Goal: Information Seeking & Learning: Learn about a topic

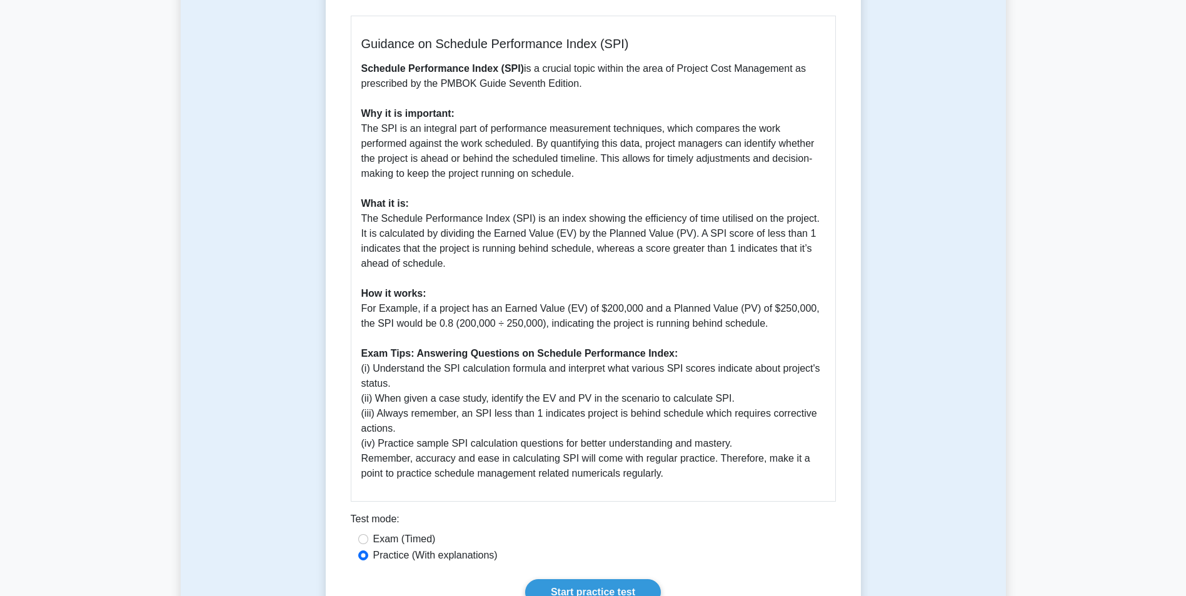
scroll to position [43, 0]
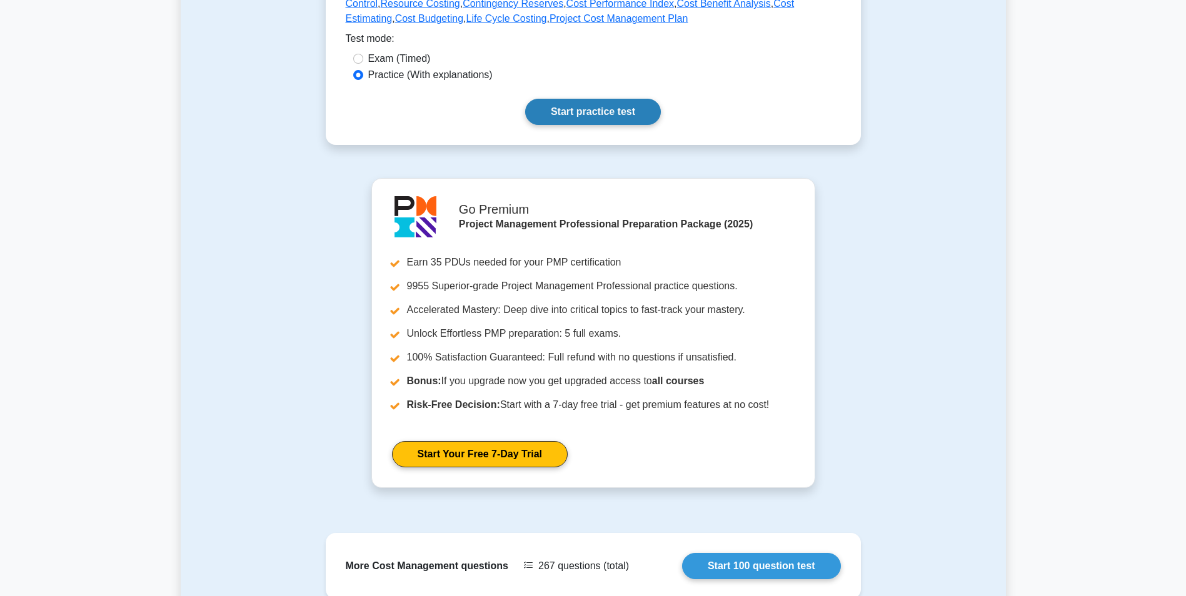
scroll to position [562, 0]
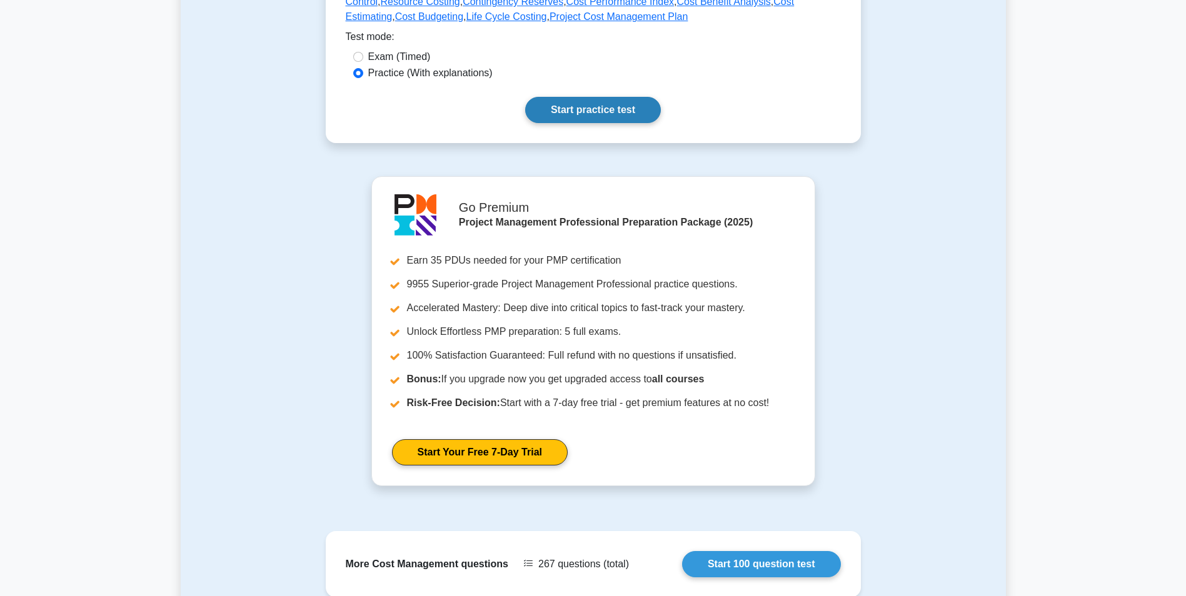
drag, startPoint x: 603, startPoint y: 106, endPoint x: 589, endPoint y: 106, distance: 13.7
click at [603, 106] on link "Start practice test" at bounding box center [593, 110] width 136 height 26
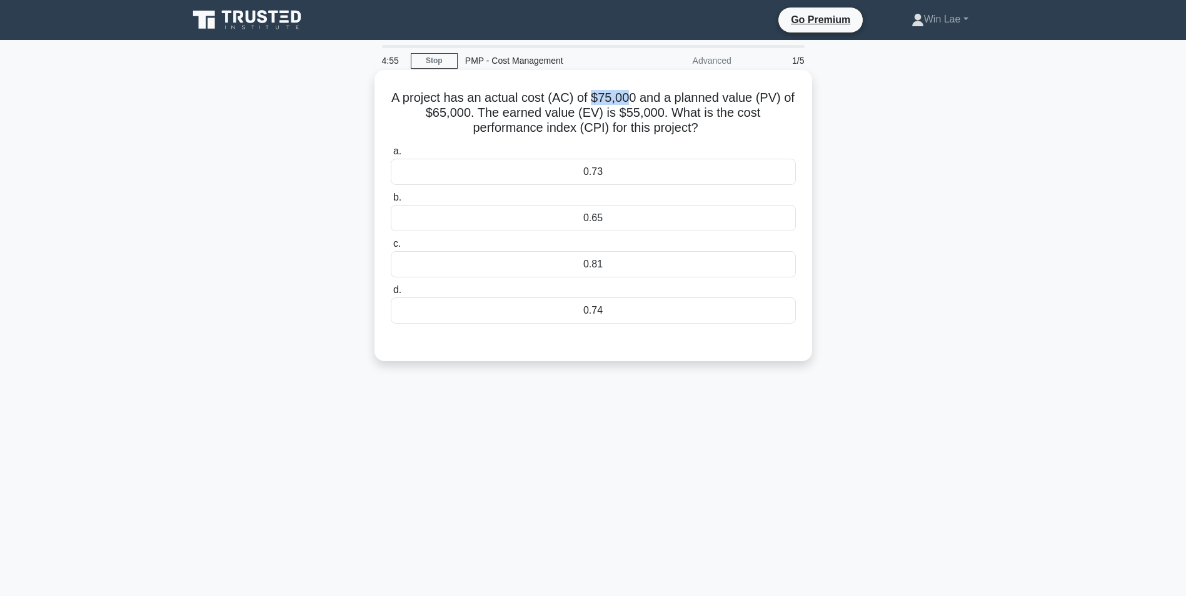
drag, startPoint x: 591, startPoint y: 99, endPoint x: 631, endPoint y: 99, distance: 40.0
click at [631, 99] on h5 "A project has an actual cost (AC) of $75,000 and a planned value (PV) of $65,00…" at bounding box center [592, 113] width 407 height 46
drag, startPoint x: 424, startPoint y: 114, endPoint x: 491, endPoint y: 119, distance: 67.7
click at [491, 119] on h5 "A project has an actual cost (AC) of $75,000 and a planned value (PV) of $65,00…" at bounding box center [592, 113] width 407 height 46
drag, startPoint x: 612, startPoint y: 111, endPoint x: 659, endPoint y: 113, distance: 47.6
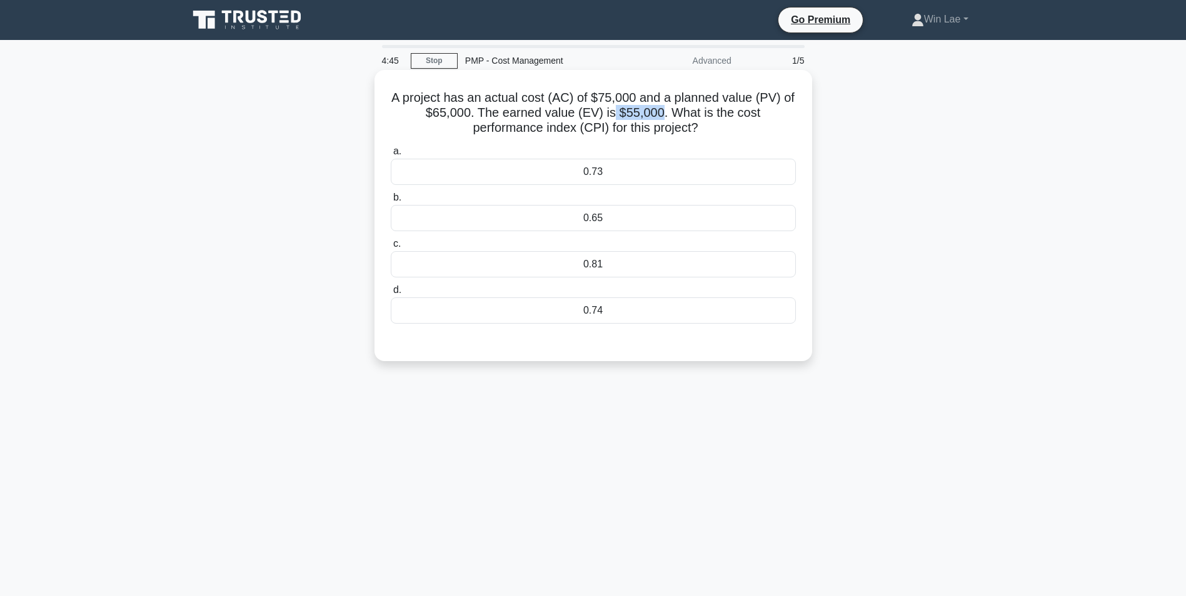
click at [659, 113] on h5 "A project has an actual cost (AC) of $75,000 and a planned value (PV) of $65,00…" at bounding box center [592, 113] width 407 height 46
click at [604, 172] on div "0.73" at bounding box center [593, 172] width 405 height 26
click at [391, 156] on input "a. 0.73" at bounding box center [391, 151] width 0 height 8
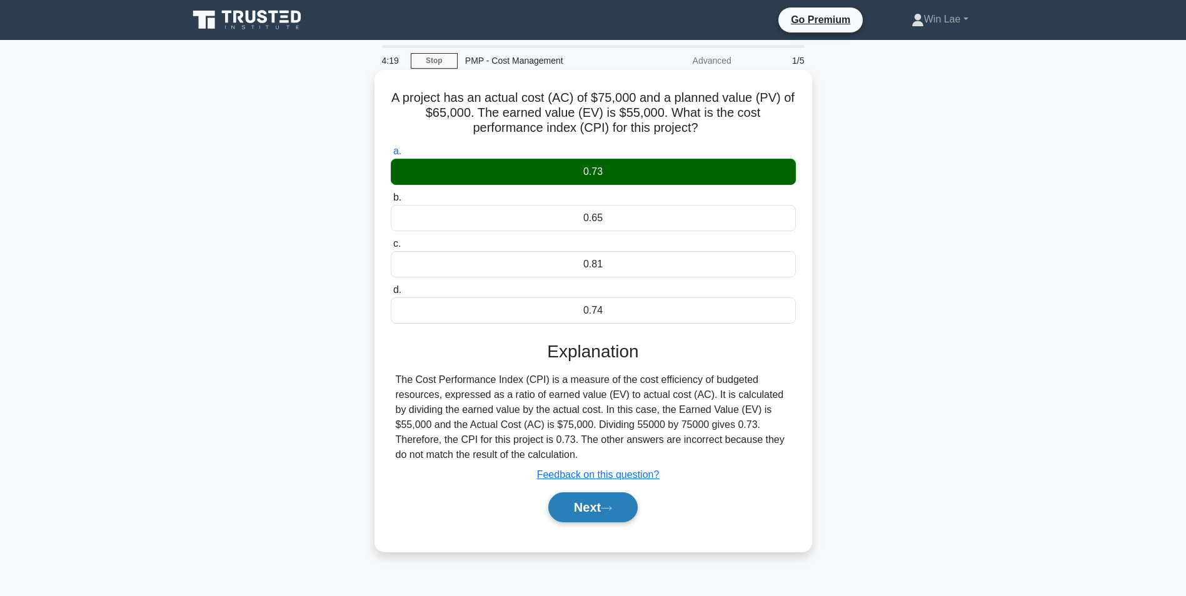
click at [590, 507] on button "Next" at bounding box center [592, 507] width 89 height 30
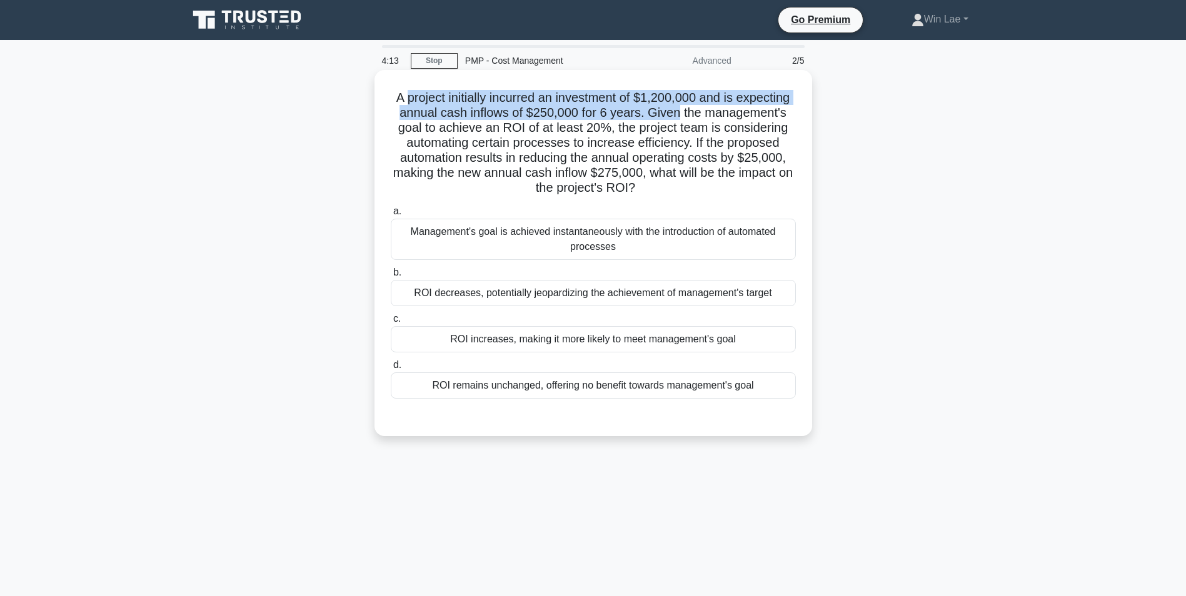
drag, startPoint x: 405, startPoint y: 99, endPoint x: 681, endPoint y: 112, distance: 276.5
click at [681, 112] on h5 "A project initially incurred an investment of $1,200,000 and is expecting annua…" at bounding box center [592, 143] width 407 height 106
drag, startPoint x: 681, startPoint y: 112, endPoint x: 609, endPoint y: 113, distance: 71.9
click at [609, 113] on h5 "A project initially incurred an investment of $1,200,000 and is expecting annua…" at bounding box center [592, 143] width 407 height 106
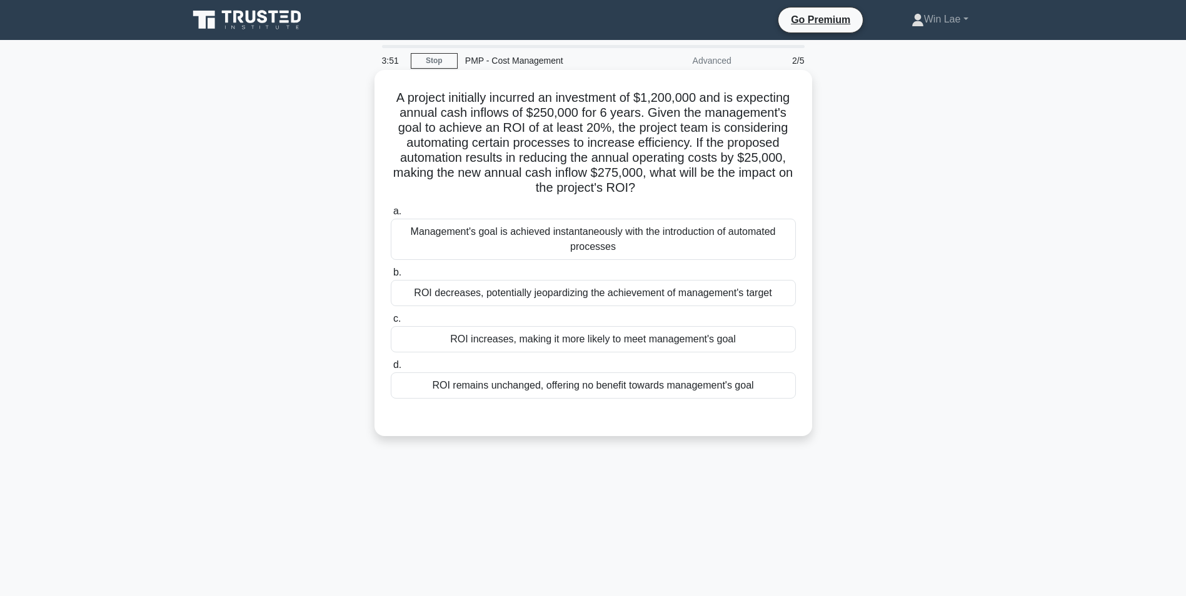
click at [571, 115] on h5 "A project initially incurred an investment of $1,200,000 and is expecting annua…" at bounding box center [592, 143] width 407 height 106
drag, startPoint x: 571, startPoint y: 115, endPoint x: 582, endPoint y: 128, distance: 17.3
click at [582, 128] on h5 "A project initially incurred an investment of $1,200,000 and is expecting annua…" at bounding box center [592, 143] width 407 height 106
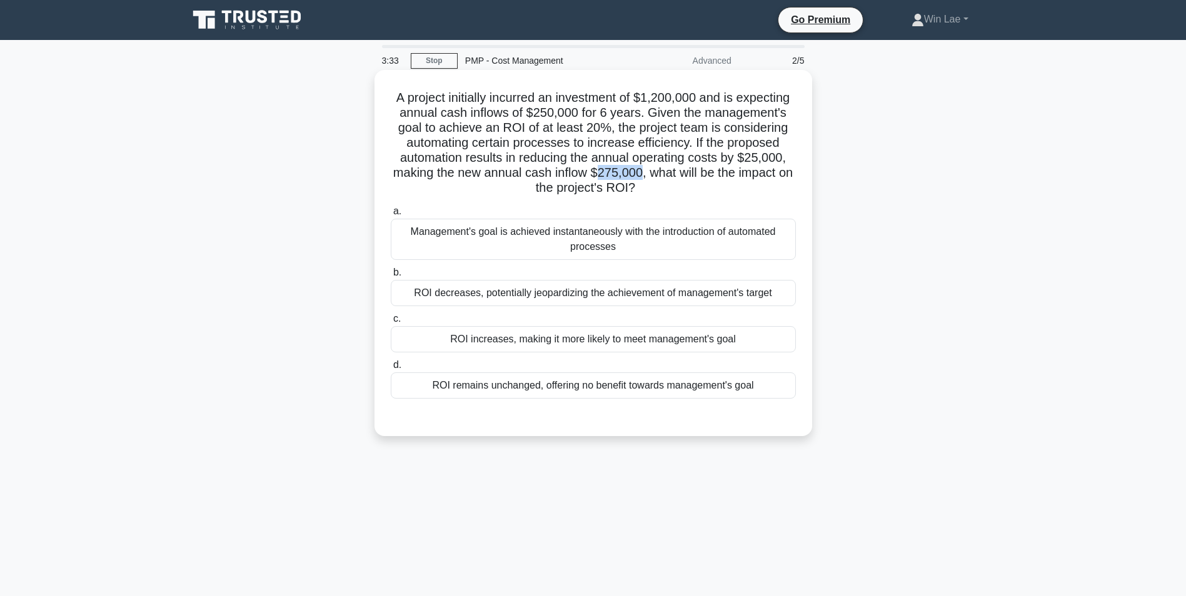
drag, startPoint x: 606, startPoint y: 176, endPoint x: 649, endPoint y: 178, distance: 43.2
click at [649, 178] on h5 "A project initially incurred an investment of $1,200,000 and is expecting annua…" at bounding box center [592, 143] width 407 height 106
click at [496, 341] on div "ROI increases, making it more likely to meet management's goal" at bounding box center [593, 339] width 405 height 26
click at [391, 323] on input "c. ROI increases, making it more likely to meet management's goal" at bounding box center [391, 319] width 0 height 8
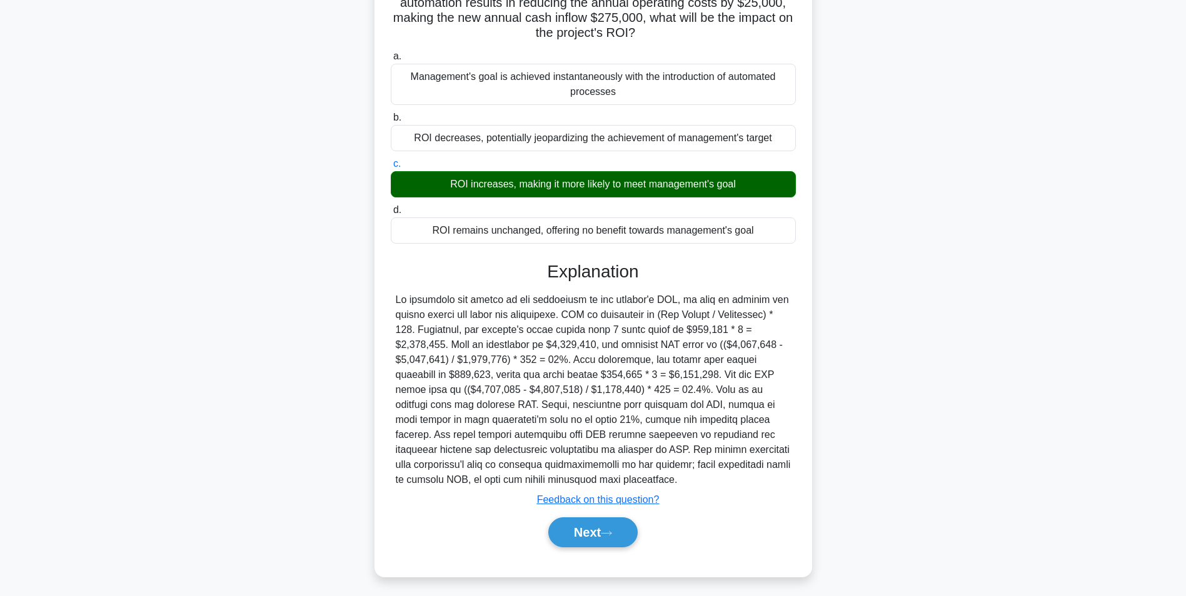
scroll to position [160, 0]
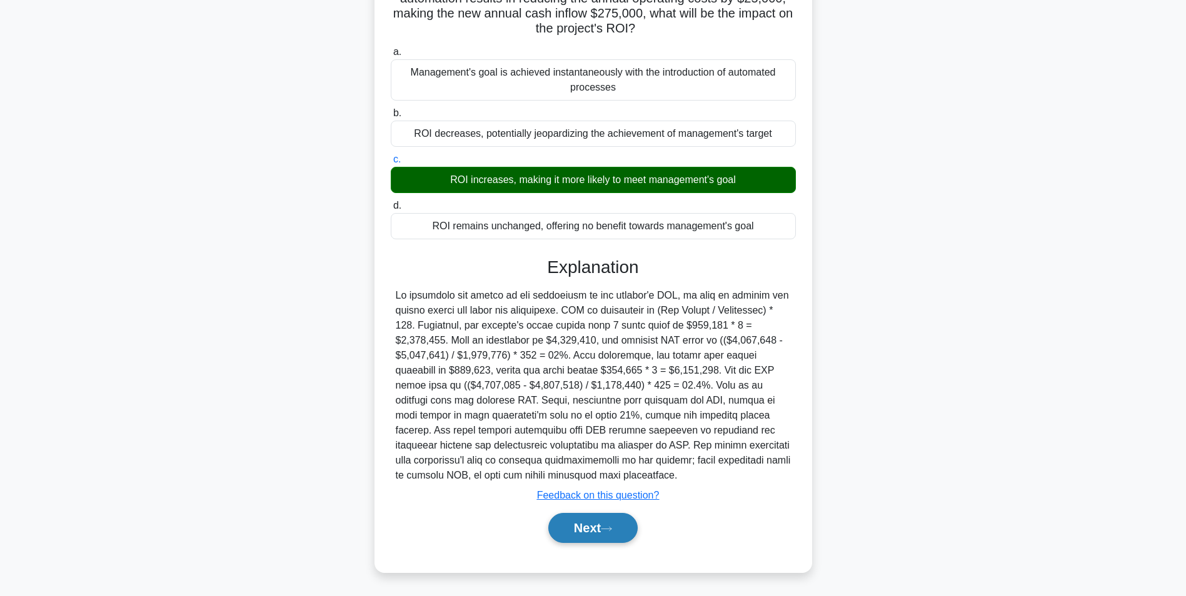
click at [604, 534] on button "Next" at bounding box center [592, 528] width 89 height 30
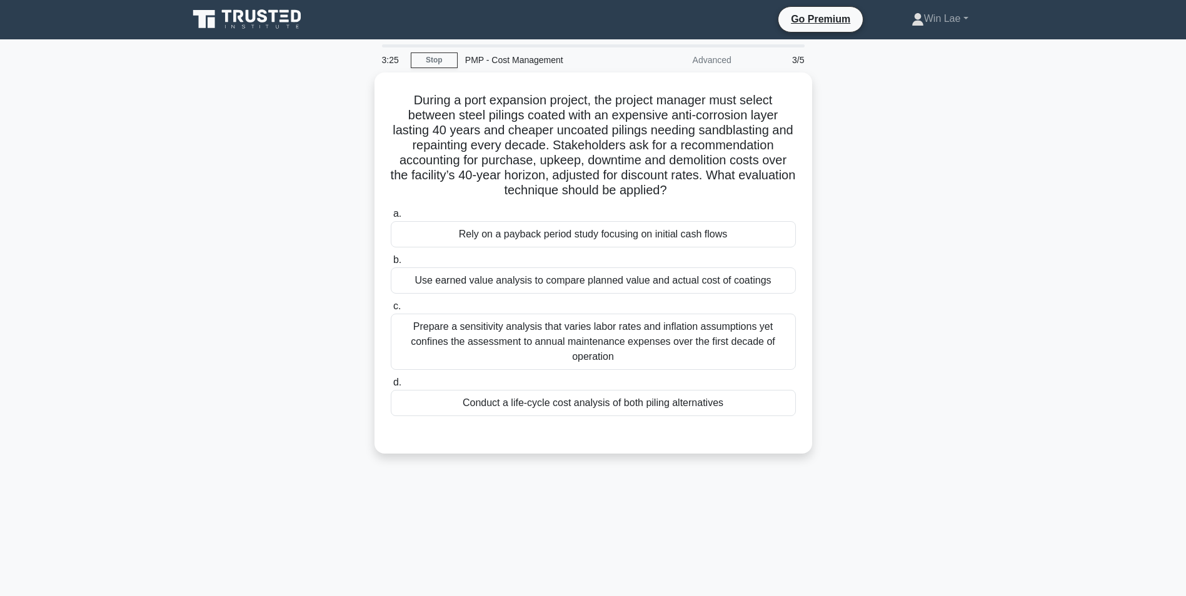
scroll to position [0, 0]
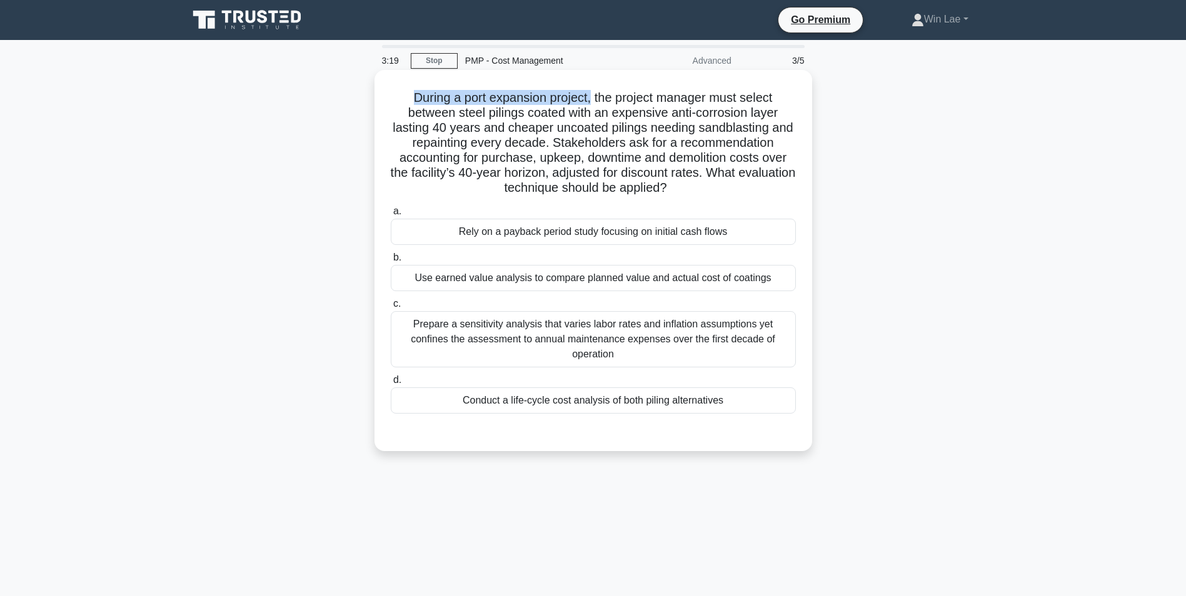
drag, startPoint x: 411, startPoint y: 102, endPoint x: 593, endPoint y: 103, distance: 181.9
click at [593, 103] on h5 "During a port expansion project, the project manager must select between steel …" at bounding box center [592, 143] width 407 height 106
drag, startPoint x: 593, startPoint y: 103, endPoint x: 616, endPoint y: 144, distance: 46.7
click at [616, 144] on h5 "During a port expansion project, the project manager must select between steel …" at bounding box center [592, 143] width 407 height 106
drag, startPoint x: 455, startPoint y: 117, endPoint x: 747, endPoint y: 119, distance: 292.5
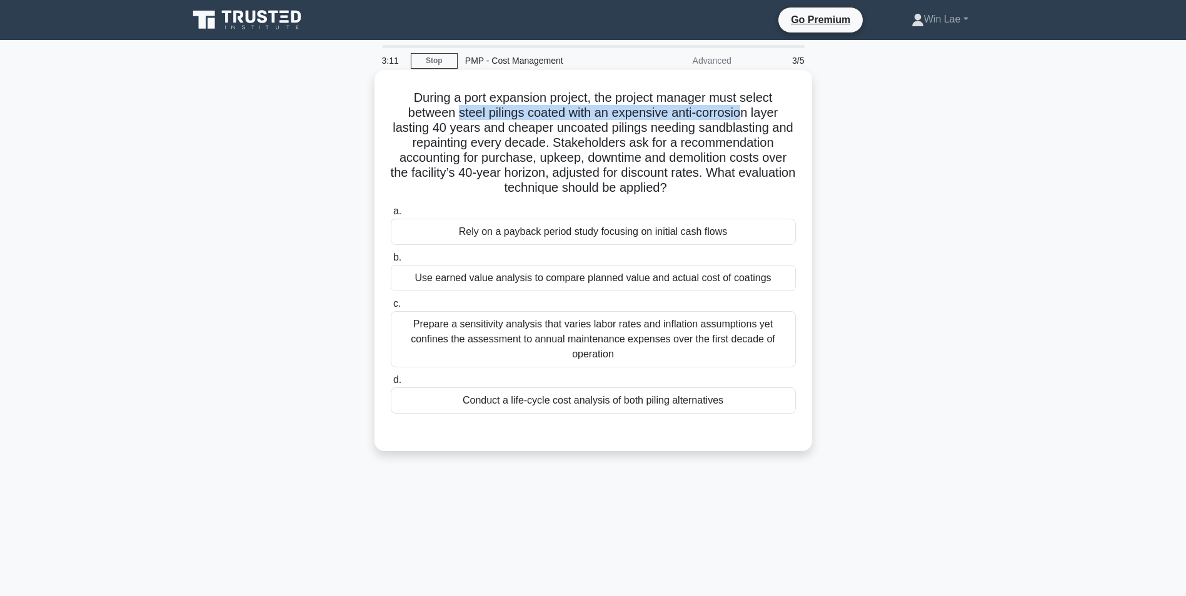
click at [747, 119] on h5 "During a port expansion project, the project manager must select between steel …" at bounding box center [592, 143] width 407 height 106
click at [462, 142] on h5 "During a port expansion project, the project manager must select between steel …" at bounding box center [592, 143] width 407 height 106
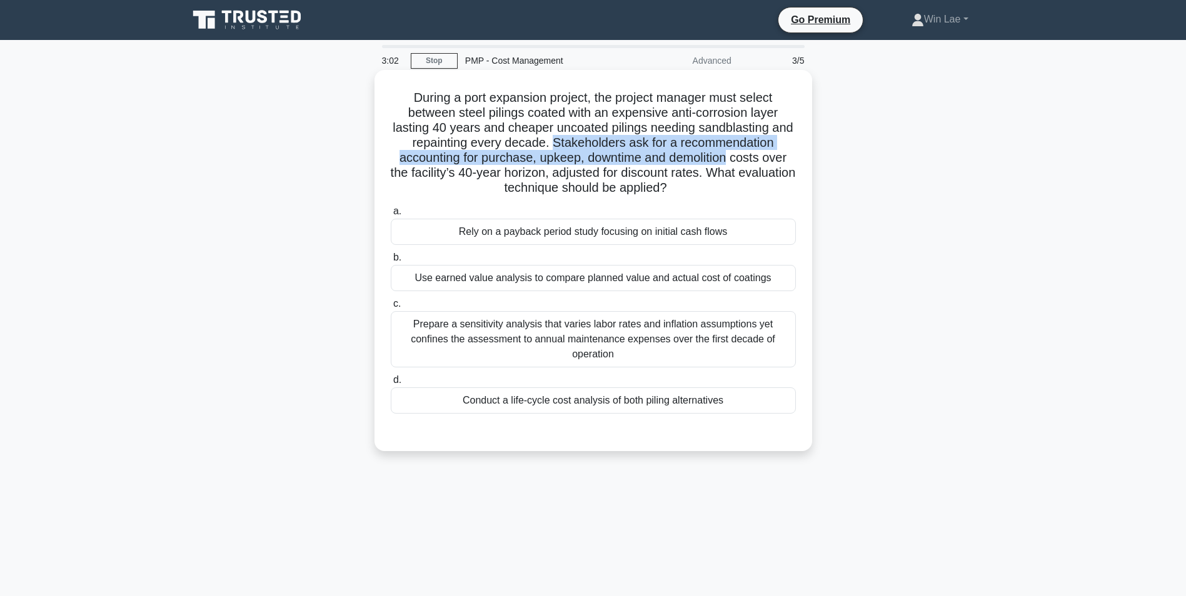
drag, startPoint x: 565, startPoint y: 144, endPoint x: 733, endPoint y: 155, distance: 168.4
click at [733, 155] on h5 "During a port expansion project, the project manager must select between steel …" at bounding box center [592, 143] width 407 height 106
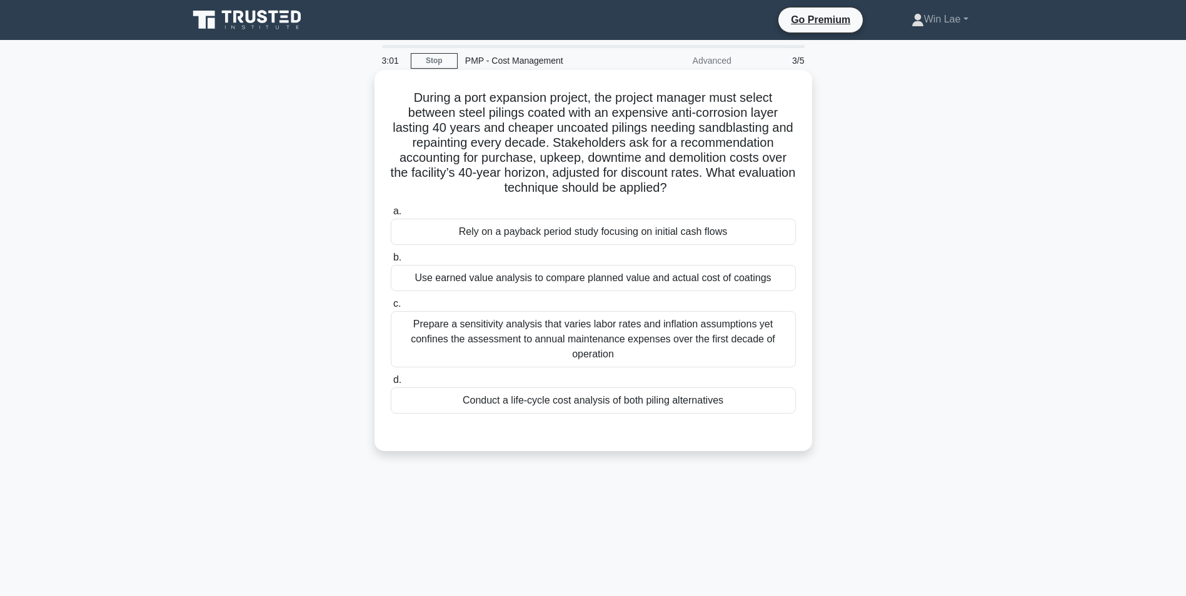
click at [581, 184] on h5 "During a port expansion project, the project manager must select between steel …" at bounding box center [592, 143] width 407 height 106
click at [544, 397] on div "Conduct a life-cycle cost analysis of both piling alternatives" at bounding box center [593, 400] width 405 height 26
click at [391, 384] on input "d. Conduct a life-cycle cost analysis of both piling alternatives" at bounding box center [391, 380] width 0 height 8
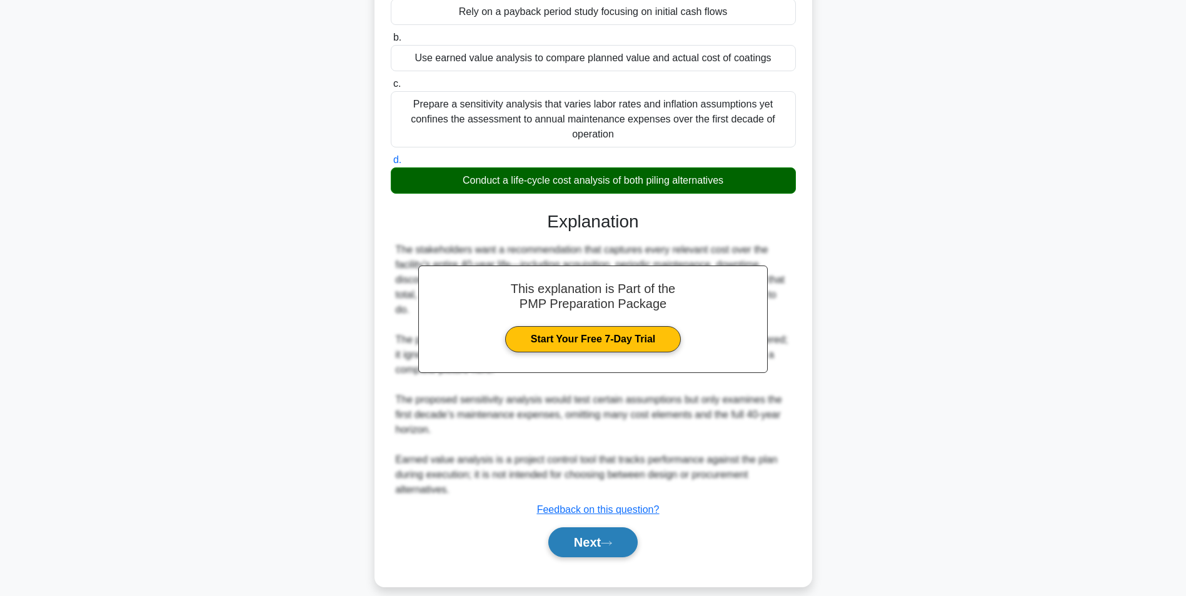
click at [581, 538] on button "Next" at bounding box center [592, 542] width 89 height 30
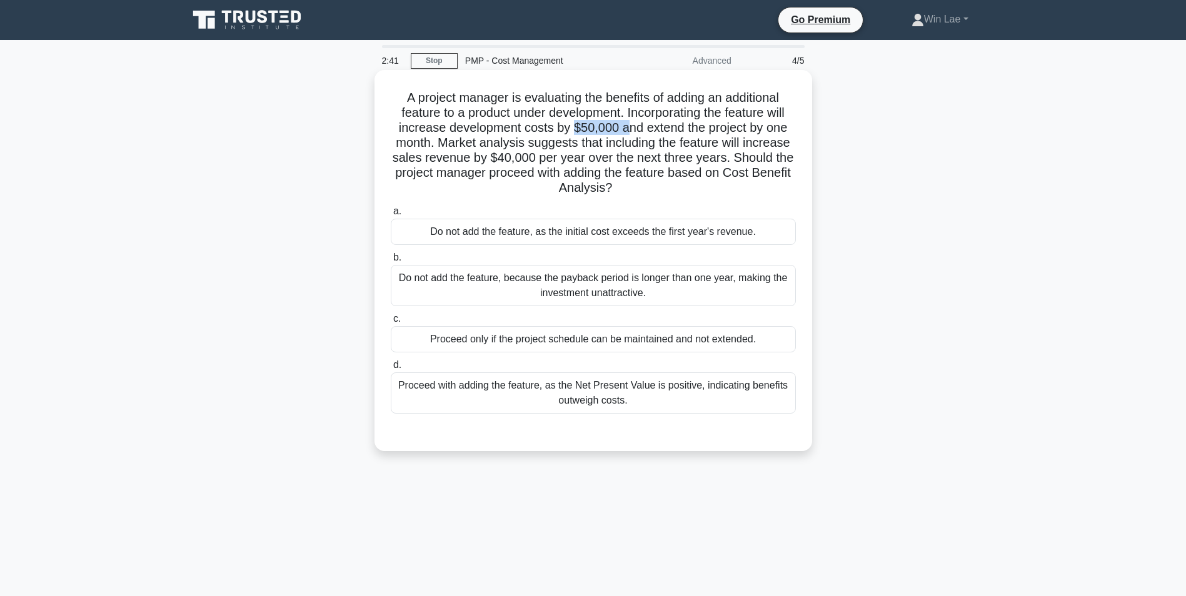
drag, startPoint x: 572, startPoint y: 128, endPoint x: 627, endPoint y: 128, distance: 55.6
click at [627, 128] on h5 "A project manager is evaluating the benefits of adding an additional feature to…" at bounding box center [592, 143] width 407 height 106
drag, startPoint x: 627, startPoint y: 128, endPoint x: 697, endPoint y: 136, distance: 70.4
click at [697, 135] on h5 "A project manager is evaluating the benefits of adding an additional feature to…" at bounding box center [592, 143] width 407 height 106
drag, startPoint x: 390, startPoint y: 143, endPoint x: 419, endPoint y: 142, distance: 29.4
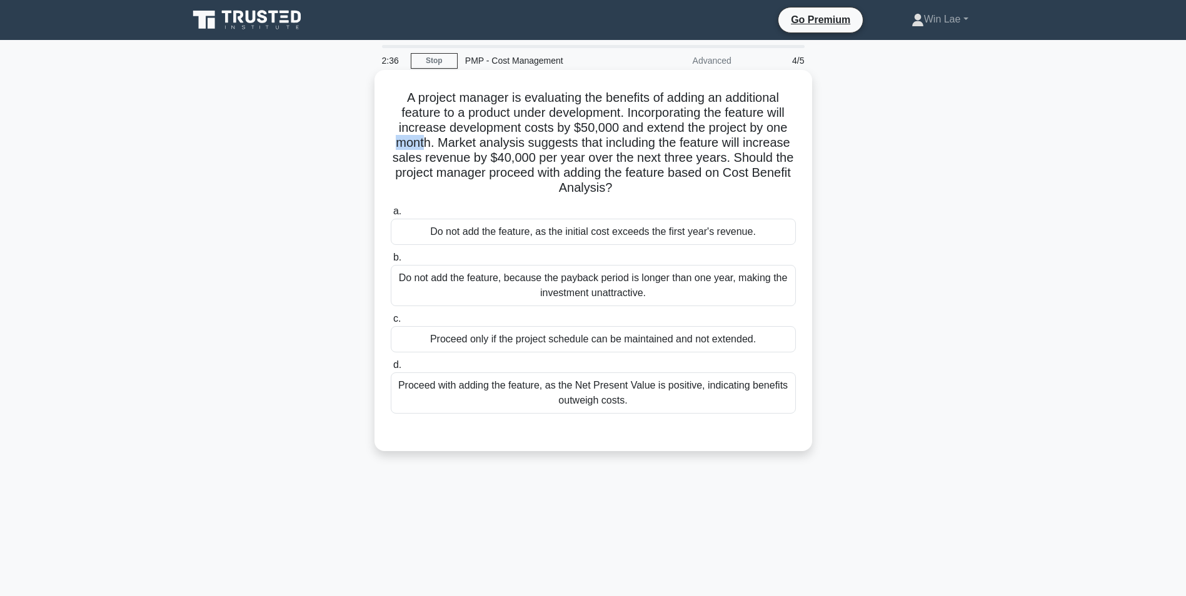
click at [419, 142] on h5 "A project manager is evaluating the benefits of adding an additional feature to…" at bounding box center [592, 143] width 407 height 106
drag, startPoint x: 470, startPoint y: 162, endPoint x: 718, endPoint y: 159, distance: 248.1
click at [718, 159] on h5 "A project manager is evaluating the benefits of adding an additional feature to…" at bounding box center [592, 143] width 407 height 106
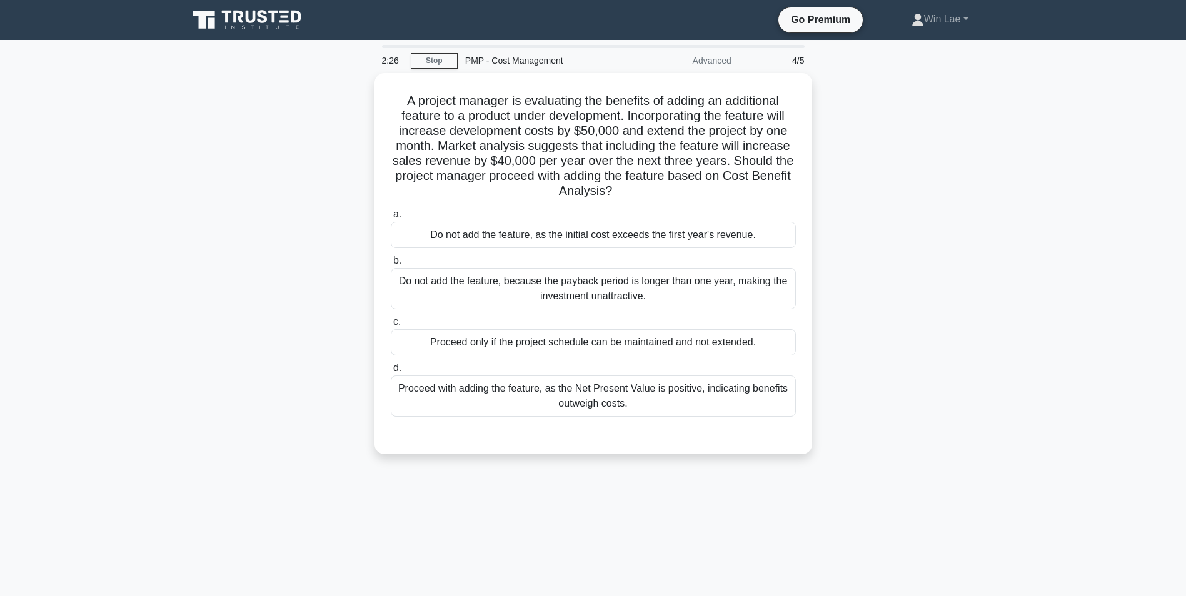
click at [908, 179] on div "A project manager is evaluating the benefits of adding an additional feature to…" at bounding box center [593, 271] width 825 height 396
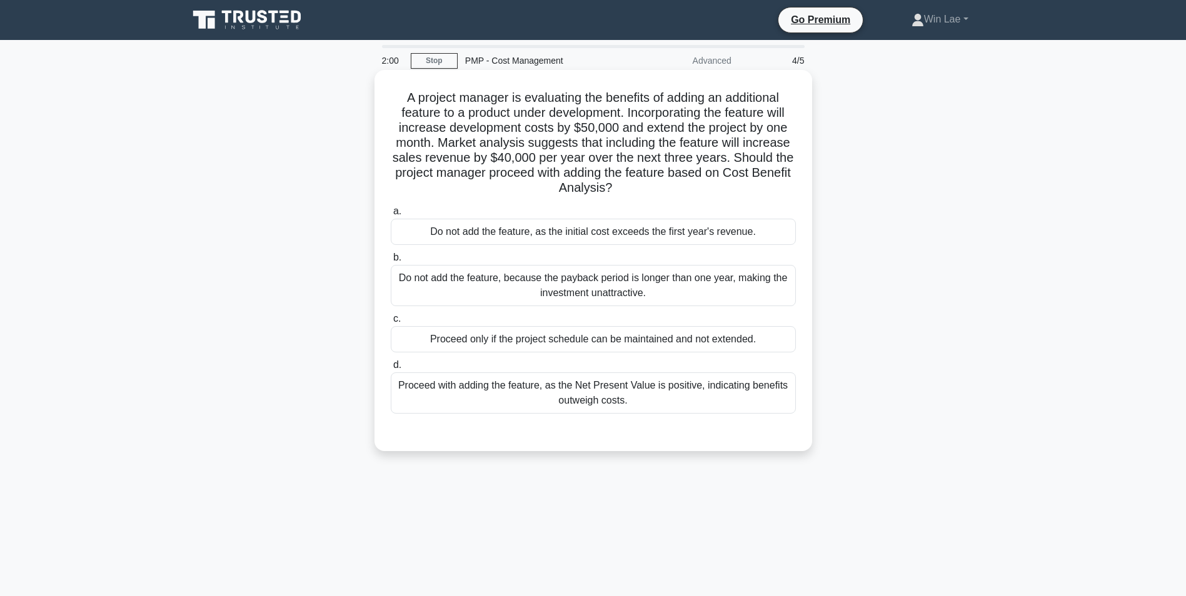
click at [587, 294] on div "Do not add the feature, because the payback period is longer than one year, mak…" at bounding box center [593, 285] width 405 height 41
click at [391, 262] on input "b. Do not add the feature, because the payback period is longer than one year, …" at bounding box center [391, 258] width 0 height 8
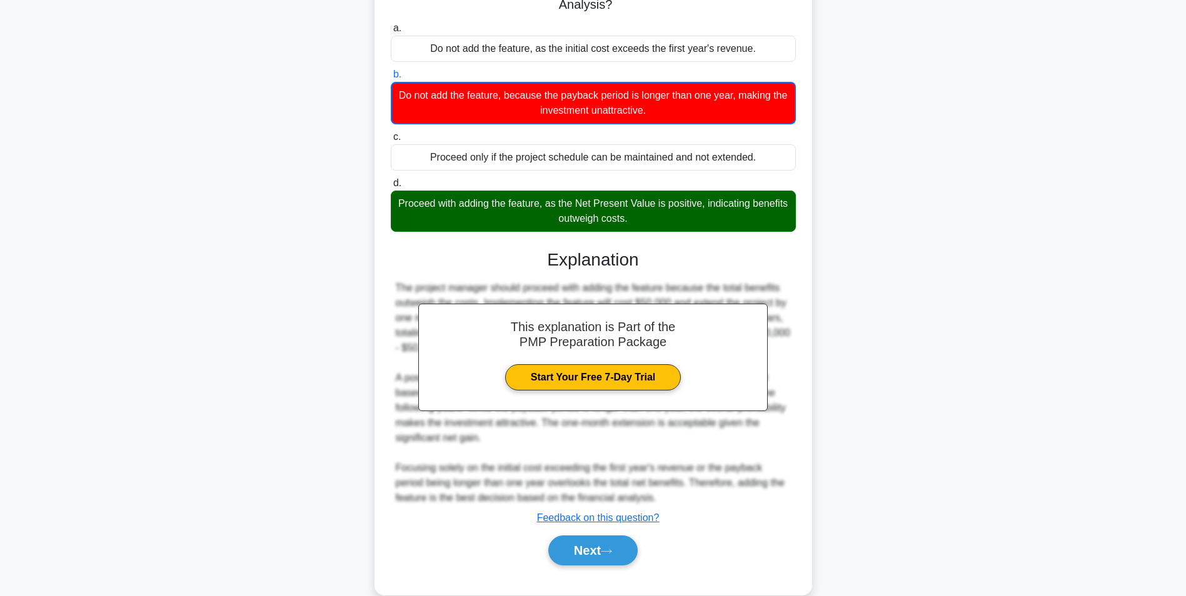
scroll to position [187, 0]
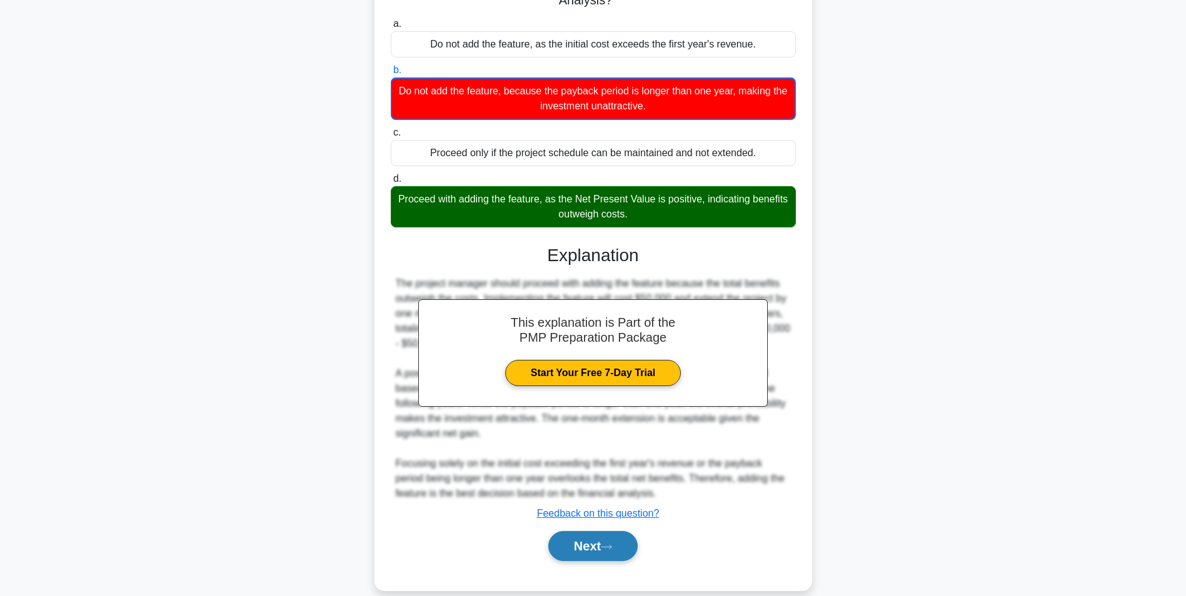
click at [617, 542] on button "Next" at bounding box center [592, 546] width 89 height 30
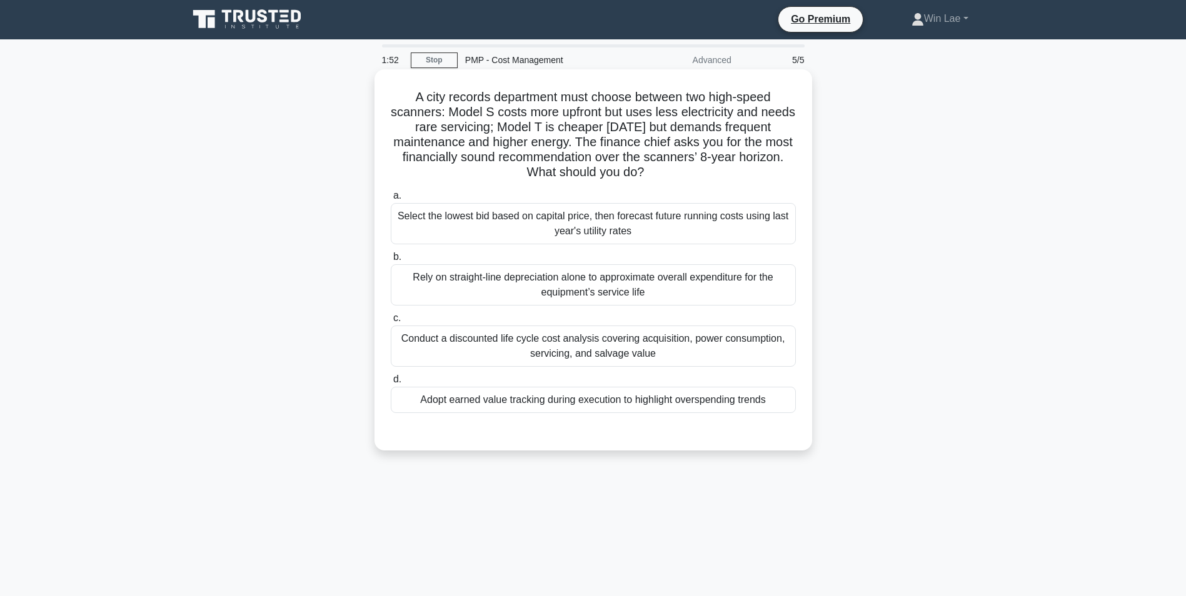
scroll to position [0, 0]
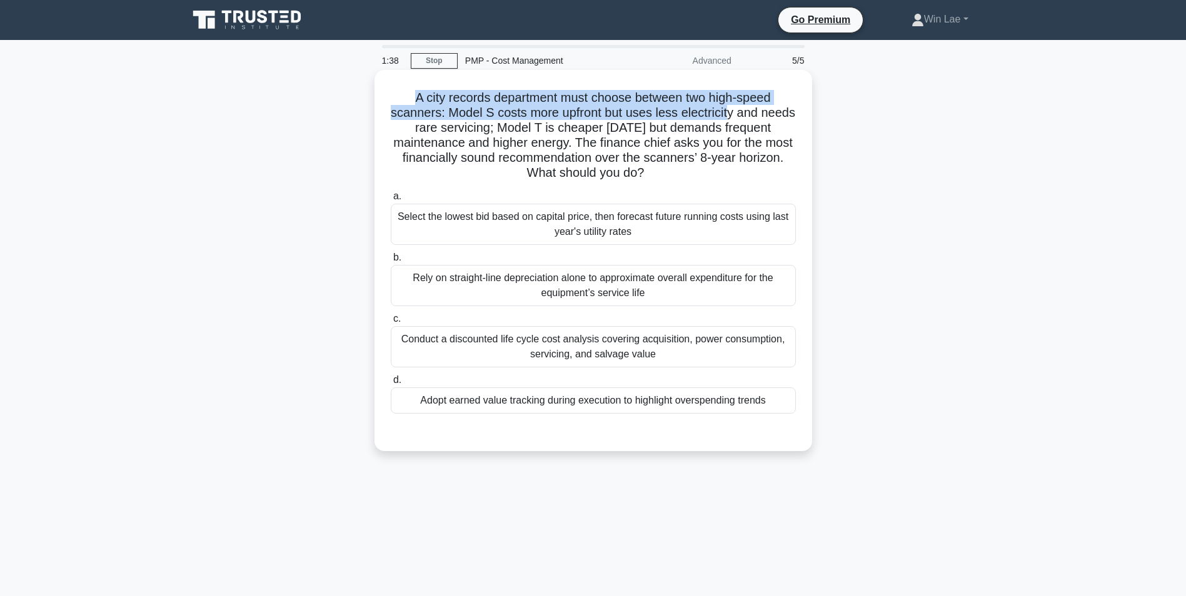
drag, startPoint x: 411, startPoint y: 97, endPoint x: 749, endPoint y: 109, distance: 338.9
click at [749, 109] on h5 "A city records department must choose between two high-speed scanners: Model S …" at bounding box center [592, 135] width 407 height 91
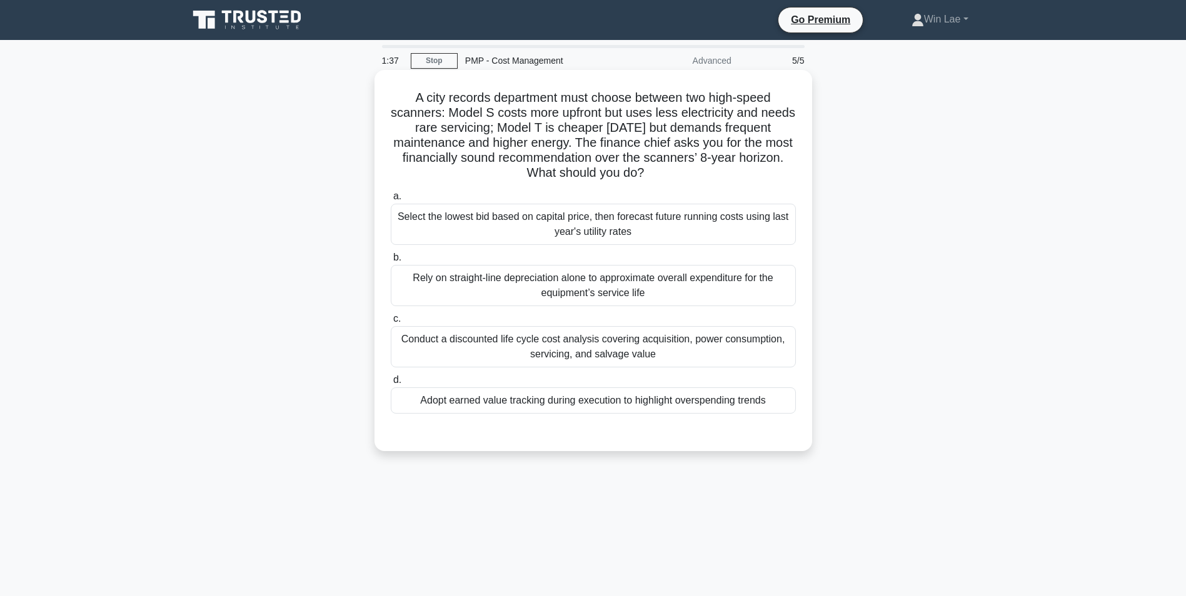
click at [421, 129] on h5 "A city records department must choose between two high-speed scanners: Model S …" at bounding box center [592, 135] width 407 height 91
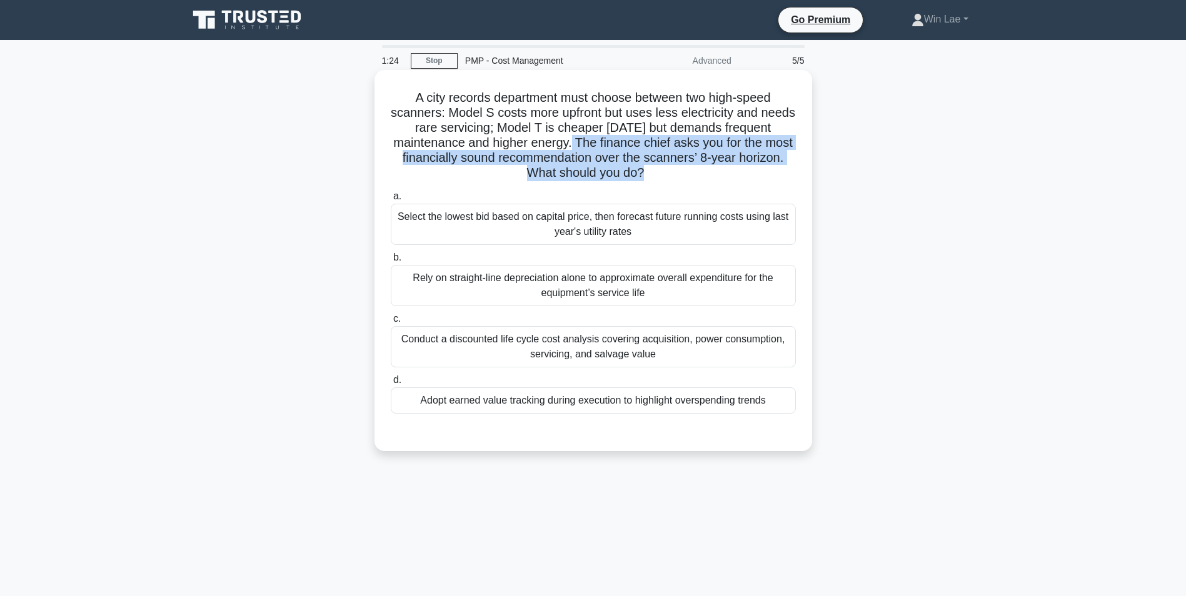
drag, startPoint x: 575, startPoint y: 144, endPoint x: 797, endPoint y: 169, distance: 223.9
click at [797, 169] on div "A city records department must choose between two high-speed scanners: Model S …" at bounding box center [592, 260] width 427 height 371
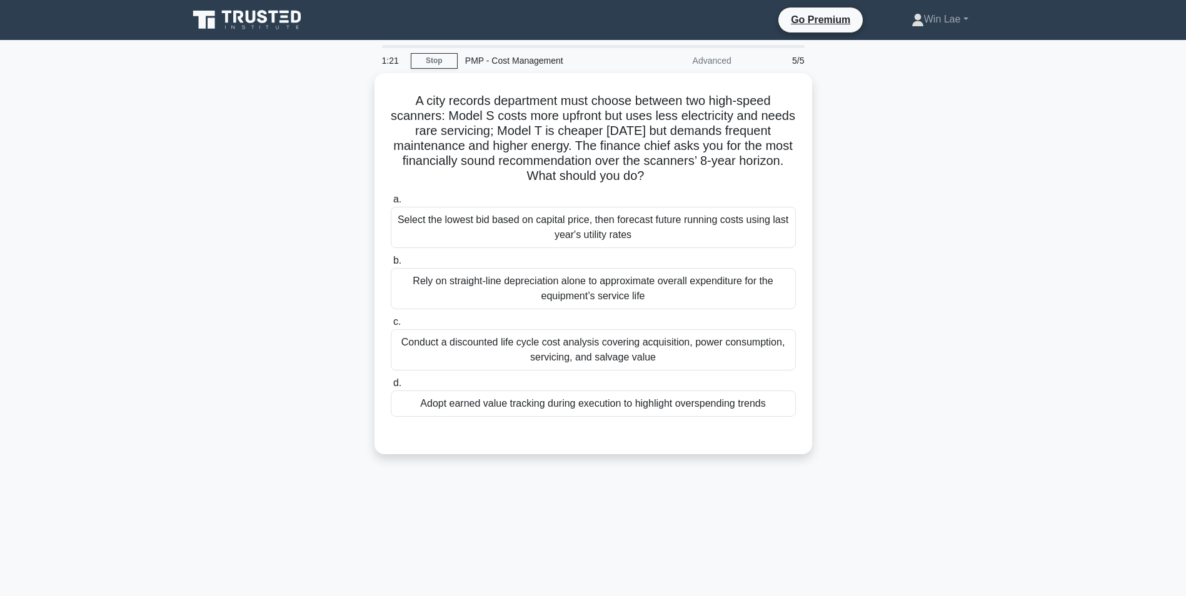
click at [179, 290] on main "1:21 Stop PMP - Cost Management Advanced 5/5 A city records department must cho…" at bounding box center [593, 357] width 1186 height 635
click at [534, 345] on div "Conduct a discounted life cycle cost analysis covering acquisition, power consu…" at bounding box center [593, 346] width 405 height 41
click at [391, 323] on input "c. Conduct a discounted life cycle cost analysis covering acquisition, power co…" at bounding box center [391, 319] width 0 height 8
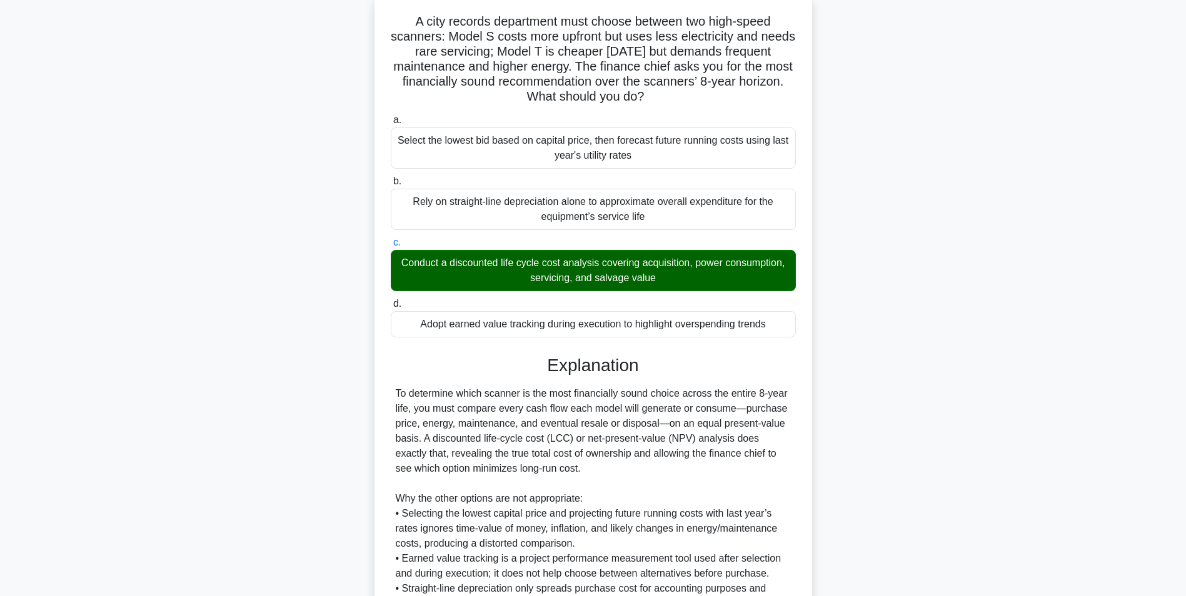
scroll to position [220, 0]
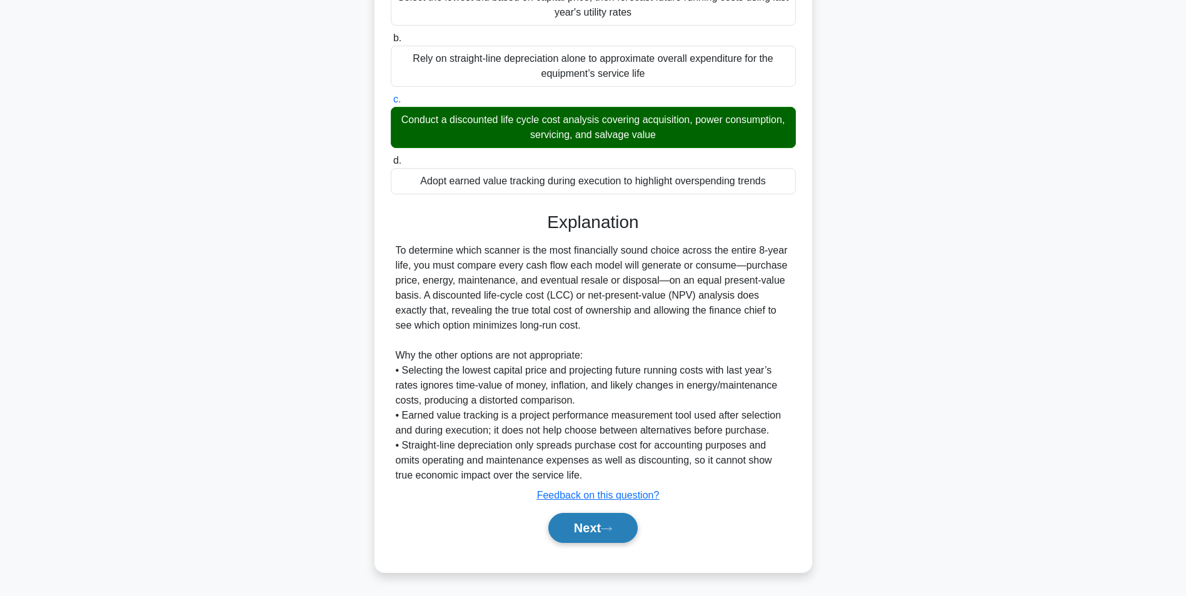
click at [609, 531] on icon at bounding box center [606, 529] width 11 height 7
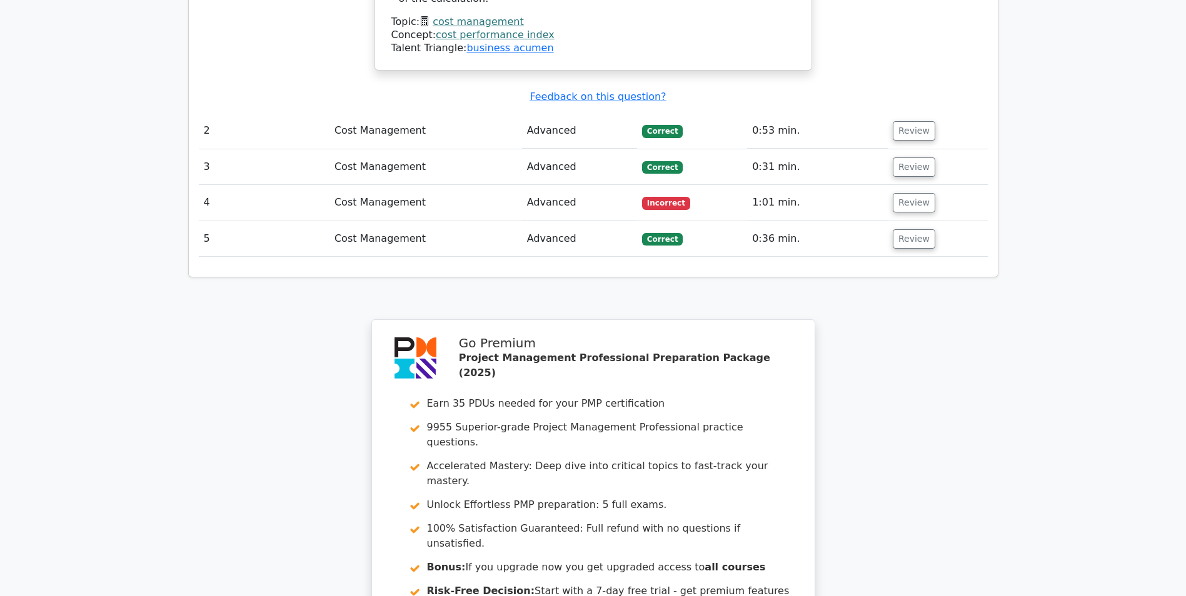
scroll to position [1500, 0]
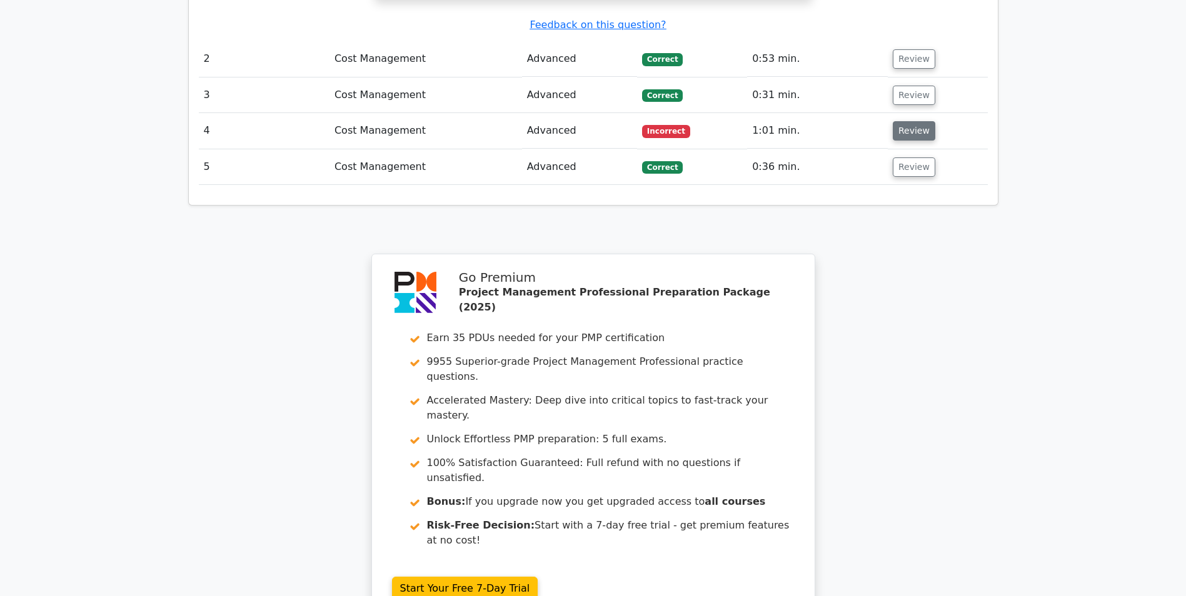
click at [899, 121] on button "Review" at bounding box center [913, 130] width 42 height 19
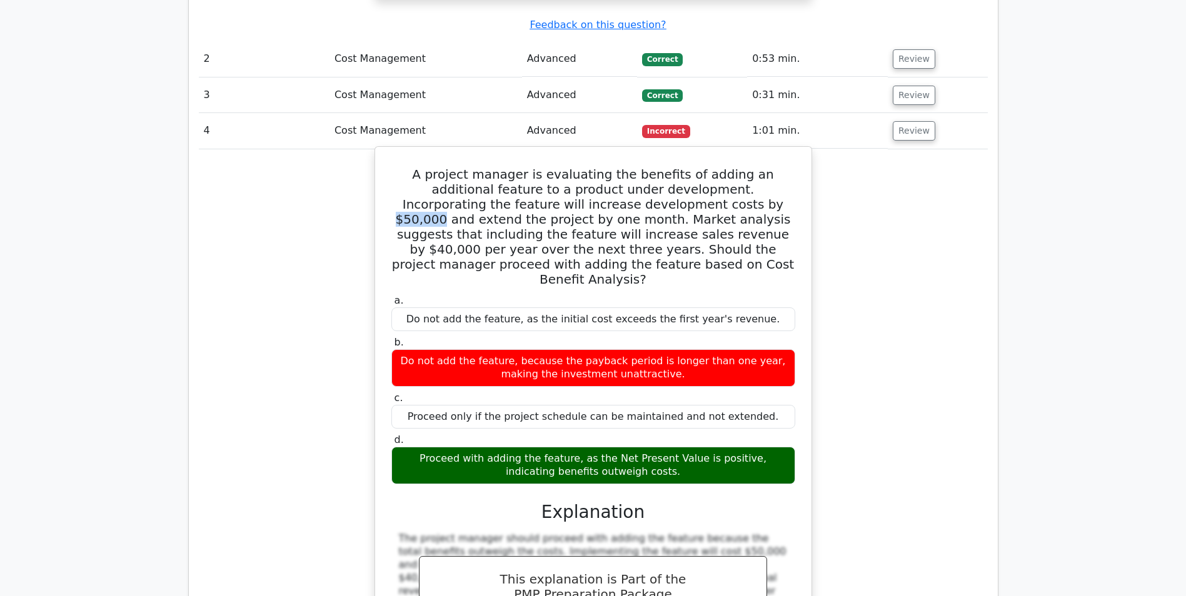
drag, startPoint x: 573, startPoint y: 129, endPoint x: 615, endPoint y: 131, distance: 41.9
click at [615, 167] on h5 "A project manager is evaluating the benefits of adding an additional feature to…" at bounding box center [593, 227] width 406 height 120
drag, startPoint x: 615, startPoint y: 131, endPoint x: 642, endPoint y: 134, distance: 27.1
click at [640, 167] on h5 "A project manager is evaluating the benefits of adding an additional feature to…" at bounding box center [593, 227] width 406 height 120
drag, startPoint x: 433, startPoint y: 327, endPoint x: 787, endPoint y: 322, distance: 353.8
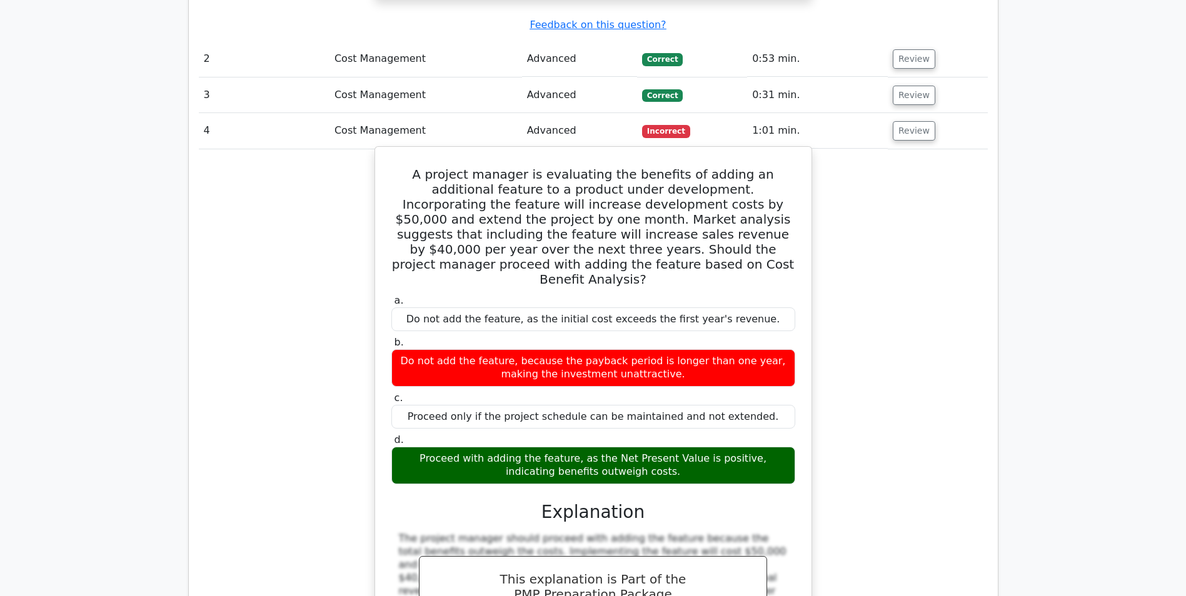
click at [787, 405] on div "Proceed only if the project schedule can be maintained and not extended." at bounding box center [593, 417] width 404 height 24
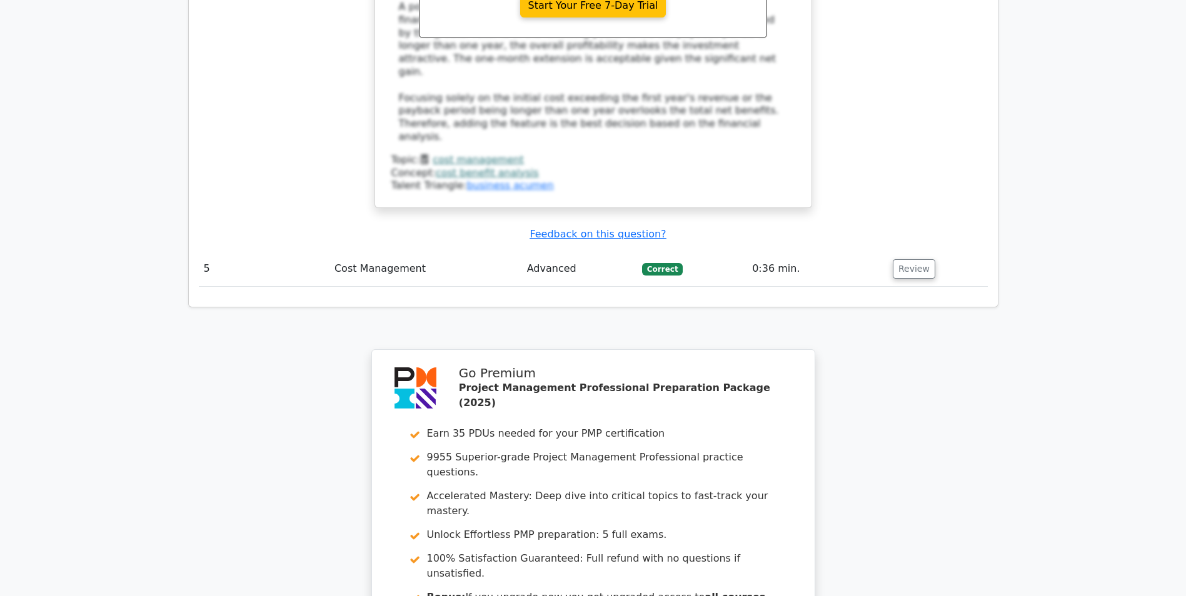
scroll to position [2322, 0]
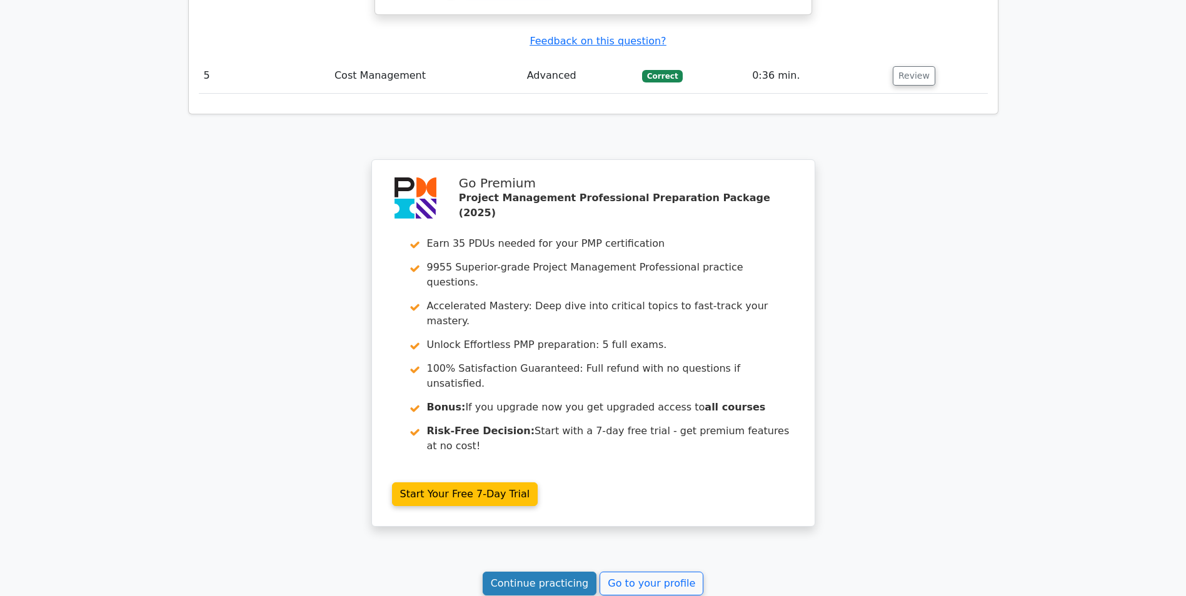
click at [527, 572] on link "Continue practicing" at bounding box center [539, 584] width 114 height 24
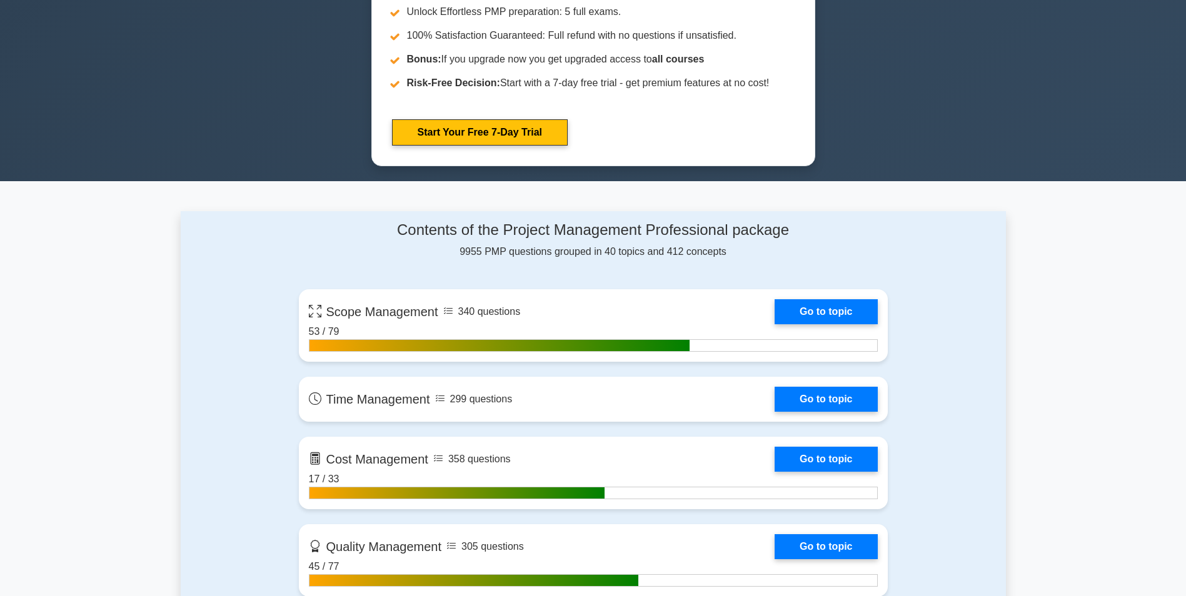
scroll to position [750, 0]
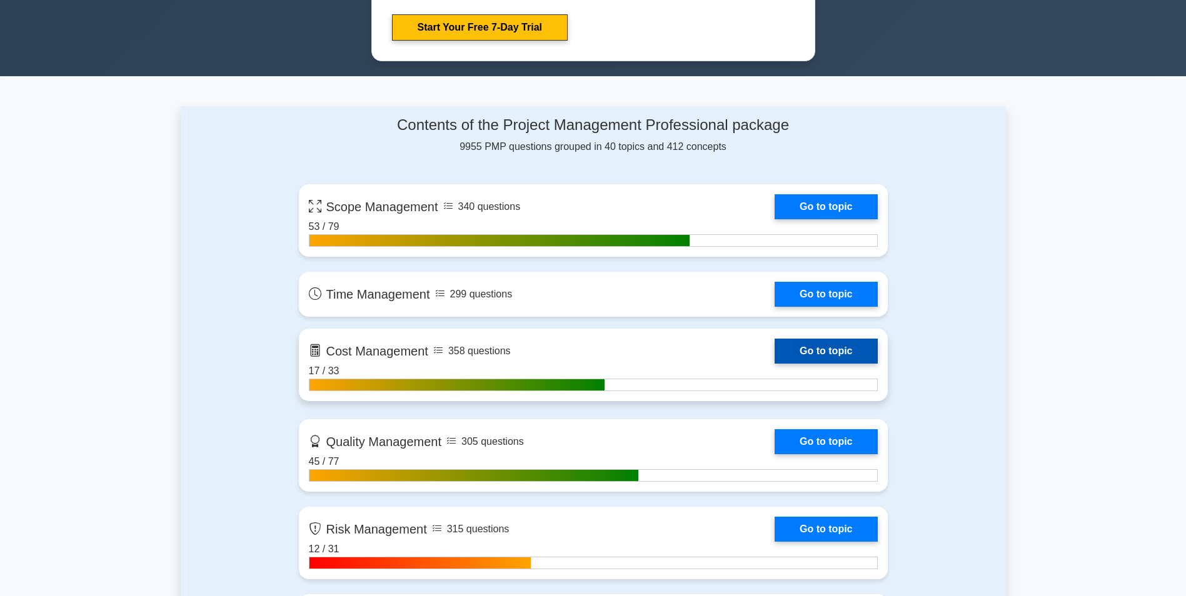
click at [837, 351] on link "Go to topic" at bounding box center [825, 351] width 102 height 25
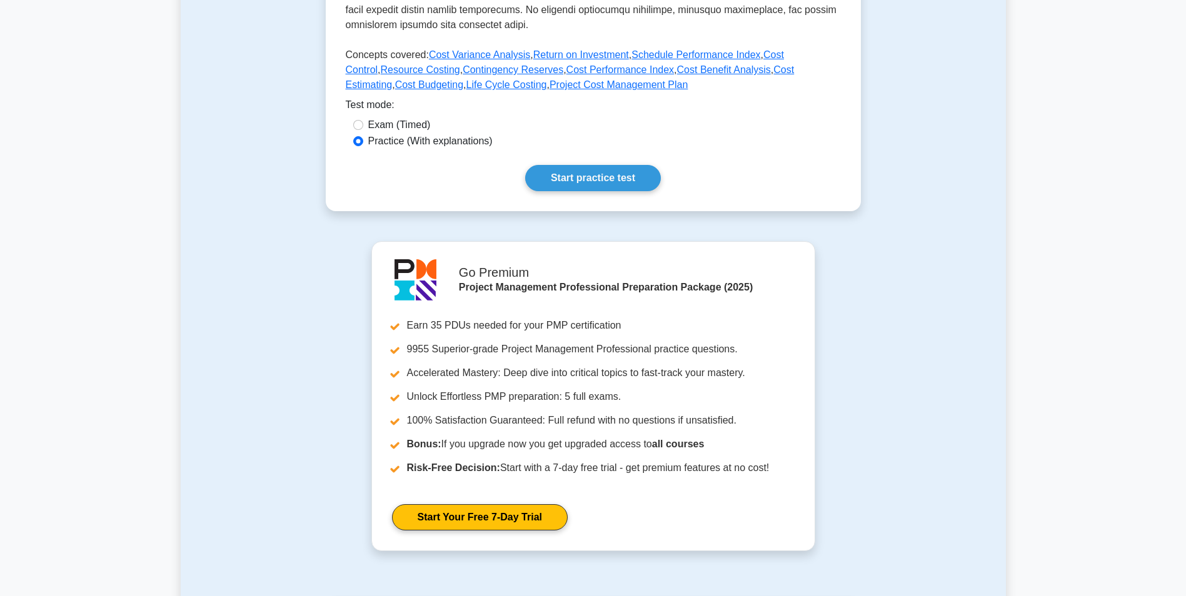
scroll to position [625, 0]
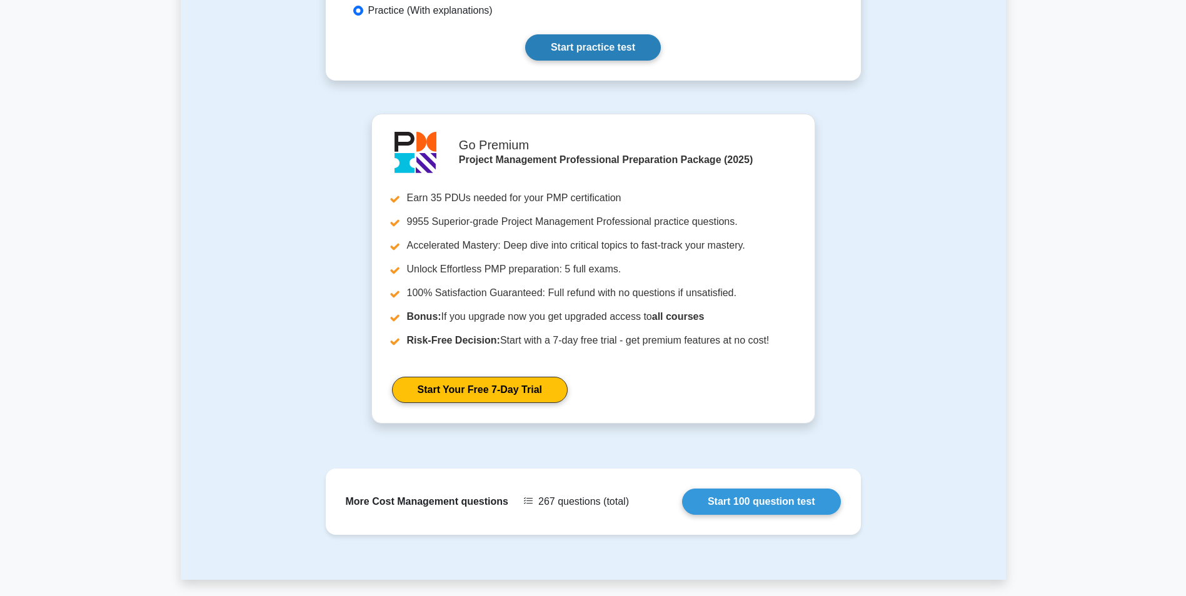
click at [621, 46] on link "Start practice test" at bounding box center [593, 47] width 136 height 26
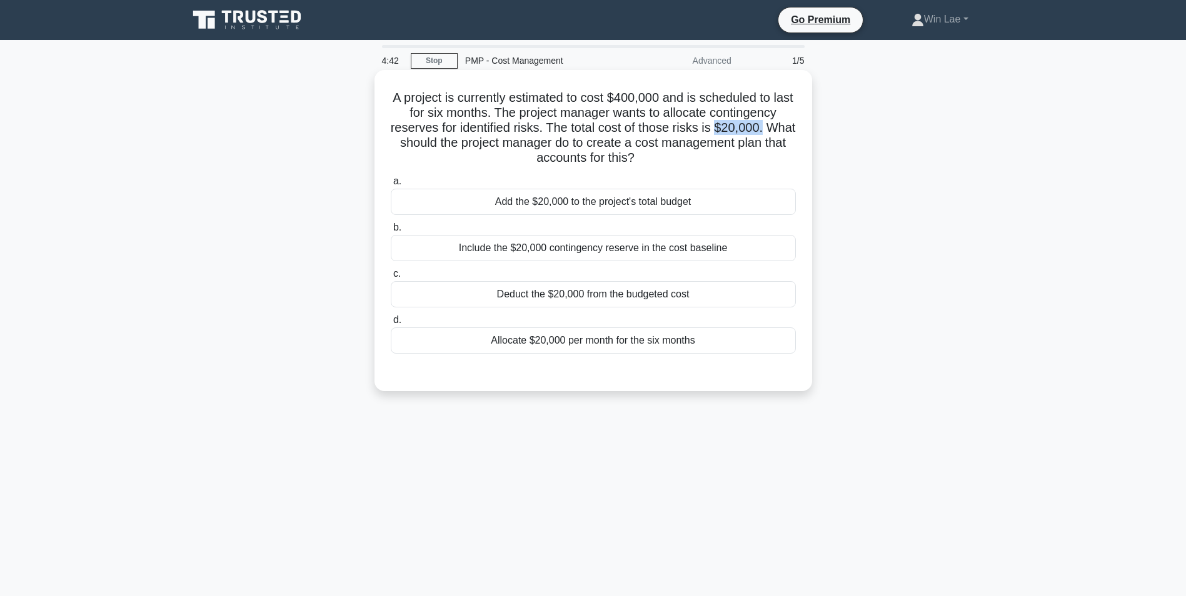
drag, startPoint x: 737, startPoint y: 127, endPoint x: 794, endPoint y: 128, distance: 56.9
click at [794, 128] on h5 "A project is currently estimated to cost $400,000 and is scheduled to last for …" at bounding box center [592, 128] width 407 height 76
click at [549, 135] on h5 "A project is currently estimated to cost $400,000 and is scheduled to last for …" at bounding box center [592, 128] width 407 height 76
click at [619, 211] on div "Add the $20,000 to the project's total budget" at bounding box center [593, 202] width 405 height 26
click at [391, 186] on input "a. Add the $20,000 to the project's total budget" at bounding box center [391, 181] width 0 height 8
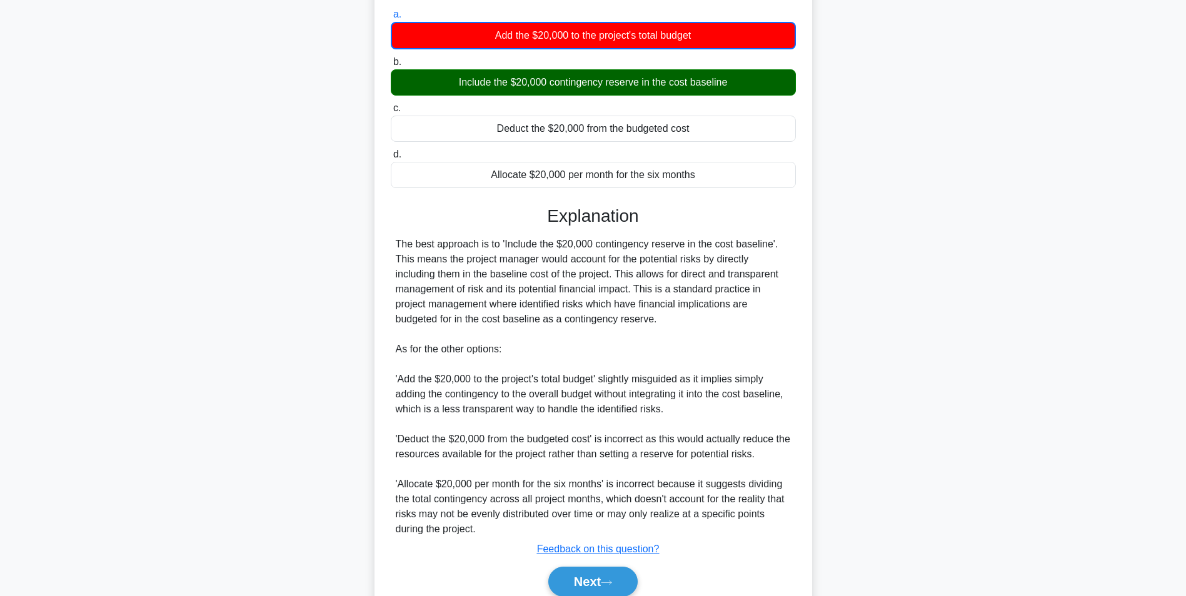
scroll to position [221, 0]
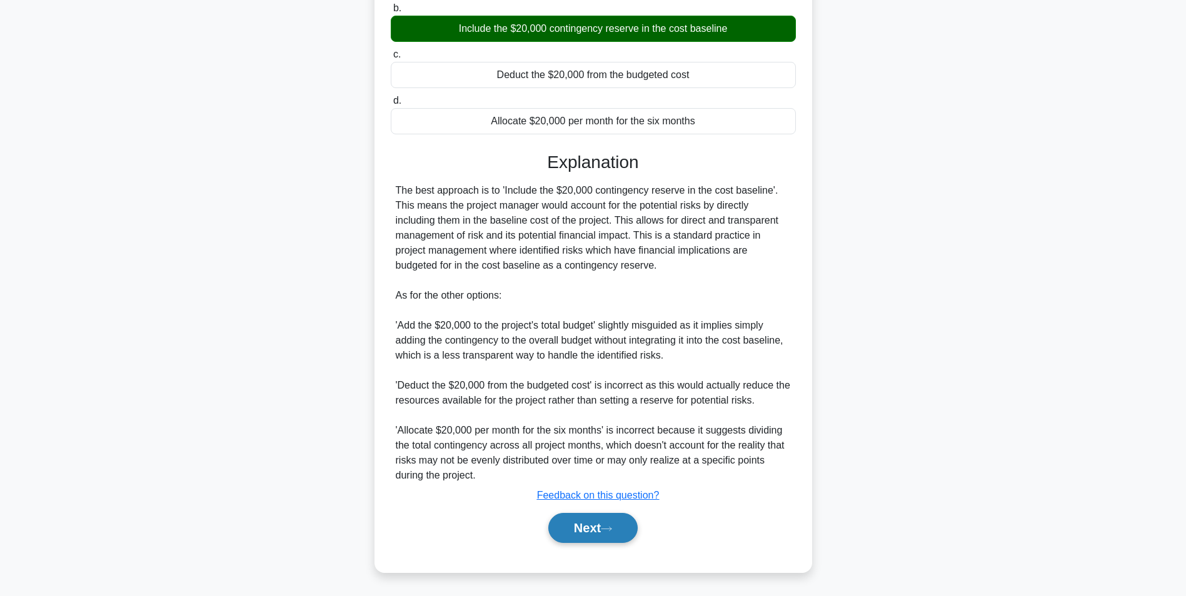
click at [581, 517] on button "Next" at bounding box center [592, 528] width 89 height 30
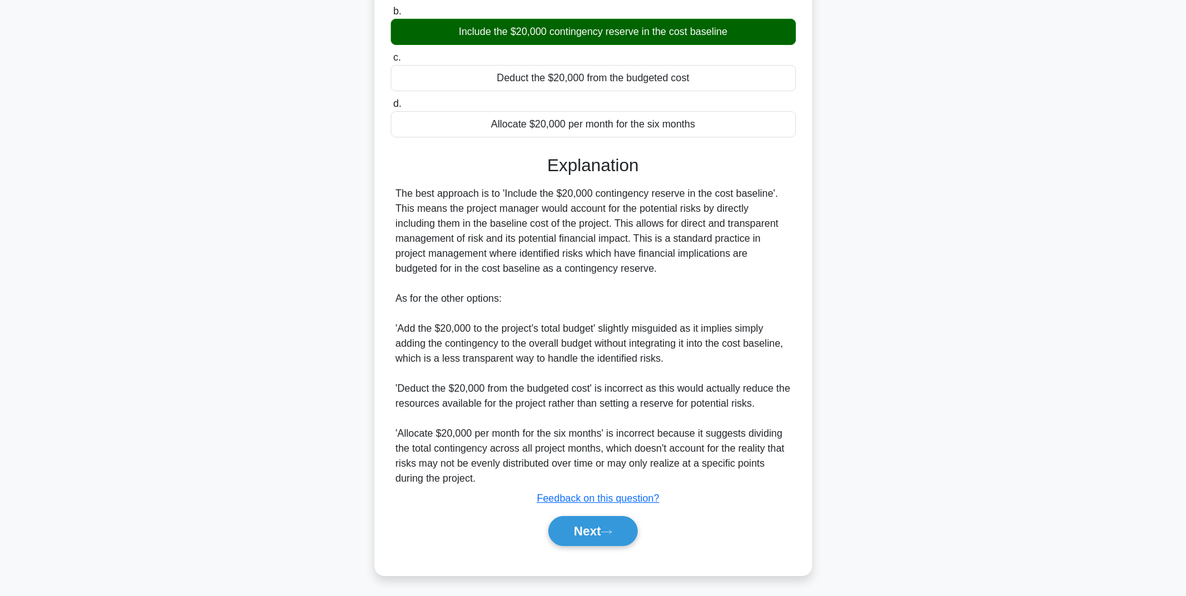
scroll to position [79, 0]
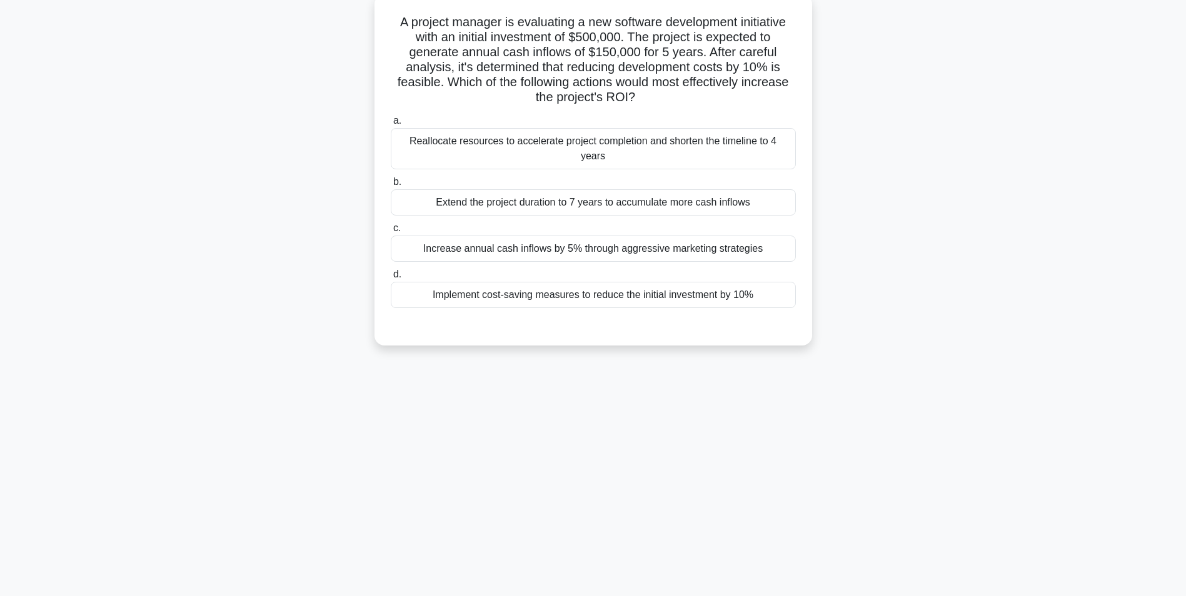
click at [927, 259] on div "A project manager is evaluating a new software development initiative with an i…" at bounding box center [593, 177] width 825 height 366
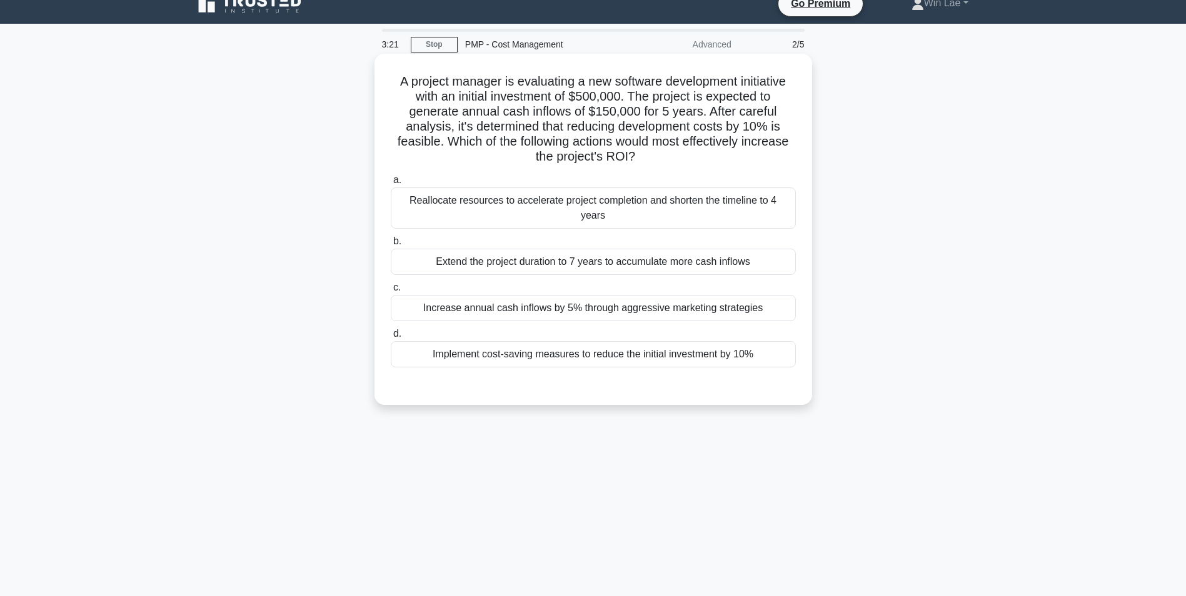
drag, startPoint x: 542, startPoint y: 192, endPoint x: 429, endPoint y: 222, distance: 117.8
click at [543, 194] on div "Reallocate resources to accelerate project completion and shorten the timeline …" at bounding box center [593, 207] width 405 height 41
click at [391, 184] on input "a. Reallocate resources to accelerate project completion and shorten the timeli…" at bounding box center [391, 180] width 0 height 8
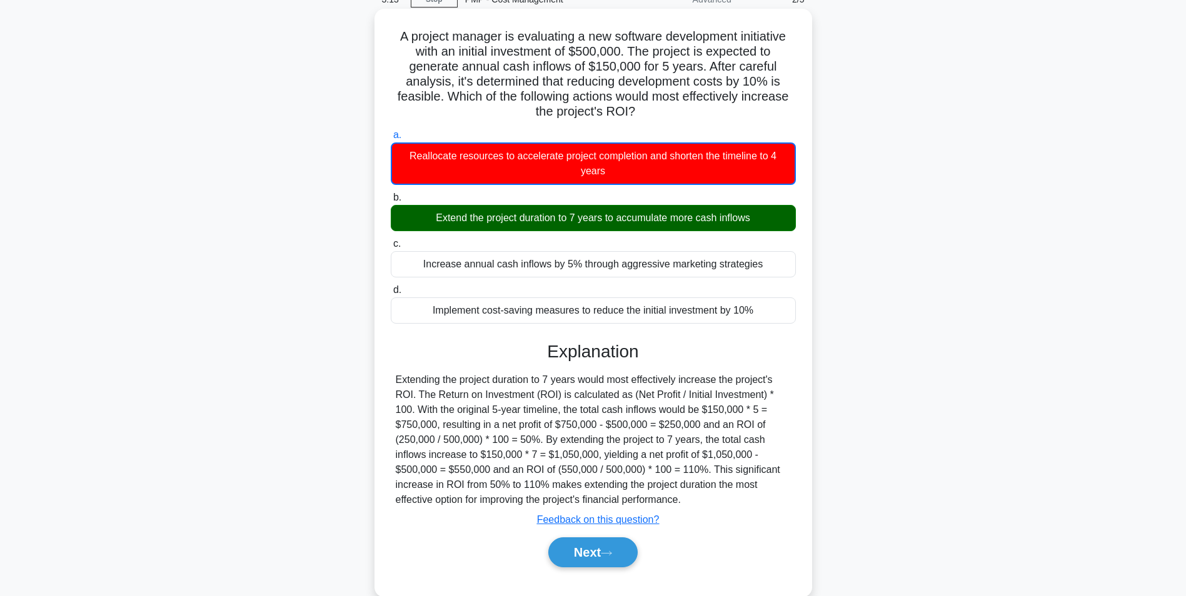
scroll to position [86, 0]
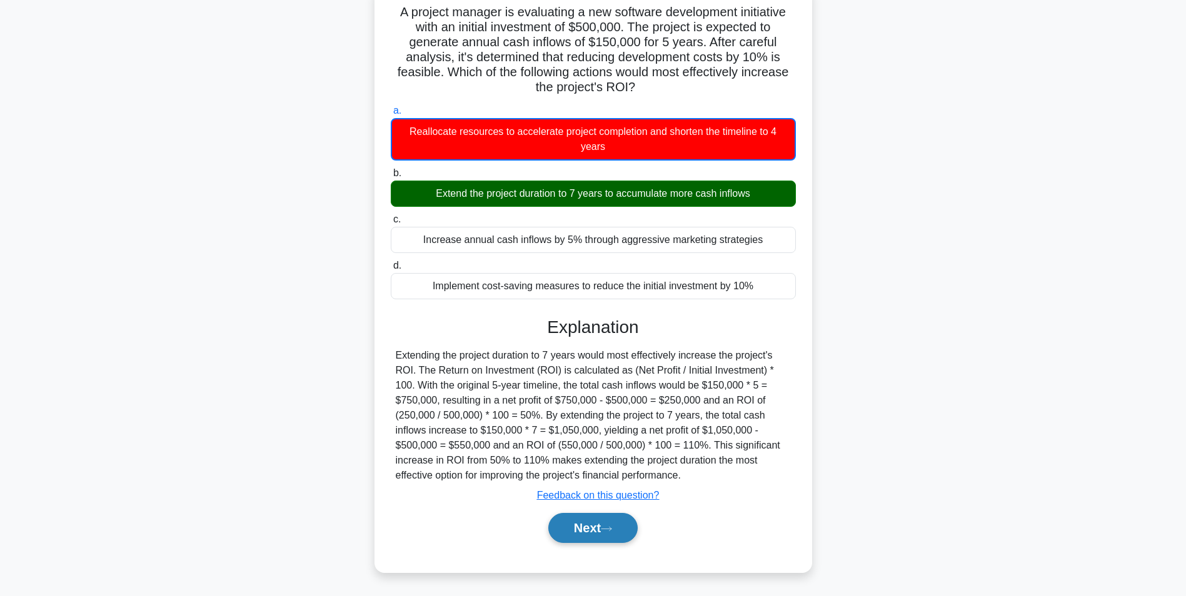
click at [580, 524] on button "Next" at bounding box center [592, 528] width 89 height 30
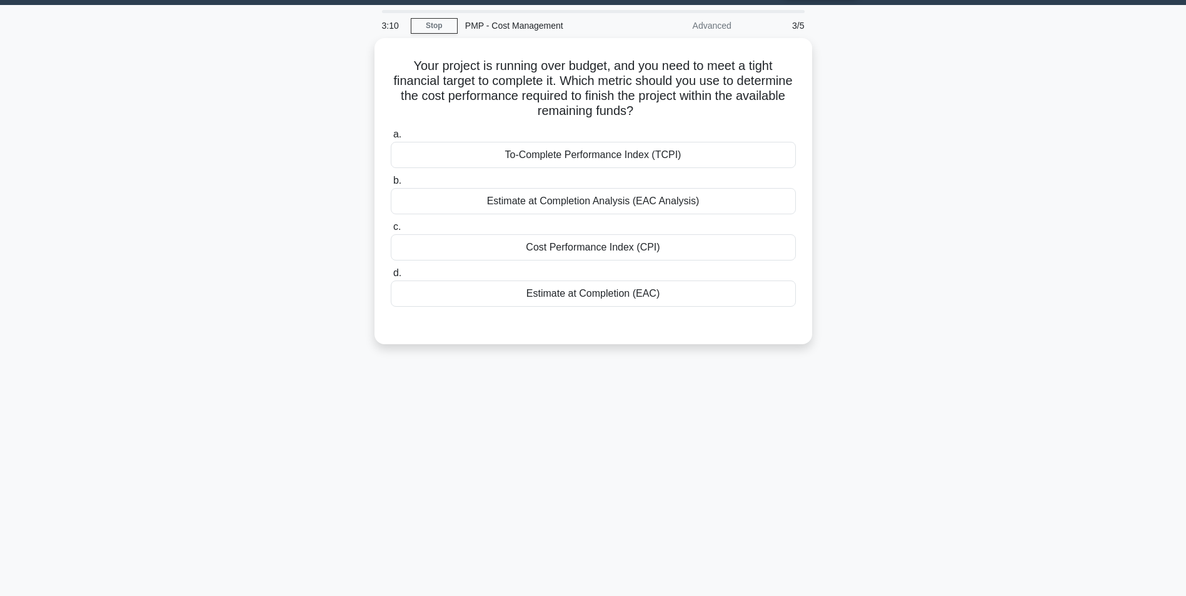
scroll to position [0, 0]
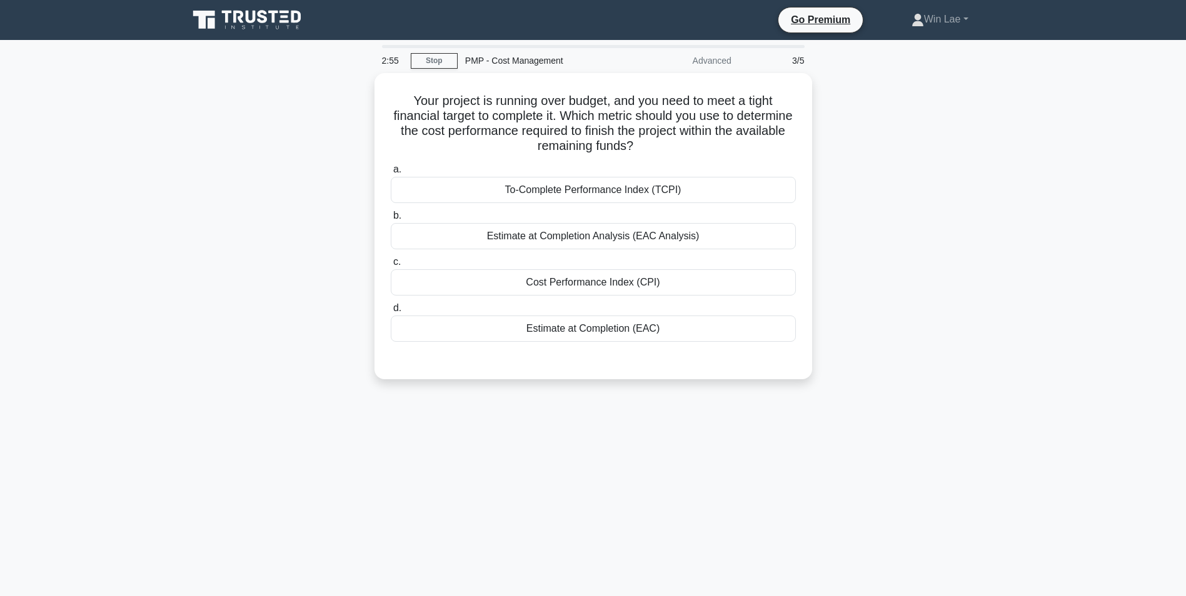
click at [748, 431] on div "2:55 Stop PMP - Cost Management Advanced 3/5 Your project is running over budge…" at bounding box center [593, 357] width 825 height 625
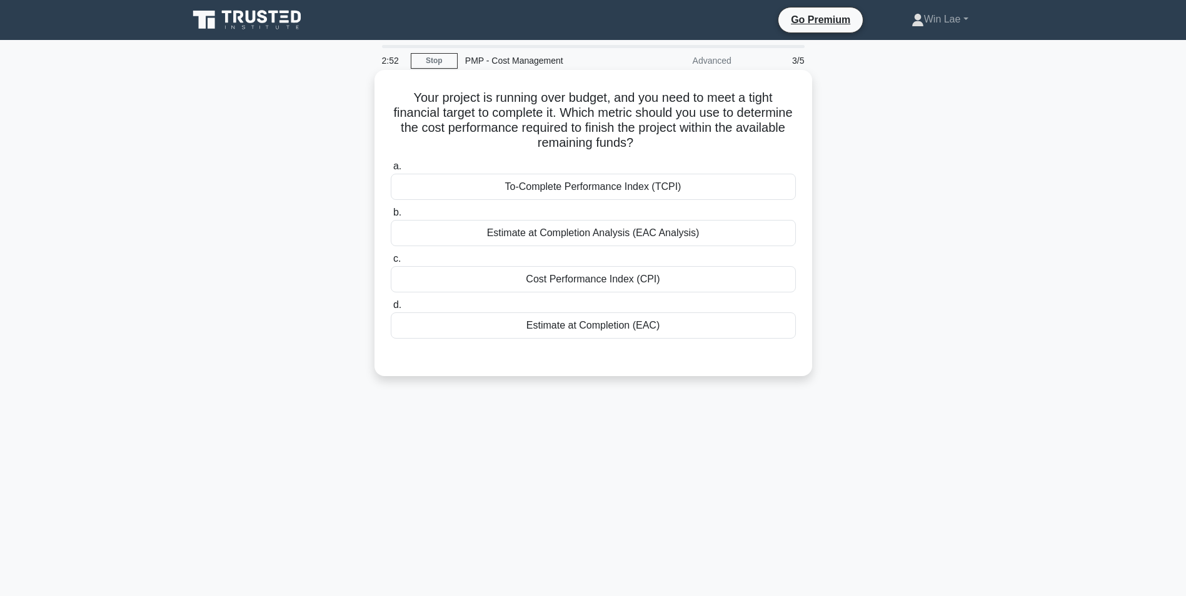
click at [703, 280] on div "Cost Performance Index (CPI)" at bounding box center [593, 279] width 405 height 26
click at [391, 263] on input "c. Cost Performance Index (CPI)" at bounding box center [391, 259] width 0 height 8
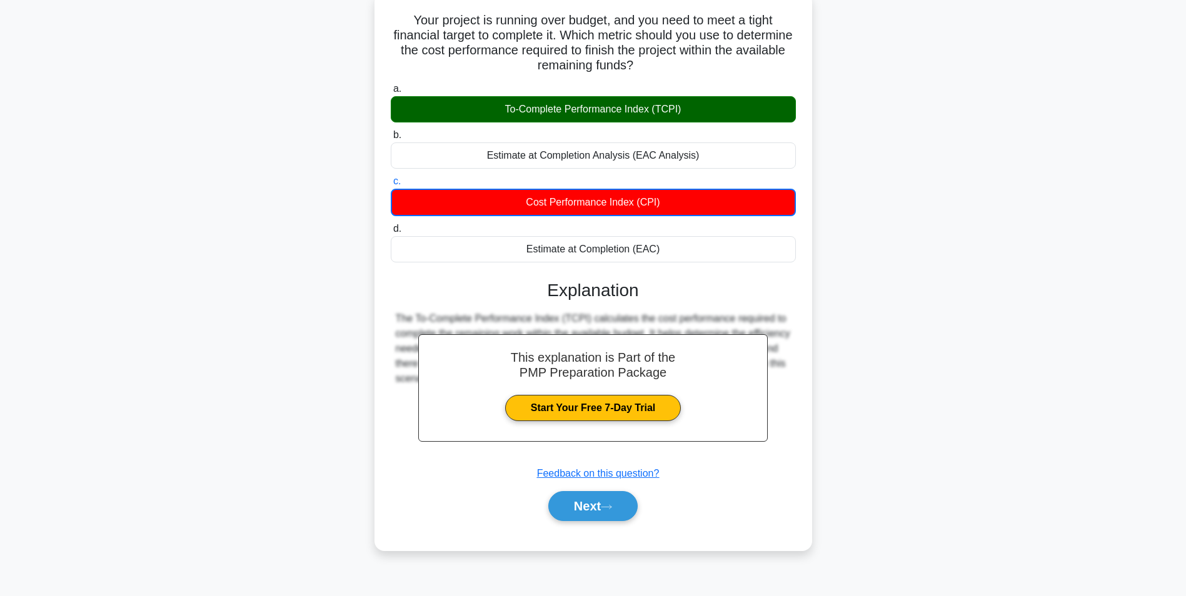
scroll to position [79, 0]
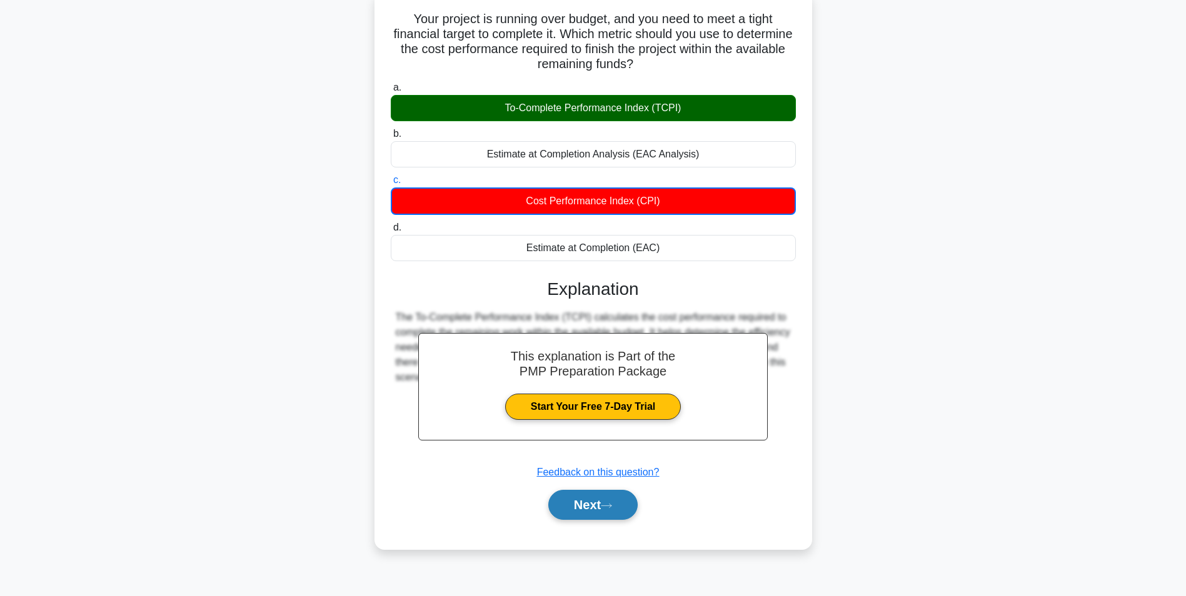
click at [611, 512] on button "Next" at bounding box center [592, 505] width 89 height 30
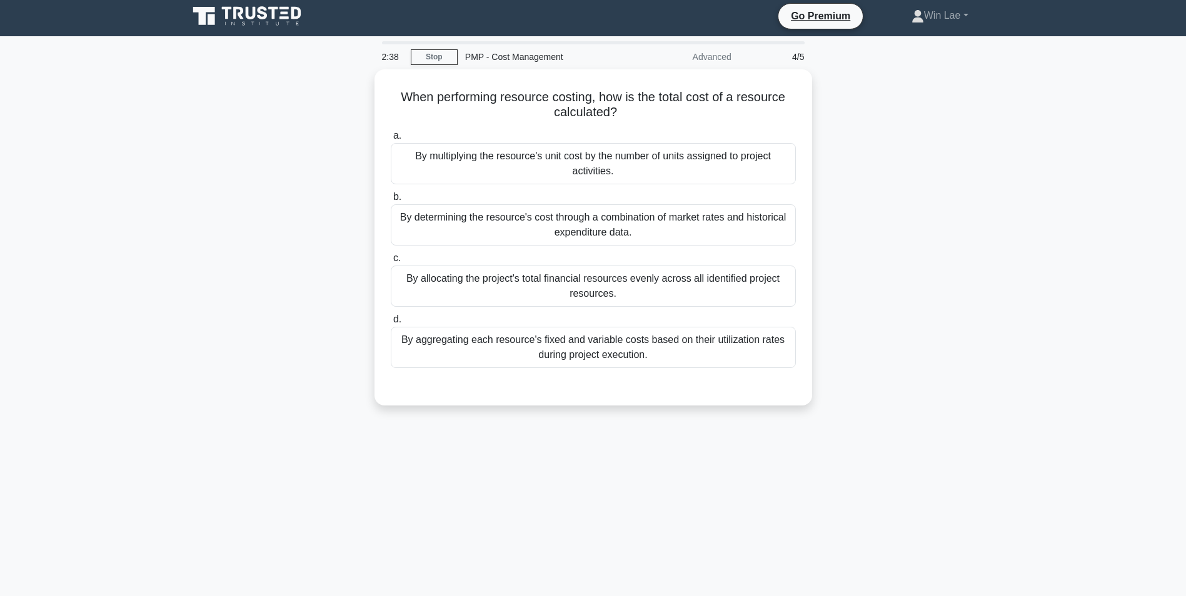
scroll to position [0, 0]
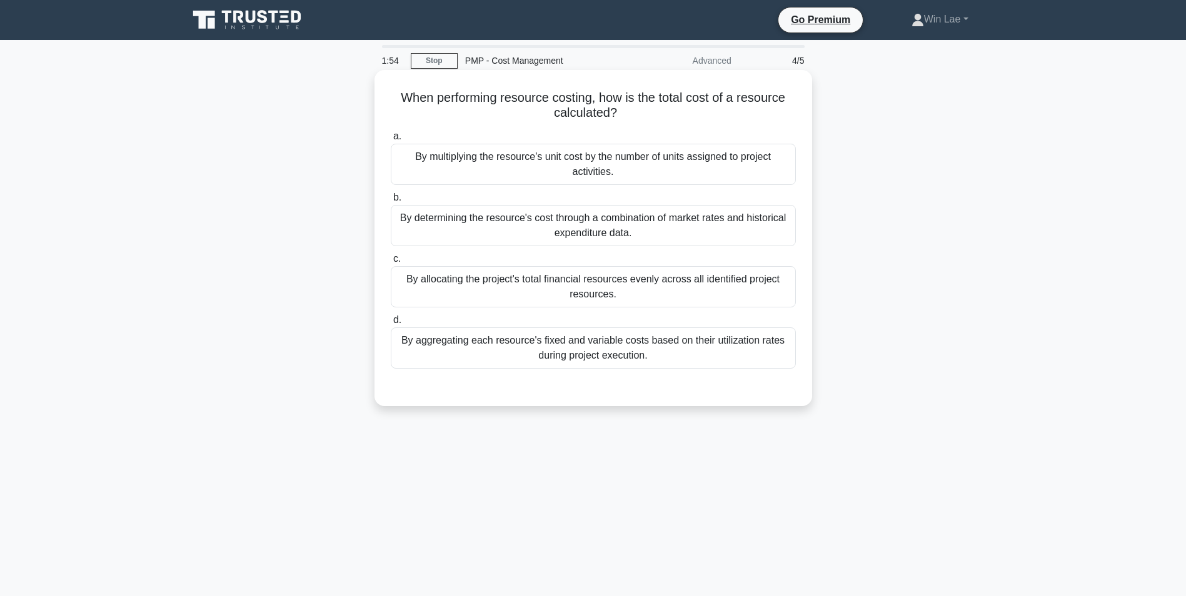
click at [537, 229] on div "By determining the resource's cost through a combination of market rates and hi…" at bounding box center [593, 225] width 405 height 41
click at [391, 202] on input "b. By determining the resource's cost through a combination of market rates and…" at bounding box center [391, 198] width 0 height 8
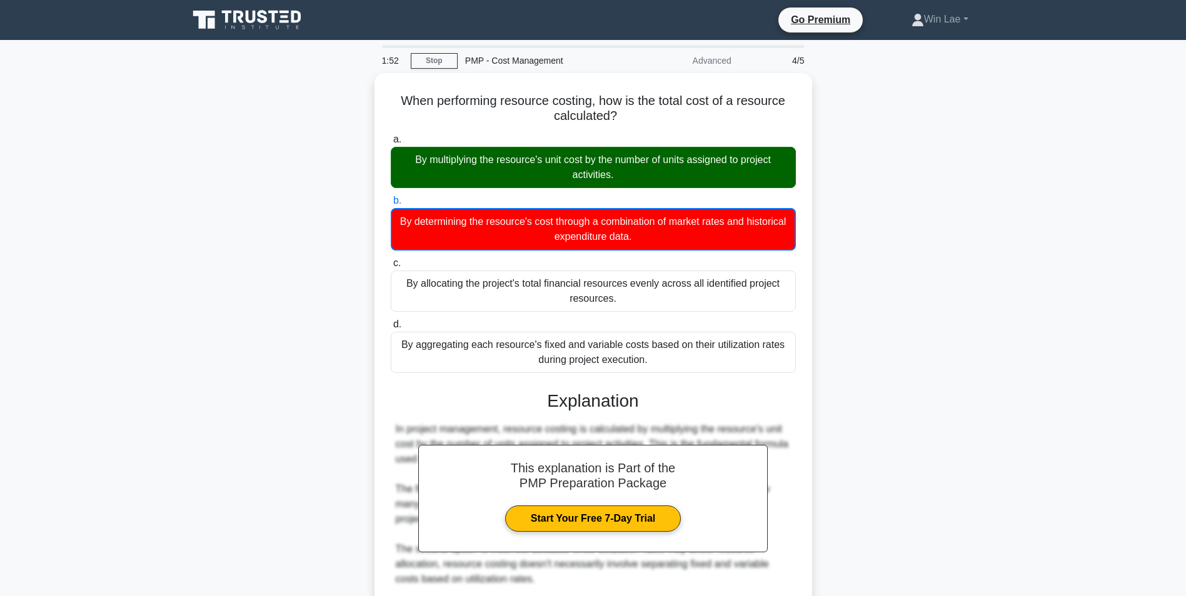
click at [246, 515] on div "When performing resource costing, how is the total cost of a resource calculate…" at bounding box center [593, 442] width 825 height 738
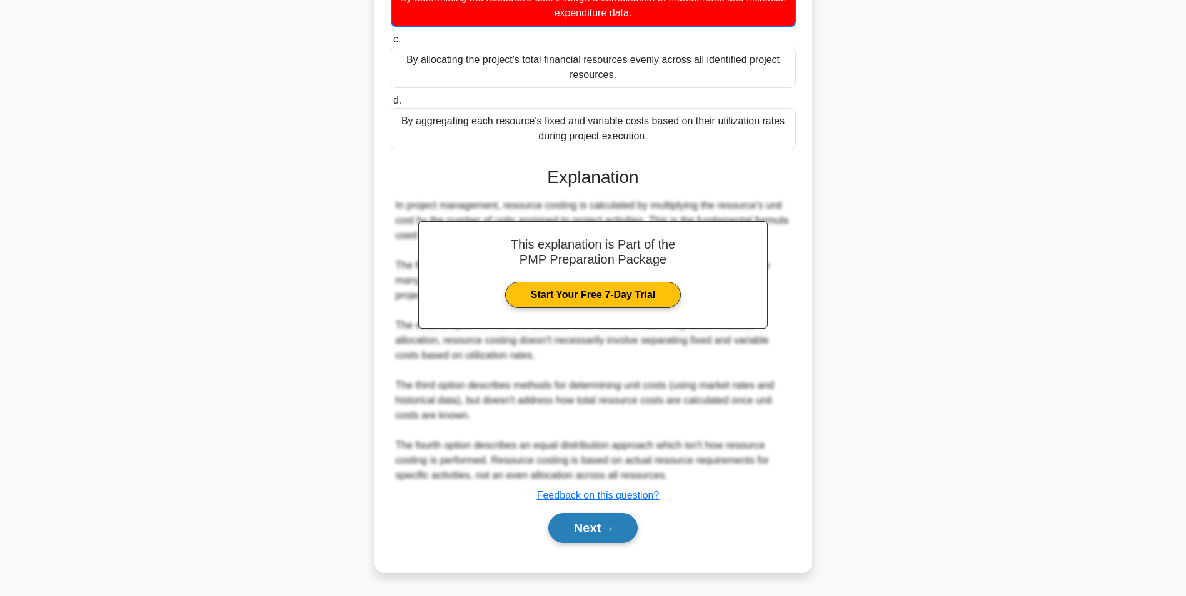
click at [600, 531] on button "Next" at bounding box center [592, 528] width 89 height 30
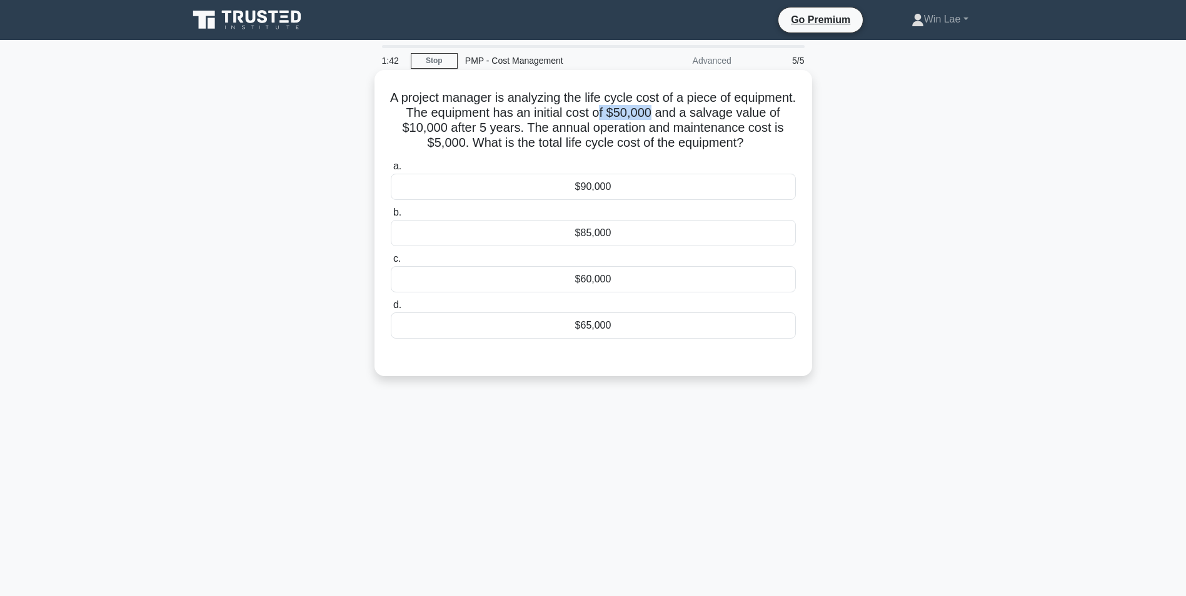
drag, startPoint x: 659, startPoint y: 111, endPoint x: 713, endPoint y: 111, distance: 53.7
click at [713, 111] on h5 "A project manager is analyzing the life cycle cost of a piece of equipment. The…" at bounding box center [592, 120] width 407 height 61
drag, startPoint x: 441, startPoint y: 121, endPoint x: 471, endPoint y: 124, distance: 30.2
click at [471, 124] on h5 "A project manager is analyzing the life cycle cost of a piece of equipment. The…" at bounding box center [592, 120] width 407 height 61
drag, startPoint x: 471, startPoint y: 124, endPoint x: 492, endPoint y: 134, distance: 22.7
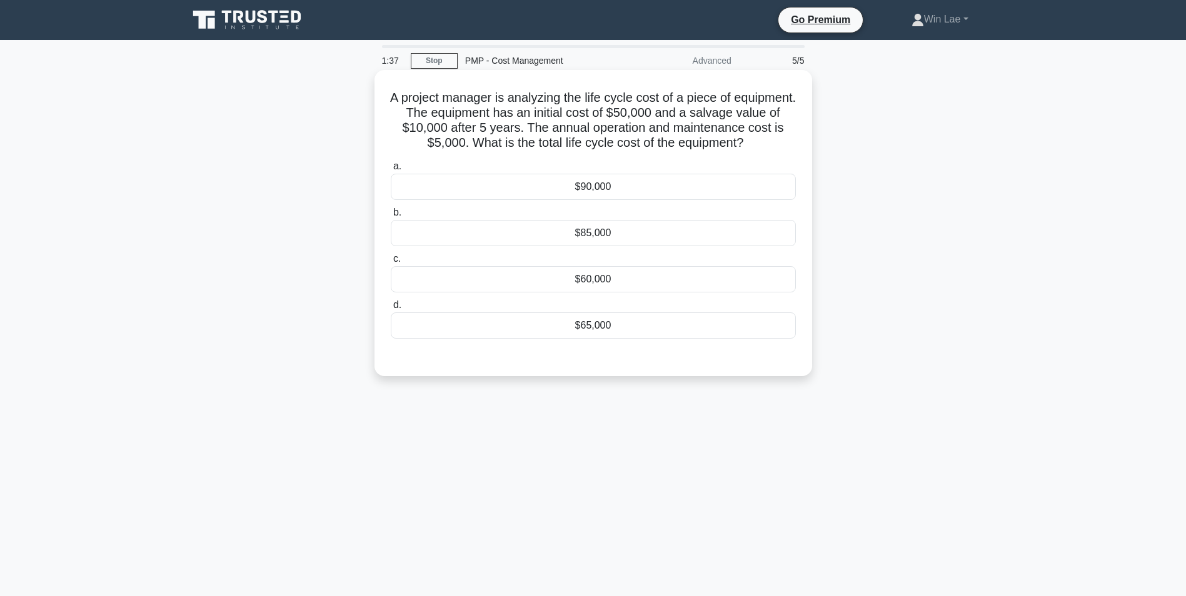
click at [492, 134] on h5 "A project manager is analyzing the life cycle cost of a piece of equipment. The…" at bounding box center [592, 120] width 407 height 61
drag, startPoint x: 446, startPoint y: 142, endPoint x: 478, endPoint y: 142, distance: 31.9
click at [478, 142] on h5 "A project manager is analyzing the life cycle cost of a piece of equipment. The…" at bounding box center [592, 120] width 407 height 61
click at [616, 232] on div "$85,000" at bounding box center [593, 233] width 405 height 26
click at [391, 217] on input "b. $85,000" at bounding box center [391, 213] width 0 height 8
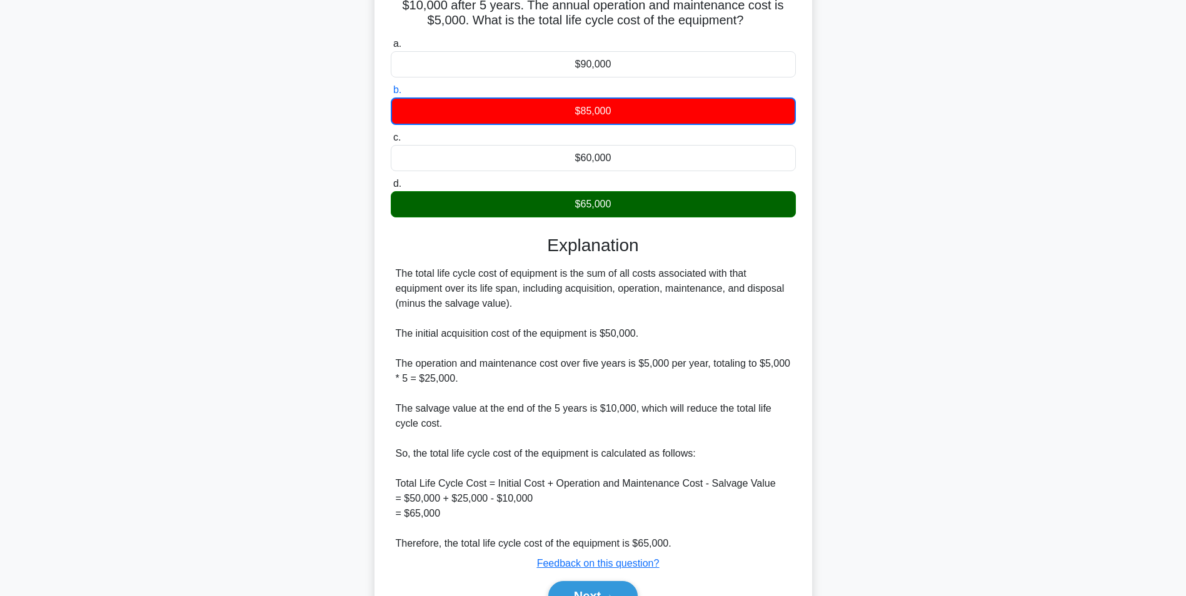
scroll to position [191, 0]
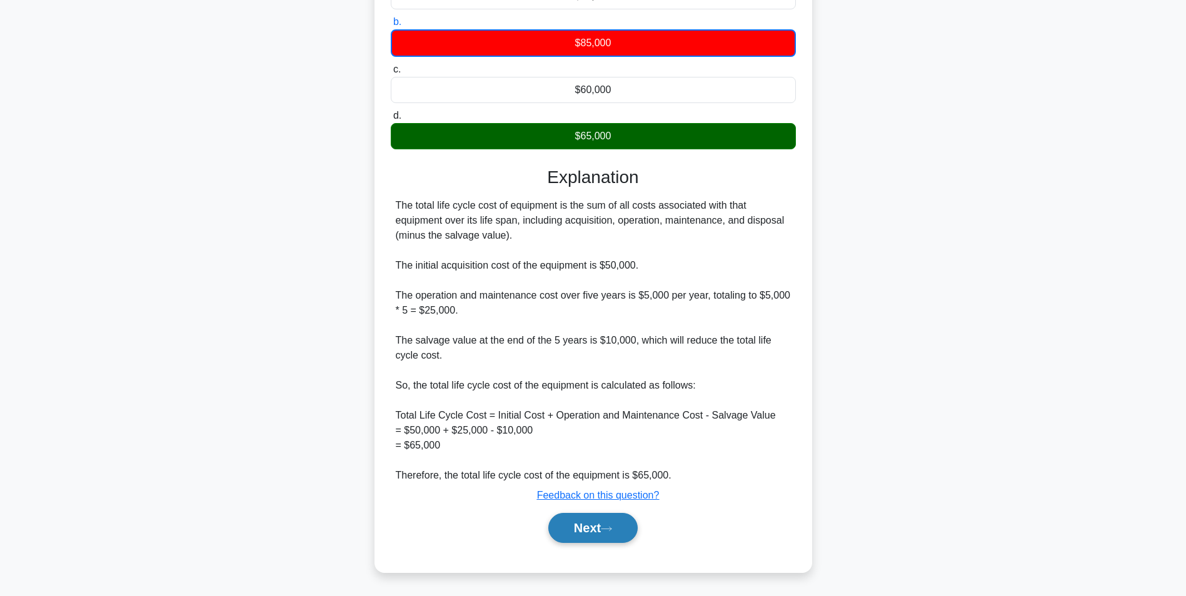
click at [597, 539] on button "Next" at bounding box center [592, 528] width 89 height 30
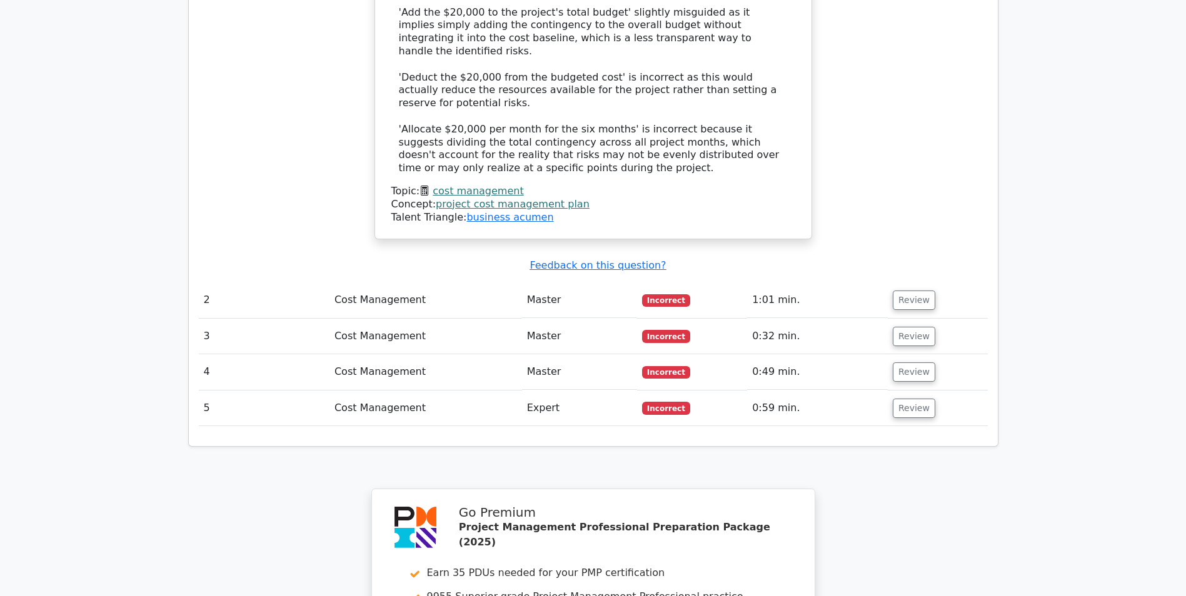
scroll to position [1687, 0]
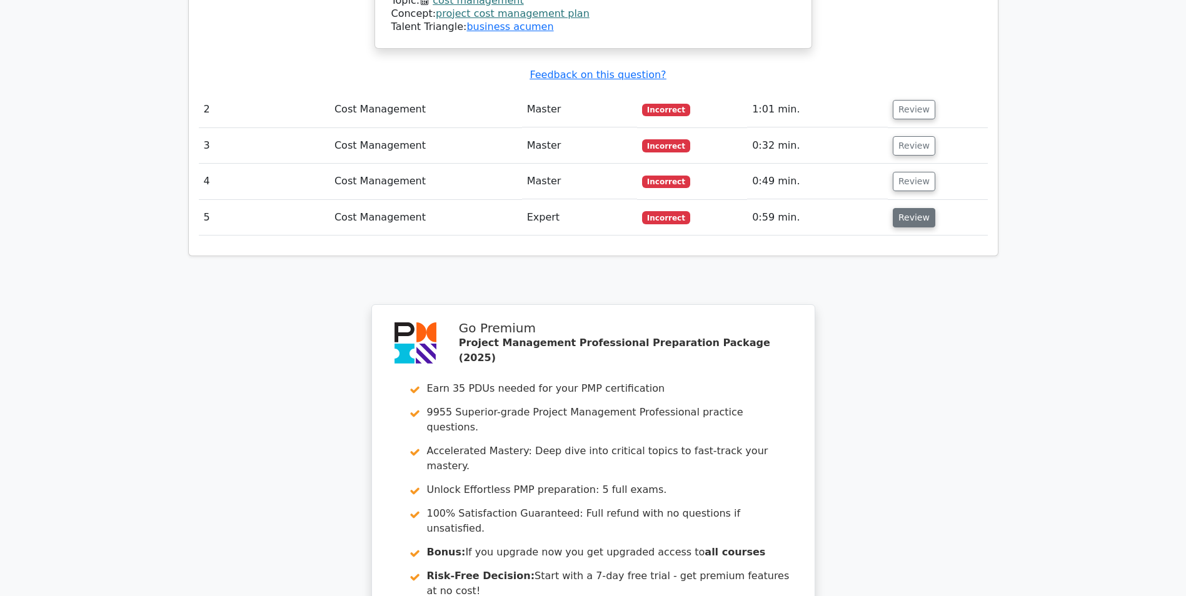
click at [894, 208] on button "Review" at bounding box center [913, 217] width 42 height 19
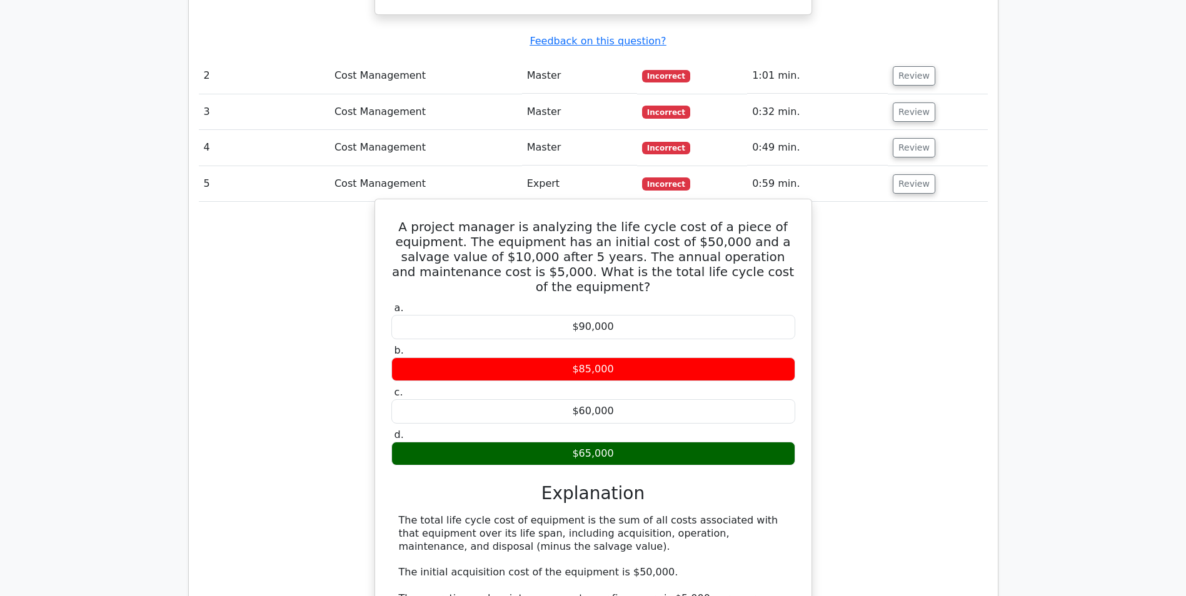
scroll to position [1750, 0]
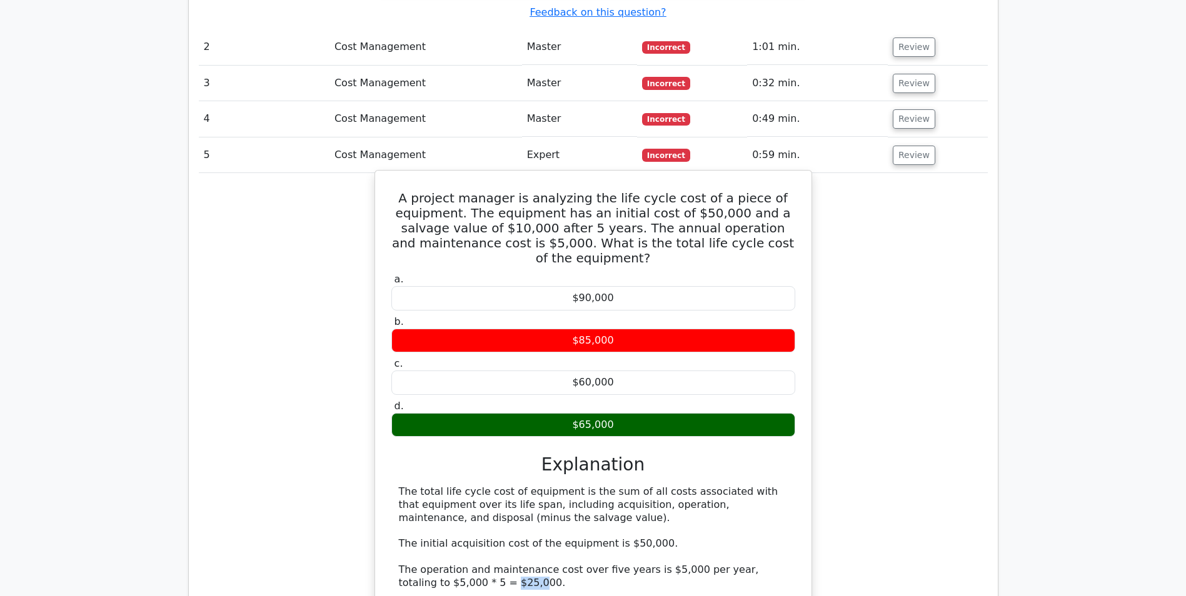
drag, startPoint x: 457, startPoint y: 466, endPoint x: 481, endPoint y: 466, distance: 24.4
drag, startPoint x: 481, startPoint y: 466, endPoint x: 500, endPoint y: 506, distance: 43.6
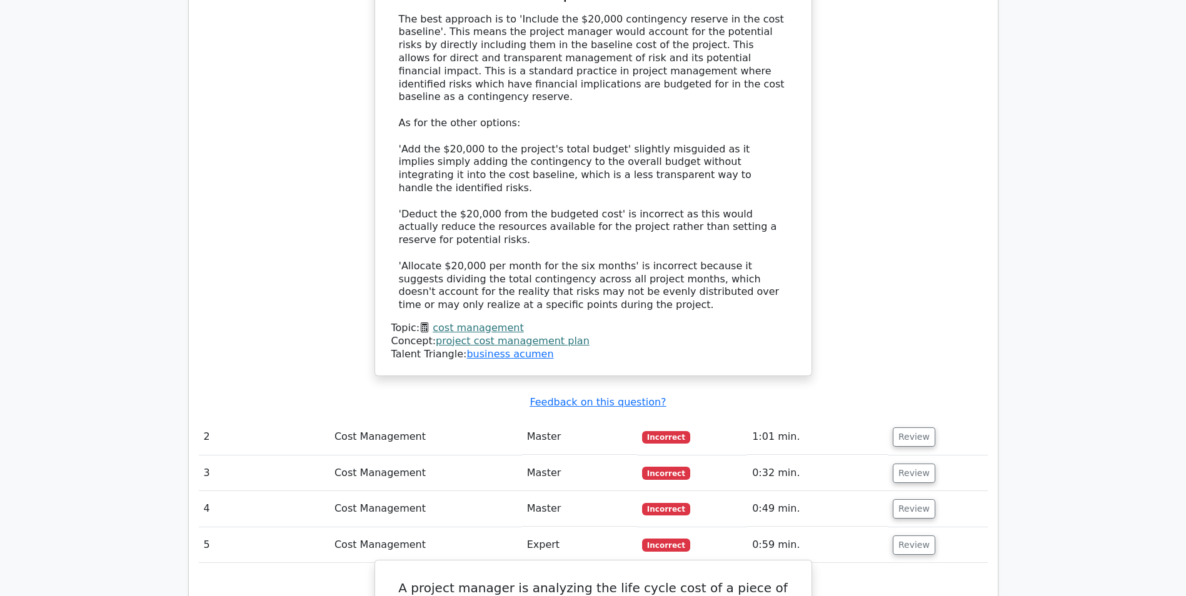
scroll to position [1250, 0]
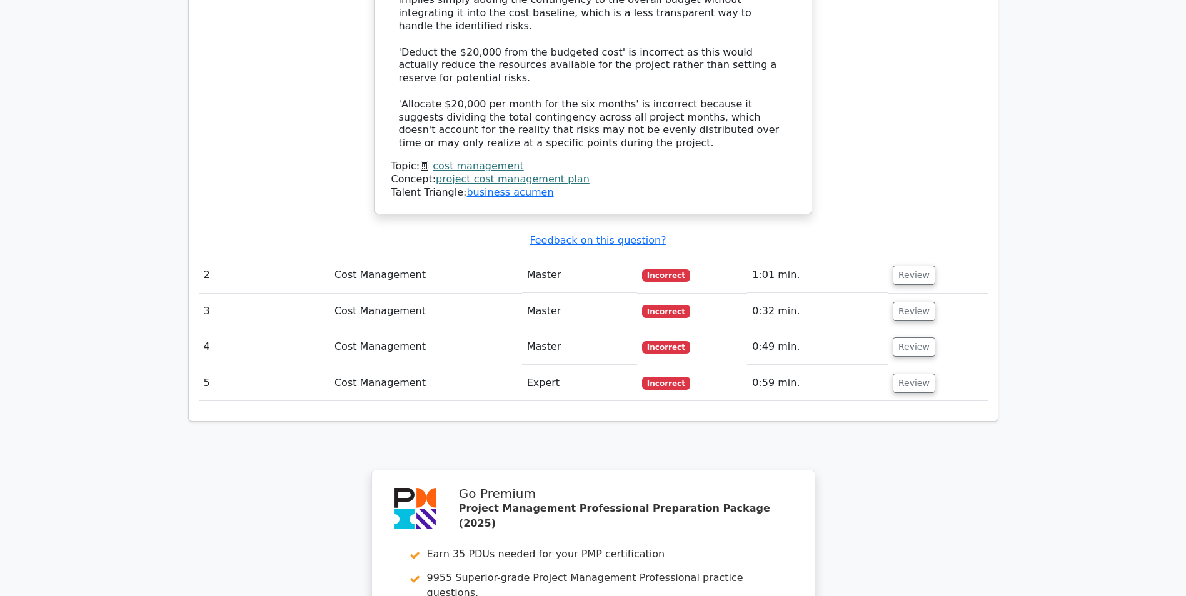
scroll to position [1375, 0]
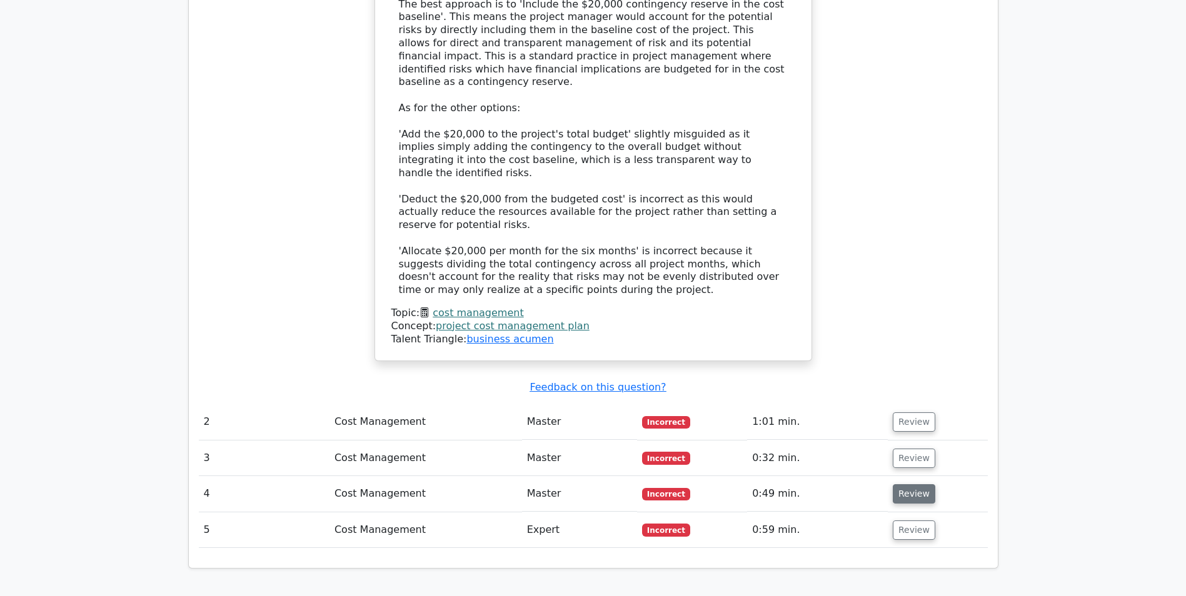
click at [915, 484] on button "Review" at bounding box center [913, 493] width 42 height 19
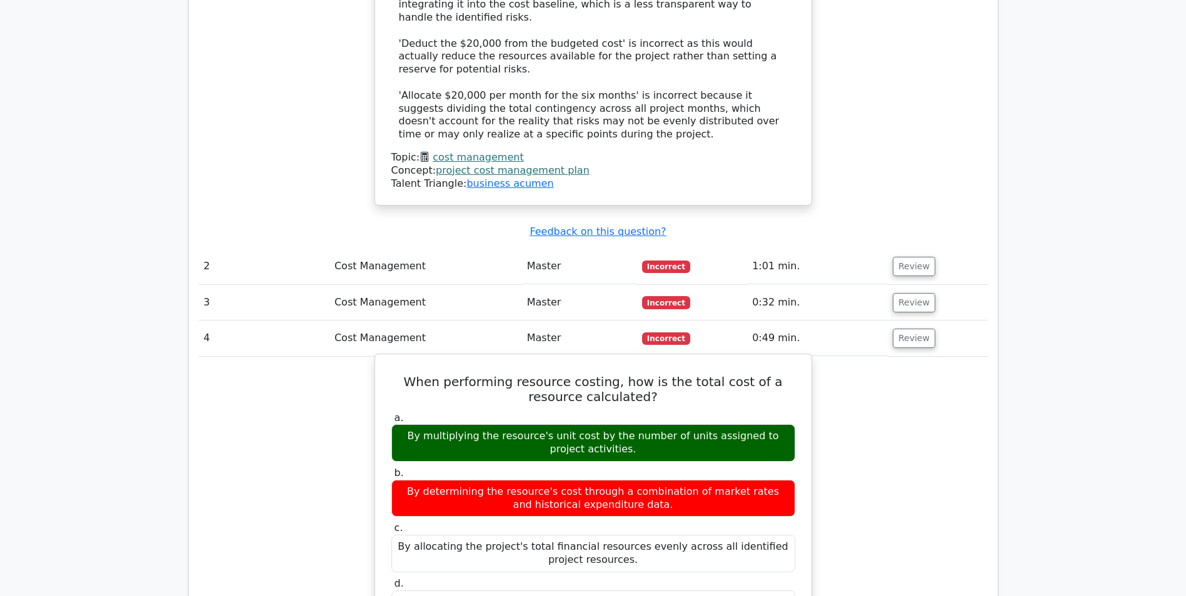
scroll to position [1437, 0]
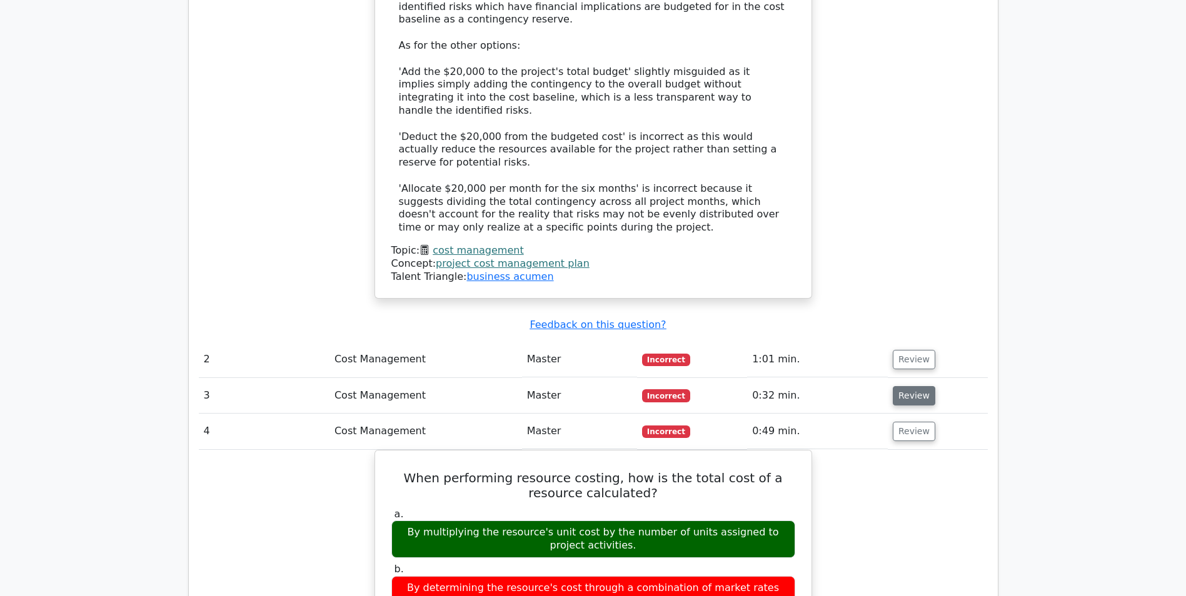
click at [903, 386] on button "Review" at bounding box center [913, 395] width 42 height 19
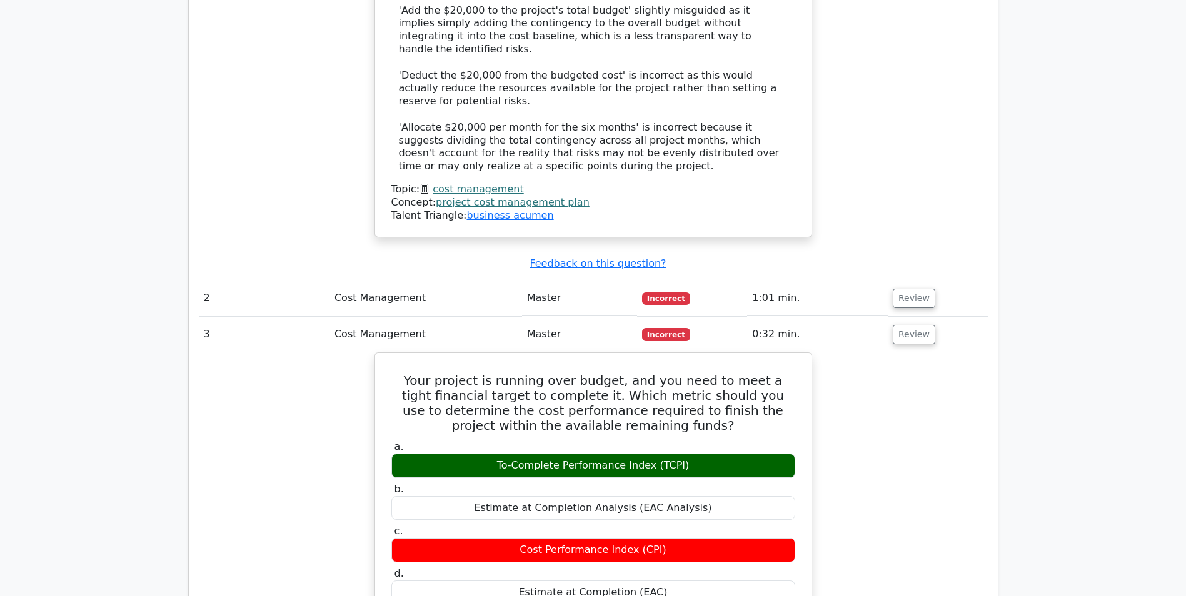
scroll to position [1375, 0]
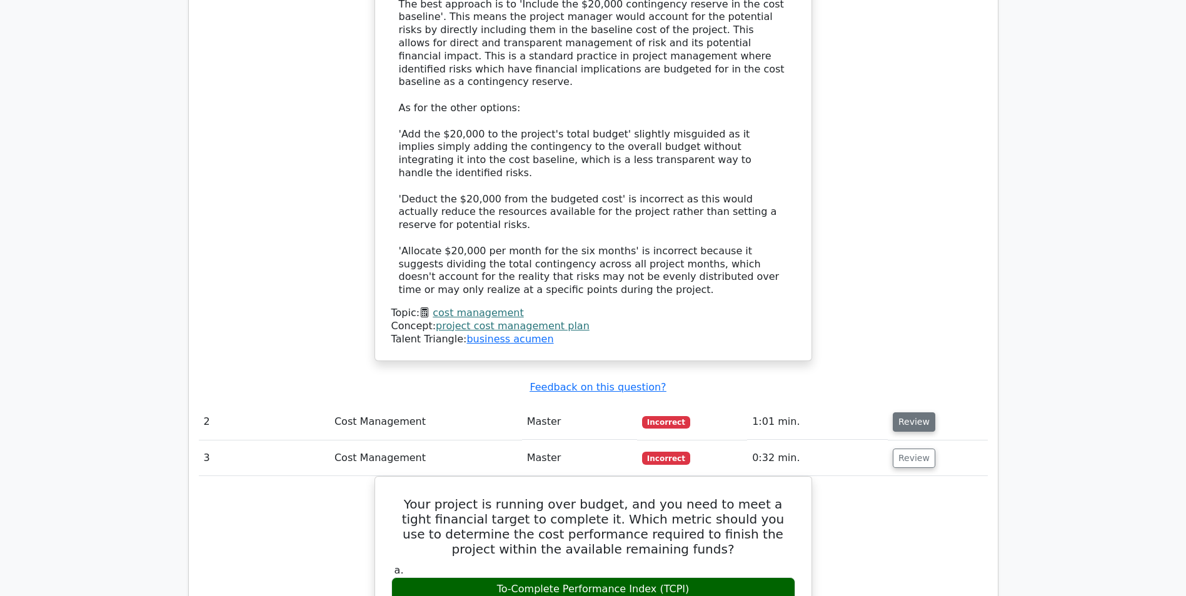
click at [901, 412] on button "Review" at bounding box center [913, 421] width 42 height 19
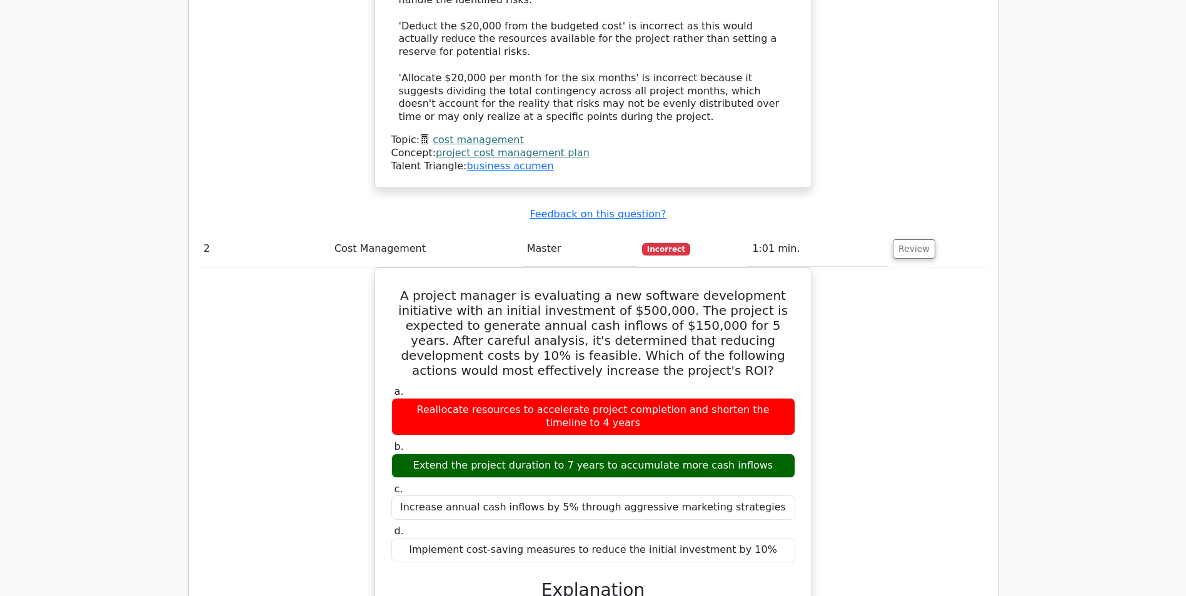
scroll to position [1625, 0]
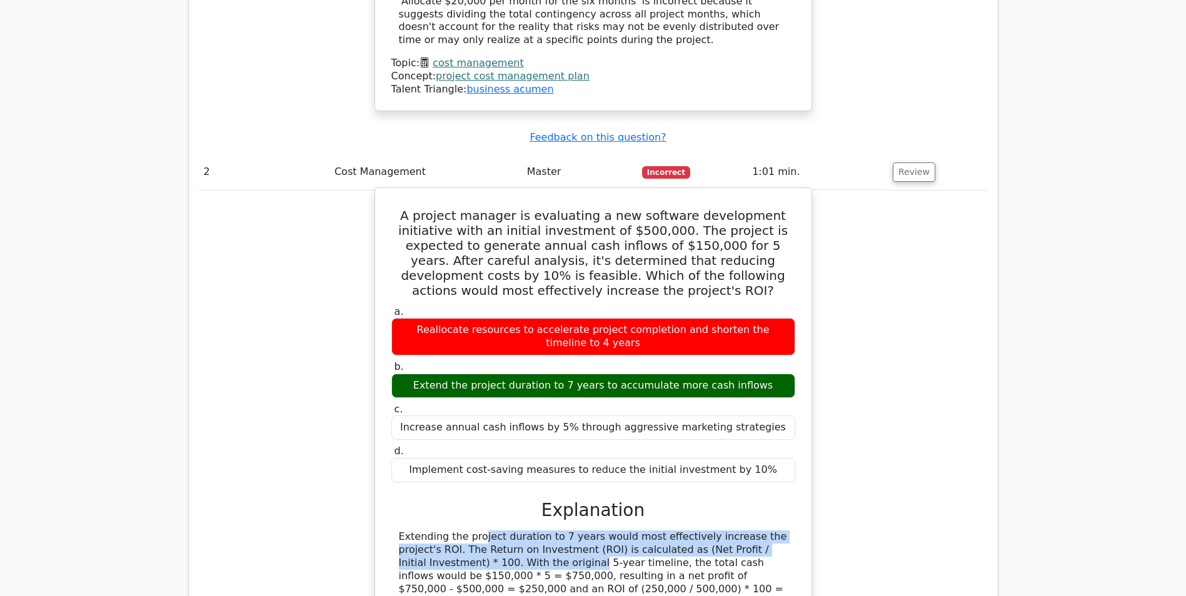
drag, startPoint x: 399, startPoint y: 439, endPoint x: 422, endPoint y: 467, distance: 36.0
click at [422, 531] on div "Extending the project duration to 7 years would most effectively increase the p…" at bounding box center [593, 596] width 389 height 130
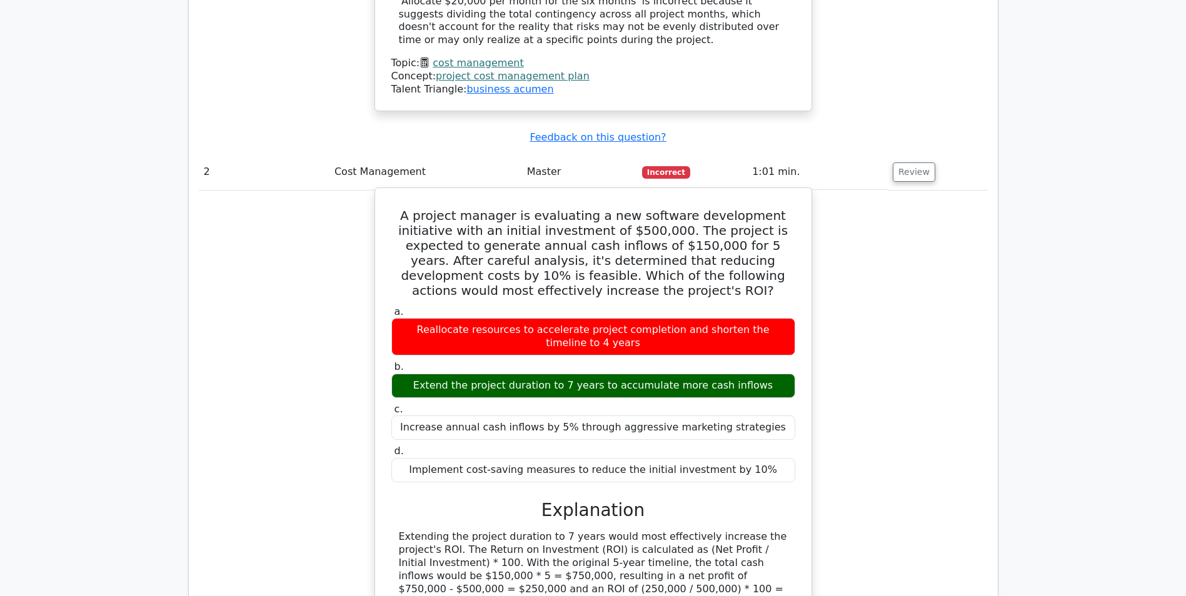
drag, startPoint x: 422, startPoint y: 467, endPoint x: 422, endPoint y: 484, distance: 16.9
click at [422, 531] on div "Extending the project duration to 7 years would most effectively increase the p…" at bounding box center [593, 596] width 389 height 130
drag, startPoint x: 561, startPoint y: 479, endPoint x: 605, endPoint y: 479, distance: 43.8
click at [605, 531] on div "Extending the project duration to 7 years would most effectively increase the p…" at bounding box center [593, 596] width 389 height 130
drag, startPoint x: 589, startPoint y: 151, endPoint x: 685, endPoint y: 147, distance: 96.3
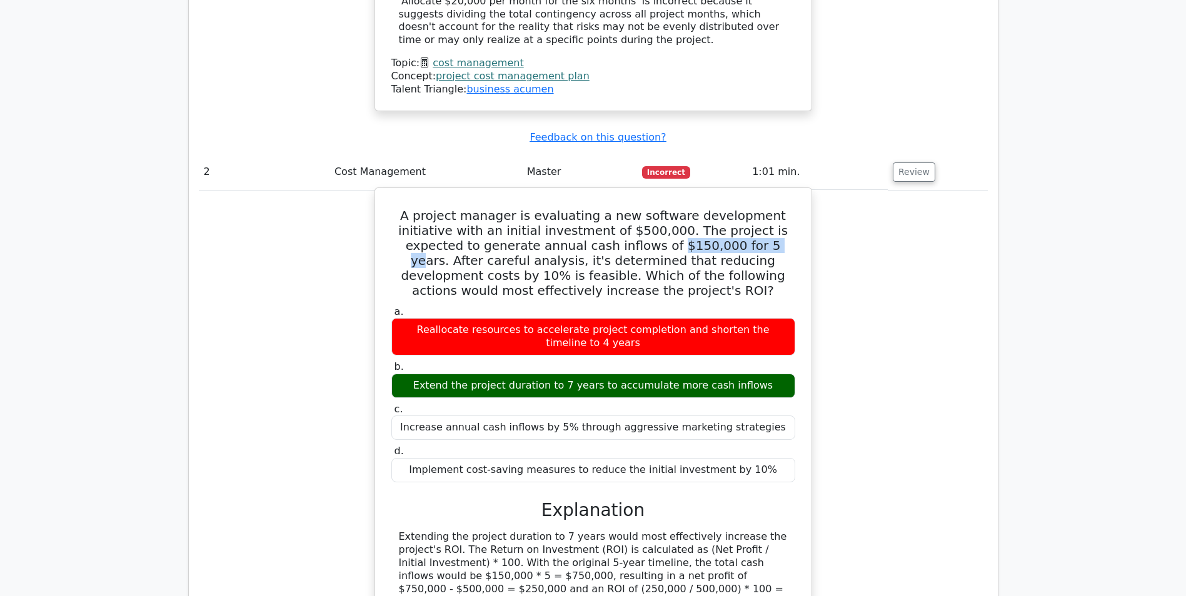
click at [685, 208] on h5 "A project manager is evaluating a new software development initiative with an i…" at bounding box center [593, 253] width 406 height 90
drag, startPoint x: 662, startPoint y: 481, endPoint x: 713, endPoint y: 506, distance: 56.5
click at [713, 531] on div "Extending the project duration to 7 years would most effectively increase the p…" at bounding box center [593, 596] width 389 height 130
click at [484, 531] on div "Extending the project duration to 7 years would most effectively increase the p…" at bounding box center [593, 596] width 389 height 130
drag, startPoint x: 521, startPoint y: 491, endPoint x: 539, endPoint y: 488, distance: 18.3
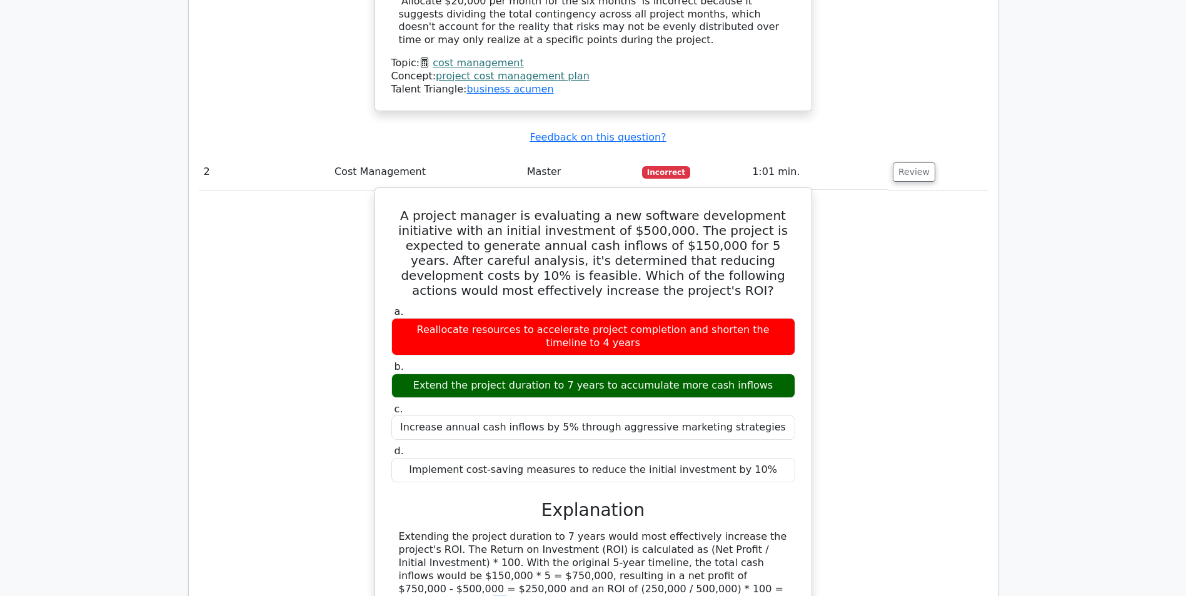
click at [539, 531] on div "Extending the project duration to 7 years would most effectively increase the p…" at bounding box center [593, 596] width 389 height 130
drag, startPoint x: 539, startPoint y: 488, endPoint x: 490, endPoint y: 508, distance: 52.7
click at [490, 531] on div "Extending the project duration to 7 years would most effectively increase the p…" at bounding box center [593, 596] width 389 height 130
drag, startPoint x: 479, startPoint y: 502, endPoint x: 551, endPoint y: 501, distance: 71.3
click at [551, 531] on div "Extending the project duration to 7 years would most effectively increase the p…" at bounding box center [593, 596] width 389 height 130
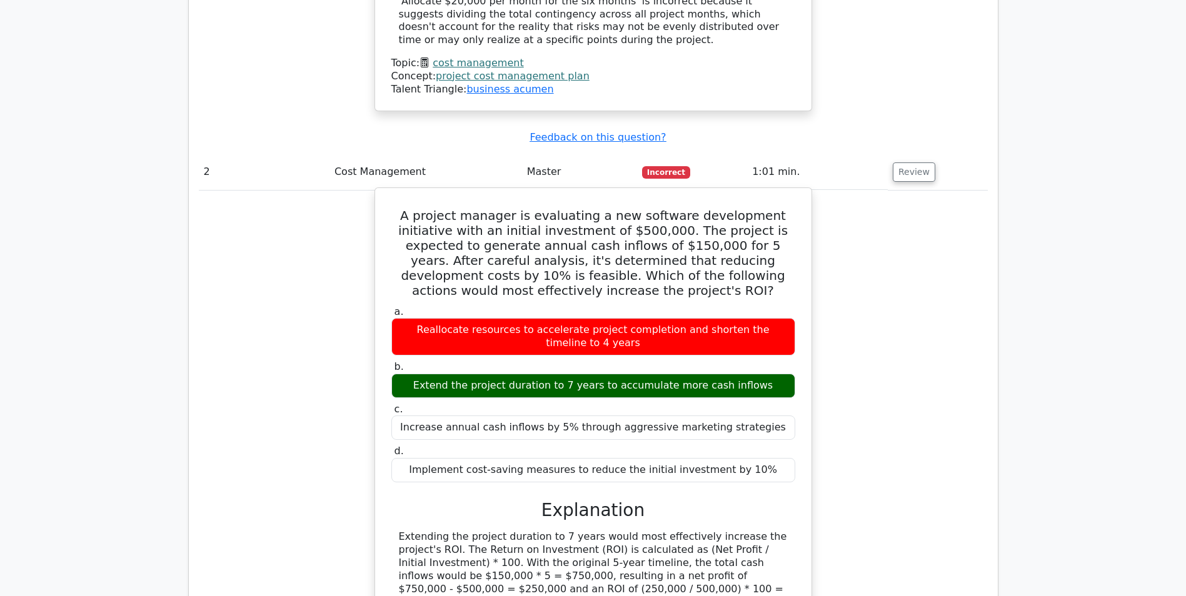
click at [452, 531] on div "Extending the project duration to 7 years would most effectively increase the p…" at bounding box center [593, 596] width 389 height 130
drag, startPoint x: 561, startPoint y: 515, endPoint x: 602, endPoint y: 517, distance: 41.3
click at [602, 531] on div "Extending the project duration to 7 years would most effectively increase the p…" at bounding box center [593, 596] width 389 height 130
drag, startPoint x: 602, startPoint y: 517, endPoint x: 551, endPoint y: 530, distance: 53.4
click at [551, 531] on div "Extending the project duration to 7 years would most effectively increase the p…" at bounding box center [593, 596] width 389 height 130
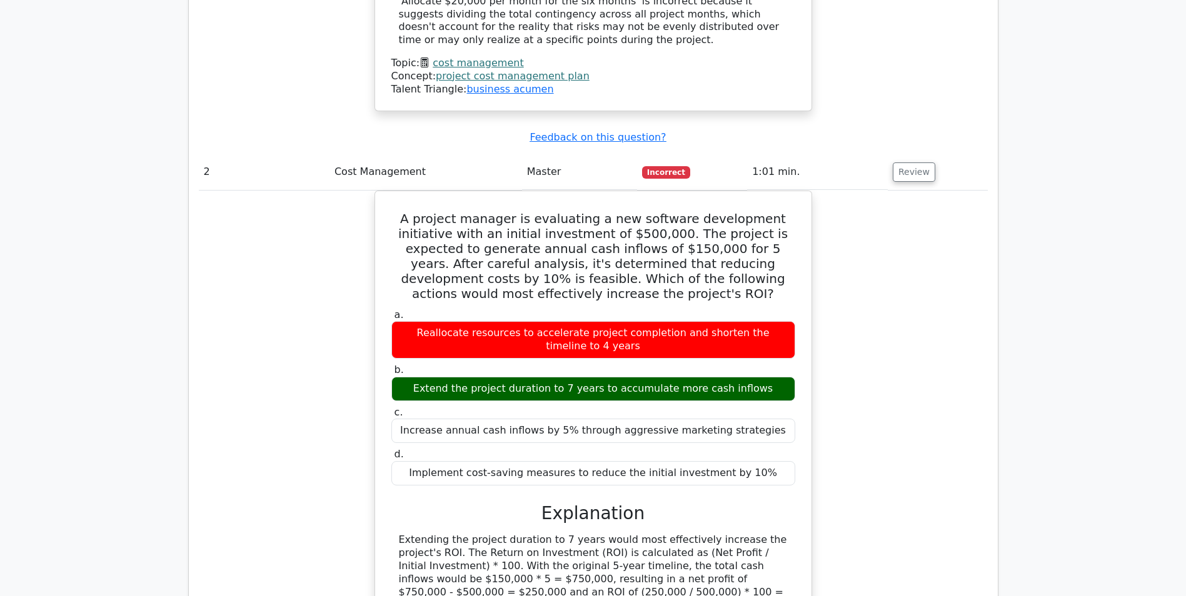
click at [339, 464] on div "A project manager is evaluating a new software development initiative with an i…" at bounding box center [593, 467] width 789 height 553
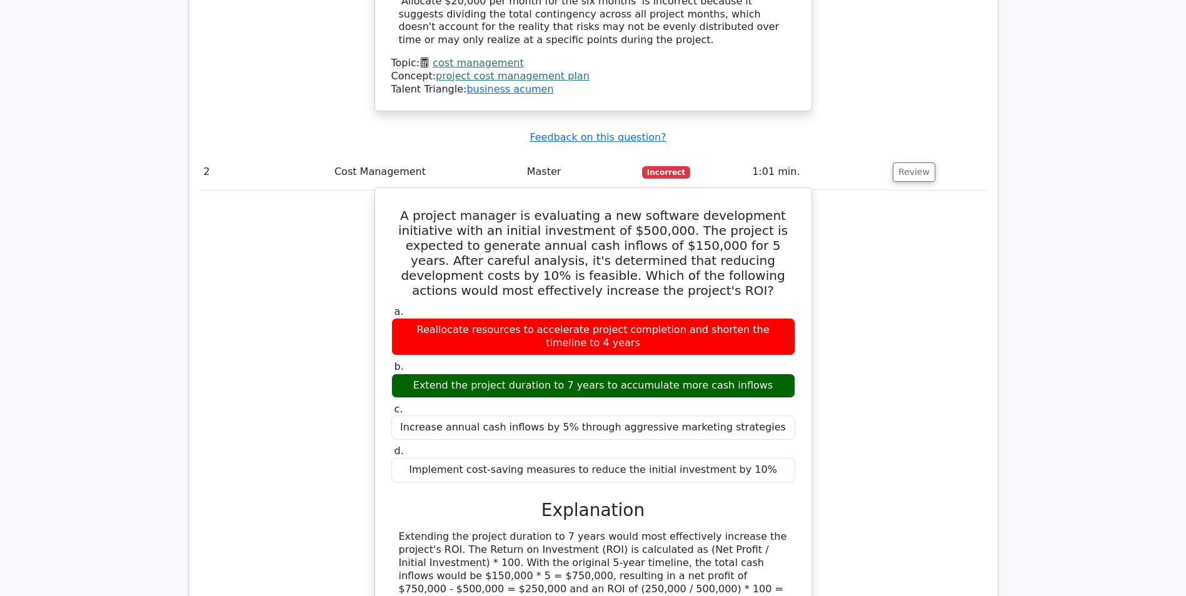
drag, startPoint x: 520, startPoint y: 491, endPoint x: 532, endPoint y: 491, distance: 11.9
click at [532, 531] on div "Extending the project duration to 7 years would most effectively increase the p…" at bounding box center [593, 596] width 389 height 130
drag, startPoint x: 532, startPoint y: 491, endPoint x: 479, endPoint y: 515, distance: 57.6
click at [479, 531] on div "Extending the project duration to 7 years would most effectively increase the p…" at bounding box center [593, 596] width 389 height 130
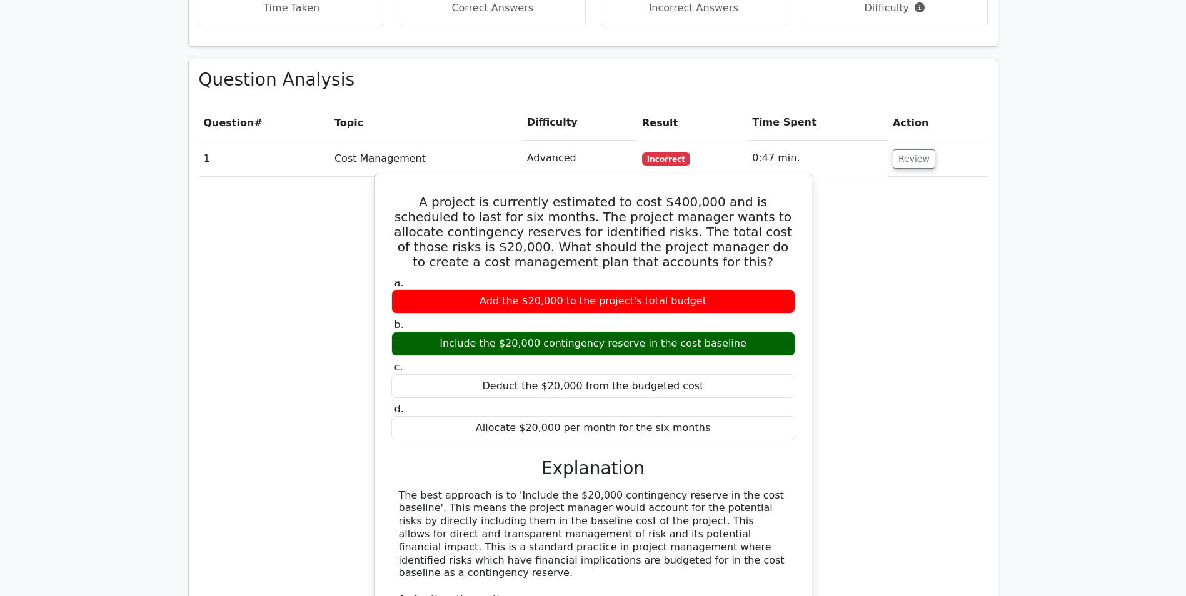
scroll to position [875, 0]
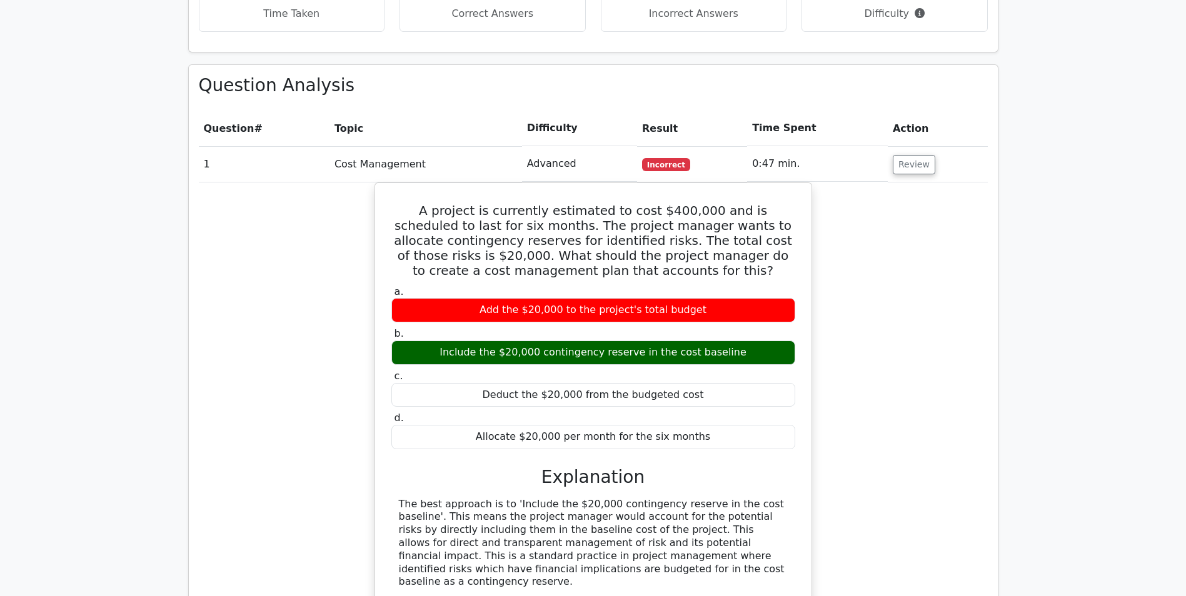
click at [900, 462] on div "A project is currently estimated to cost $400,000 and is scheduled to last for …" at bounding box center [593, 529] width 789 height 694
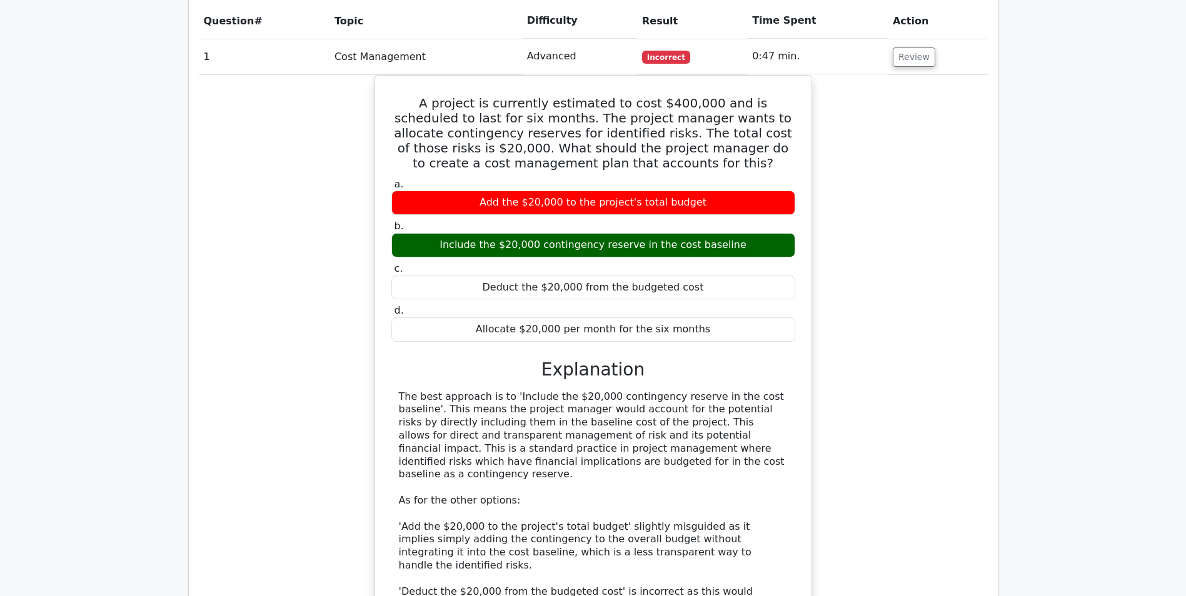
scroll to position [983, 0]
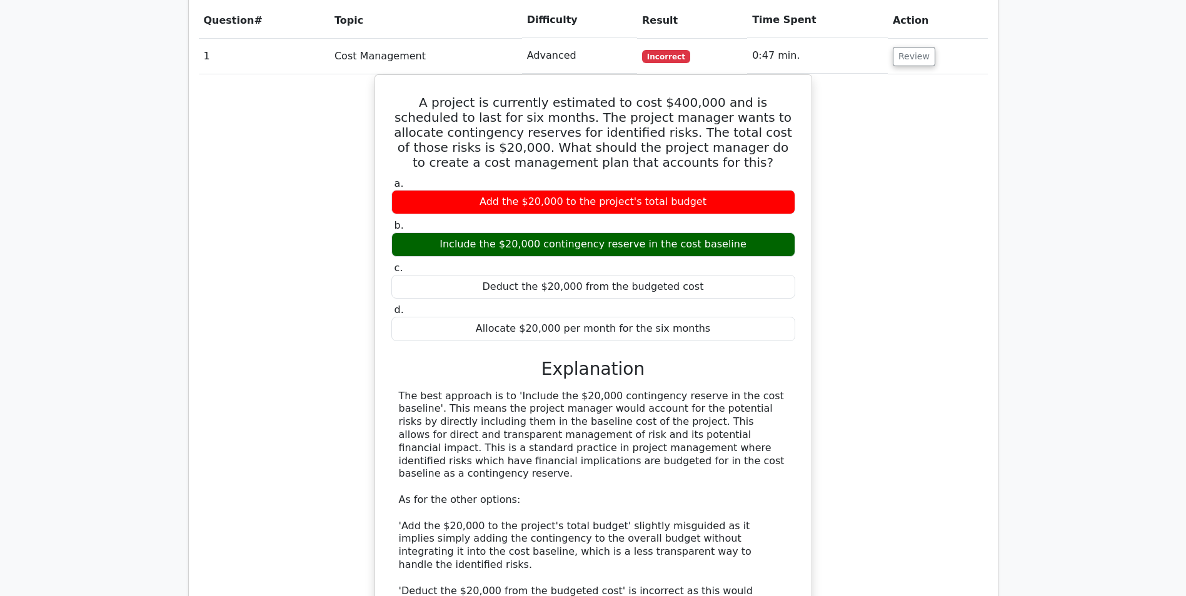
click at [951, 437] on div "A project is currently estimated to cost $400,000 and is scheduled to last for …" at bounding box center [593, 421] width 789 height 694
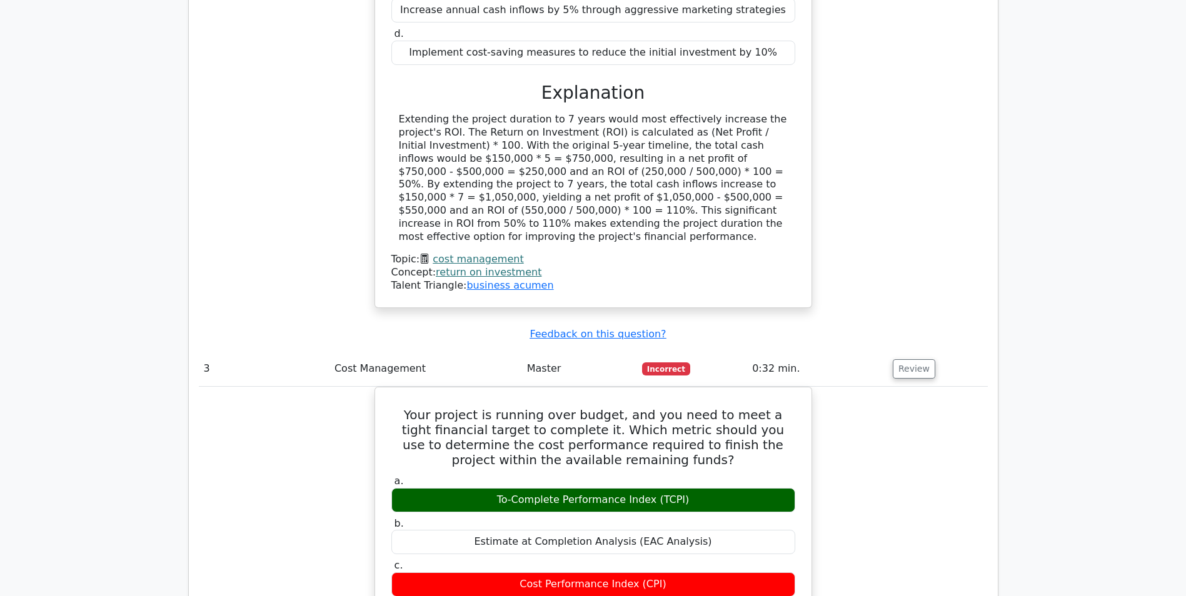
scroll to position [1733, 0]
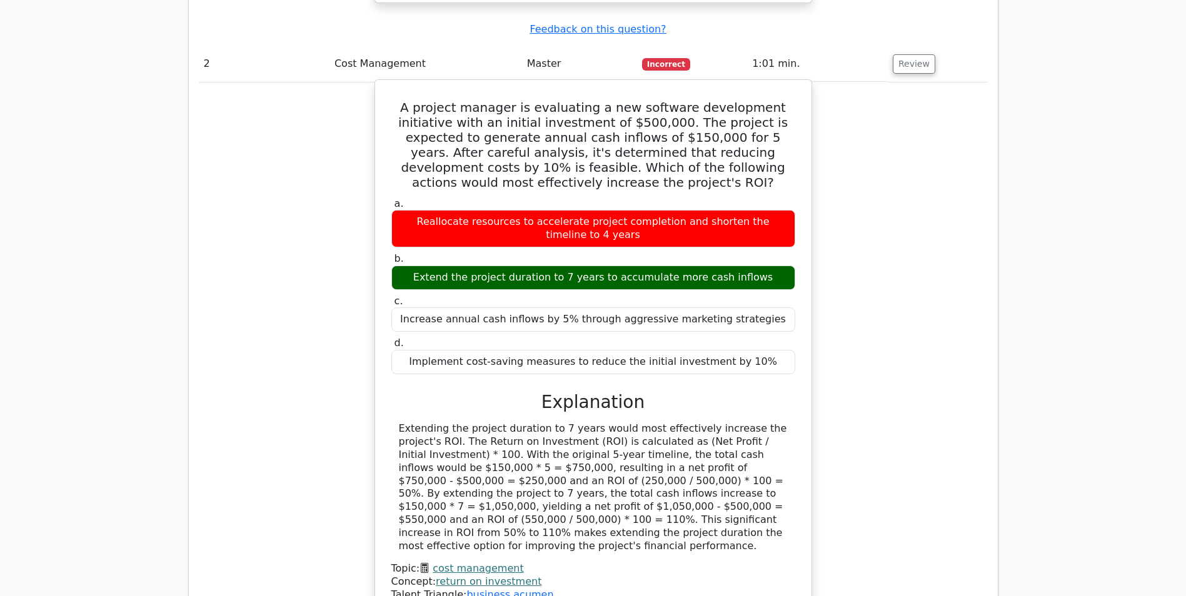
click at [497, 562] on link "cost management" at bounding box center [477, 568] width 91 height 12
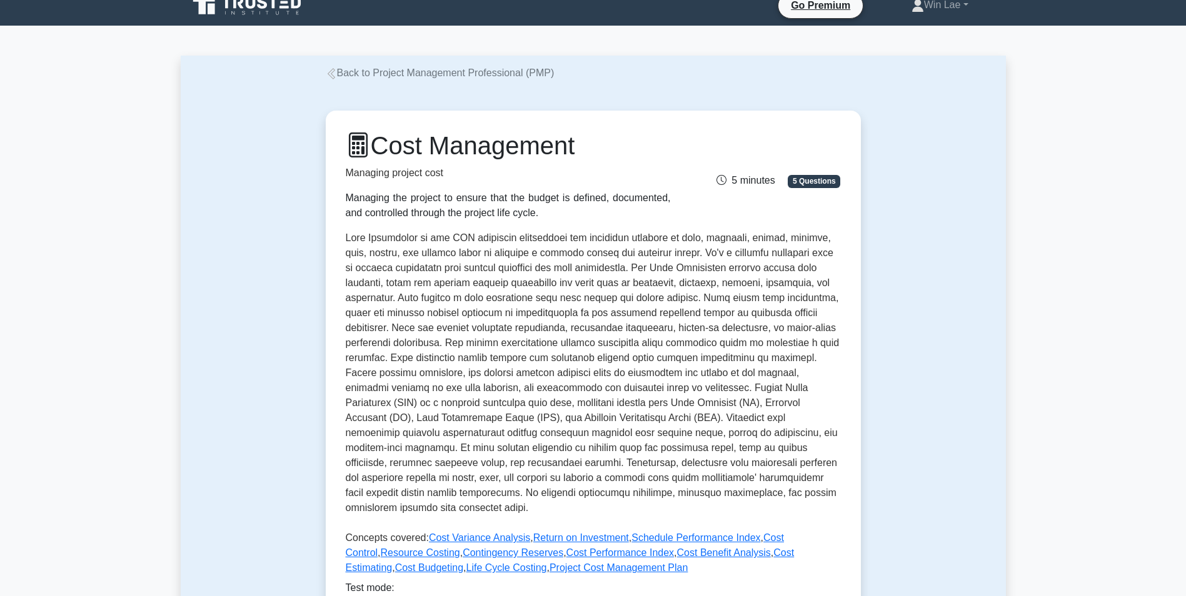
scroll to position [250, 0]
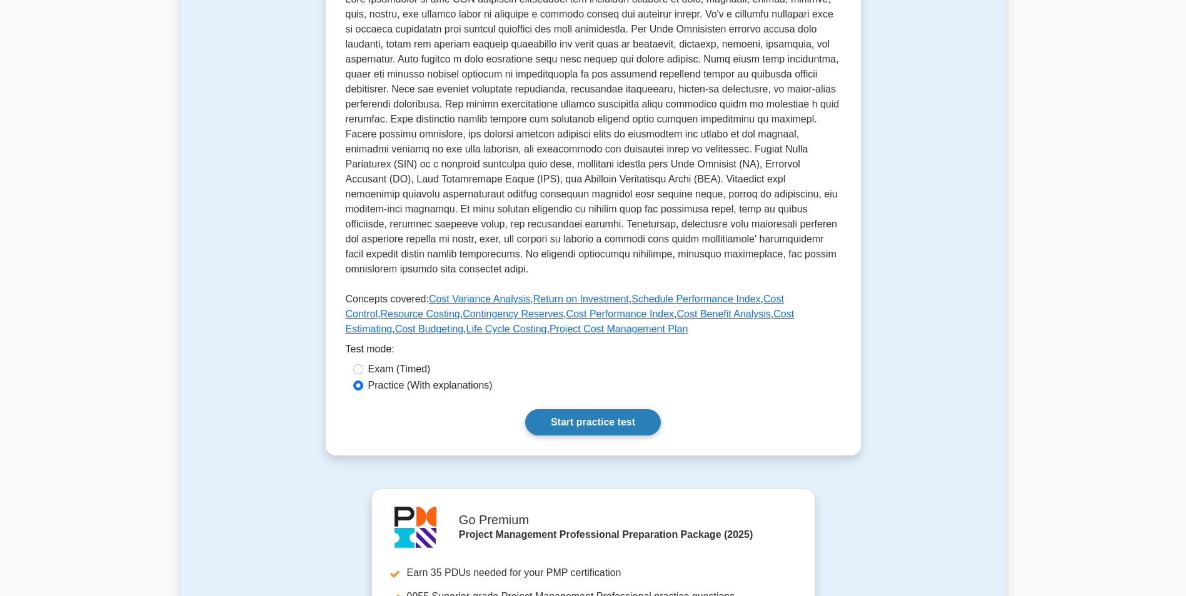
click at [589, 409] on link "Start practice test" at bounding box center [593, 422] width 136 height 26
click at [591, 416] on link "Start practice test" at bounding box center [593, 422] width 136 height 26
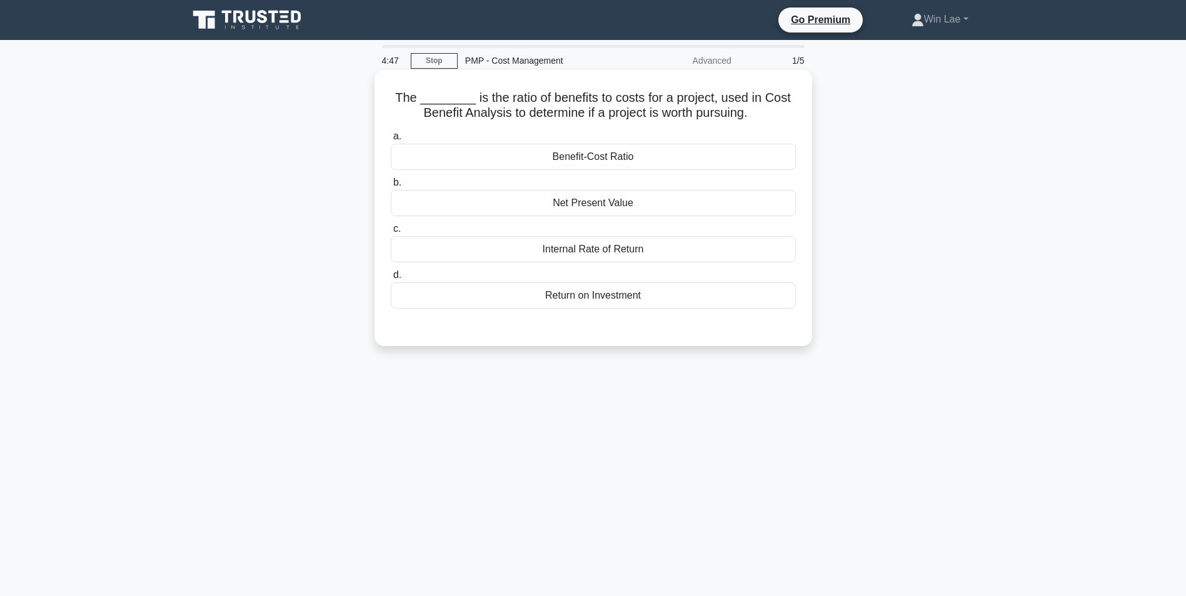
click at [538, 161] on div "Benefit-Cost Ratio" at bounding box center [593, 157] width 405 height 26
click at [391, 141] on input "a. Benefit-Cost Ratio" at bounding box center [391, 136] width 0 height 8
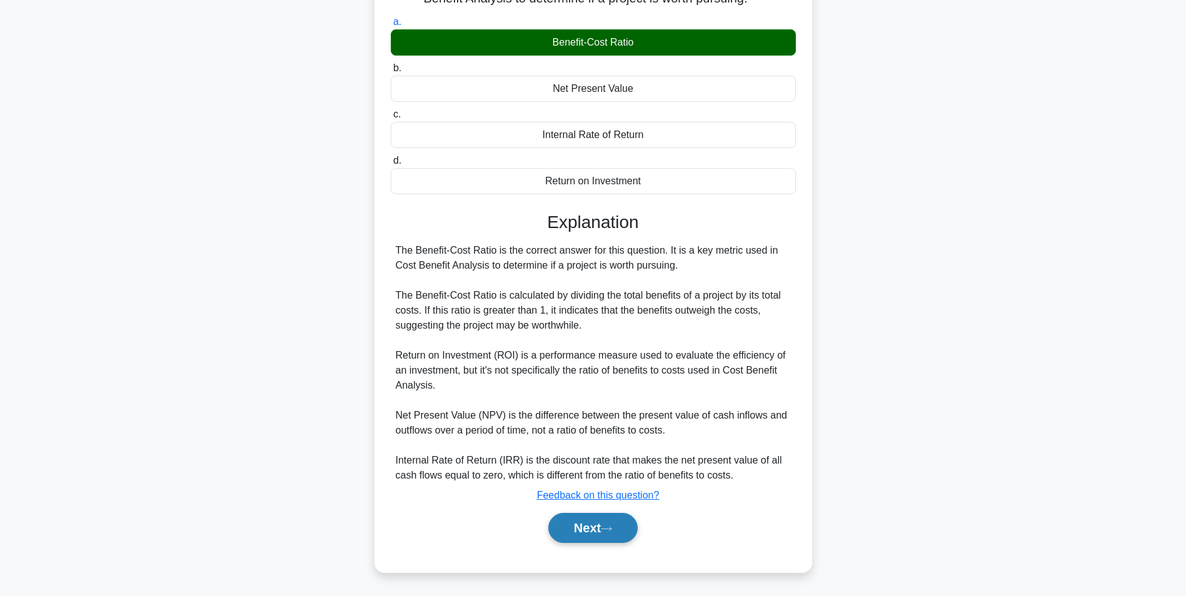
click at [582, 527] on button "Next" at bounding box center [592, 528] width 89 height 30
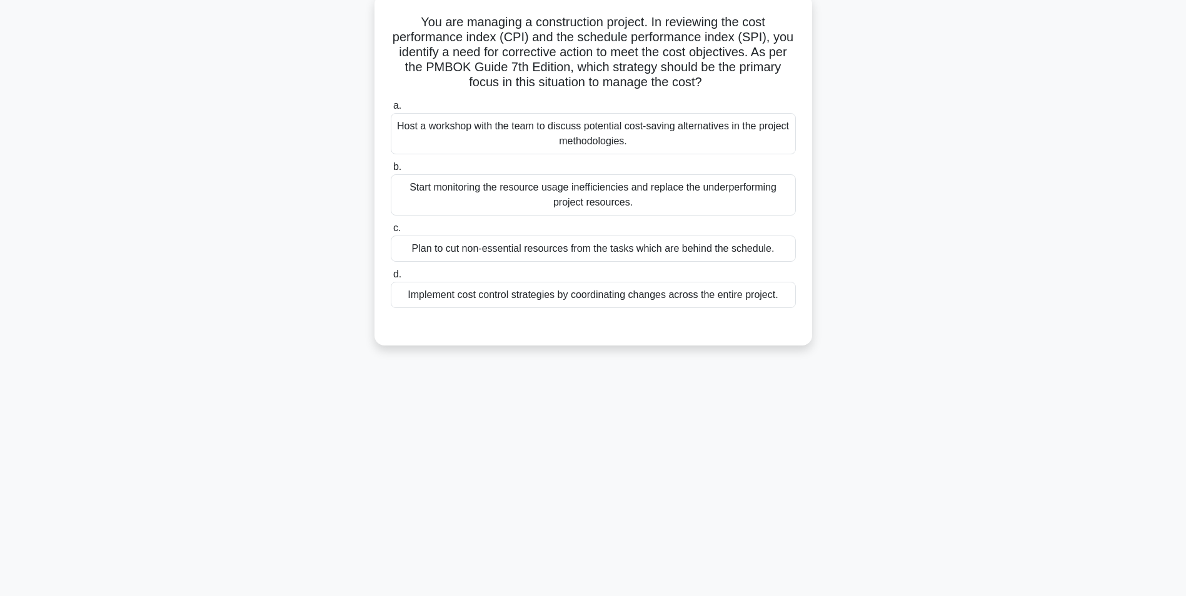
scroll to position [79, 0]
click at [288, 263] on div "You are managing a construction project. In reviewing the cost performance inde…" at bounding box center [593, 177] width 825 height 366
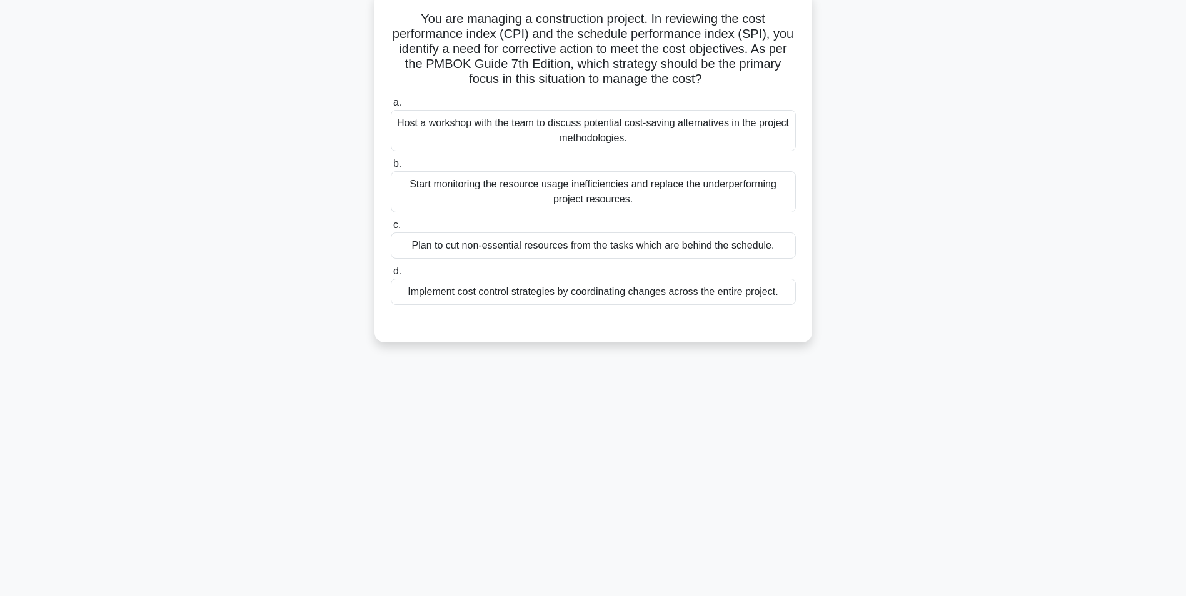
drag, startPoint x: 502, startPoint y: 119, endPoint x: 517, endPoint y: 119, distance: 14.4
click at [503, 119] on div "Host a workshop with the team to discuss potential cost-saving alternatives in …" at bounding box center [593, 130] width 405 height 41
click at [391, 107] on input "a. Host a workshop with the team to discuss potential cost-saving alternatives …" at bounding box center [391, 103] width 0 height 8
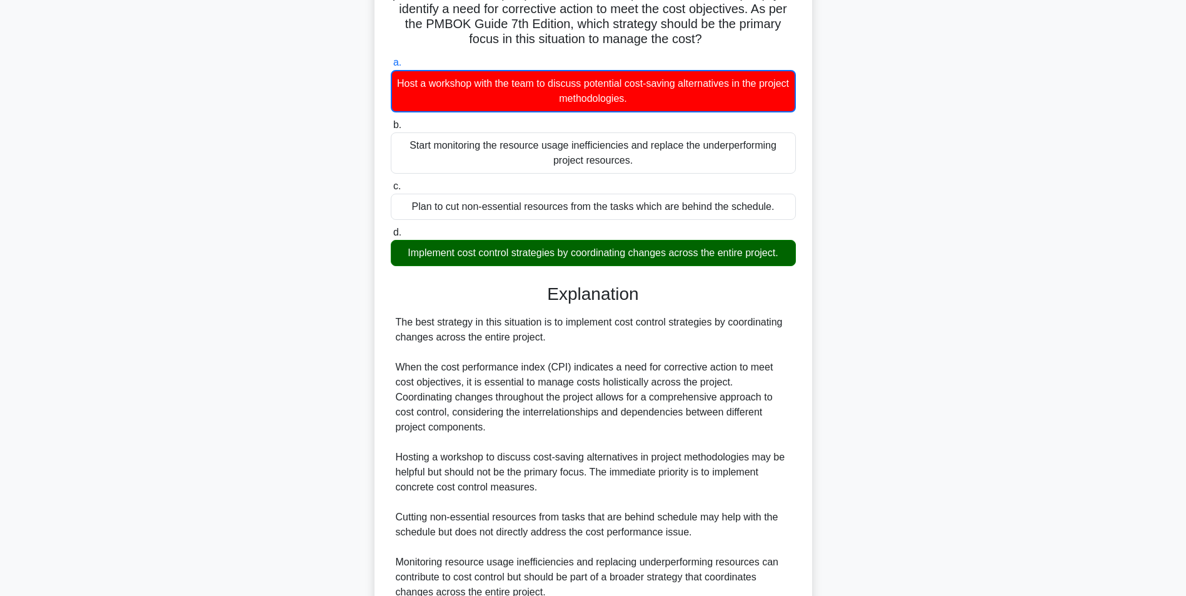
scroll to position [141, 0]
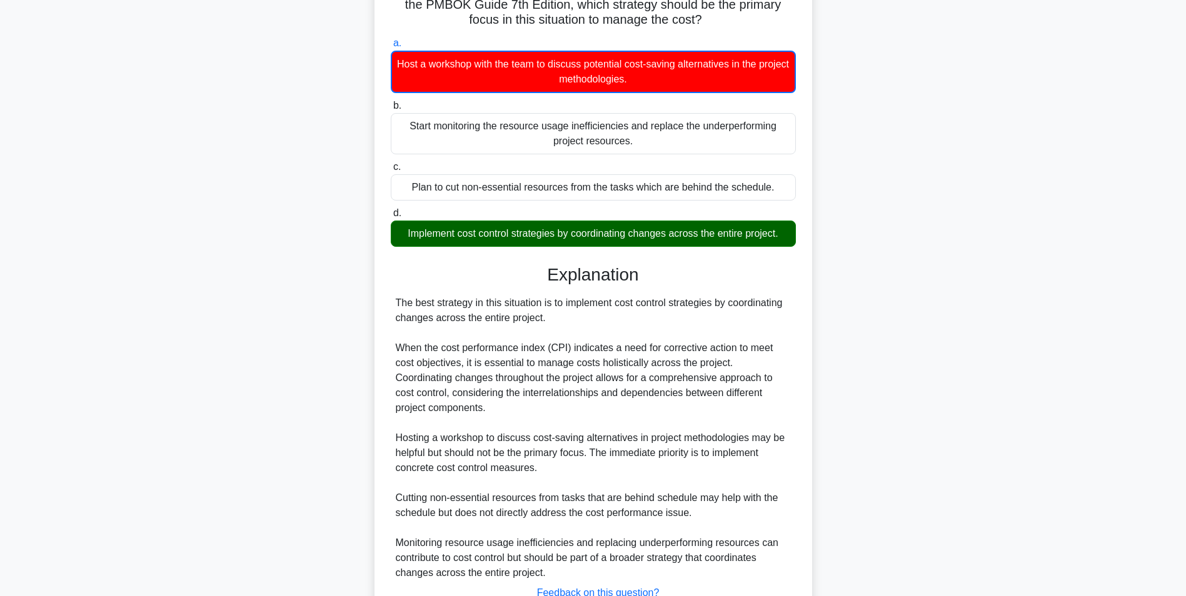
drag, startPoint x: 404, startPoint y: 227, endPoint x: 893, endPoint y: 232, distance: 489.4
click at [893, 232] on div "You are managing a construction project. In reviewing the cost performance inde…" at bounding box center [593, 308] width 825 height 753
click at [893, 366] on div "You are managing a construction project. In reviewing the cost performance inde…" at bounding box center [593, 308] width 825 height 753
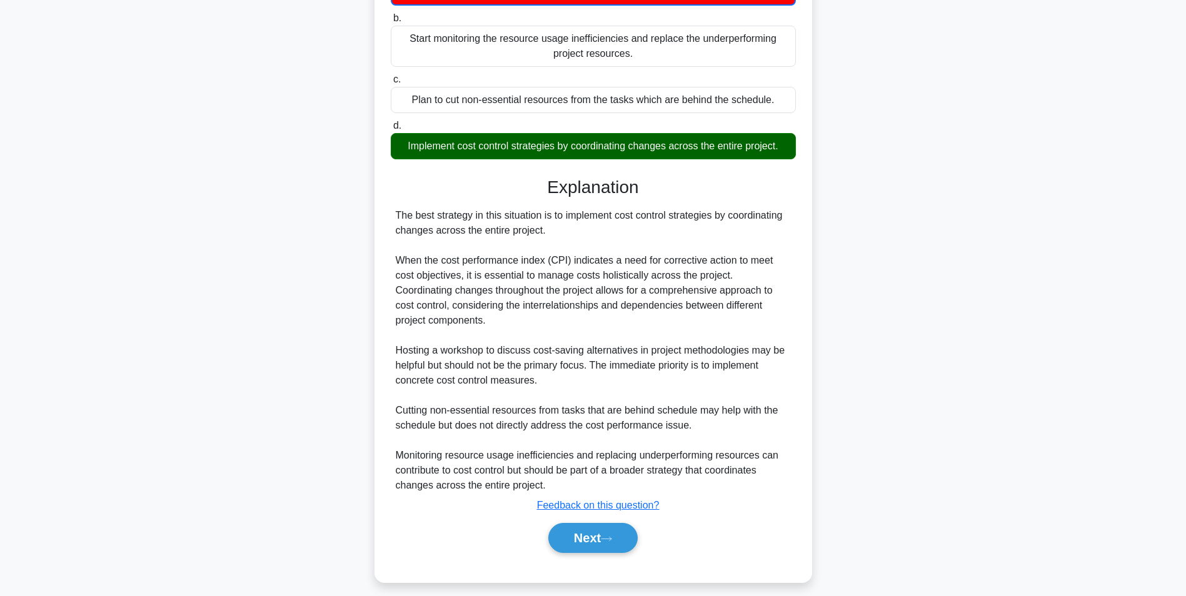
scroll to position [236, 0]
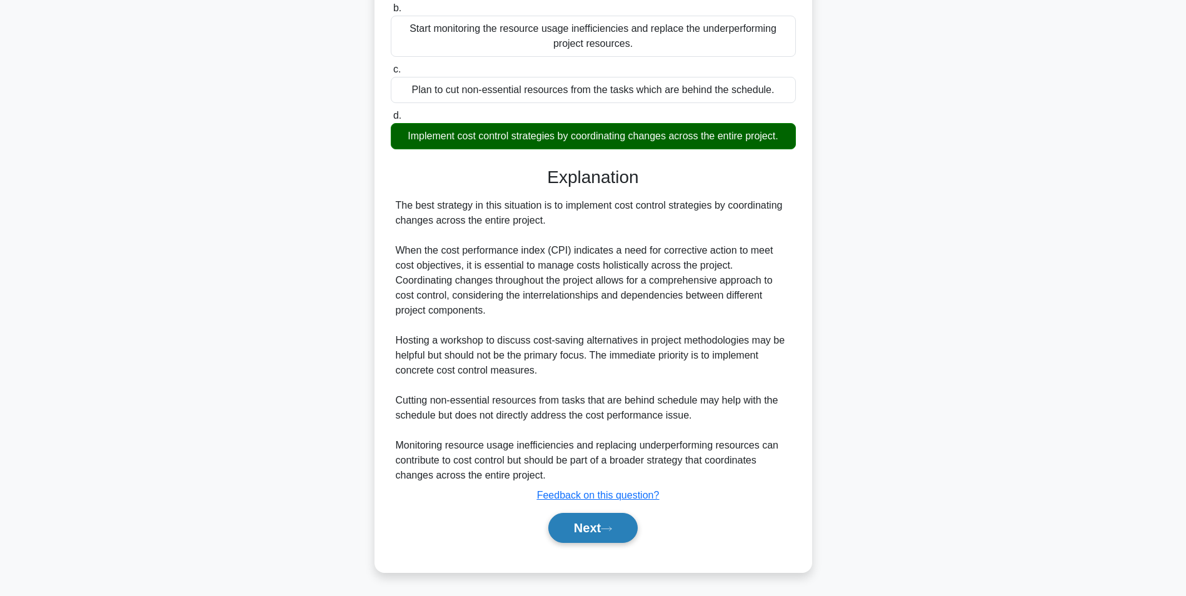
click at [556, 527] on button "Next" at bounding box center [592, 528] width 89 height 30
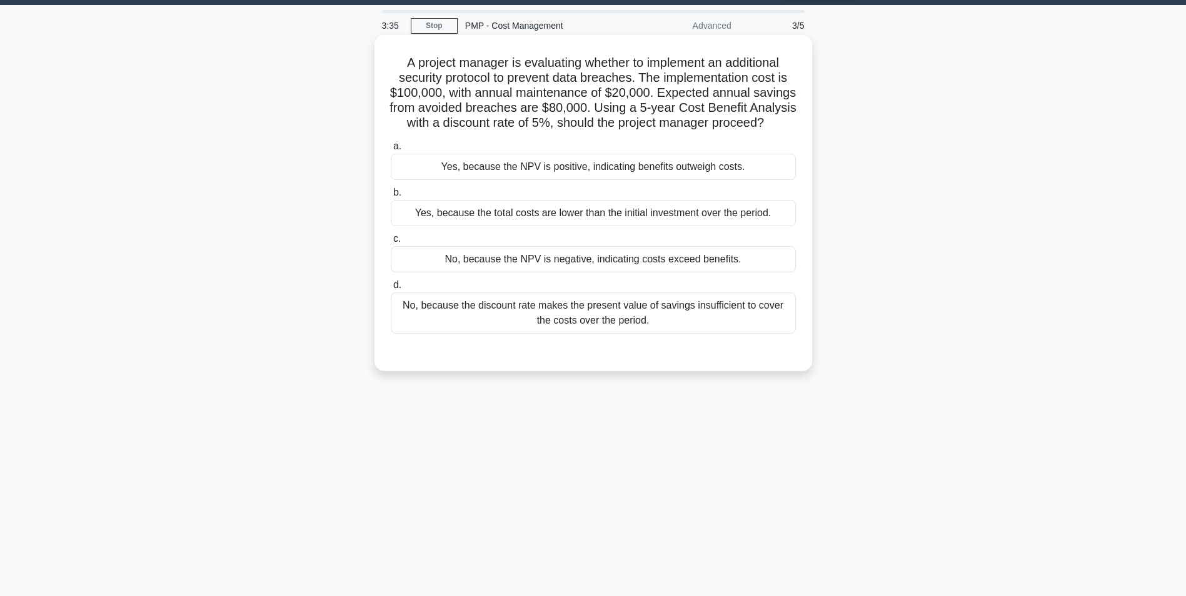
scroll to position [0, 0]
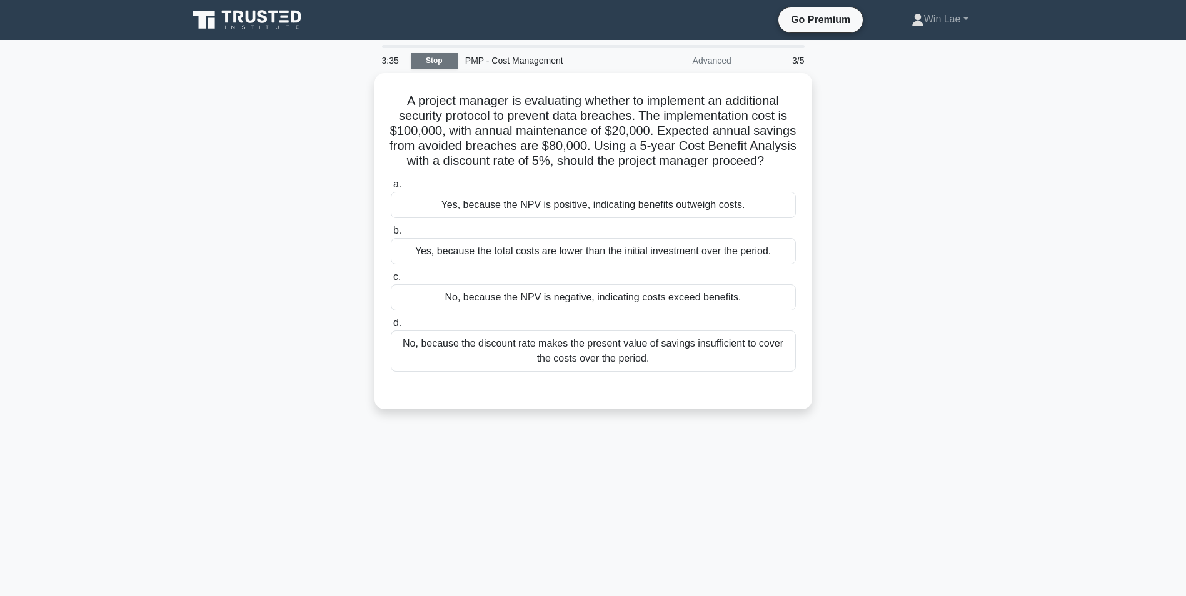
click at [441, 64] on link "Stop" at bounding box center [434, 61] width 47 height 16
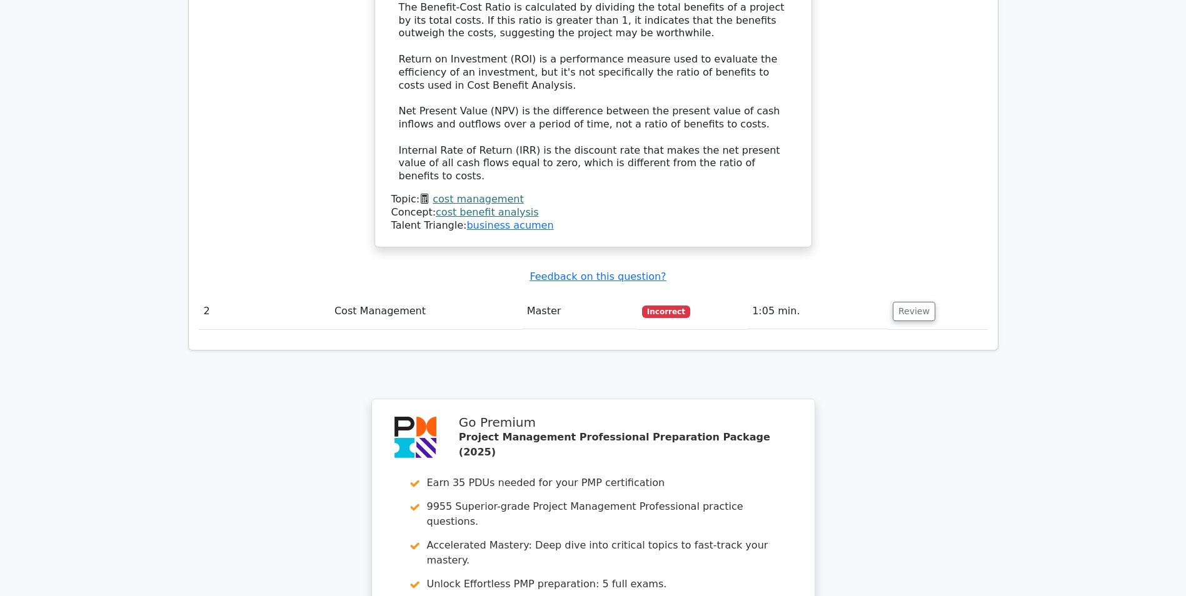
scroll to position [1375, 0]
click at [500, 194] on link "cost management" at bounding box center [477, 200] width 91 height 12
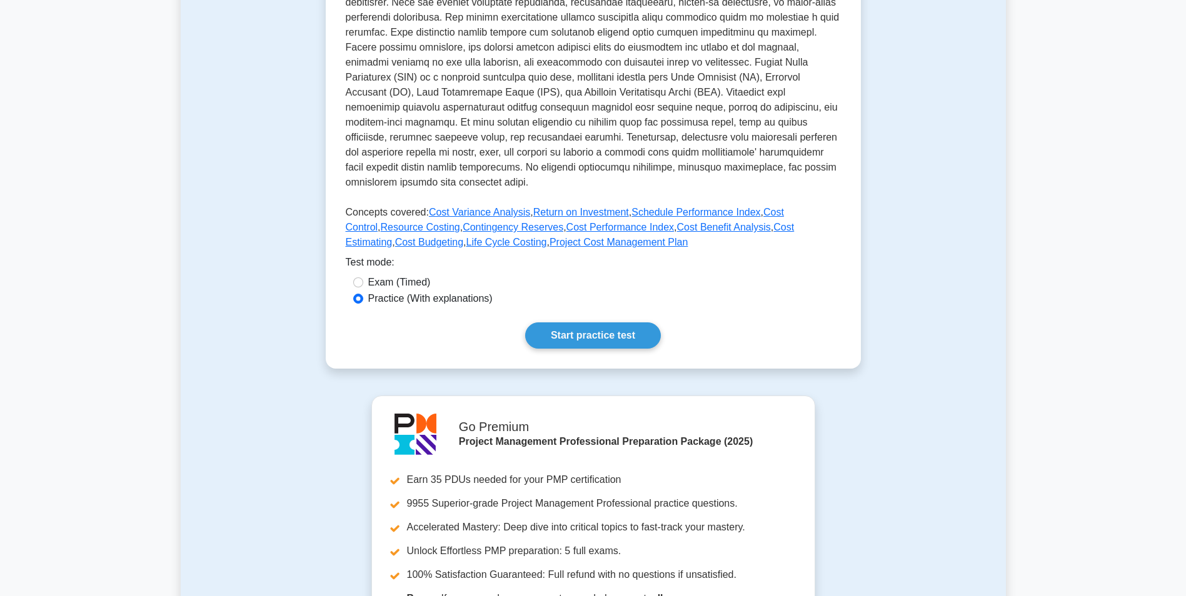
scroll to position [500, 0]
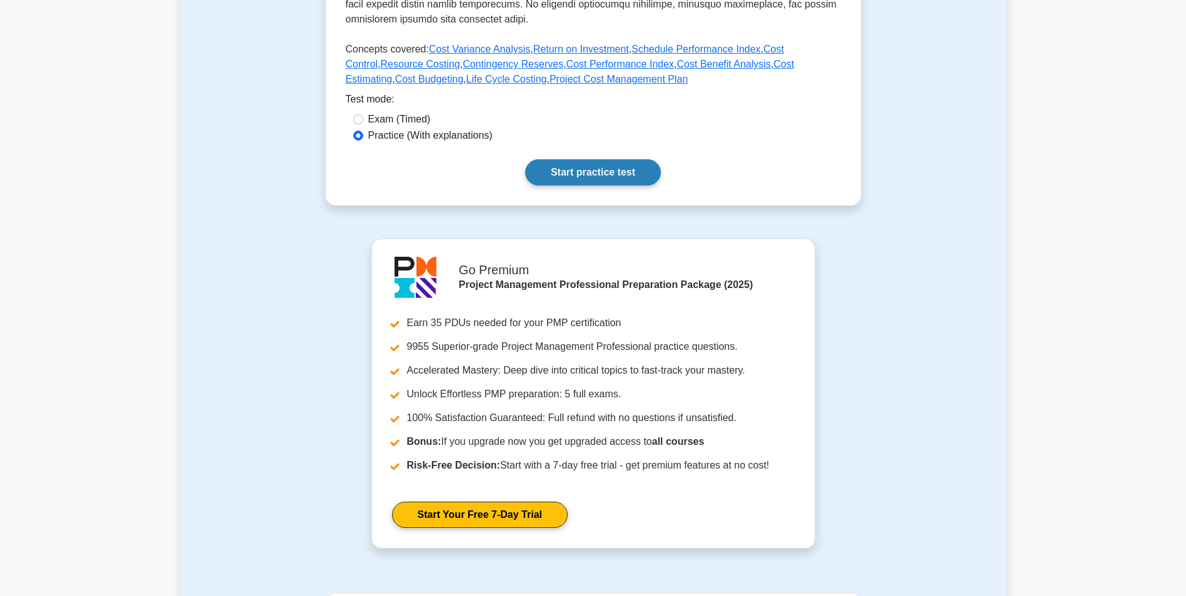
click at [606, 164] on link "Start practice test" at bounding box center [593, 172] width 136 height 26
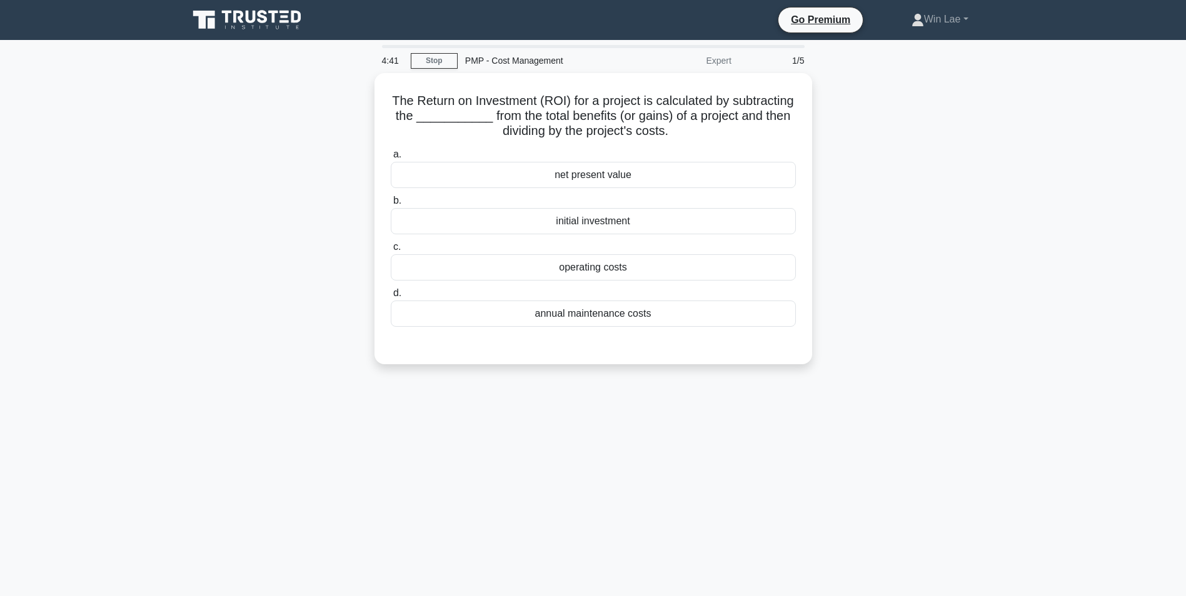
click at [923, 306] on div "The Return on Investment (ROI) for a project is calculated by subtracting the _…" at bounding box center [593, 226] width 825 height 306
click at [575, 175] on div "net present value" at bounding box center [593, 172] width 405 height 26
click at [391, 156] on input "a. net present value" at bounding box center [391, 151] width 0 height 8
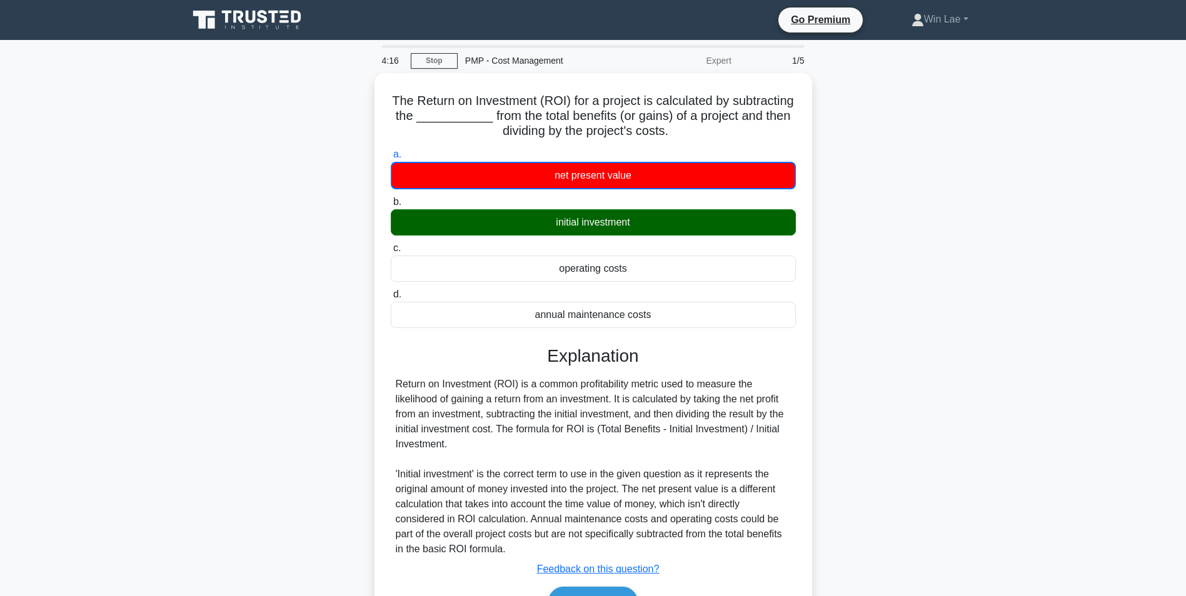
click at [1009, 458] on main "4:16 Stop PMP - Cost Management Expert 1/5 The Return on Investment (ROI) for a…" at bounding box center [593, 357] width 1186 height 635
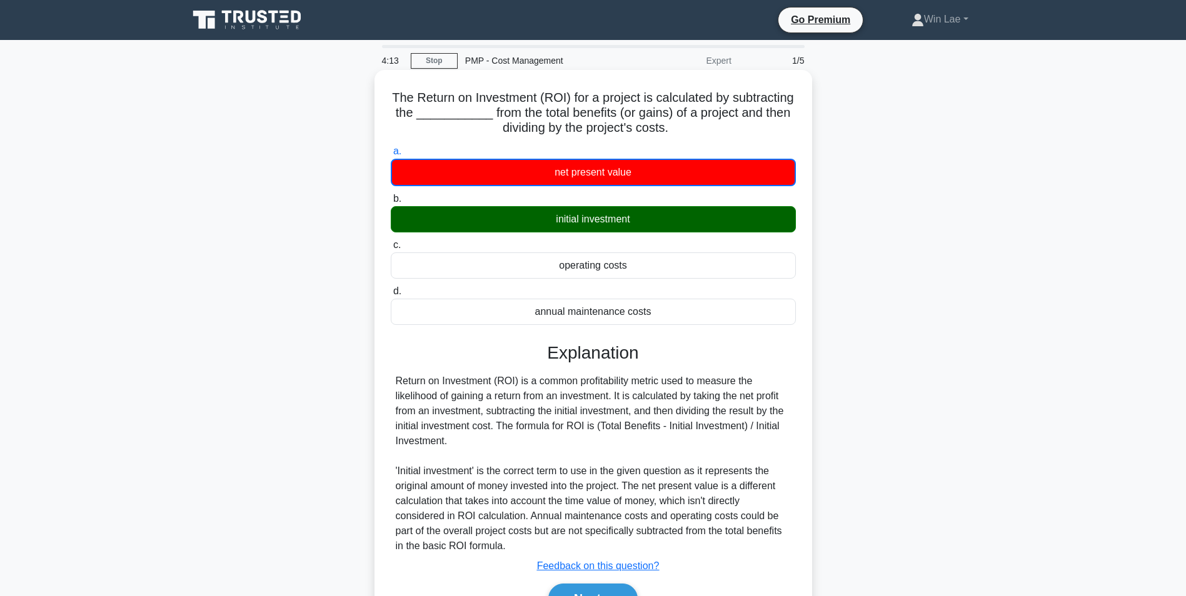
drag, startPoint x: 496, startPoint y: 427, endPoint x: 496, endPoint y: 437, distance: 10.0
click at [496, 437] on div "Return on Investment (ROI) is a common profitability metric used to measure the…" at bounding box center [593, 464] width 395 height 180
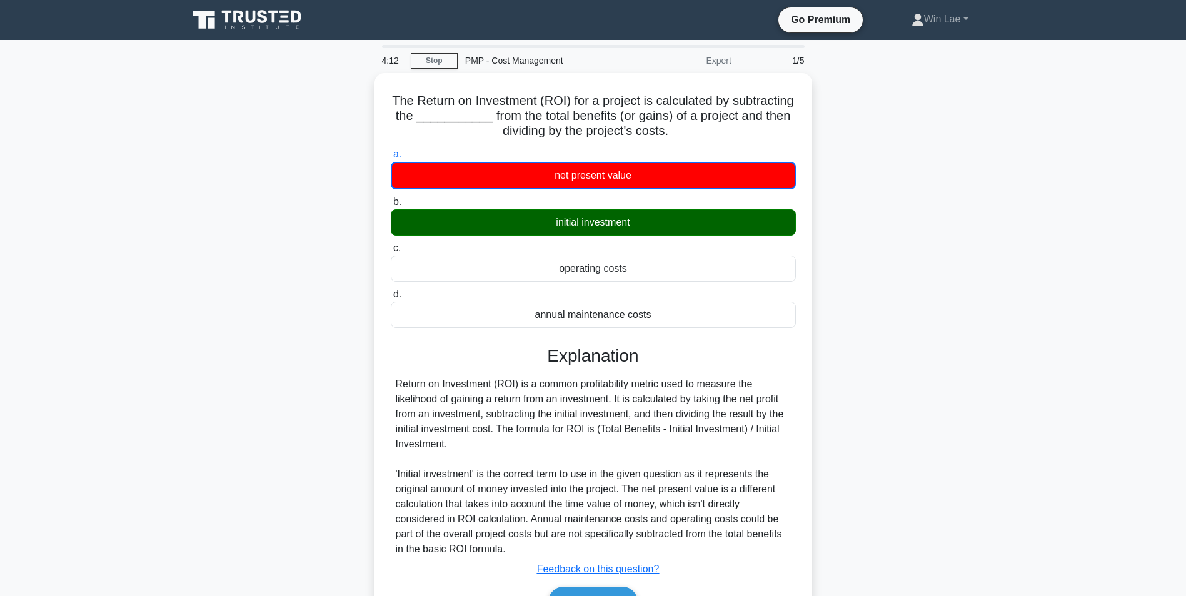
drag, startPoint x: 496, startPoint y: 437, endPoint x: 1076, endPoint y: 462, distance: 580.5
click at [1109, 467] on main "4:12 Stop PMP - Cost Management Expert 1/5 The Return on Investment (ROI) for a…" at bounding box center [593, 357] width 1186 height 635
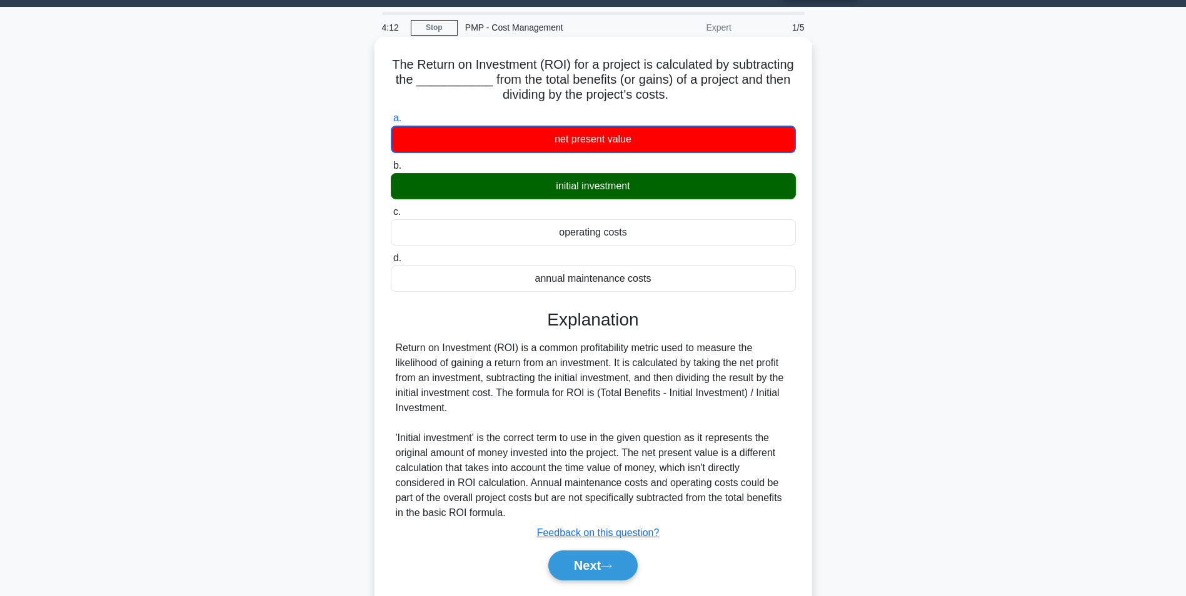
scroll to position [79, 0]
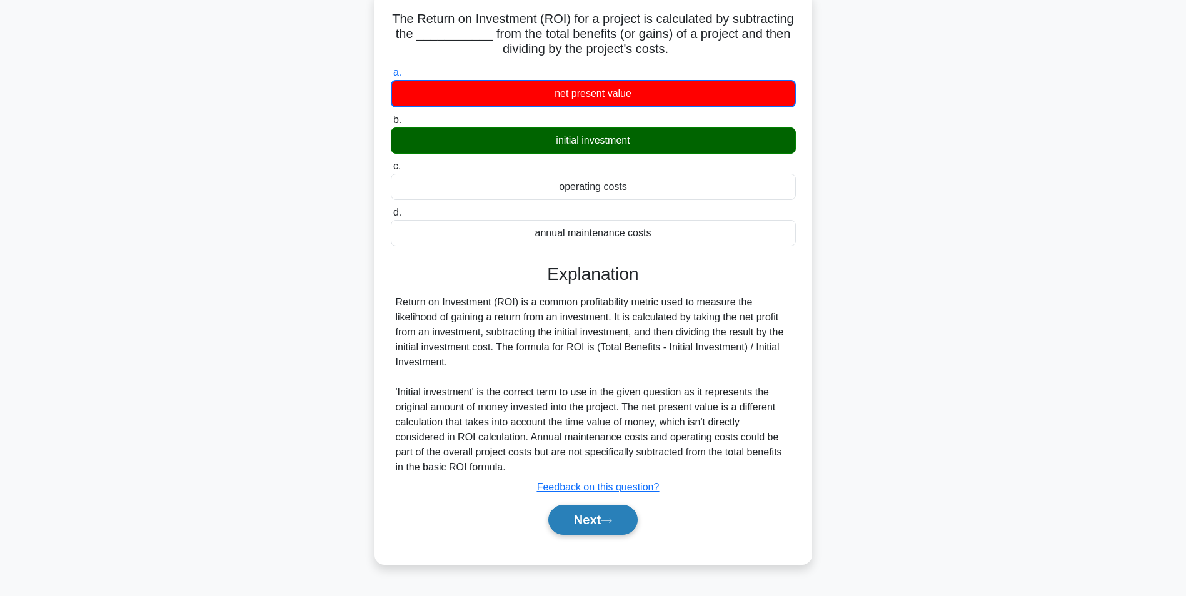
click at [626, 524] on button "Next" at bounding box center [592, 520] width 89 height 30
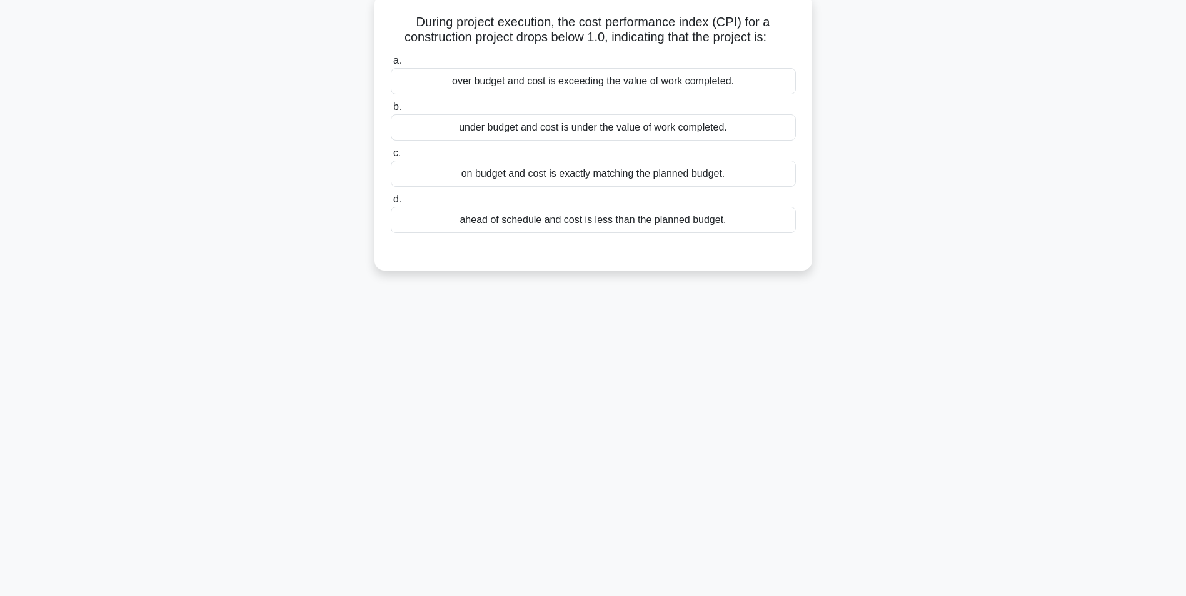
scroll to position [0, 0]
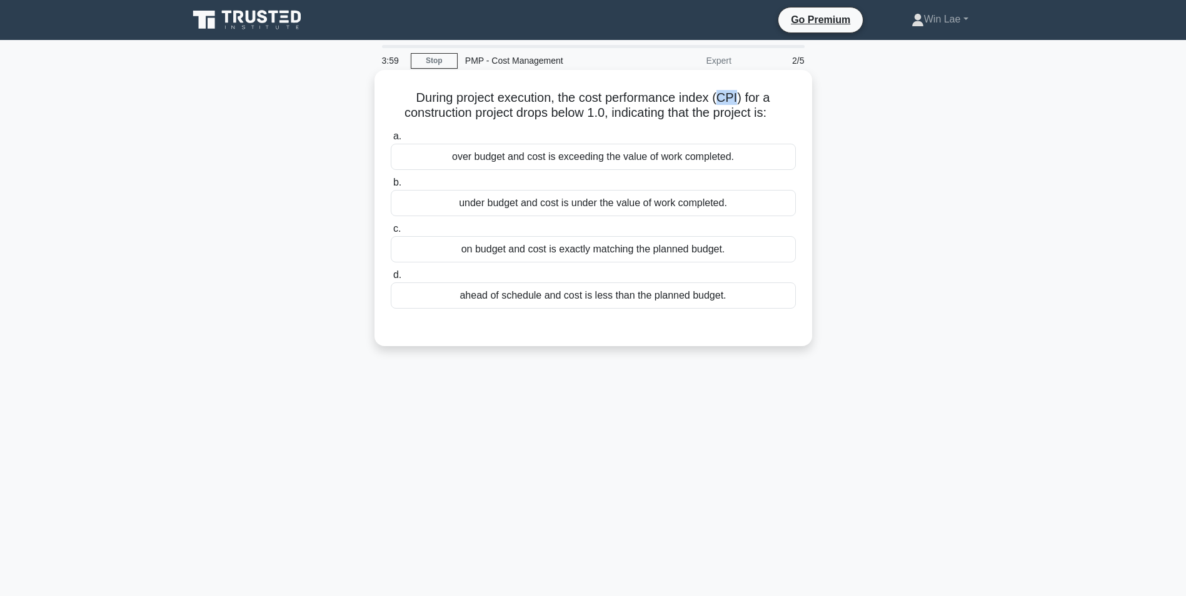
drag, startPoint x: 722, startPoint y: 97, endPoint x: 740, endPoint y: 101, distance: 18.6
click at [740, 101] on h5 "During project execution, the cost performance index (CPI) for a construction p…" at bounding box center [592, 105] width 407 height 31
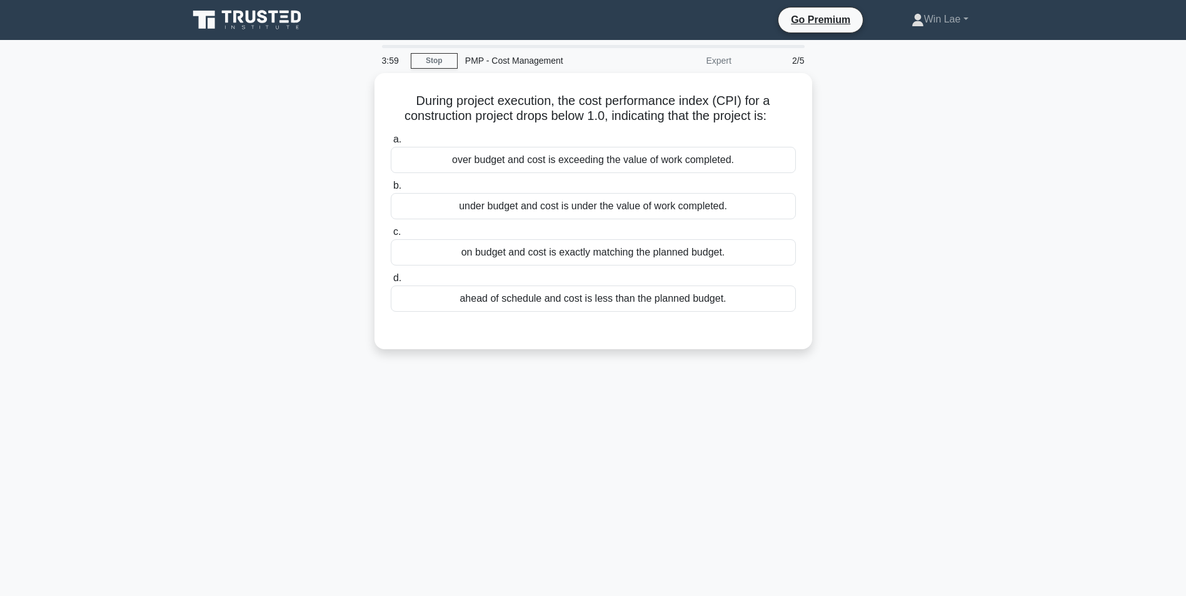
click at [1010, 229] on main "3:59 Stop PMP - Cost Management Expert 2/5 During project execution, the cost p…" at bounding box center [593, 357] width 1186 height 635
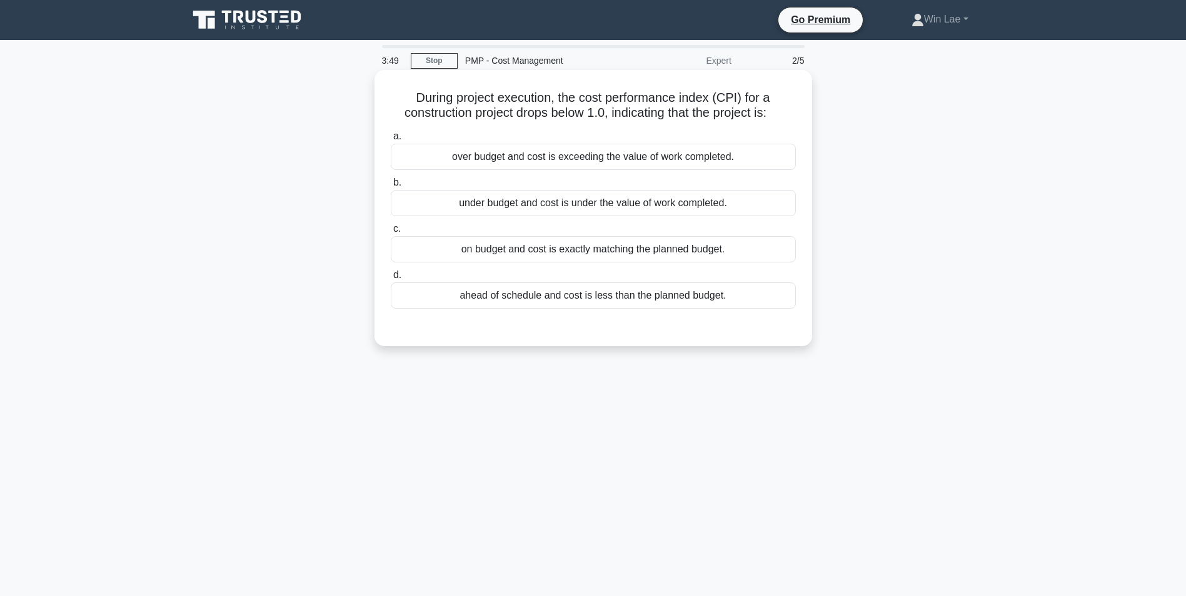
click at [497, 161] on div "over budget and cost is exceeding the value of work completed." at bounding box center [593, 157] width 405 height 26
click at [391, 141] on input "a. over budget and cost is exceeding the value of work completed." at bounding box center [391, 136] width 0 height 8
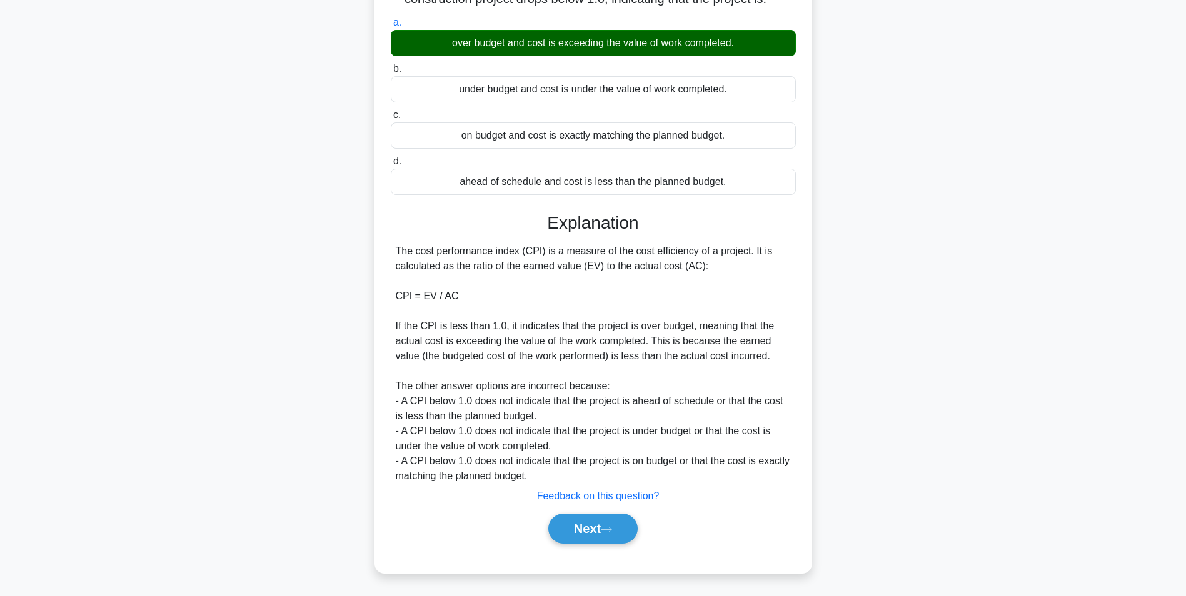
scroll to position [115, 0]
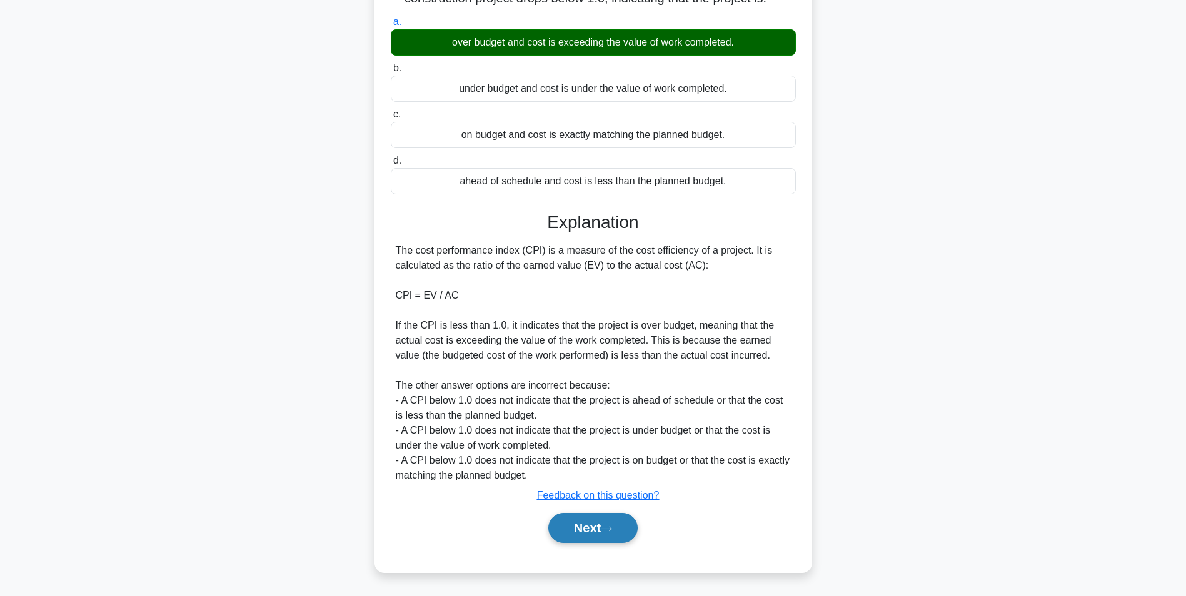
click at [610, 540] on button "Next" at bounding box center [592, 528] width 89 height 30
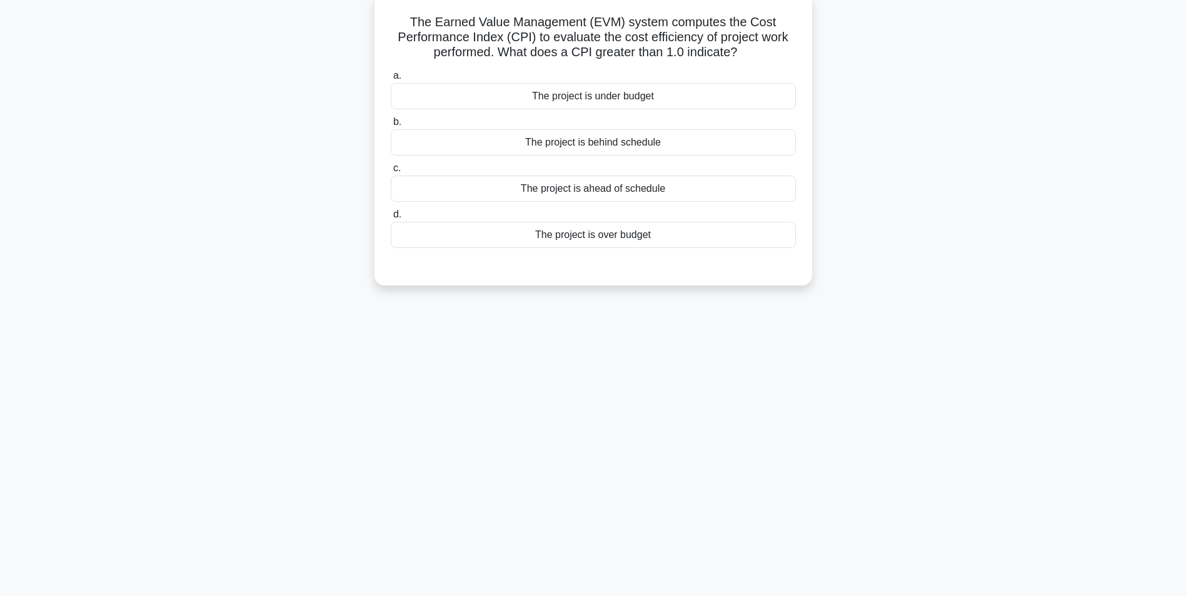
scroll to position [0, 0]
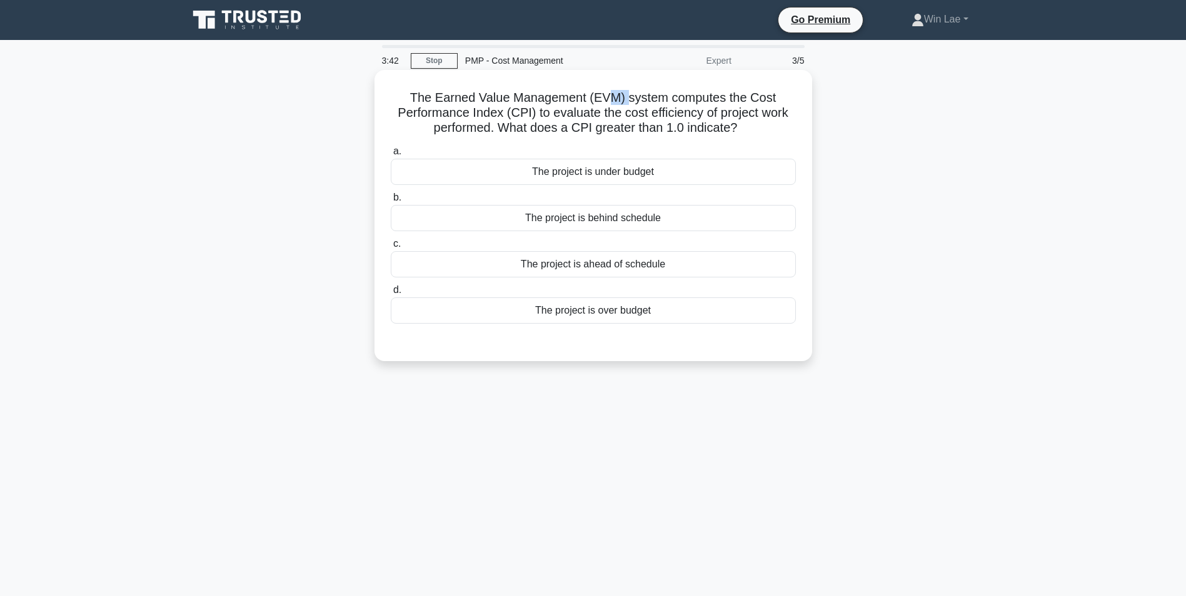
drag, startPoint x: 607, startPoint y: 99, endPoint x: 628, endPoint y: 99, distance: 21.2
click at [628, 99] on h5 "The Earned Value Management (EVM) system computes the Cost Performance Index (C…" at bounding box center [592, 113] width 407 height 46
drag, startPoint x: 502, startPoint y: 124, endPoint x: 748, endPoint y: 139, distance: 246.1
click at [748, 139] on div "The Earned Value Management (EVM) system computes the Cost Performance Index (C…" at bounding box center [592, 215] width 427 height 281
click at [592, 167] on div "The project is under budget" at bounding box center [593, 172] width 405 height 26
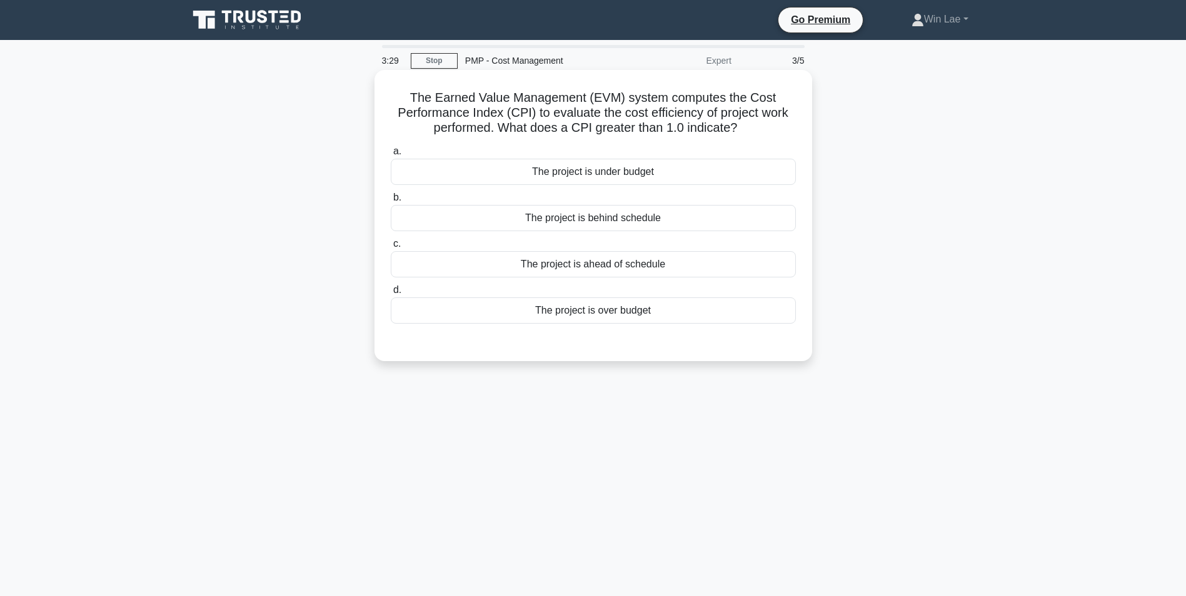
click at [391, 156] on input "a. The project is under budget" at bounding box center [391, 151] width 0 height 8
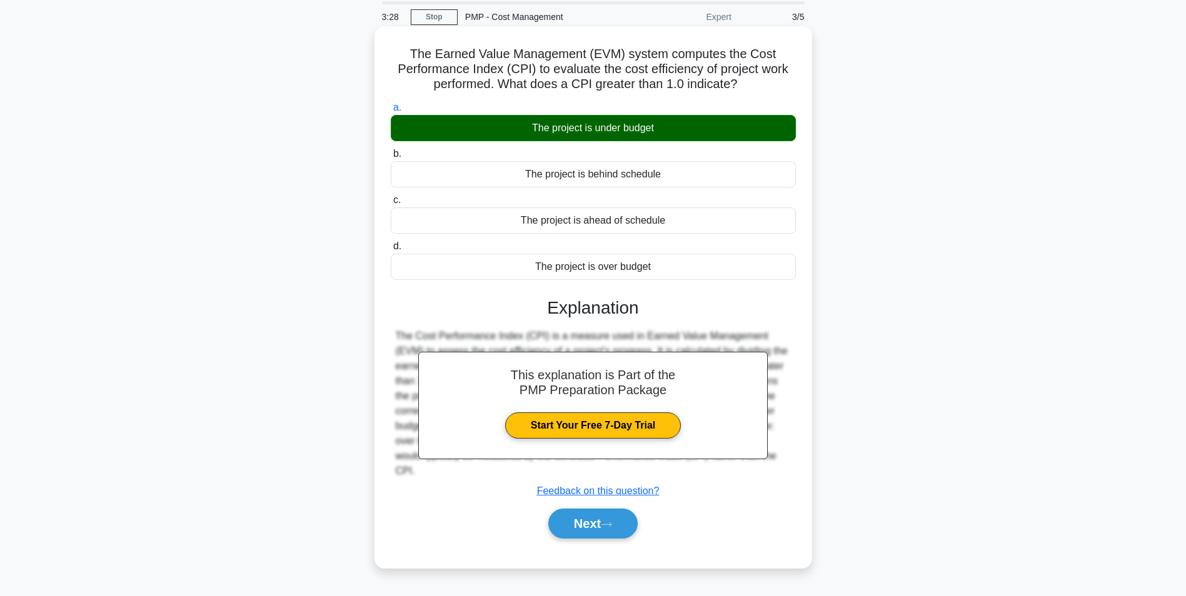
scroll to position [79, 0]
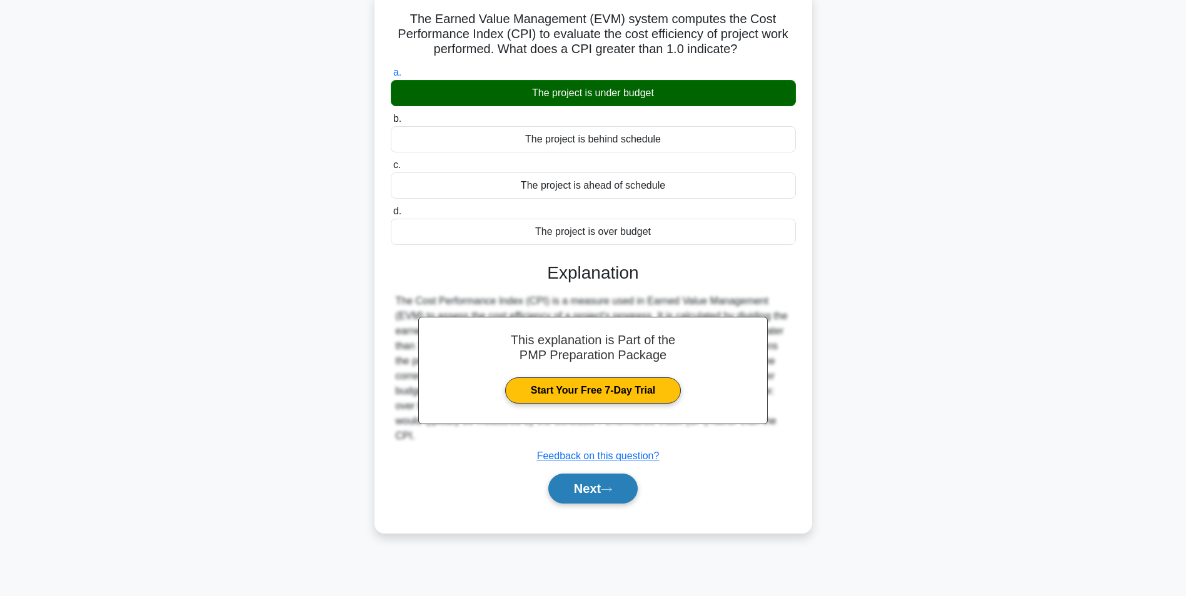
click at [595, 489] on button "Next" at bounding box center [592, 489] width 89 height 30
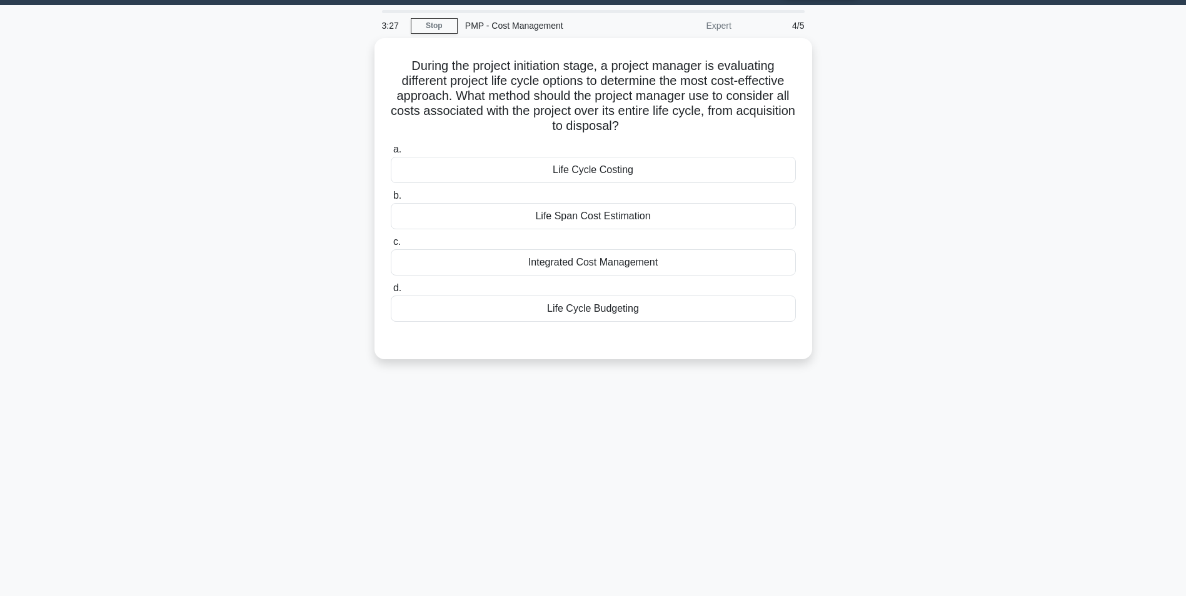
scroll to position [0, 0]
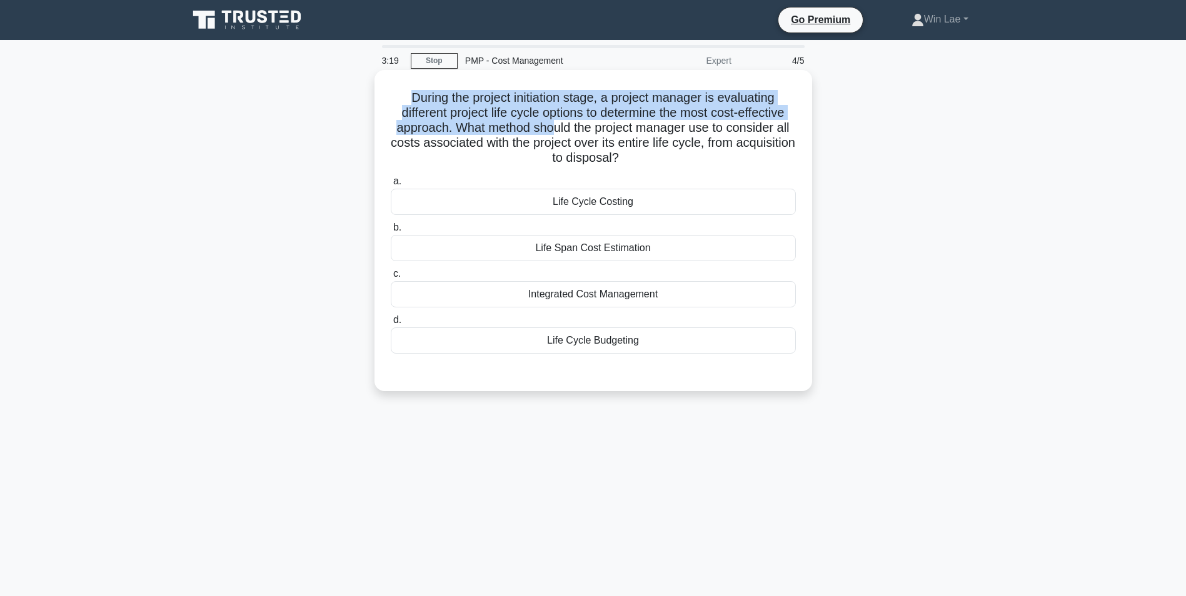
drag, startPoint x: 404, startPoint y: 95, endPoint x: 549, endPoint y: 128, distance: 149.3
click at [549, 128] on h5 "During the project initiation stage, a project manager is evaluating different …" at bounding box center [592, 128] width 407 height 76
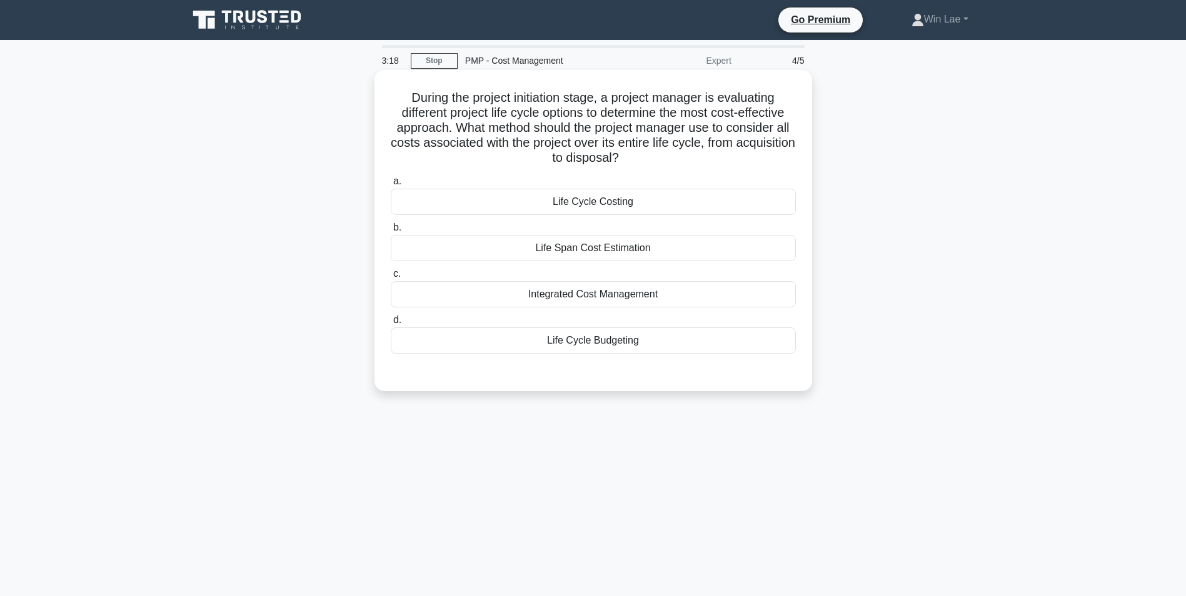
click at [713, 129] on h5 "During the project initiation stage, a project manager is evaluating different …" at bounding box center [592, 128] width 407 height 76
click at [565, 207] on div "Life Cycle Costing" at bounding box center [593, 202] width 405 height 26
click at [391, 186] on input "a. Life Cycle Costing" at bounding box center [391, 181] width 0 height 8
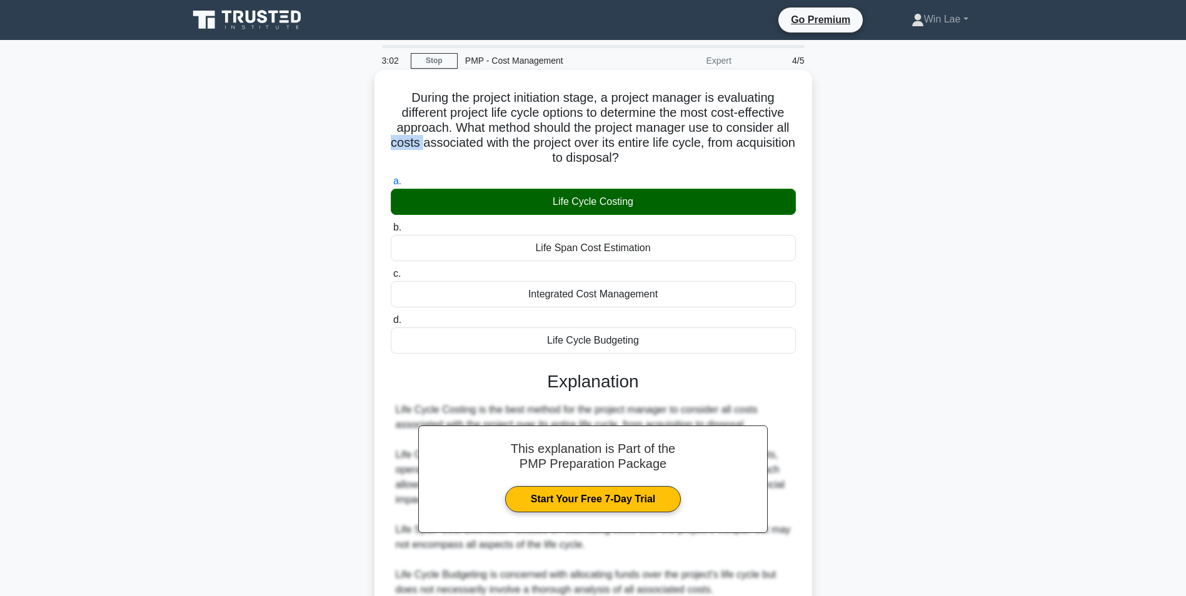
drag, startPoint x: 423, startPoint y: 149, endPoint x: 451, endPoint y: 151, distance: 28.2
click at [451, 151] on h5 "During the project initiation stage, a project manager is evaluating different …" at bounding box center [592, 128] width 407 height 76
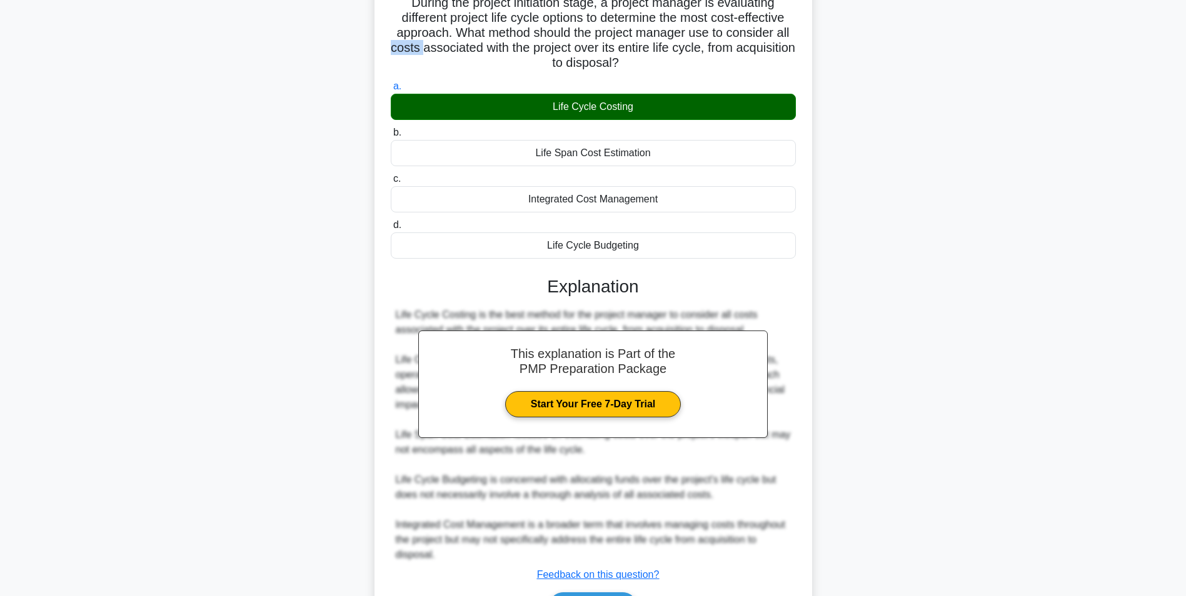
scroll to position [175, 0]
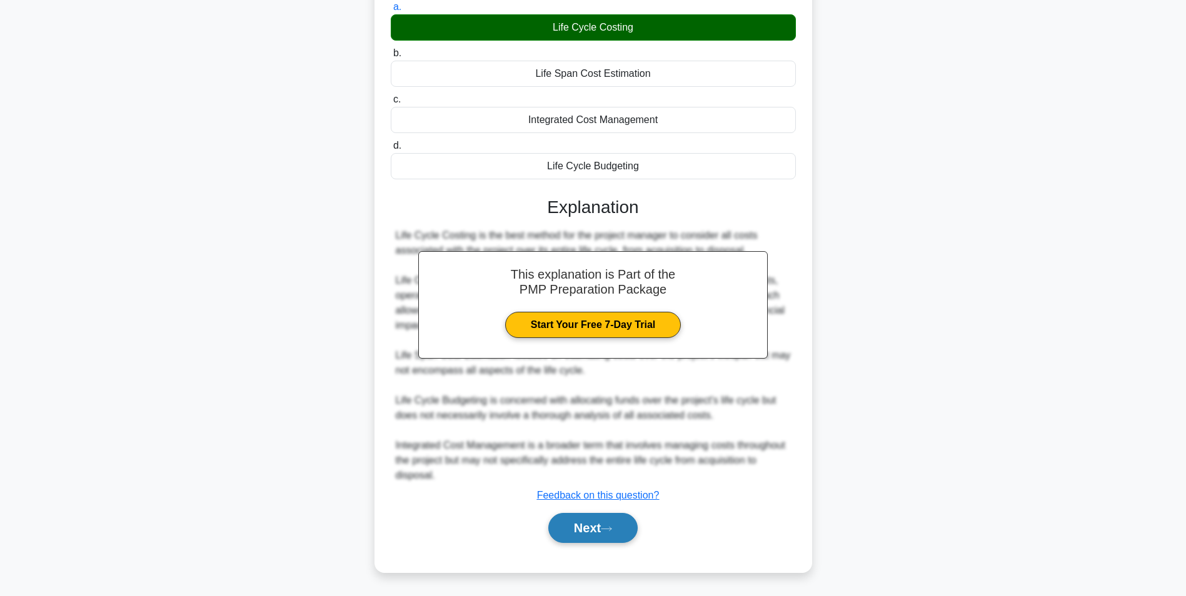
click at [584, 524] on button "Next" at bounding box center [592, 528] width 89 height 30
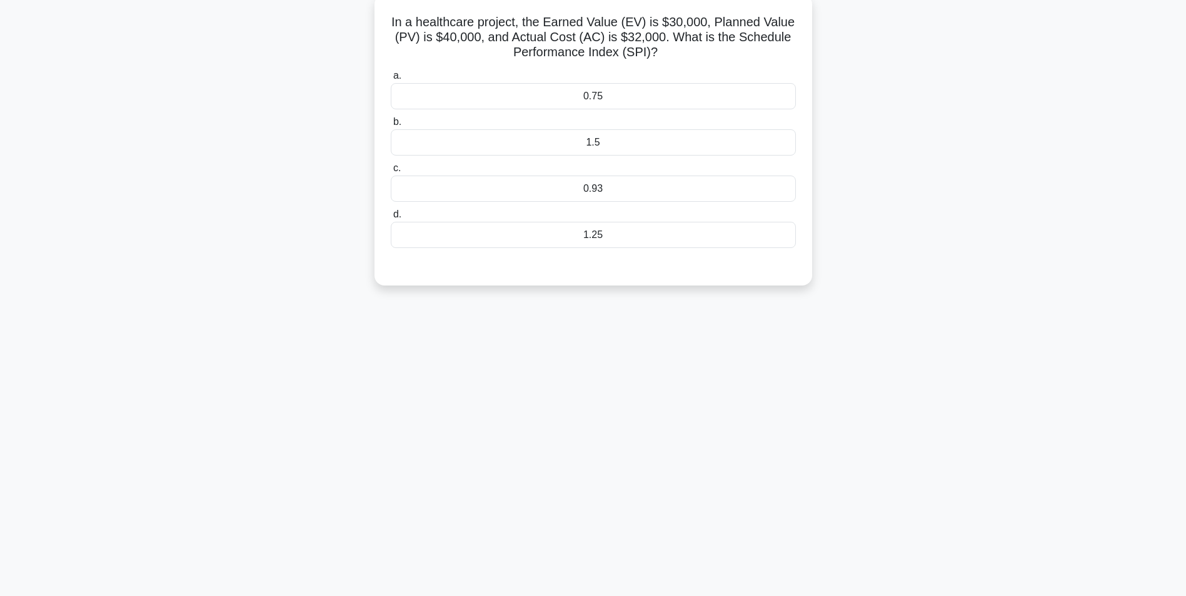
scroll to position [0, 0]
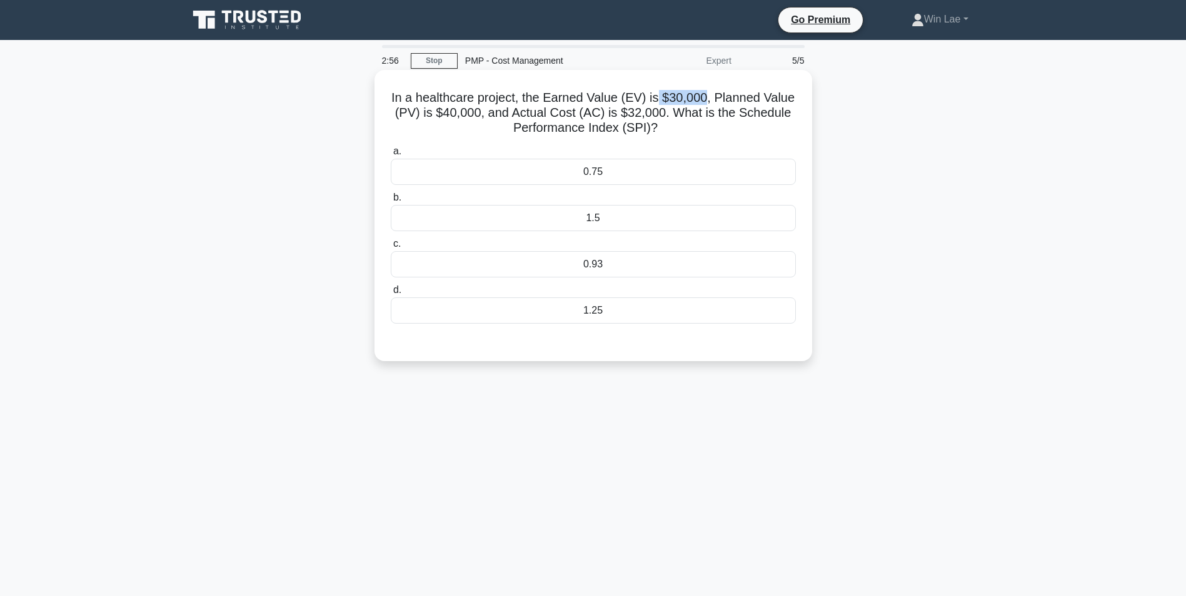
drag, startPoint x: 656, startPoint y: 96, endPoint x: 704, endPoint y: 100, distance: 47.6
click at [704, 100] on h5 "In a healthcare project, the Earned Value (EV) is $30,000, Planned Value (PV) i…" at bounding box center [592, 113] width 407 height 46
drag, startPoint x: 457, startPoint y: 121, endPoint x: 522, endPoint y: 121, distance: 65.6
click at [522, 121] on h5 "In a healthcare project, the Earned Value (EV) is $30,000, Planned Value (PV) i…" at bounding box center [592, 113] width 407 height 46
drag, startPoint x: 522, startPoint y: 121, endPoint x: 642, endPoint y: 121, distance: 119.4
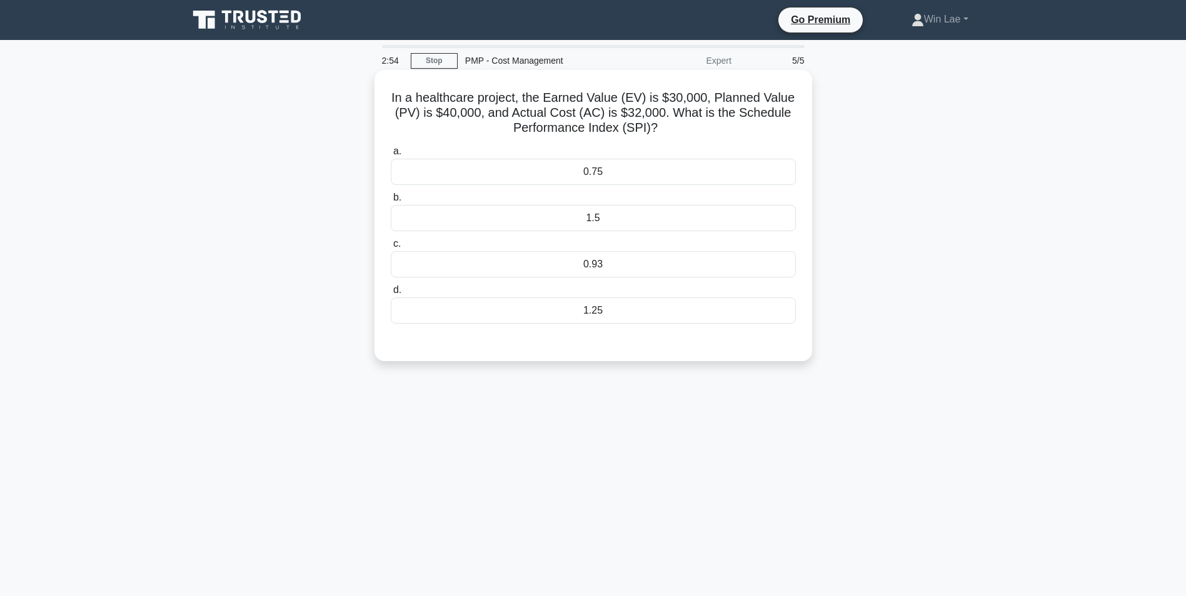
click at [642, 121] on h5 "In a healthcare project, the Earned Value (EV) is $30,000, Planned Value (PV) i…" at bounding box center [592, 113] width 407 height 46
drag, startPoint x: 627, startPoint y: 127, endPoint x: 647, endPoint y: 128, distance: 20.0
click at [647, 128] on h5 "In a healthcare project, the Earned Value (EV) is $30,000, Planned Value (PV) i…" at bounding box center [592, 113] width 407 height 46
click at [649, 174] on div "0.75" at bounding box center [593, 172] width 405 height 26
click at [391, 156] on input "a. 0.75" at bounding box center [391, 151] width 0 height 8
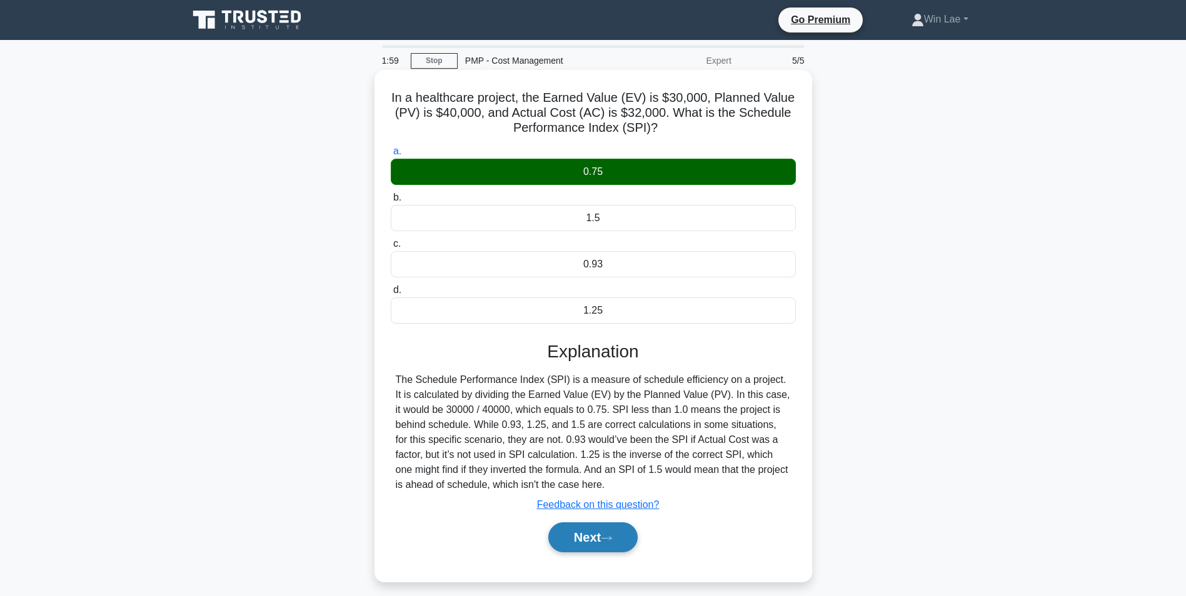
click at [592, 541] on button "Next" at bounding box center [592, 537] width 89 height 30
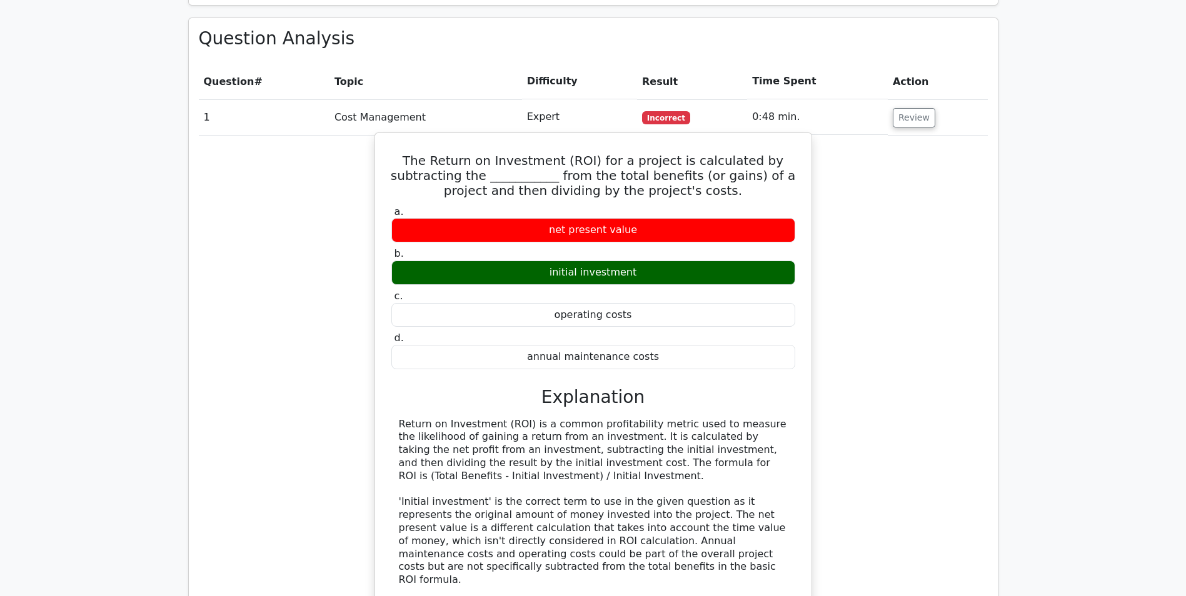
scroll to position [914, 0]
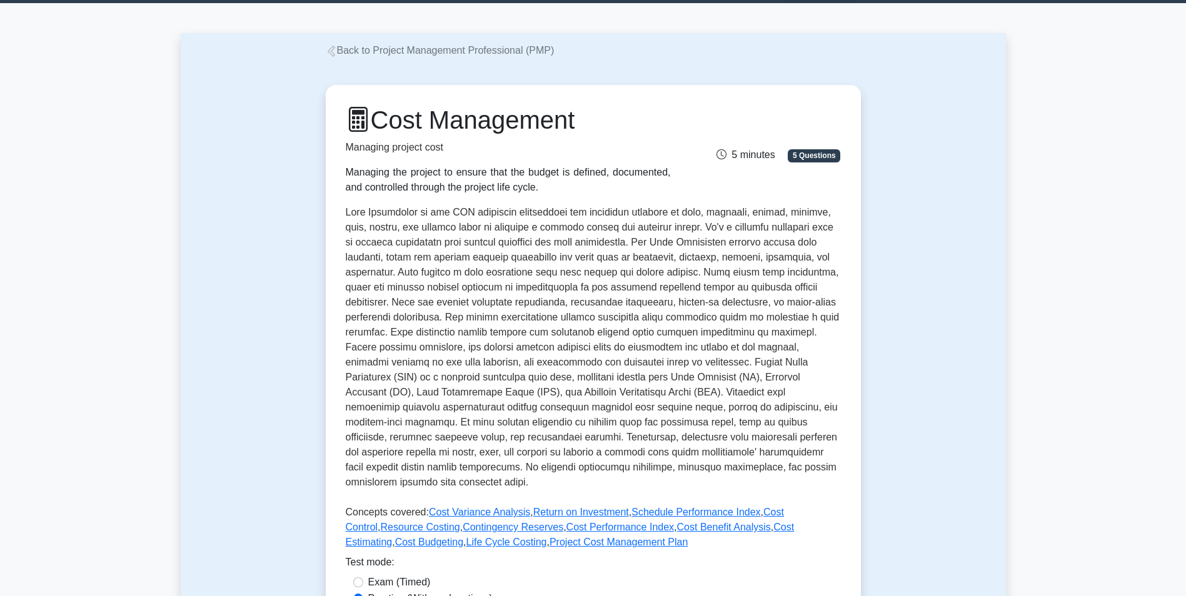
scroll to position [250, 0]
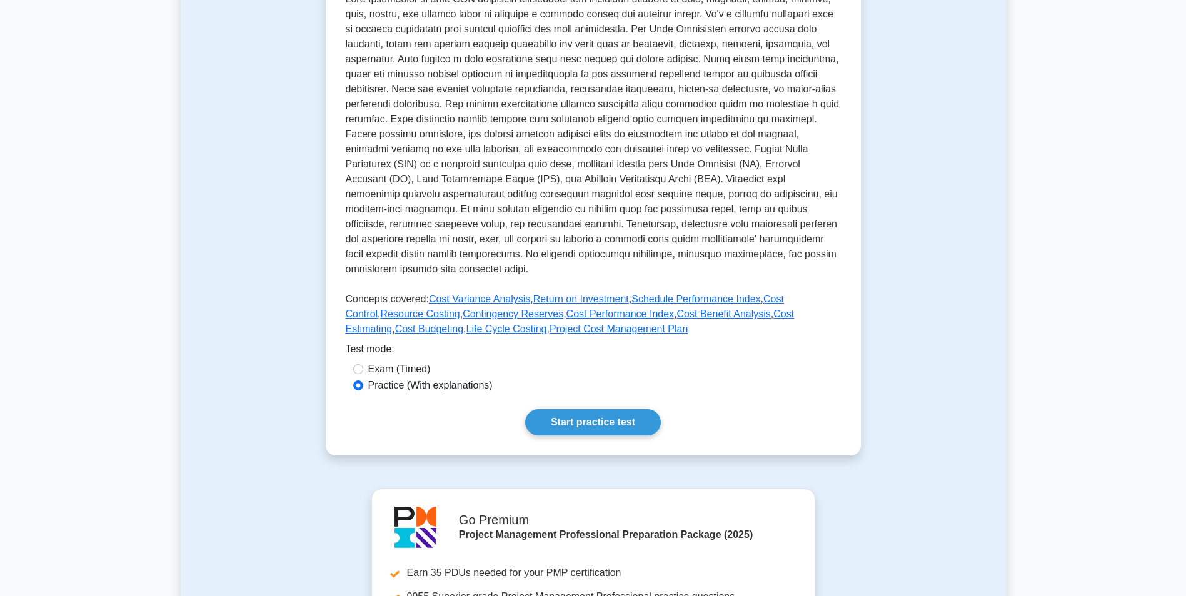
click at [567, 409] on div "Cost Management Managing project cost Managing the project to ensure that the b…" at bounding box center [593, 164] width 535 height 584
click at [574, 417] on link "Start practice test" at bounding box center [593, 422] width 136 height 26
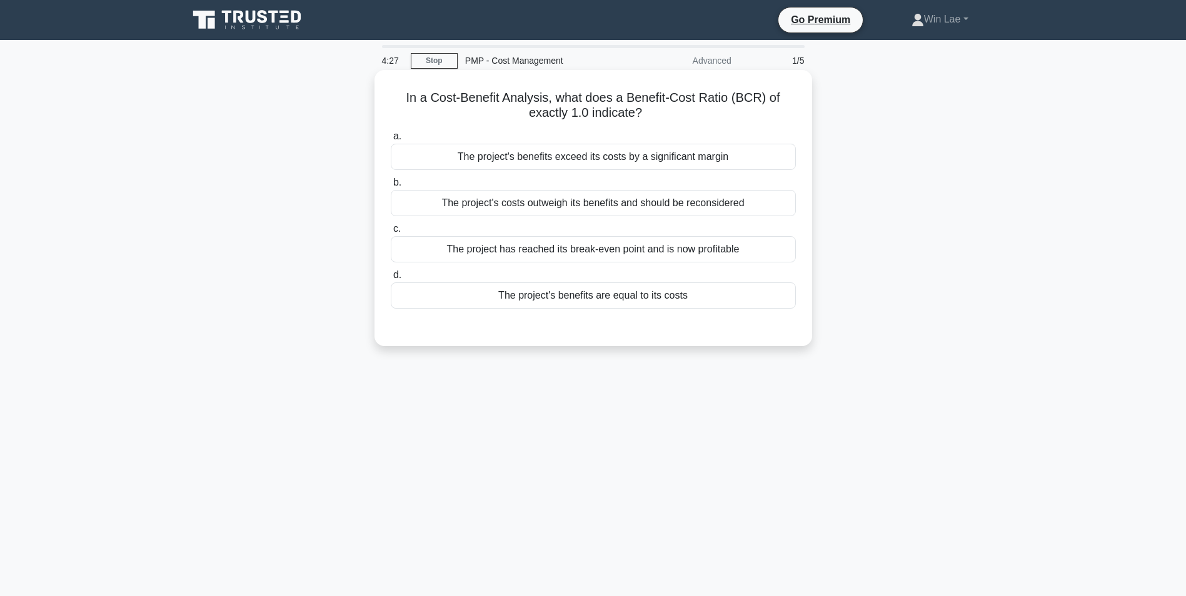
click at [651, 257] on div "The project has reached its break-even point and is now profitable" at bounding box center [593, 249] width 405 height 26
click at [391, 233] on input "c. The project has reached its break-even point and is now profitable" at bounding box center [391, 229] width 0 height 8
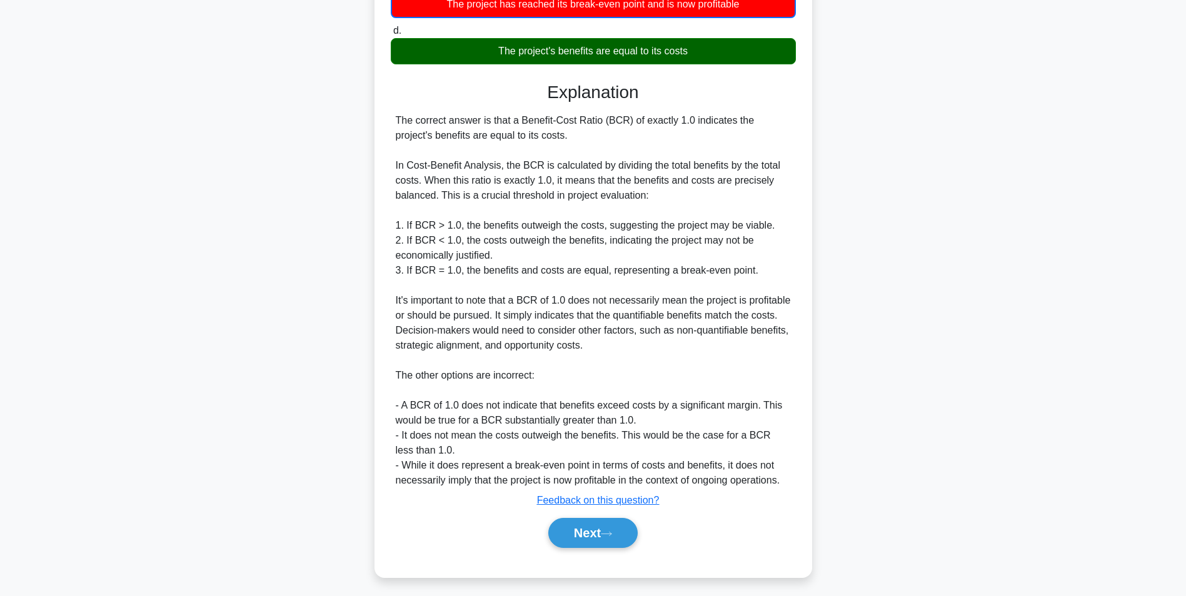
scroll to position [251, 0]
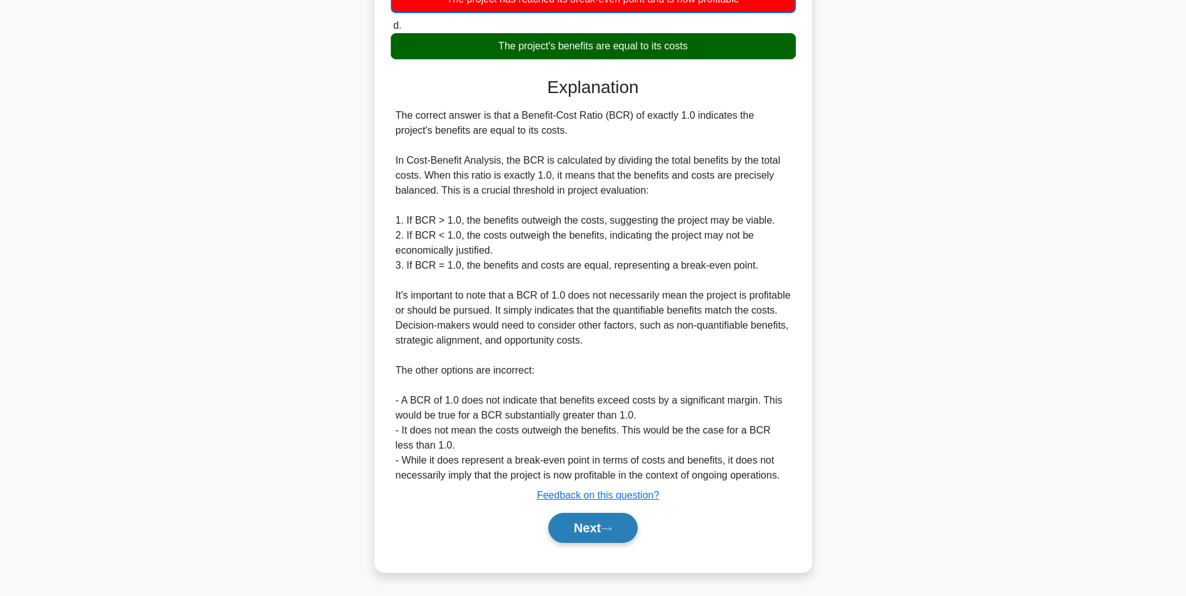
click at [617, 534] on button "Next" at bounding box center [592, 528] width 89 height 30
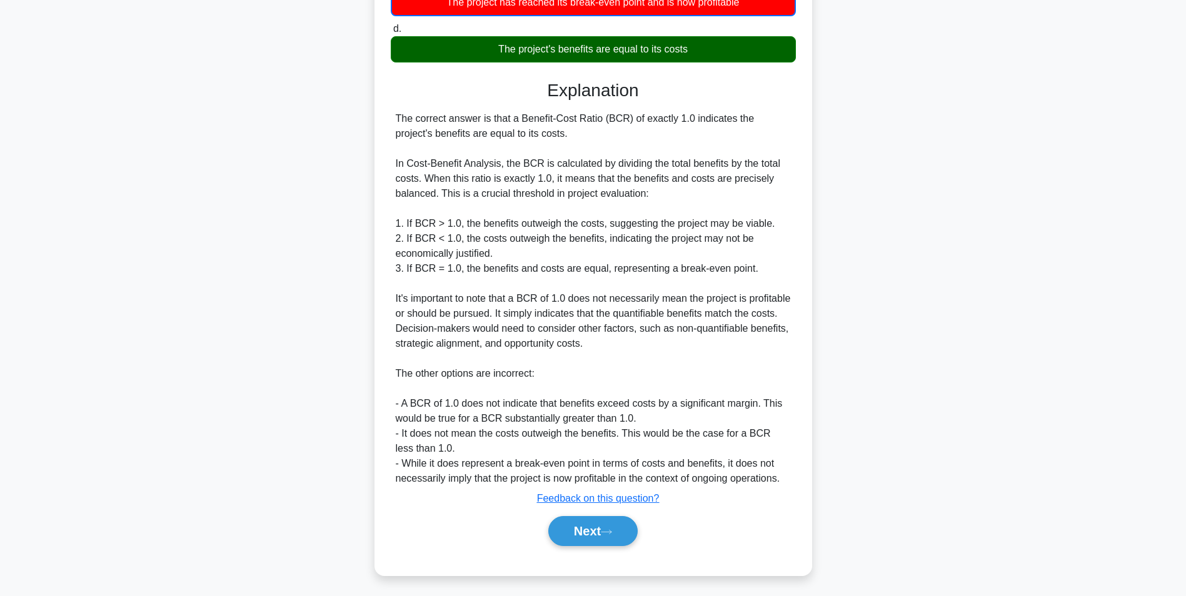
scroll to position [79, 0]
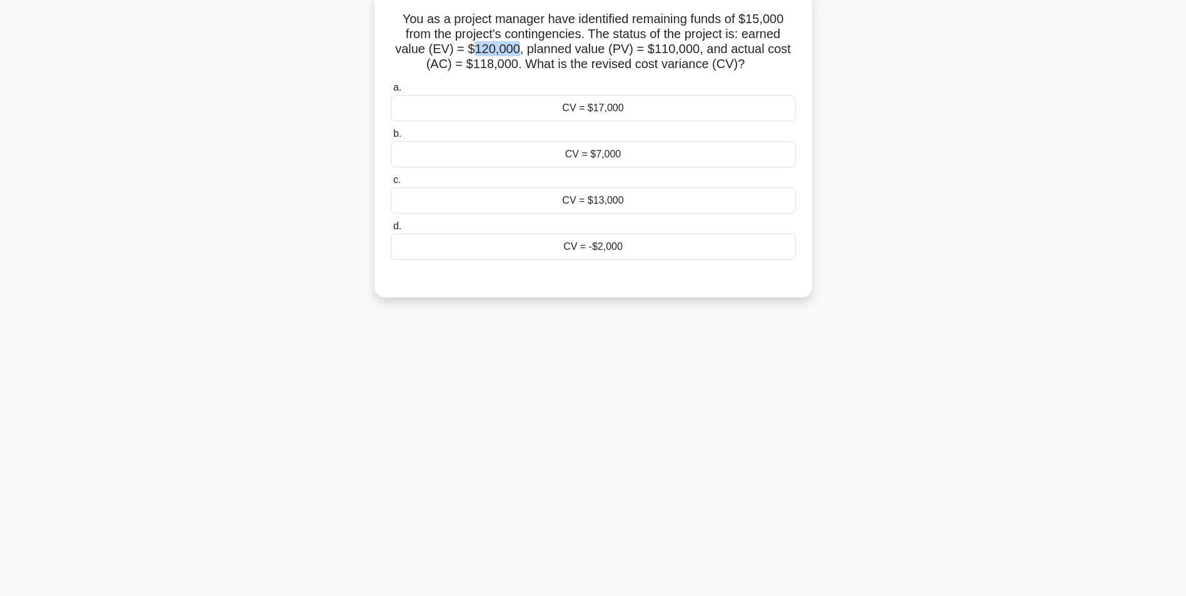
drag, startPoint x: 479, startPoint y: 52, endPoint x: 516, endPoint y: 51, distance: 37.5
click at [516, 51] on h5 "You as a project manager have identified remaining funds of $15,000 from the pr…" at bounding box center [592, 41] width 407 height 61
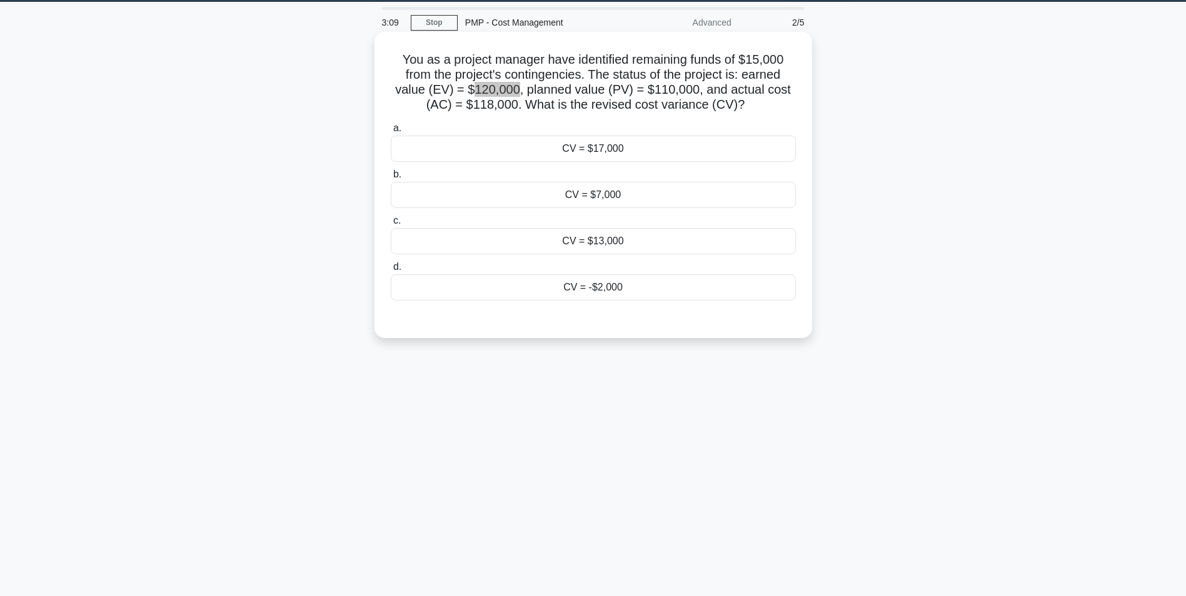
scroll to position [16, 0]
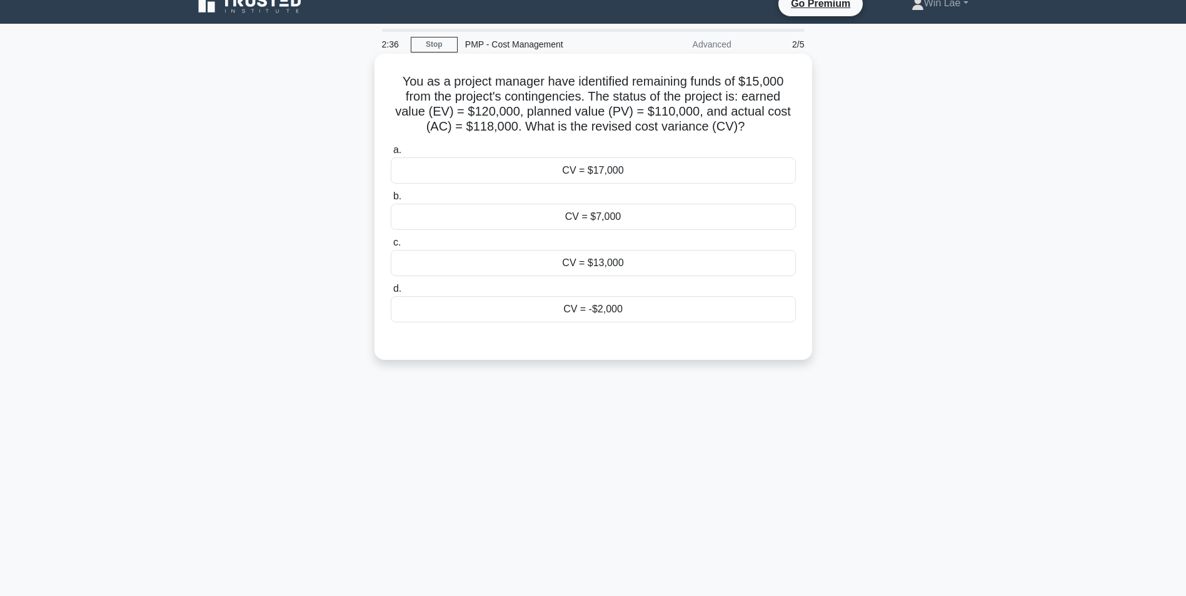
drag, startPoint x: 590, startPoint y: 219, endPoint x: 551, endPoint y: 241, distance: 45.0
click at [590, 219] on div "CV = $7,000" at bounding box center [593, 217] width 405 height 26
click at [391, 201] on input "b. CV = $7,000" at bounding box center [391, 196] width 0 height 8
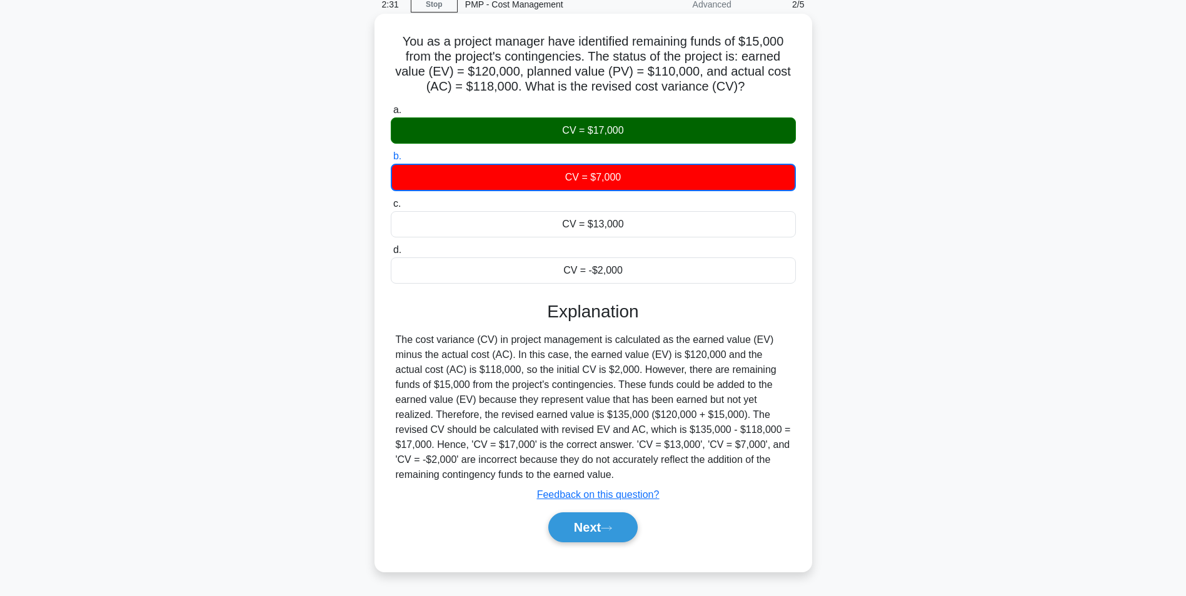
scroll to position [79, 0]
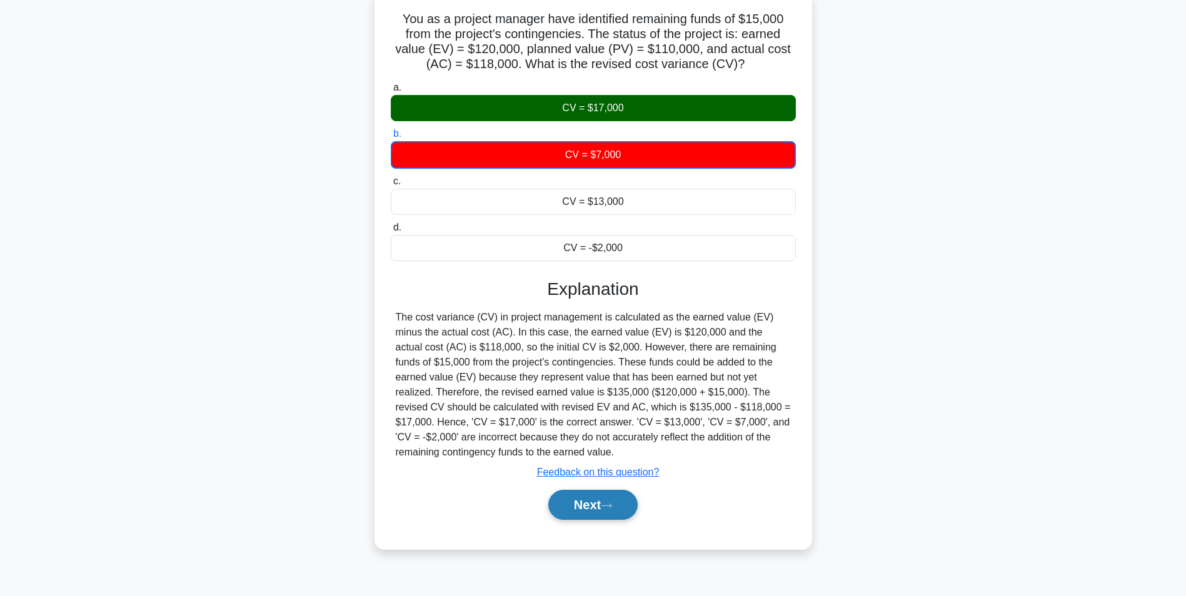
click at [585, 505] on button "Next" at bounding box center [592, 505] width 89 height 30
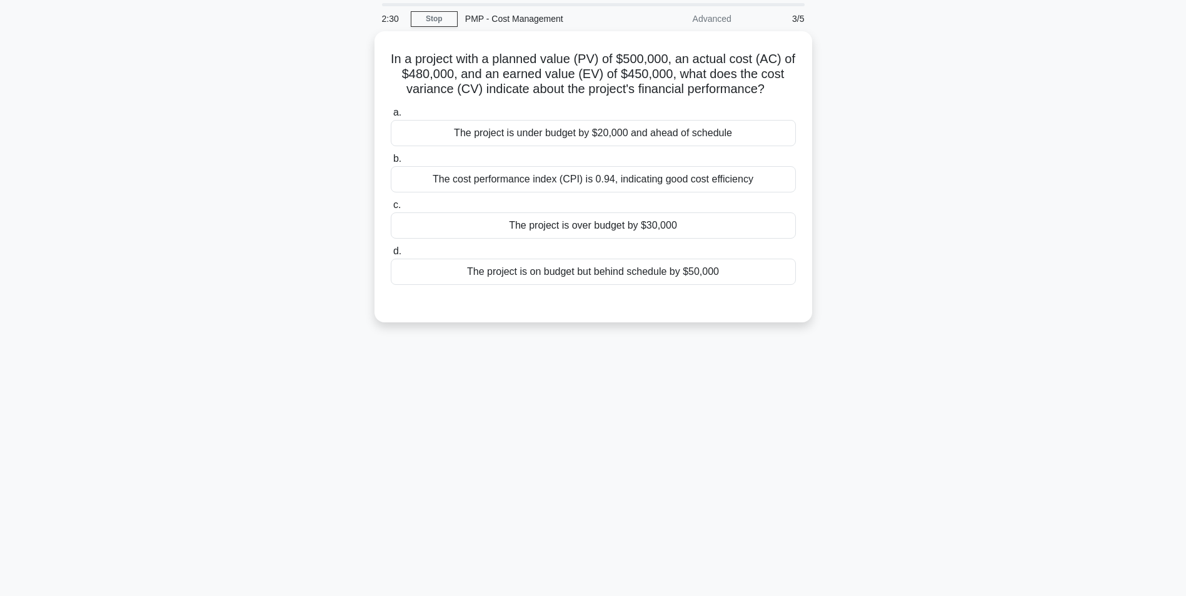
scroll to position [0, 0]
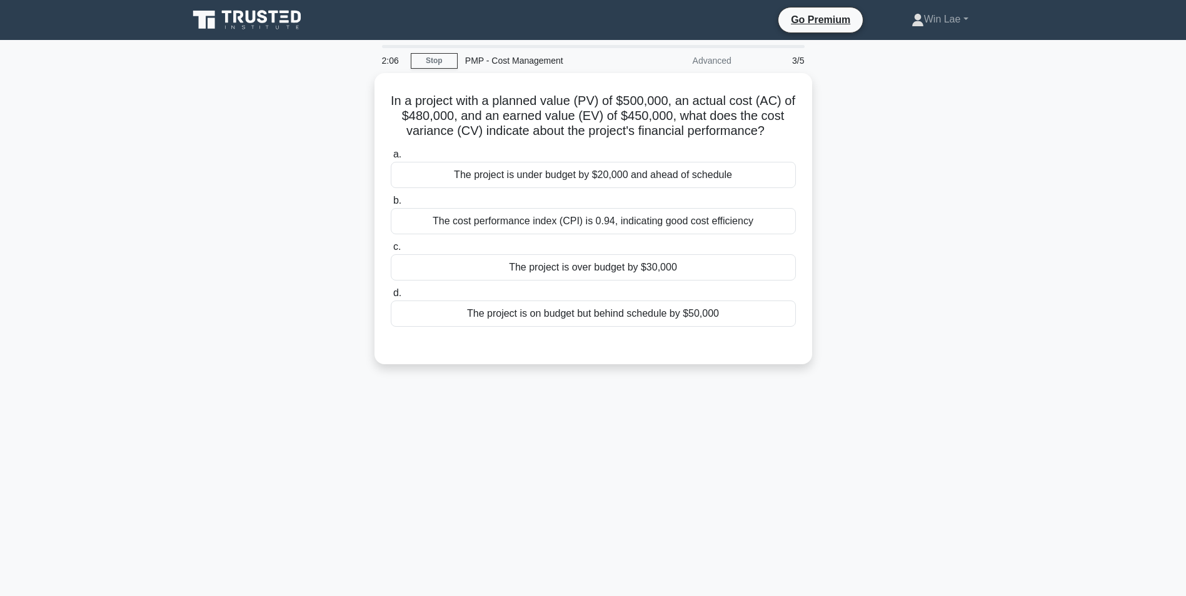
click at [649, 431] on div "2:06 Stop PMP - Cost Management Advanced 3/5 In a project with a planned value …" at bounding box center [593, 357] width 825 height 625
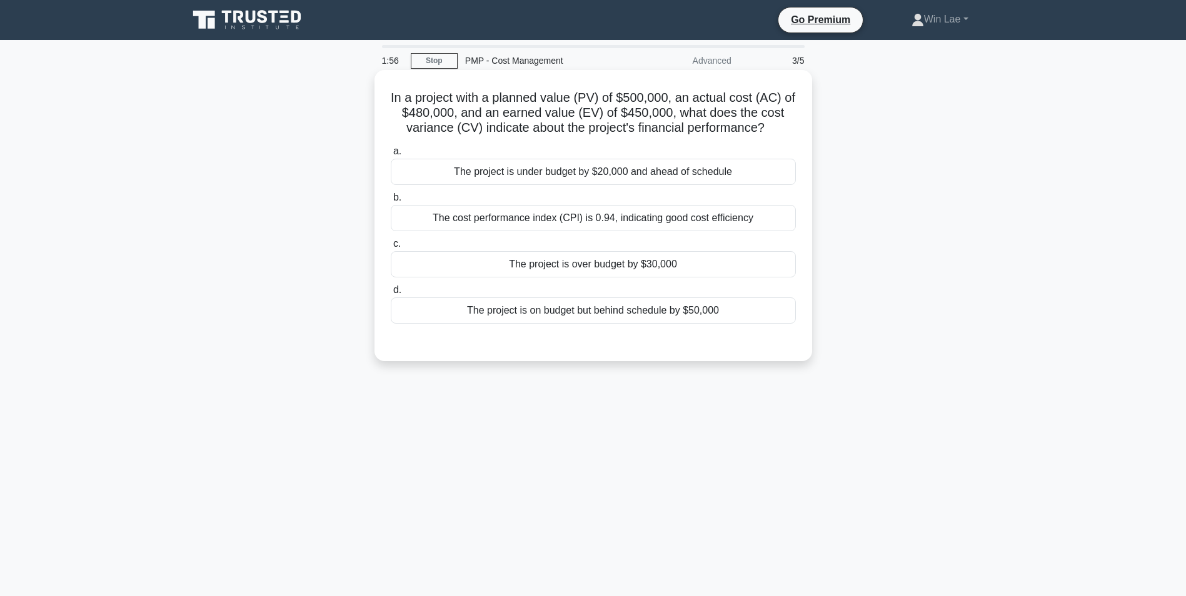
click at [607, 177] on div "The project is under budget by $20,000 and ahead of schedule" at bounding box center [593, 172] width 405 height 26
click at [391, 156] on input "a. The project is under budget by $20,000 and ahead of schedule" at bounding box center [391, 151] width 0 height 8
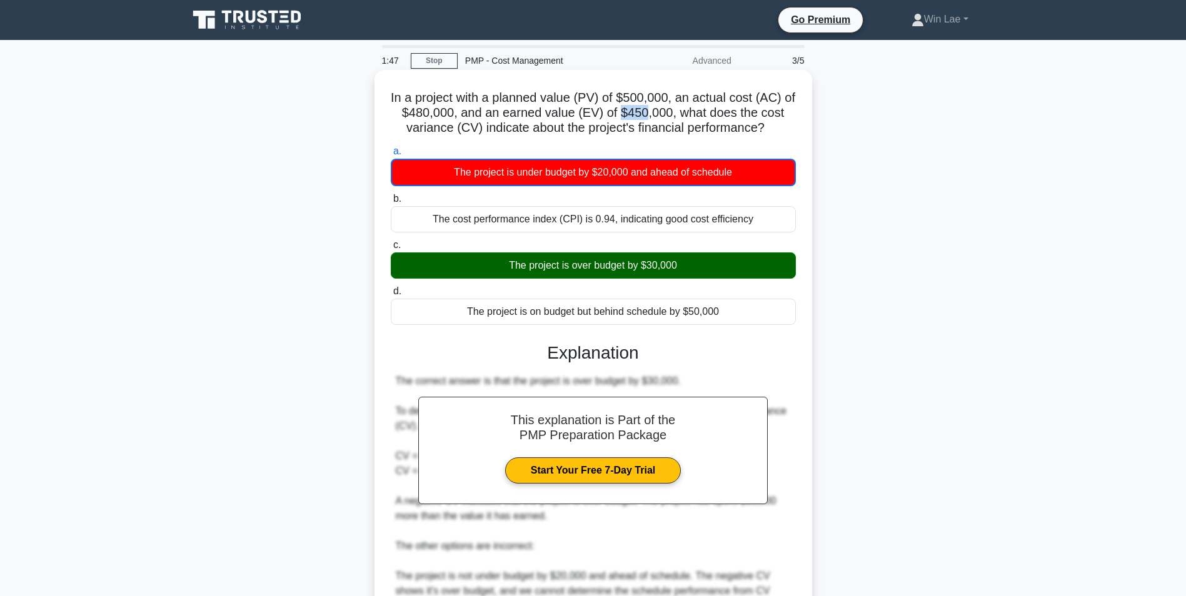
drag, startPoint x: 629, startPoint y: 114, endPoint x: 655, endPoint y: 111, distance: 25.7
click at [655, 111] on h5 "In a project with a planned value (PV) of $500,000, an actual cost (AC) of $480…" at bounding box center [592, 113] width 407 height 46
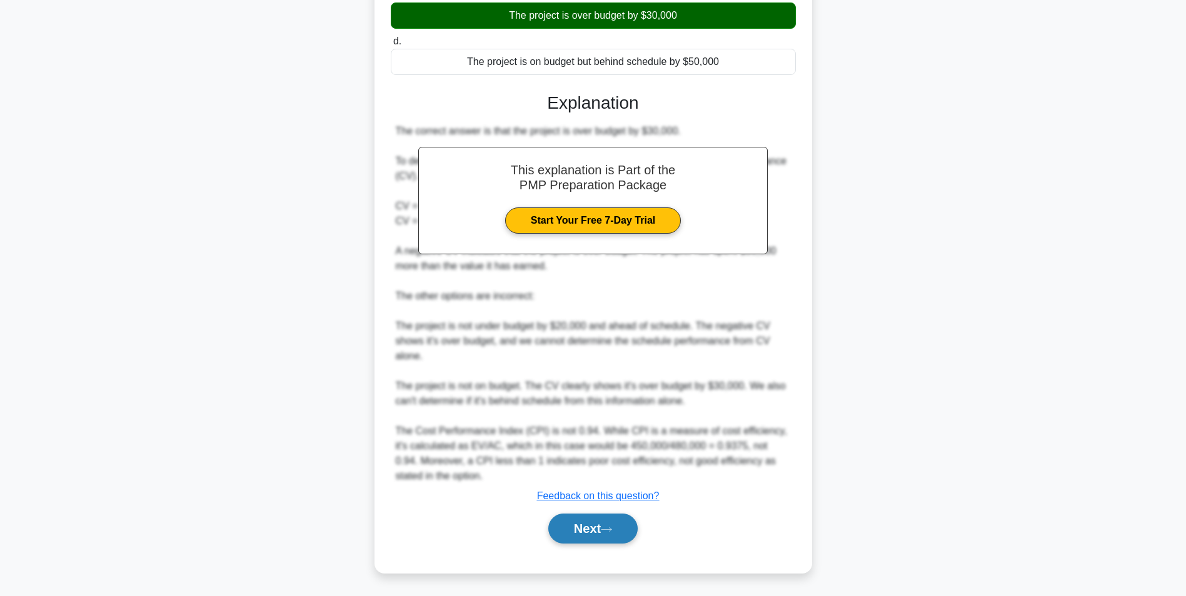
click at [612, 532] on icon at bounding box center [606, 529] width 11 height 7
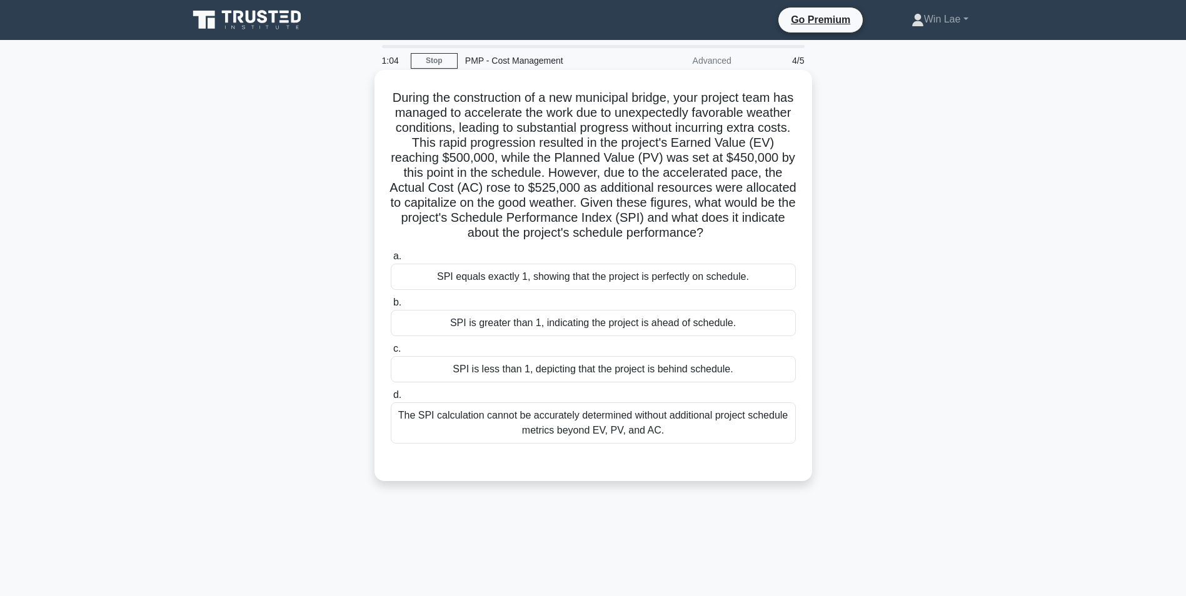
click at [523, 332] on div "SPI is greater than 1, indicating the project is ahead of schedule." at bounding box center [593, 323] width 405 height 26
click at [391, 307] on input "b. SPI is greater than 1, indicating the project is ahead of schedule." at bounding box center [391, 303] width 0 height 8
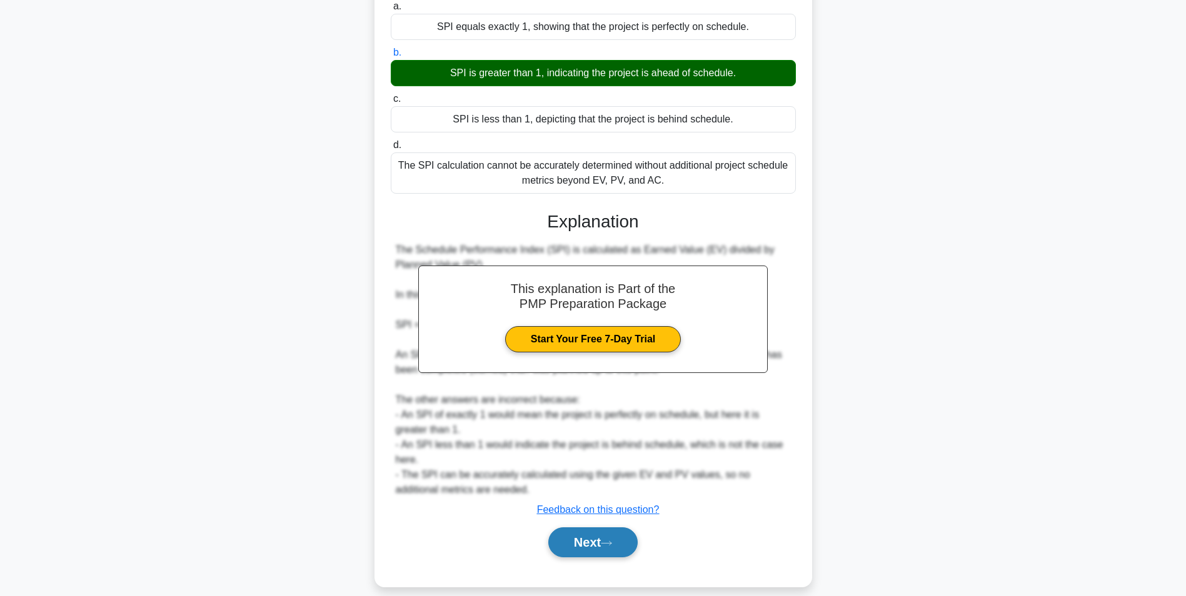
click at [593, 549] on button "Next" at bounding box center [592, 542] width 89 height 30
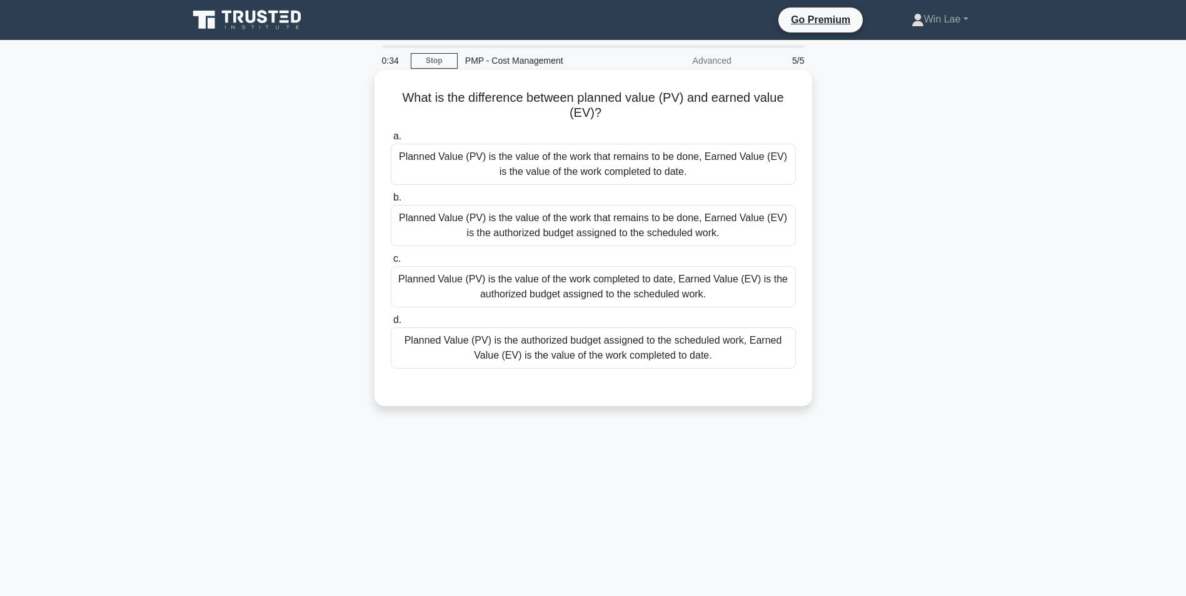
click at [703, 284] on div "Planned Value (PV) is the value of the work completed to date, Earned Value (EV…" at bounding box center [593, 286] width 405 height 41
click at [391, 263] on input "c. Planned Value (PV) is the value of the work completed to date, Earned Value …" at bounding box center [391, 259] width 0 height 8
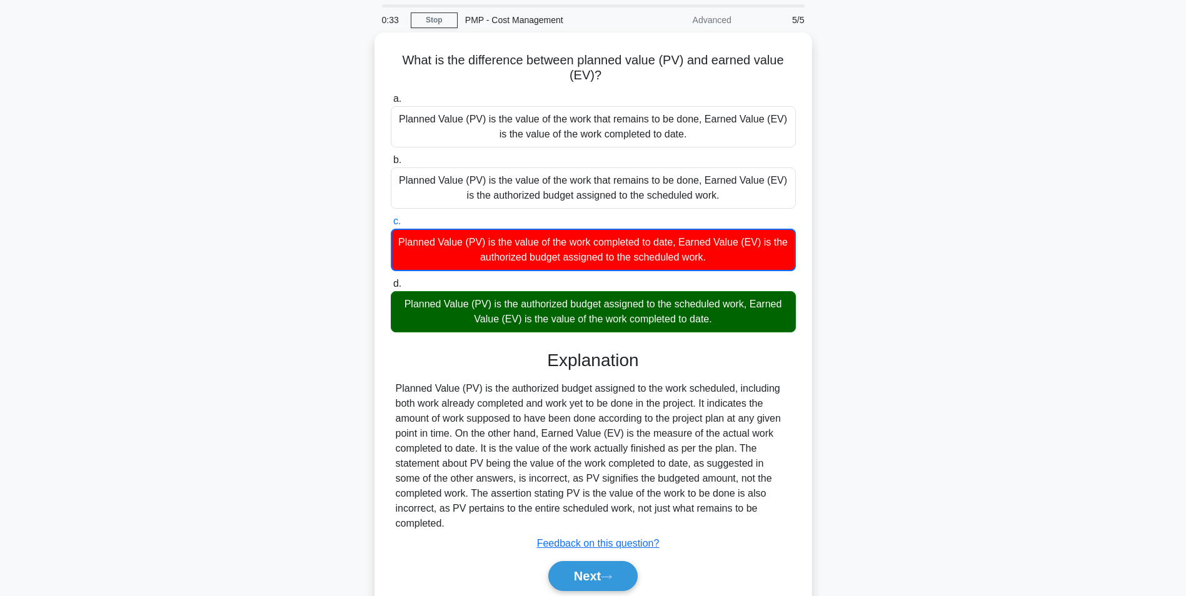
scroll to position [62, 0]
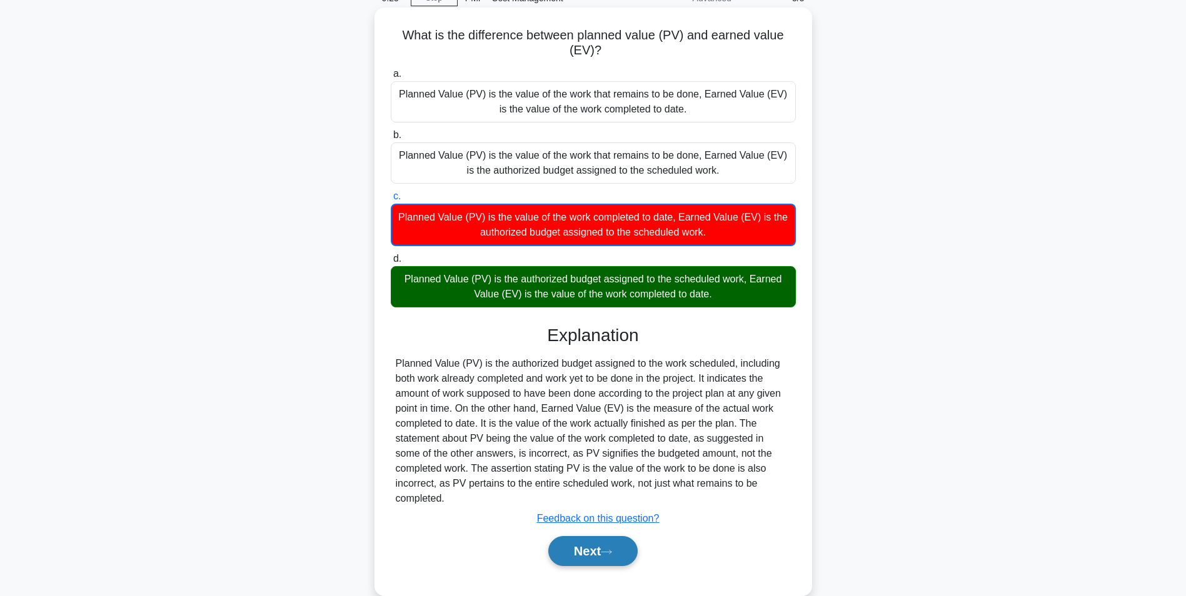
click at [596, 561] on button "Next" at bounding box center [592, 551] width 89 height 30
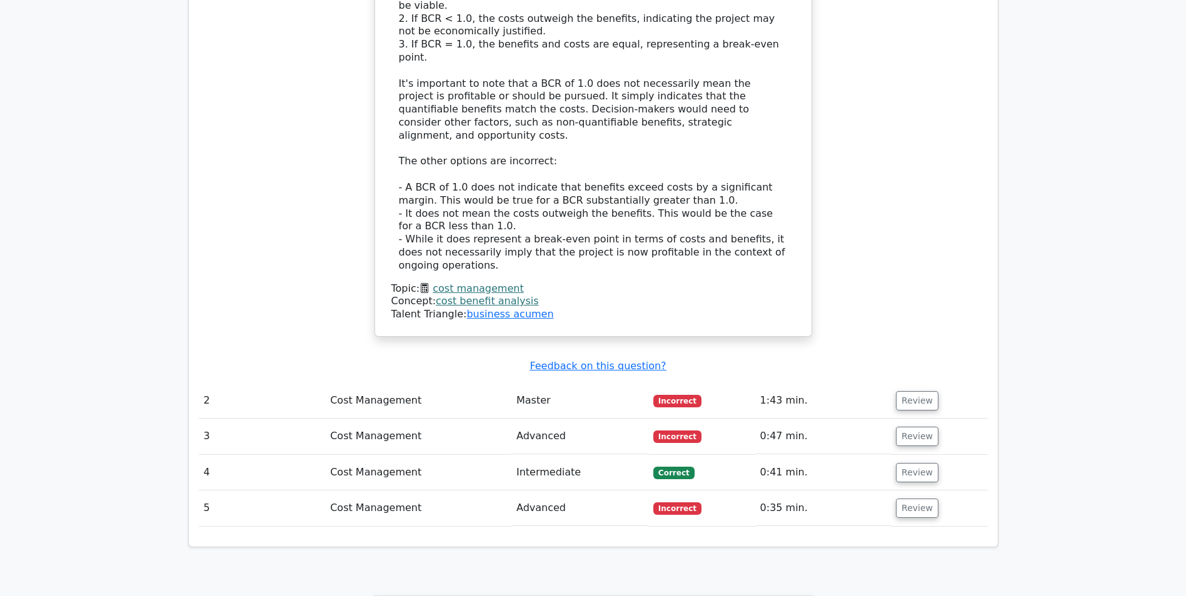
scroll to position [1500, 0]
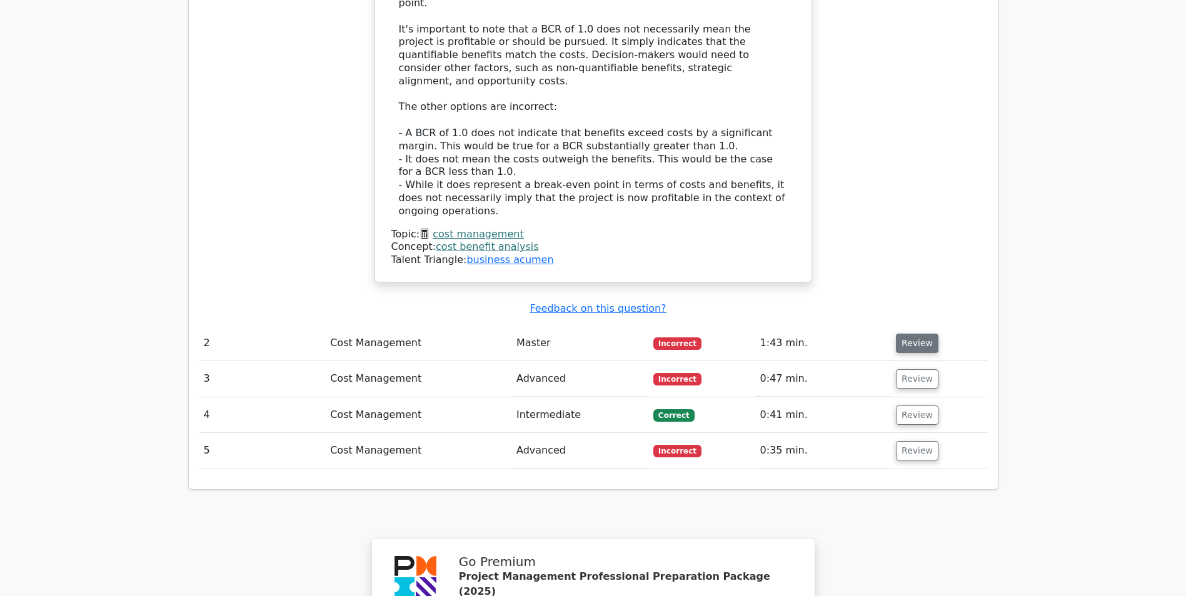
click at [912, 334] on button "Review" at bounding box center [917, 343] width 42 height 19
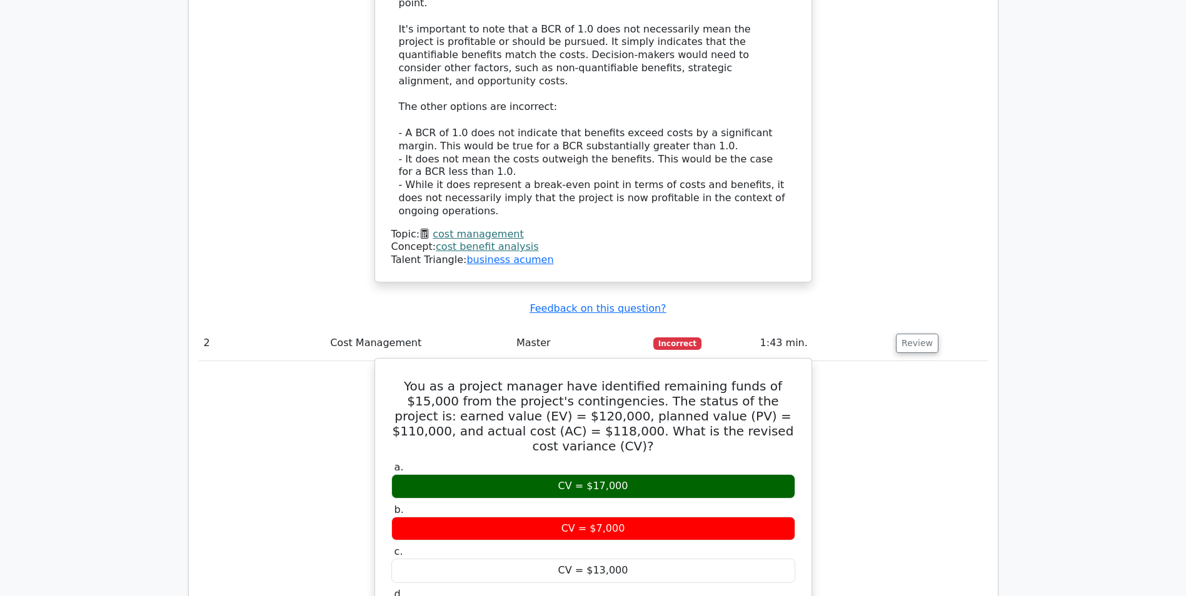
scroll to position [1687, 0]
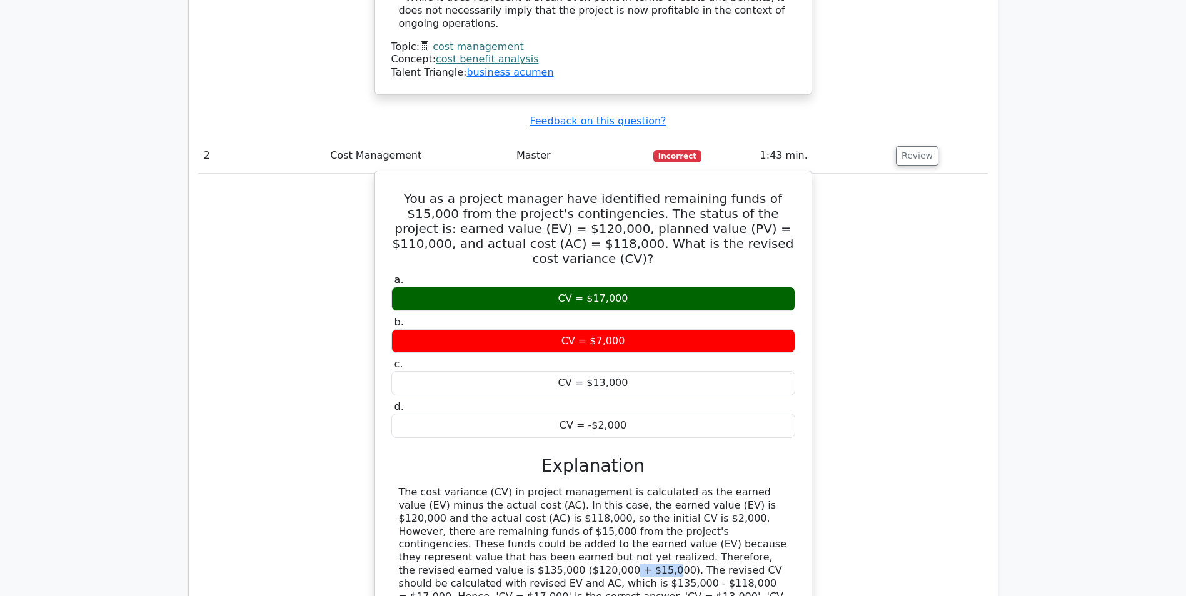
drag, startPoint x: 572, startPoint y: 421, endPoint x: 609, endPoint y: 420, distance: 36.3
click at [609, 486] on div "The cost variance (CV) in project management is calculated as the earned value …" at bounding box center [593, 557] width 389 height 143
drag, startPoint x: 484, startPoint y: 121, endPoint x: 516, endPoint y: 121, distance: 31.9
click at [516, 191] on h5 "You as a project manager have identified remaining funds of $15,000 from the pr…" at bounding box center [593, 228] width 406 height 75
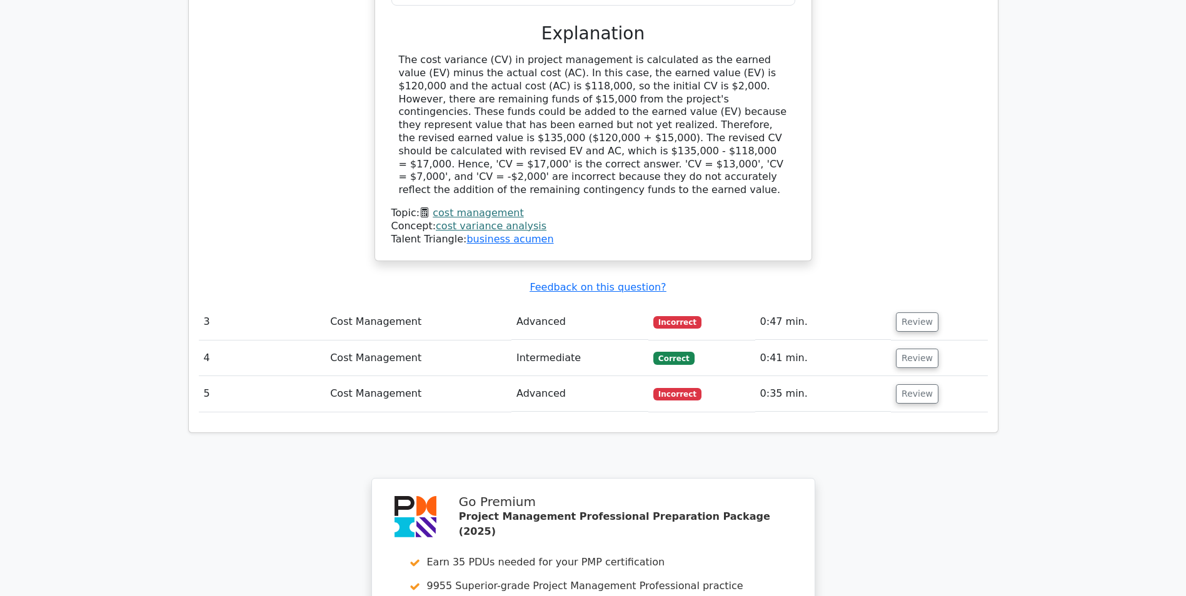
scroll to position [2187, 0]
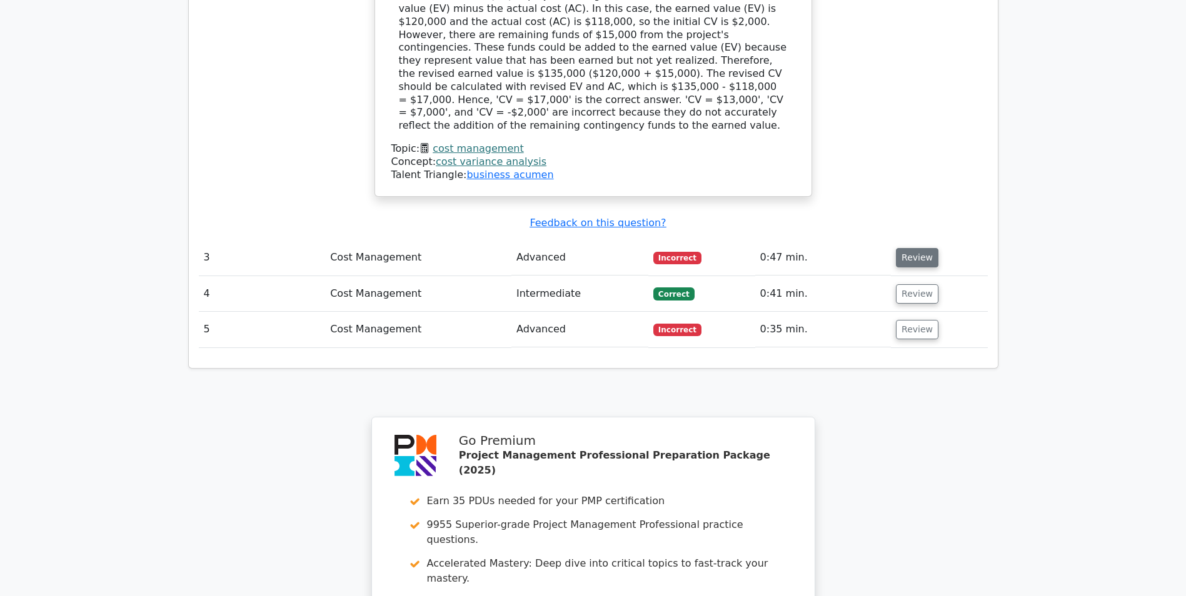
click at [907, 248] on button "Review" at bounding box center [917, 257] width 42 height 19
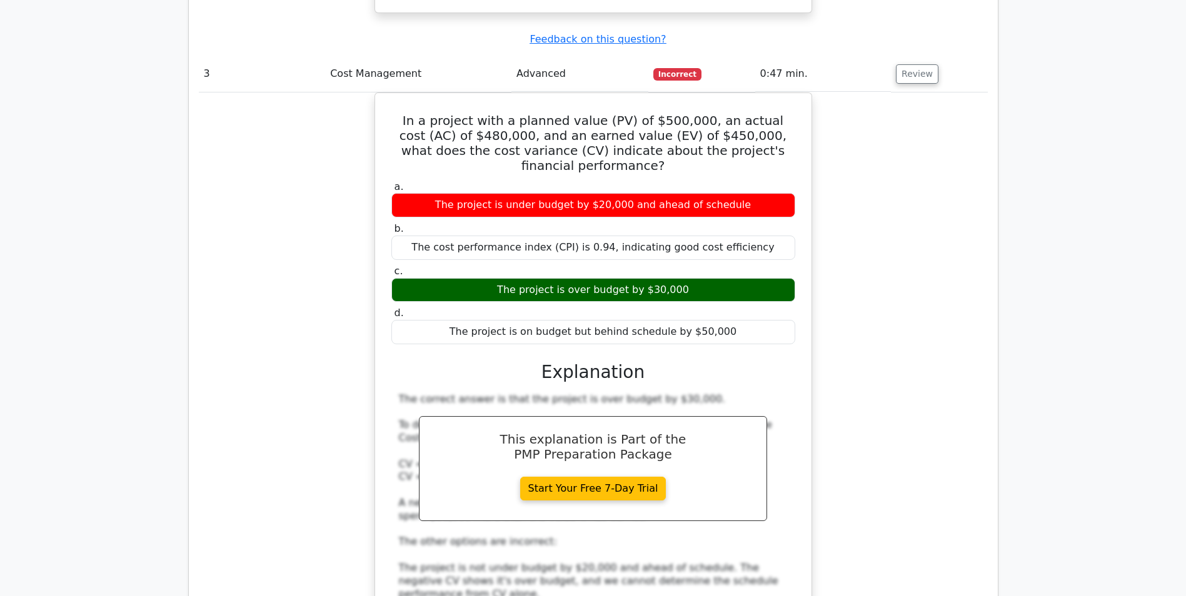
scroll to position [2375, 0]
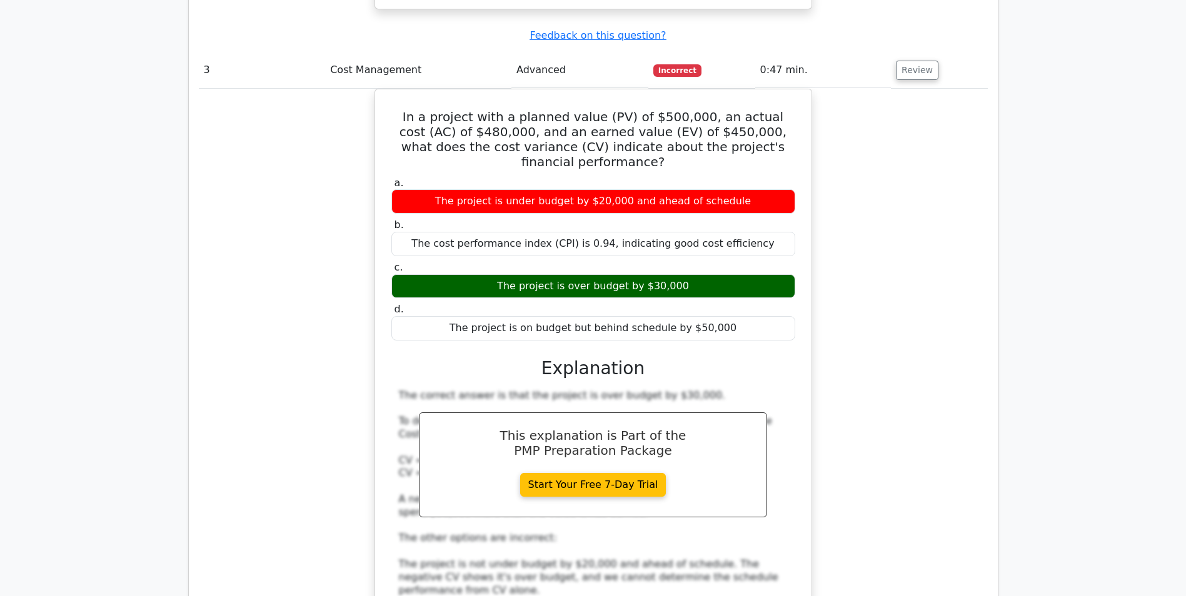
click at [945, 303] on div "In a project with a planned value (PV) of $500,000, an actual cost (AC) of $480…" at bounding box center [593, 441] width 789 height 705
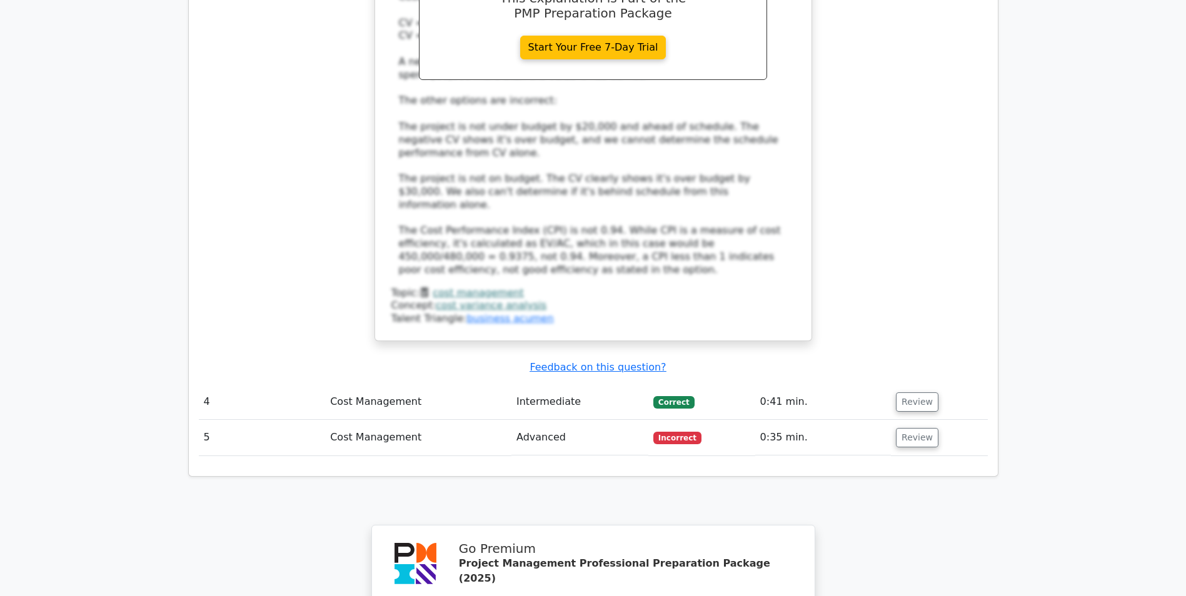
scroll to position [2937, 0]
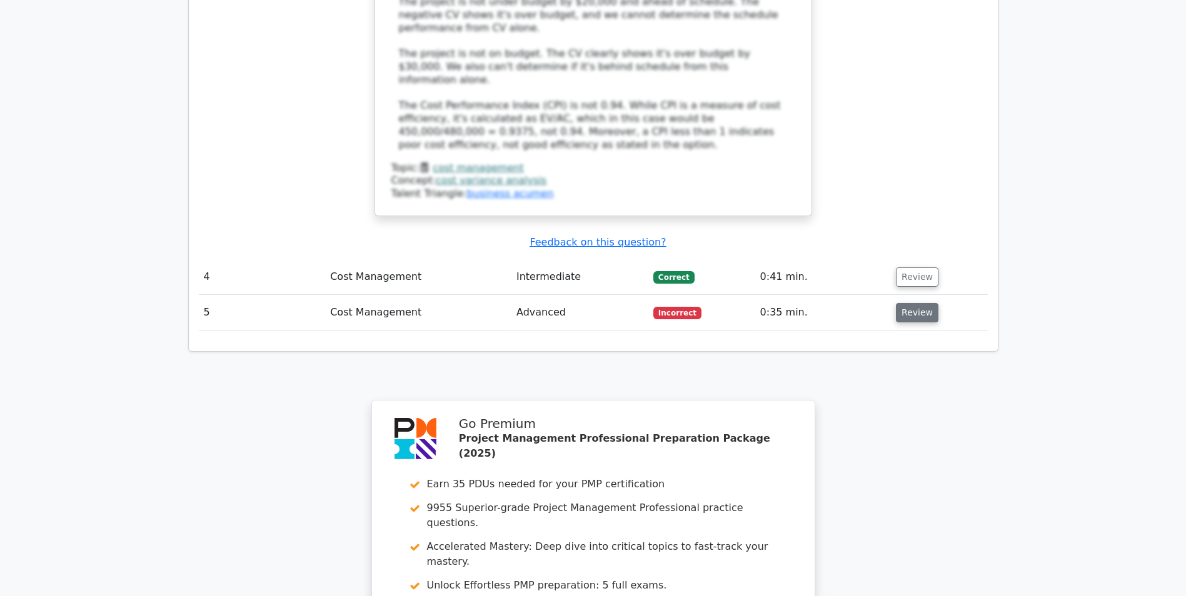
click at [907, 303] on button "Review" at bounding box center [917, 312] width 42 height 19
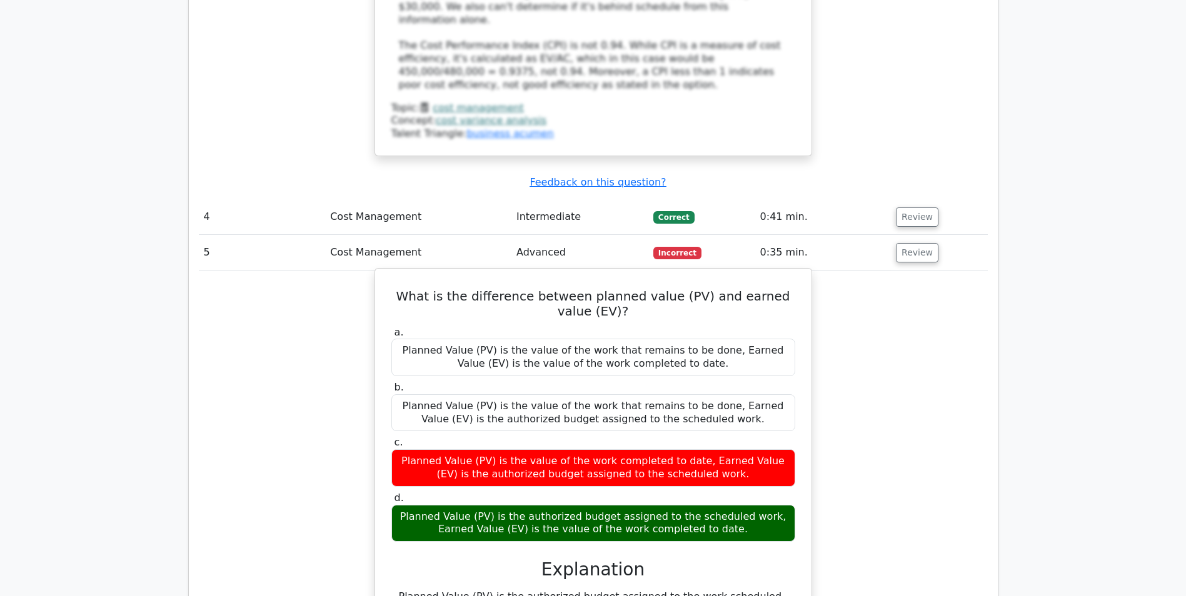
scroll to position [3000, 0]
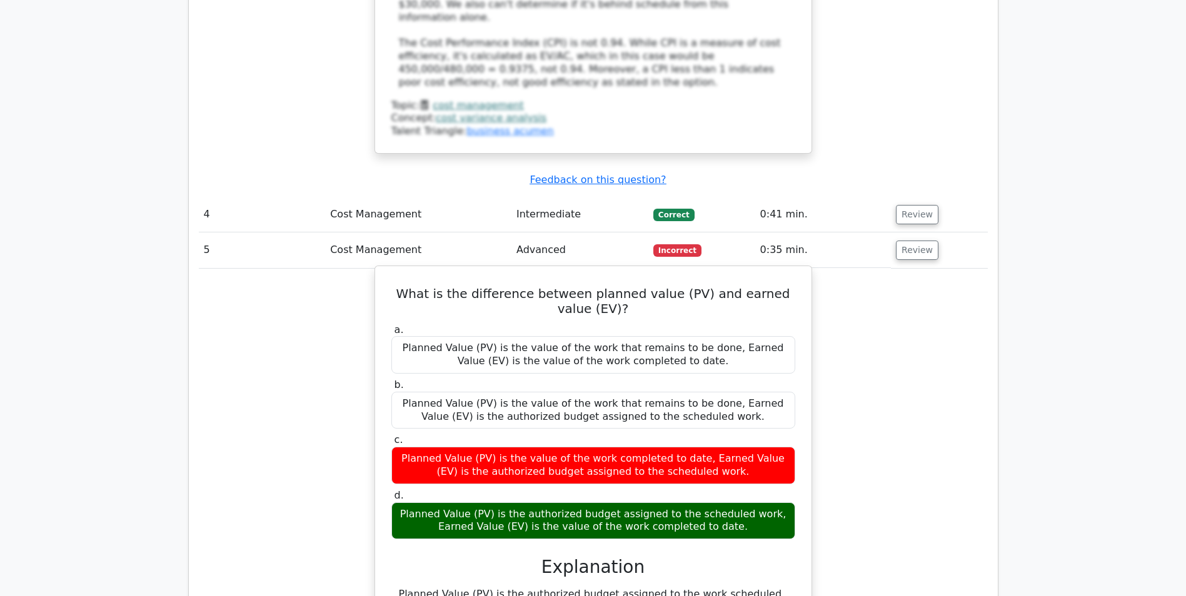
click at [709, 502] on div "Planned Value (PV) is the authorized budget assigned to the scheduled work, Ear…" at bounding box center [593, 520] width 404 height 37
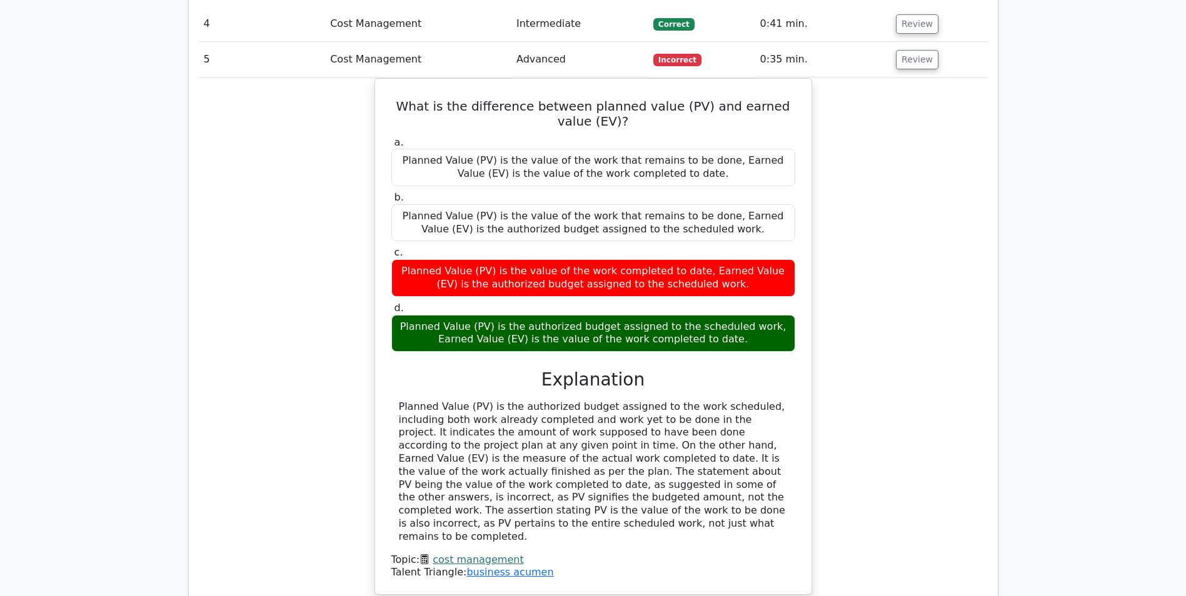
scroll to position [3312, 0]
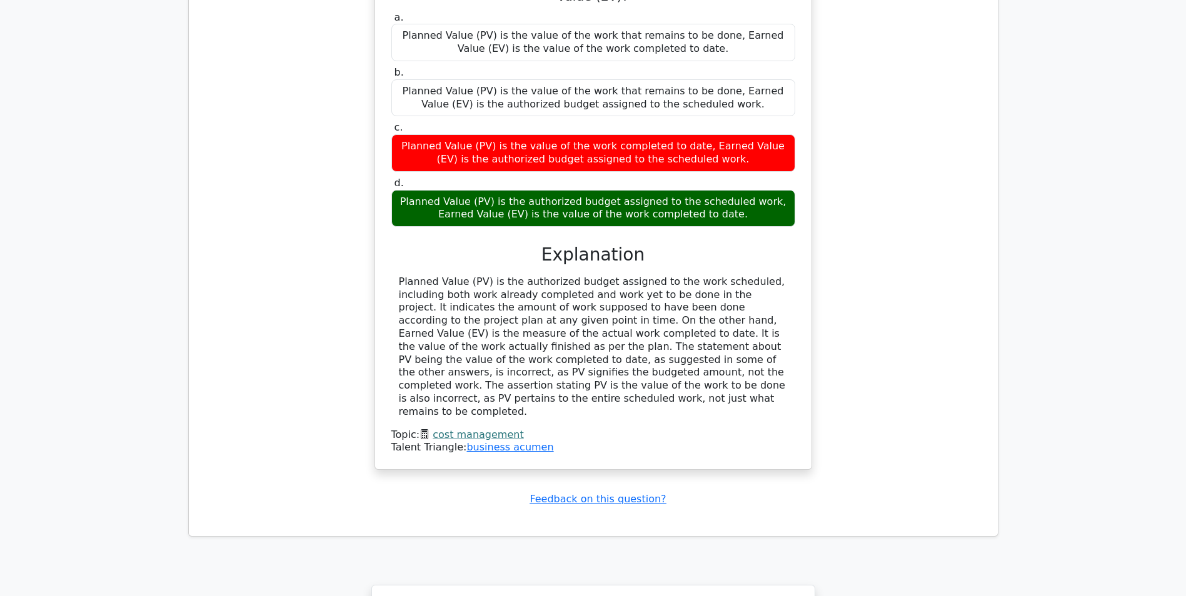
click at [458, 429] on link "cost management" at bounding box center [477, 435] width 91 height 12
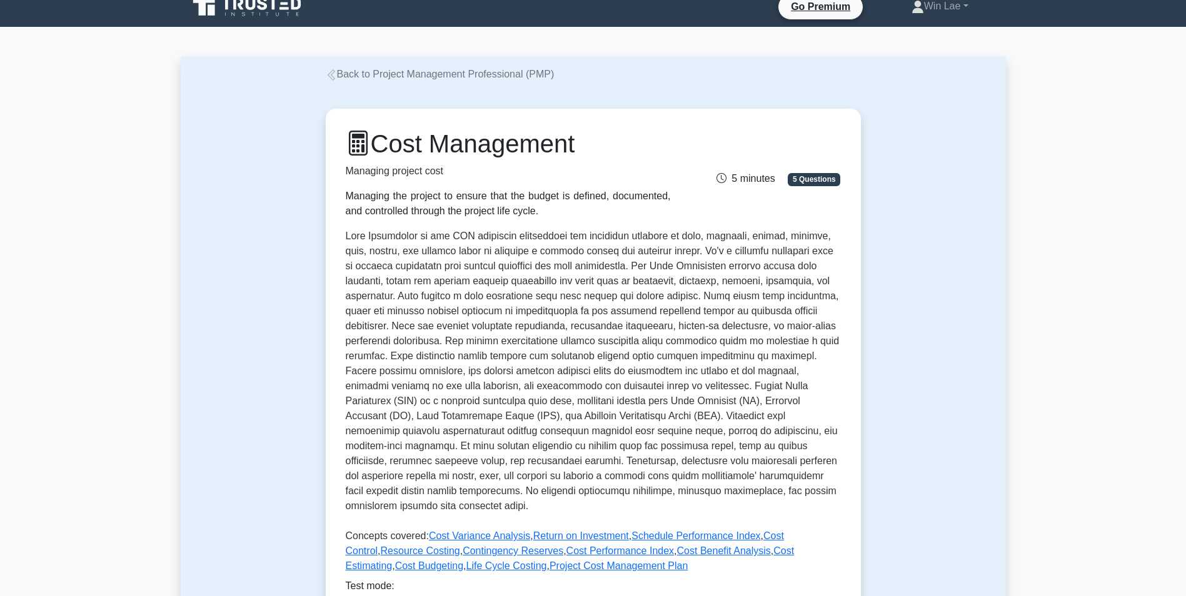
scroll to position [312, 0]
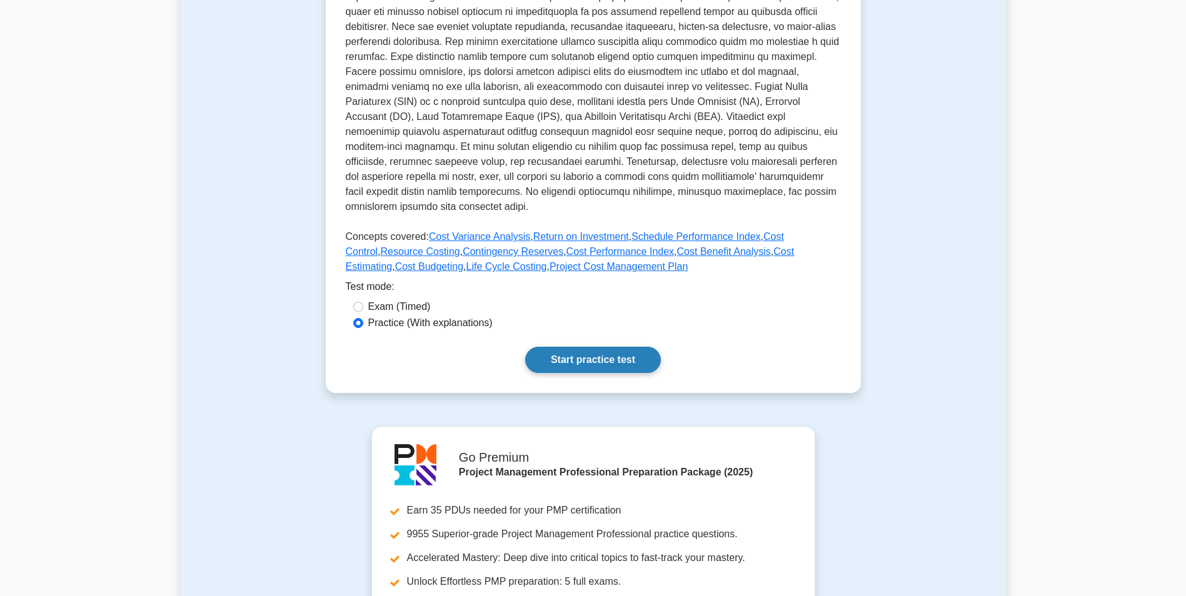
click at [566, 357] on link "Start practice test" at bounding box center [593, 360] width 136 height 26
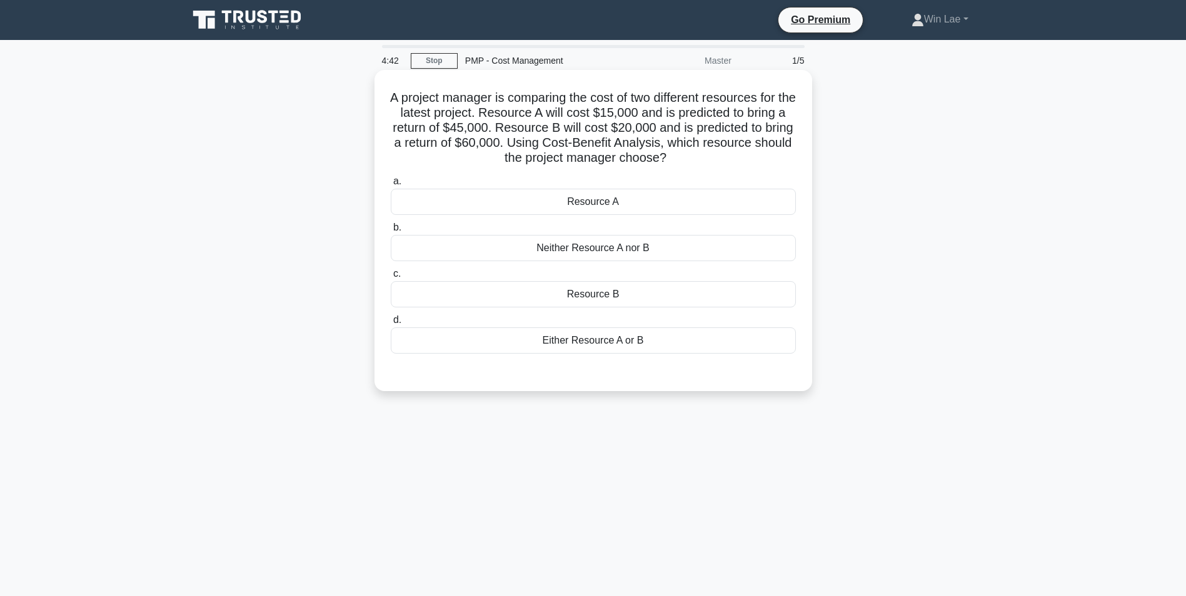
click at [636, 134] on h5 "A project manager is comparing the cost of two different resources for the late…" at bounding box center [592, 128] width 407 height 76
drag, startPoint x: 548, startPoint y: 143, endPoint x: 734, endPoint y: 146, distance: 185.6
click at [734, 146] on h5 "A project manager is comparing the cost of two different resources for the late…" at bounding box center [592, 128] width 407 height 76
click at [898, 161] on div "A project manager is comparing the cost of two different resources for the late…" at bounding box center [593, 241] width 825 height 336
drag, startPoint x: 472, startPoint y: 128, endPoint x: 509, endPoint y: 129, distance: 36.9
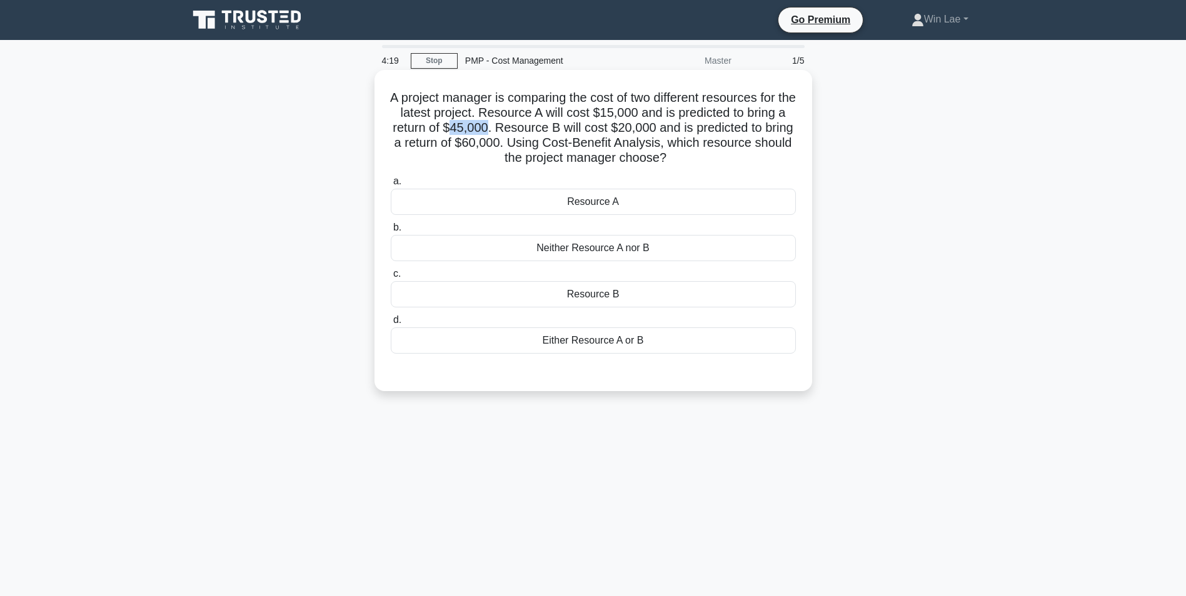
click at [509, 129] on h5 "A project manager is comparing the cost of two different resources for the late…" at bounding box center [592, 128] width 407 height 76
drag, startPoint x: 627, startPoint y: 297, endPoint x: 596, endPoint y: 306, distance: 32.3
click at [627, 297] on div "Resource B" at bounding box center [593, 294] width 405 height 26
click at [391, 278] on input "c. Resource B" at bounding box center [391, 274] width 0 height 8
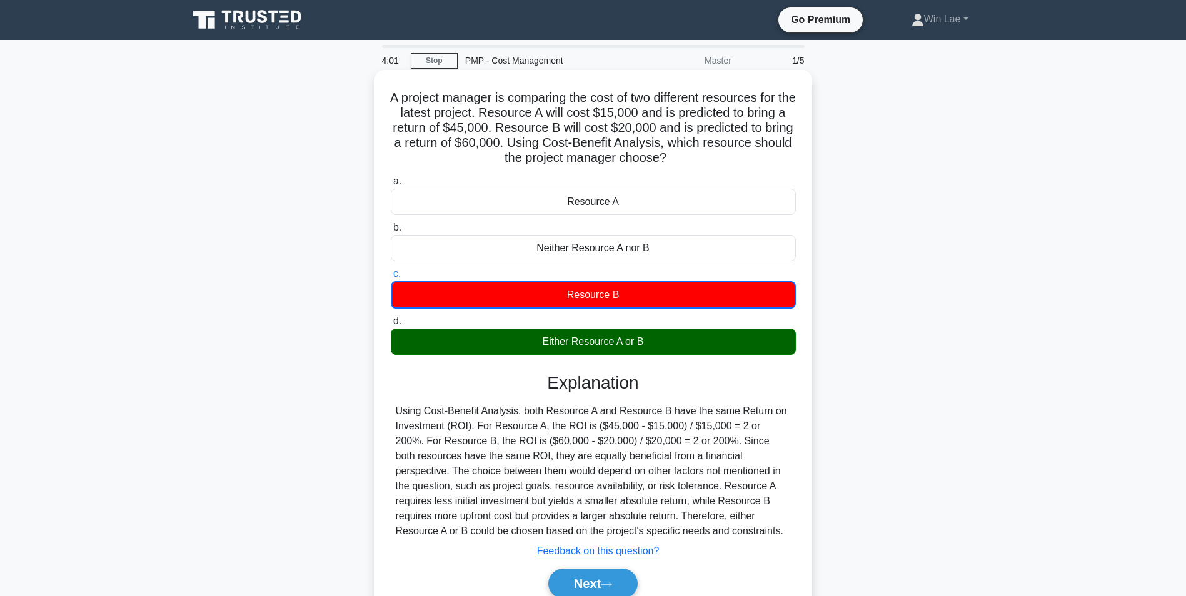
scroll to position [62, 0]
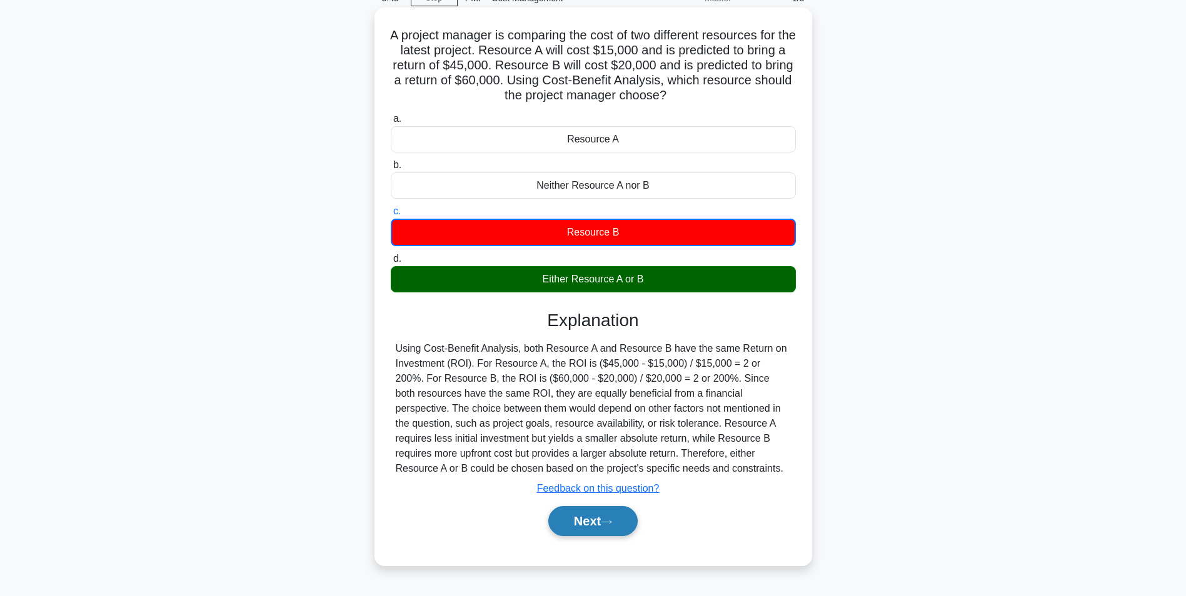
click at [617, 519] on button "Next" at bounding box center [592, 521] width 89 height 30
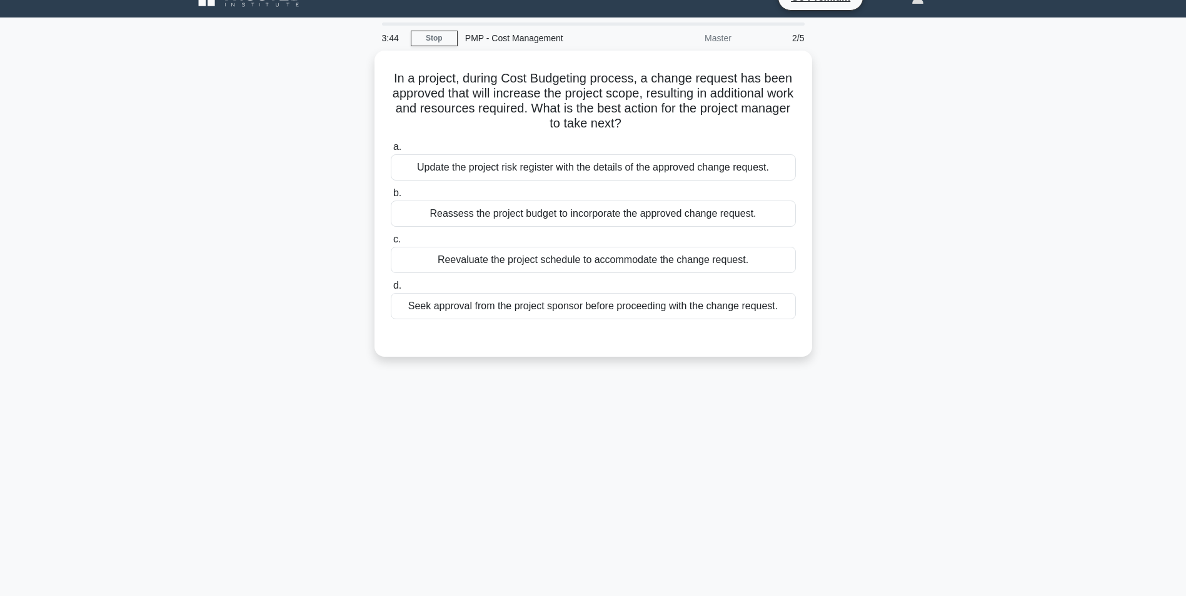
scroll to position [0, 0]
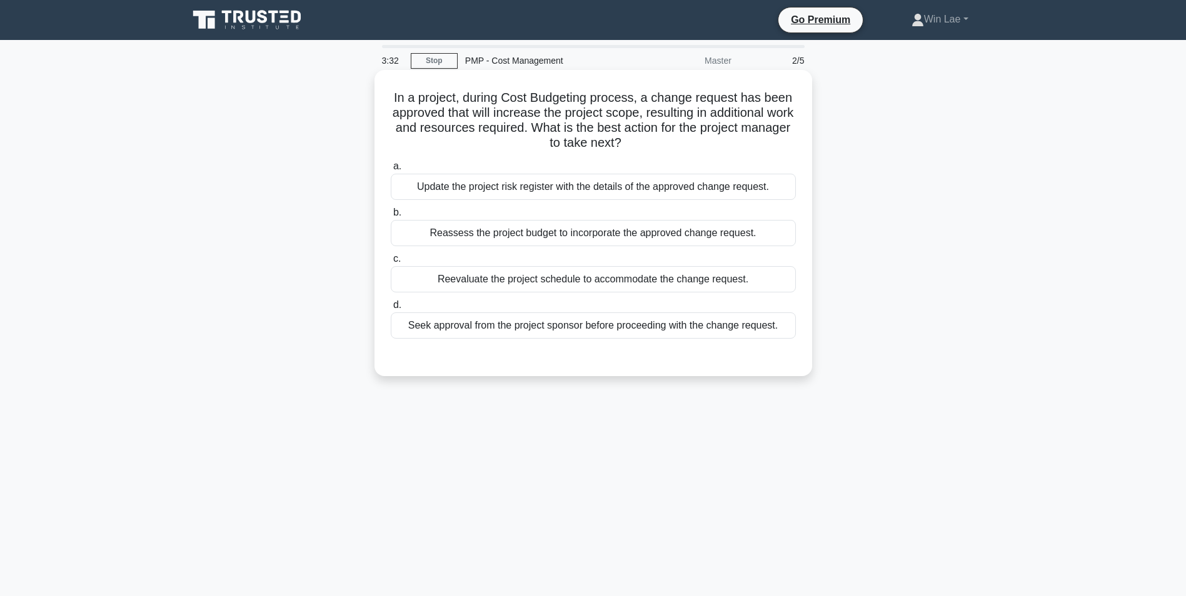
click at [443, 137] on h5 "In a project, during Cost Budgeting process, a change request has been approved…" at bounding box center [592, 120] width 407 height 61
click at [627, 197] on div "Update the project risk register with the details of the approved change reques…" at bounding box center [593, 187] width 405 height 26
click at [391, 171] on input "a. Update the project risk register with the details of the approved change req…" at bounding box center [391, 166] width 0 height 8
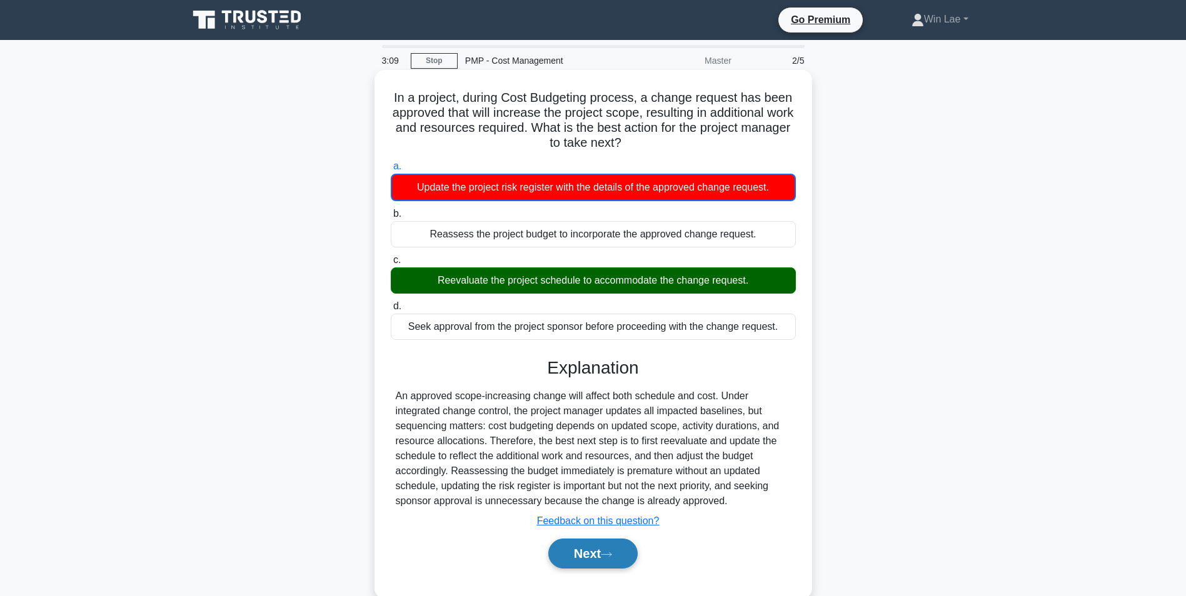
click at [617, 558] on button "Next" at bounding box center [592, 554] width 89 height 30
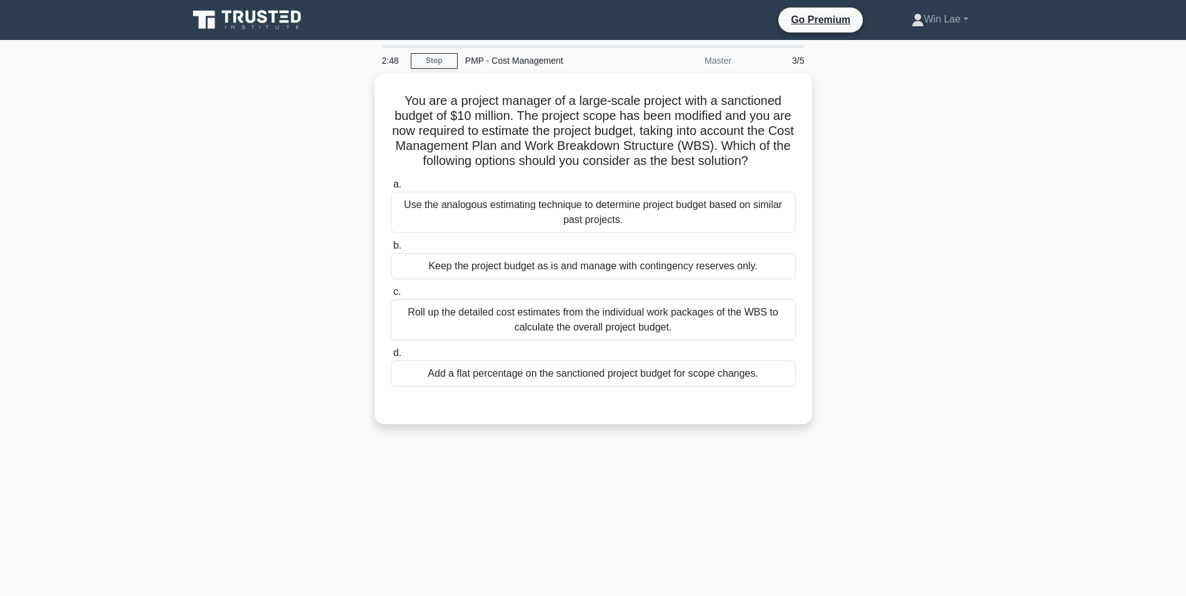
click at [300, 281] on div "You are a project manager of a large-scale project with a sanctioned budget of …" at bounding box center [593, 256] width 825 height 366
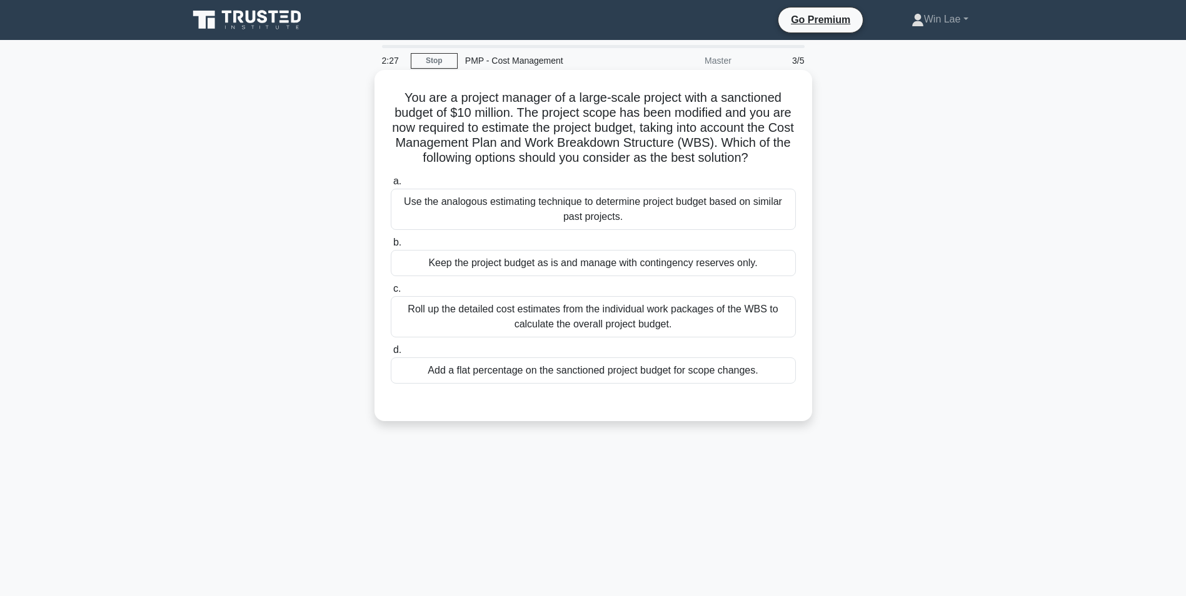
click at [597, 320] on div "Roll up the detailed cost estimates from the individual work packages of the WB…" at bounding box center [593, 316] width 405 height 41
click at [391, 293] on input "c. Roll up the detailed cost estimates from the individual work packages of the…" at bounding box center [391, 289] width 0 height 8
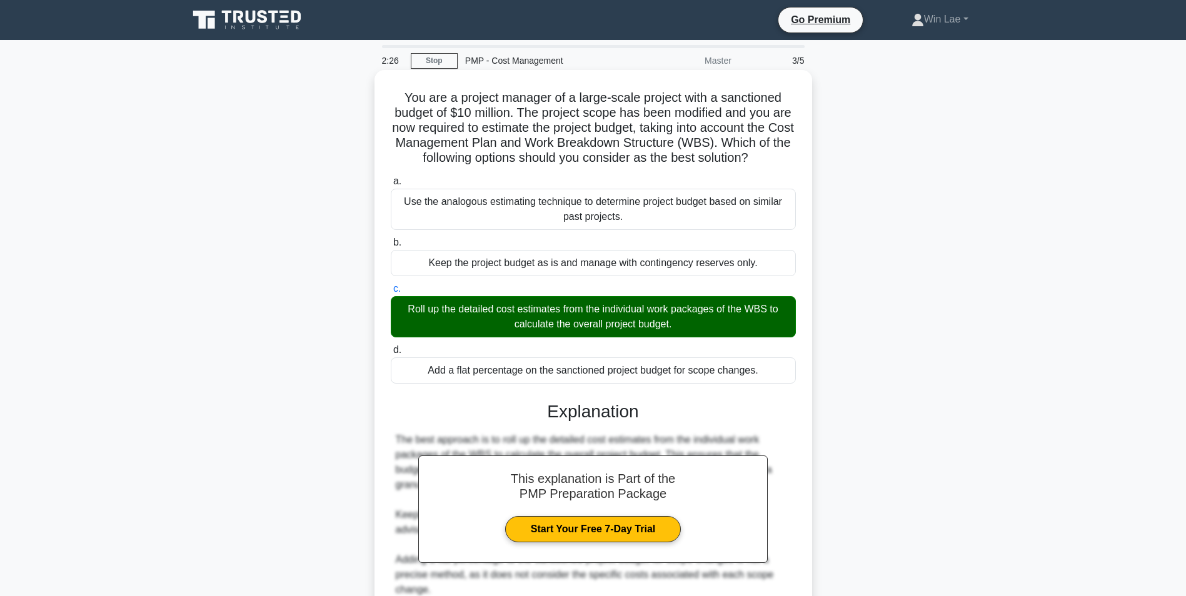
scroll to position [160, 0]
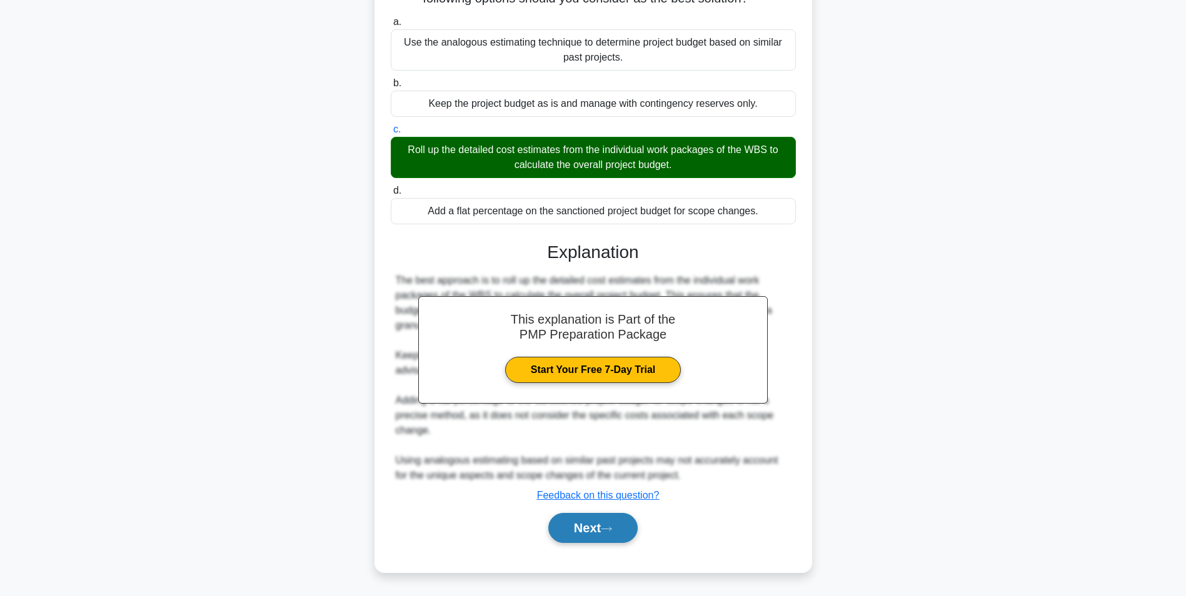
click at [589, 537] on button "Next" at bounding box center [592, 528] width 89 height 30
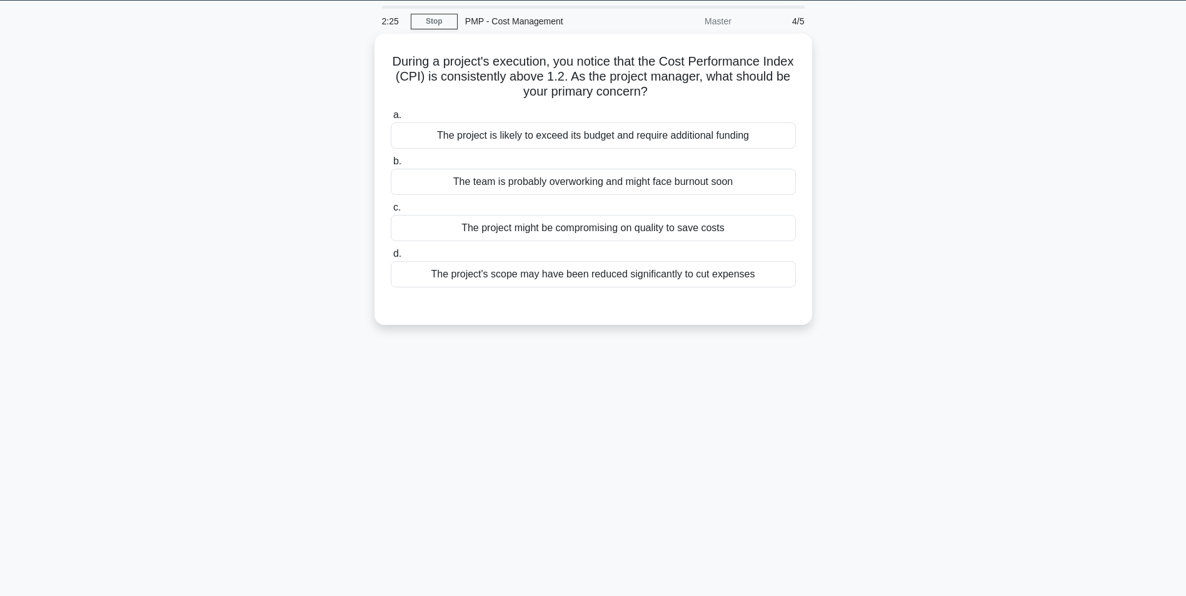
scroll to position [0, 0]
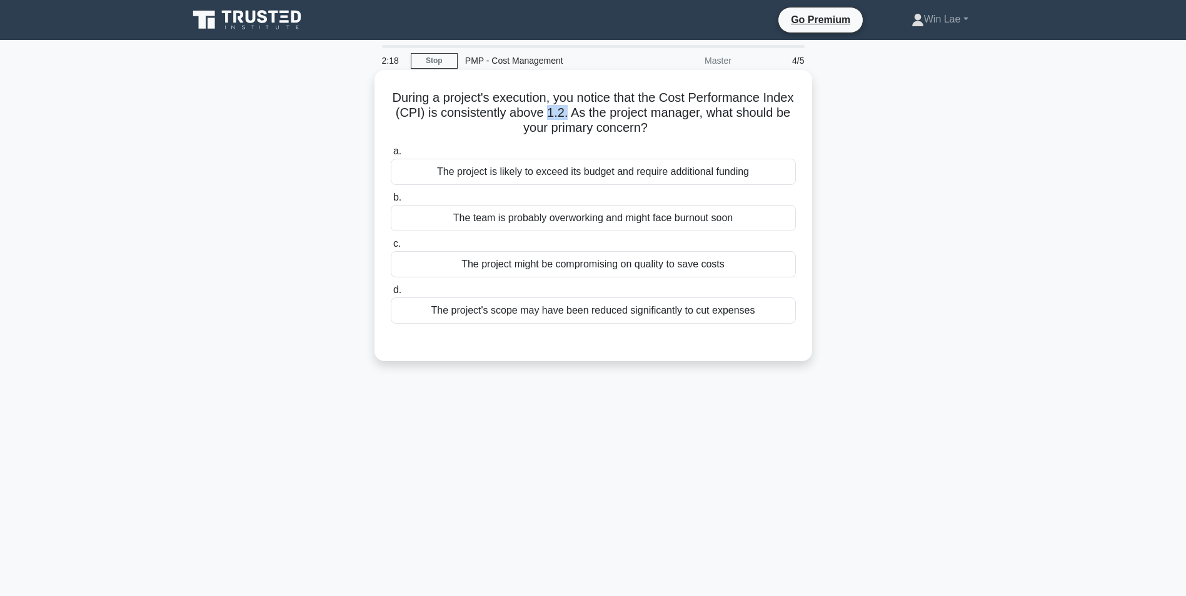
drag, startPoint x: 593, startPoint y: 116, endPoint x: 611, endPoint y: 116, distance: 17.5
click at [611, 116] on h5 "During a project's execution, you notice that the Cost Performance Index (CPI) …" at bounding box center [592, 113] width 407 height 46
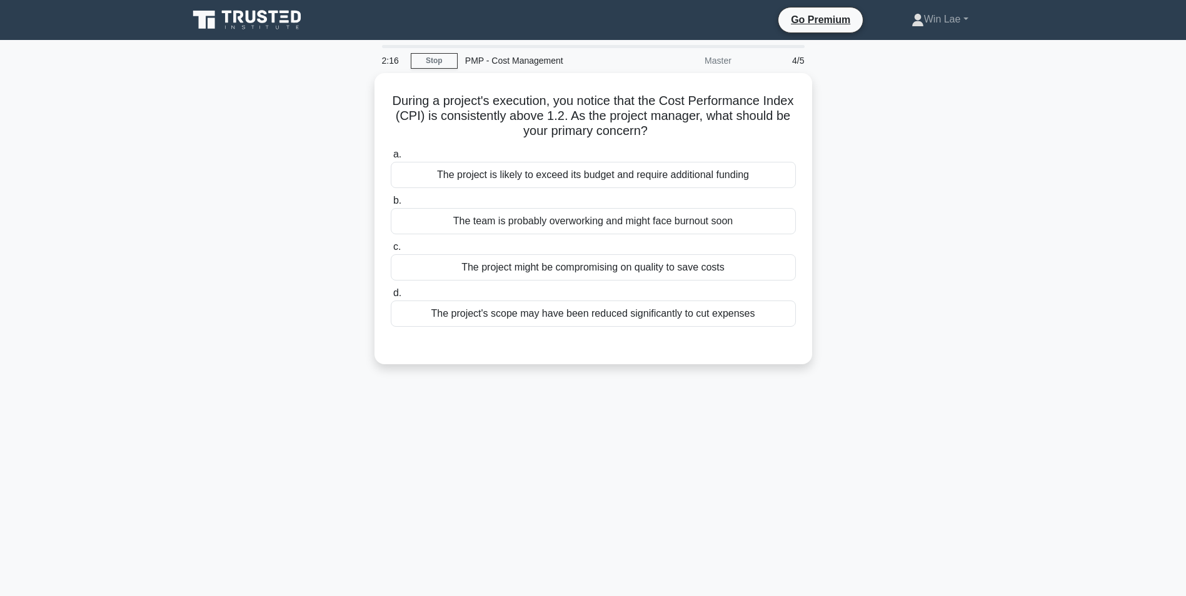
click at [177, 167] on main "2:16 Stop PMP - Cost Management Master 4/5 During a project's execution, you no…" at bounding box center [593, 357] width 1186 height 635
click at [554, 451] on div "2:02 Stop PMP - Cost Management Master 4/5 During a project's execution, you no…" at bounding box center [593, 357] width 825 height 625
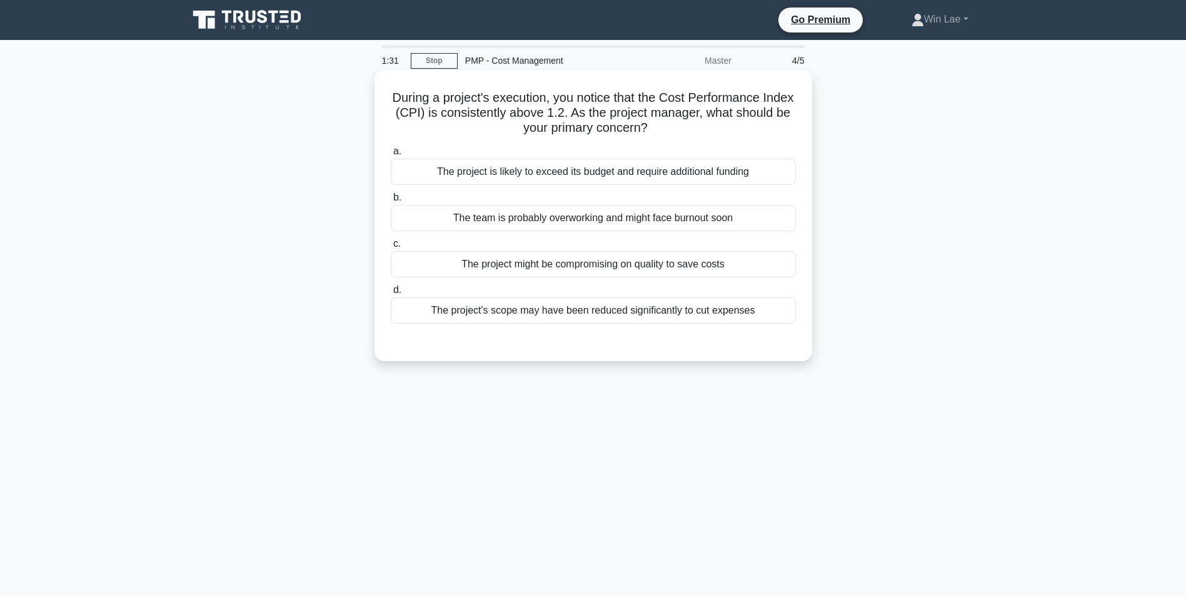
click at [582, 305] on div "The project's scope may have been reduced significantly to cut expenses" at bounding box center [593, 310] width 405 height 26
click at [391, 294] on input "d. The project's scope may have been reduced significantly to cut expenses" at bounding box center [391, 290] width 0 height 8
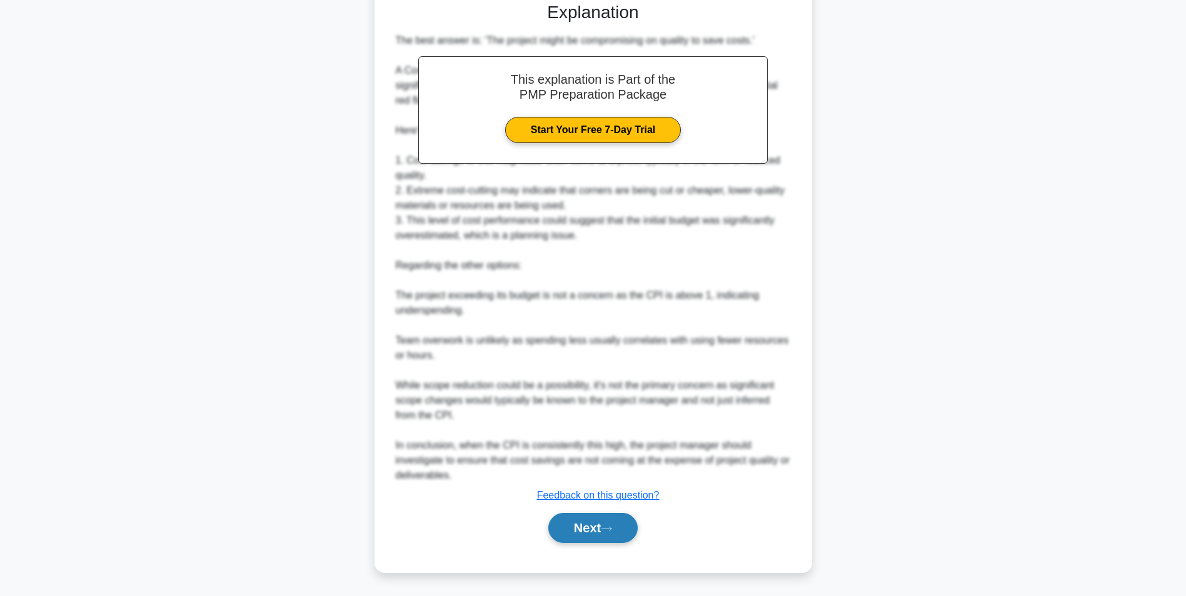
click at [588, 526] on button "Next" at bounding box center [592, 528] width 89 height 30
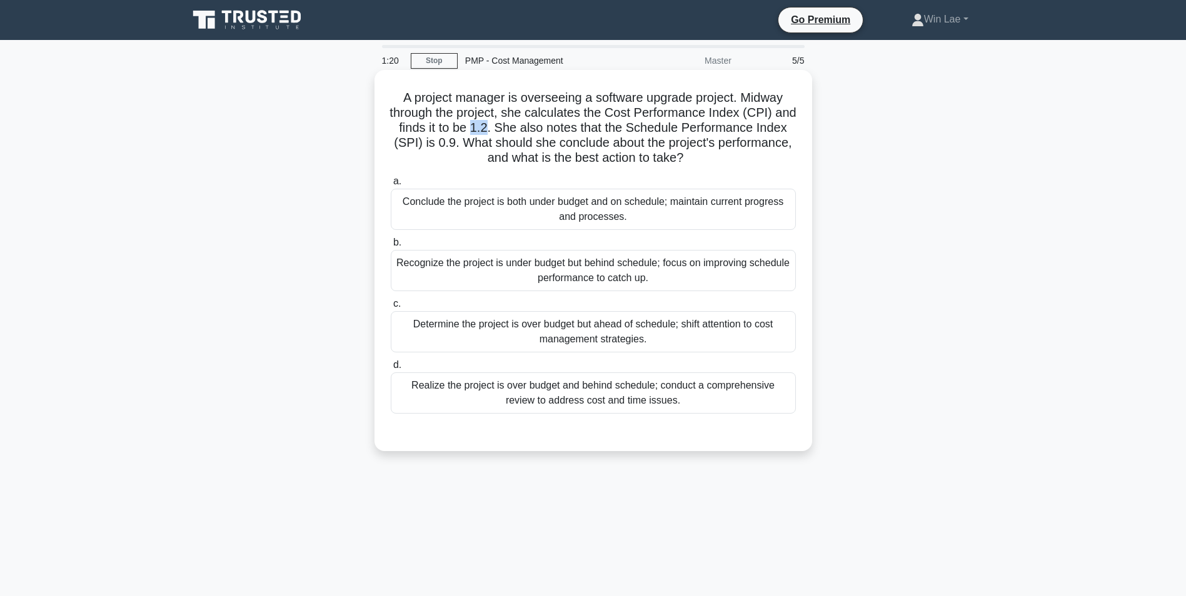
drag, startPoint x: 501, startPoint y: 127, endPoint x: 516, endPoint y: 126, distance: 14.4
click at [516, 126] on h5 "A project manager is overseeing a software upgrade project. Midway through the …" at bounding box center [592, 128] width 407 height 76
drag, startPoint x: 516, startPoint y: 126, endPoint x: 504, endPoint y: 146, distance: 22.9
click at [504, 146] on h5 "A project manager is overseeing a software upgrade project. Midway through the …" at bounding box center [592, 128] width 407 height 76
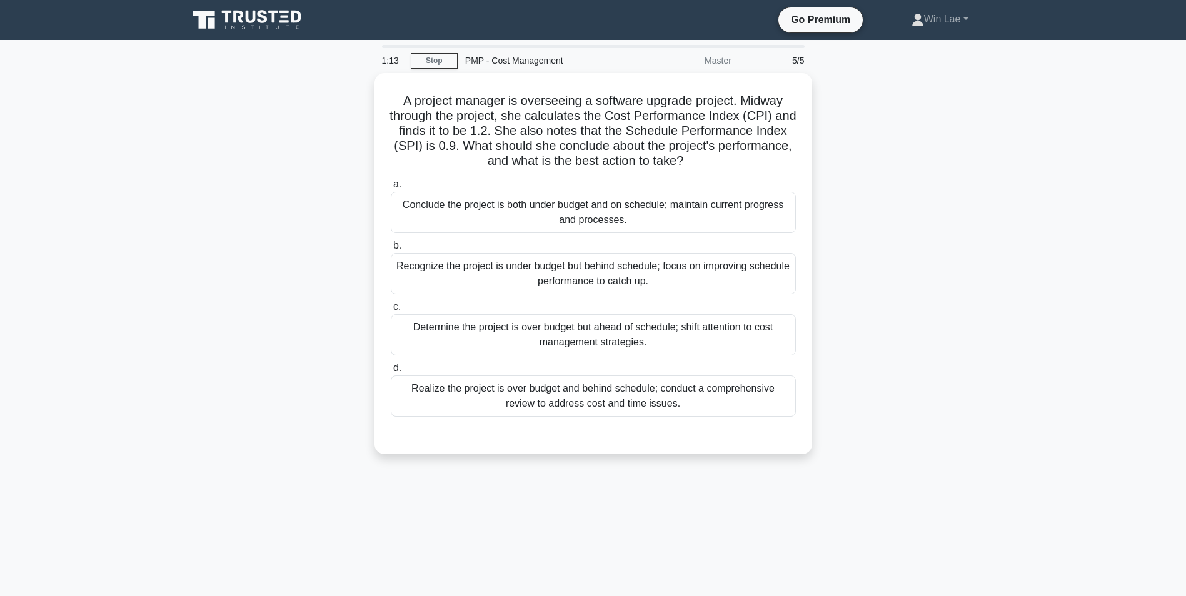
click at [297, 166] on div "A project manager is overseeing a software upgrade project. Midway through the …" at bounding box center [593, 271] width 825 height 396
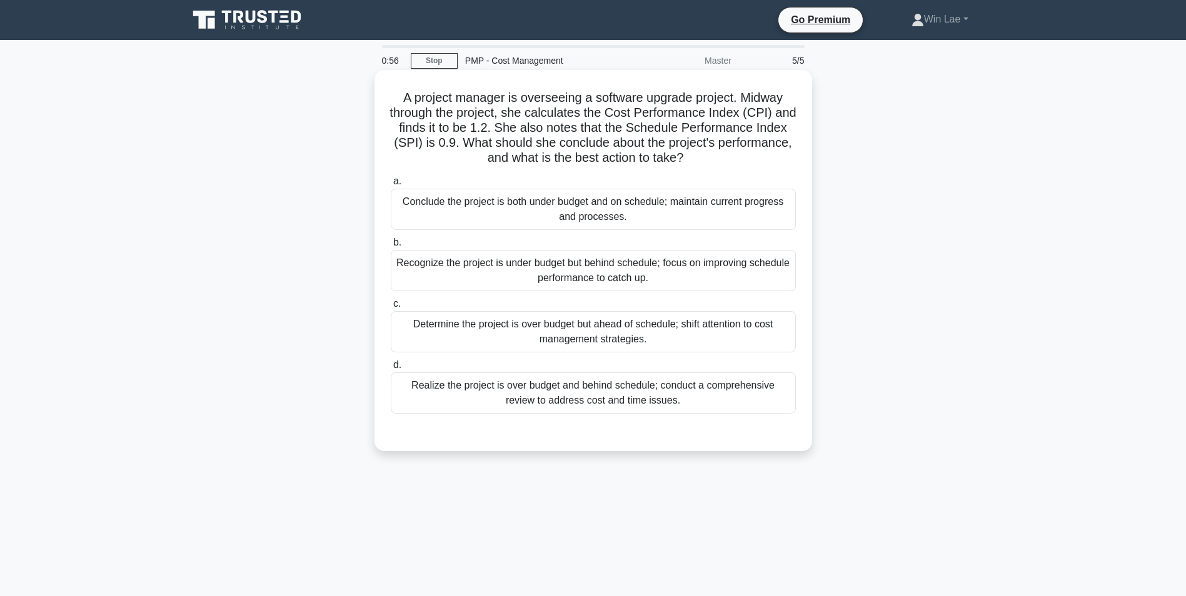
click at [560, 265] on div "Recognize the project is under budget but behind schedule; focus on improving s…" at bounding box center [593, 270] width 405 height 41
click at [391, 247] on input "b. Recognize the project is under budget but behind schedule; focus on improvin…" at bounding box center [391, 243] width 0 height 8
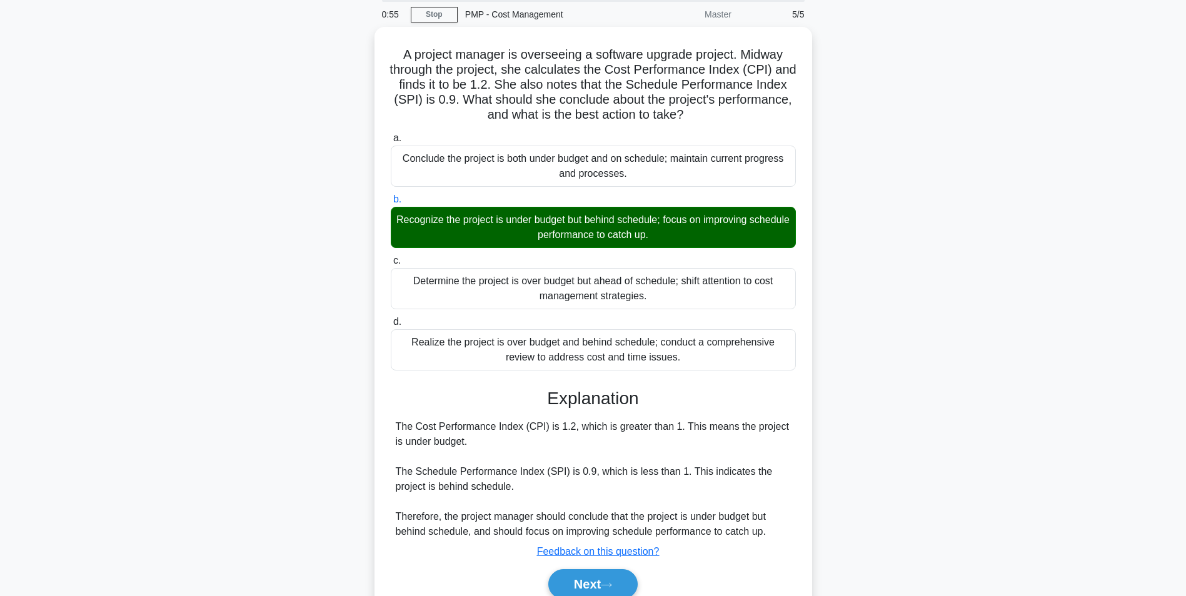
scroll to position [100, 0]
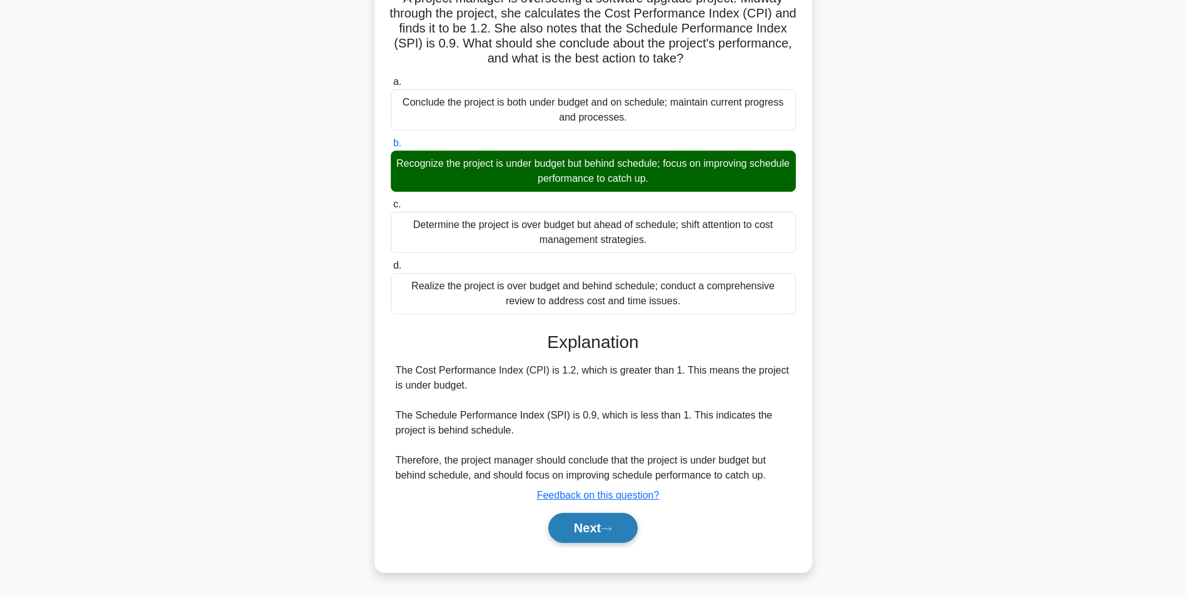
drag, startPoint x: 592, startPoint y: 530, endPoint x: 584, endPoint y: 531, distance: 7.5
click at [590, 531] on button "Next" at bounding box center [592, 528] width 89 height 30
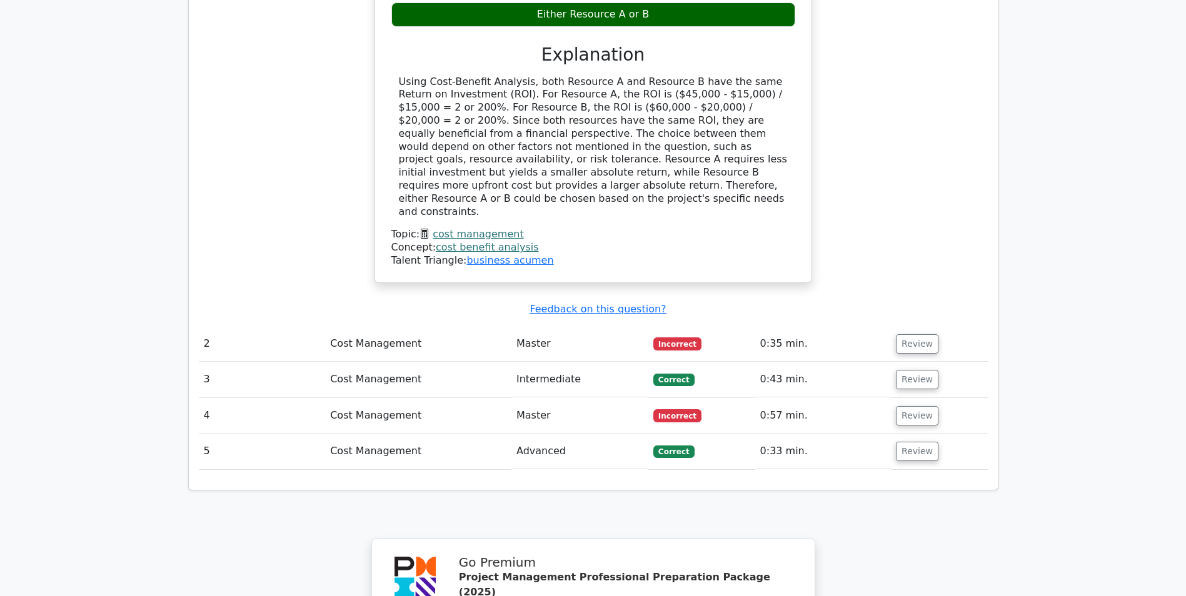
scroll to position [1437, 0]
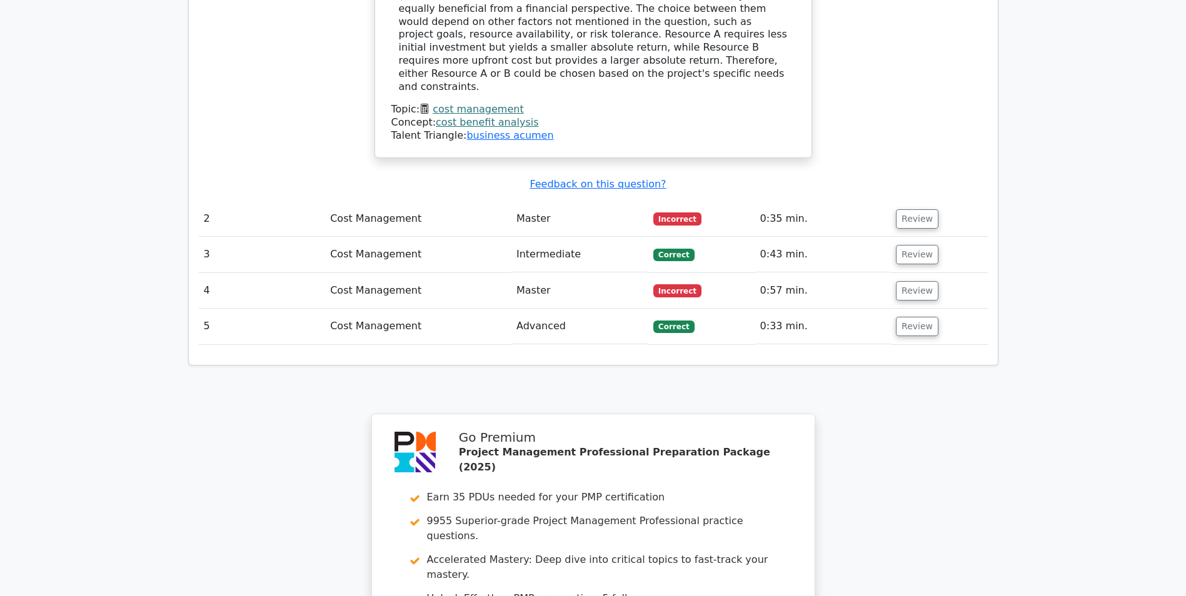
click at [894, 201] on td "Review" at bounding box center [939, 219] width 96 height 36
click at [897, 209] on button "Review" at bounding box center [917, 218] width 42 height 19
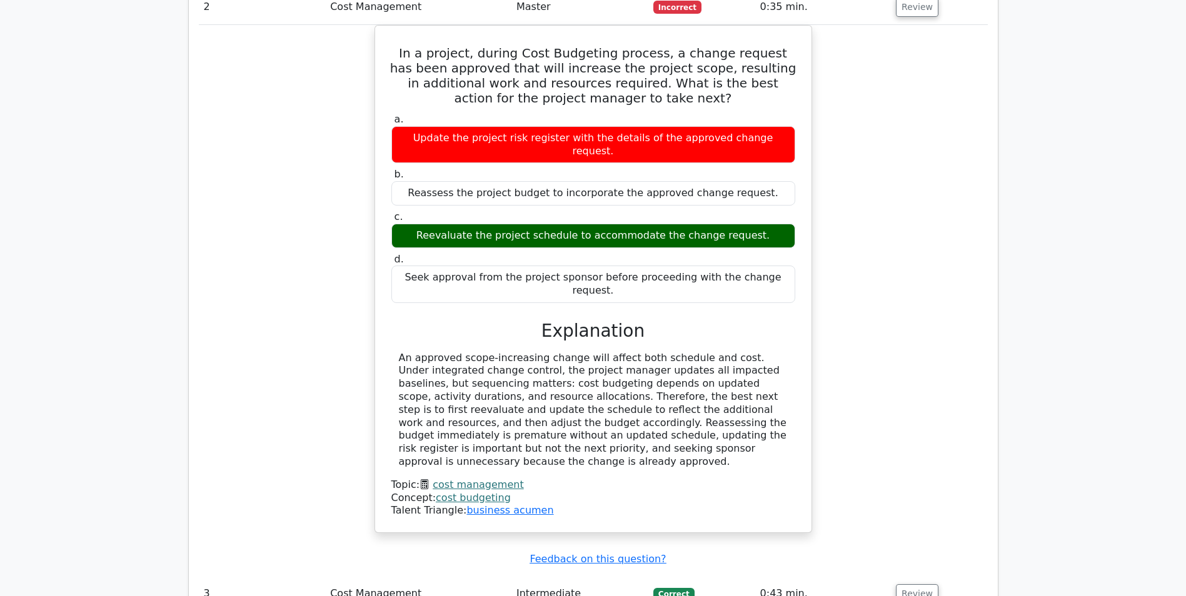
scroll to position [1625, 0]
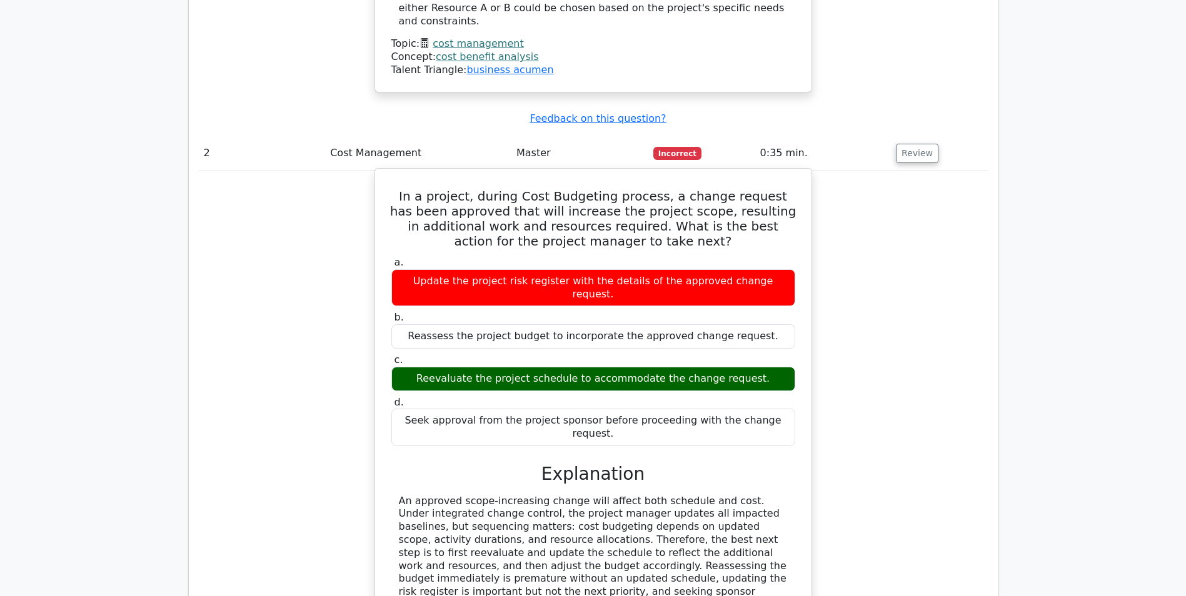
scroll to position [1500, 0]
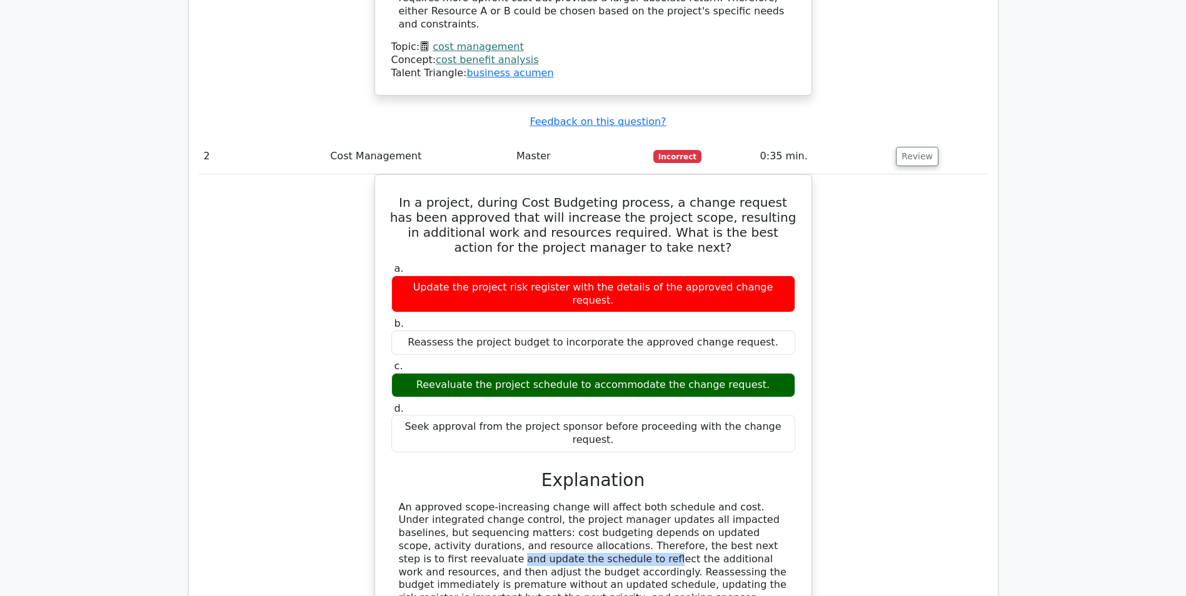
drag, startPoint x: 642, startPoint y: 417, endPoint x: 842, endPoint y: 417, distance: 199.4
click at [842, 417] on div "In a project, during Cost Budgeting process, a change request has been approved…" at bounding box center [593, 435] width 789 height 523
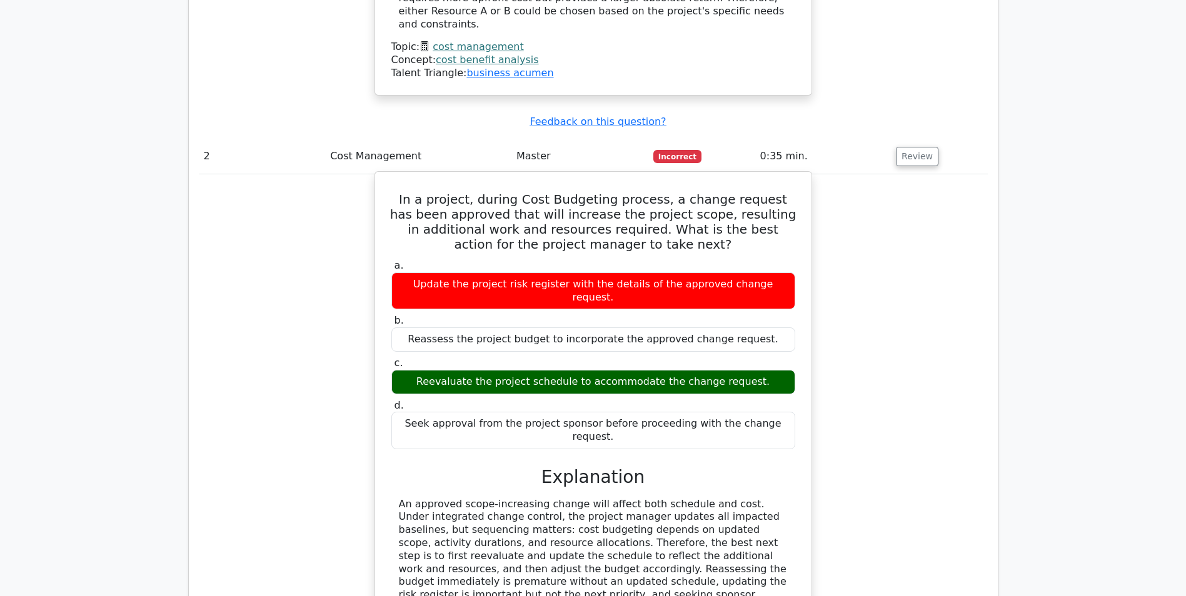
click at [457, 498] on div "An approved scope-increasing change will affect both schedule and cost. Under i…" at bounding box center [593, 556] width 389 height 117
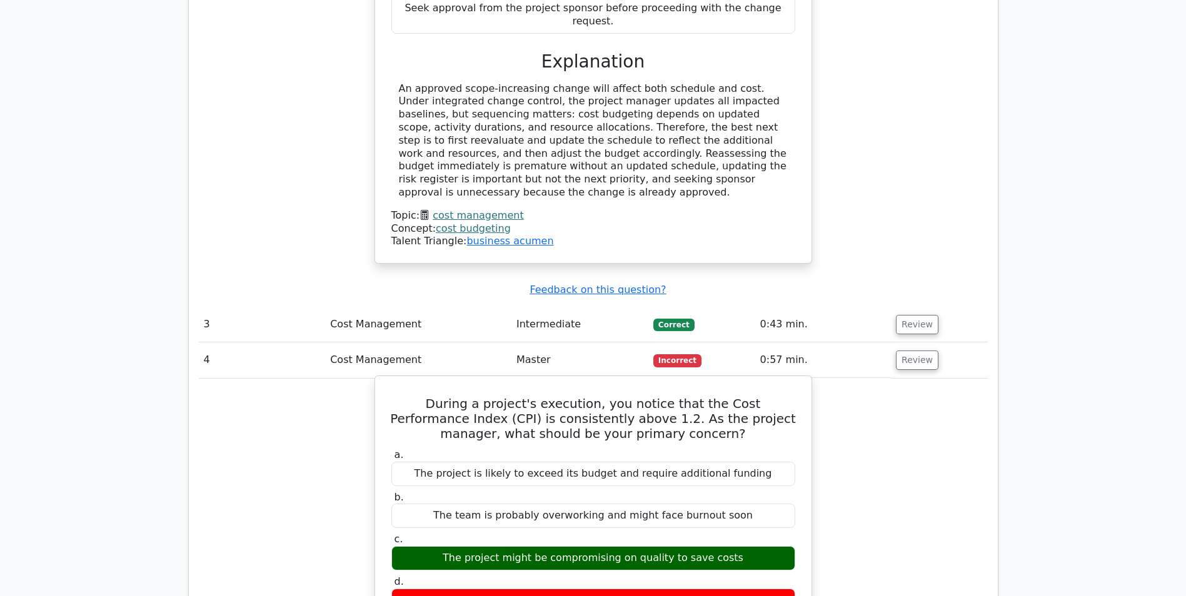
scroll to position [1812, 0]
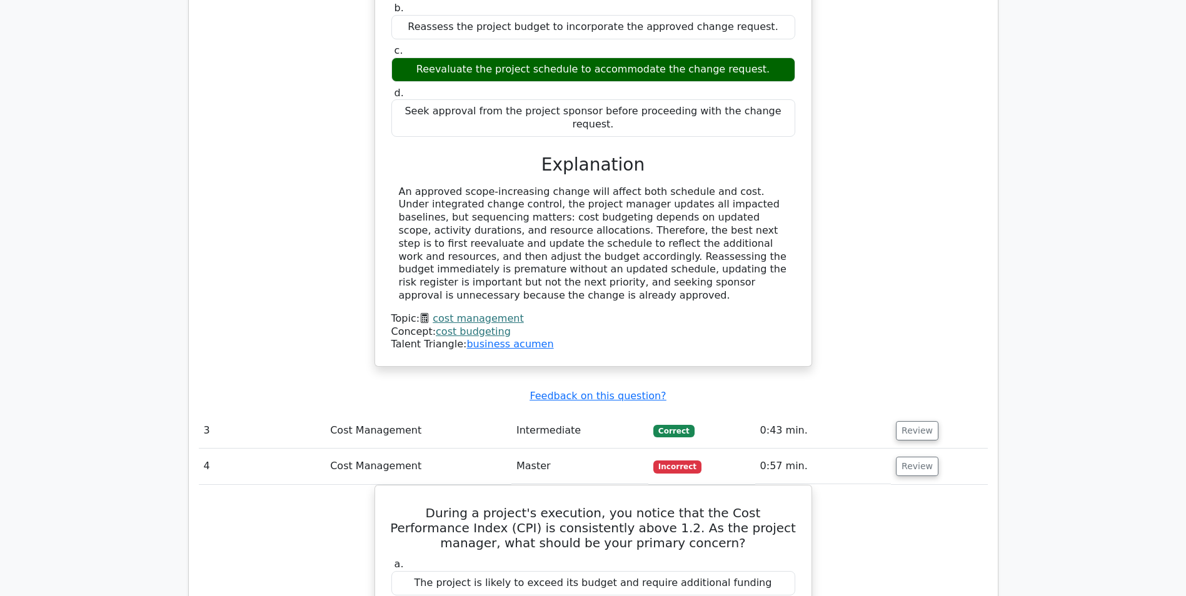
click at [489, 312] on link "cost management" at bounding box center [477, 318] width 91 height 12
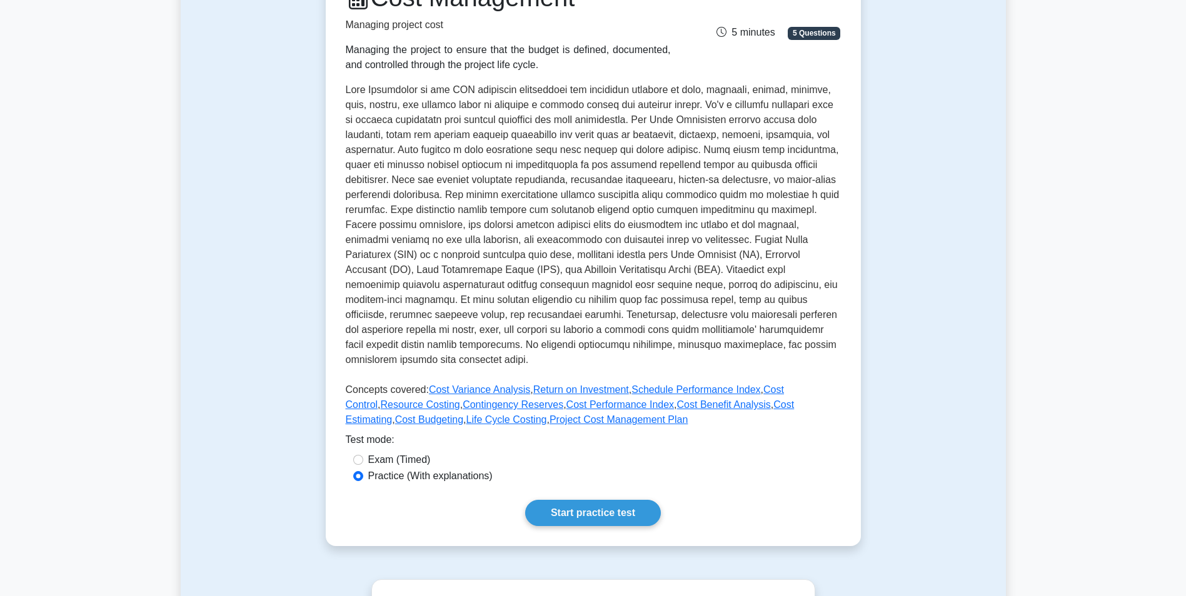
scroll to position [187, 0]
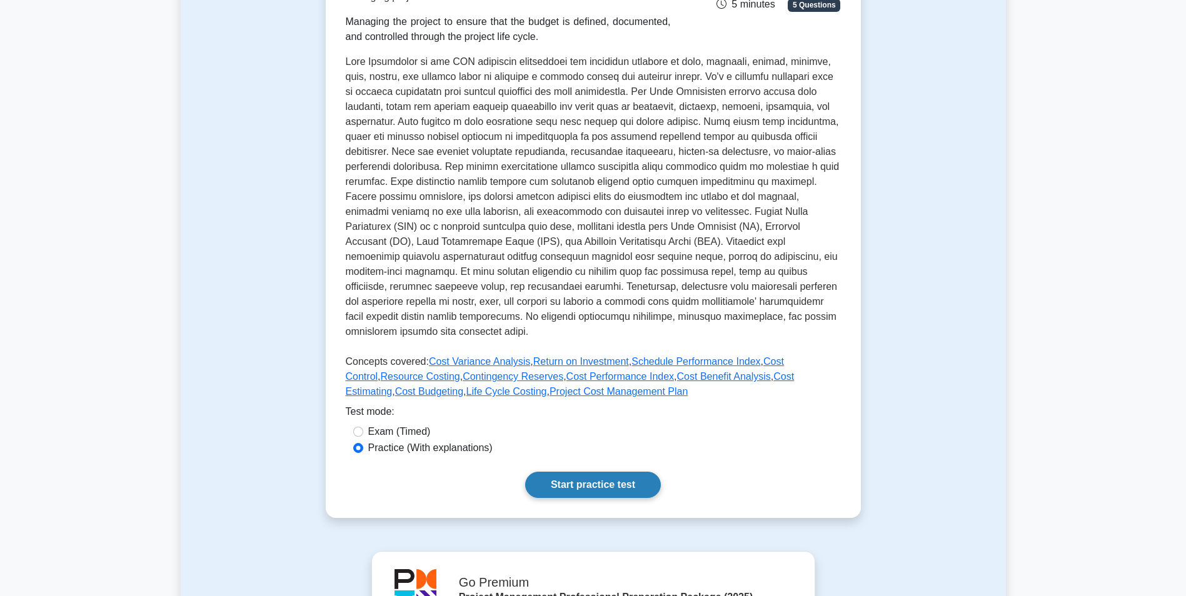
click at [616, 484] on link "Start practice test" at bounding box center [593, 485] width 136 height 26
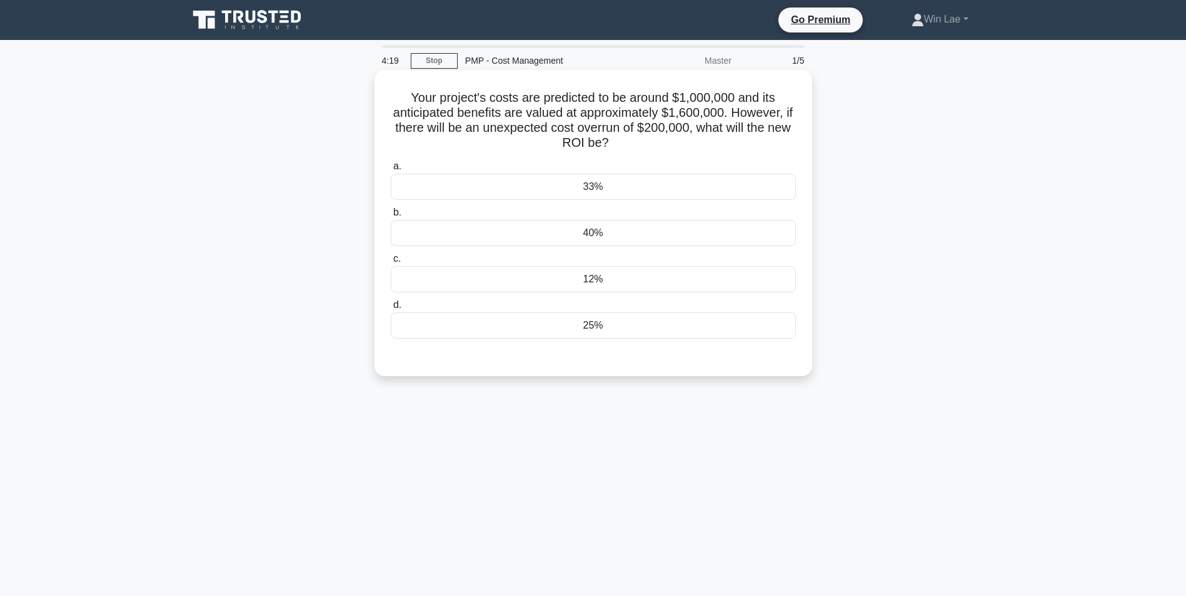
click at [606, 233] on div "40%" at bounding box center [593, 233] width 405 height 26
click at [391, 217] on input "b. 40%" at bounding box center [391, 213] width 0 height 8
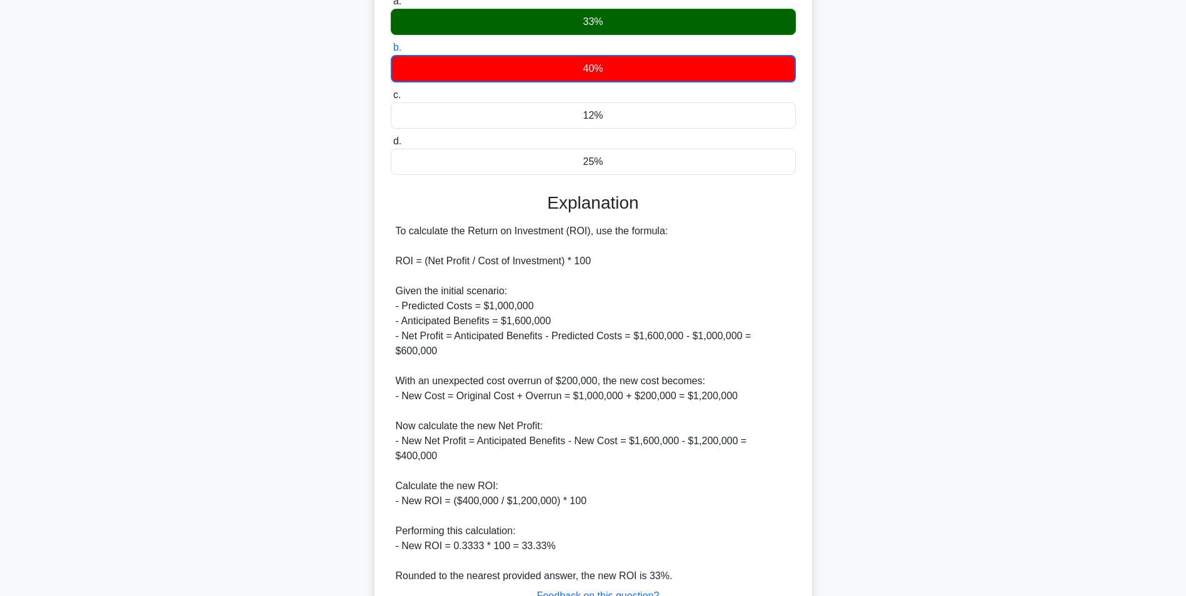
scroll to position [187, 0]
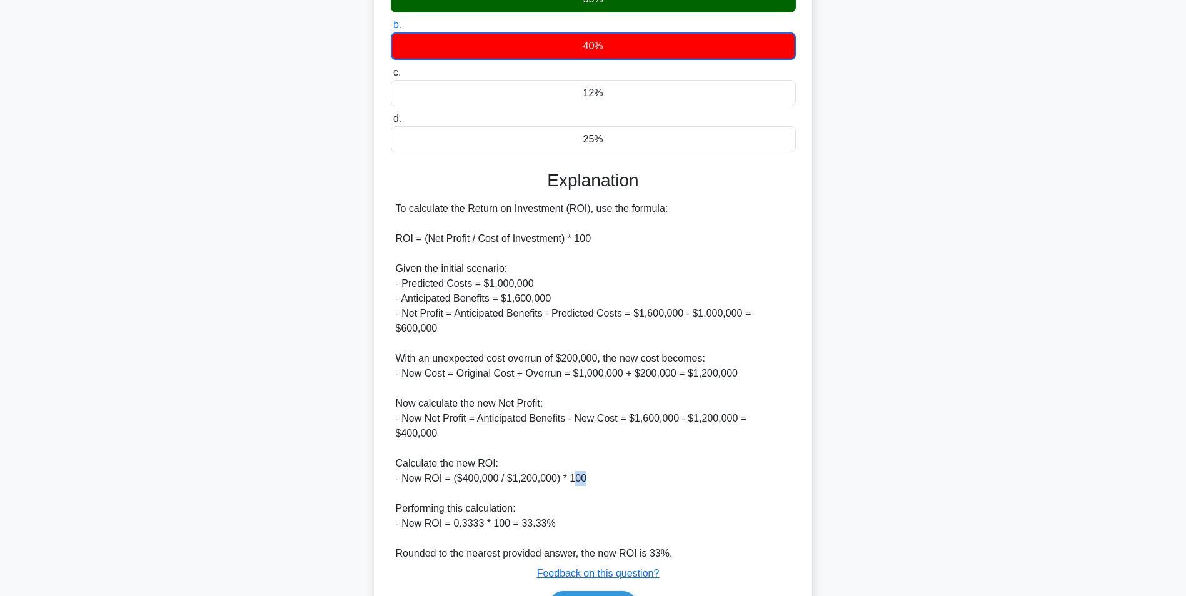
drag, startPoint x: 569, startPoint y: 461, endPoint x: 582, endPoint y: 461, distance: 13.8
click at [582, 461] on div "To calculate the Return on Investment (ROI), use the formula: ROI = (Net Profit…" at bounding box center [593, 381] width 395 height 360
click at [587, 591] on button "Next" at bounding box center [592, 606] width 89 height 30
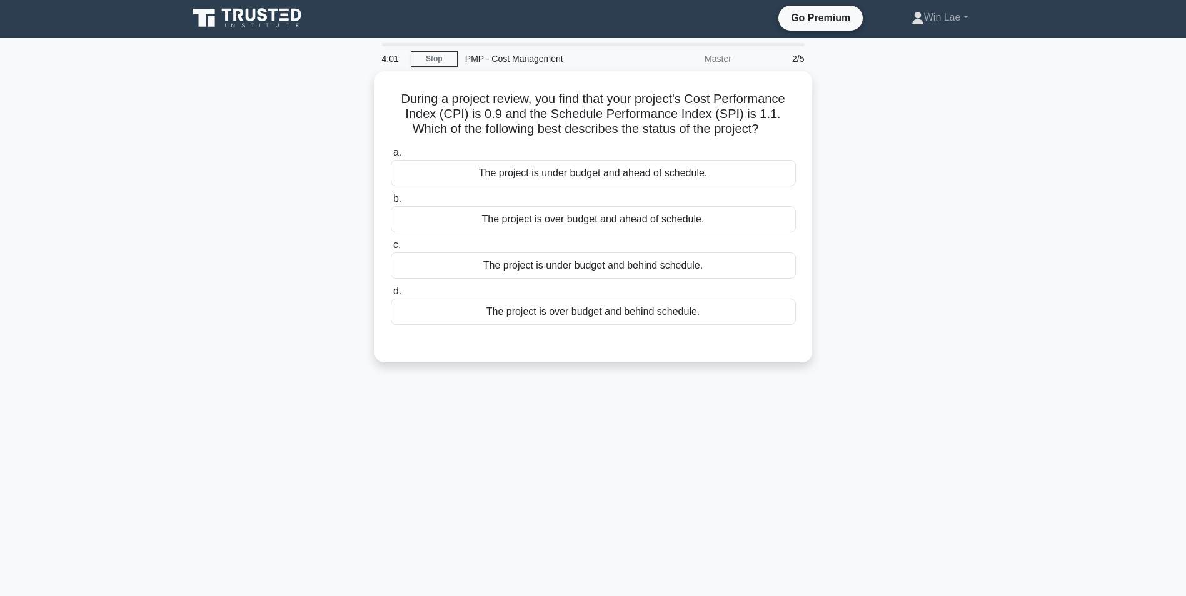
scroll to position [0, 0]
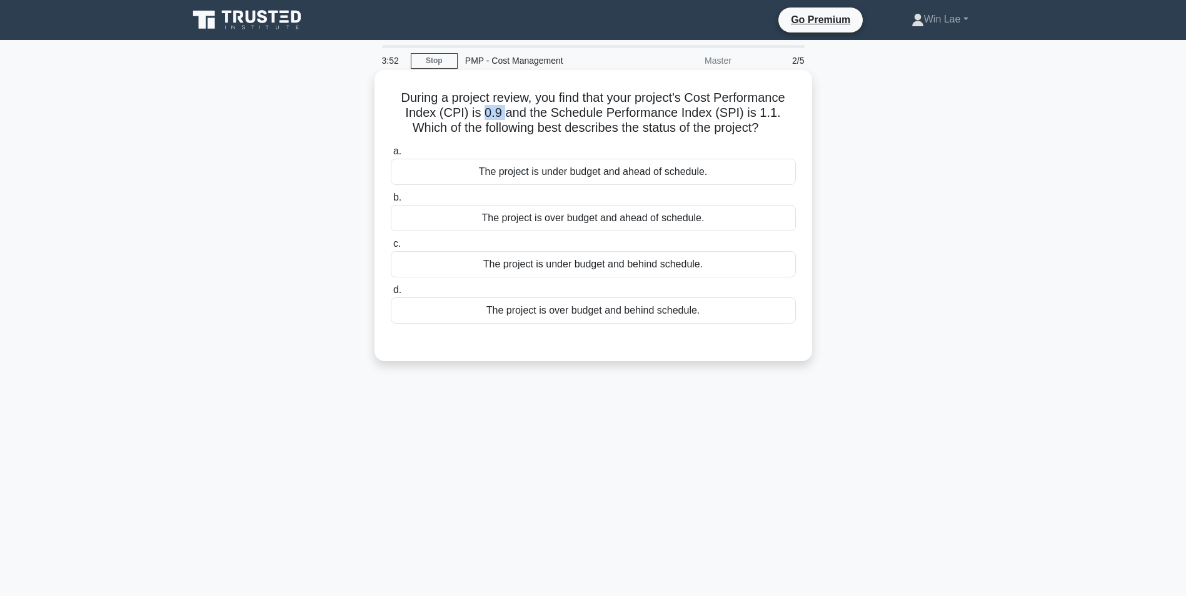
drag, startPoint x: 469, startPoint y: 111, endPoint x: 487, endPoint y: 112, distance: 18.2
click at [487, 112] on h5 "During a project review, you find that your project's Cost Performance Index (C…" at bounding box center [592, 113] width 407 height 46
drag, startPoint x: 629, startPoint y: 223, endPoint x: 510, endPoint y: 298, distance: 140.4
click at [629, 224] on div "The project is over budget and ahead of schedule." at bounding box center [593, 218] width 405 height 26
click at [391, 202] on input "b. The project is over budget and ahead of schedule." at bounding box center [391, 198] width 0 height 8
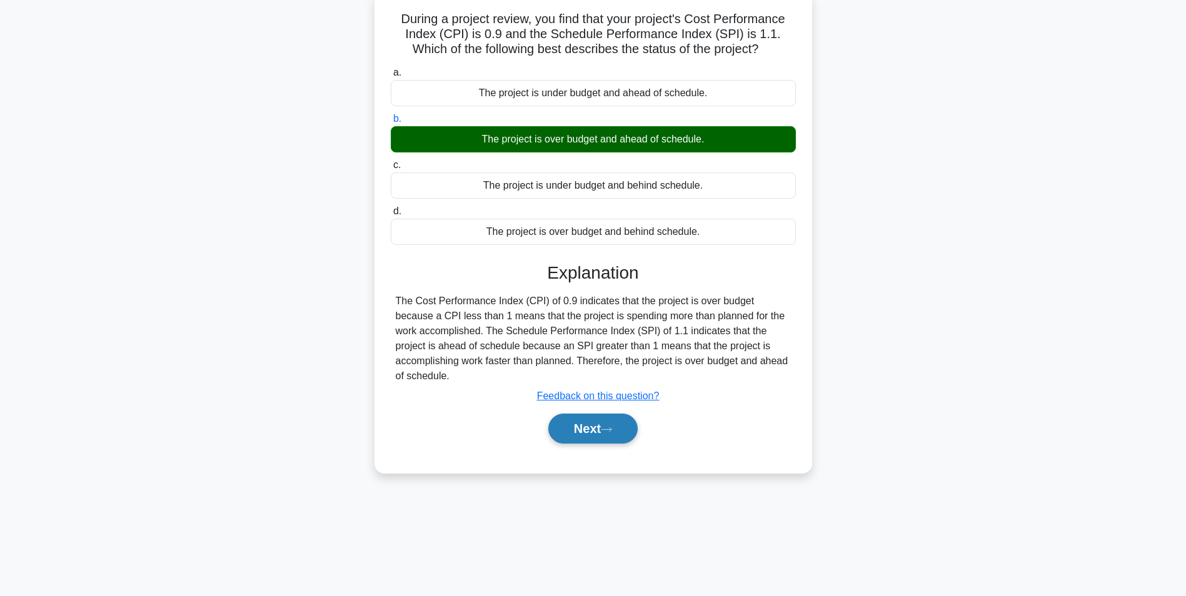
click at [578, 416] on button "Next" at bounding box center [592, 429] width 89 height 30
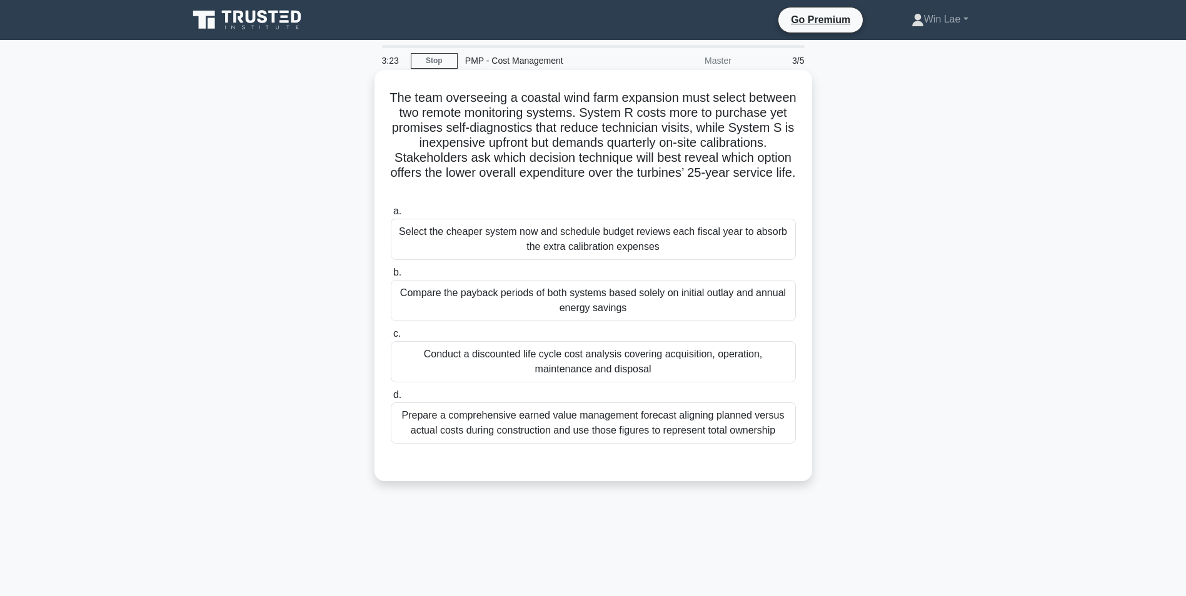
click at [573, 364] on div "Conduct a discounted life cycle cost analysis covering acquisition, operation, …" at bounding box center [593, 361] width 405 height 41
click at [391, 338] on input "c. Conduct a discounted life cycle cost analysis covering acquisition, operatio…" at bounding box center [391, 334] width 0 height 8
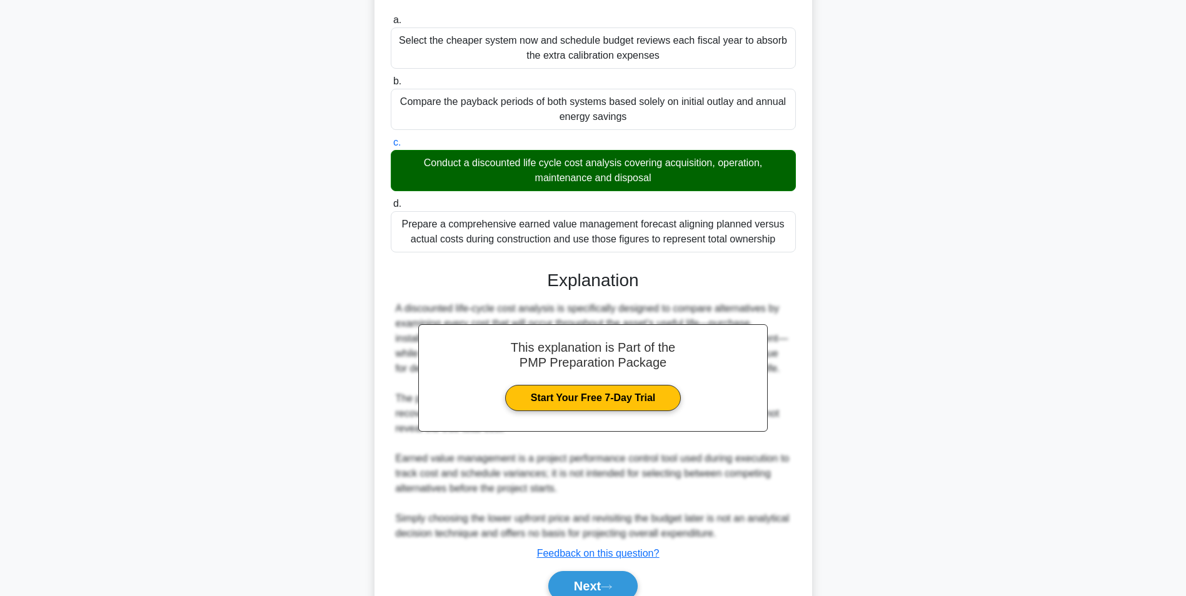
scroll to position [250, 0]
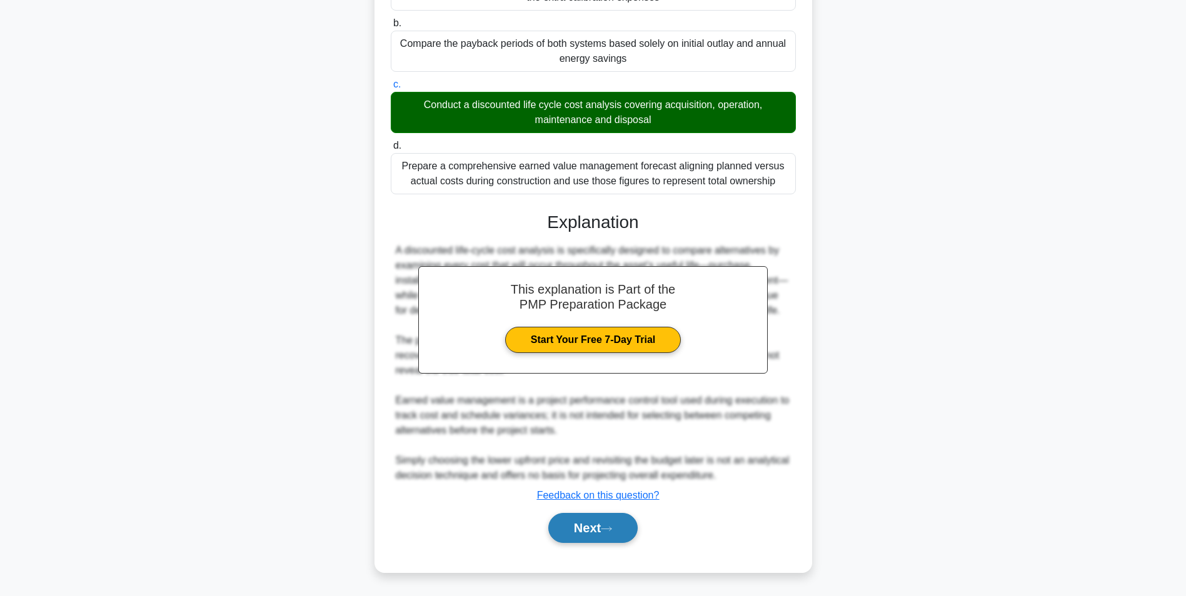
click at [594, 530] on button "Next" at bounding box center [592, 528] width 89 height 30
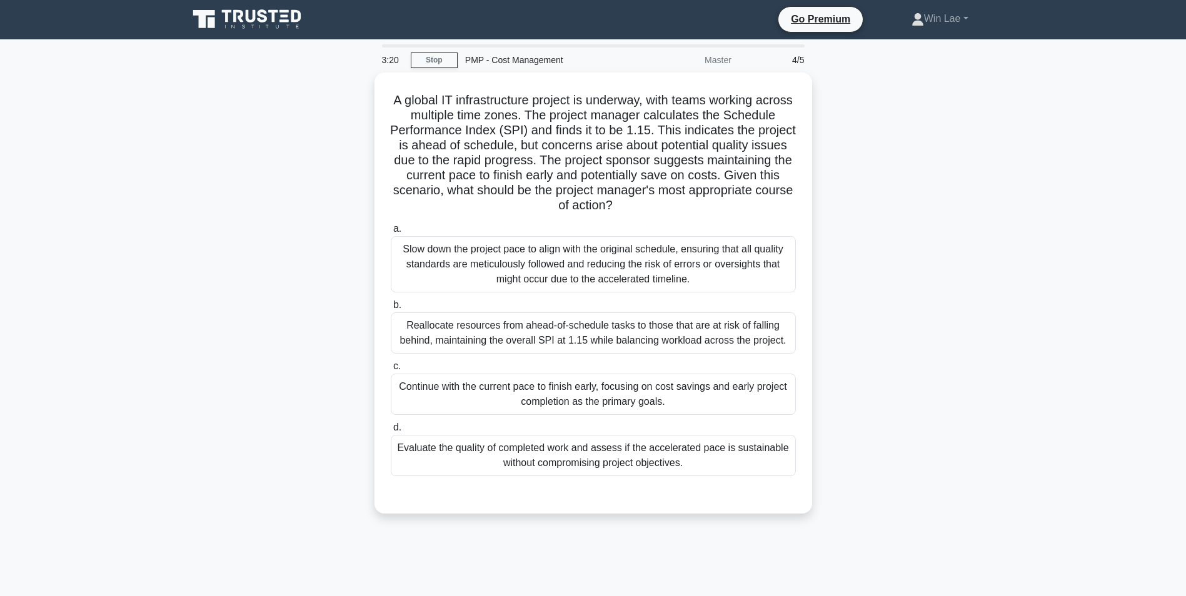
scroll to position [0, 0]
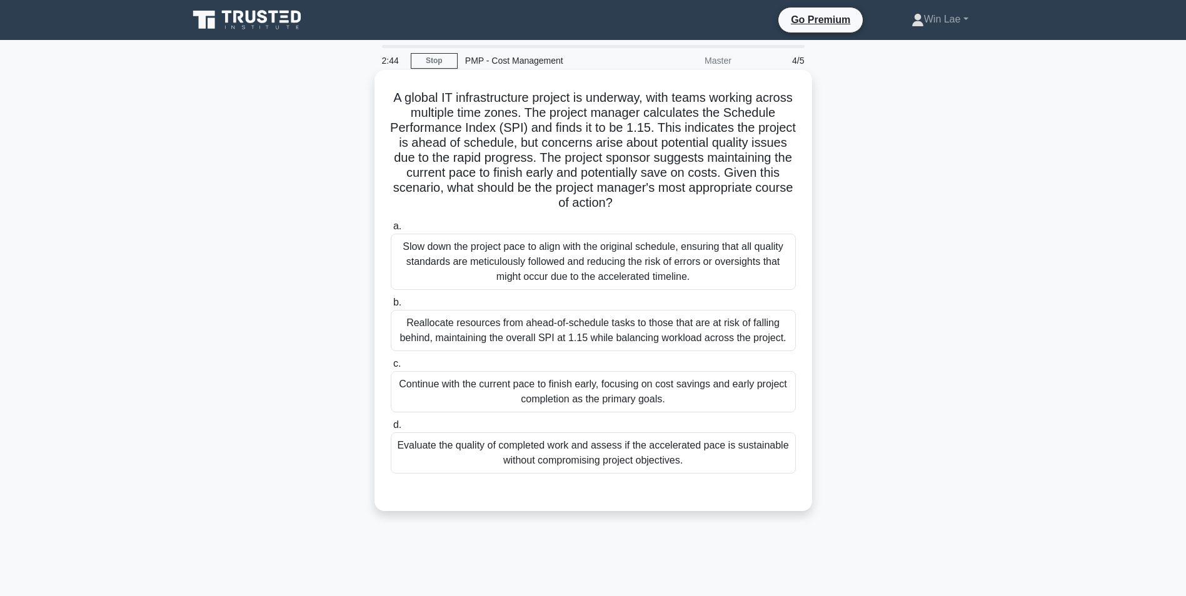
click at [620, 442] on div "Evaluate the quality of completed work and assess if the accelerated pace is su…" at bounding box center [593, 452] width 405 height 41
click at [391, 429] on input "d. Evaluate the quality of completed work and assess if the accelerated pace is…" at bounding box center [391, 425] width 0 height 8
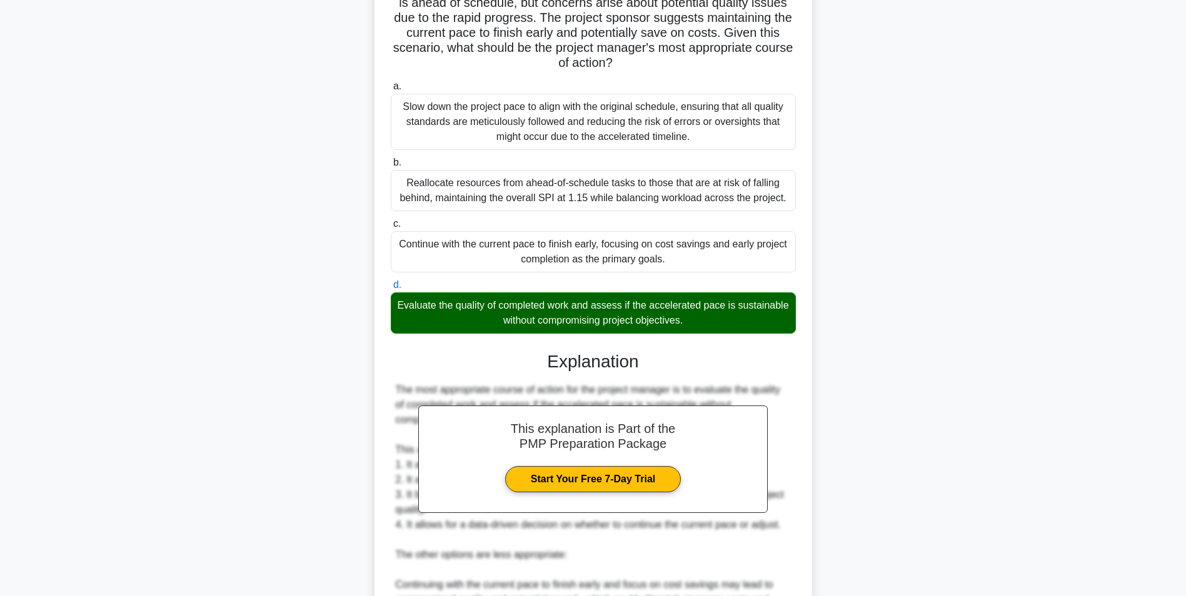
scroll to position [375, 0]
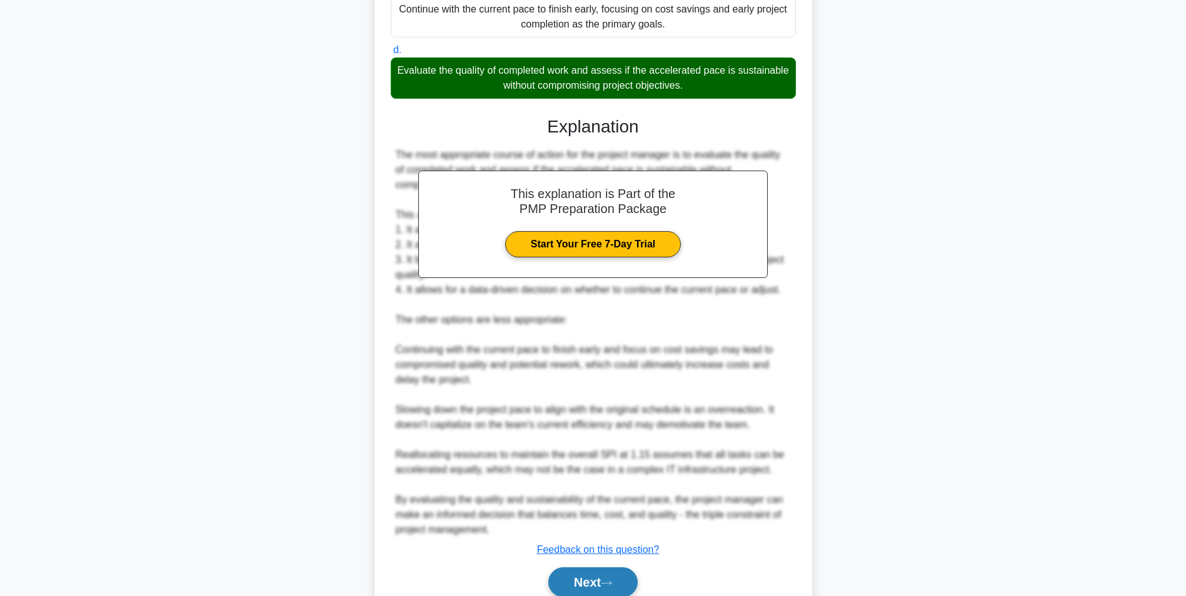
click at [603, 583] on button "Next" at bounding box center [592, 582] width 89 height 30
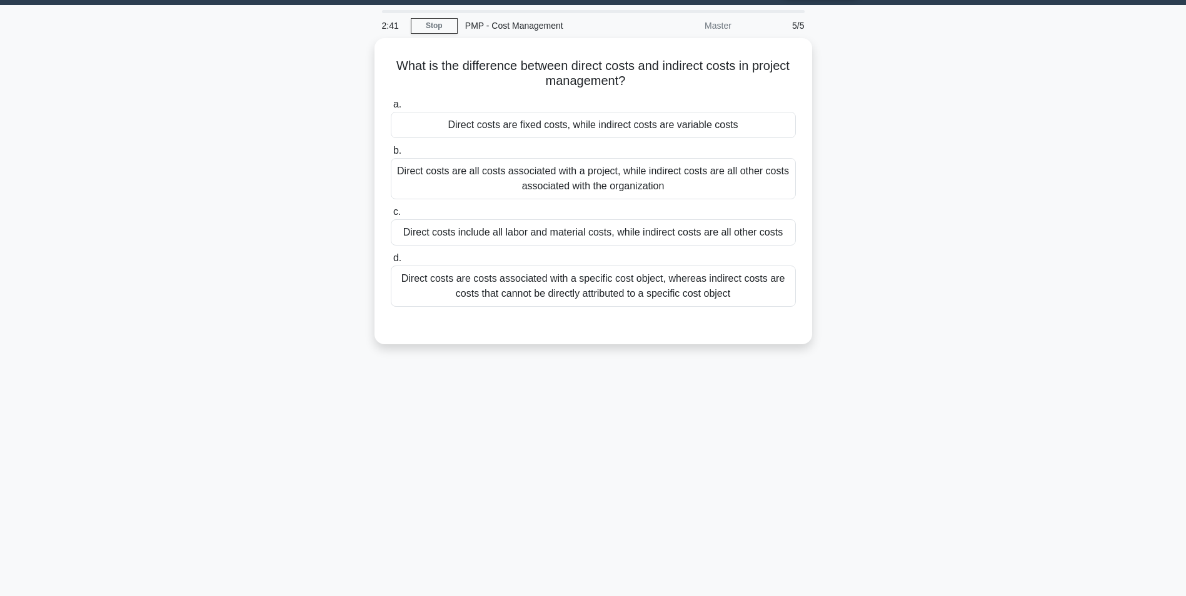
scroll to position [0, 0]
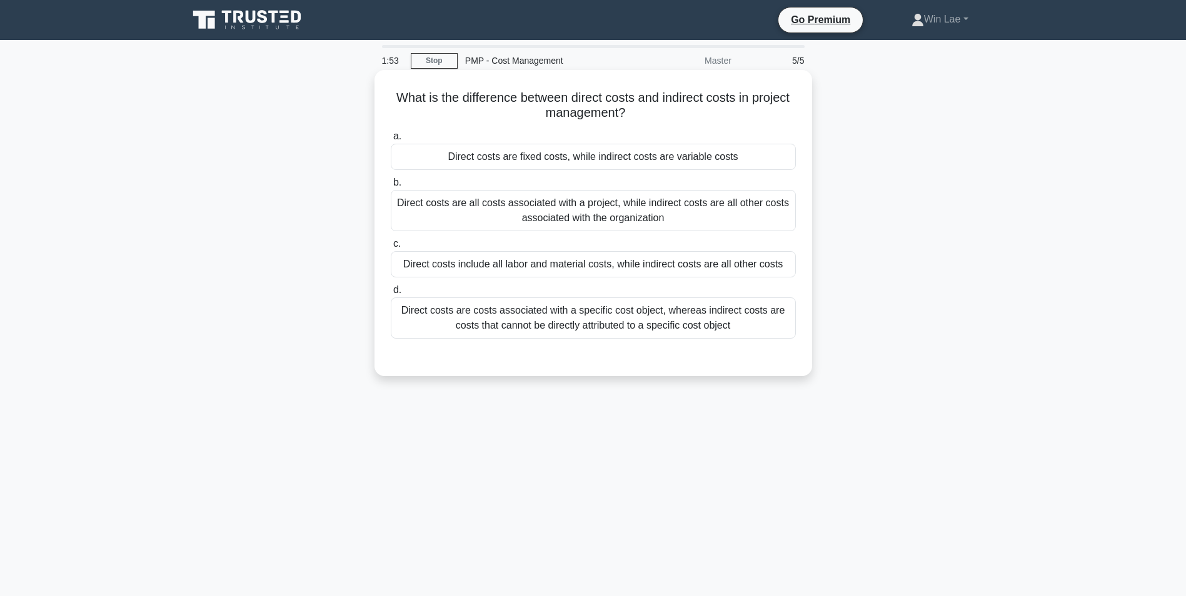
drag, startPoint x: 696, startPoint y: 206, endPoint x: 598, endPoint y: 264, distance: 113.7
click at [696, 207] on div "Direct costs are all costs associated with a project, while indirect costs are …" at bounding box center [593, 210] width 405 height 41
click at [391, 187] on input "b. Direct costs are all costs associated with a project, while indirect costs a…" at bounding box center [391, 183] width 0 height 8
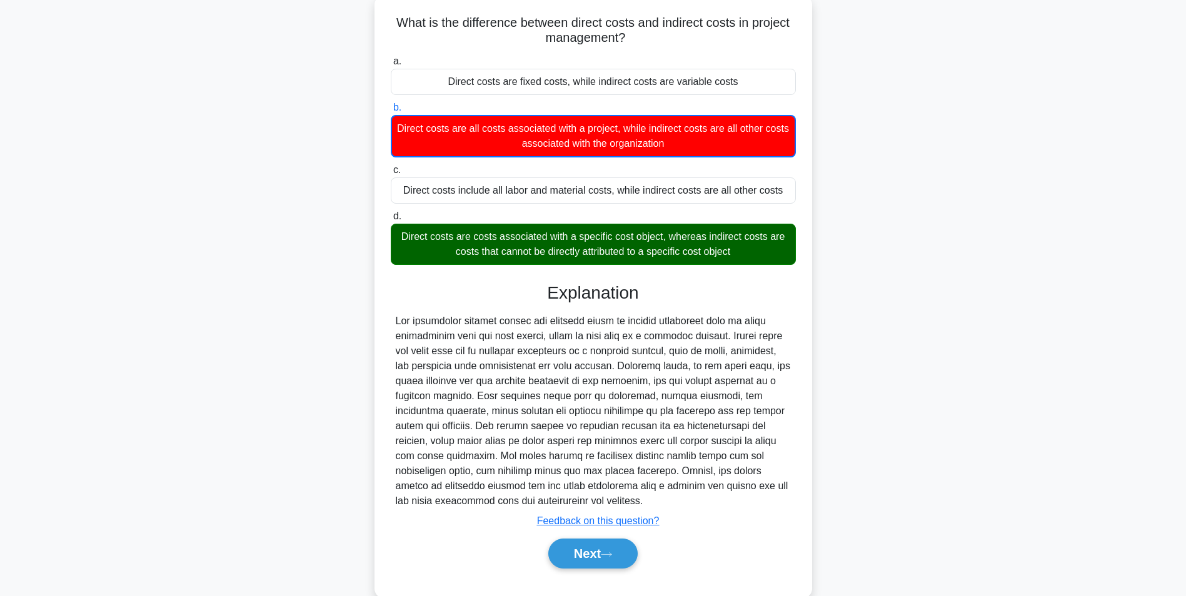
scroll to position [101, 0]
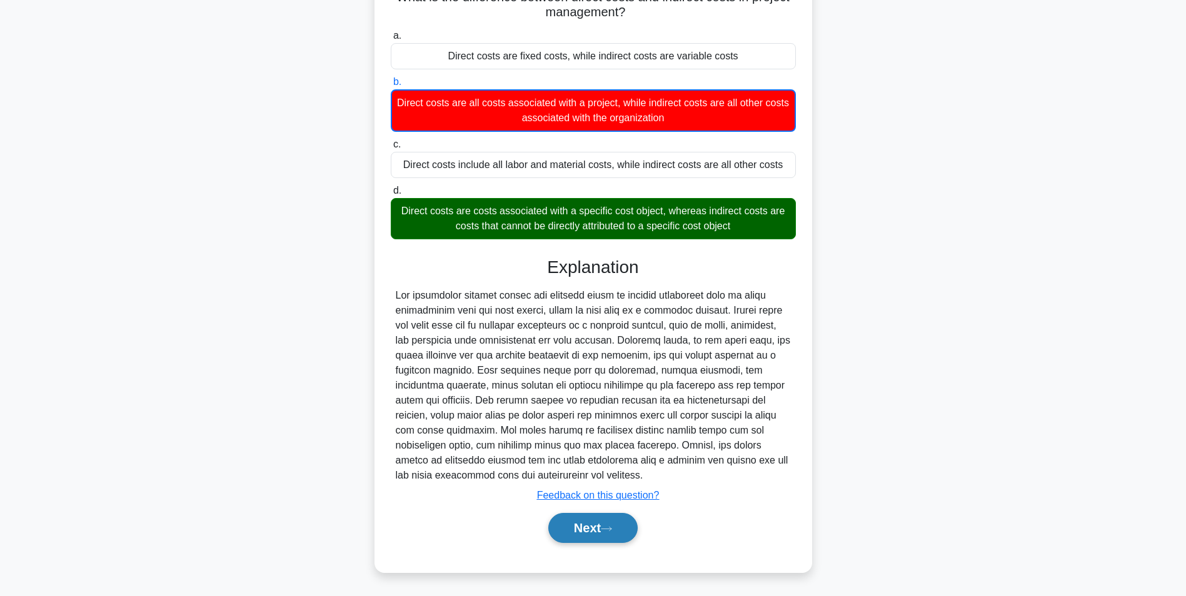
click at [572, 527] on button "Next" at bounding box center [592, 528] width 89 height 30
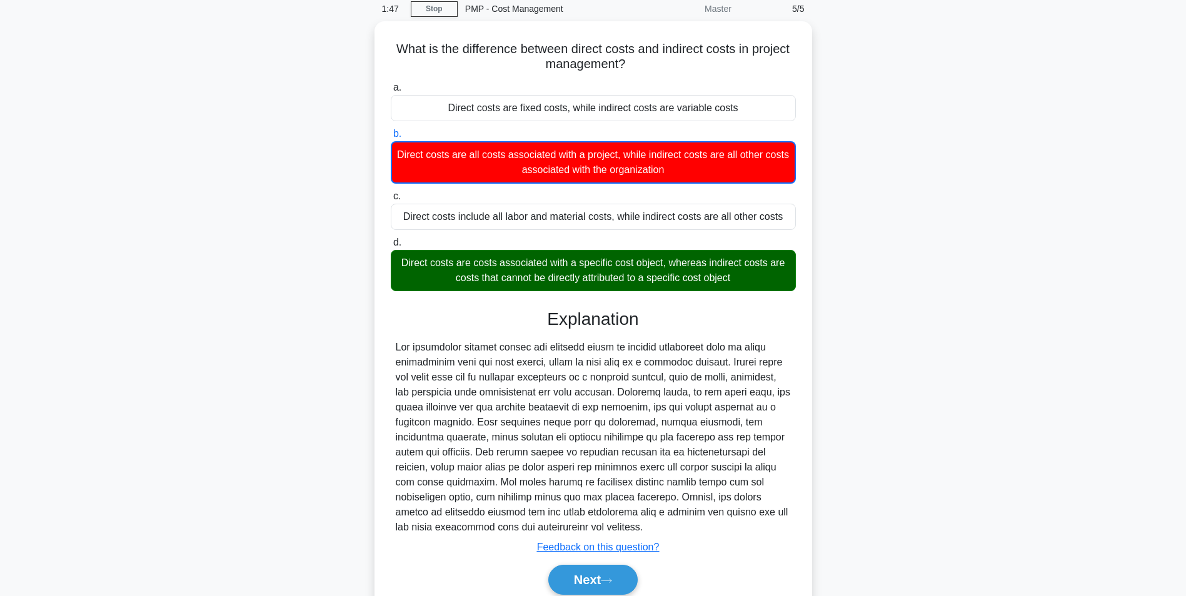
scroll to position [0, 0]
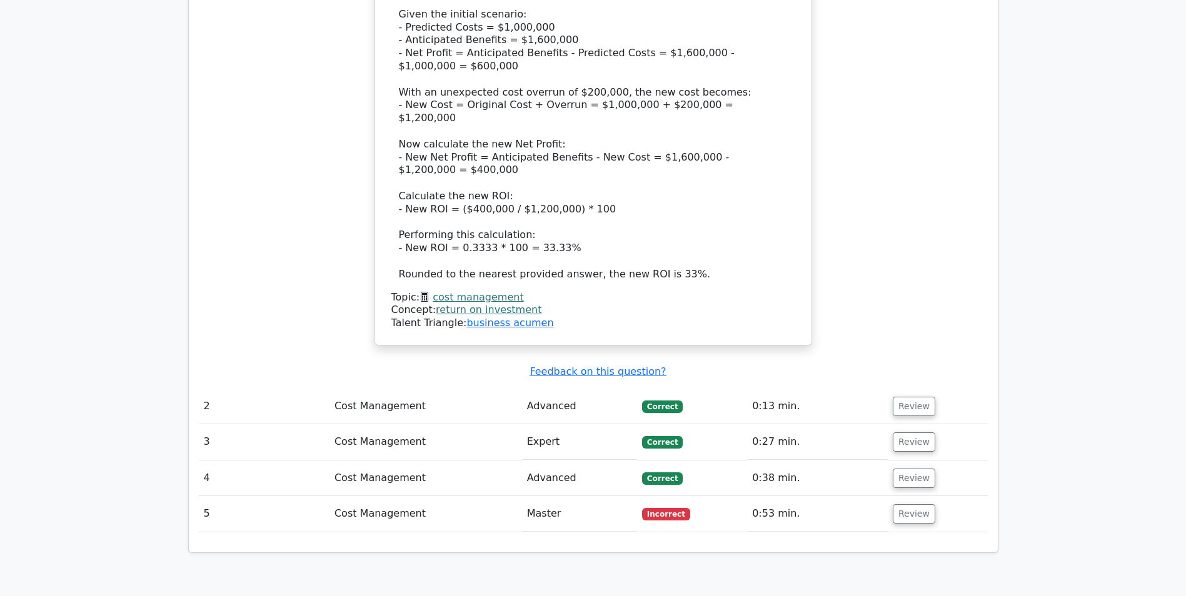
scroll to position [1407, 0]
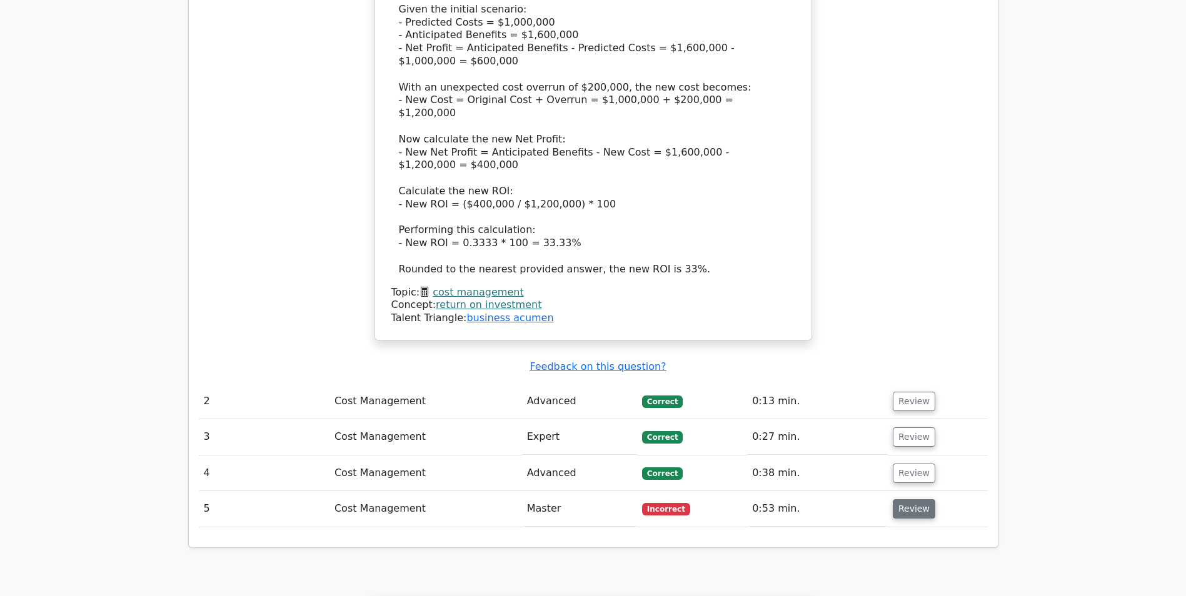
click at [908, 499] on button "Review" at bounding box center [913, 508] width 42 height 19
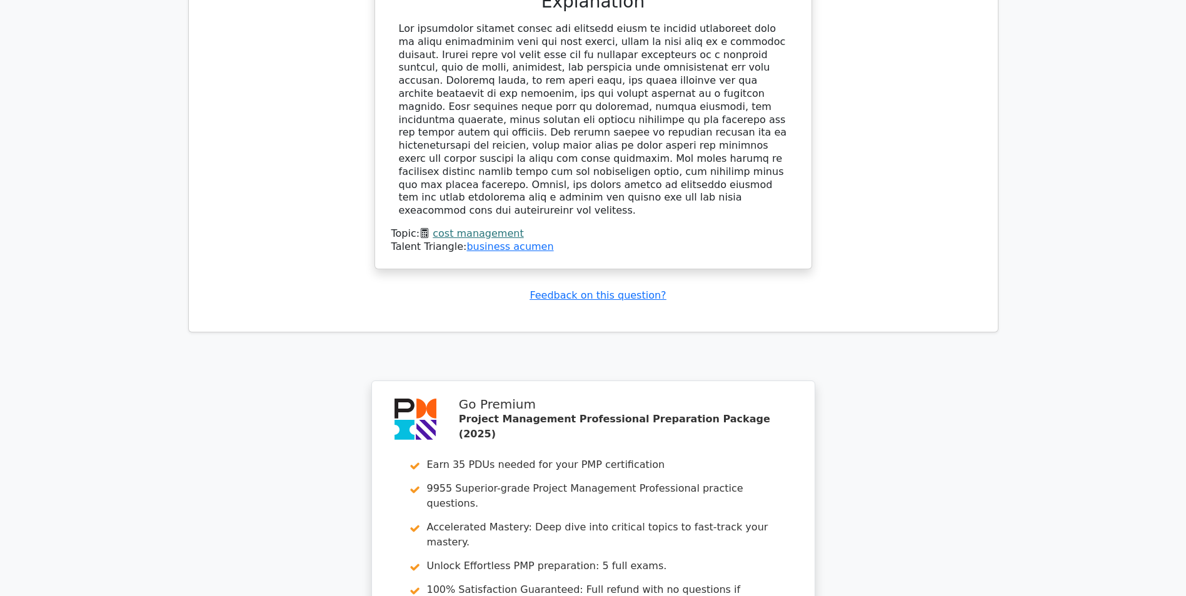
scroll to position [2082, 0]
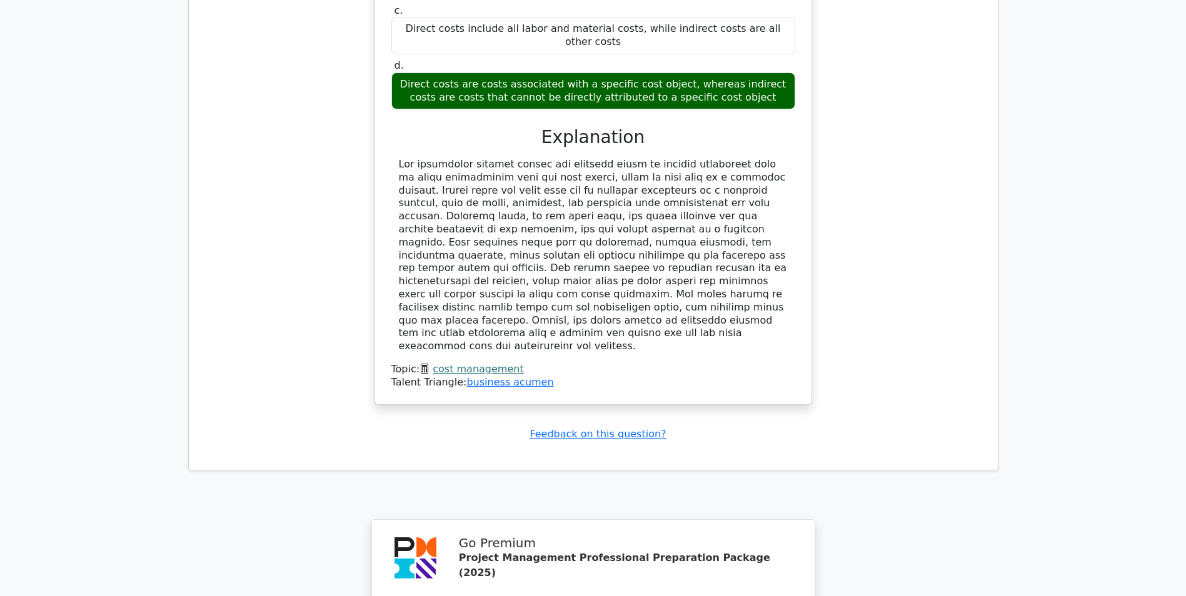
click at [477, 363] on link "cost management" at bounding box center [477, 369] width 91 height 12
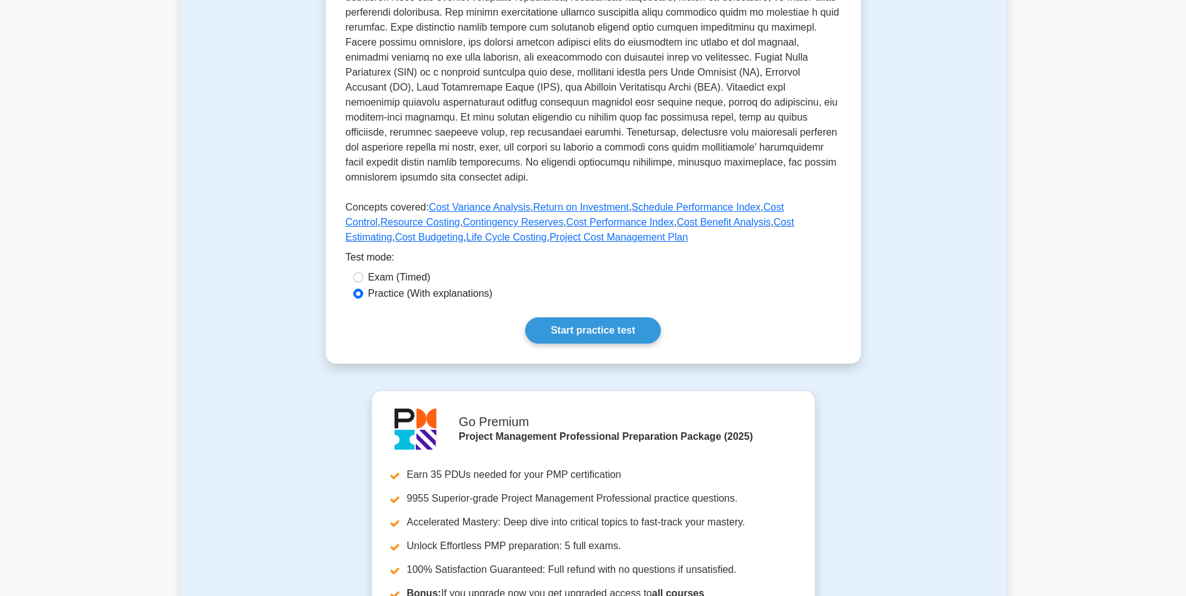
scroll to position [375, 0]
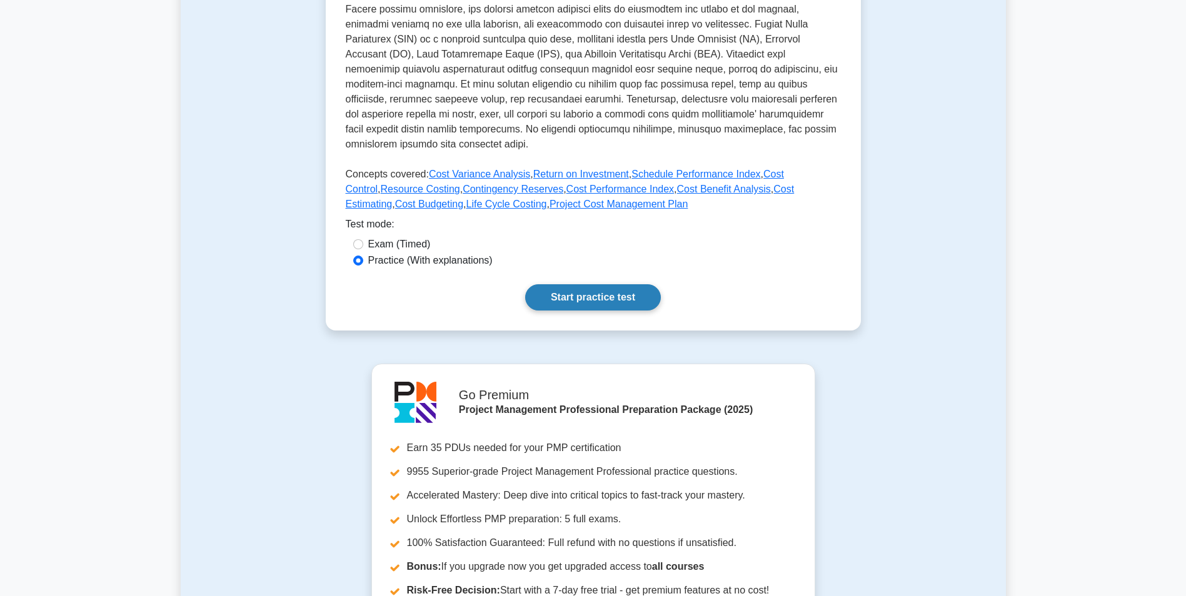
click at [603, 292] on link "Start practice test" at bounding box center [593, 297] width 136 height 26
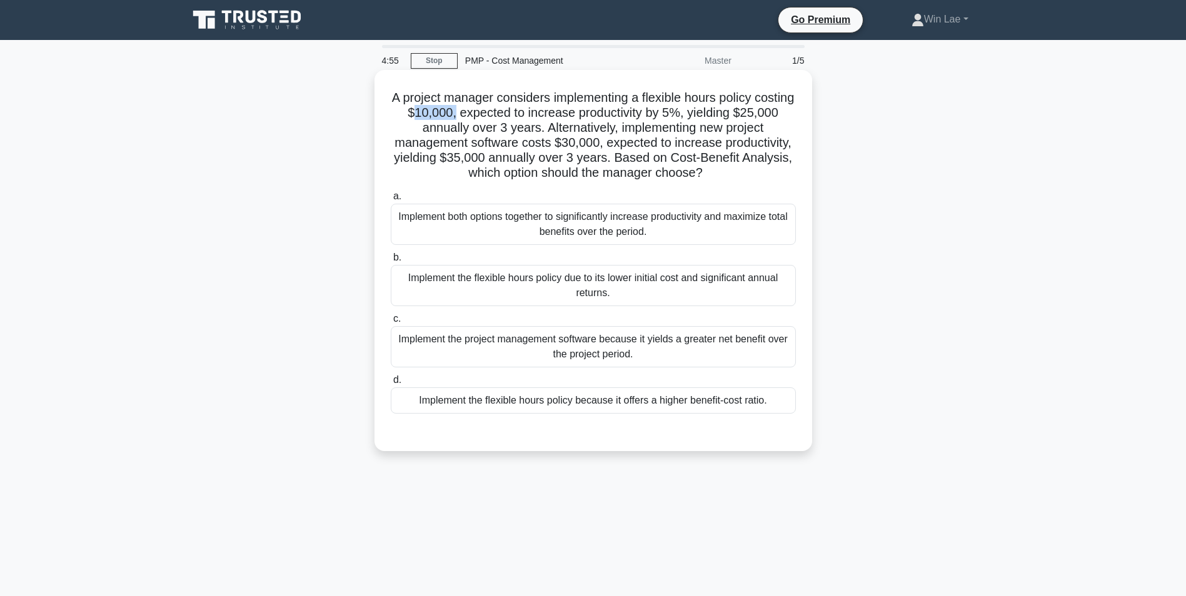
drag, startPoint x: 455, startPoint y: 114, endPoint x: 499, endPoint y: 112, distance: 43.8
click at [499, 112] on h5 "A project manager considers implementing a flexible hours policy costing $10,00…" at bounding box center [592, 135] width 407 height 91
click at [394, 128] on h5 "A project manager considers implementing a flexible hours policy costing $10,00…" at bounding box center [592, 135] width 407 height 91
drag, startPoint x: 394, startPoint y: 129, endPoint x: 424, endPoint y: 129, distance: 30.0
click at [424, 129] on h5 "A project manager considers implementing a flexible hours policy costing $10,00…" at bounding box center [592, 135] width 407 height 91
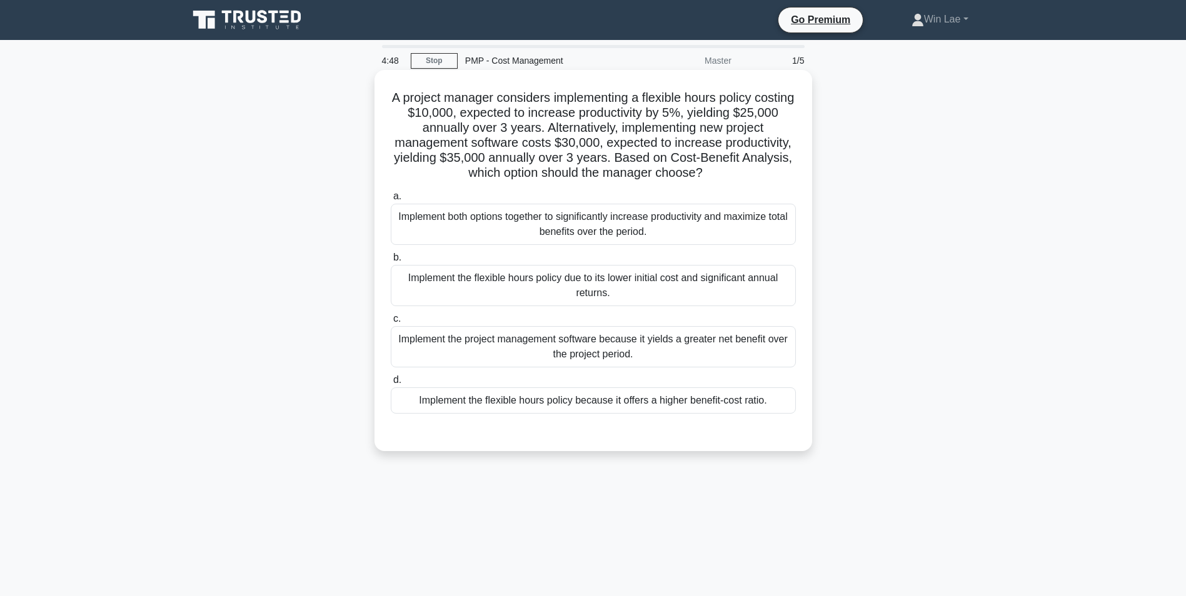
drag, startPoint x: 424, startPoint y: 129, endPoint x: 558, endPoint y: 143, distance: 134.5
click at [558, 143] on h5 "A project manager considers implementing a flexible hours policy costing $10,00…" at bounding box center [592, 135] width 407 height 91
drag, startPoint x: 440, startPoint y: 157, endPoint x: 489, endPoint y: 157, distance: 48.7
click at [489, 157] on h5 "A project manager considers implementing a flexible hours policy costing $10,00…" at bounding box center [592, 135] width 407 height 91
drag, startPoint x: 489, startPoint y: 157, endPoint x: 627, endPoint y: 148, distance: 138.4
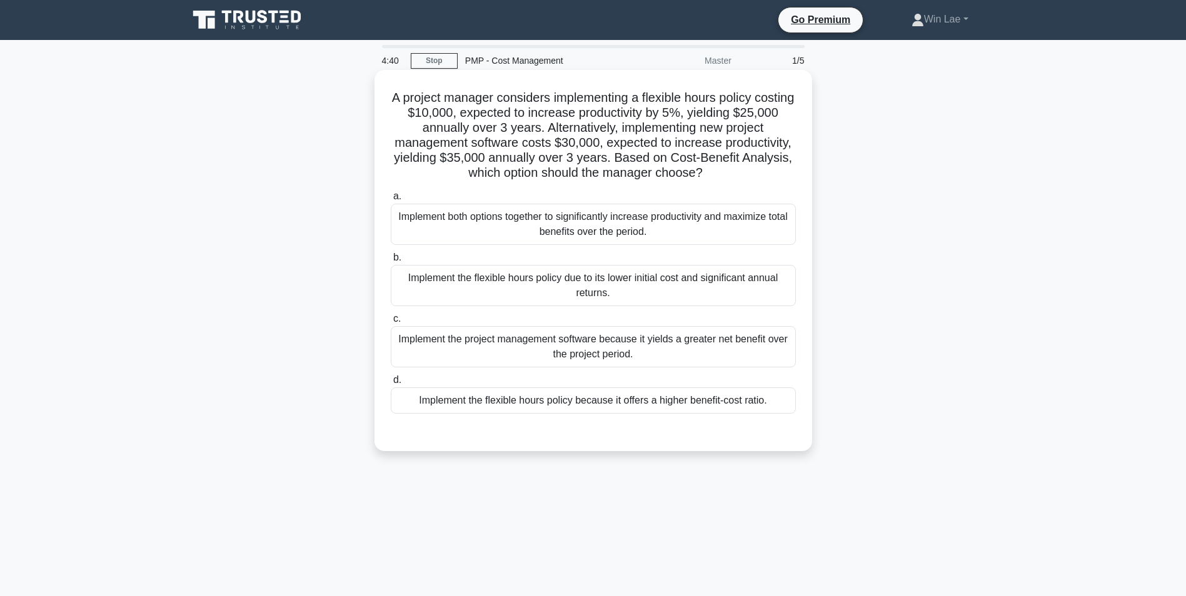
click at [627, 148] on h5 "A project manager considers implementing a flexible hours policy costing $10,00…" at bounding box center [592, 135] width 407 height 91
drag, startPoint x: 457, startPoint y: 110, endPoint x: 491, endPoint y: 117, distance: 35.2
click at [491, 117] on h5 "A project manager considers implementing a flexible hours policy costing $10,00…" at bounding box center [592, 135] width 407 height 91
click at [335, 316] on div "A project manager considers implementing a flexible hours policy costing $10,00…" at bounding box center [593, 271] width 825 height 396
click at [652, 294] on div "Implement the flexible hours policy due to its lower initial cost and significa…" at bounding box center [593, 285] width 405 height 41
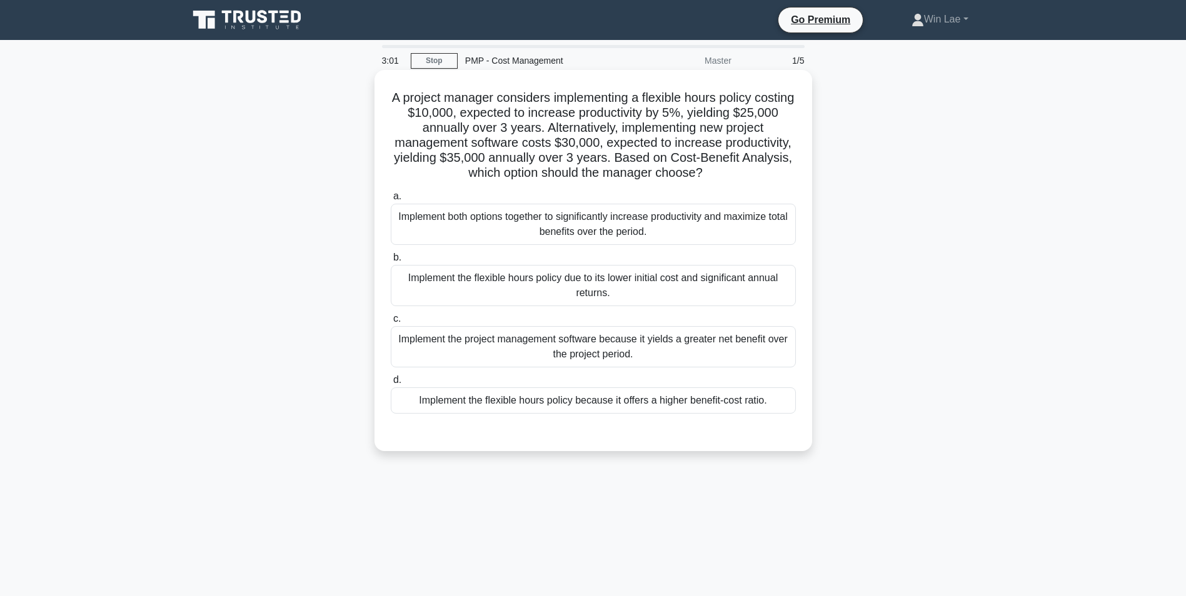
click at [391, 262] on input "b. Implement the flexible hours policy due to its lower initial cost and signif…" at bounding box center [391, 258] width 0 height 8
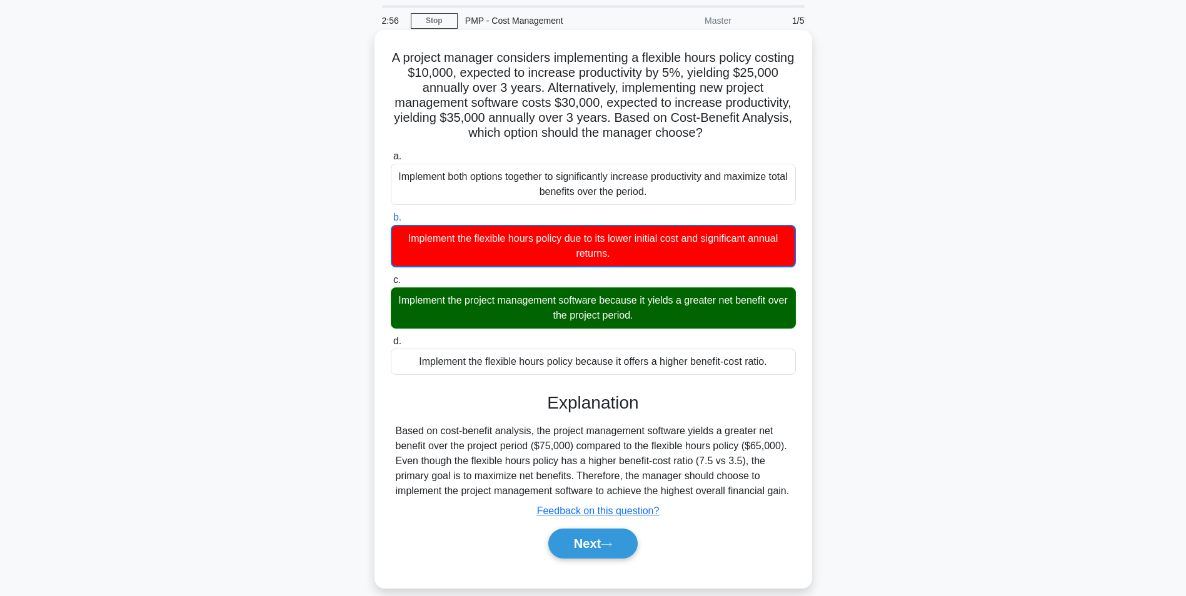
scroll to position [62, 0]
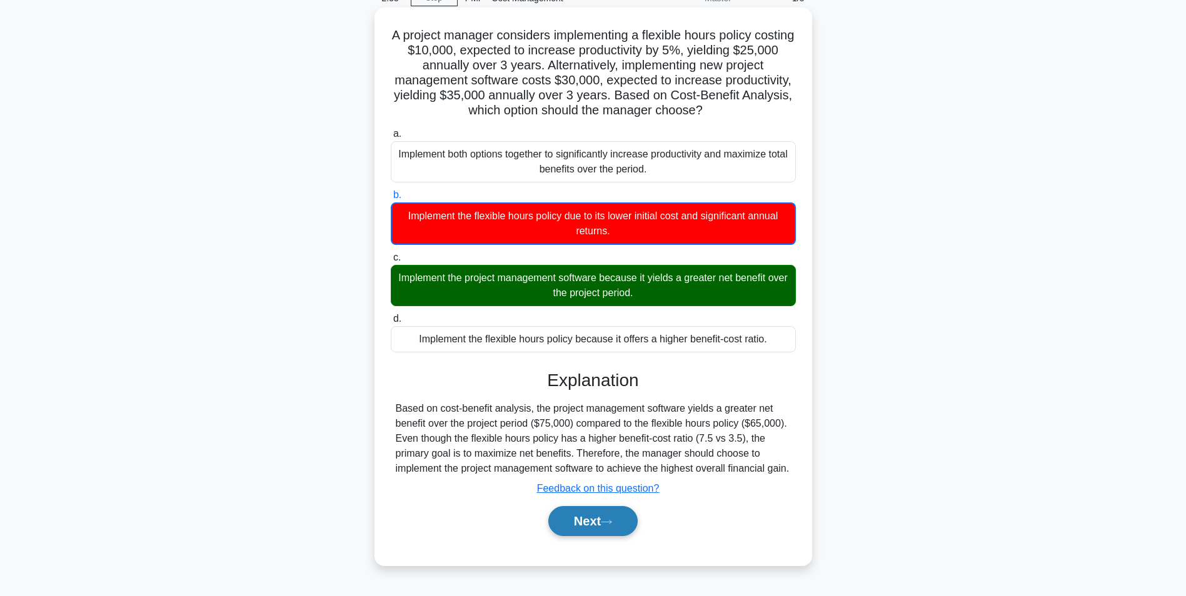
click at [582, 520] on button "Next" at bounding box center [592, 521] width 89 height 30
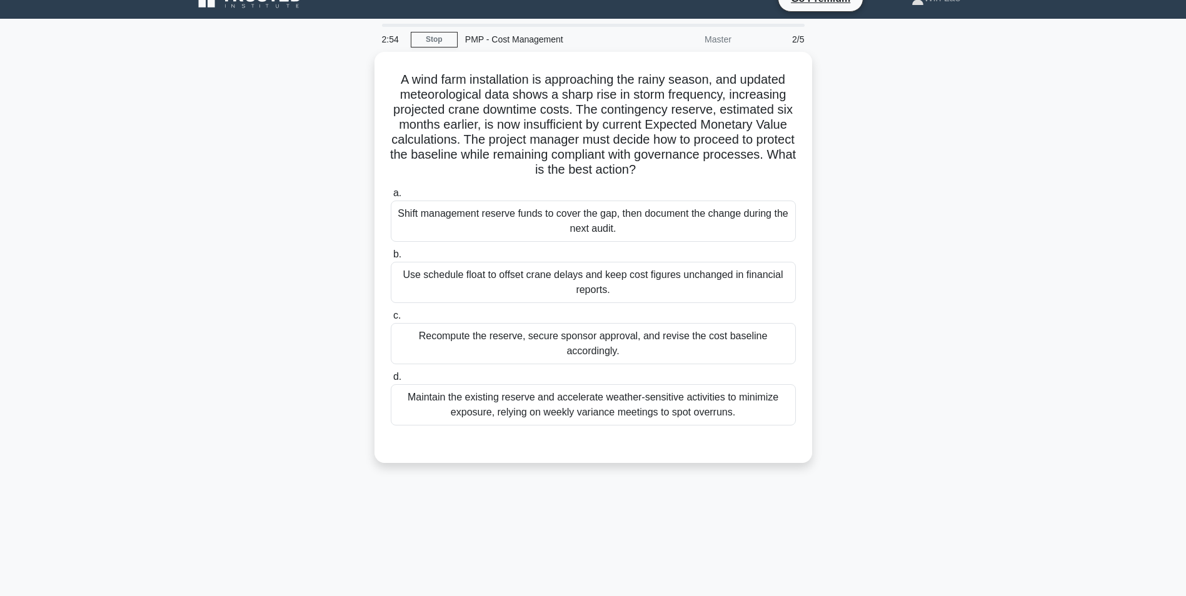
scroll to position [0, 0]
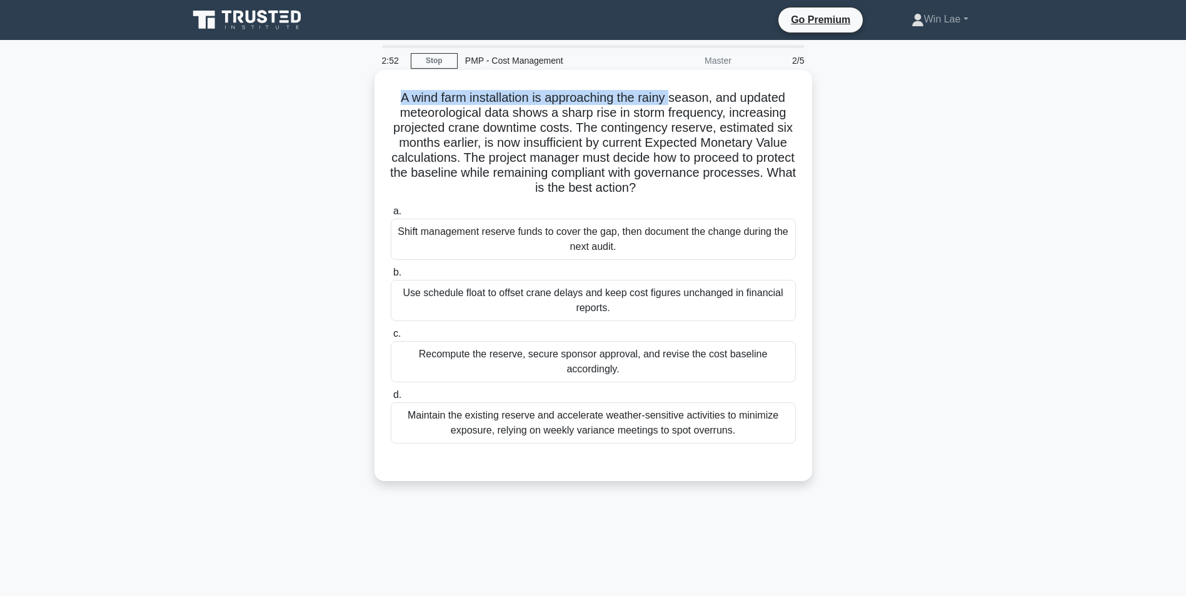
drag, startPoint x: 396, startPoint y: 105, endPoint x: 673, endPoint y: 104, distance: 277.5
click at [673, 104] on h5 "A wind farm installation is approaching the rainy season, and updated meteorolo…" at bounding box center [592, 143] width 407 height 106
click at [635, 151] on h5 "A wind farm installation is approaching the rainy season, and updated meteorolo…" at bounding box center [592, 143] width 407 height 106
click at [539, 368] on div "Recompute the reserve, secure sponsor approval, and revise the cost baseline ac…" at bounding box center [593, 361] width 405 height 41
click at [391, 338] on input "c. Recompute the reserve, secure sponsor approval, and revise the cost baseline…" at bounding box center [391, 334] width 0 height 8
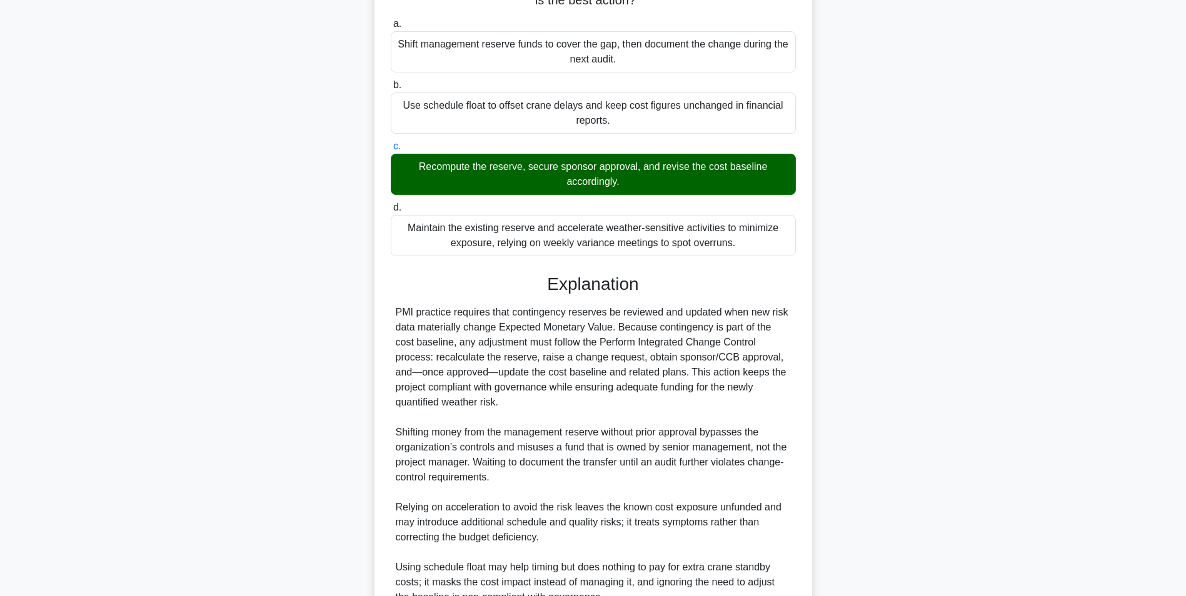
scroll to position [310, 0]
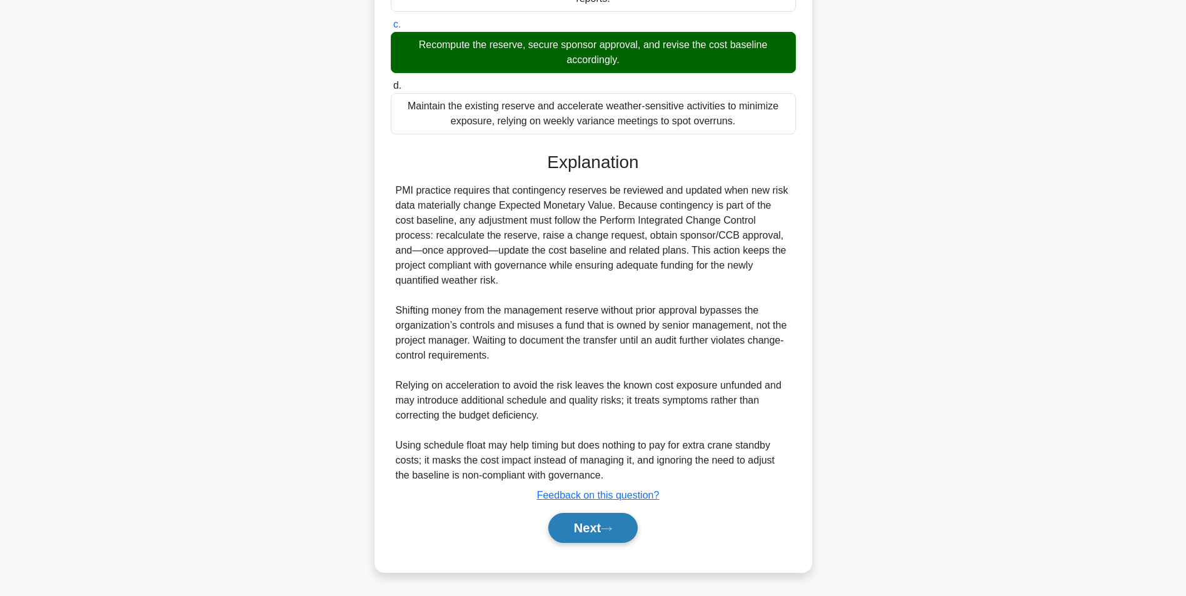
click at [626, 534] on button "Next" at bounding box center [592, 528] width 89 height 30
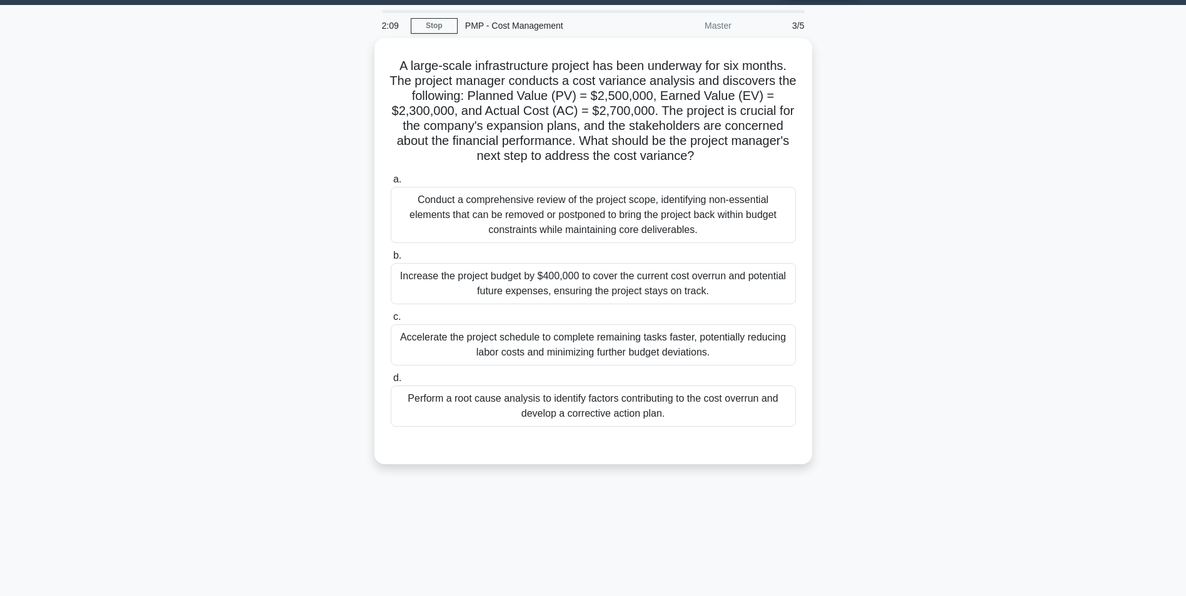
scroll to position [0, 0]
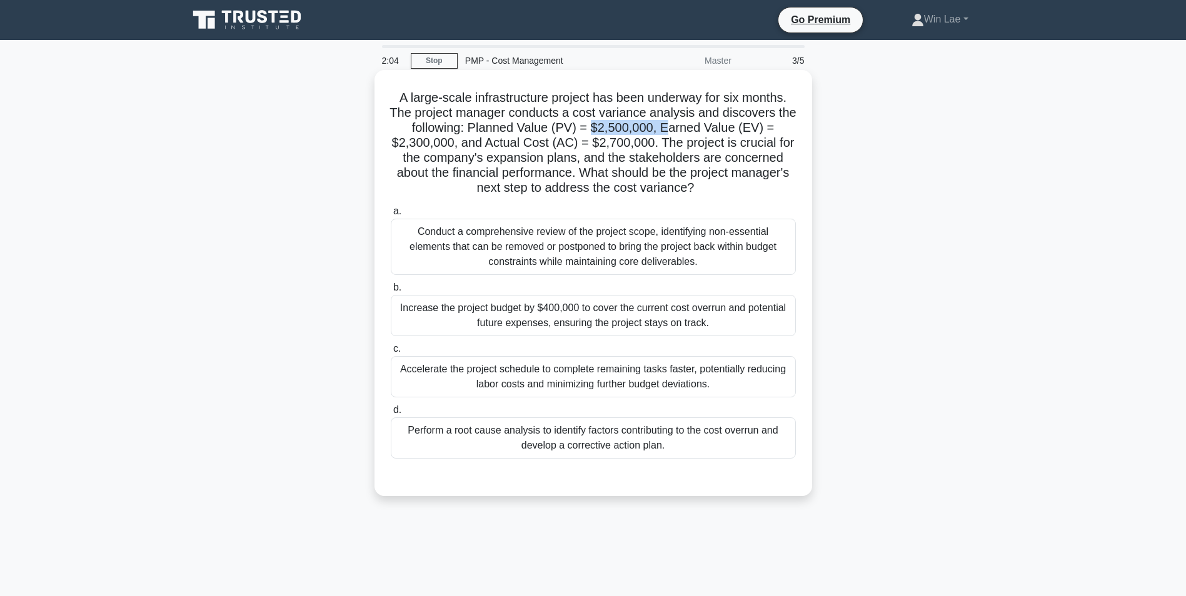
drag, startPoint x: 604, startPoint y: 129, endPoint x: 680, endPoint y: 129, distance: 75.6
click at [680, 129] on h5 "A large-scale infrastructure project has been underway for six months. The proj…" at bounding box center [592, 143] width 407 height 106
drag, startPoint x: 680, startPoint y: 129, endPoint x: 596, endPoint y: 158, distance: 89.1
click at [596, 158] on h5 "A large-scale infrastructure project has been underway for six months. The proj…" at bounding box center [592, 143] width 407 height 106
click at [705, 442] on div "Perform a root cause analysis to identify factors contributing to the cost over…" at bounding box center [593, 437] width 405 height 41
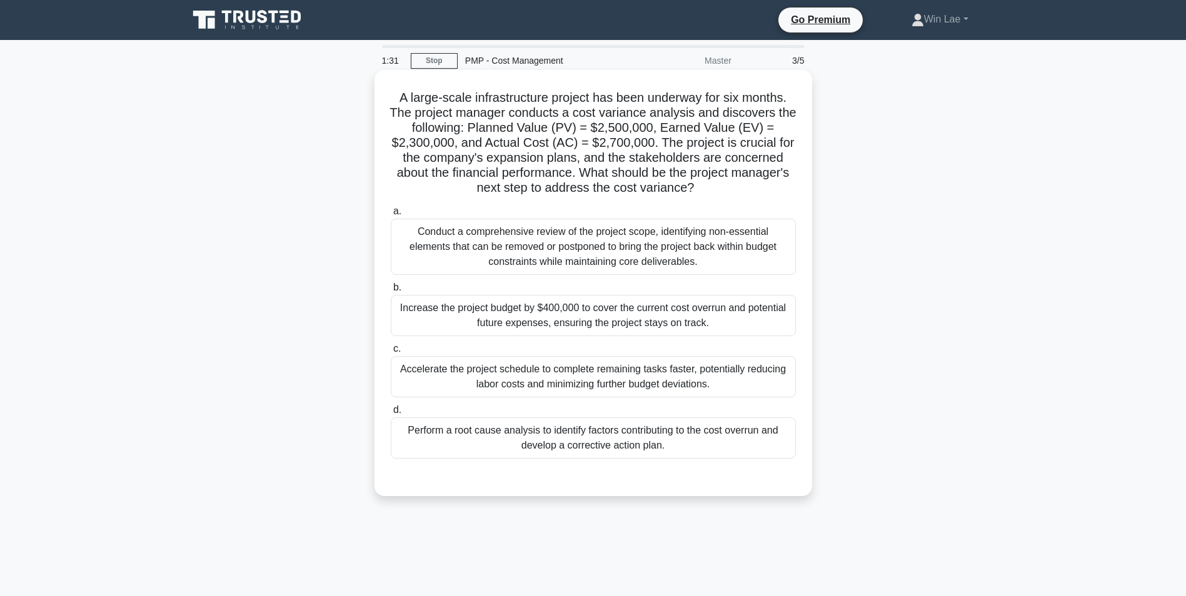
click at [391, 414] on input "d. Perform a root cause analysis to identify factors contributing to the cost o…" at bounding box center [391, 410] width 0 height 8
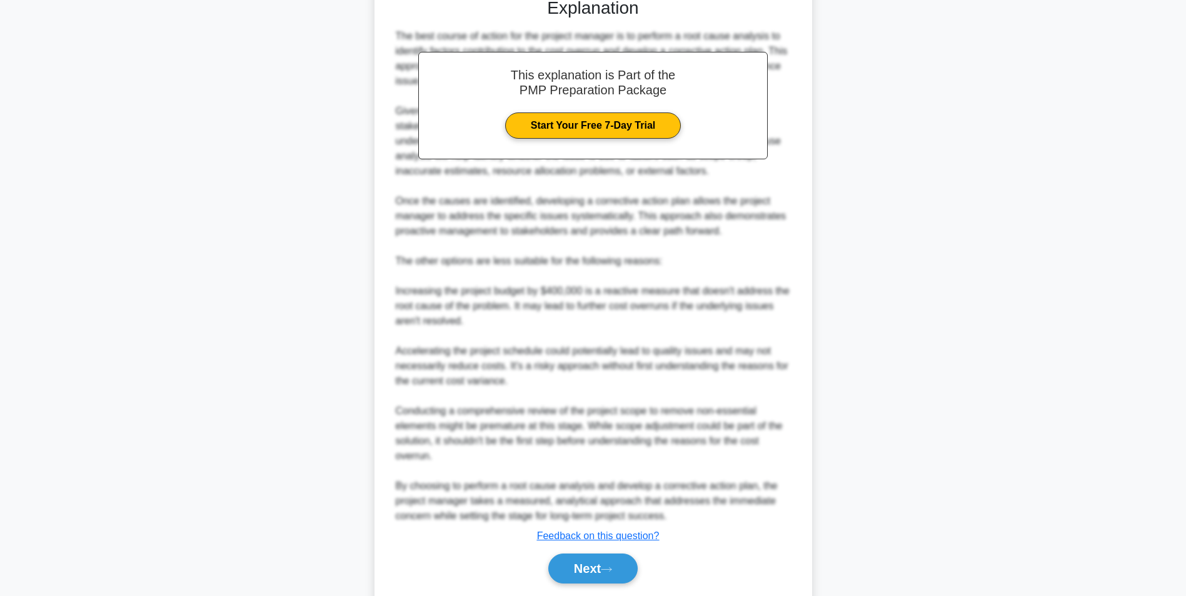
scroll to position [520, 0]
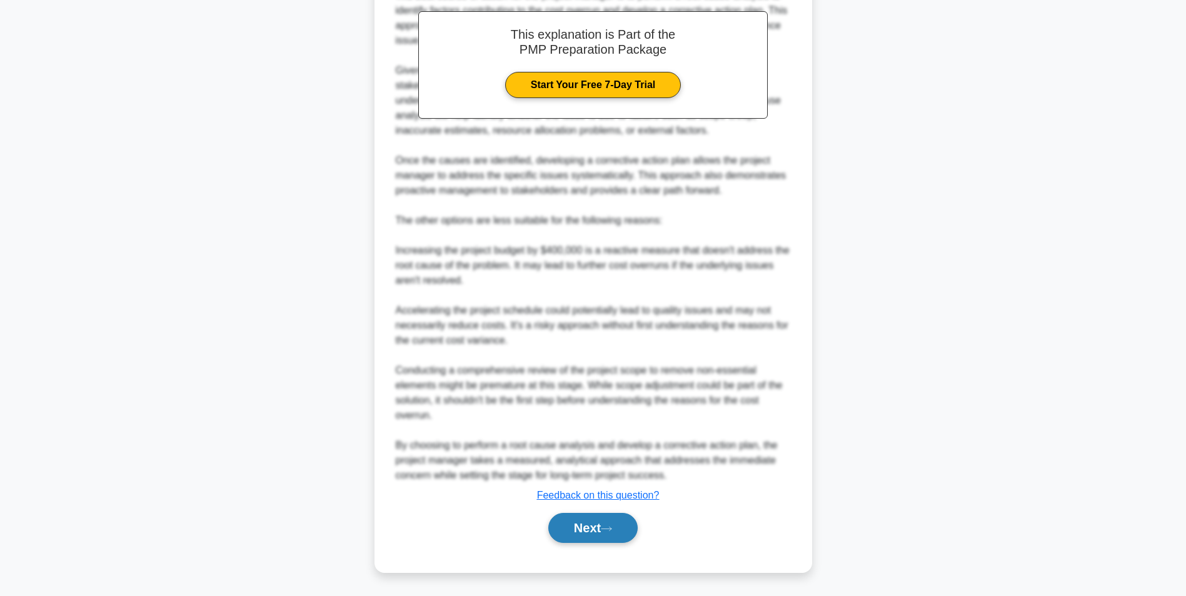
click at [601, 526] on button "Next" at bounding box center [592, 528] width 89 height 30
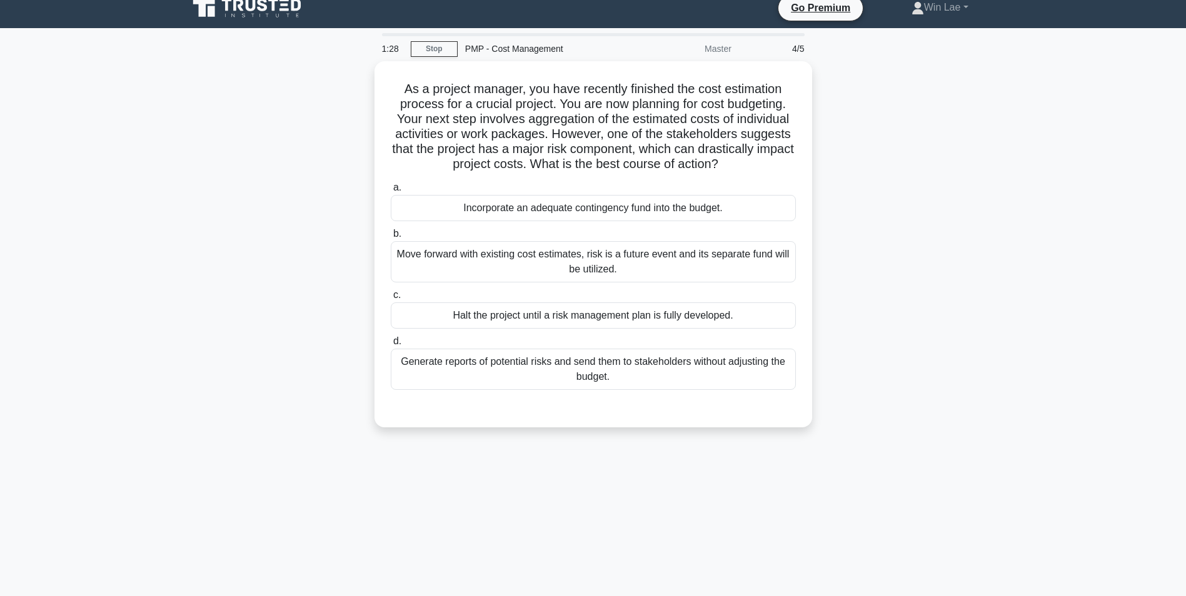
scroll to position [0, 0]
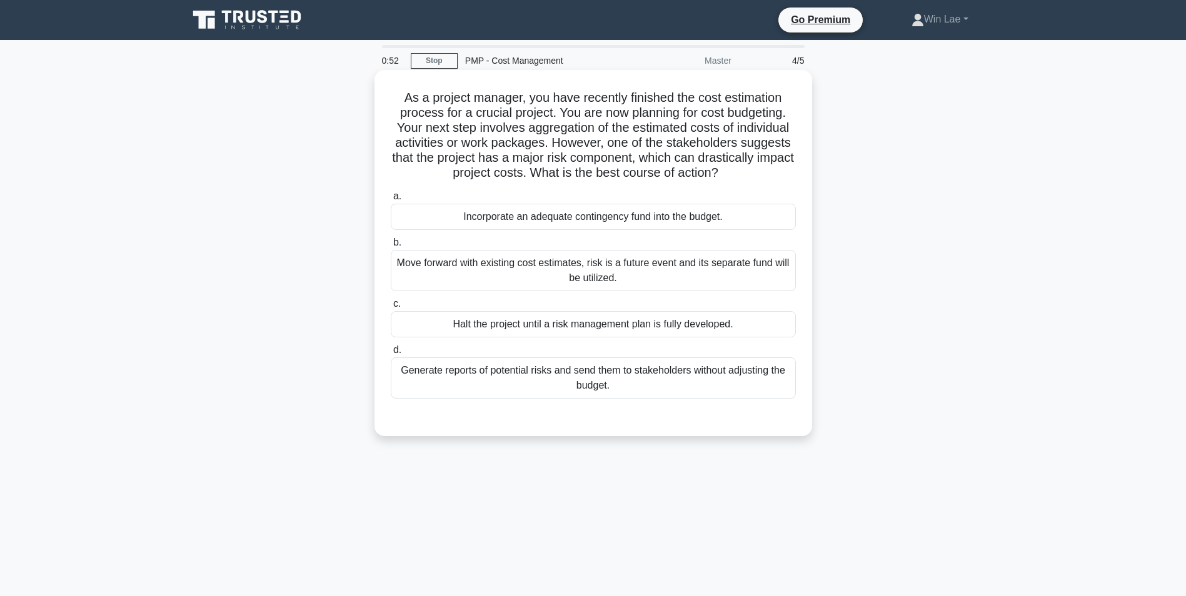
click at [521, 224] on div "Incorporate an adequate contingency fund into the budget." at bounding box center [593, 217] width 405 height 26
click at [391, 201] on input "a. Incorporate an adequate contingency fund into the budget." at bounding box center [391, 196] width 0 height 8
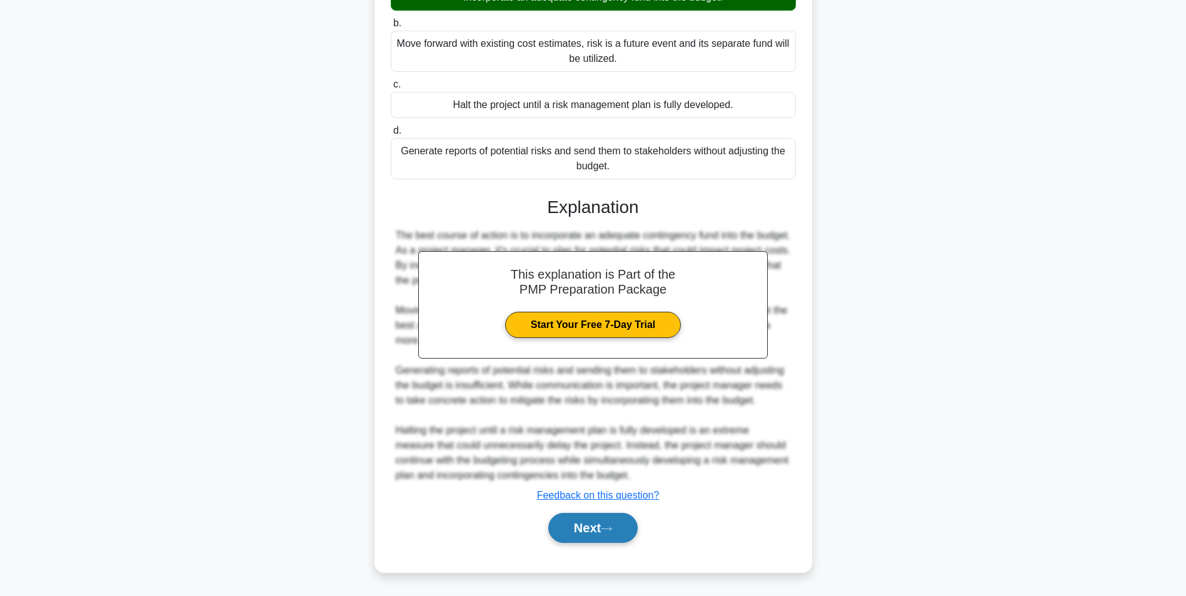
click at [596, 521] on button "Next" at bounding box center [592, 528] width 89 height 30
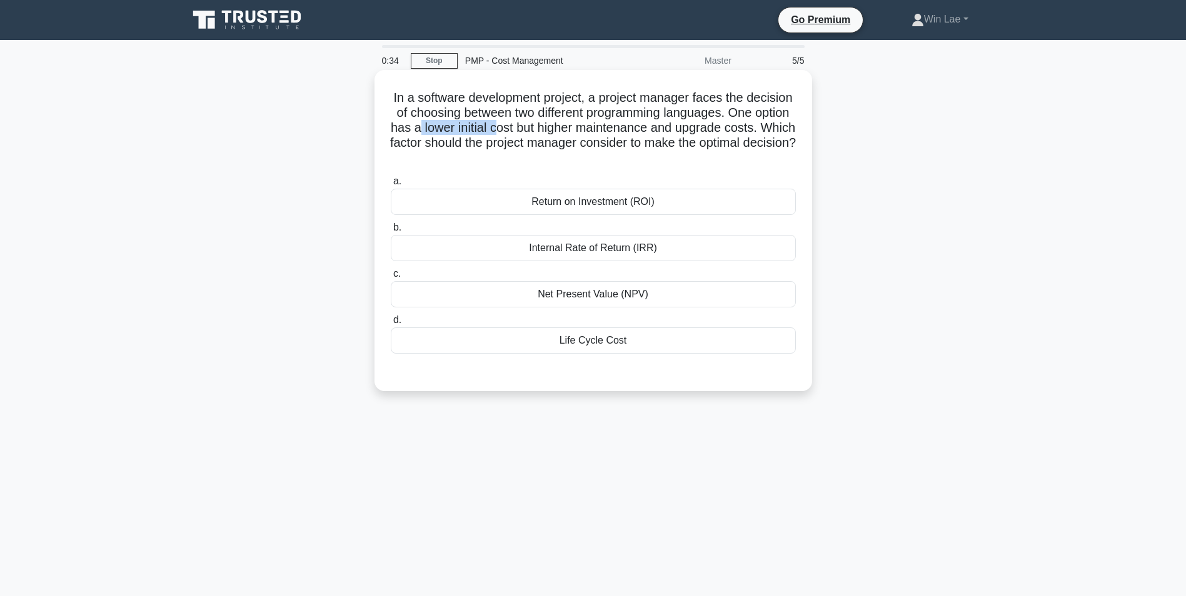
drag, startPoint x: 511, startPoint y: 130, endPoint x: 589, endPoint y: 130, distance: 77.5
click at [589, 130] on h5 "In a software development project, a project manager faces the decision of choo…" at bounding box center [592, 128] width 407 height 76
drag, startPoint x: 589, startPoint y: 130, endPoint x: 726, endPoint y: 144, distance: 137.6
click at [726, 144] on h5 "In a software development project, a project manager faces the decision of choo…" at bounding box center [592, 128] width 407 height 76
click at [659, 348] on div "Life Cycle Cost" at bounding box center [593, 340] width 405 height 26
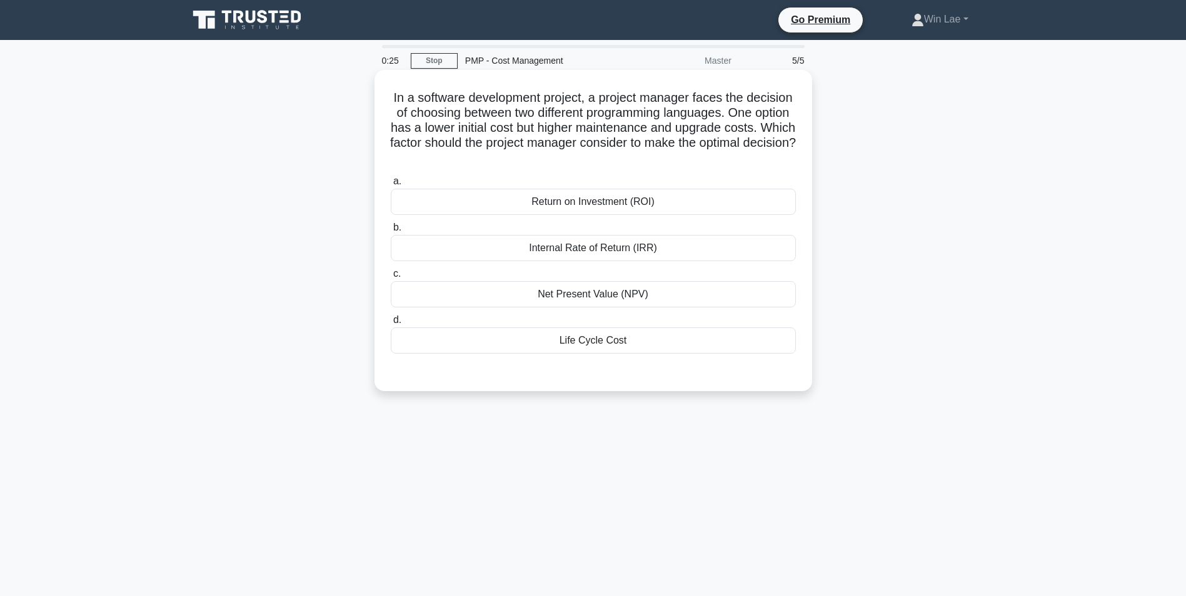
click at [391, 324] on input "d. Life Cycle Cost" at bounding box center [391, 320] width 0 height 8
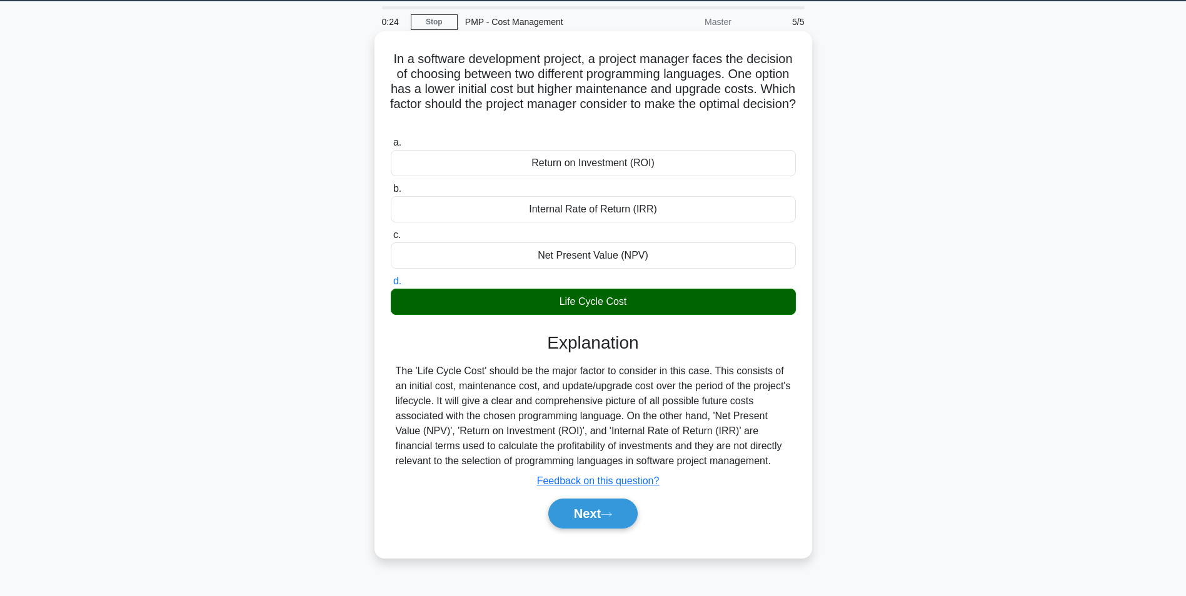
scroll to position [79, 0]
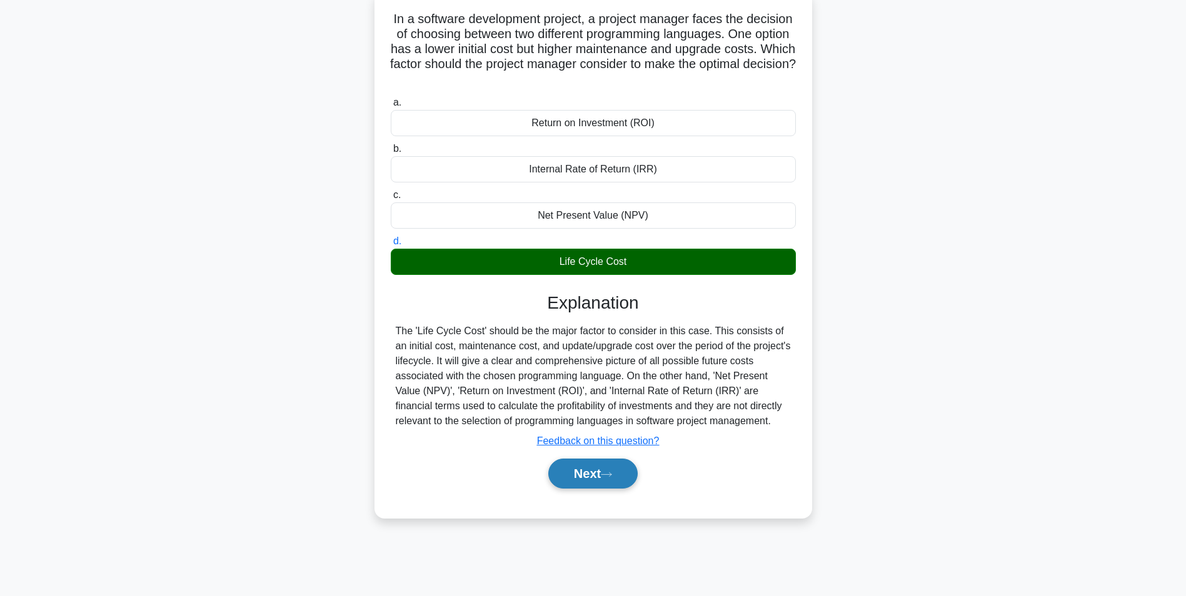
click at [575, 476] on button "Next" at bounding box center [592, 474] width 89 height 30
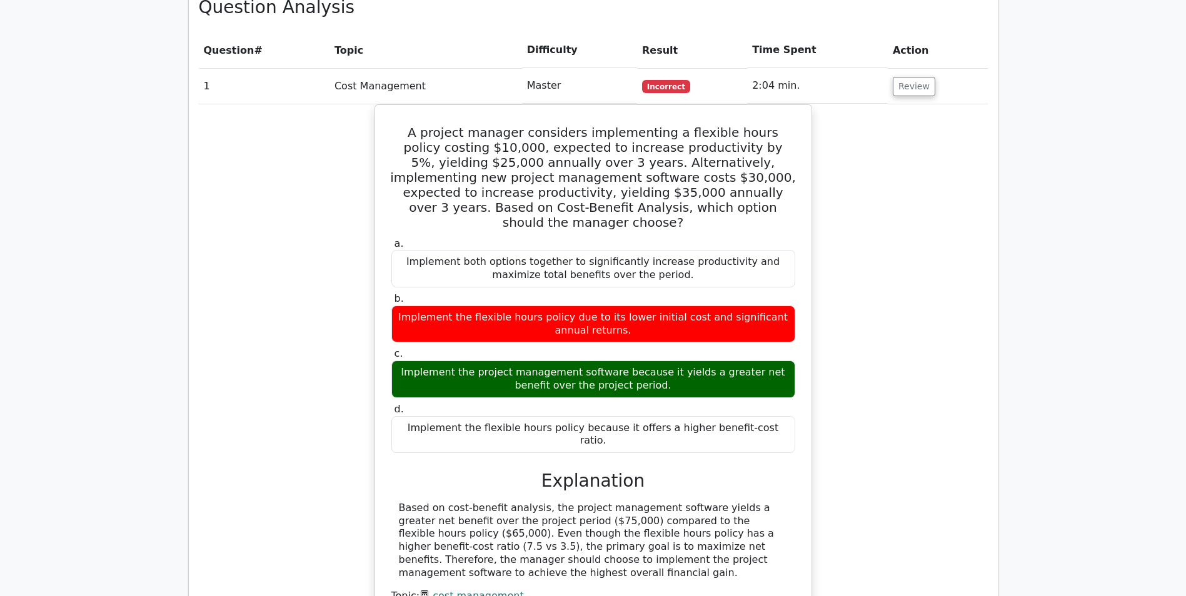
scroll to position [1000, 0]
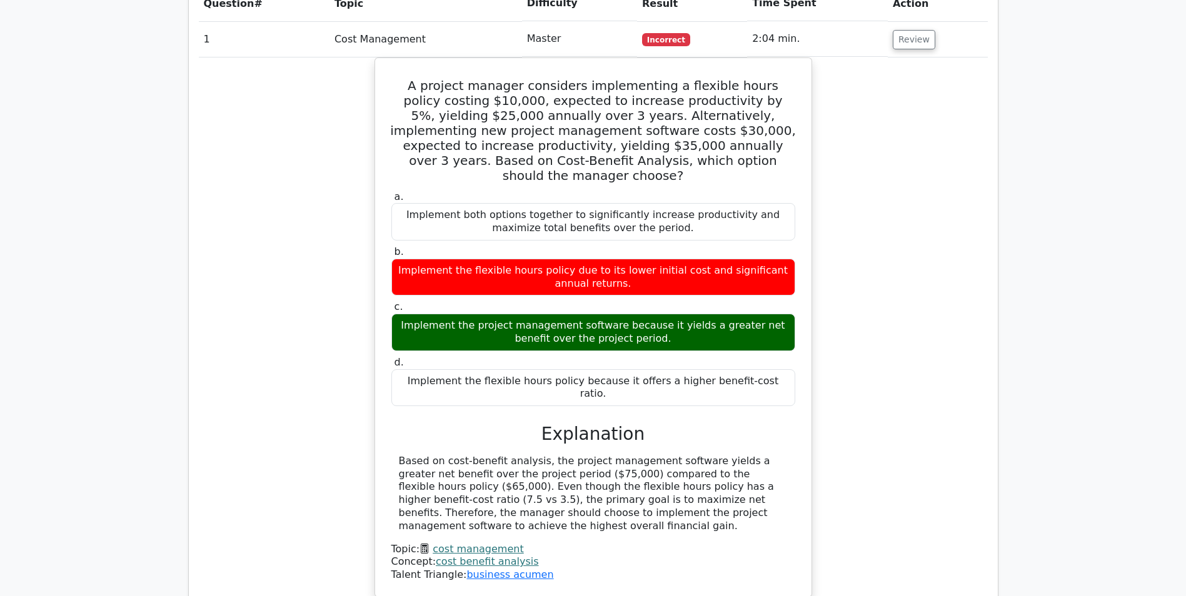
drag, startPoint x: 972, startPoint y: 337, endPoint x: 851, endPoint y: 379, distance: 127.7
click at [972, 341] on div "A project manager considers implementing a flexible hours policy costing $10,00…" at bounding box center [593, 334] width 789 height 555
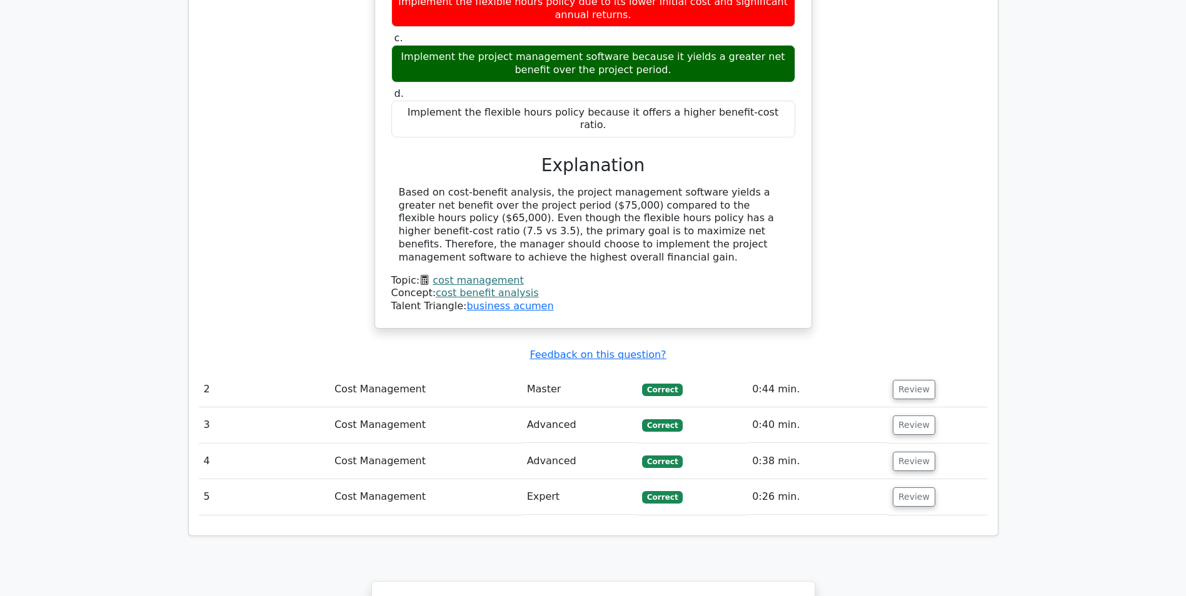
scroll to position [1368, 0]
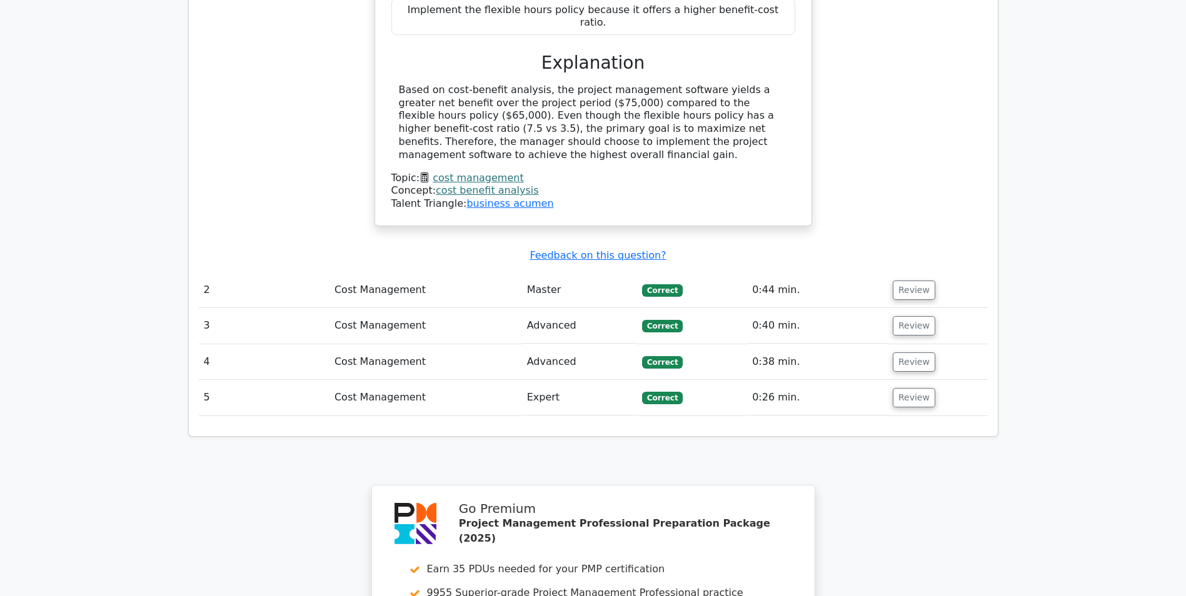
click at [459, 172] on link "cost management" at bounding box center [477, 178] width 91 height 12
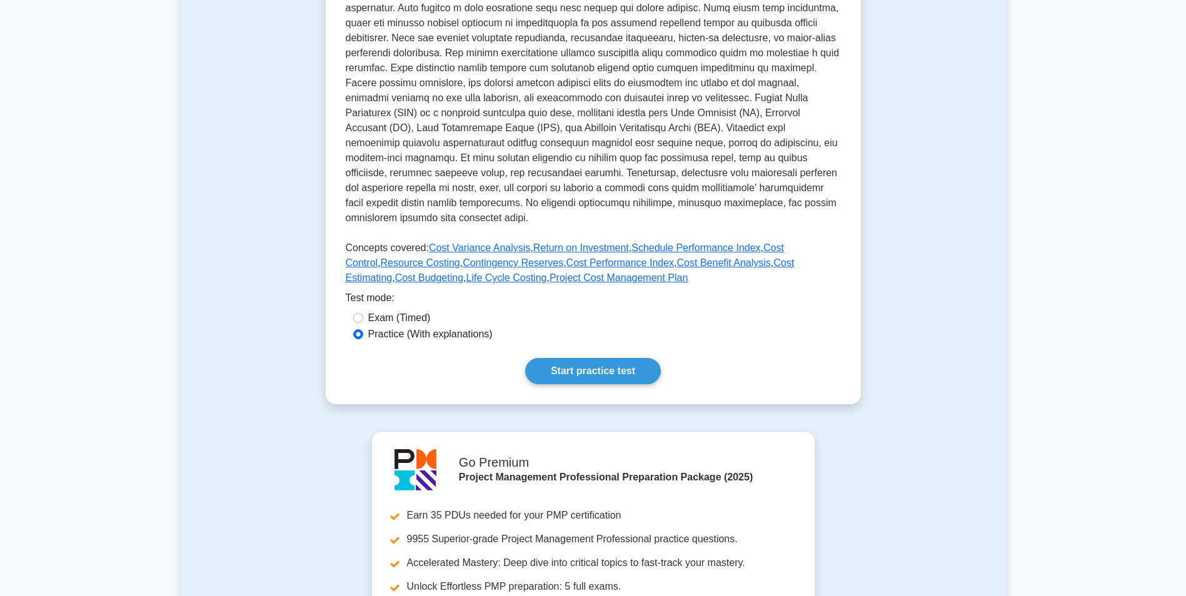
scroll to position [437, 0]
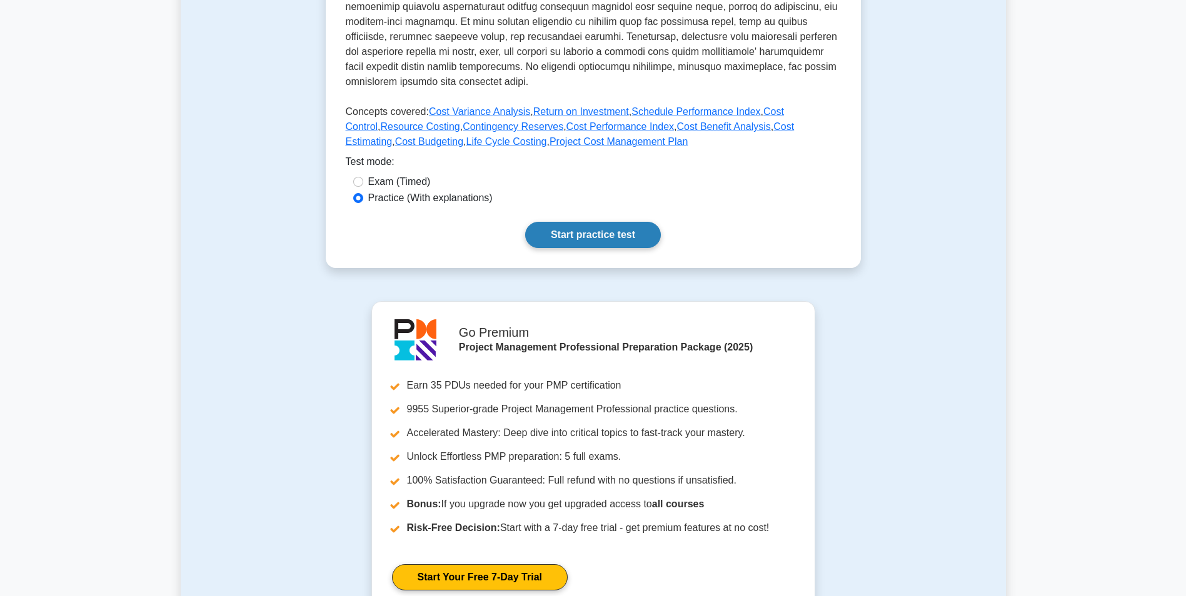
click at [573, 231] on link "Start practice test" at bounding box center [593, 235] width 136 height 26
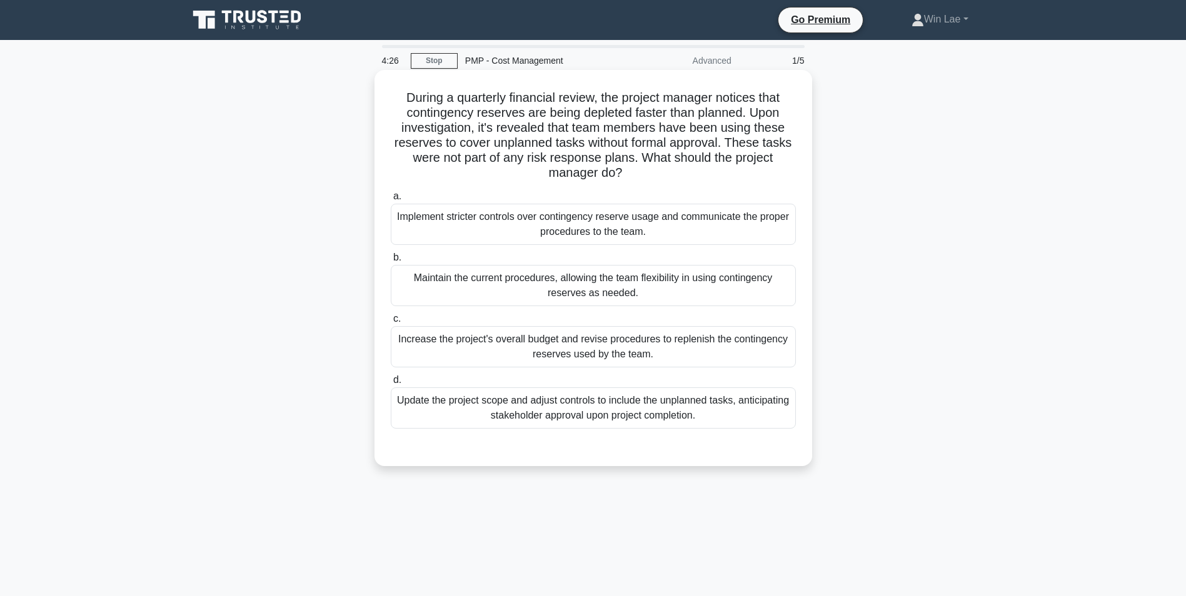
click at [425, 216] on div "Implement stricter controls over contingency reserve usage and communicate the …" at bounding box center [593, 224] width 405 height 41
click at [391, 201] on input "a. Implement stricter controls over contingency reserve usage and communicate t…" at bounding box center [391, 196] width 0 height 8
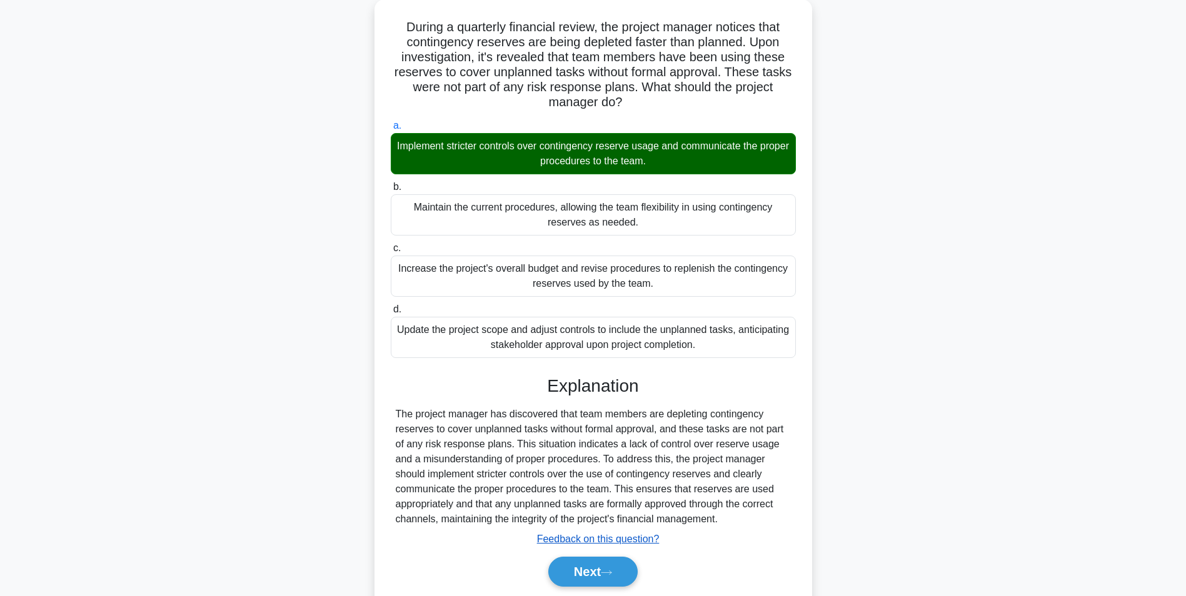
scroll to position [115, 0]
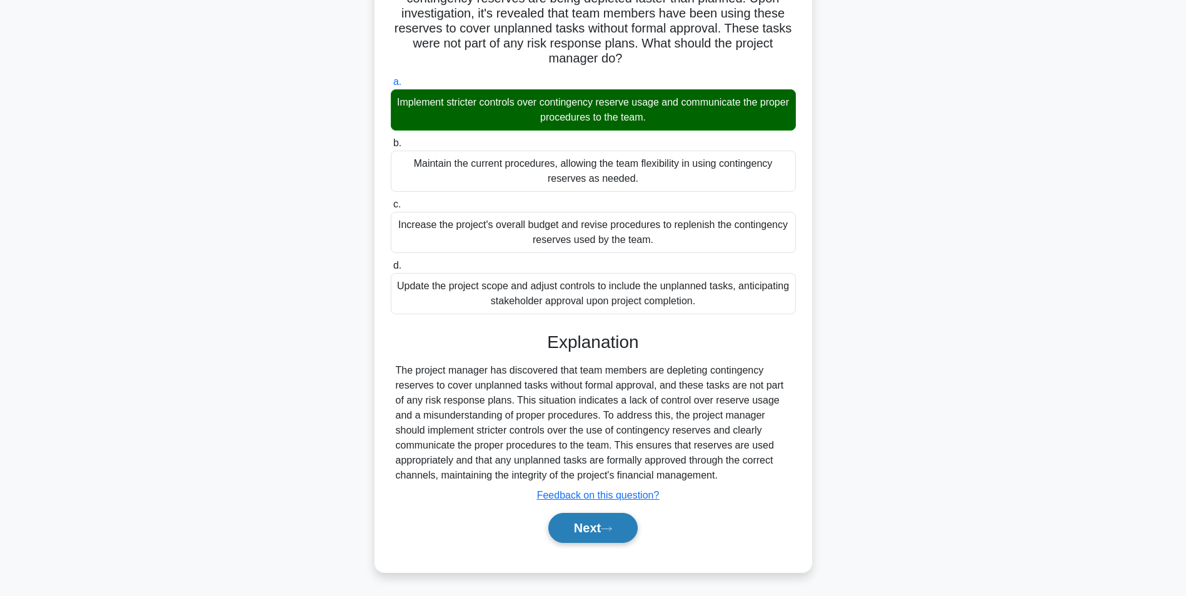
click at [617, 527] on button "Next" at bounding box center [592, 528] width 89 height 30
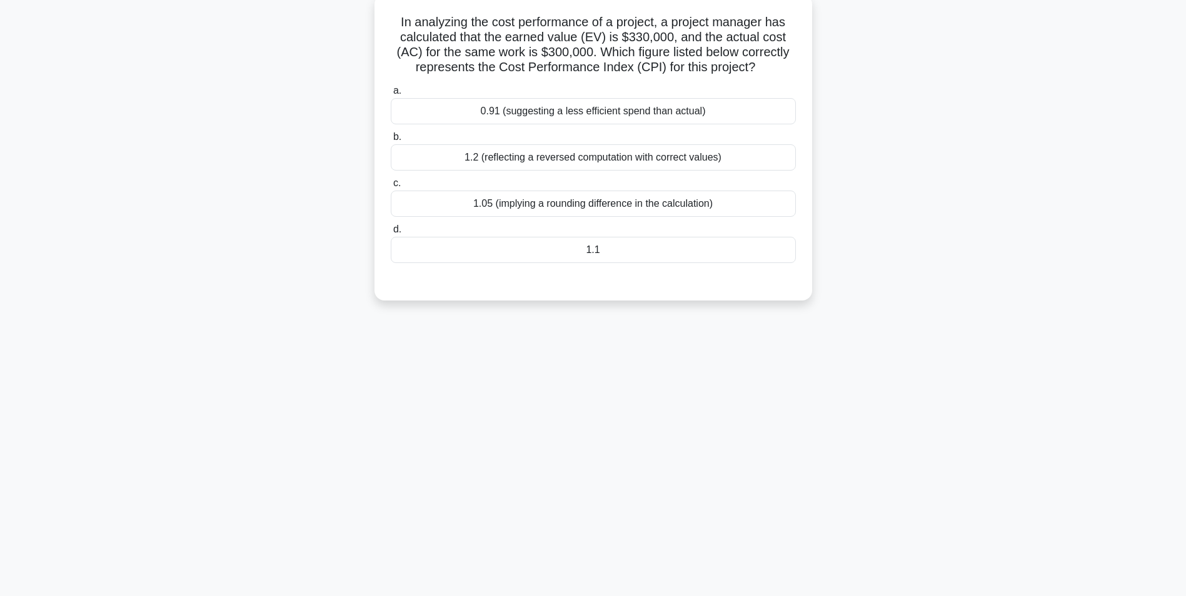
scroll to position [79, 0]
click at [278, 391] on div "4:24 Stop PMP - Cost Management Advanced 2/5 In analyzing the cost performance …" at bounding box center [593, 278] width 825 height 625
drag, startPoint x: 505, startPoint y: 160, endPoint x: 433, endPoint y: 189, distance: 77.6
click at [505, 160] on div "1.2 (reflecting a reversed computation with correct values)" at bounding box center [593, 154] width 405 height 26
click at [391, 138] on input "b. 1.2 (reflecting a reversed computation with correct values)" at bounding box center [391, 134] width 0 height 8
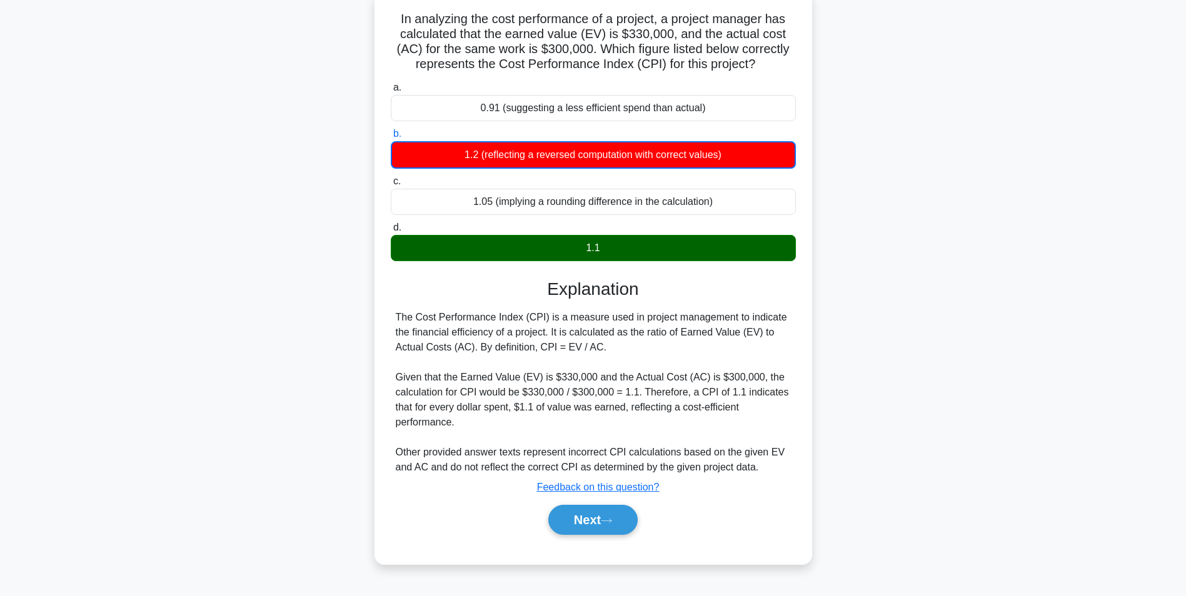
click at [487, 255] on div "1.1" at bounding box center [593, 248] width 405 height 26
click at [391, 232] on input "d. 1.1" at bounding box center [391, 228] width 0 height 8
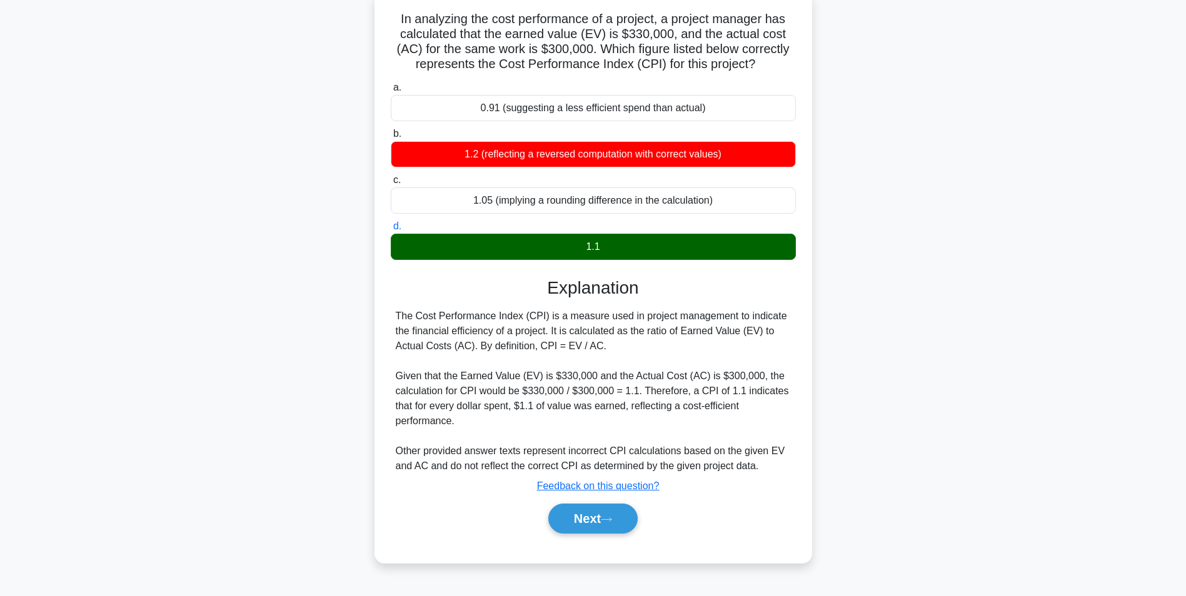
click at [492, 253] on div "1.1" at bounding box center [593, 247] width 405 height 26
click at [391, 231] on input "d. 1.1" at bounding box center [391, 226] width 0 height 8
click at [617, 522] on button "Next" at bounding box center [592, 519] width 89 height 30
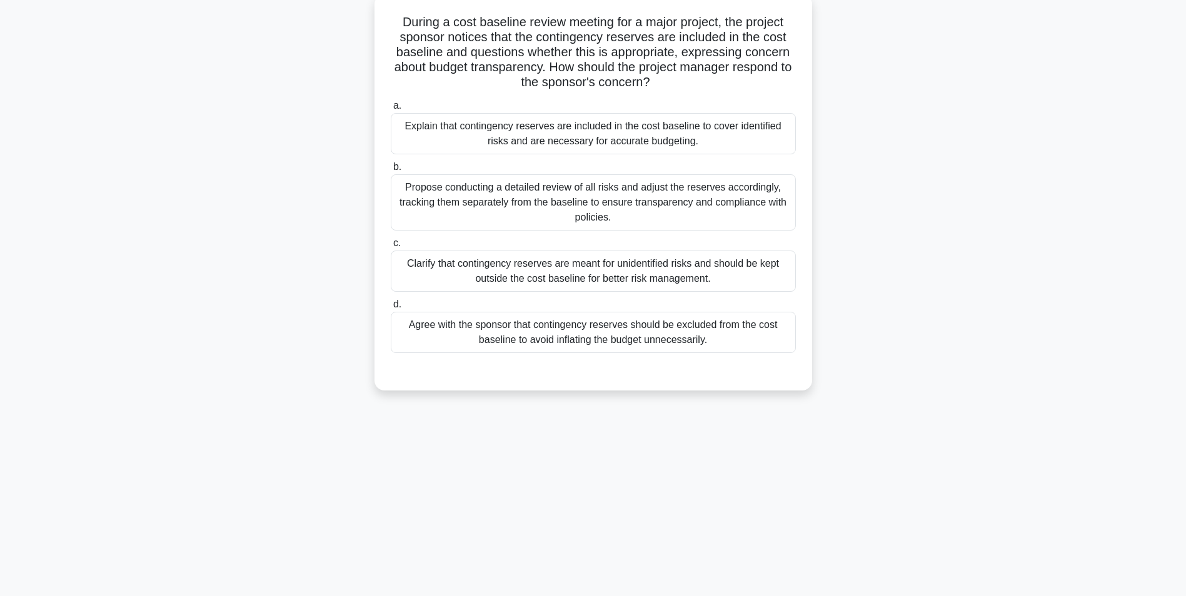
scroll to position [0, 0]
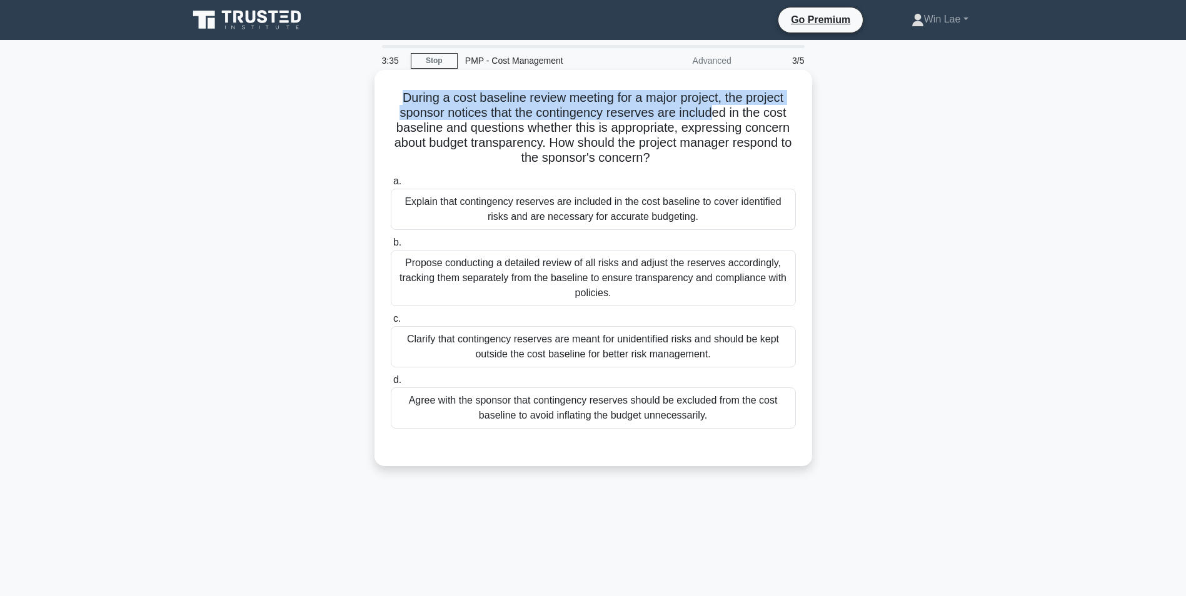
drag, startPoint x: 396, startPoint y: 102, endPoint x: 715, endPoint y: 108, distance: 318.8
click at [715, 108] on h5 "During a cost baseline review meeting for a major project, the project sponsor …" at bounding box center [592, 128] width 407 height 76
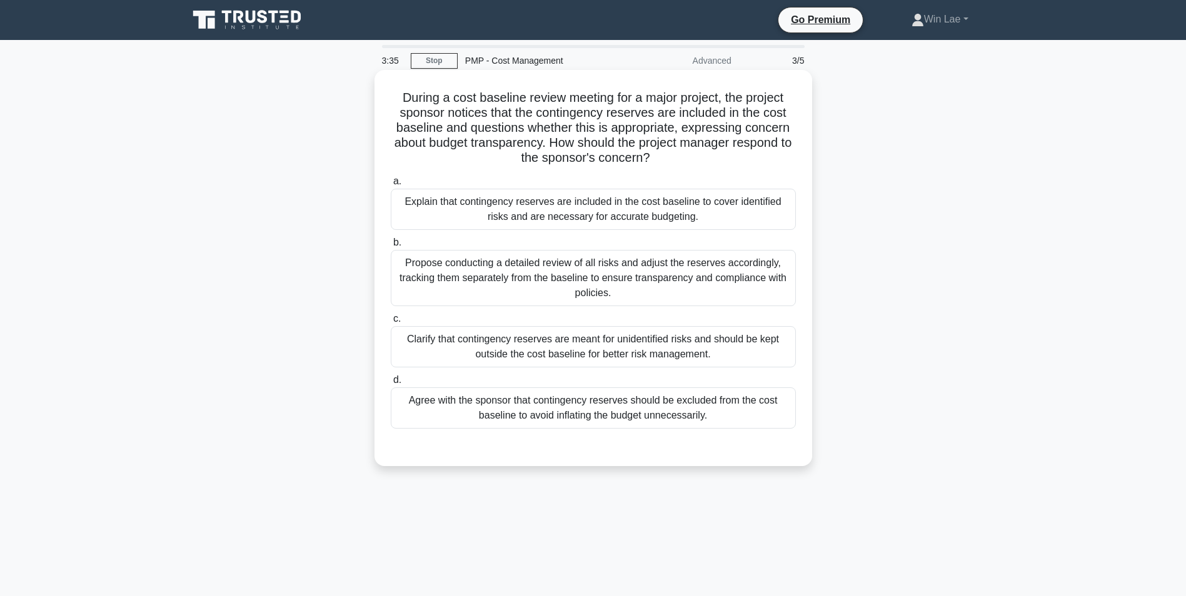
click at [527, 129] on h5 "During a cost baseline review meeting for a major project, the project sponsor …" at bounding box center [592, 128] width 407 height 76
drag, startPoint x: 469, startPoint y: 132, endPoint x: 688, endPoint y: 154, distance: 220.5
click at [688, 154] on h5 "During a cost baseline review meeting for a major project, the project sponsor …" at bounding box center [592, 128] width 407 height 76
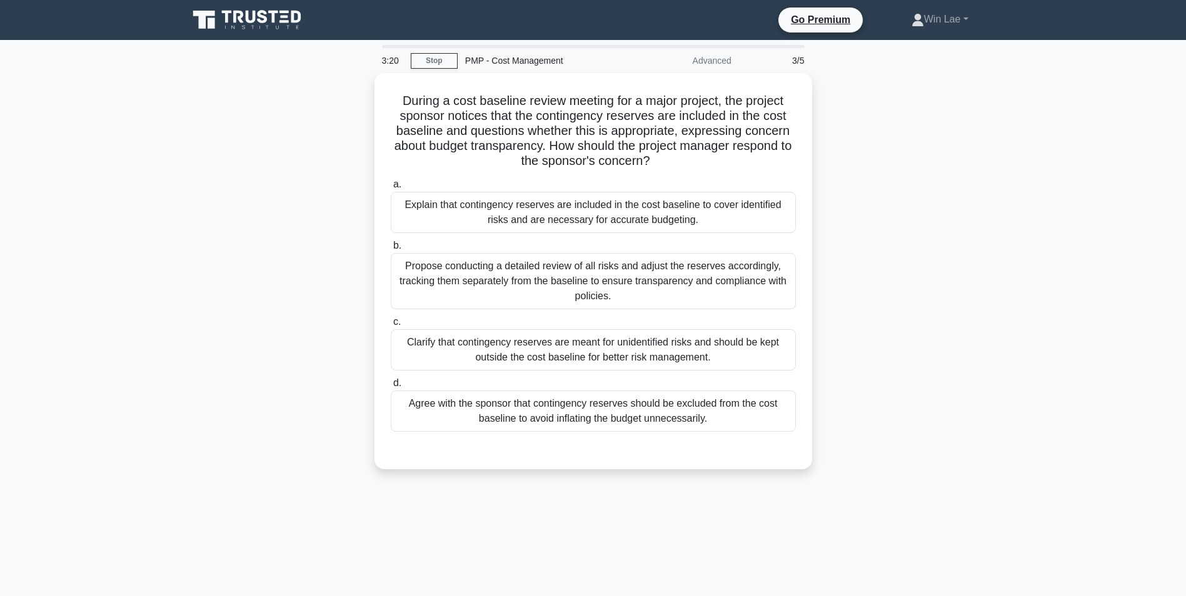
click at [292, 257] on div "During a cost baseline review meeting for a major project, the project sponsor …" at bounding box center [593, 278] width 825 height 411
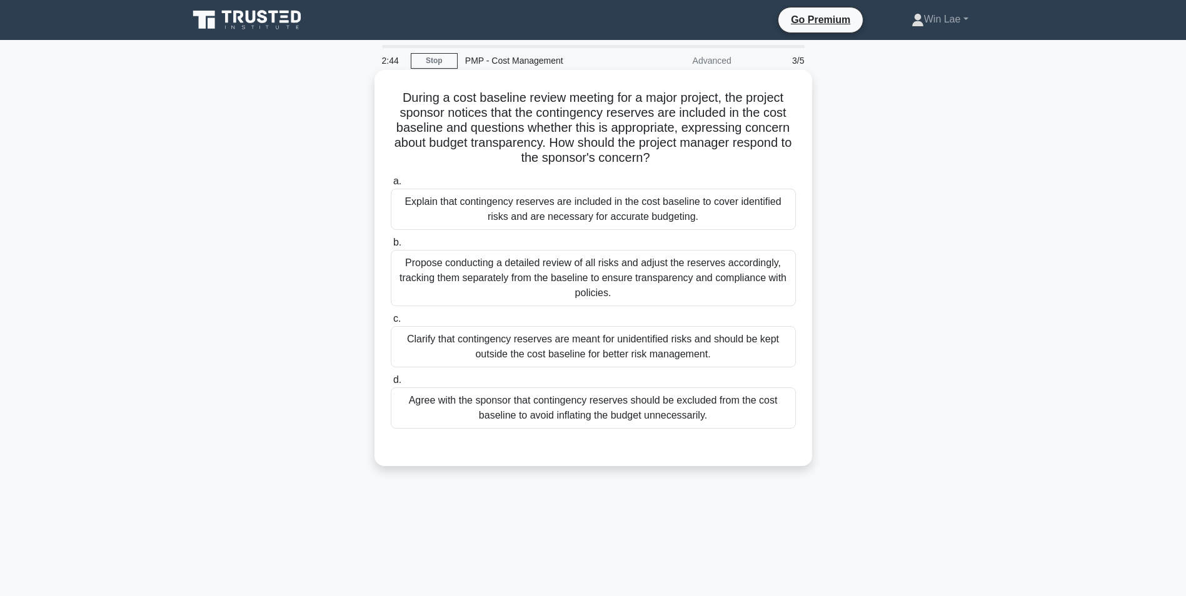
click at [719, 287] on div "Propose conducting a detailed review of all risks and adjust the reserves accor…" at bounding box center [593, 278] width 405 height 56
click at [391, 247] on input "b. Propose conducting a detailed review of all risks and adjust the reserves ac…" at bounding box center [391, 243] width 0 height 8
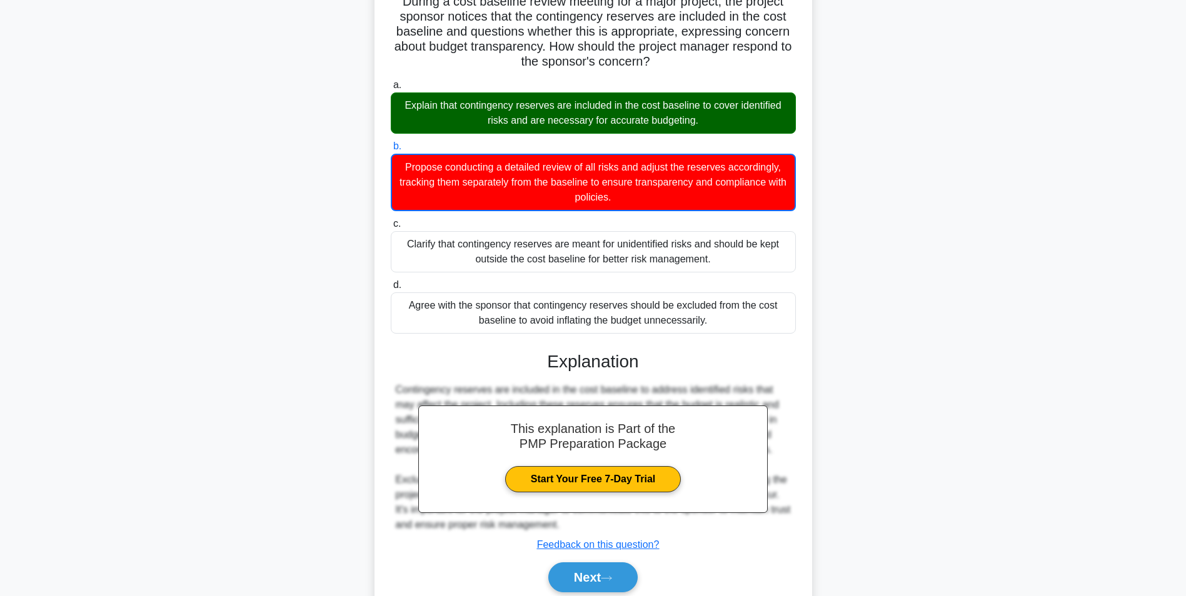
scroll to position [125, 0]
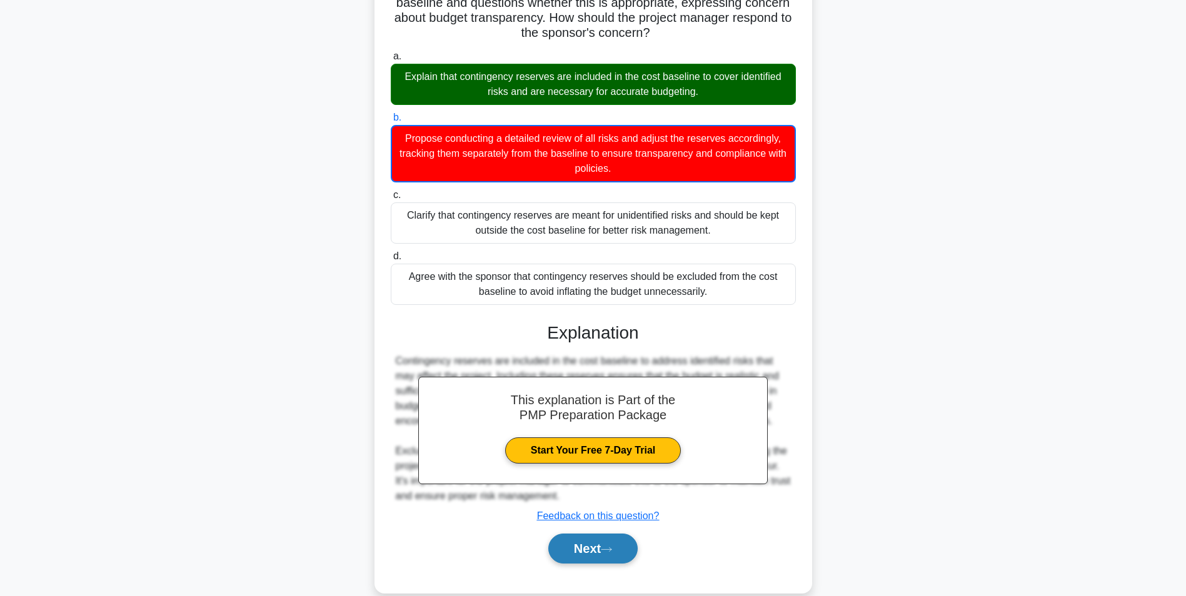
click at [586, 542] on button "Next" at bounding box center [592, 549] width 89 height 30
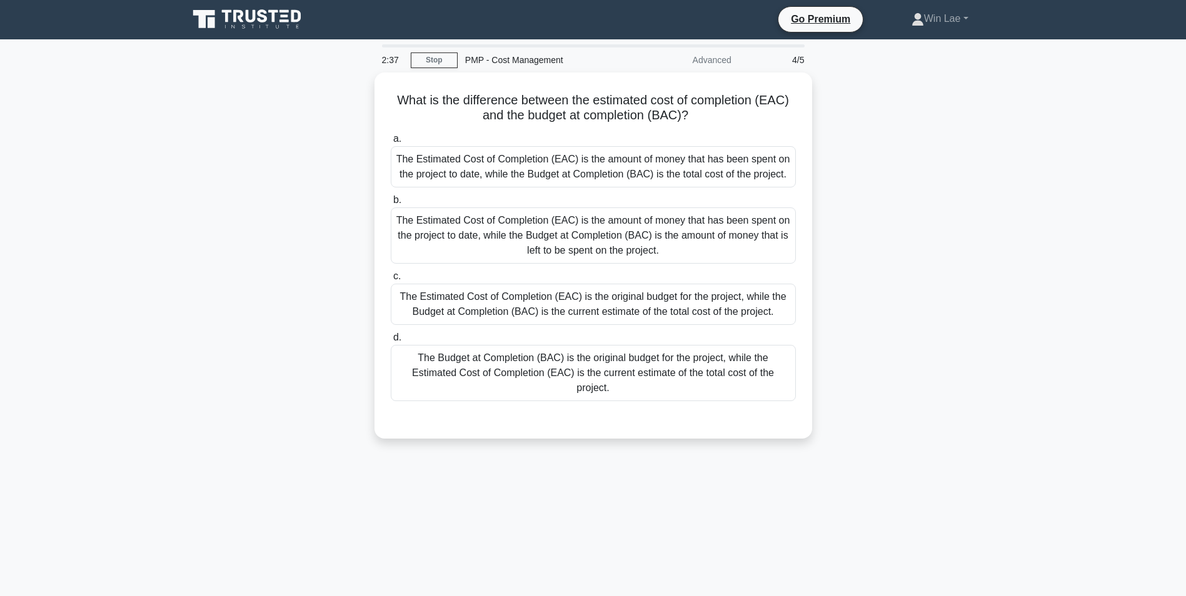
scroll to position [0, 0]
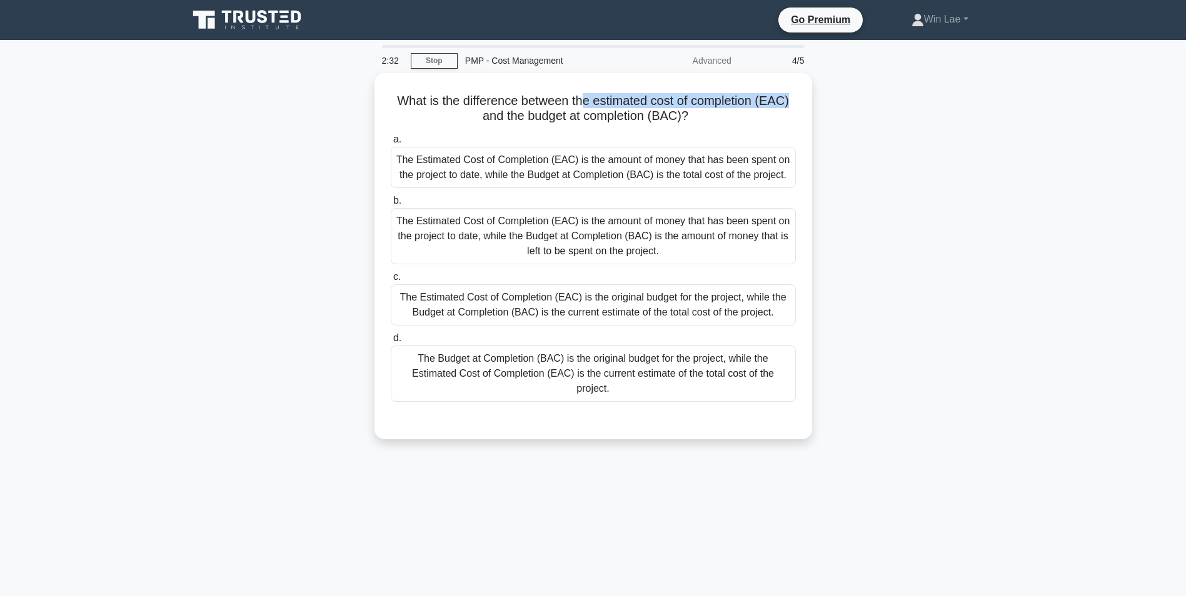
drag, startPoint x: 582, startPoint y: 101, endPoint x: 816, endPoint y: 98, distance: 233.7
click at [816, 98] on div "What is the difference between the estimated cost of completion (EAC) and the b…" at bounding box center [593, 263] width 825 height 381
click at [917, 308] on div "What is the difference between the estimated cost of completion (EAC) and the b…" at bounding box center [593, 263] width 825 height 381
click at [205, 293] on div "What is the difference between the estimated cost of completion (EAC) and the b…" at bounding box center [593, 263] width 825 height 381
click at [267, 344] on div "What is the difference between the estimated cost of completion (EAC) and the b…" at bounding box center [593, 263] width 825 height 381
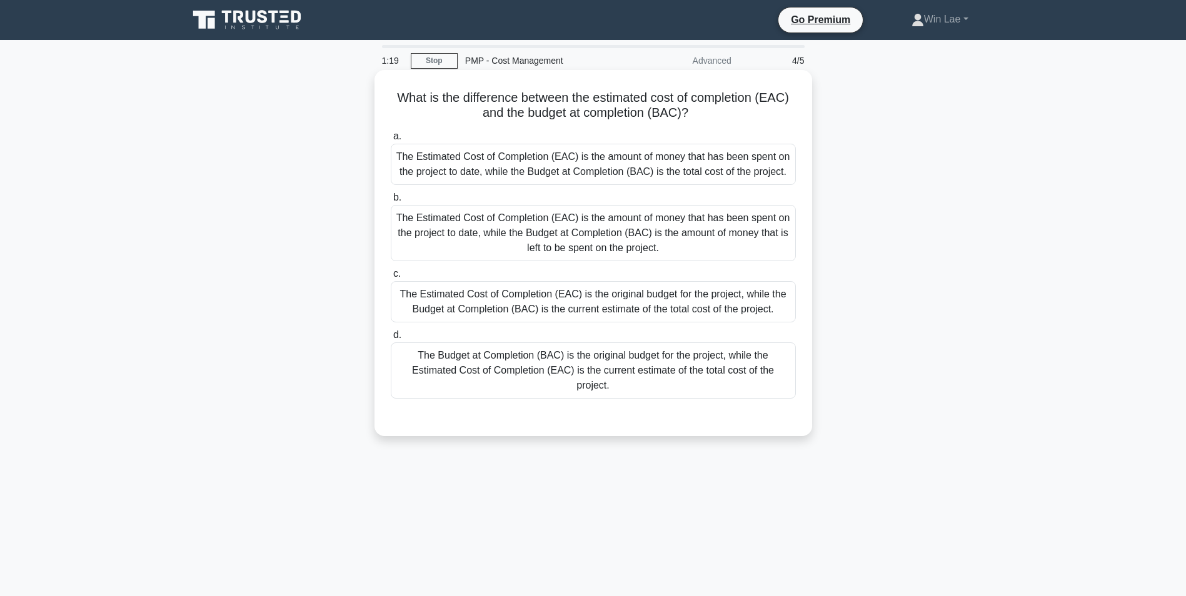
click at [621, 216] on div "The Estimated Cost of Completion (EAC) is the amount of money that has been spe…" at bounding box center [593, 233] width 405 height 56
click at [391, 202] on input "b. The Estimated Cost of Completion (EAC) is the amount of money that has been …" at bounding box center [391, 198] width 0 height 8
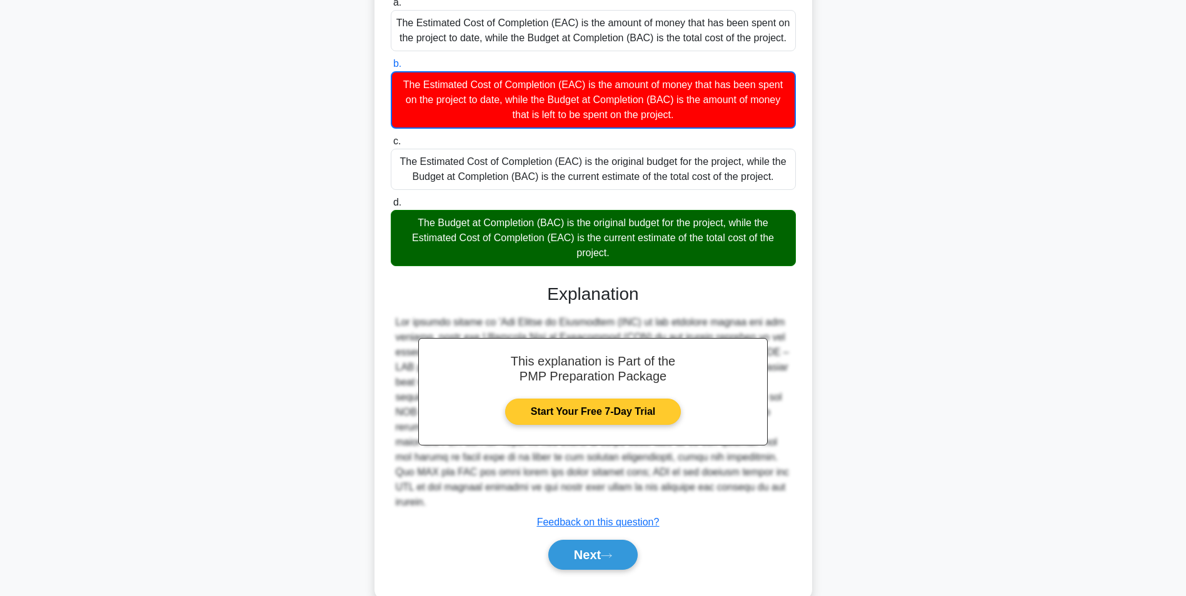
scroll to position [146, 0]
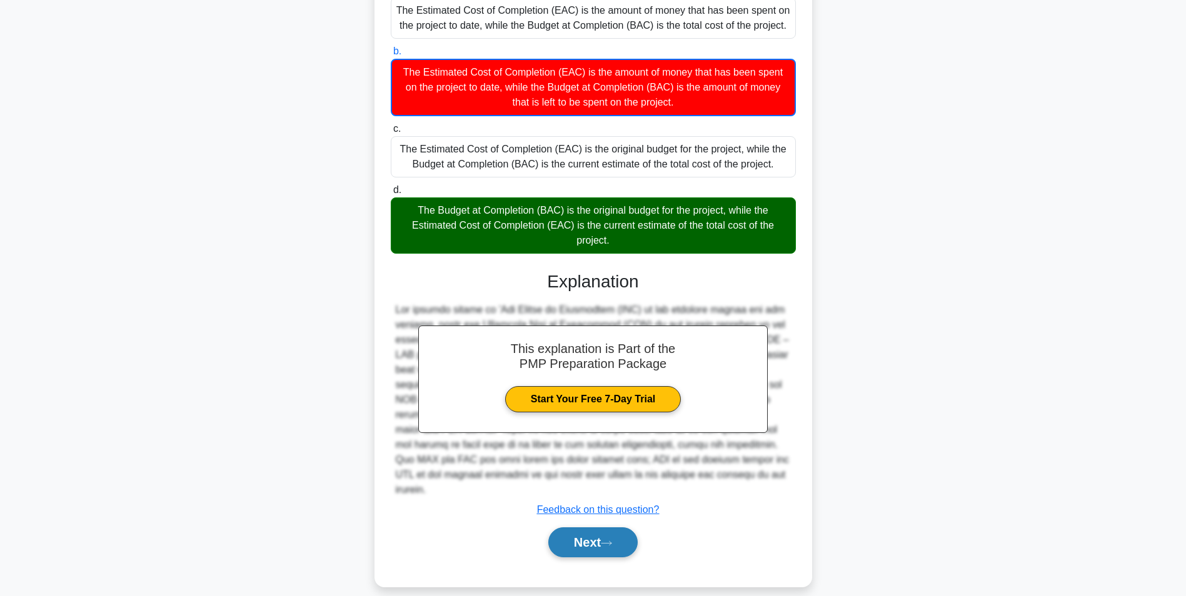
click at [611, 540] on icon at bounding box center [606, 543] width 11 height 7
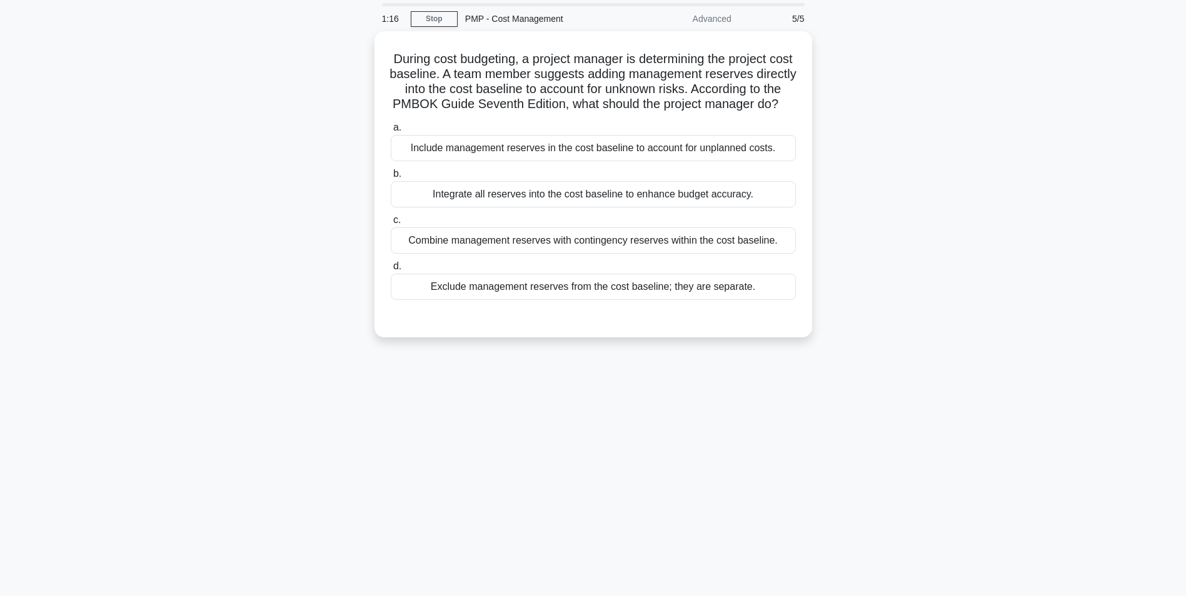
scroll to position [0, 0]
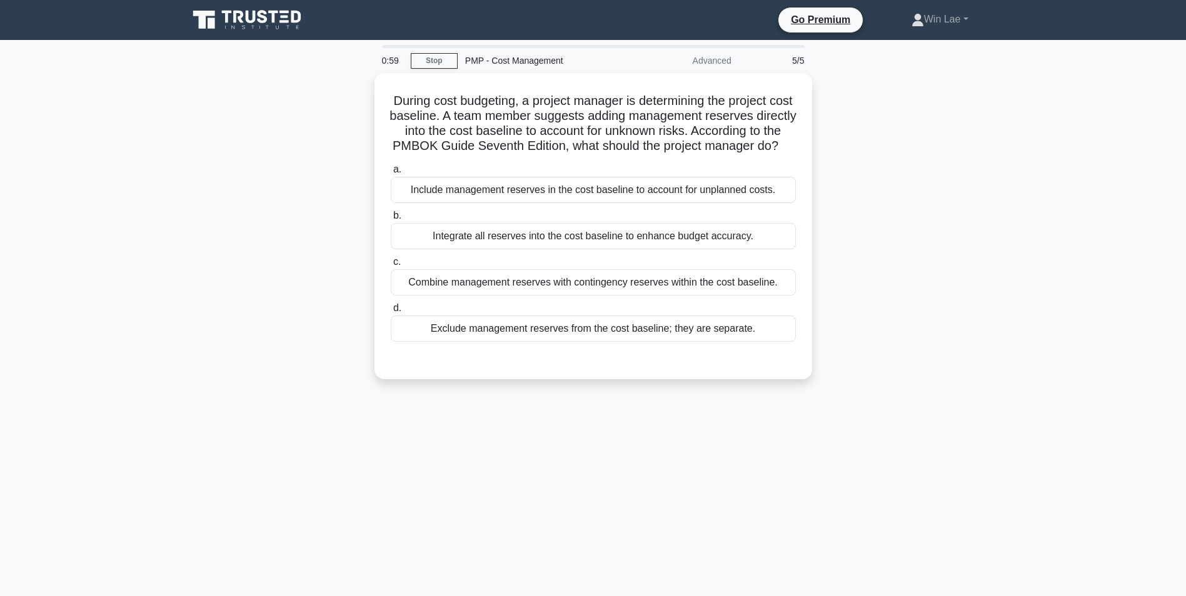
click at [297, 343] on div "During cost budgeting, a project manager is determining the project cost baseli…" at bounding box center [593, 233] width 825 height 321
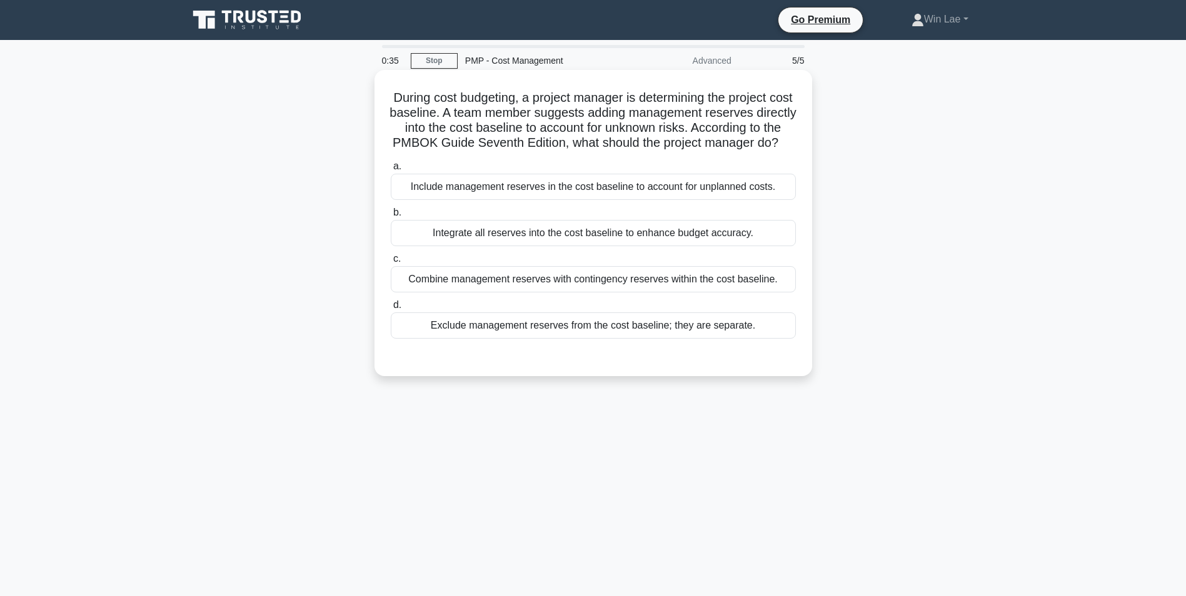
click at [527, 199] on div "Include management reserves in the cost baseline to account for unplanned costs." at bounding box center [593, 187] width 405 height 26
click at [391, 171] on input "a. Include management reserves in the cost baseline to account for unplanned co…" at bounding box center [391, 166] width 0 height 8
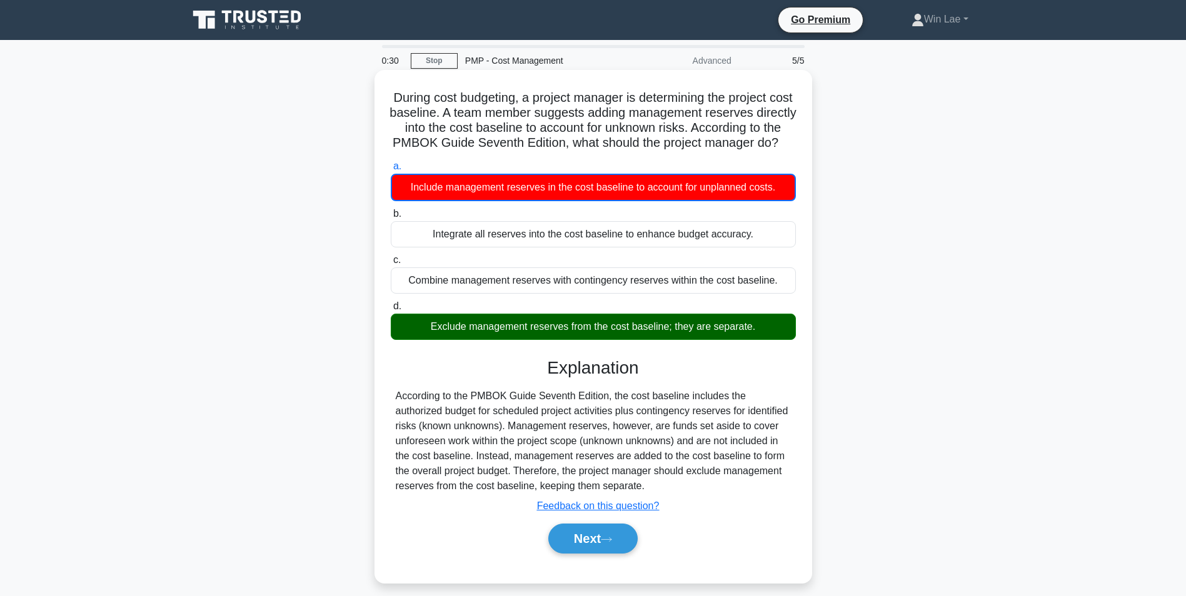
drag, startPoint x: 425, startPoint y: 345, endPoint x: 797, endPoint y: 341, distance: 371.9
click at [797, 340] on div "d. Exclude management reserves from the cost baseline; they are separate." at bounding box center [593, 319] width 420 height 41
click at [466, 438] on div "According to the PMBOK Guide Seventh Edition, the cost baseline includes the au…" at bounding box center [593, 441] width 395 height 105
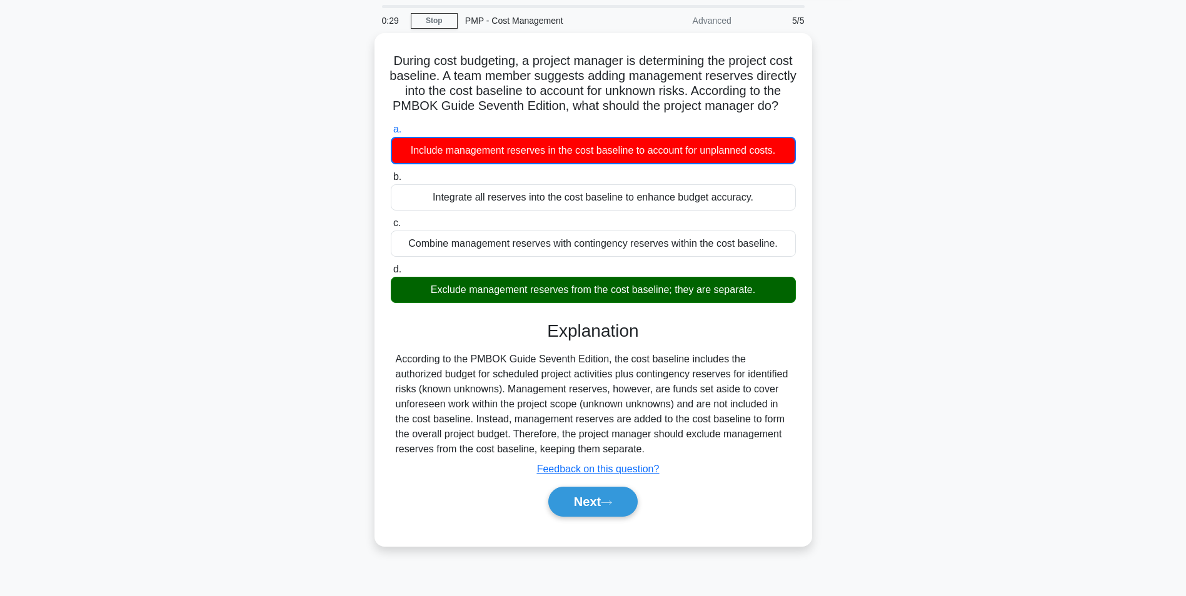
scroll to position [62, 0]
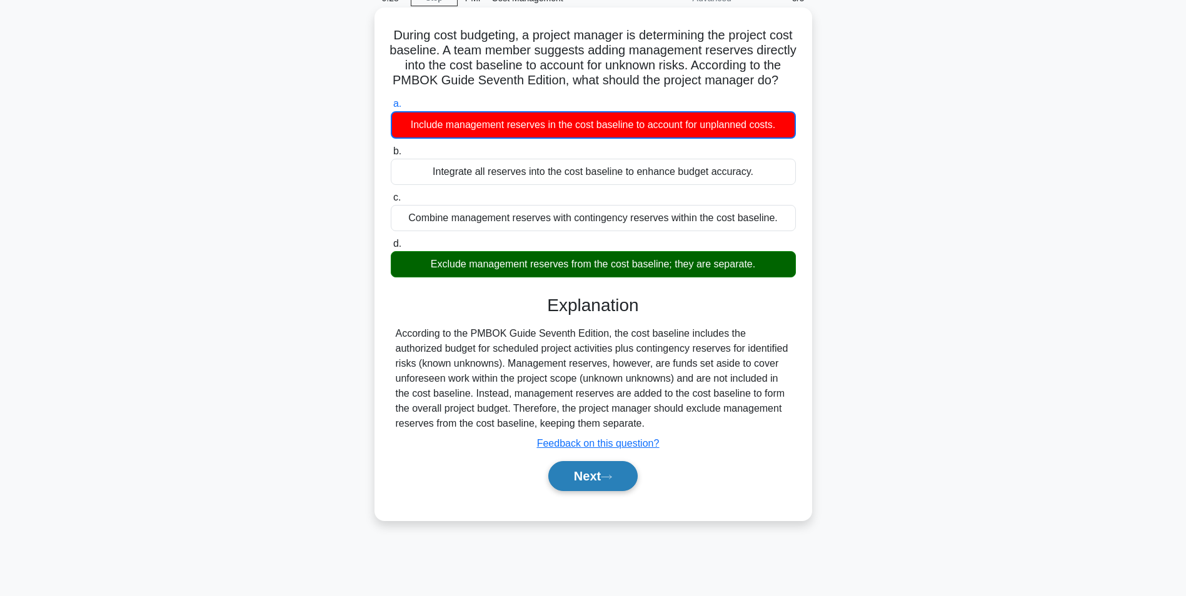
click at [577, 491] on button "Next" at bounding box center [592, 476] width 89 height 30
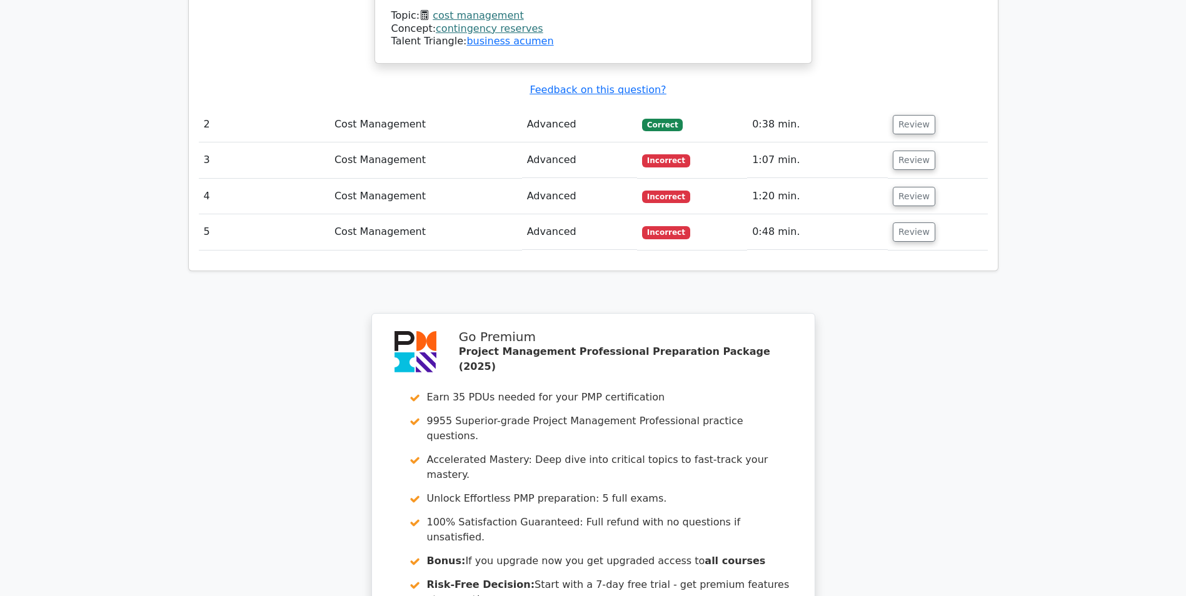
scroll to position [1500, 0]
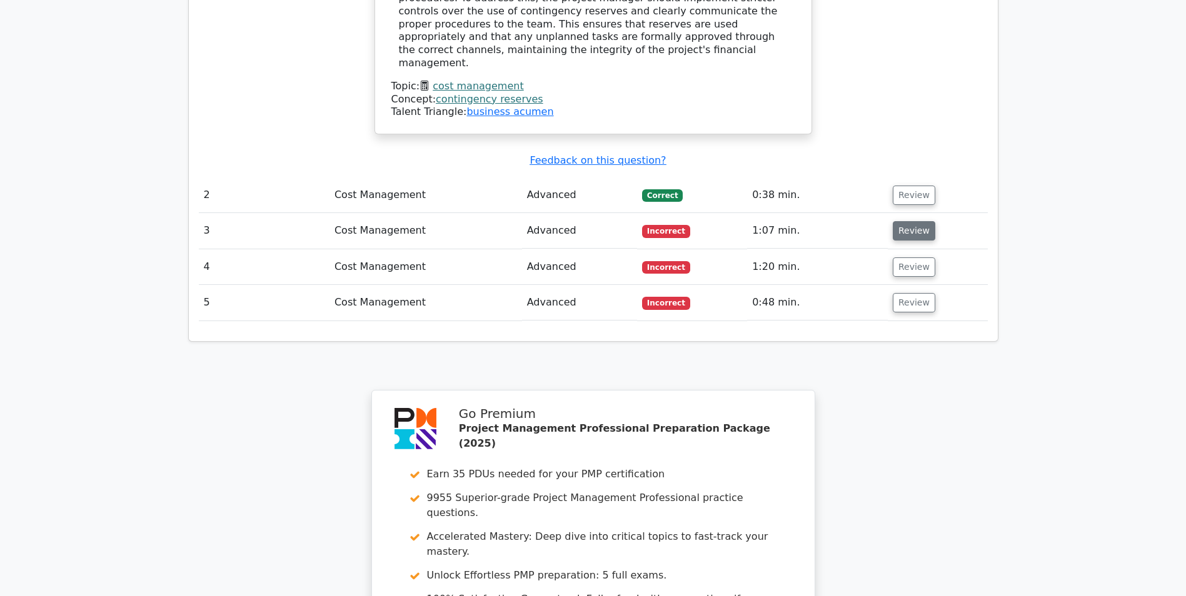
click at [917, 221] on button "Review" at bounding box center [913, 230] width 42 height 19
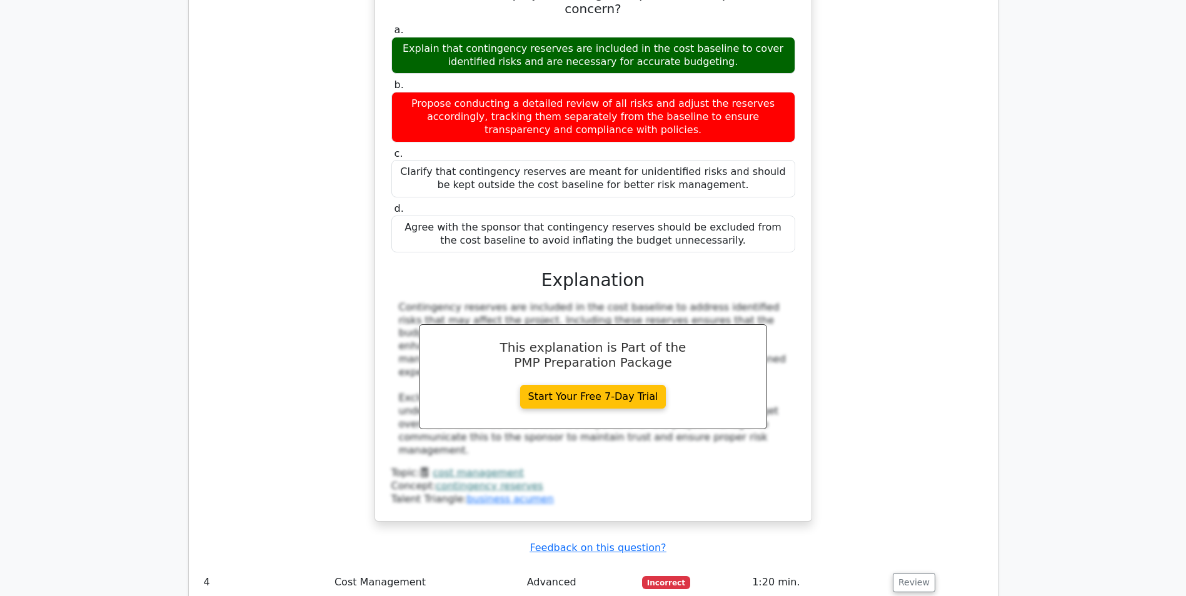
scroll to position [1937, 0]
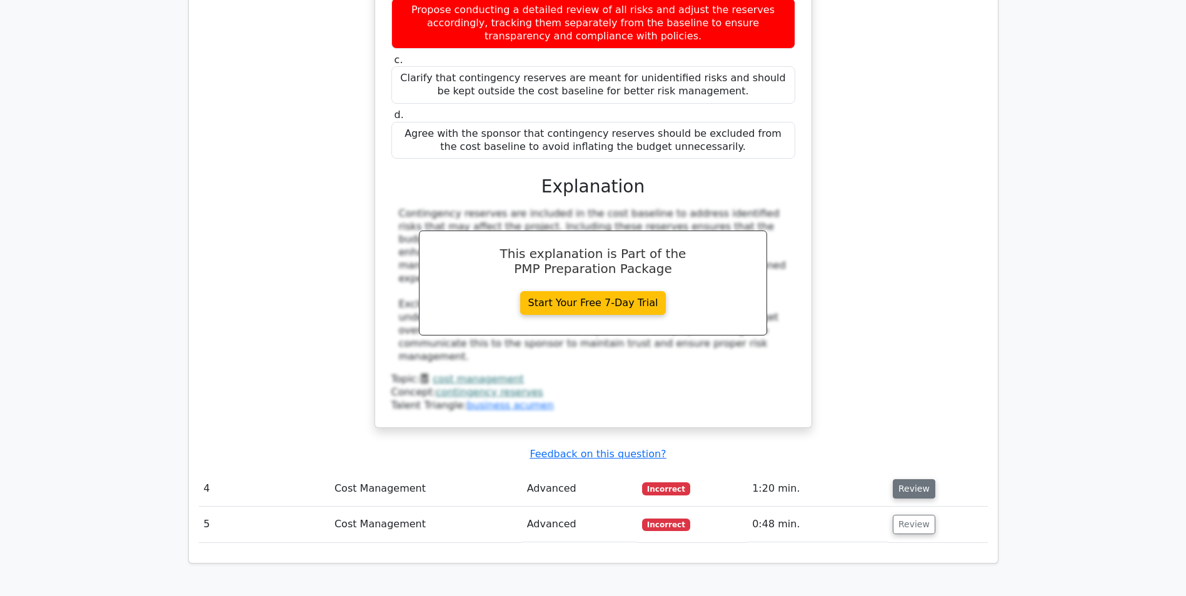
click at [907, 479] on button "Review" at bounding box center [913, 488] width 42 height 19
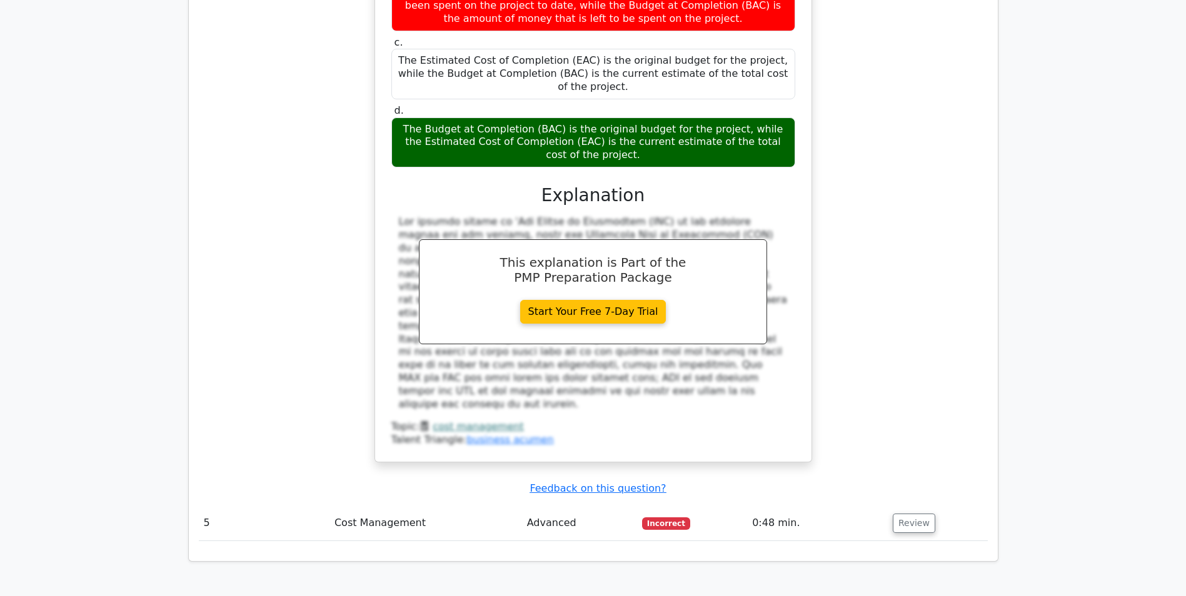
scroll to position [2625, 0]
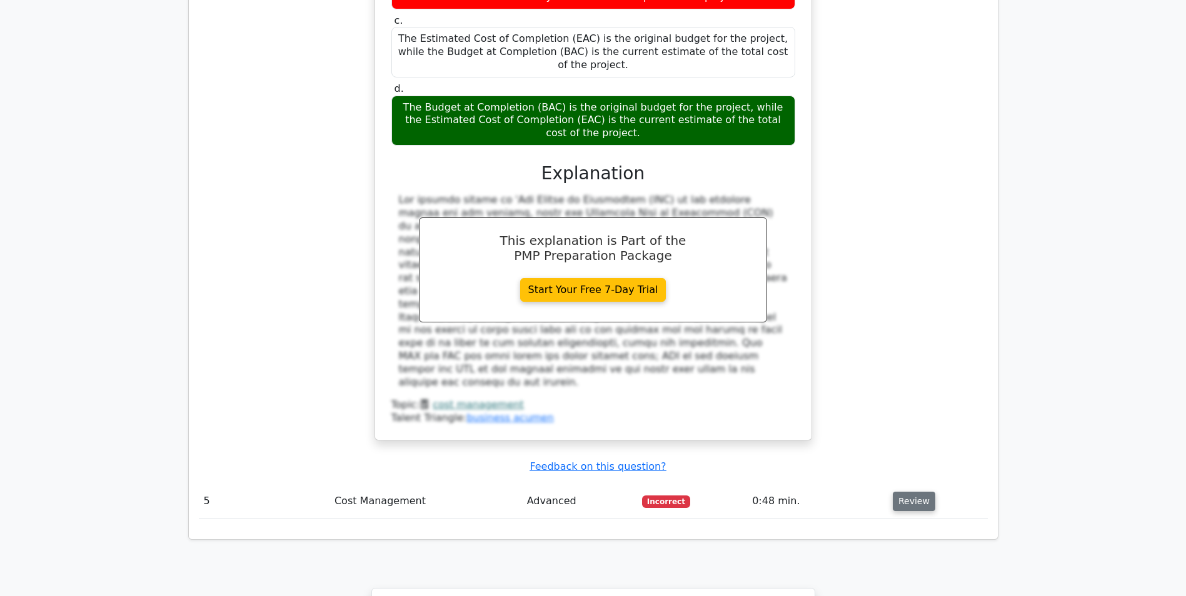
click at [905, 492] on button "Review" at bounding box center [913, 501] width 42 height 19
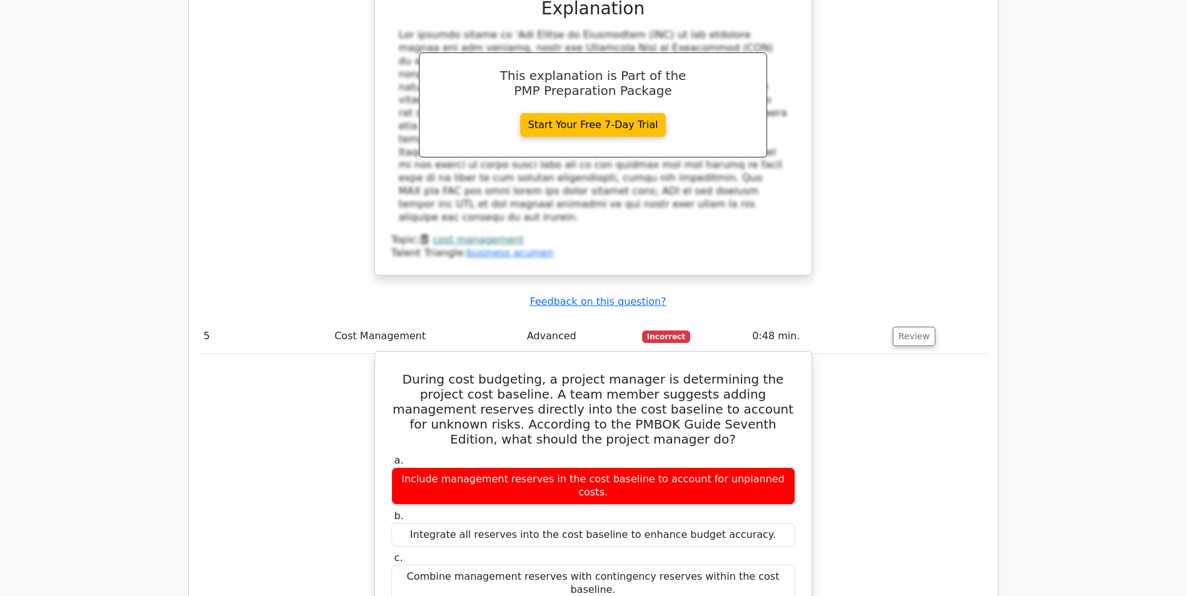
scroll to position [2875, 0]
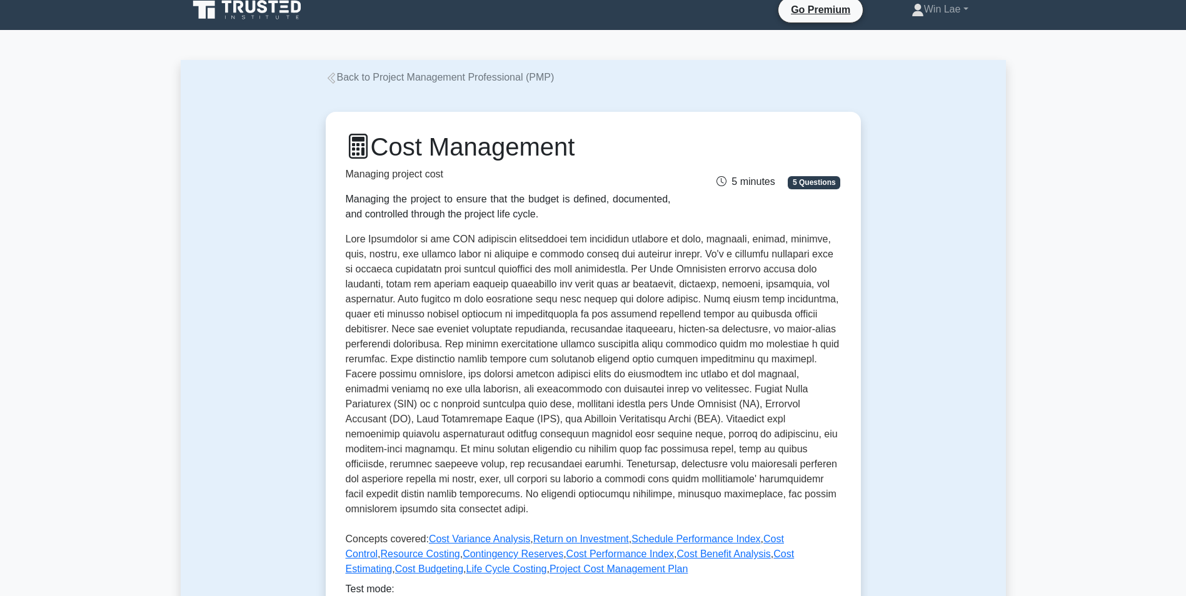
scroll to position [250, 0]
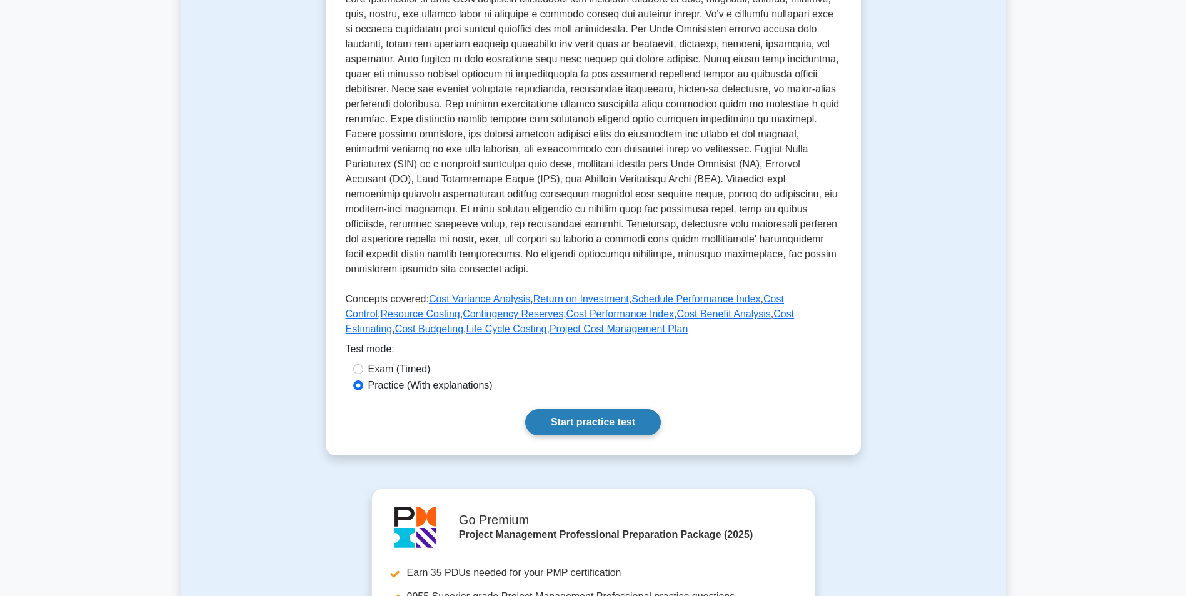
click at [546, 409] on link "Start practice test" at bounding box center [593, 422] width 136 height 26
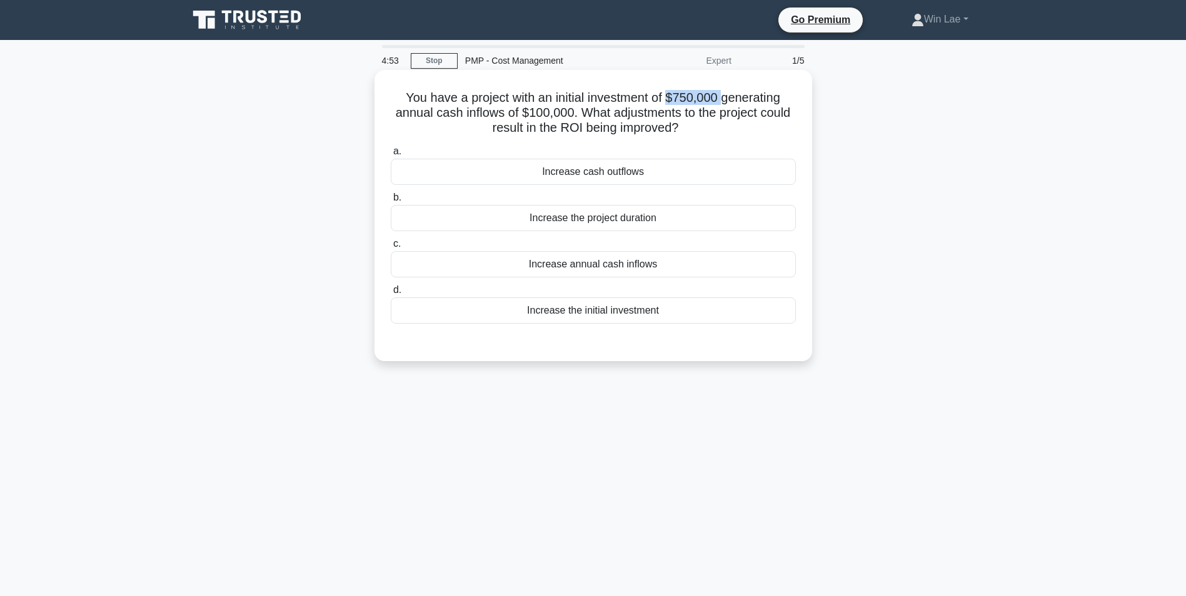
drag, startPoint x: 672, startPoint y: 96, endPoint x: 726, endPoint y: 96, distance: 54.4
click at [726, 96] on h5 "You have a project with an initial investment of $750,000 generating annual cas…" at bounding box center [592, 113] width 407 height 46
click at [630, 219] on div "Increase the project duration" at bounding box center [593, 218] width 405 height 26
click at [391, 202] on input "b. Increase the project duration" at bounding box center [391, 198] width 0 height 8
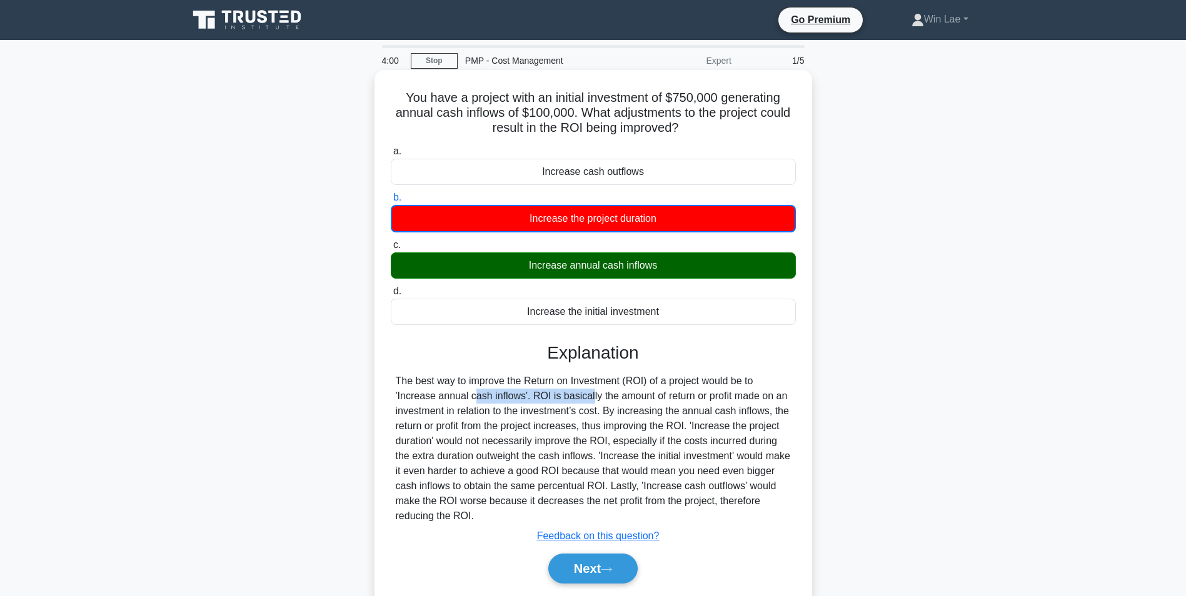
drag, startPoint x: 397, startPoint y: 397, endPoint x: 521, endPoint y: 396, distance: 123.7
click at [521, 396] on div "The best way to improve the Return on Investment (ROI) of a project would be to…" at bounding box center [593, 449] width 395 height 150
drag, startPoint x: 521, startPoint y: 396, endPoint x: 524, endPoint y: 473, distance: 77.0
click at [521, 457] on div "The best way to improve the Return on Investment (ROI) of a project would be to…" at bounding box center [593, 449] width 395 height 150
click at [583, 566] on button "Next" at bounding box center [592, 569] width 89 height 30
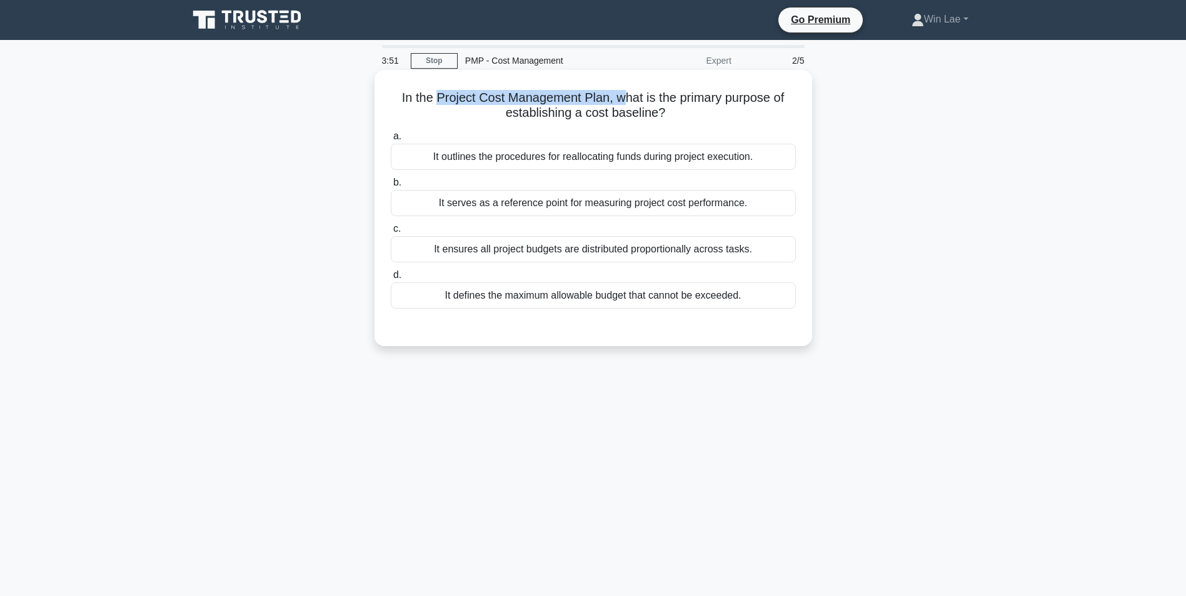
drag, startPoint x: 432, startPoint y: 100, endPoint x: 627, endPoint y: 91, distance: 194.6
click at [627, 91] on h5 "In the Project Cost Management Plan, what is the primary purpose of establishin…" at bounding box center [592, 105] width 407 height 31
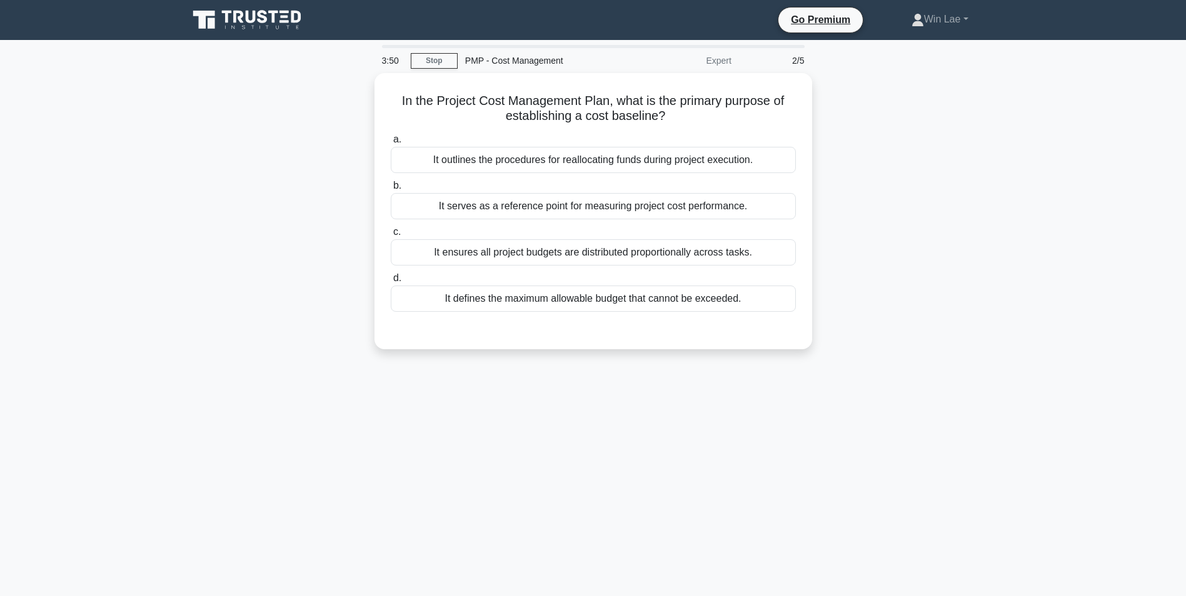
click at [274, 161] on div "In the Project Cost Management Plan, what is the primary purpose of establishin…" at bounding box center [593, 218] width 825 height 291
click at [830, 412] on div "3:43 Stop PMP - Cost Management Expert 2/5 In the Project Cost Management Plan,…" at bounding box center [593, 357] width 825 height 625
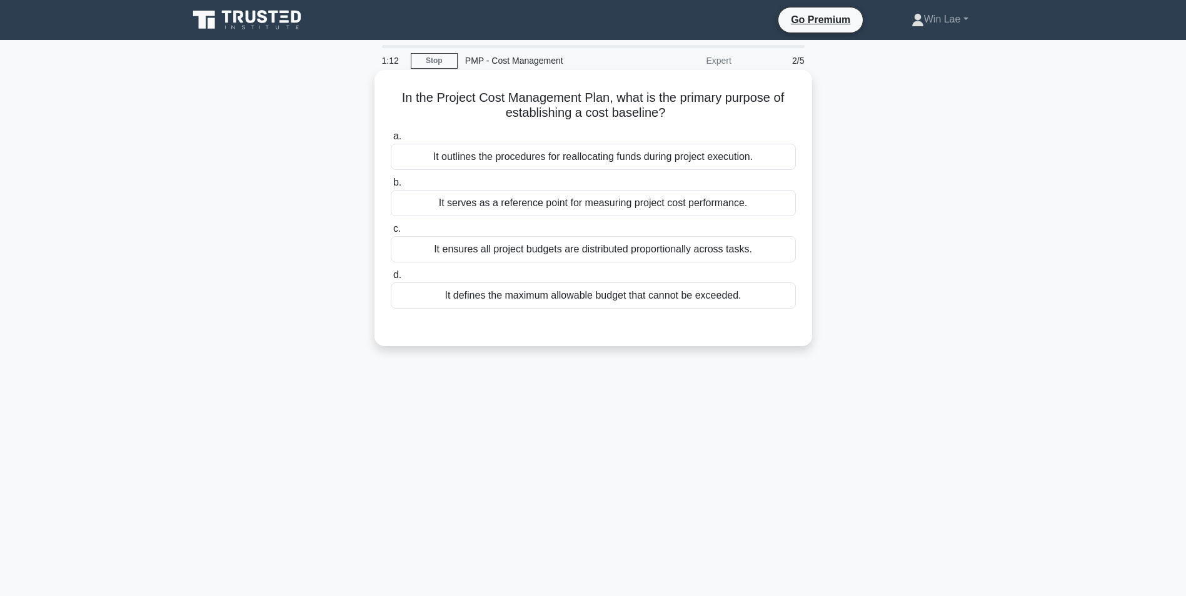
click at [488, 249] on div "It ensures all project budgets are distributed proportionally across tasks." at bounding box center [593, 249] width 405 height 26
click at [391, 233] on input "c. It ensures all project budgets are distributed proportionally across tasks." at bounding box center [391, 229] width 0 height 8
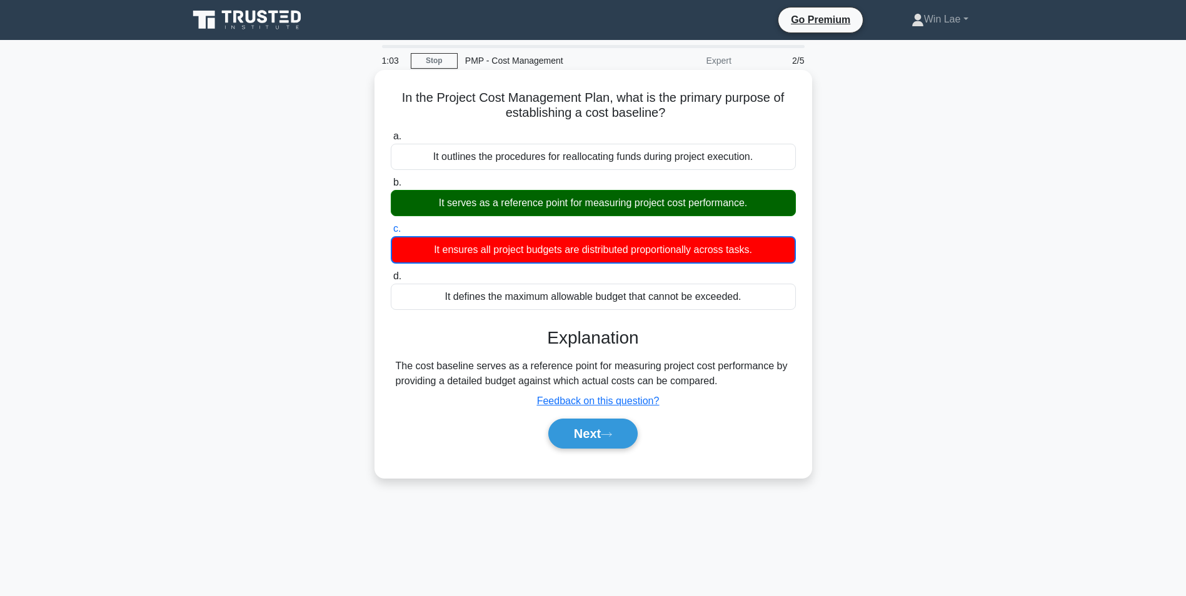
drag, startPoint x: 532, startPoint y: 369, endPoint x: 749, endPoint y: 379, distance: 216.5
click at [749, 379] on div "The cost baseline serves as a reference point for measuring project cost perfor…" at bounding box center [593, 374] width 395 height 30
click at [624, 422] on button "Next" at bounding box center [592, 434] width 89 height 30
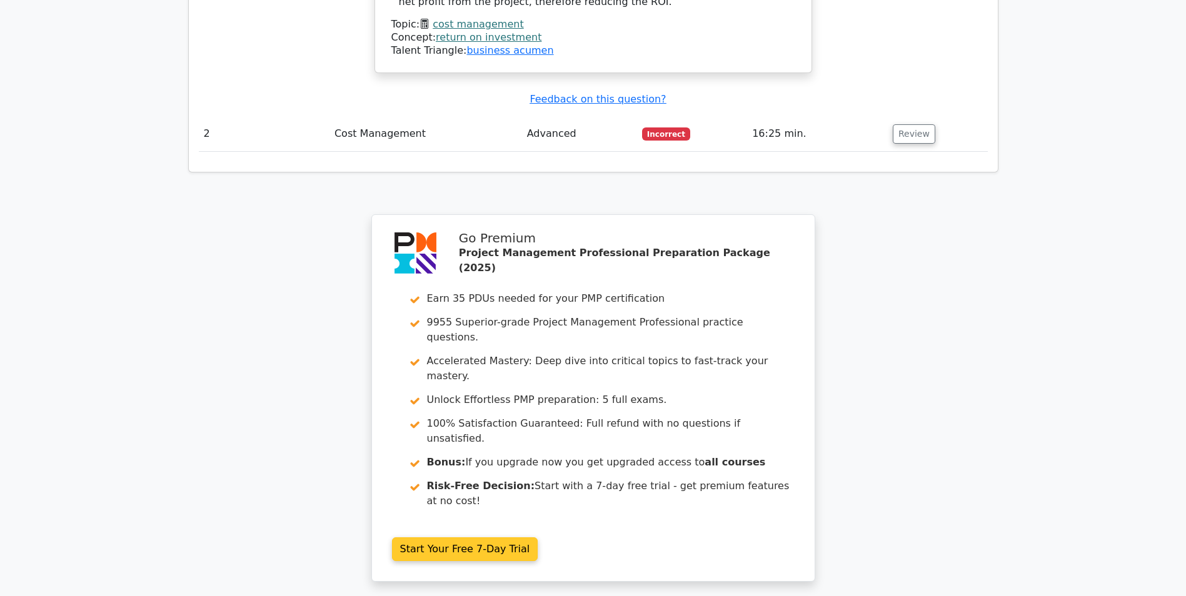
scroll to position [1342, 0]
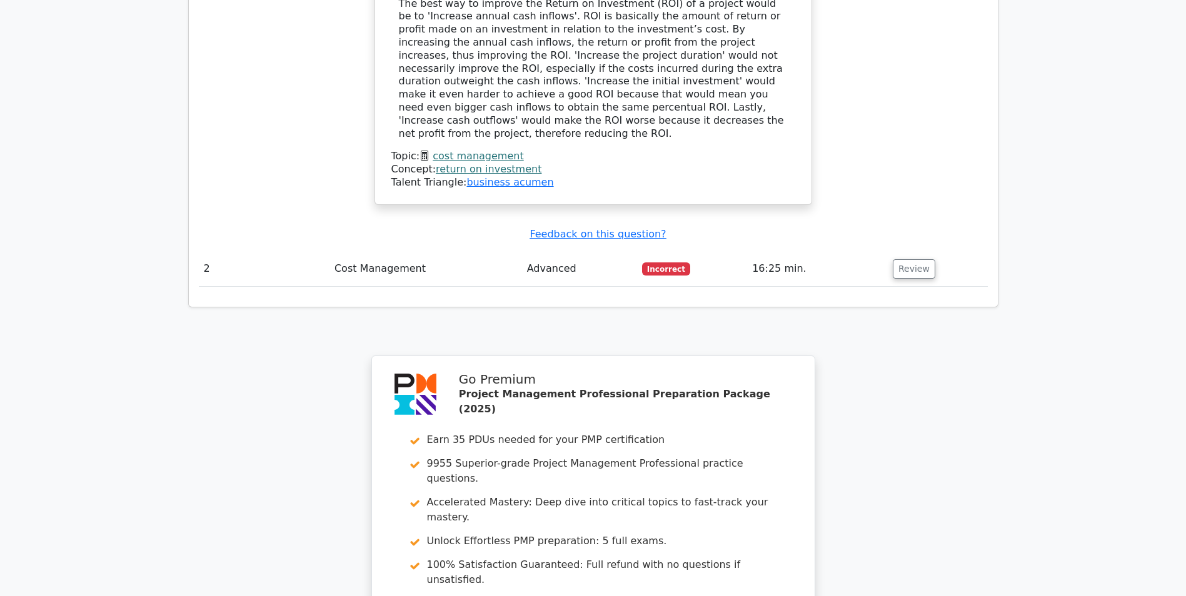
click at [474, 150] on link "cost management" at bounding box center [477, 156] width 91 height 12
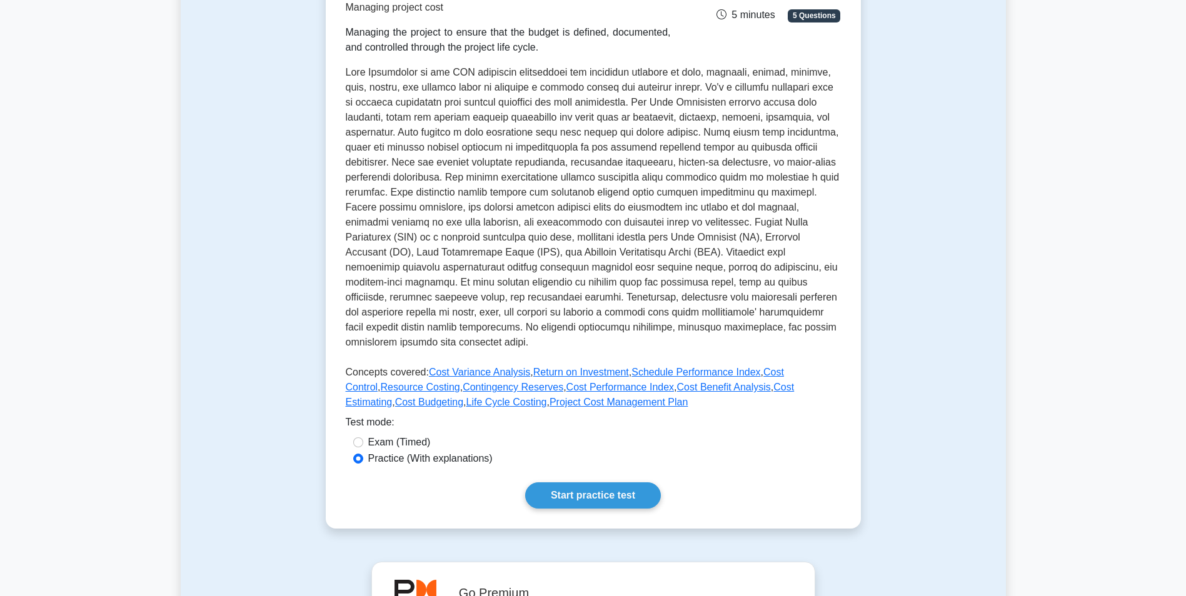
scroll to position [250, 0]
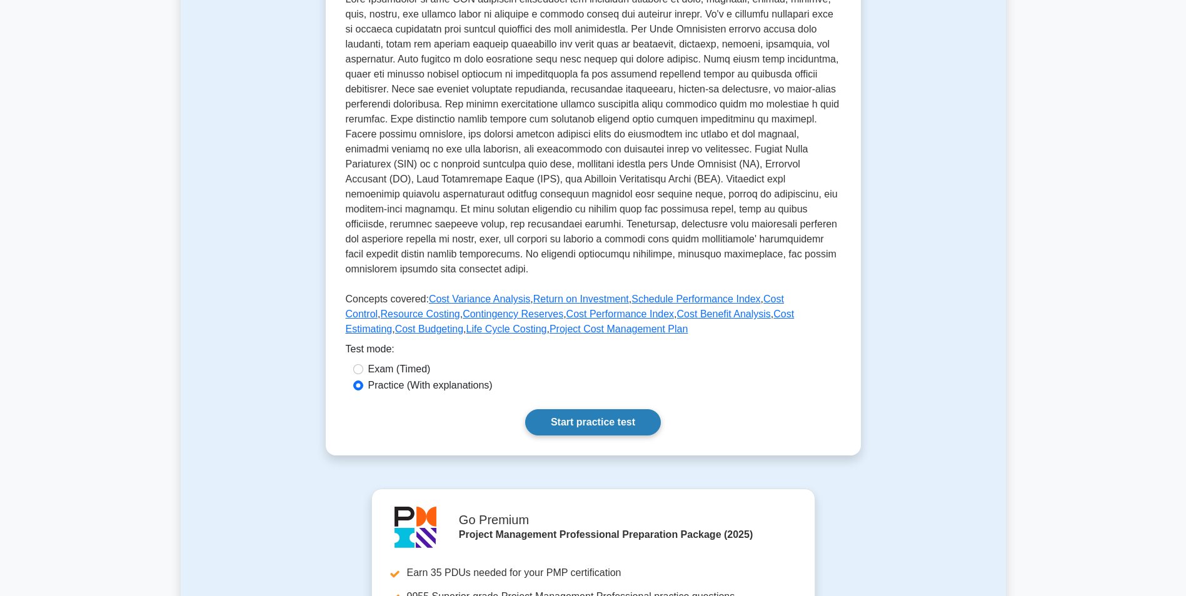
click at [589, 418] on link "Start practice test" at bounding box center [593, 422] width 136 height 26
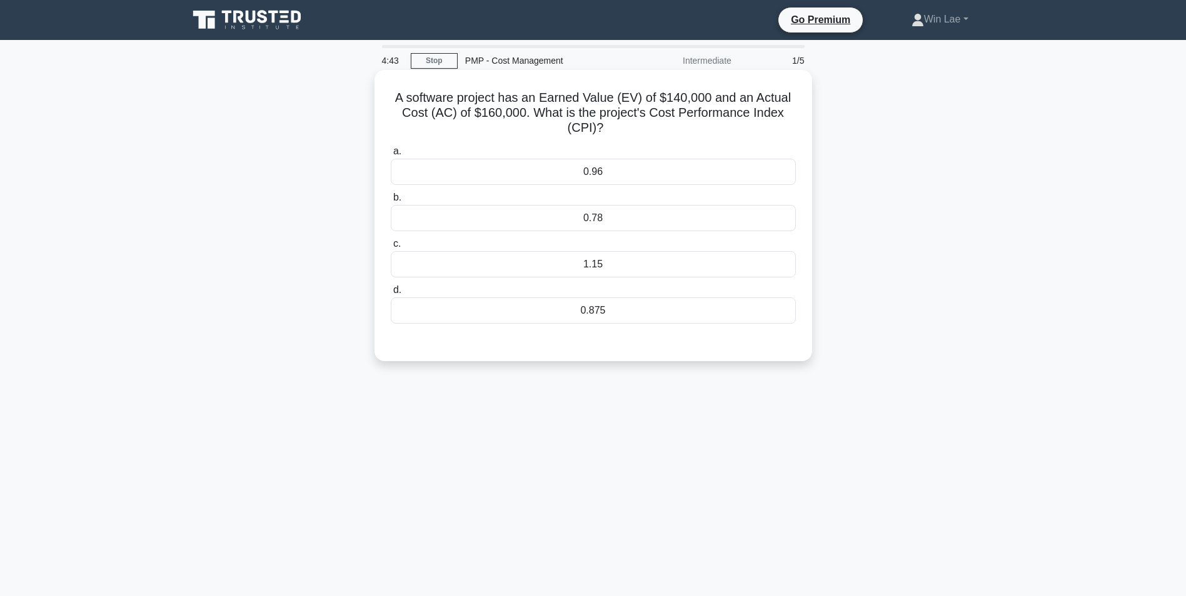
click at [600, 314] on div "0.875" at bounding box center [593, 310] width 405 height 26
click at [391, 294] on input "d. 0.875" at bounding box center [391, 290] width 0 height 8
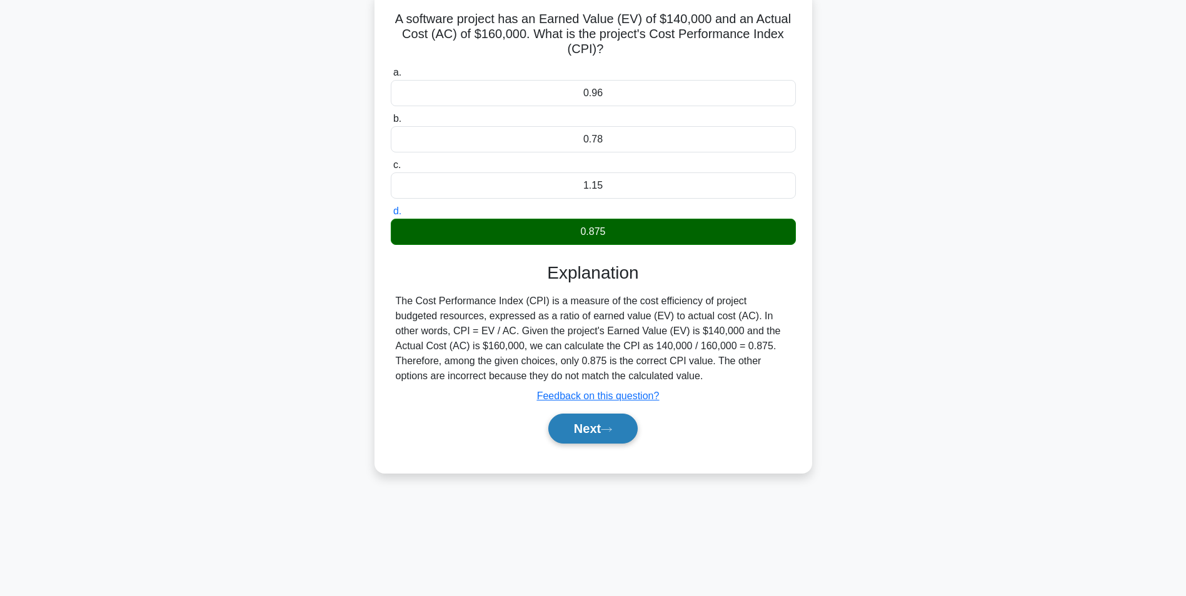
click at [588, 429] on button "Next" at bounding box center [592, 429] width 89 height 30
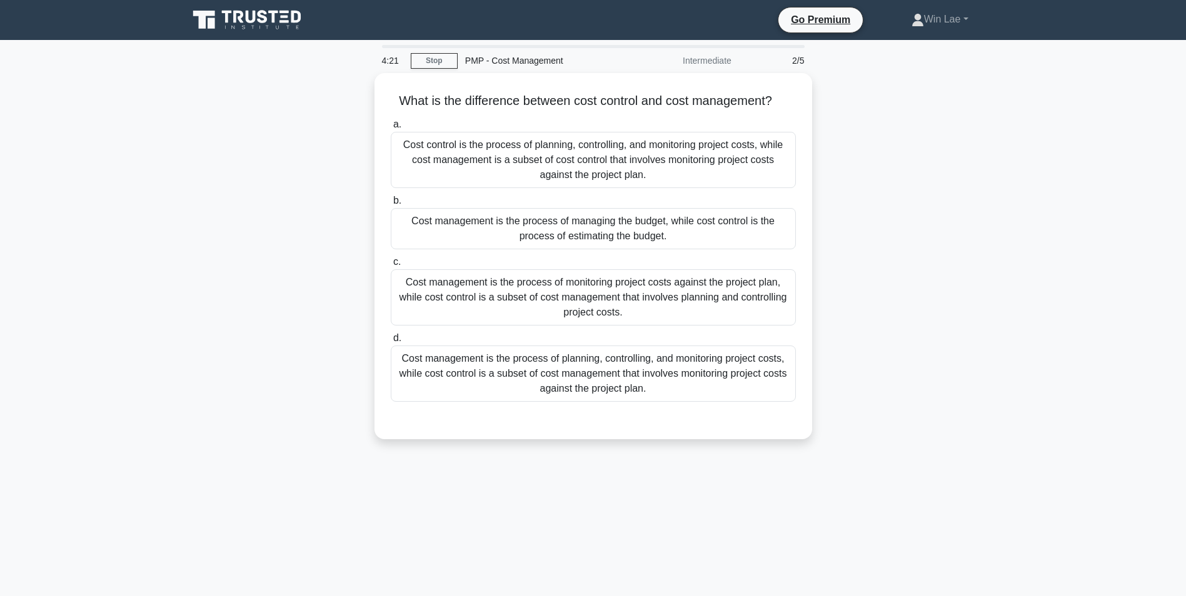
click at [276, 226] on div "What is the difference between cost control and cost management? .spinner_0XTQ{…" at bounding box center [593, 263] width 825 height 381
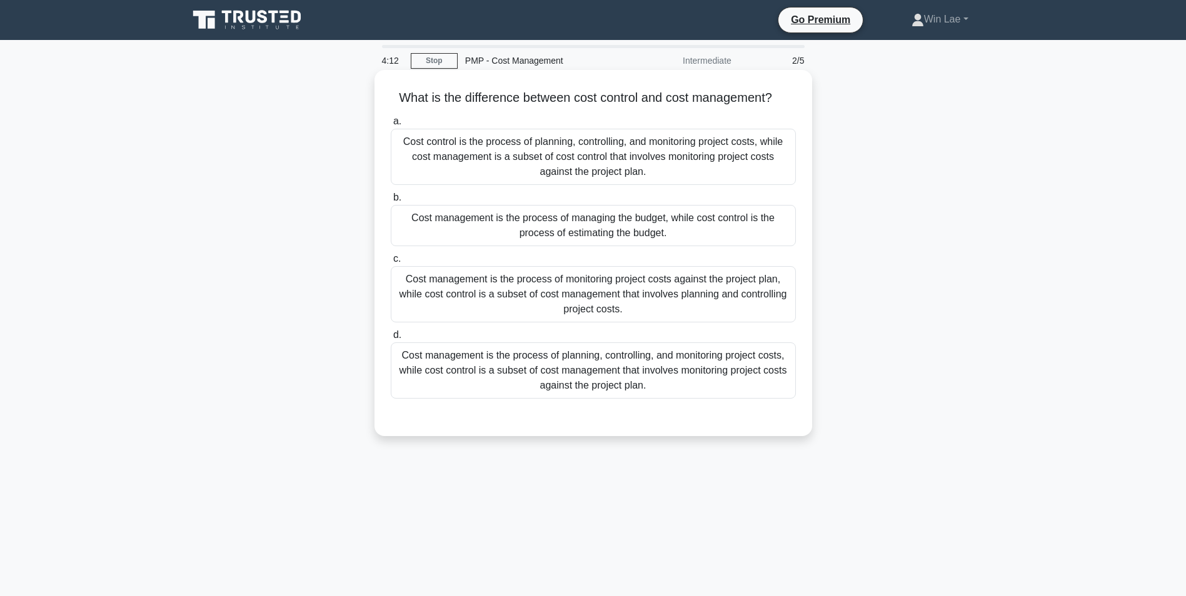
click at [601, 383] on div "Cost management is the process of planning, controlling, and monitoring project…" at bounding box center [593, 370] width 405 height 56
click at [391, 339] on input "d. Cost management is the process of planning, controlling, and monitoring proj…" at bounding box center [391, 335] width 0 height 8
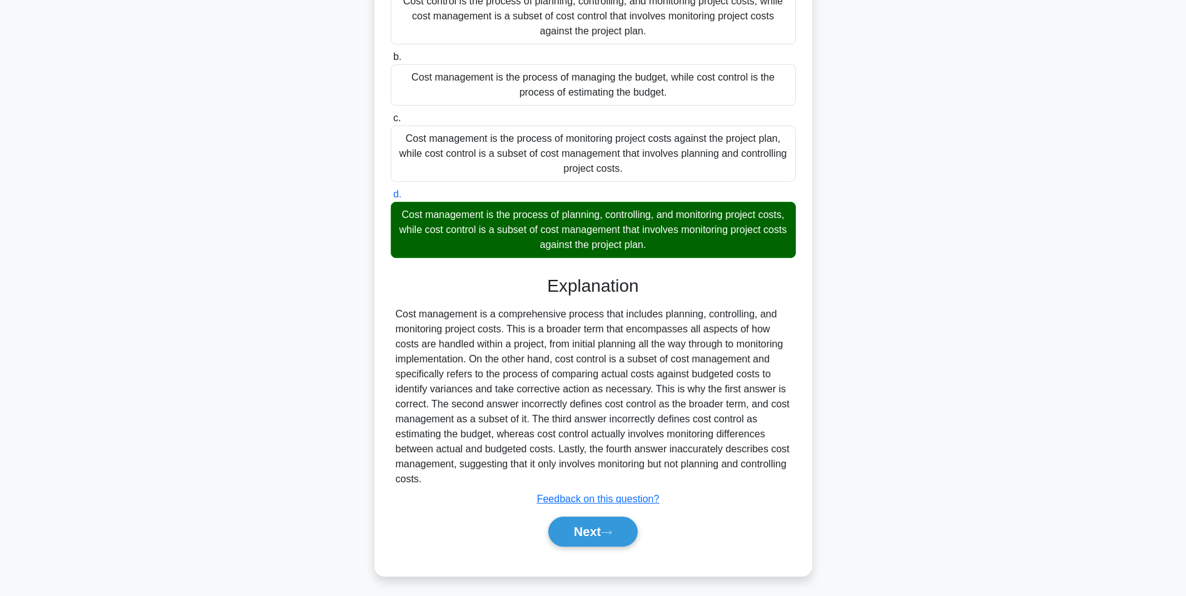
scroll to position [145, 0]
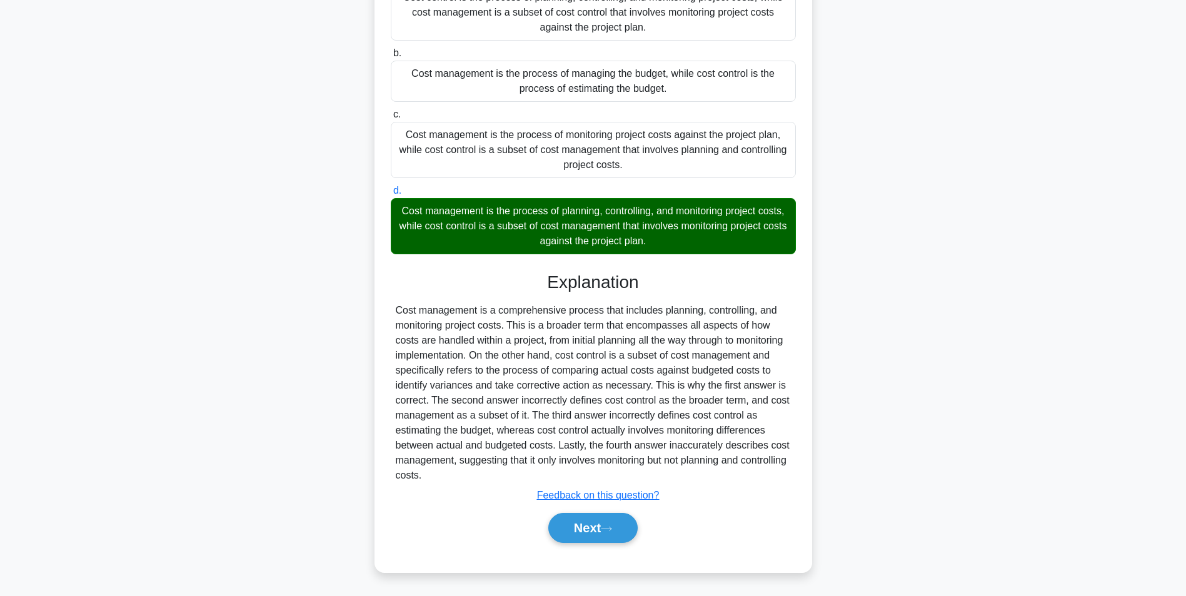
drag, startPoint x: 619, startPoint y: 532, endPoint x: 567, endPoint y: 463, distance: 86.1
click at [620, 532] on button "Next" at bounding box center [592, 528] width 89 height 30
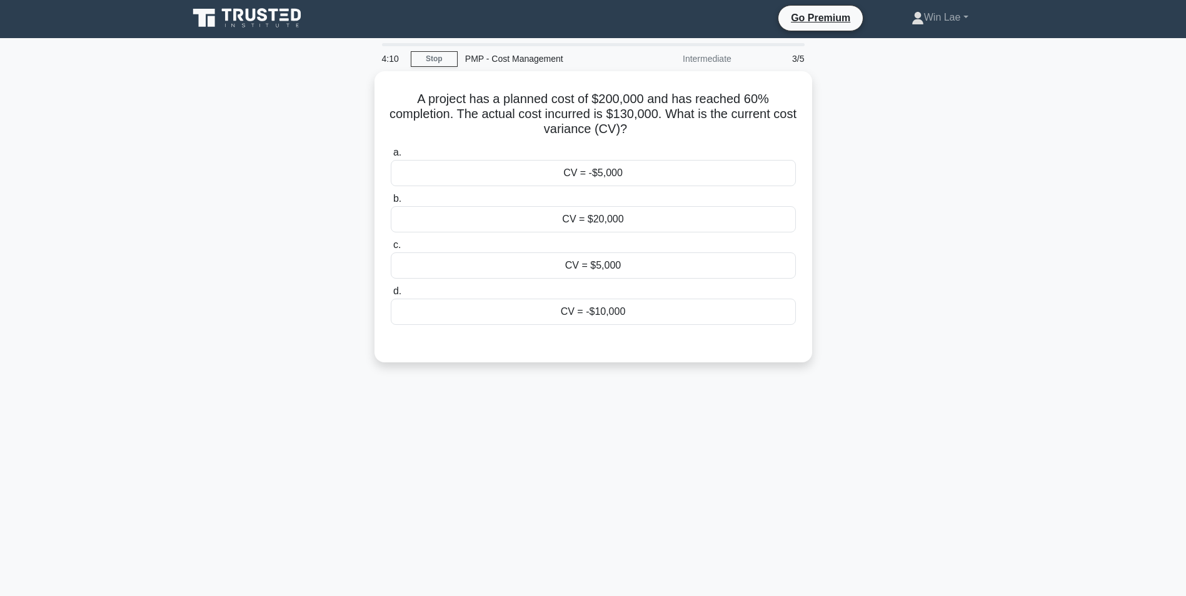
scroll to position [0, 0]
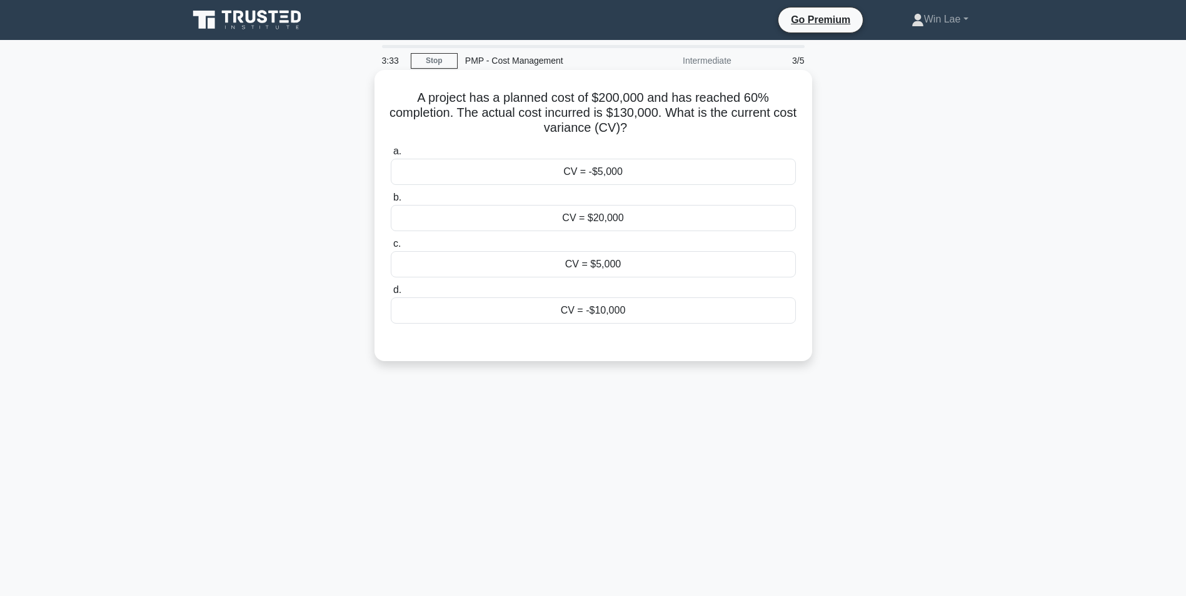
click at [579, 316] on div "CV = -$10,000" at bounding box center [593, 310] width 405 height 26
click at [391, 294] on input "d. CV = -$10,000" at bounding box center [391, 290] width 0 height 8
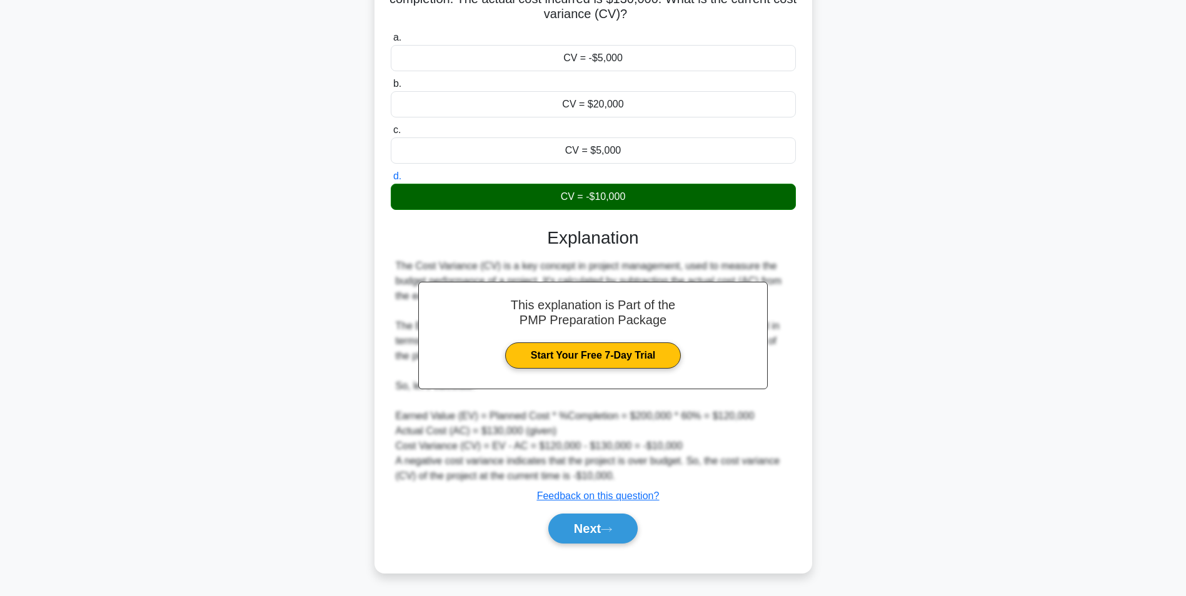
scroll to position [115, 0]
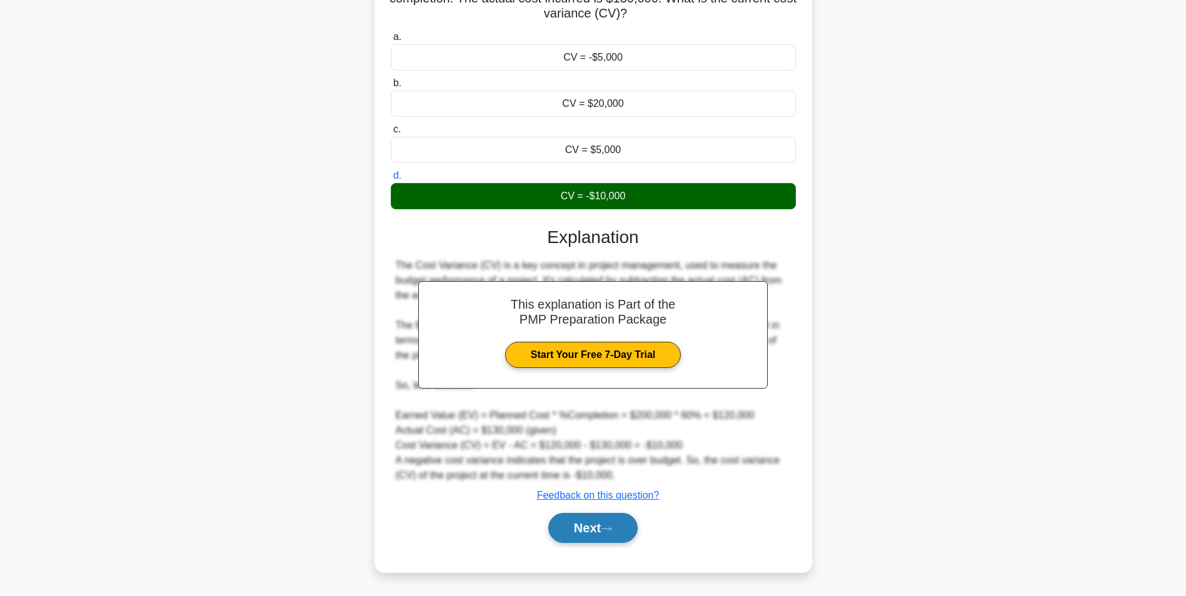
click at [587, 527] on button "Next" at bounding box center [592, 528] width 89 height 30
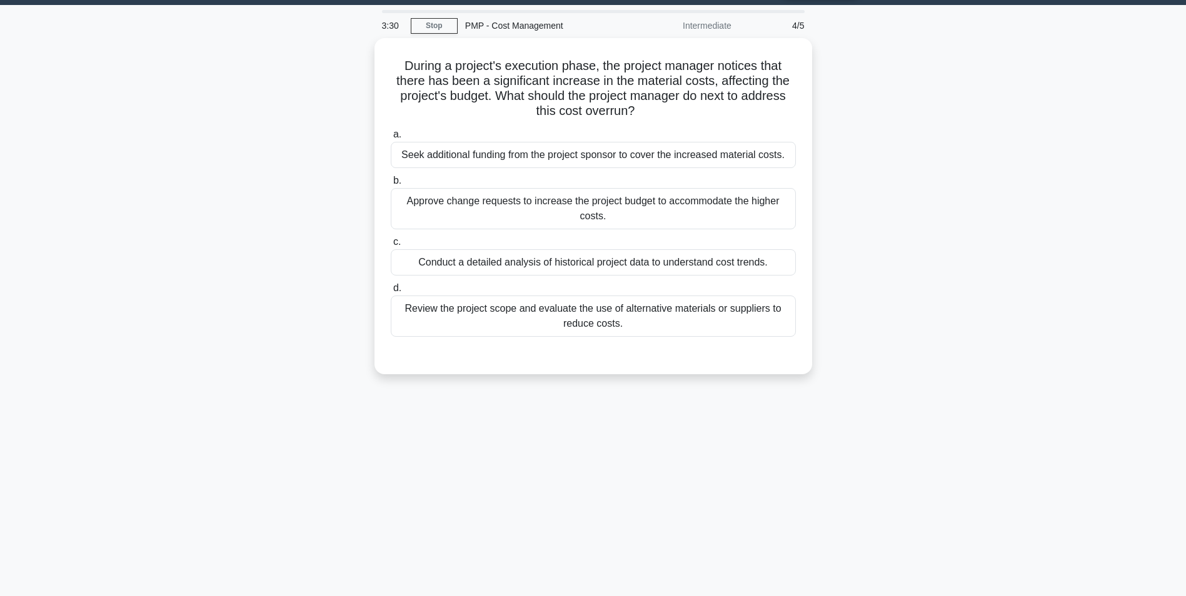
scroll to position [0, 0]
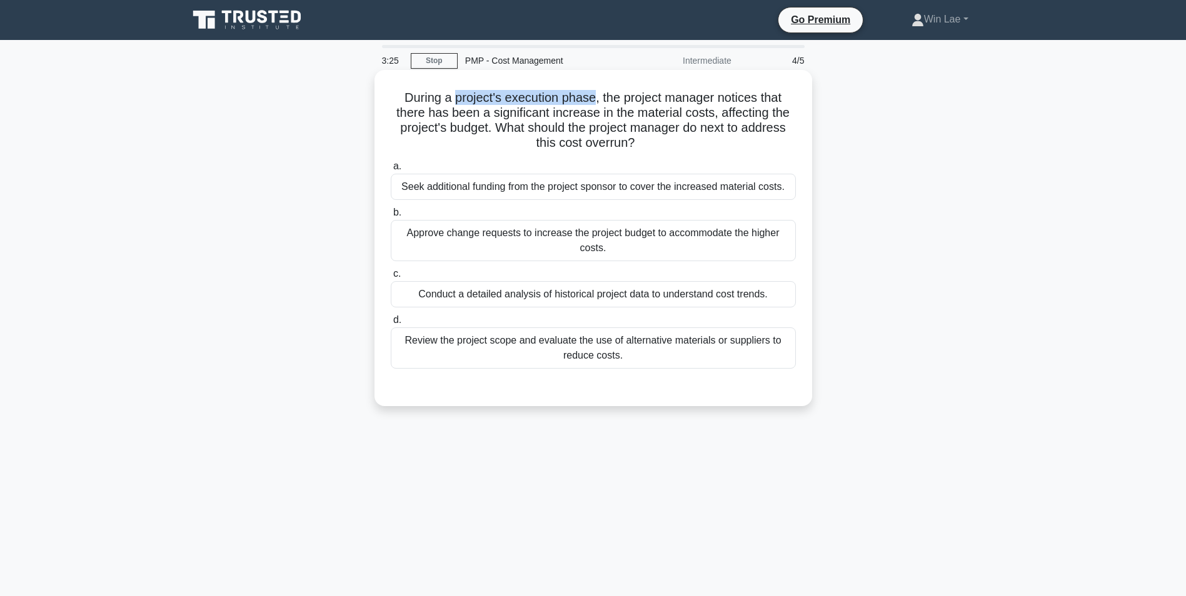
drag, startPoint x: 452, startPoint y: 98, endPoint x: 593, endPoint y: 99, distance: 141.2
click at [593, 99] on h5 "During a project's execution phase, the project manager notices that there has …" at bounding box center [592, 120] width 407 height 61
click at [649, 119] on h5 "During a project's execution phase, the project manager notices that there has …" at bounding box center [592, 120] width 407 height 61
drag, startPoint x: 492, startPoint y: 127, endPoint x: 695, endPoint y: 143, distance: 203.1
click at [695, 143] on h5 "During a project's execution phase, the project manager notices that there has …" at bounding box center [592, 120] width 407 height 61
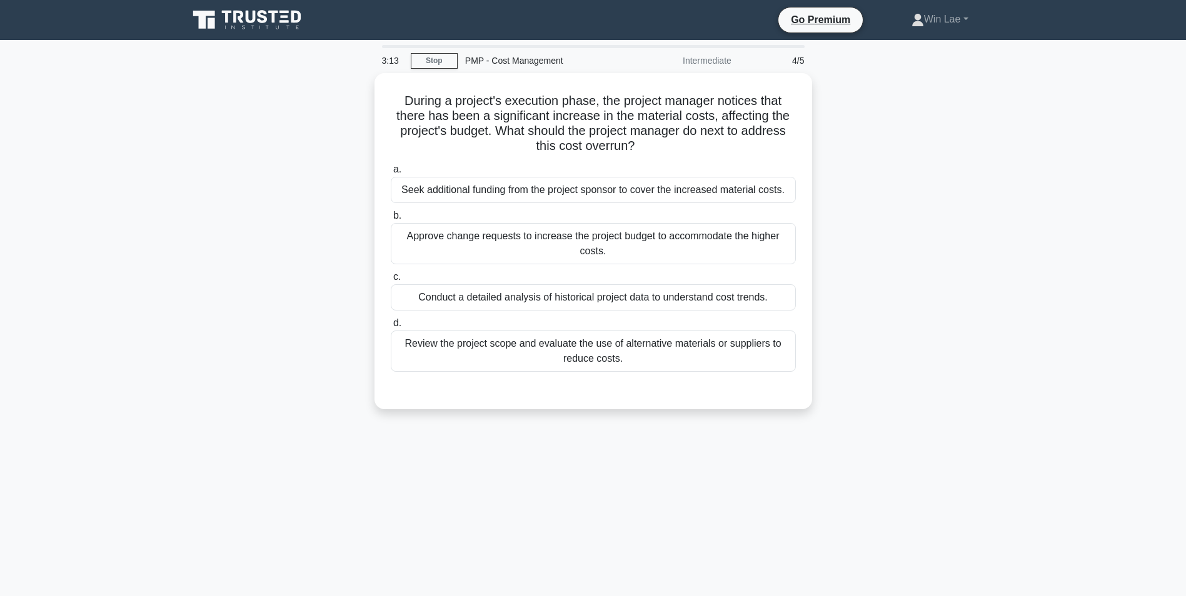
click at [131, 226] on main "3:13 Stop PMP - Cost Management Intermediate 4/5 During a project's execution p…" at bounding box center [593, 357] width 1186 height 635
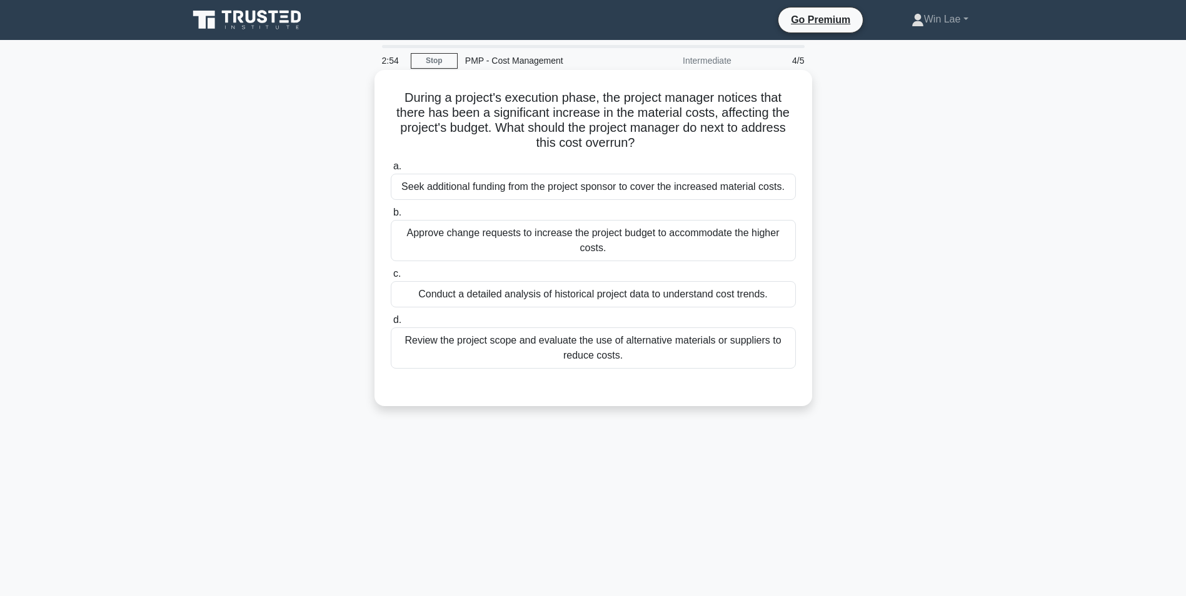
click at [537, 243] on div "Approve change requests to increase the project budget to accommodate the highe…" at bounding box center [593, 240] width 405 height 41
click at [391, 217] on input "b. Approve change requests to increase the project budget to accommodate the hi…" at bounding box center [391, 213] width 0 height 8
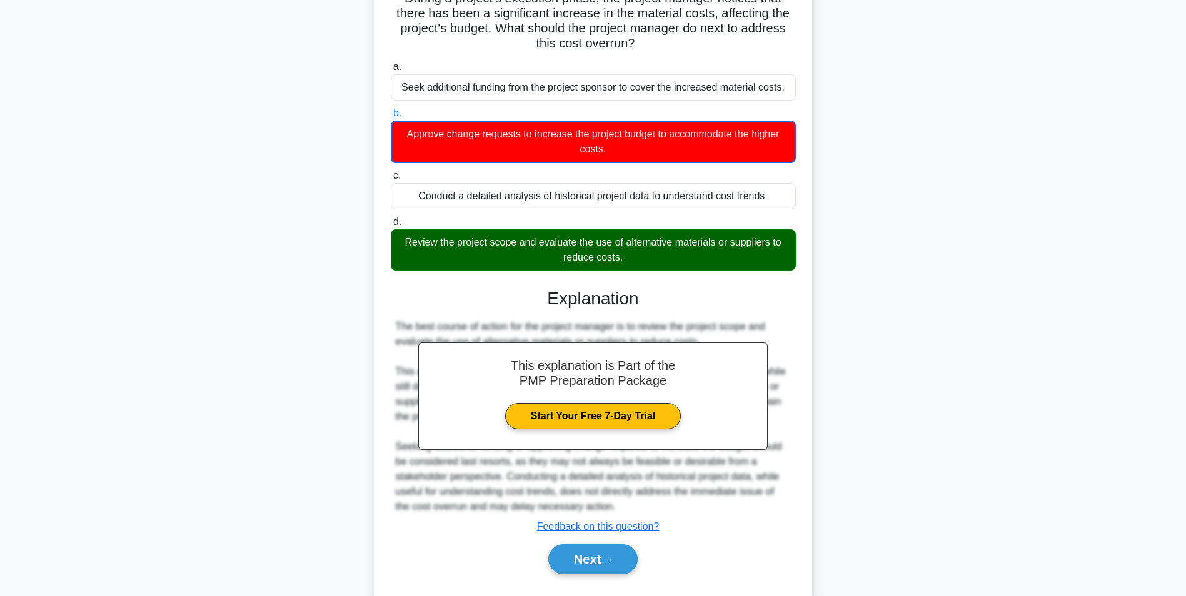
scroll to position [125, 0]
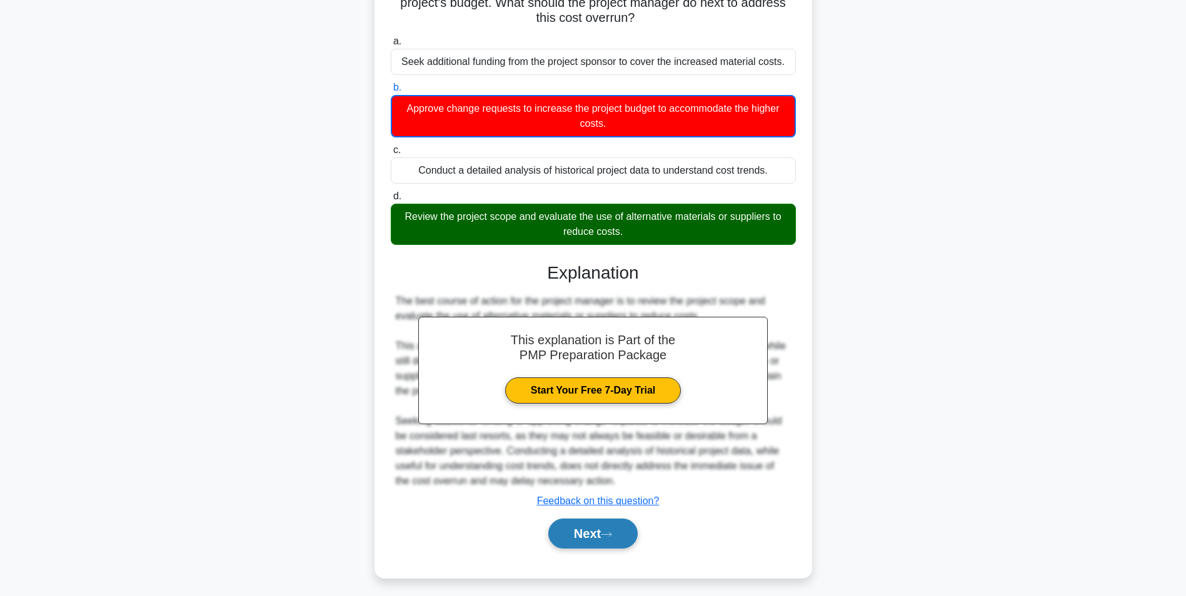
click at [625, 532] on button "Next" at bounding box center [592, 534] width 89 height 30
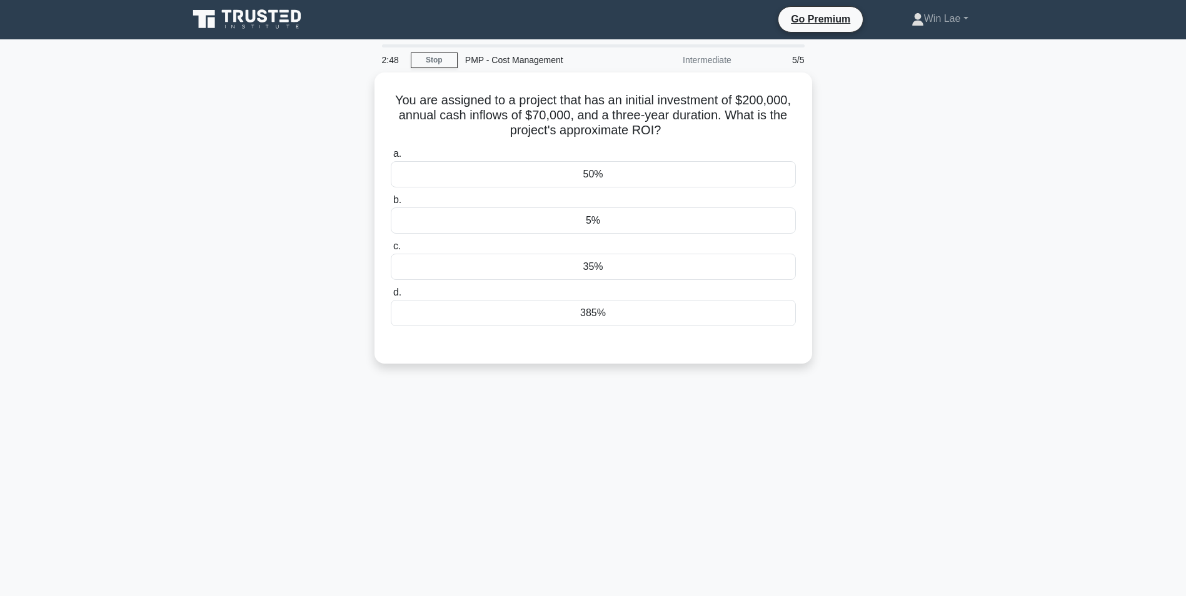
scroll to position [0, 0]
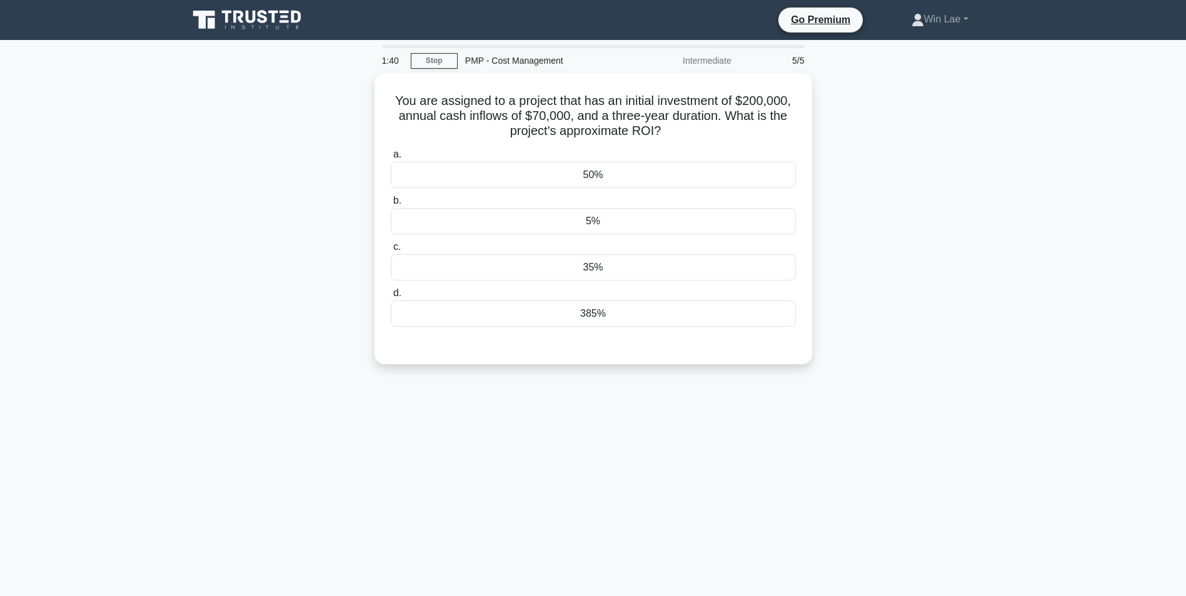
click at [589, 442] on div "1:40 Stop PMP - Cost Management Intermediate 5/5 You are assigned to a project …" at bounding box center [593, 357] width 825 height 625
click at [627, 267] on div "35%" at bounding box center [593, 264] width 405 height 26
click at [391, 248] on input "c. 35%" at bounding box center [391, 244] width 0 height 8
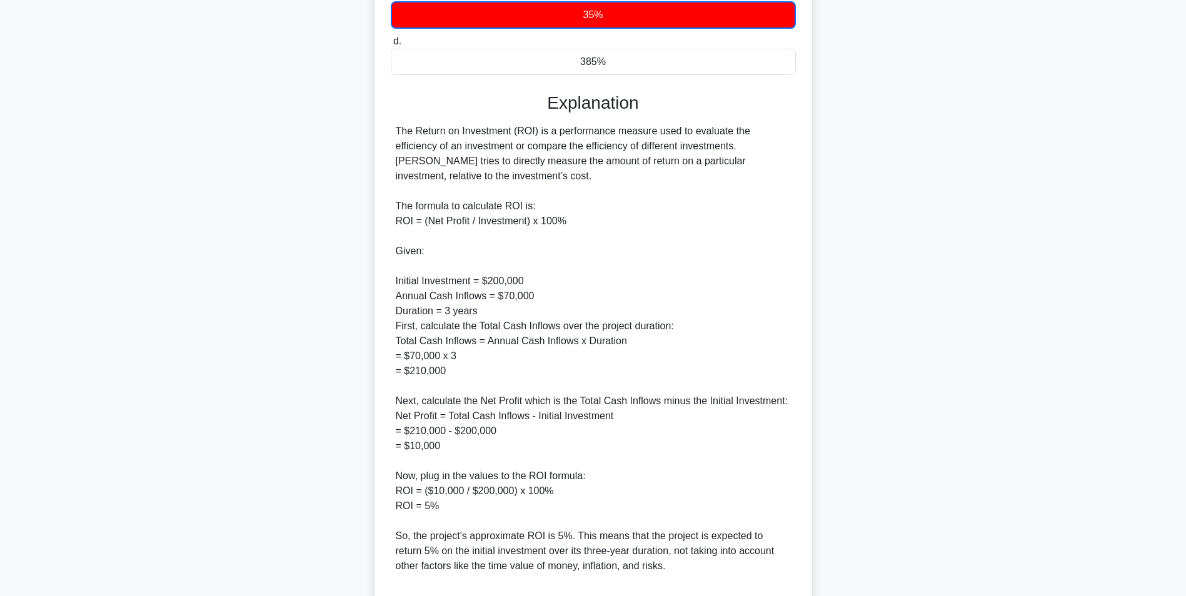
scroll to position [416, 0]
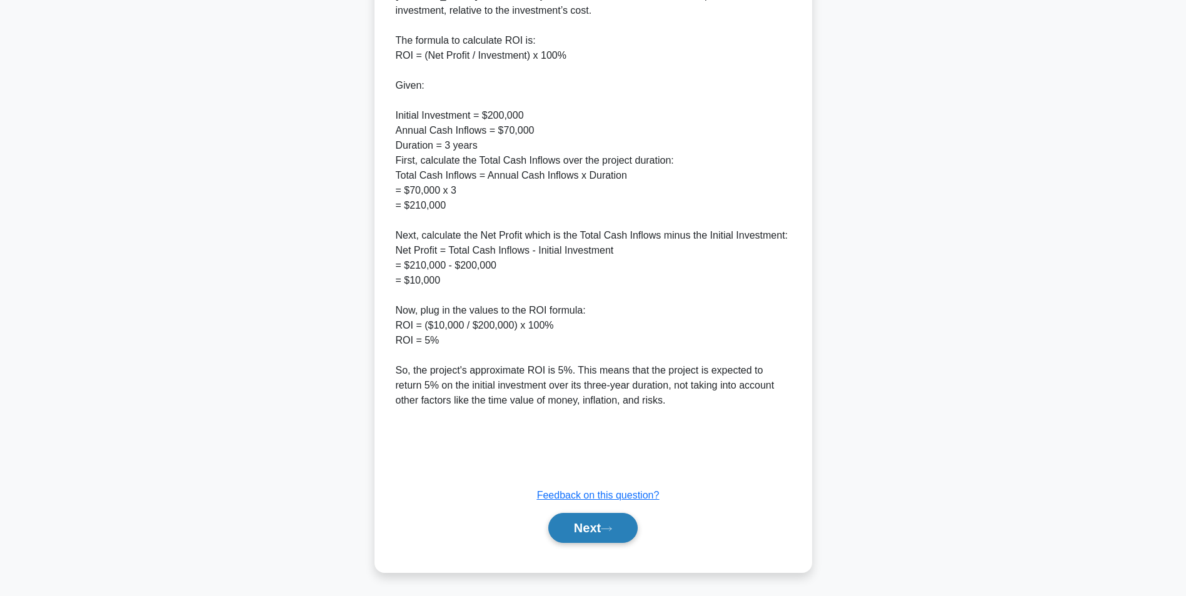
click at [559, 519] on button "Next" at bounding box center [592, 528] width 89 height 30
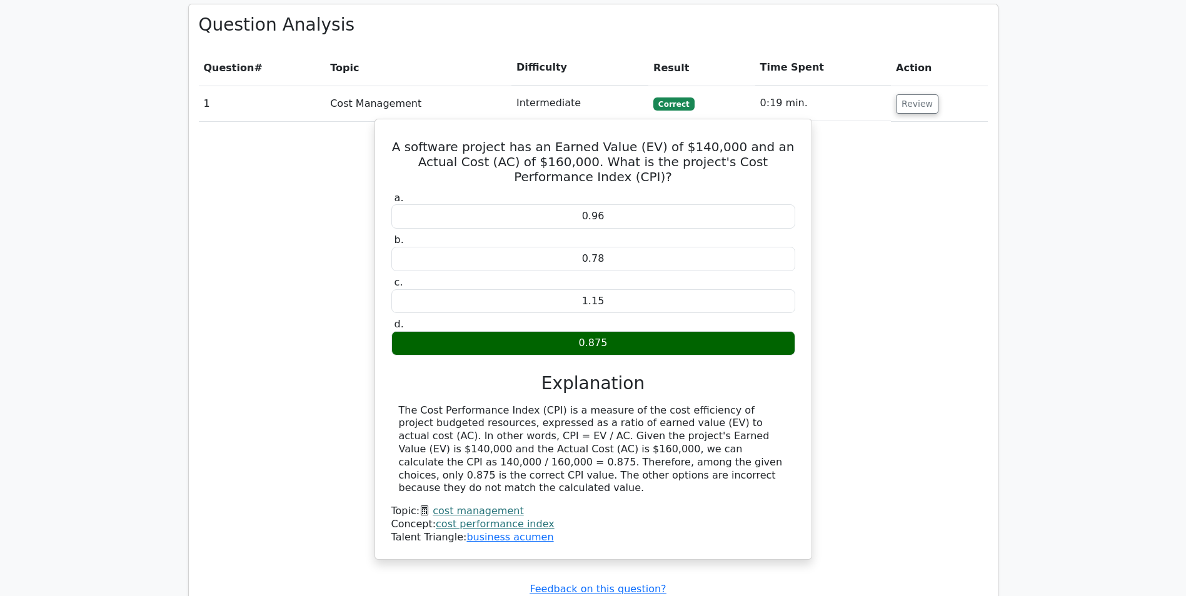
scroll to position [1062, 0]
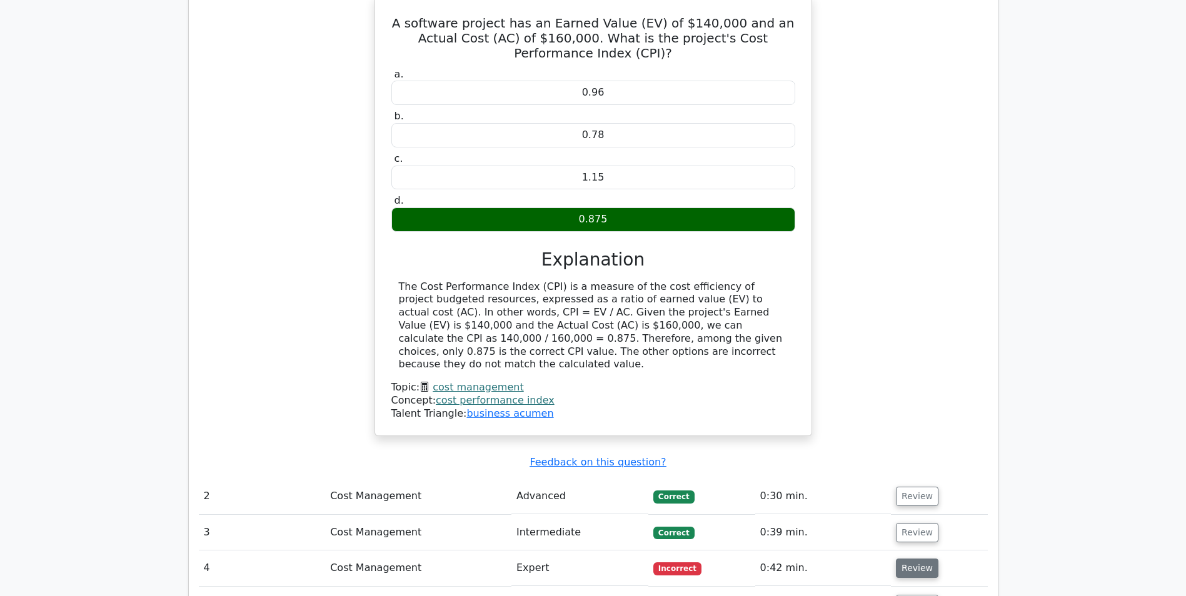
click at [908, 559] on button "Review" at bounding box center [917, 568] width 42 height 19
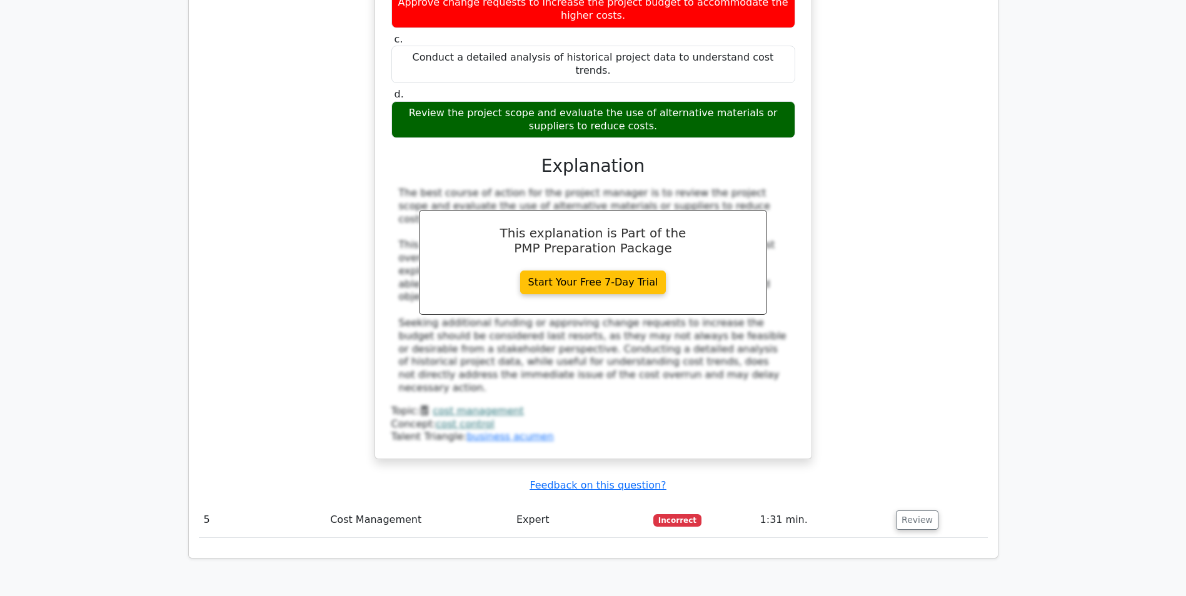
scroll to position [1875, 0]
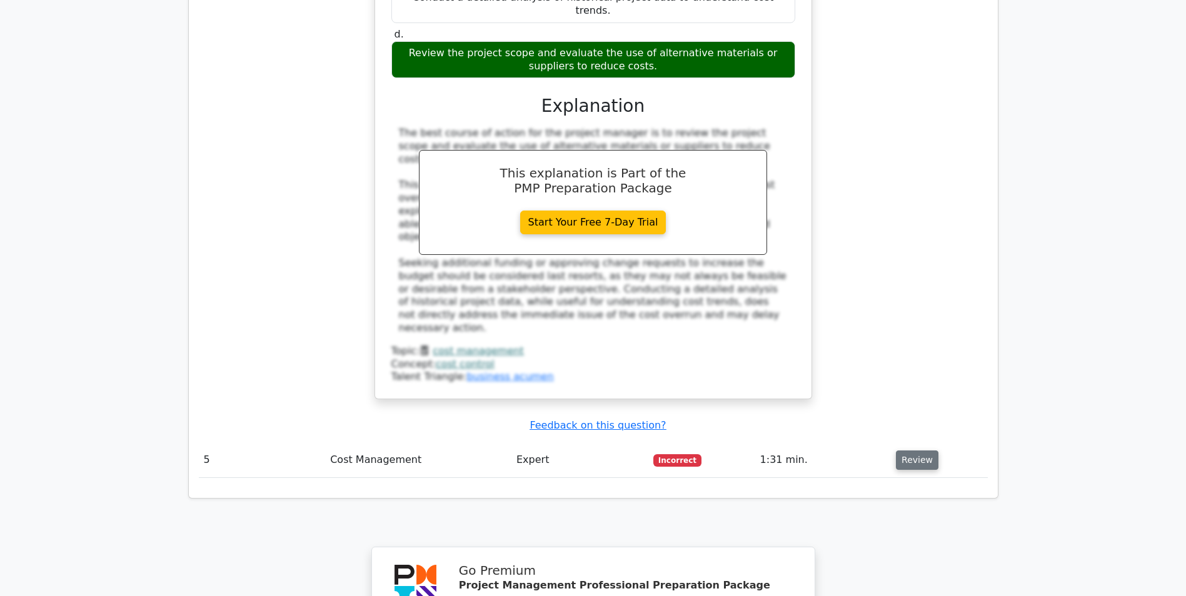
click at [900, 451] on button "Review" at bounding box center [917, 460] width 42 height 19
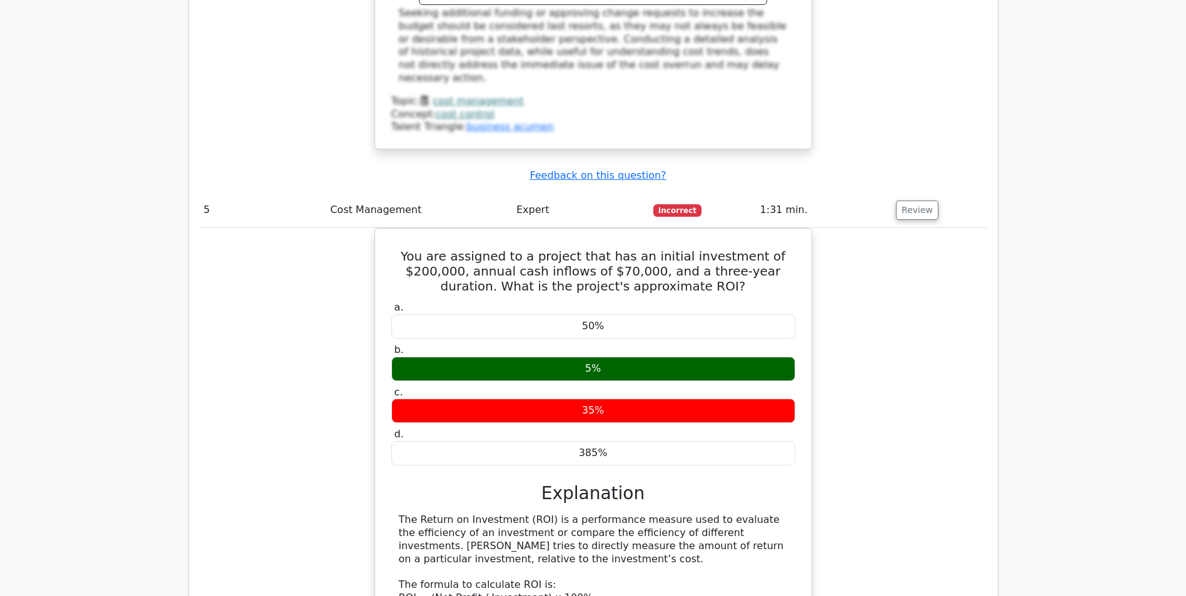
scroll to position [2187, 0]
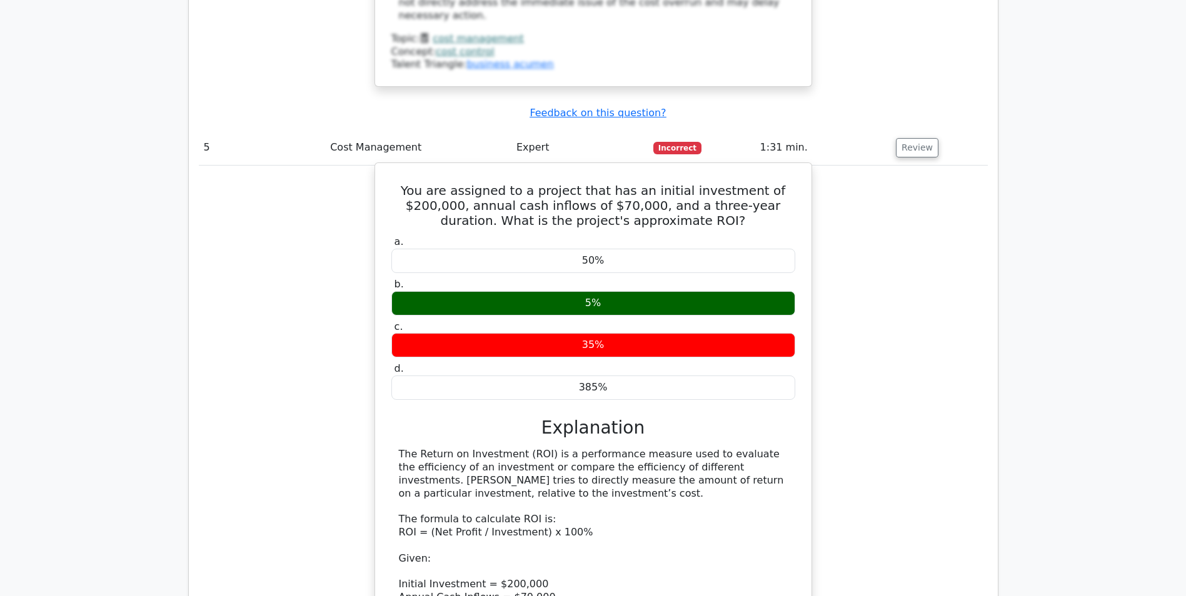
drag, startPoint x: 448, startPoint y: 470, endPoint x: 484, endPoint y: 474, distance: 35.8
drag, startPoint x: 484, startPoint y: 474, endPoint x: 464, endPoint y: 499, distance: 32.1
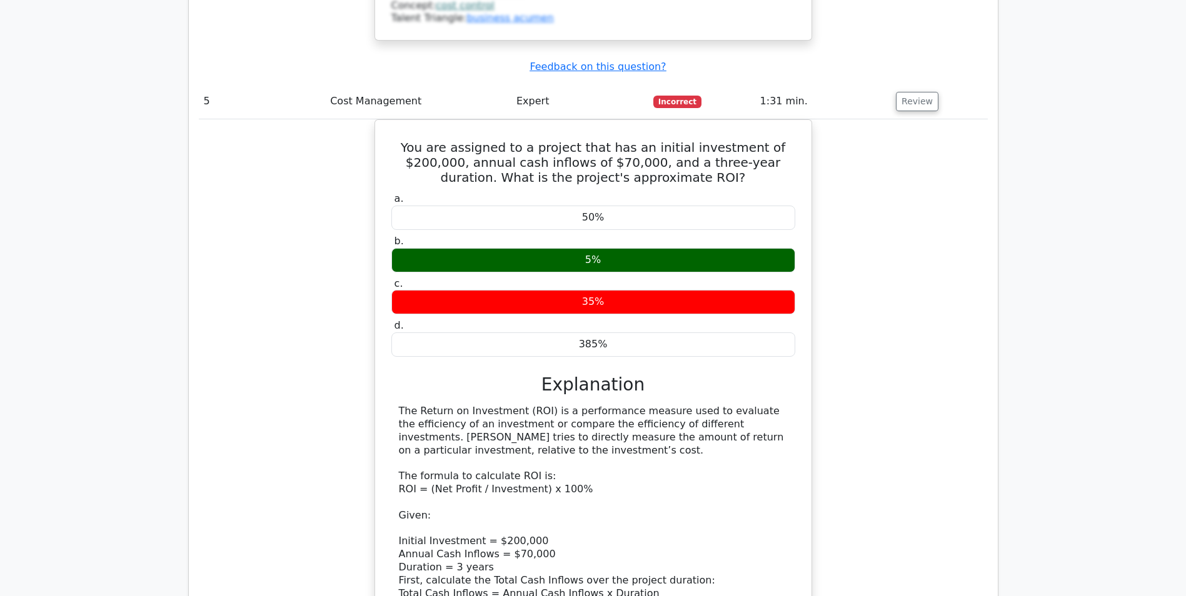
scroll to position [2312, 0]
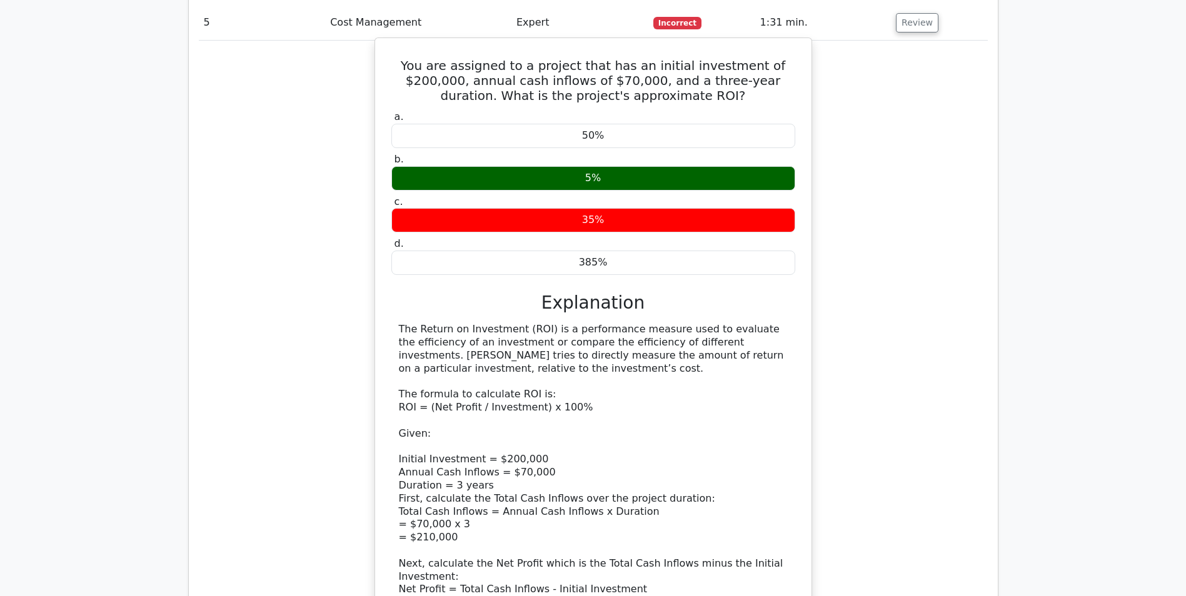
drag, startPoint x: 414, startPoint y: 475, endPoint x: 442, endPoint y: 474, distance: 28.1
click at [442, 474] on div "The Return on Investment (ROI) is a performance measure used to evaluate the ef…" at bounding box center [593, 563] width 389 height 481
drag, startPoint x: 442, startPoint y: 474, endPoint x: 443, endPoint y: 520, distance: 45.6
click at [443, 520] on div "The Return on Investment (ROI) is a performance measure used to evaluate the ef…" at bounding box center [593, 563] width 389 height 481
drag, startPoint x: 443, startPoint y: 520, endPoint x: 474, endPoint y: 524, distance: 30.9
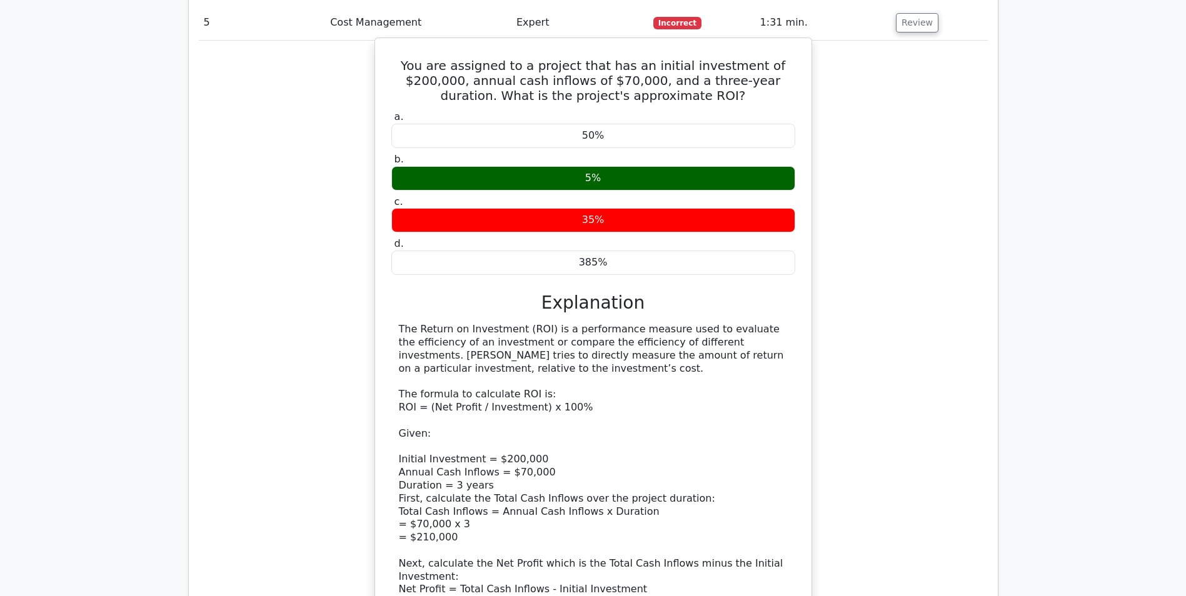
click at [474, 524] on div "The Return on Investment (ROI) is a performance measure used to evaluate the ef…" at bounding box center [593, 563] width 389 height 481
drag, startPoint x: 453, startPoint y: 451, endPoint x: 530, endPoint y: 453, distance: 76.9
click at [530, 453] on div "The Return on Investment (ROI) is a performance measure used to evaluate the ef…" at bounding box center [593, 563] width 389 height 481
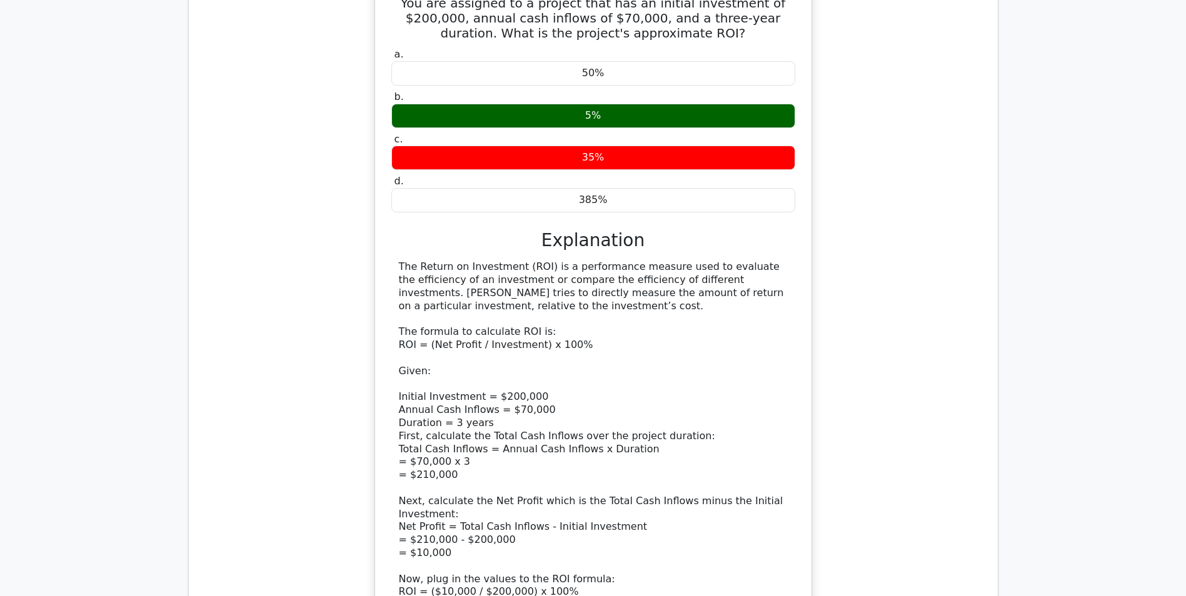
click at [730, 282] on div "The Return on Investment (ROI) is a performance measure used to evaluate the ef…" at bounding box center [593, 501] width 389 height 481
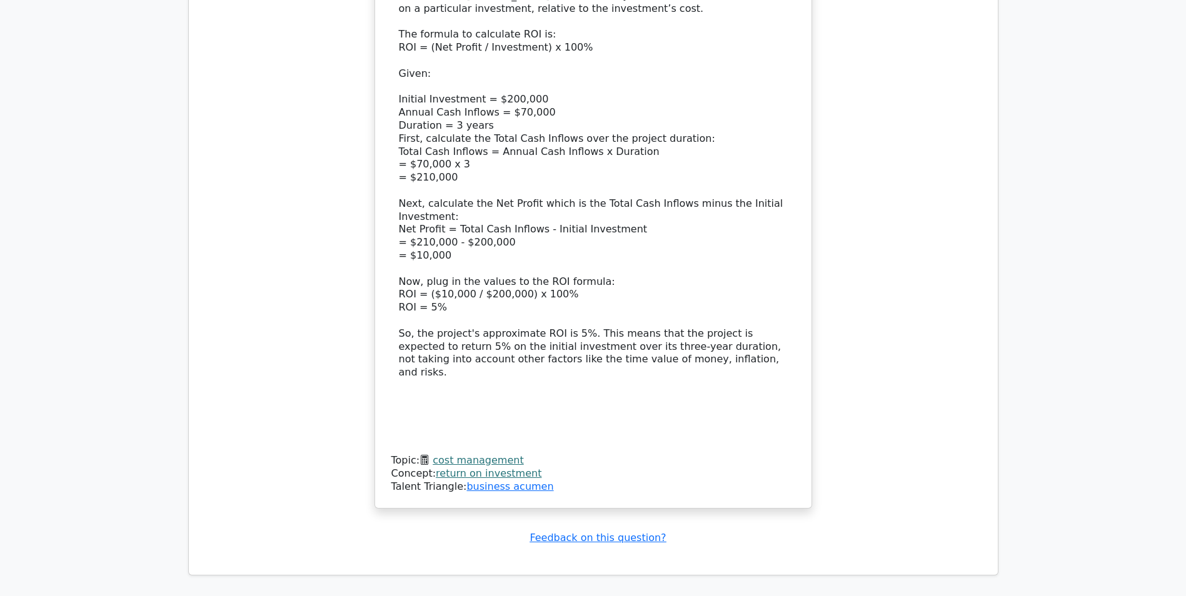
scroll to position [2711, 0]
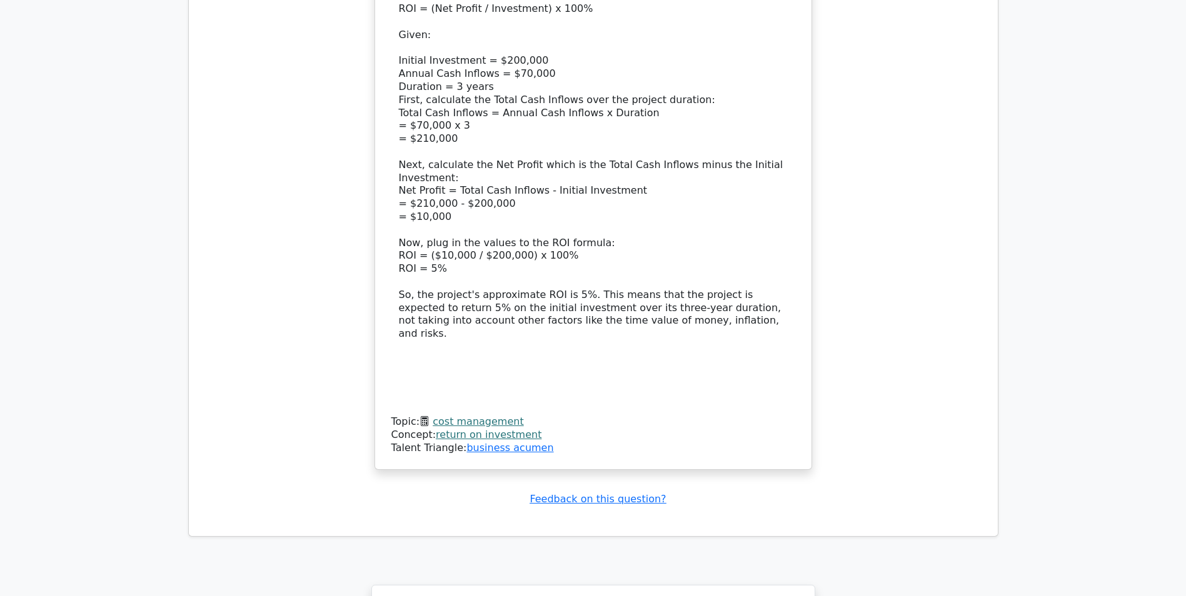
click at [477, 416] on link "cost management" at bounding box center [477, 422] width 91 height 12
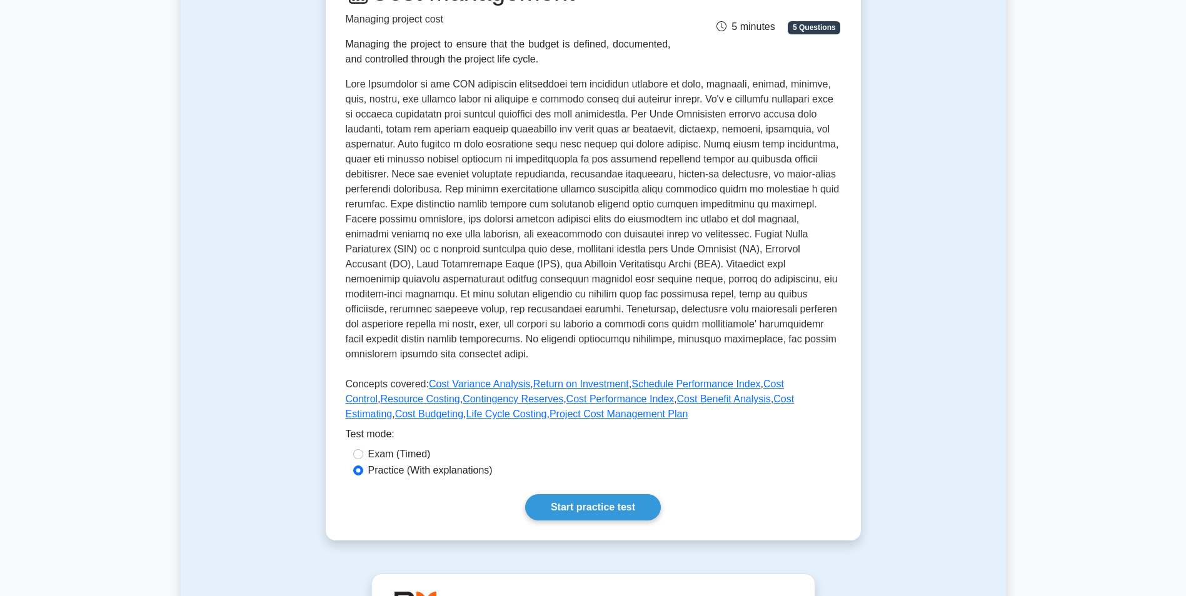
scroll to position [187, 0]
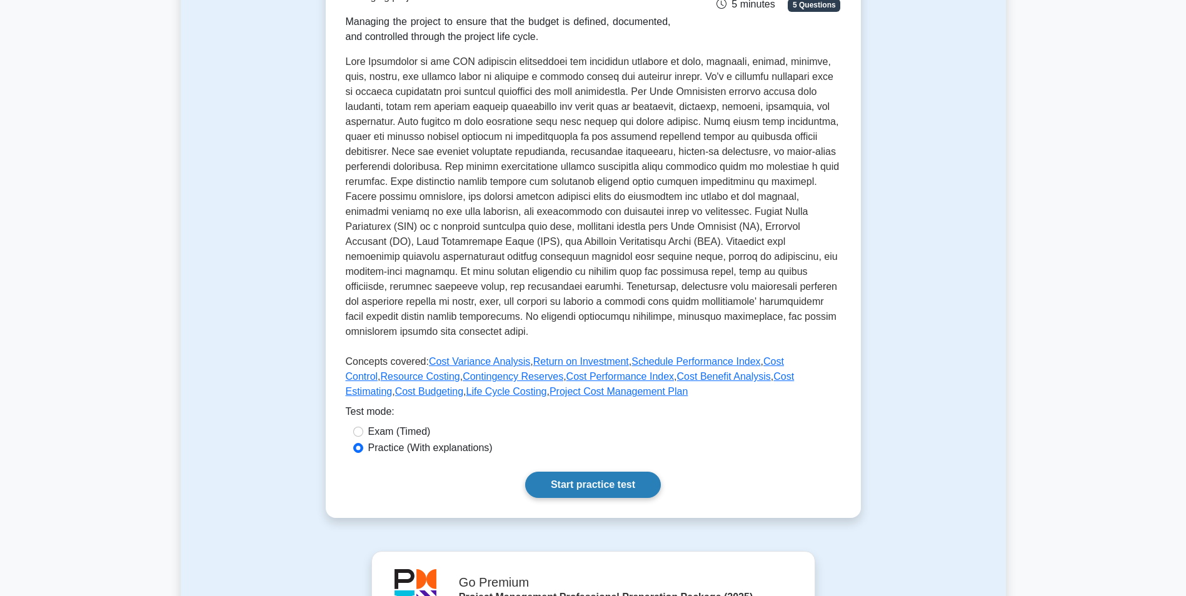
click at [564, 476] on link "Start practice test" at bounding box center [593, 485] width 136 height 26
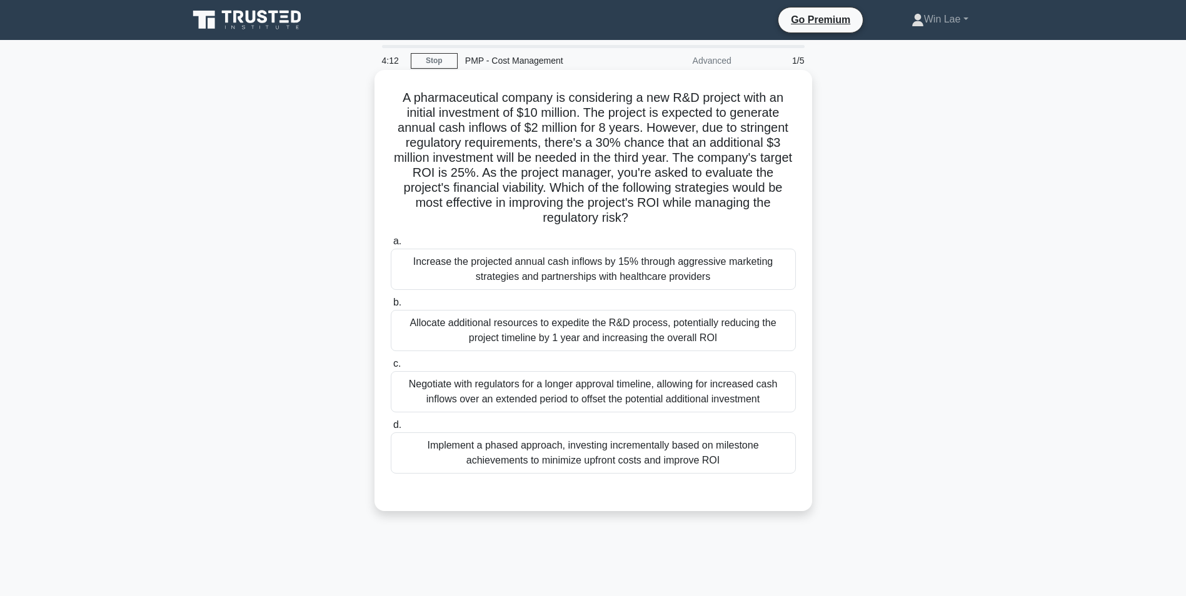
click at [477, 402] on div "Negotiate with regulators for a longer approval timeline, allowing for increase…" at bounding box center [593, 391] width 405 height 41
click at [391, 368] on input "c. Negotiate with regulators for a longer approval timeline, allowing for incre…" at bounding box center [391, 364] width 0 height 8
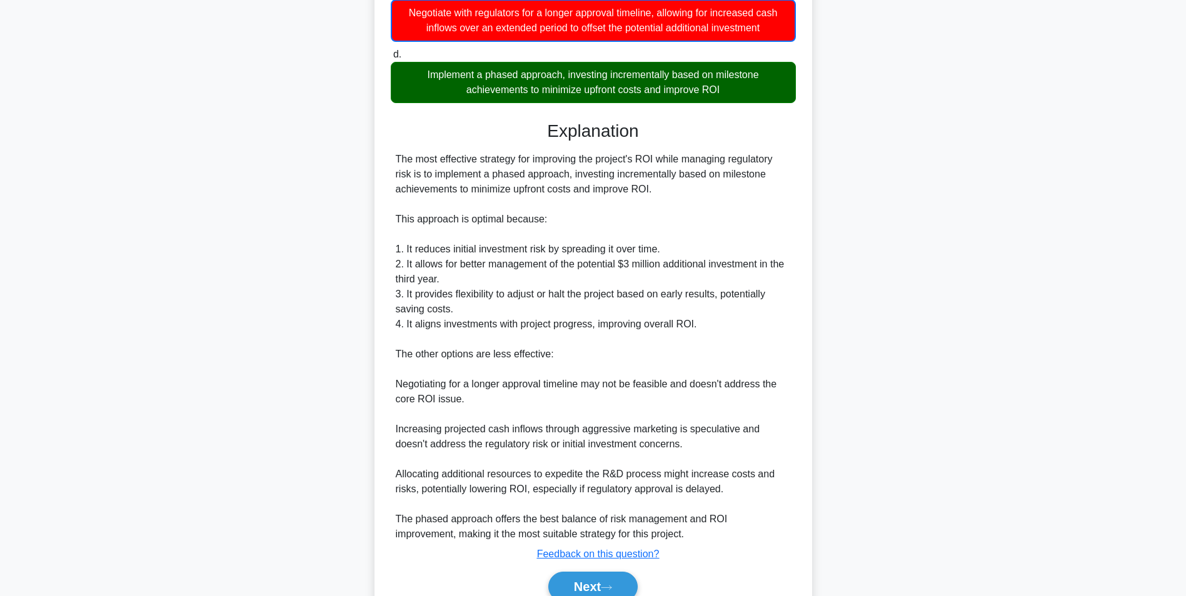
scroll to position [431, 0]
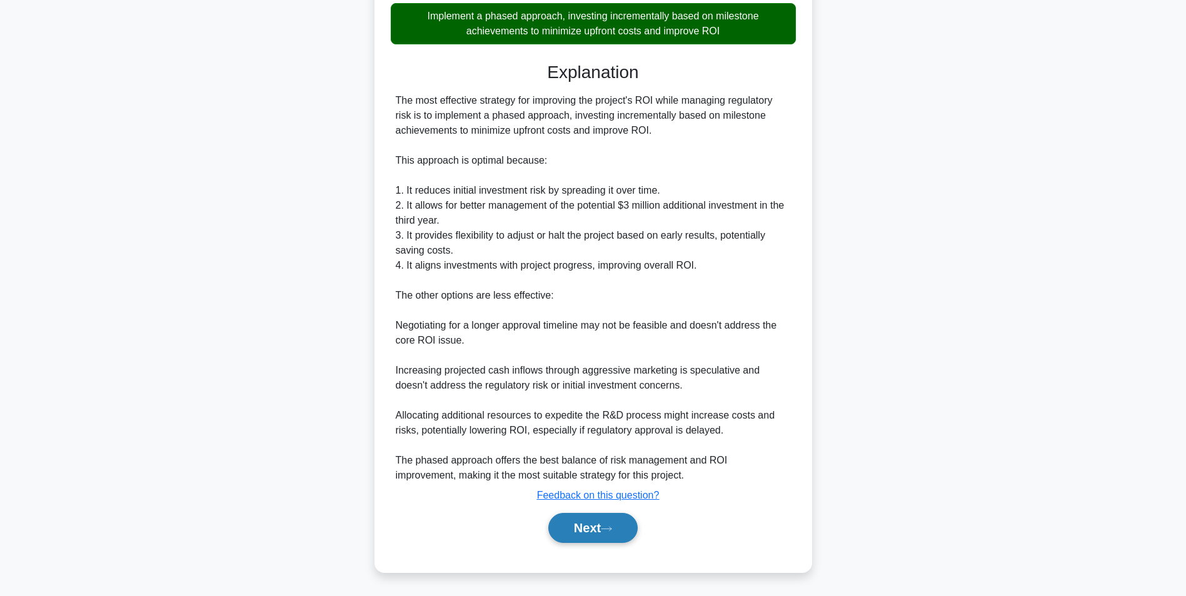
click at [572, 537] on button "Next" at bounding box center [592, 528] width 89 height 30
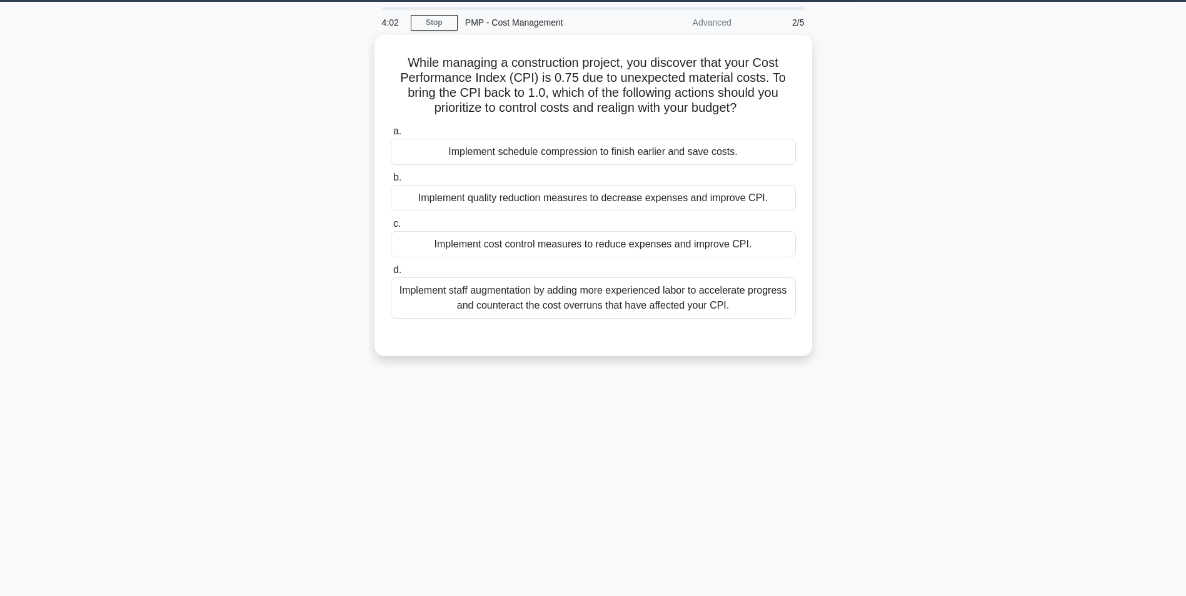
scroll to position [0, 0]
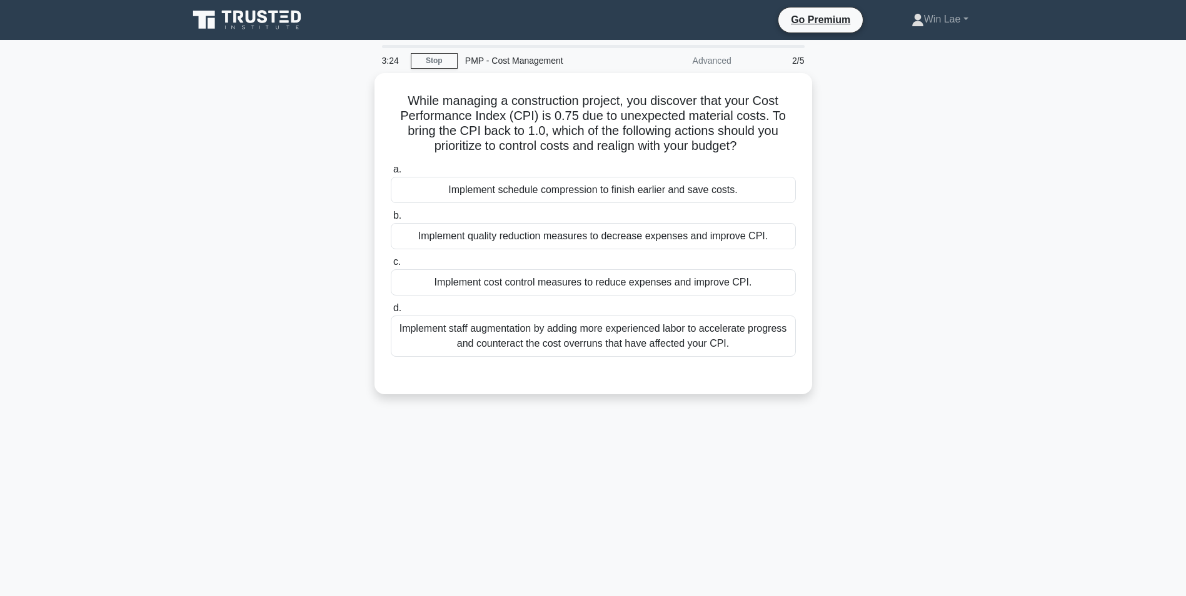
drag, startPoint x: 1035, startPoint y: 412, endPoint x: 1036, endPoint y: 419, distance: 6.4
click at [1035, 414] on main "3:24 Stop PMP - Cost Management Advanced 2/5 While managing a construction proj…" at bounding box center [593, 357] width 1186 height 635
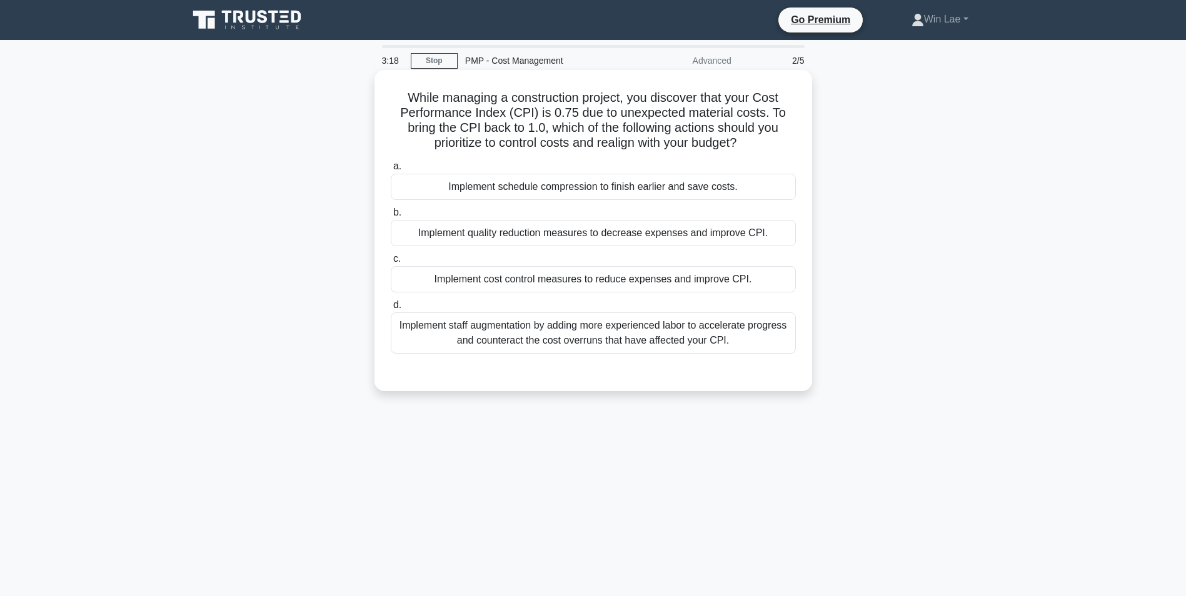
click at [683, 279] on div "Implement cost control measures to reduce expenses and improve CPI." at bounding box center [593, 279] width 405 height 26
click at [391, 263] on input "c. Implement cost control measures to reduce expenses and improve CPI." at bounding box center [391, 259] width 0 height 8
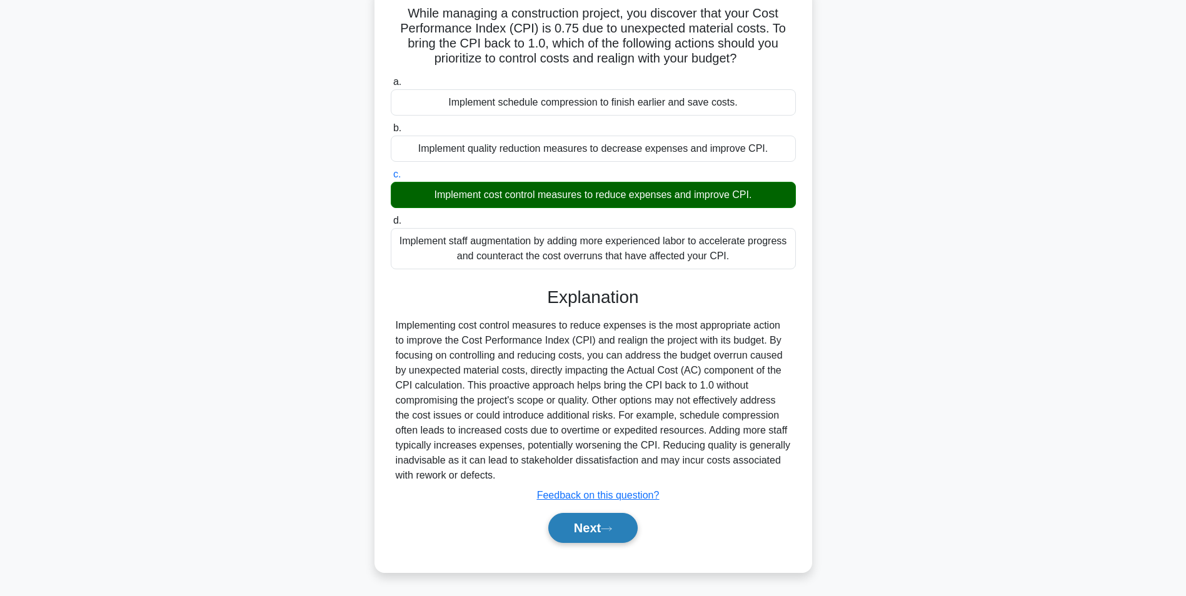
scroll to position [85, 0]
click at [621, 529] on button "Next" at bounding box center [592, 528] width 89 height 30
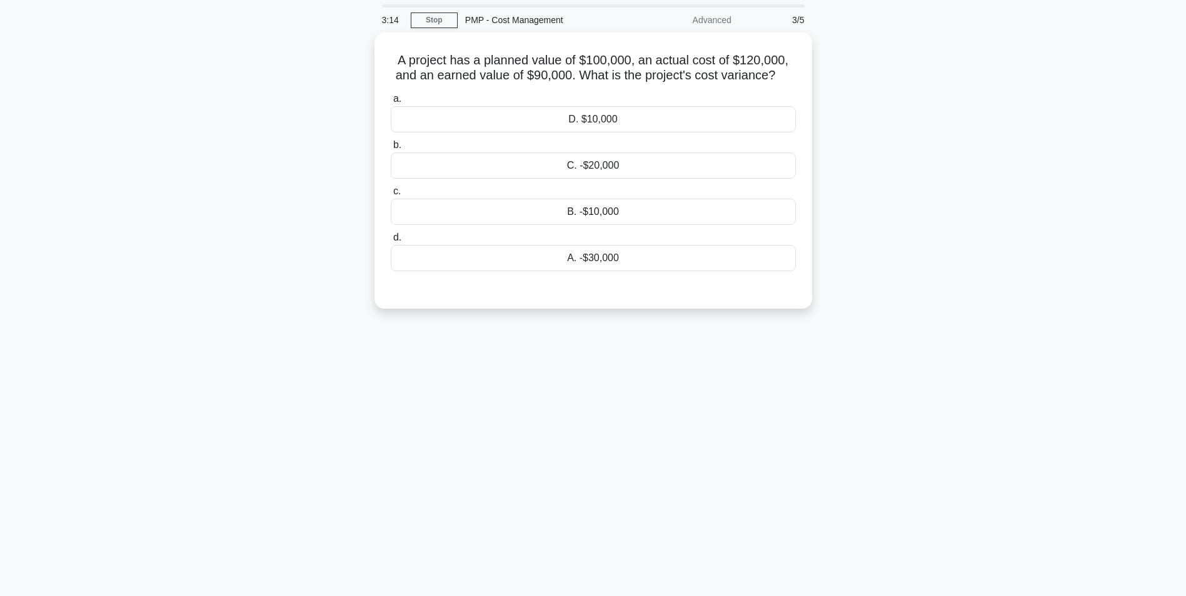
scroll to position [0, 0]
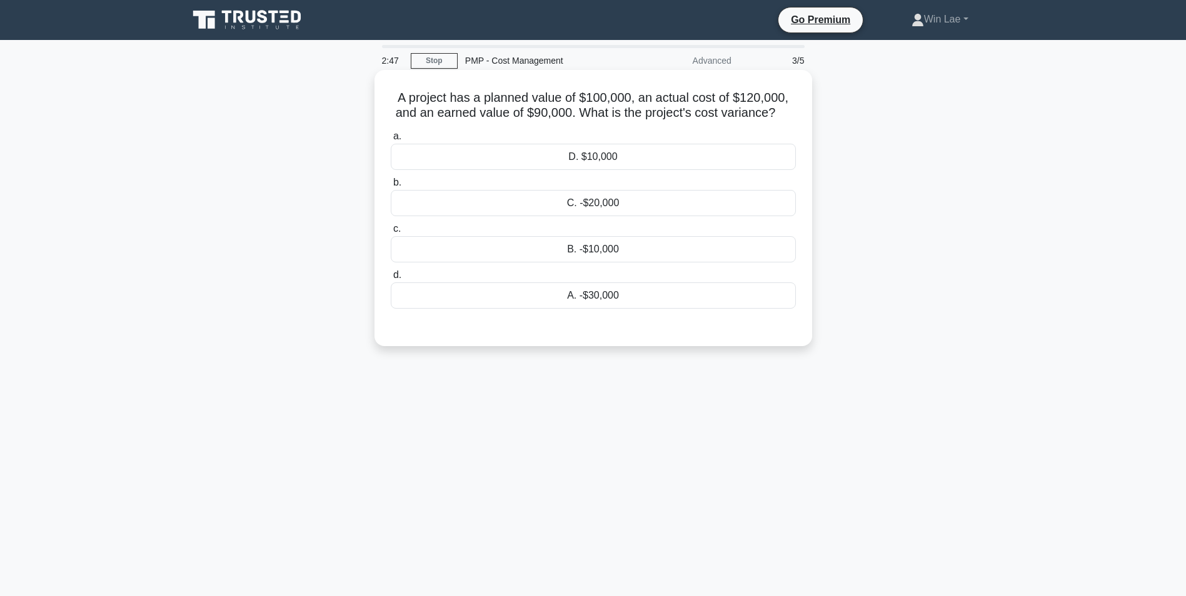
click at [479, 301] on div "A. -$30,000" at bounding box center [593, 295] width 405 height 26
click at [391, 279] on input "d. A. -$30,000" at bounding box center [391, 275] width 0 height 8
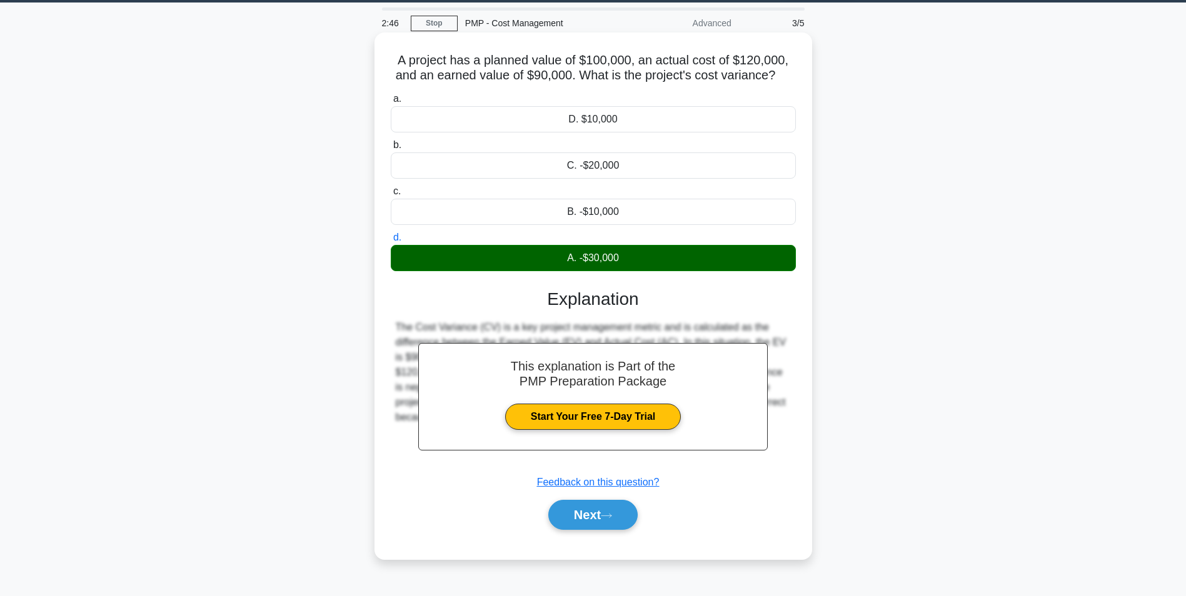
scroll to position [79, 0]
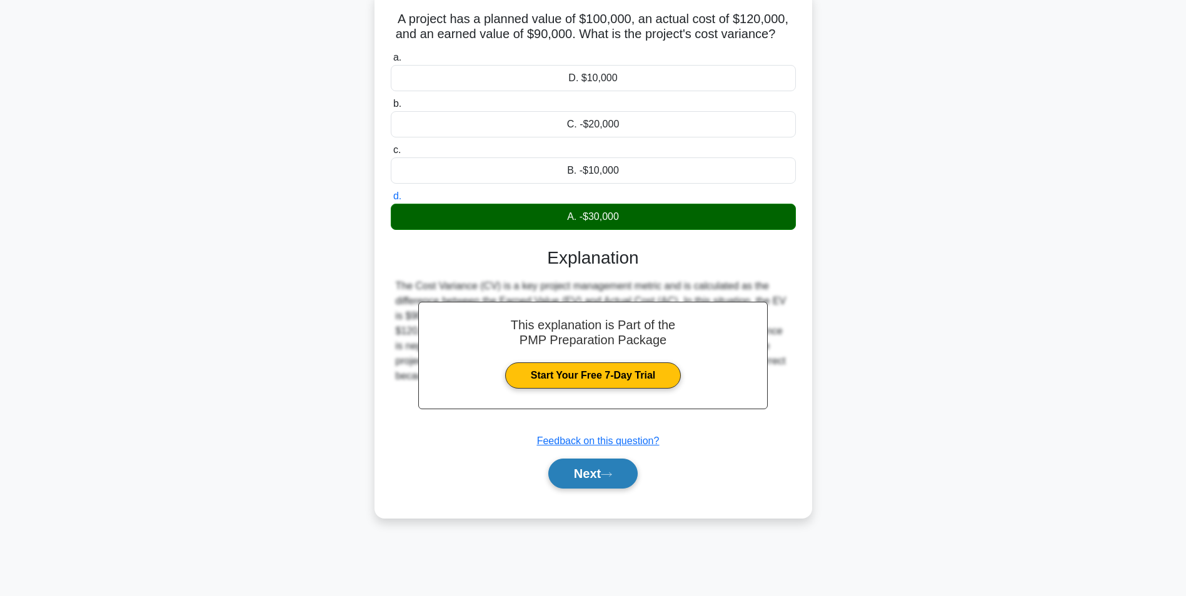
click at [623, 471] on button "Next" at bounding box center [592, 474] width 89 height 30
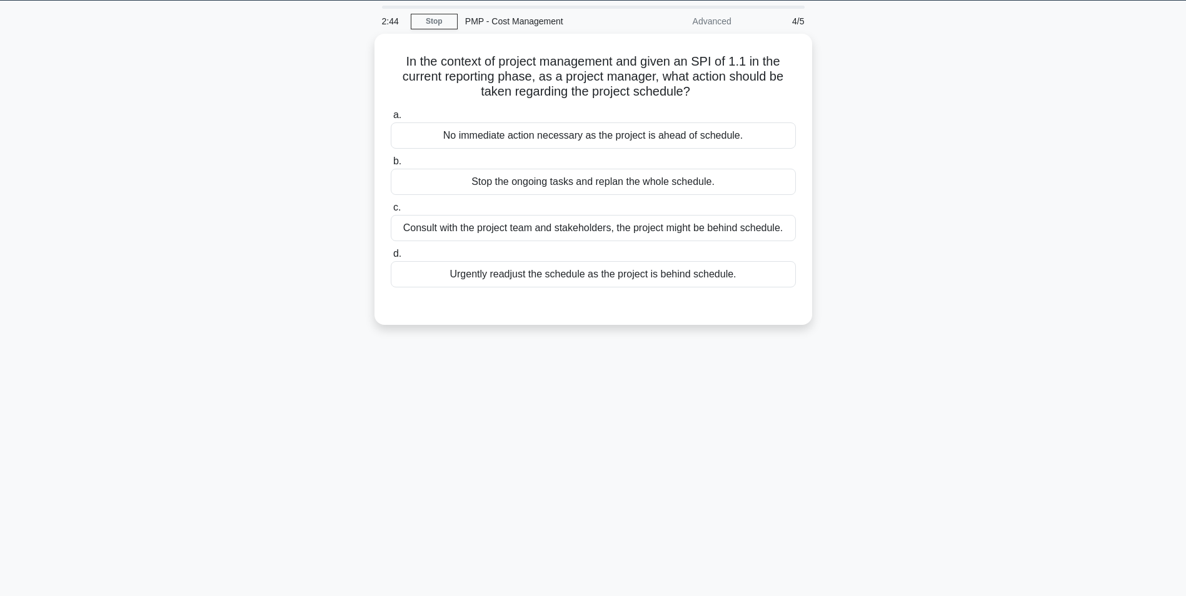
scroll to position [0, 0]
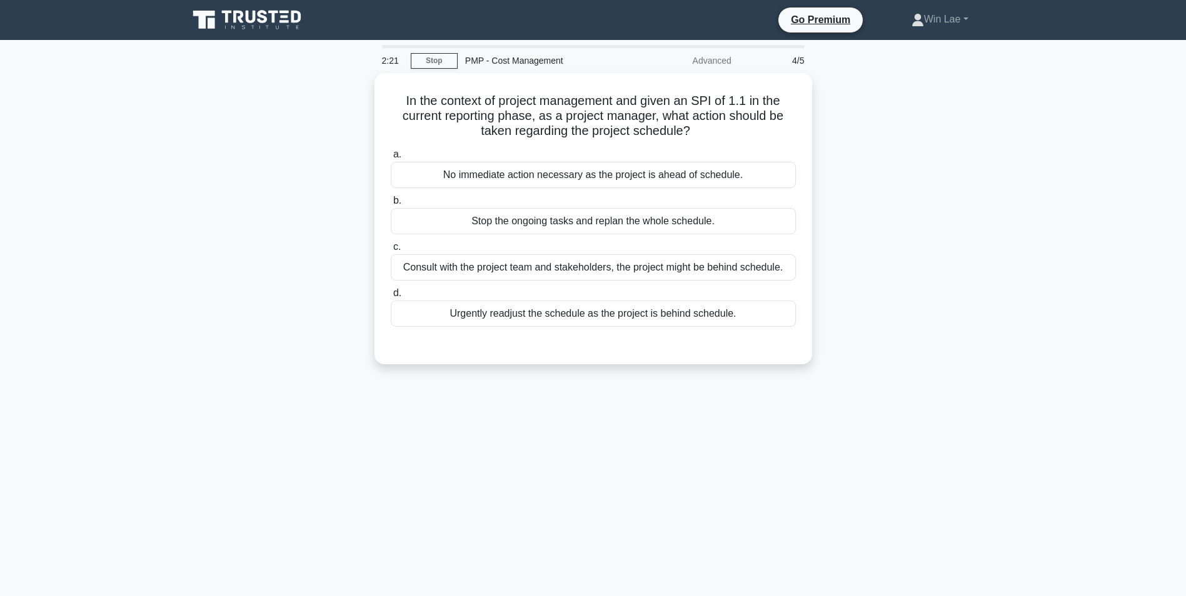
click at [688, 442] on div "2:21 Stop PMP - Cost Management Advanced 4/5 In the context of project manageme…" at bounding box center [593, 357] width 825 height 625
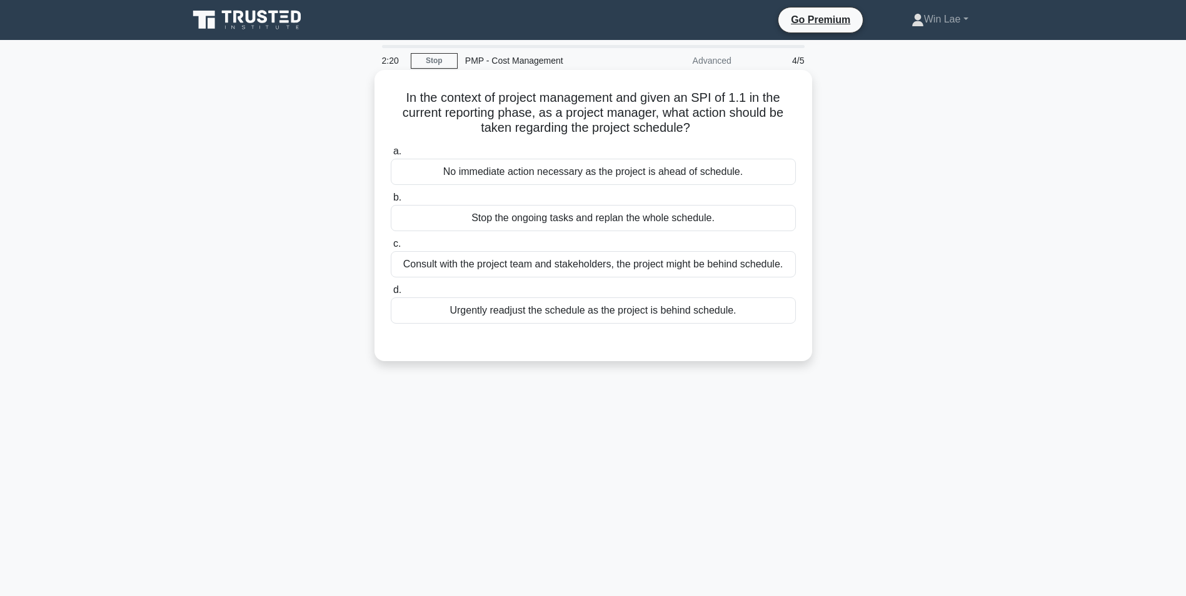
click at [671, 165] on div "No immediate action necessary as the project is ahead of schedule." at bounding box center [593, 172] width 405 height 26
click at [391, 156] on input "a. No immediate action necessary as the project is ahead of schedule." at bounding box center [391, 151] width 0 height 8
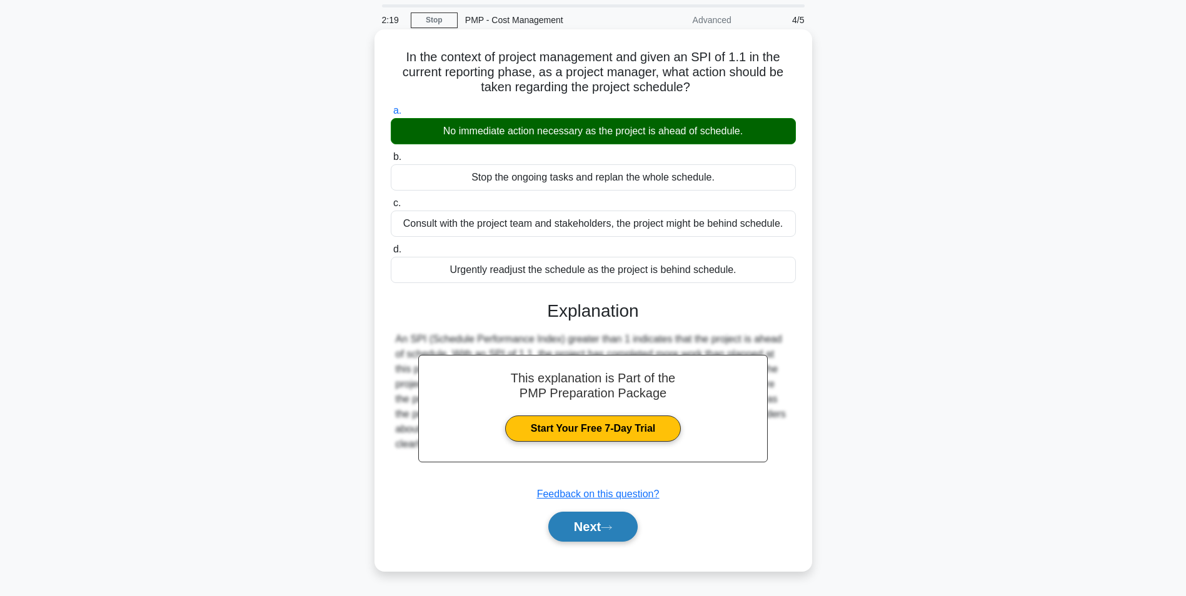
scroll to position [62, 0]
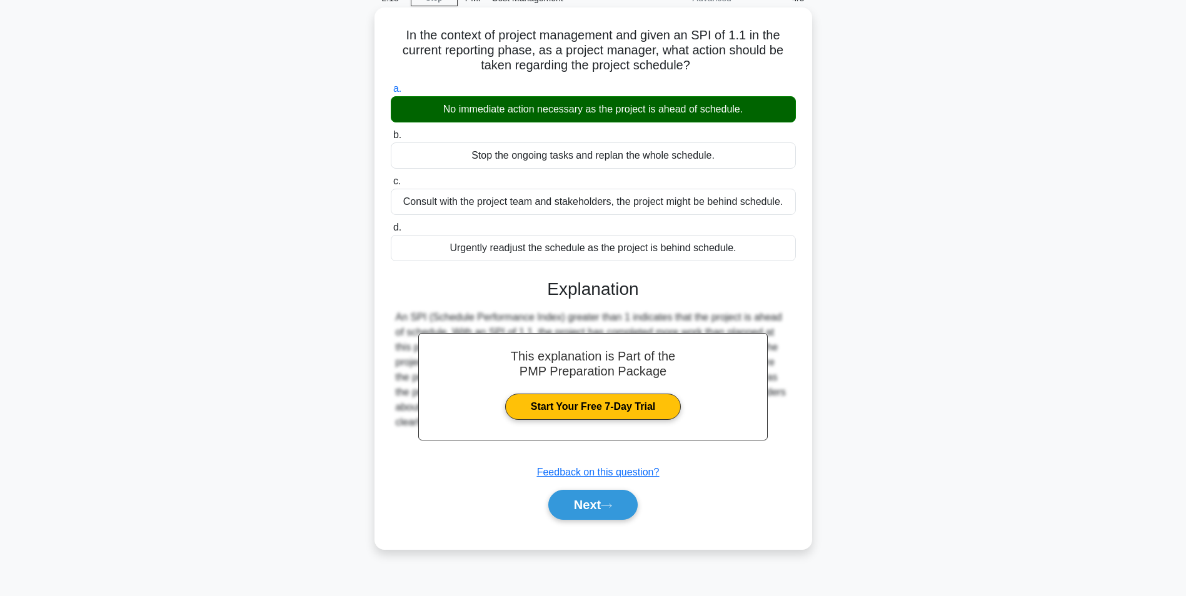
drag, startPoint x: 596, startPoint y: 502, endPoint x: 494, endPoint y: 466, distance: 108.1
click at [596, 502] on button "Next" at bounding box center [592, 505] width 89 height 30
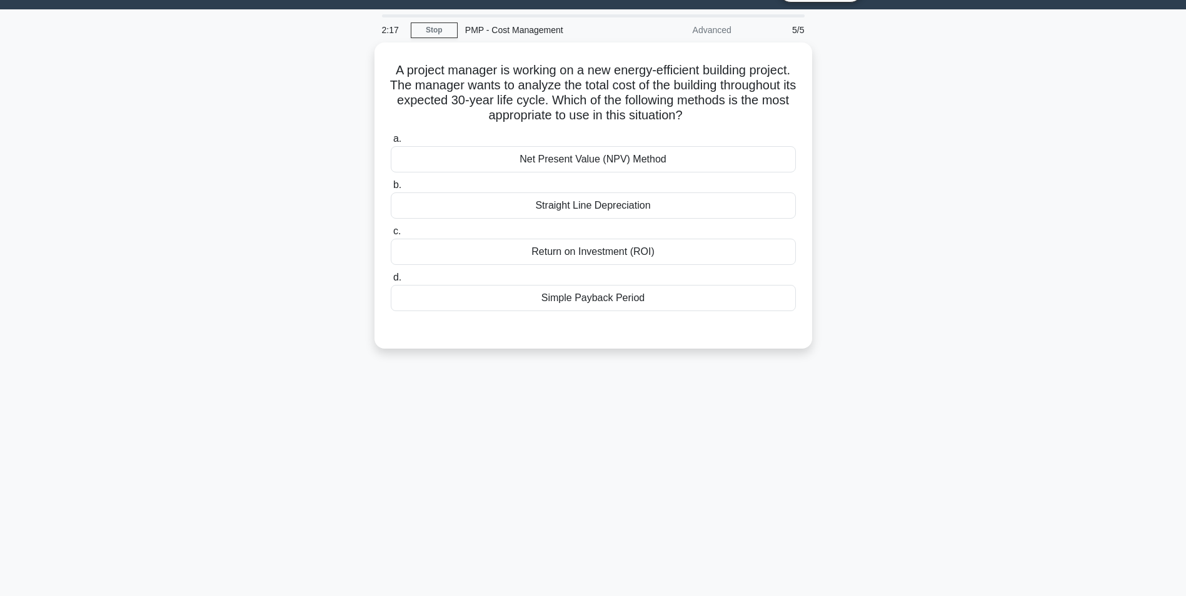
scroll to position [0, 0]
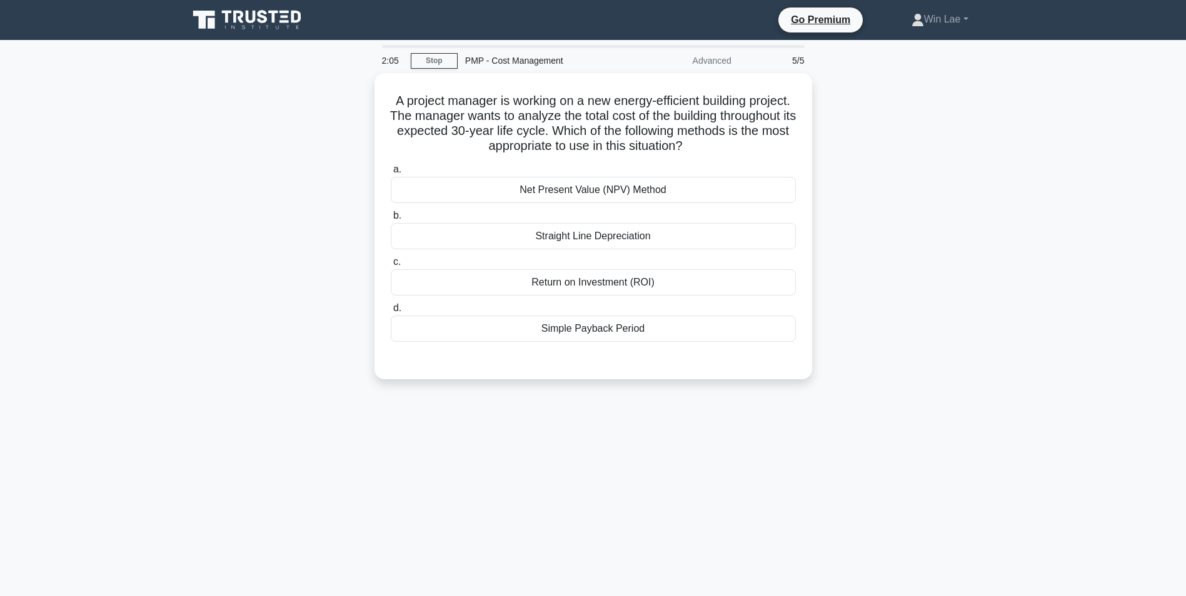
click at [296, 476] on div "2:05 Stop PMP - Cost Management Advanced 5/5 A project manager is working on a …" at bounding box center [593, 357] width 825 height 625
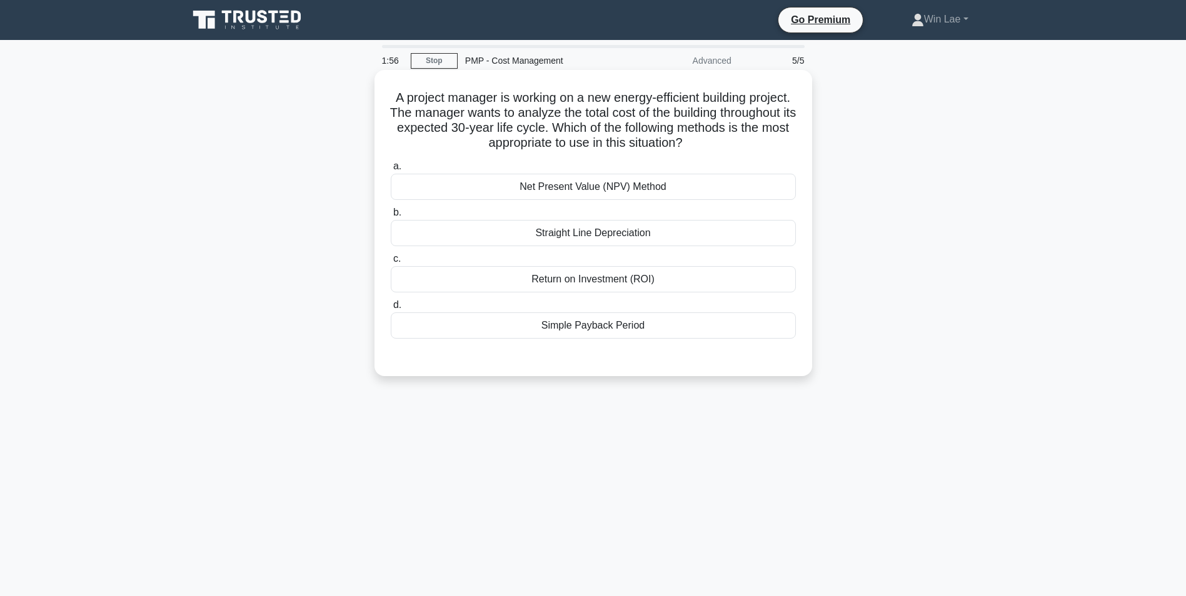
click at [644, 272] on div "Return on Investment (ROI)" at bounding box center [593, 279] width 405 height 26
click at [391, 263] on input "c. Return on Investment (ROI)" at bounding box center [391, 259] width 0 height 8
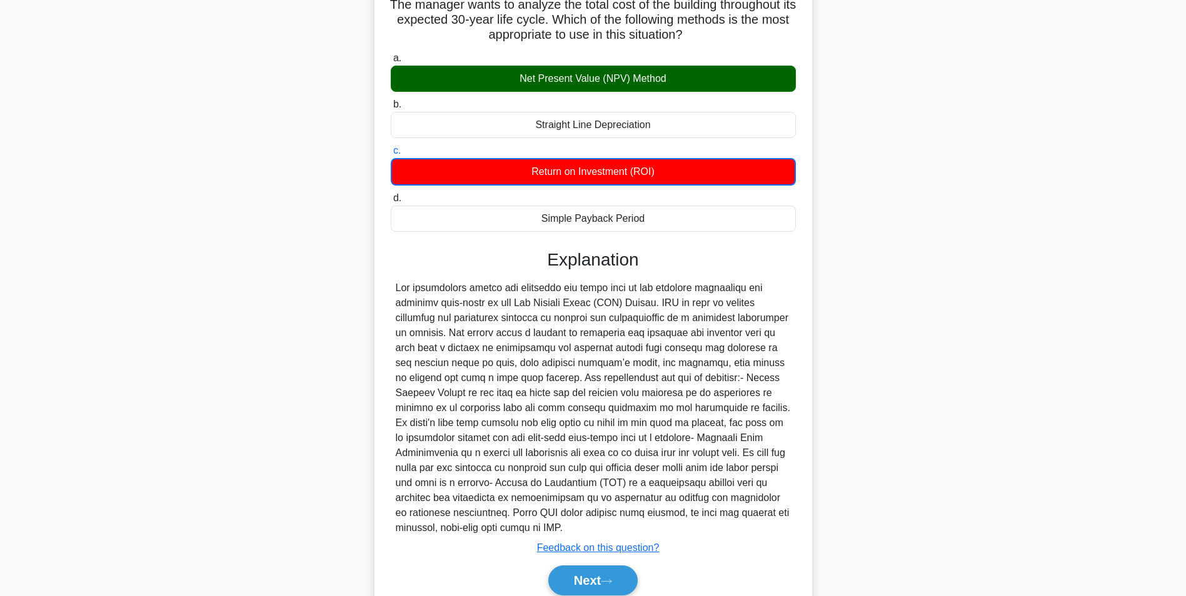
scroll to position [125, 0]
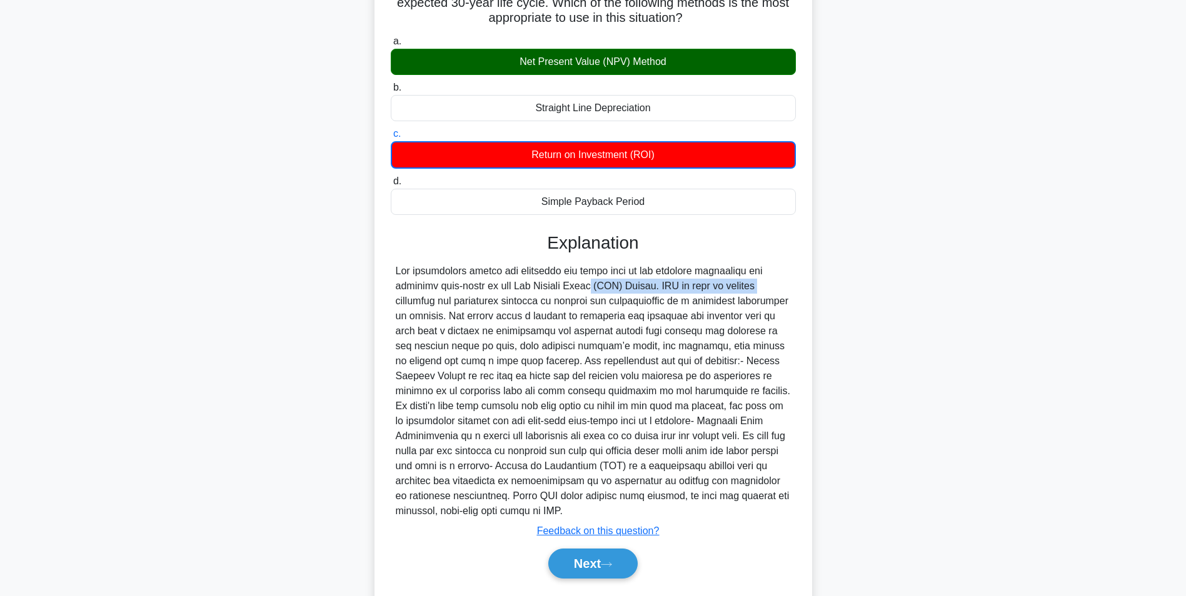
drag, startPoint x: 506, startPoint y: 292, endPoint x: 685, endPoint y: 285, distance: 178.9
click at [685, 285] on div at bounding box center [593, 391] width 395 height 255
click at [586, 559] on button "Next" at bounding box center [592, 564] width 89 height 30
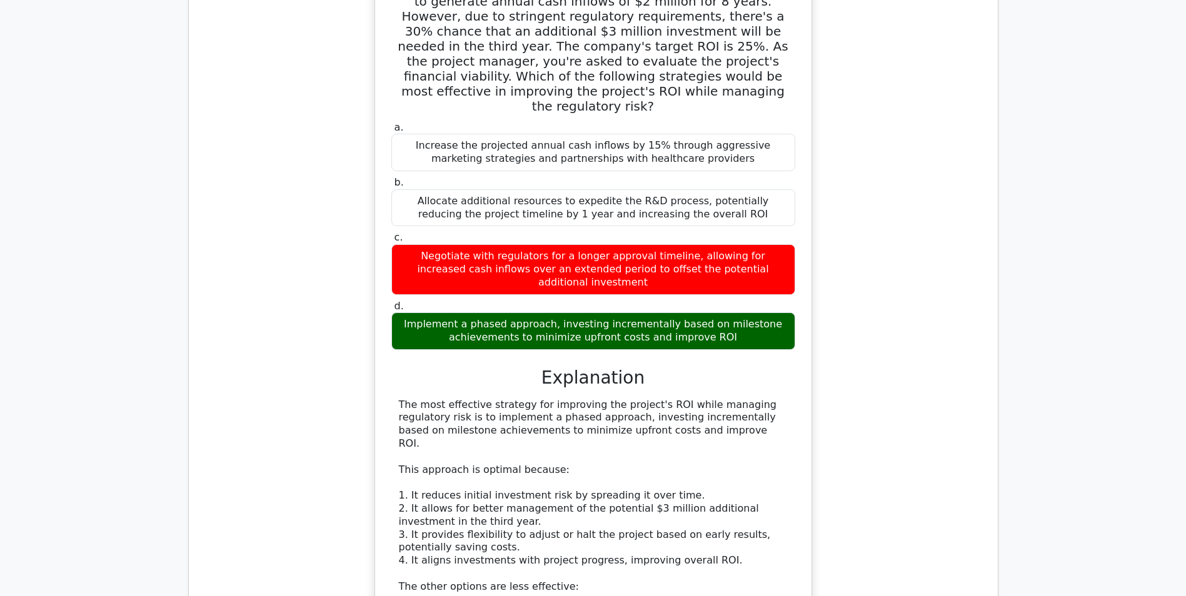
scroll to position [1000, 0]
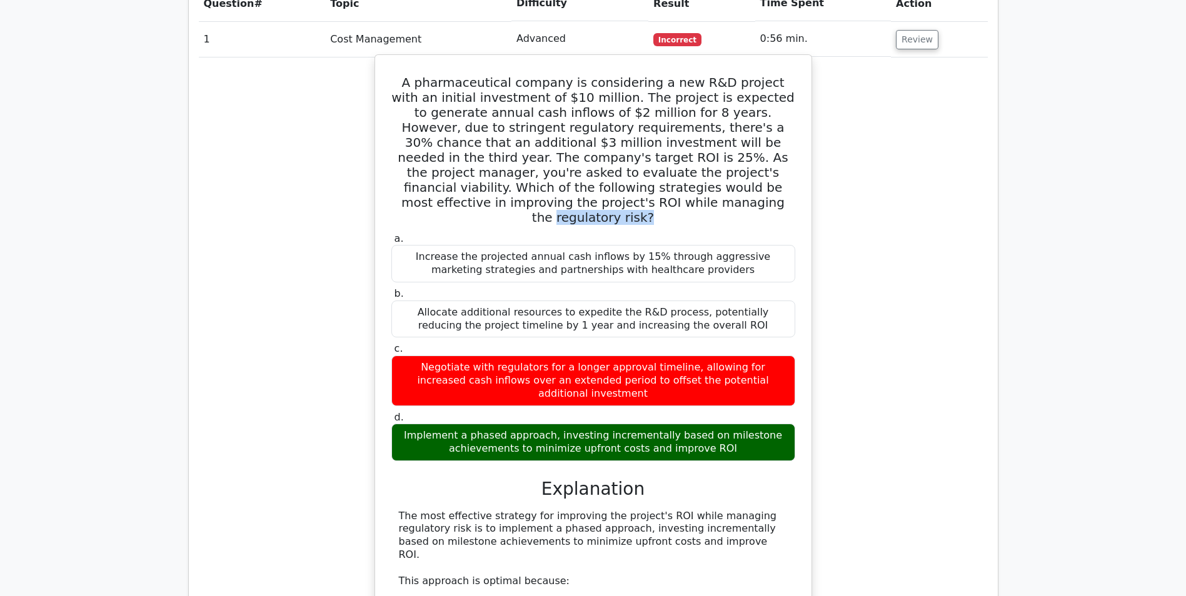
drag, startPoint x: 547, startPoint y: 141, endPoint x: 649, endPoint y: 145, distance: 102.6
click at [649, 145] on h5 "A pharmaceutical company is considering a new R&D project with an initial inves…" at bounding box center [593, 150] width 406 height 150
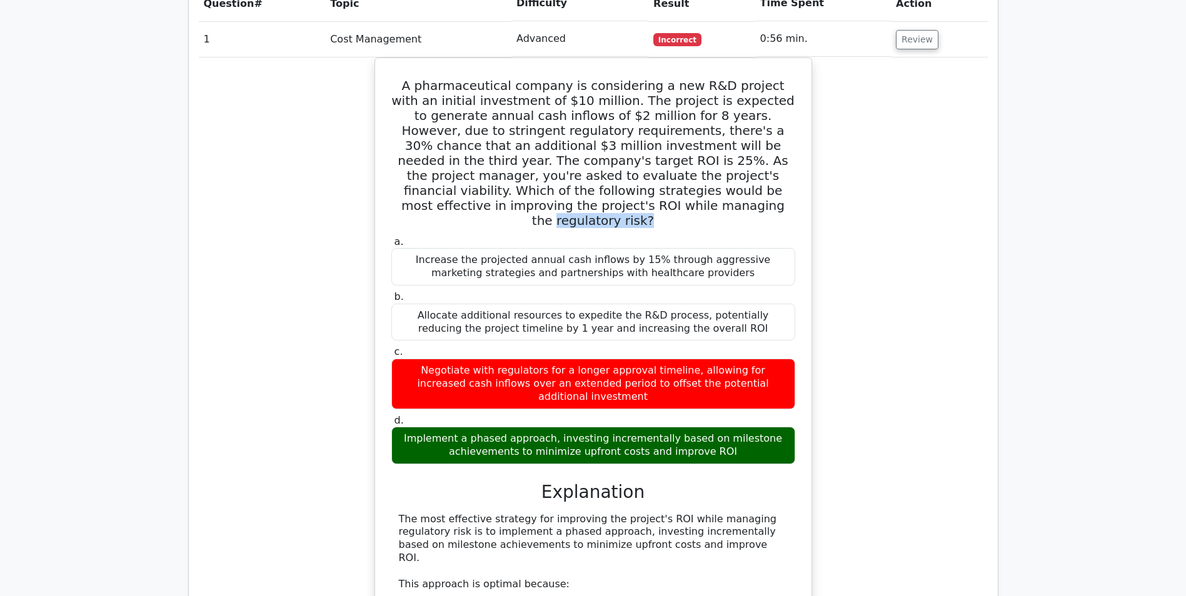
drag, startPoint x: 418, startPoint y: 351, endPoint x: 882, endPoint y: 354, distance: 464.4
click at [882, 354] on div "A pharmaceutical company is considering a new R&D project with an initial inves…" at bounding box center [593, 513] width 789 height 912
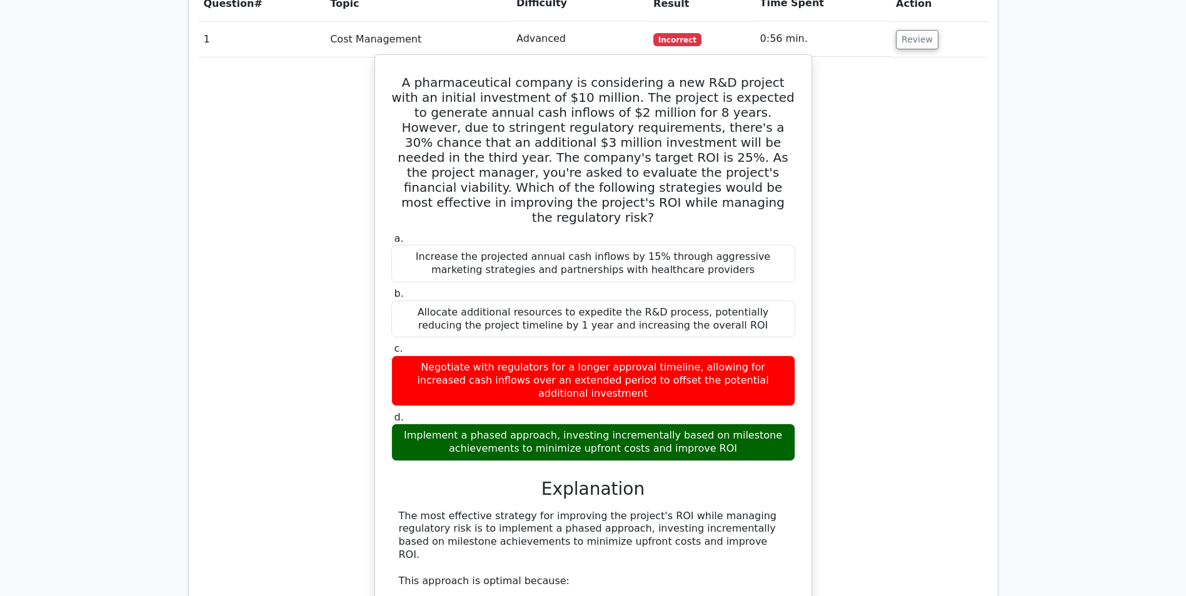
drag, startPoint x: 536, startPoint y: 430, endPoint x: 608, endPoint y: 433, distance: 71.9
drag, startPoint x: 608, startPoint y: 433, endPoint x: 606, endPoint y: 444, distance: 10.9
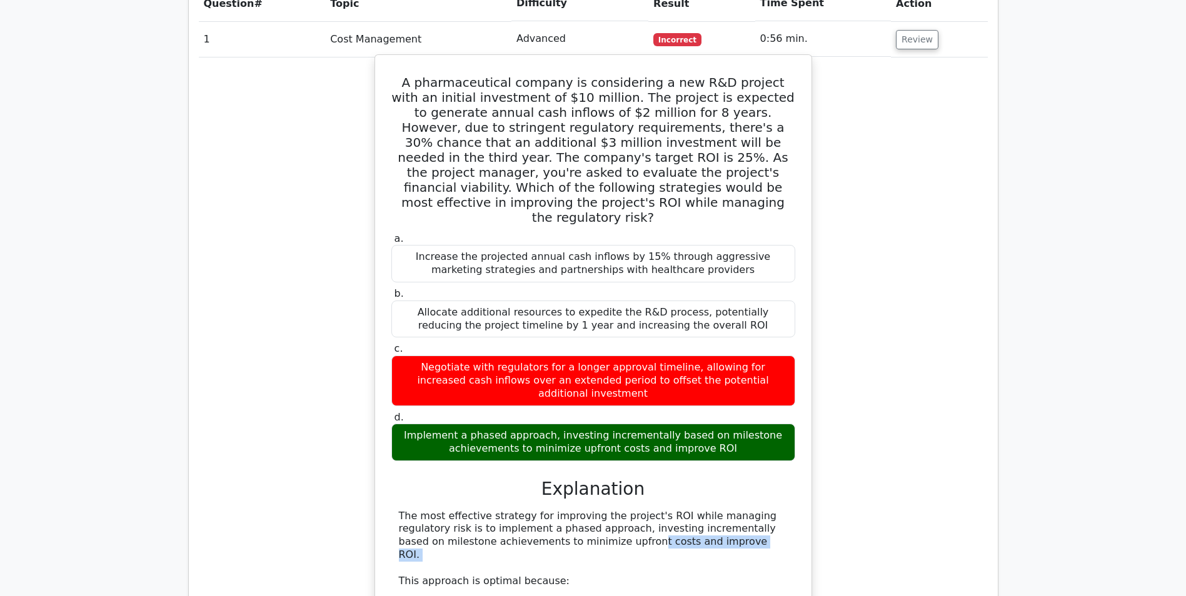
drag, startPoint x: 467, startPoint y: 456, endPoint x: 703, endPoint y: 466, distance: 235.8
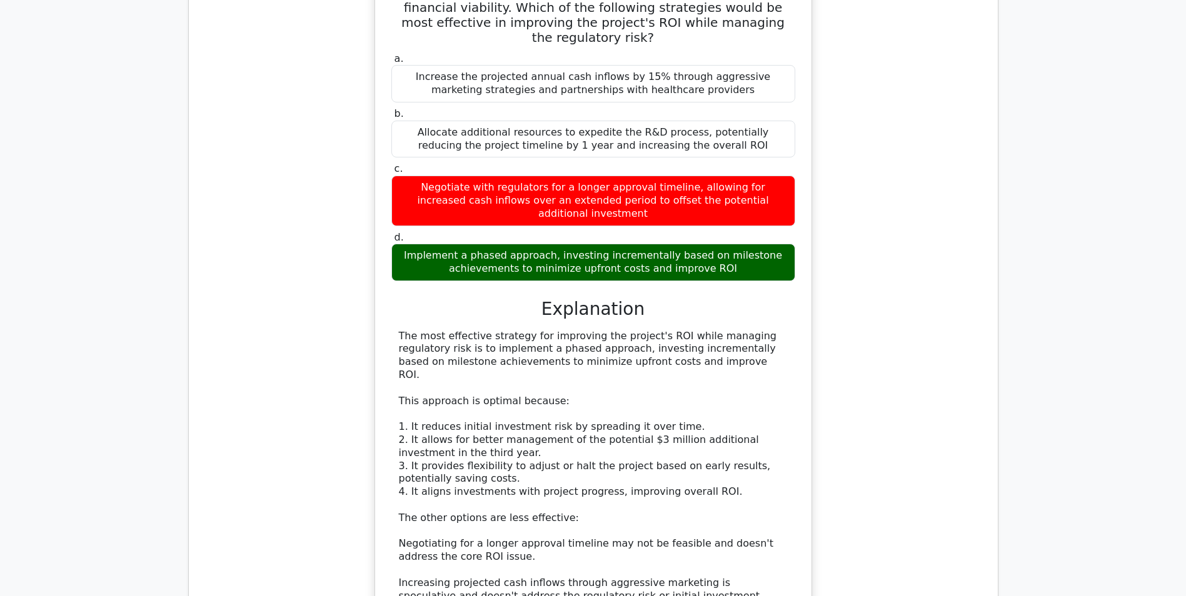
scroll to position [1187, 0]
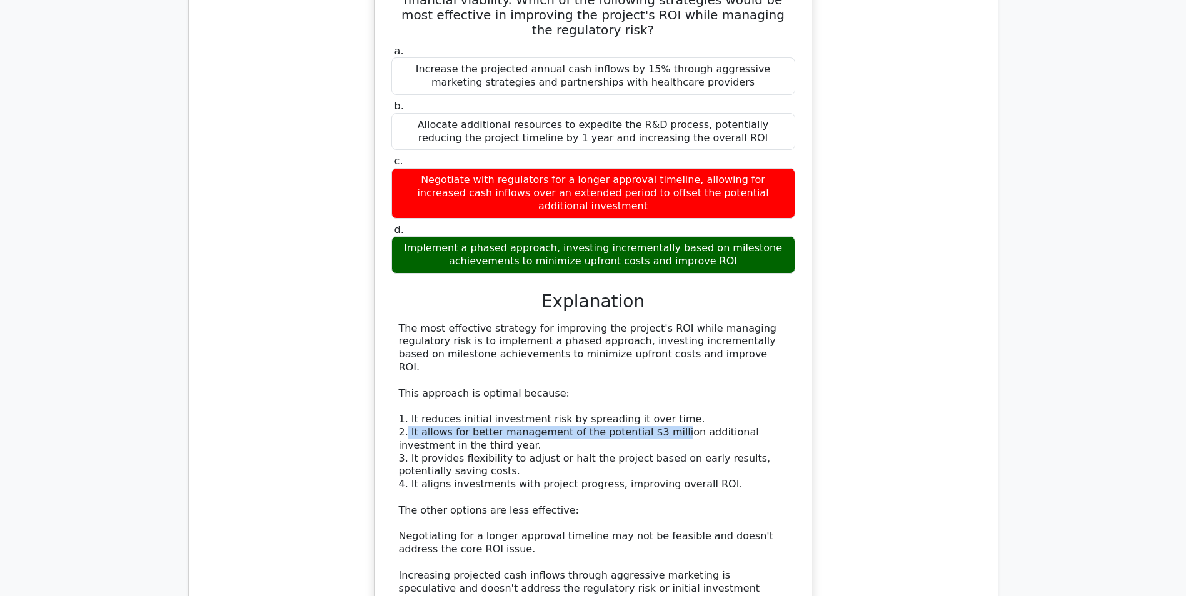
drag, startPoint x: 407, startPoint y: 327, endPoint x: 657, endPoint y: 332, distance: 250.7
click at [657, 332] on div "The most effective strategy for improving the project's ROI while managing regu…" at bounding box center [593, 510] width 389 height 377
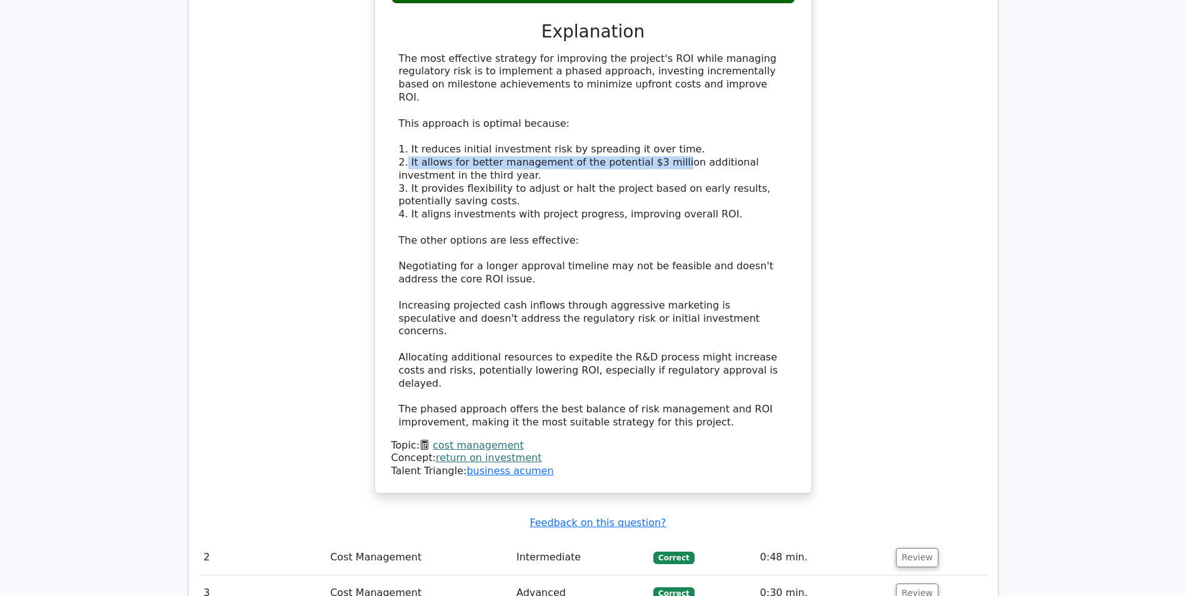
scroll to position [1520, 0]
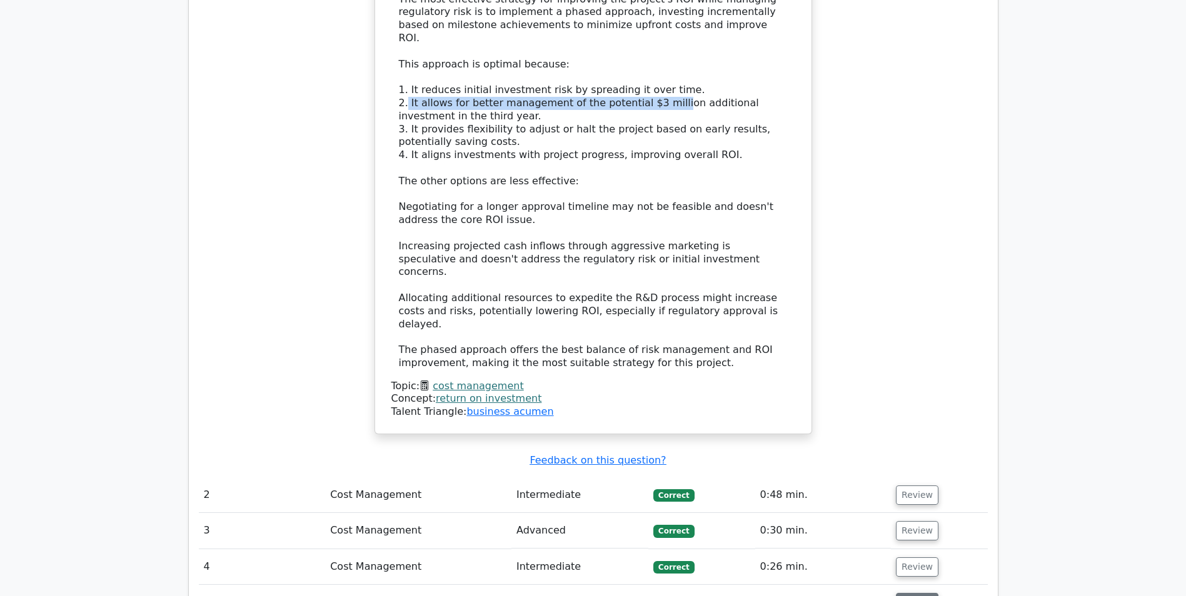
click at [922, 593] on button "Review" at bounding box center [917, 602] width 42 height 19
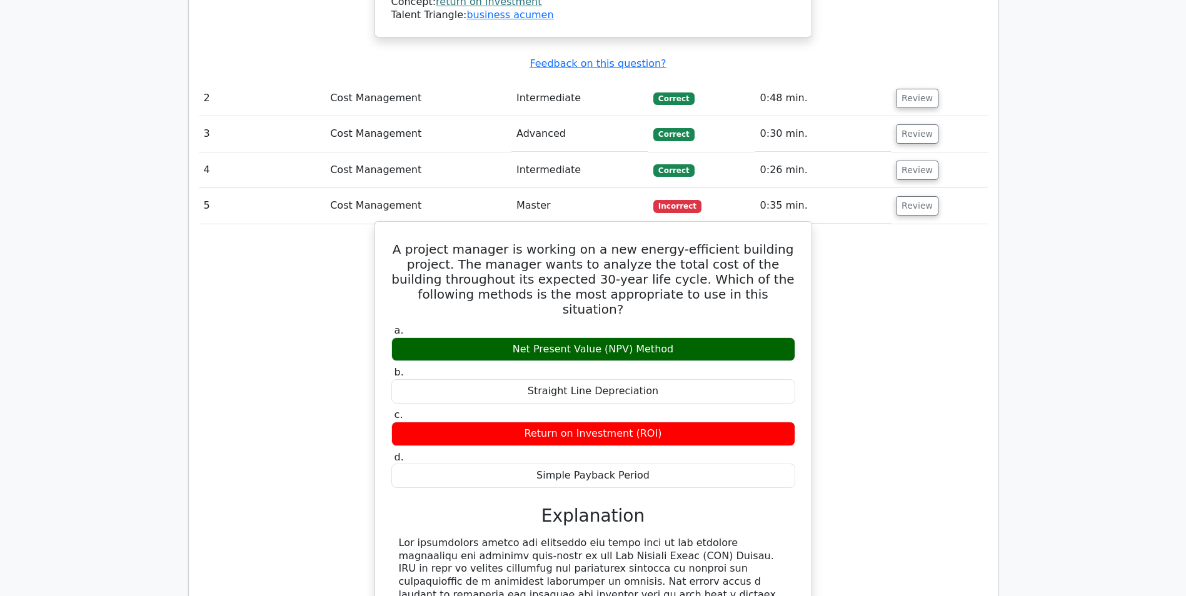
scroll to position [1895, 0]
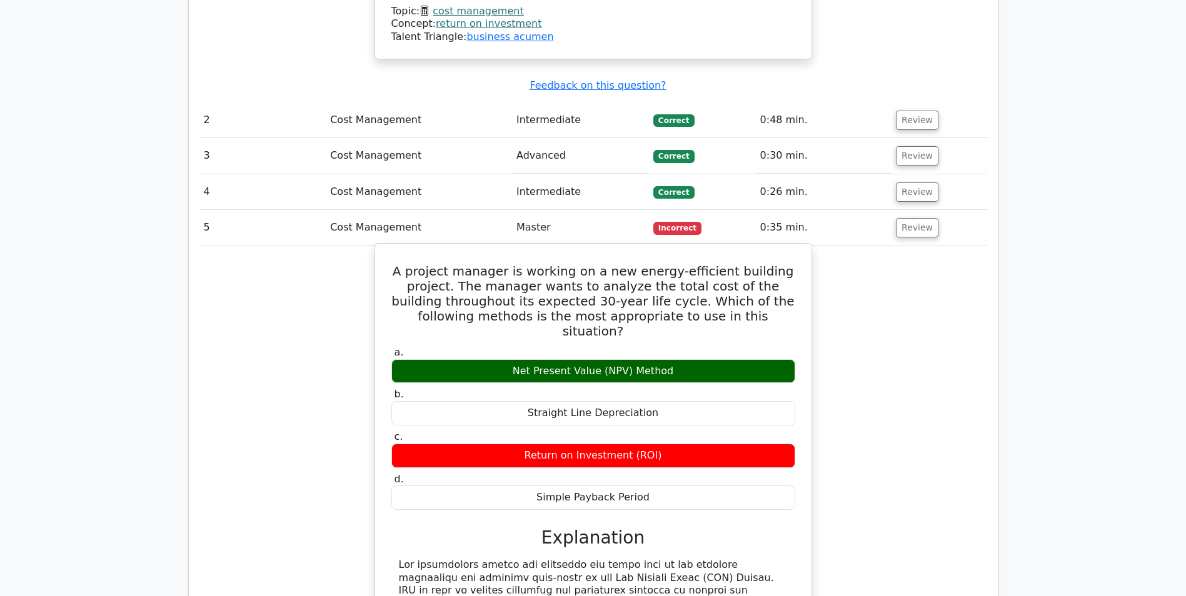
drag, startPoint x: 515, startPoint y: 229, endPoint x: 686, endPoint y: 232, distance: 171.3
click at [686, 359] on div "Net Present Value (NPV) Method" at bounding box center [593, 371] width 404 height 24
copy div "Net Present Value (NPV) Method"
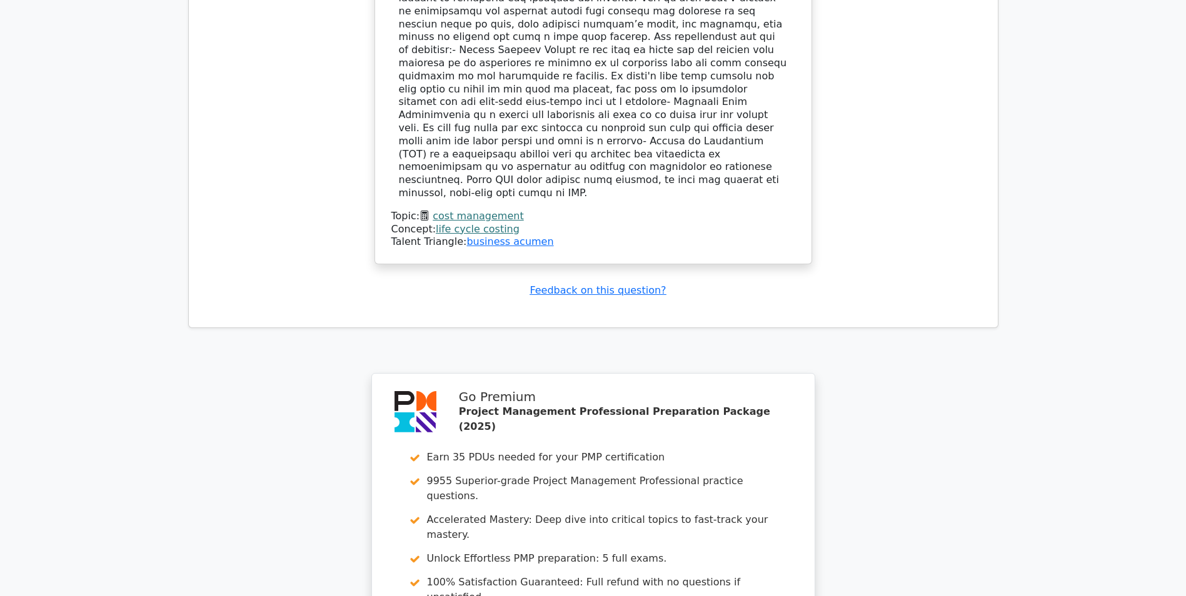
scroll to position [2457, 0]
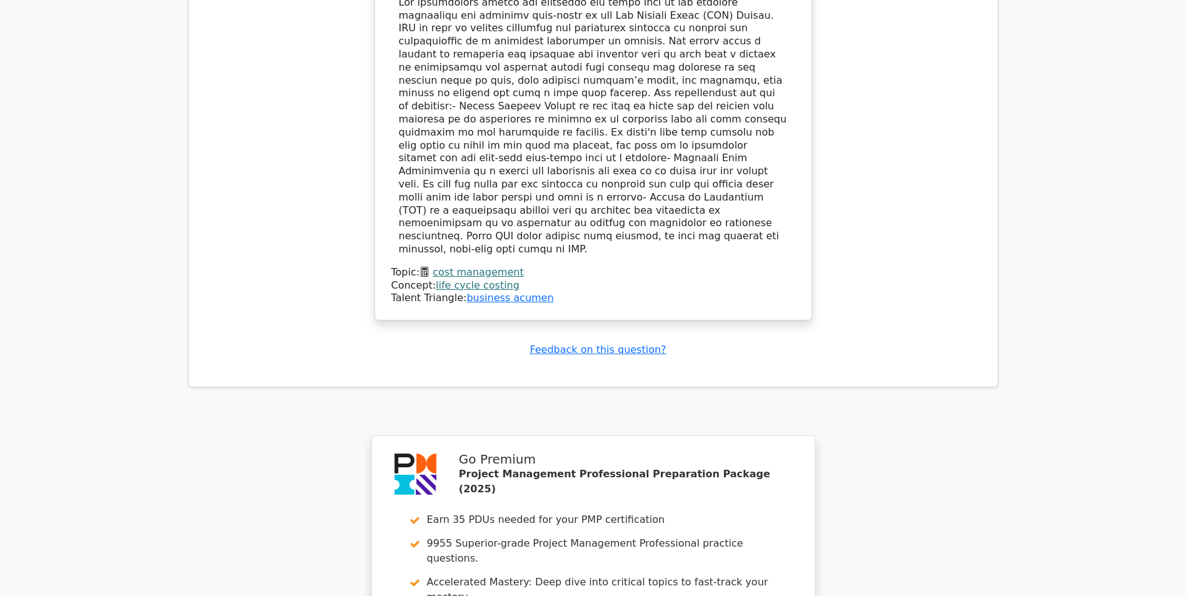
click at [493, 266] on link "cost management" at bounding box center [477, 272] width 91 height 12
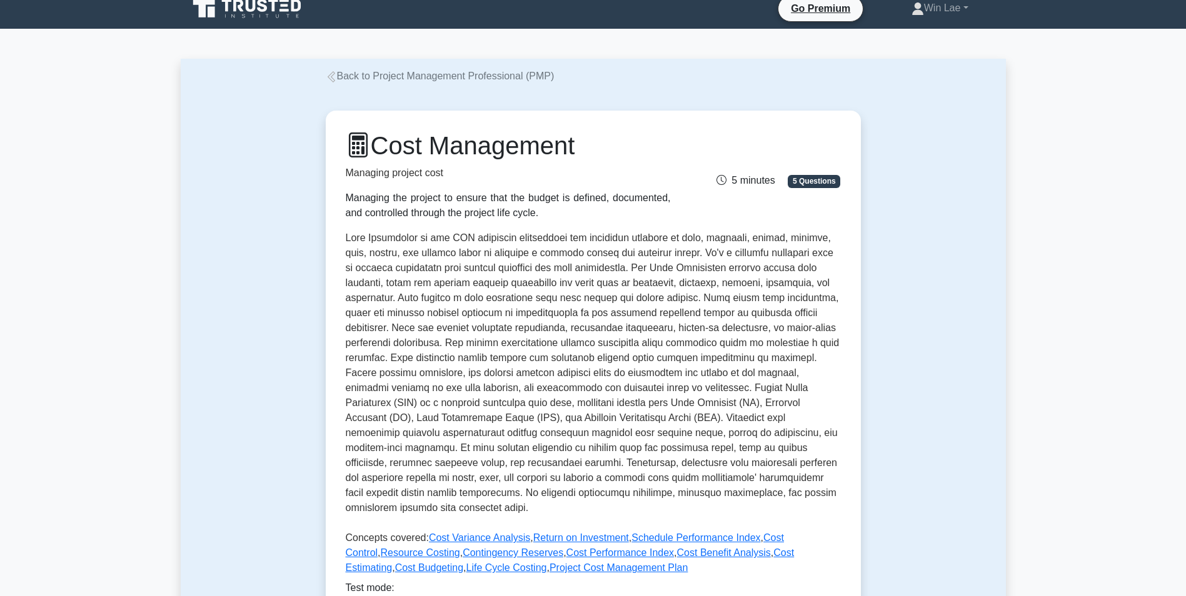
scroll to position [187, 0]
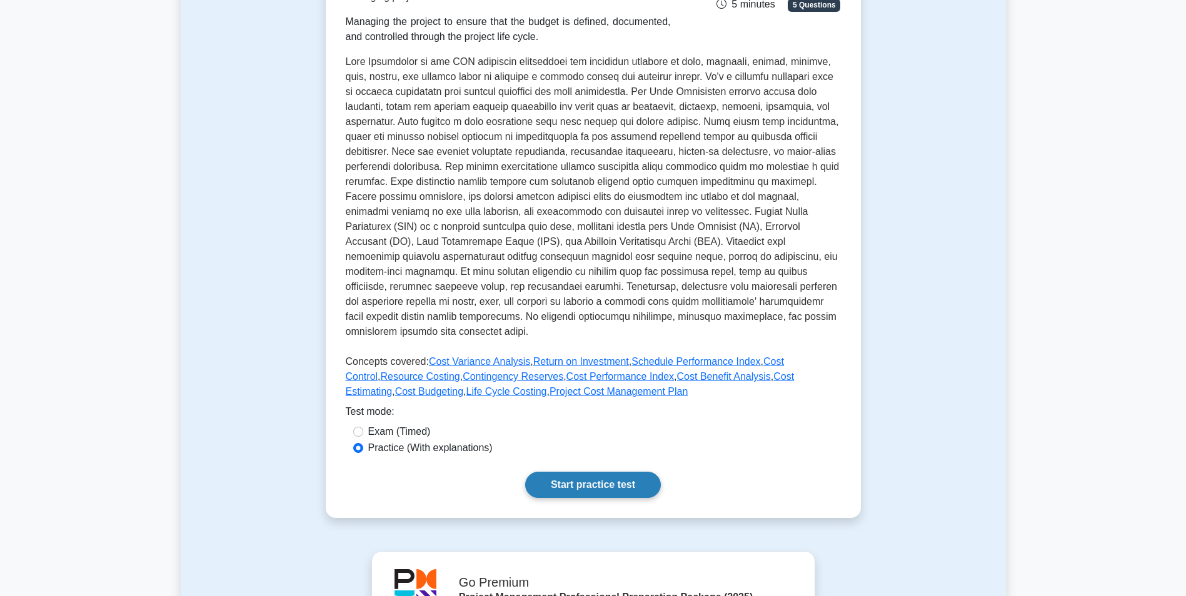
click at [602, 488] on link "Start practice test" at bounding box center [593, 485] width 136 height 26
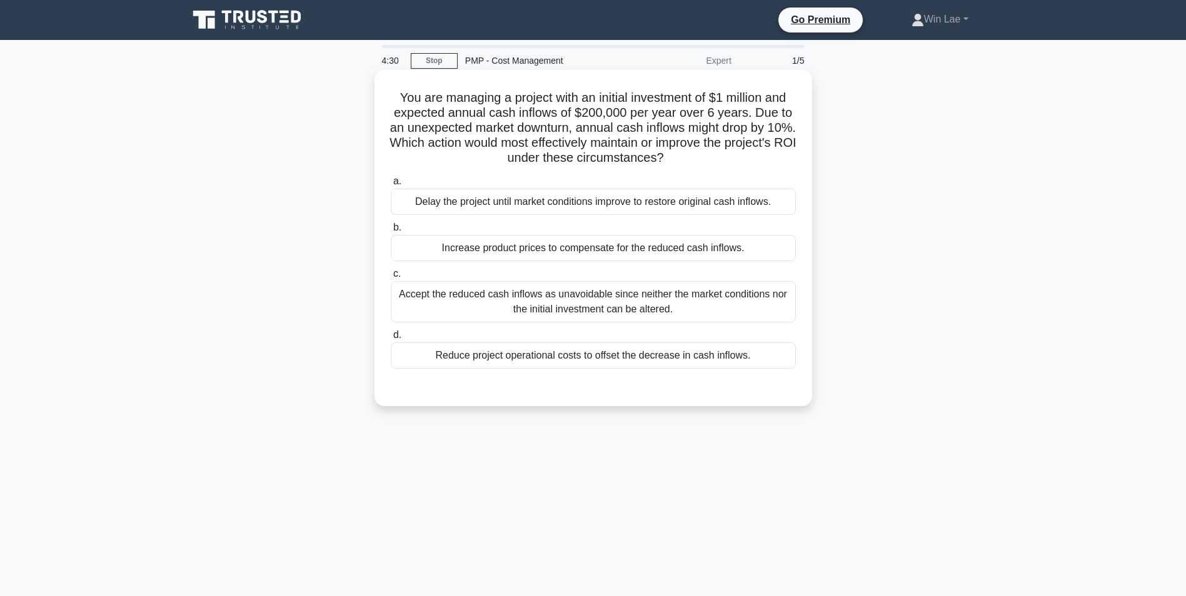
click at [616, 311] on div "Accept the reduced cash inflows as unavoidable since neither the market conditi…" at bounding box center [593, 301] width 405 height 41
click at [391, 278] on input "c. Accept the reduced cash inflows as unavoidable since neither the market cond…" at bounding box center [391, 274] width 0 height 8
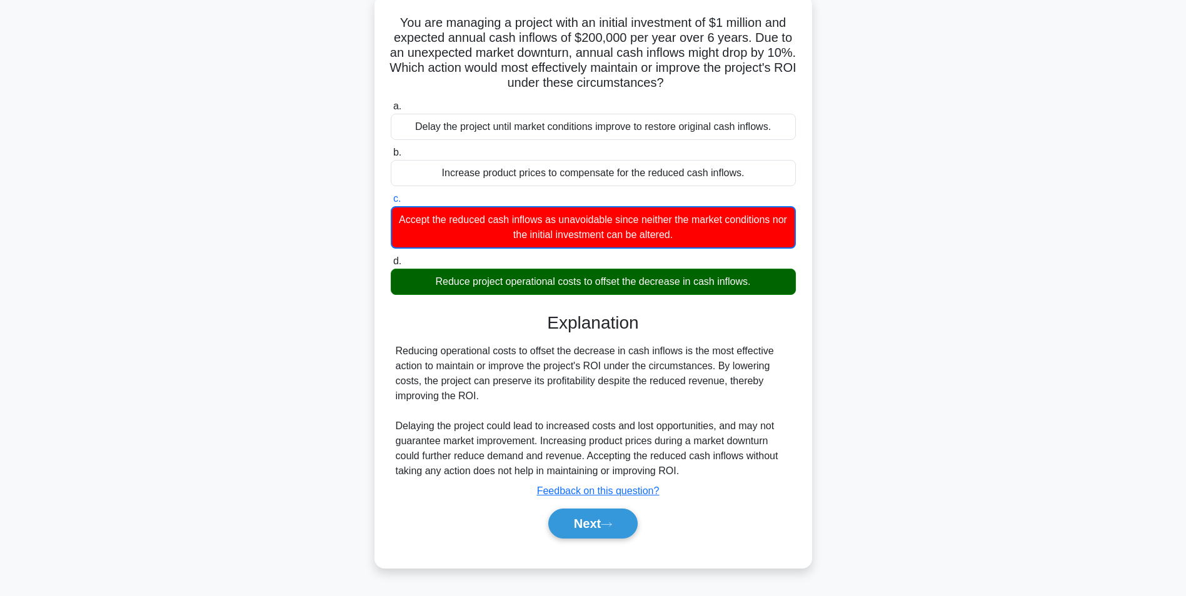
scroll to position [79, 0]
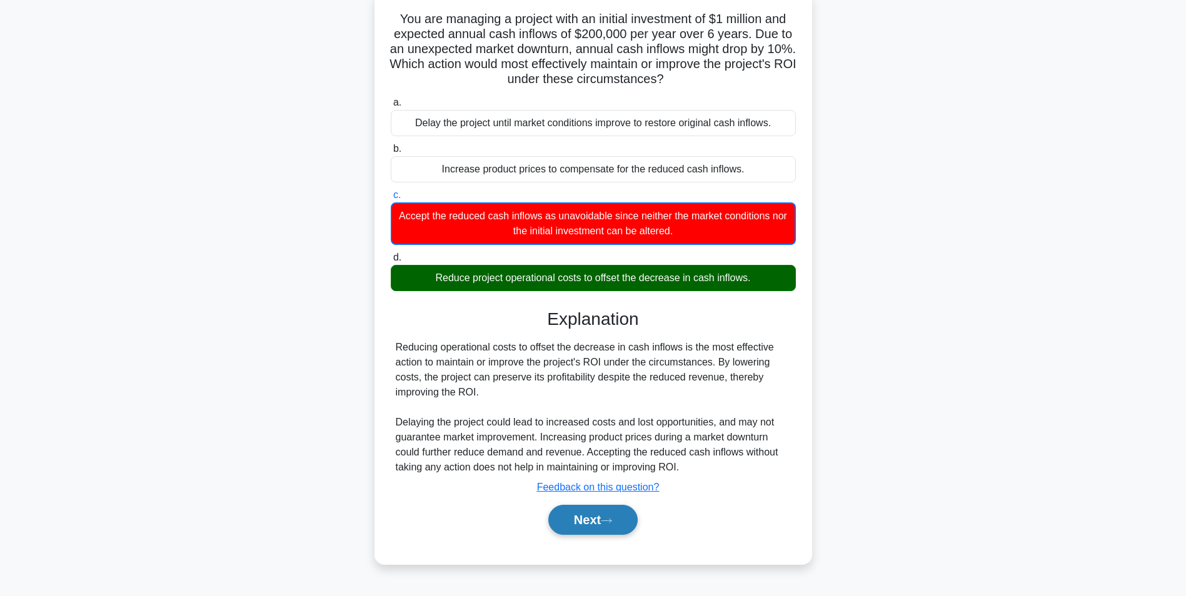
click at [574, 520] on button "Next" at bounding box center [592, 520] width 89 height 30
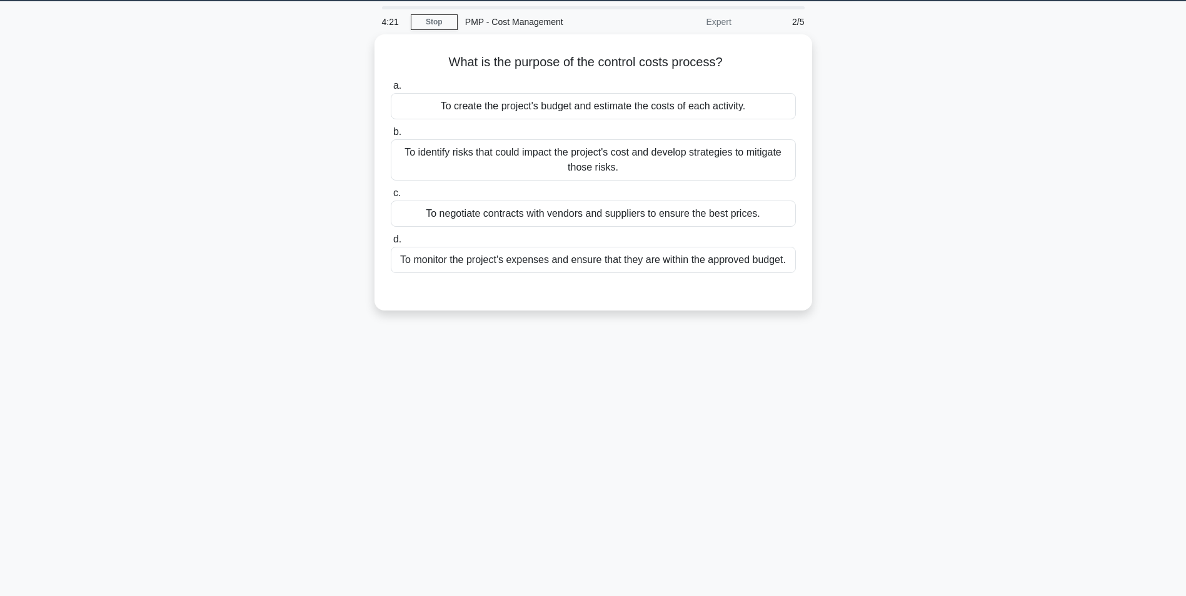
scroll to position [0, 0]
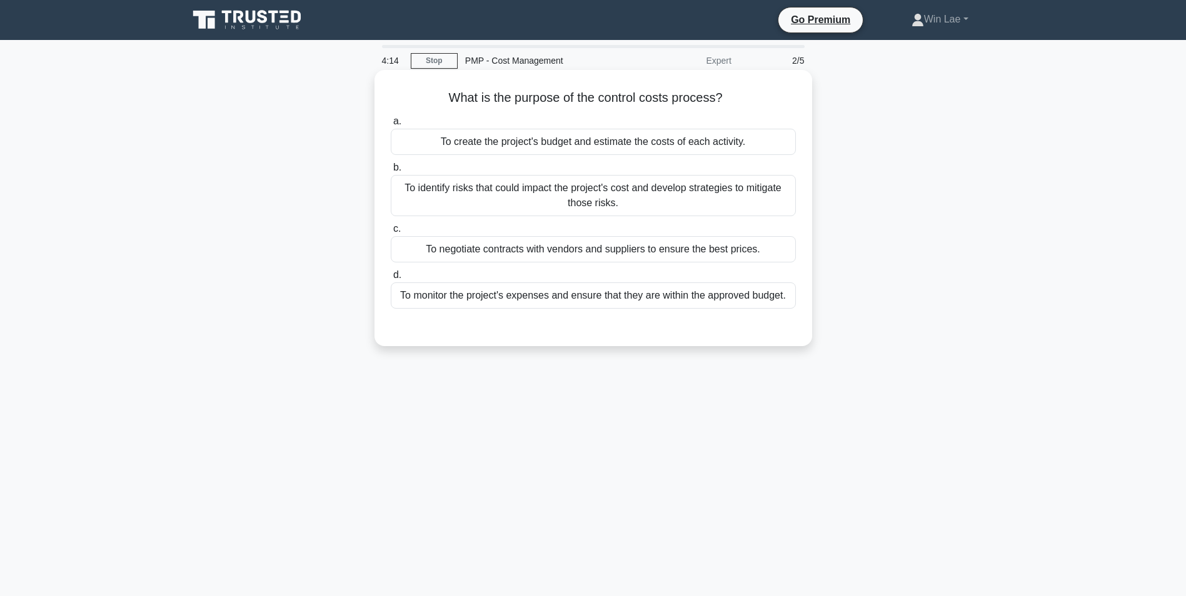
click at [672, 300] on div "To monitor the project's expenses and ensure that they are within the approved …" at bounding box center [593, 295] width 405 height 26
click at [391, 279] on input "d. To monitor the project's expenses and ensure that they are within the approv…" at bounding box center [391, 275] width 0 height 8
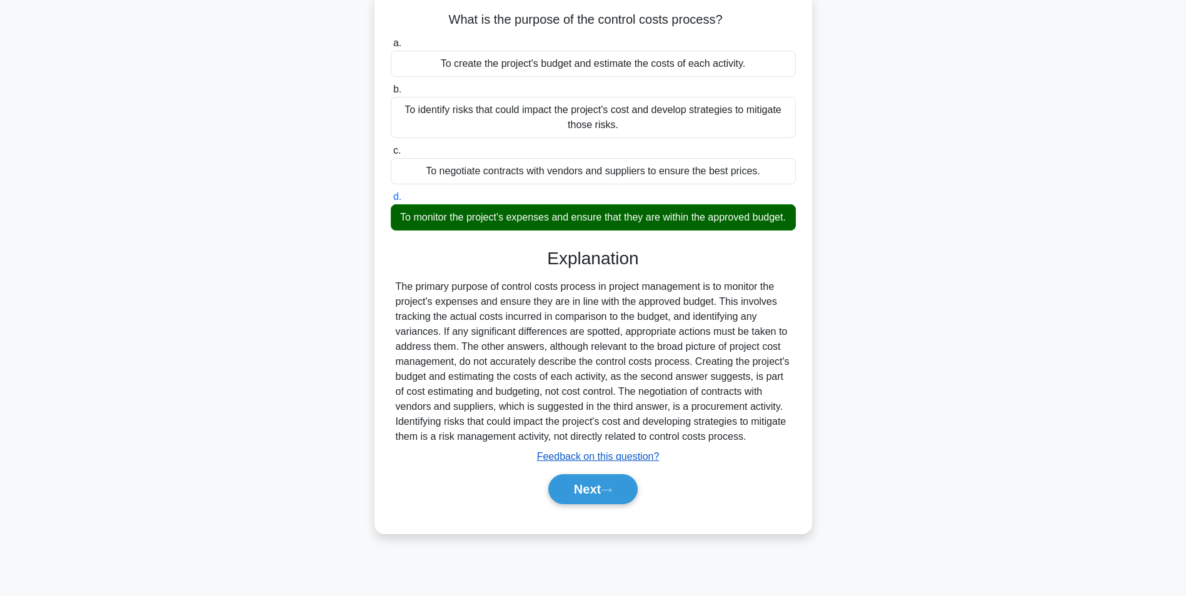
scroll to position [79, 0]
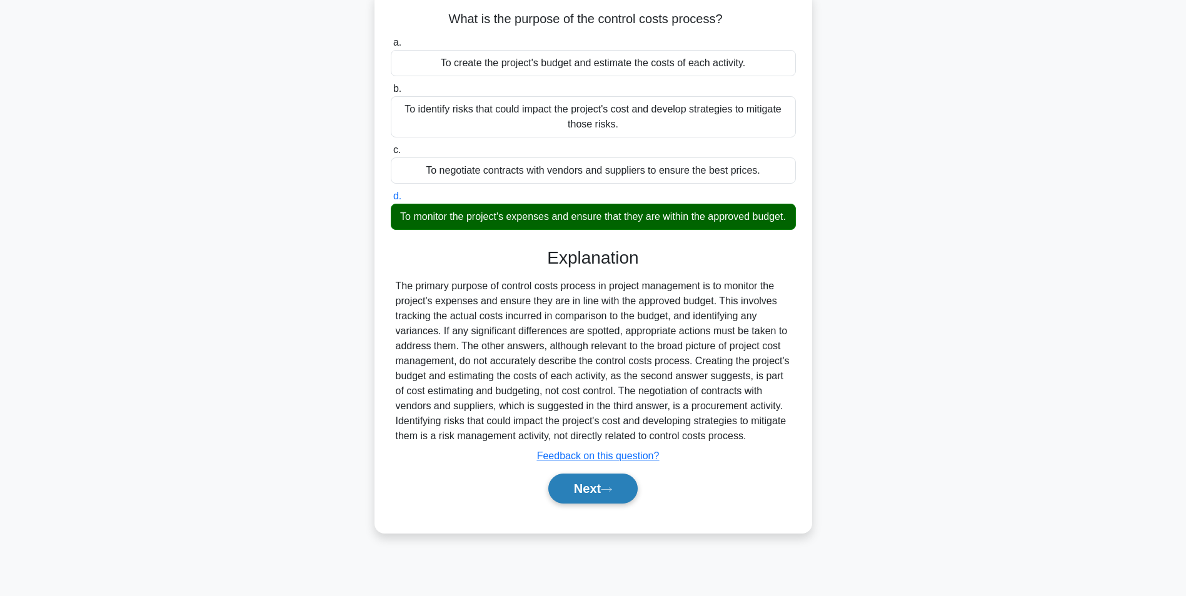
click at [576, 492] on button "Next" at bounding box center [592, 489] width 89 height 30
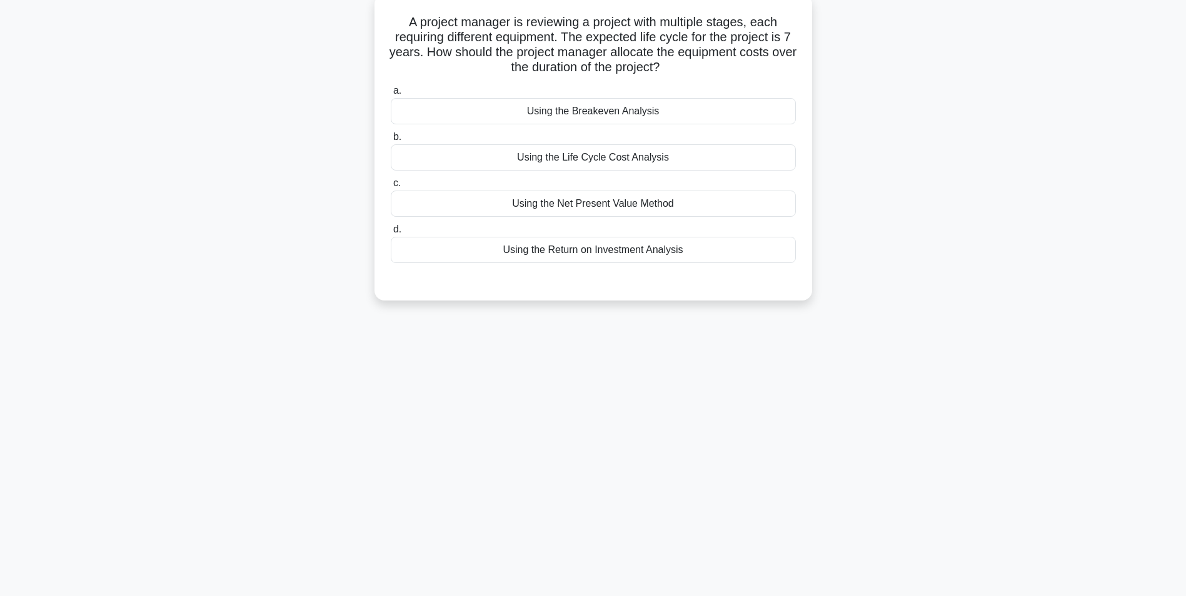
scroll to position [0, 0]
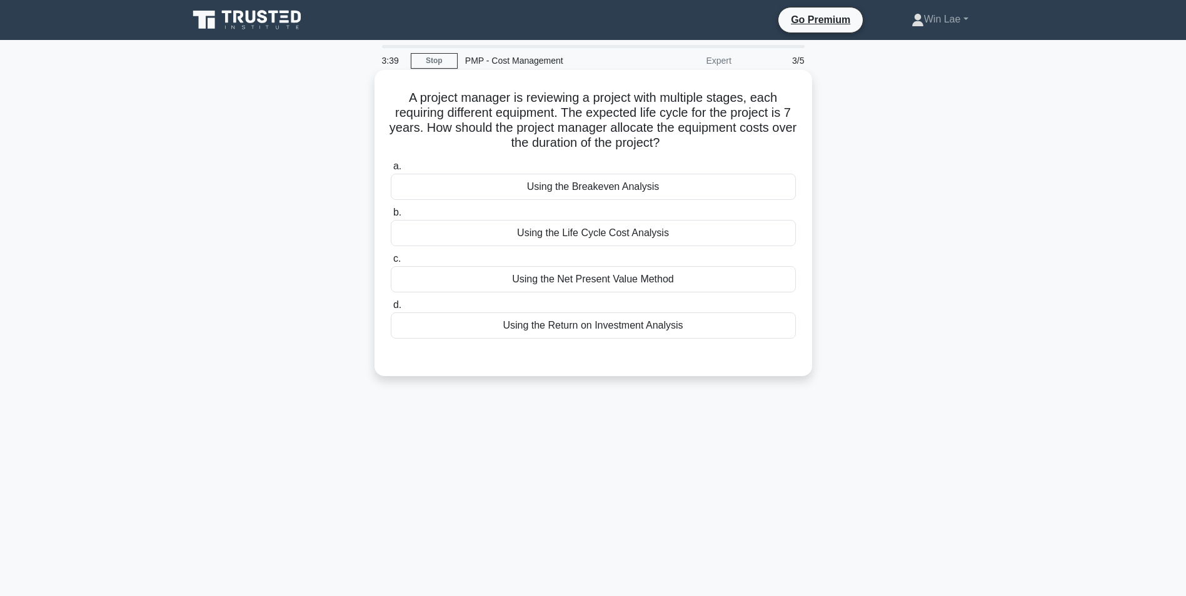
click at [582, 236] on div "Using the Life Cycle Cost Analysis" at bounding box center [593, 233] width 405 height 26
click at [391, 217] on input "b. Using the Life Cycle Cost Analysis" at bounding box center [391, 213] width 0 height 8
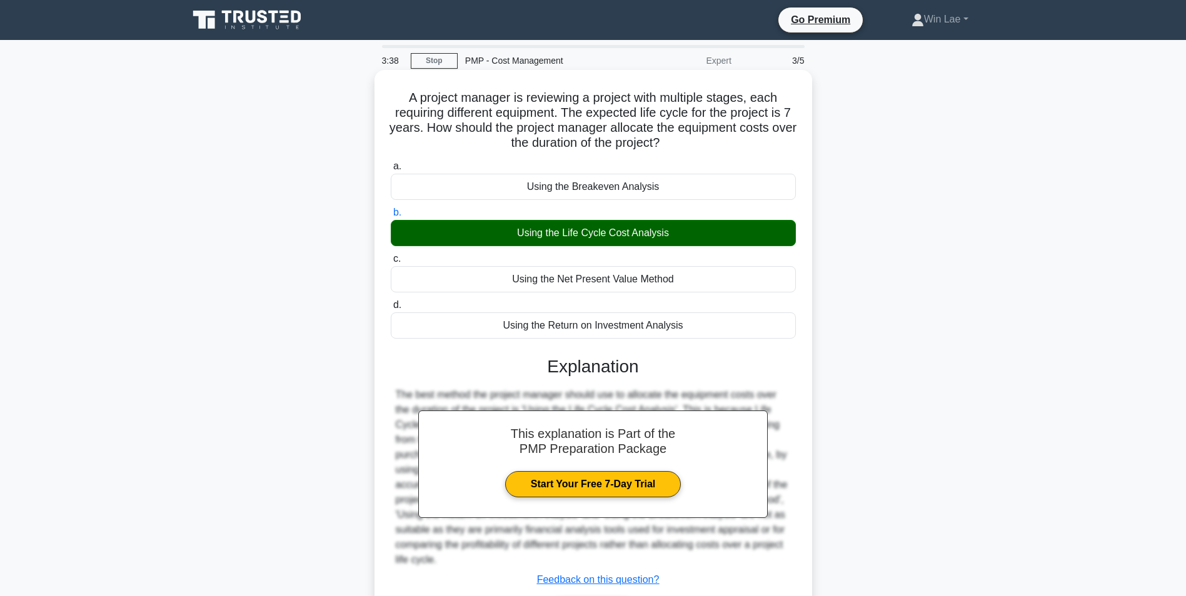
scroll to position [85, 0]
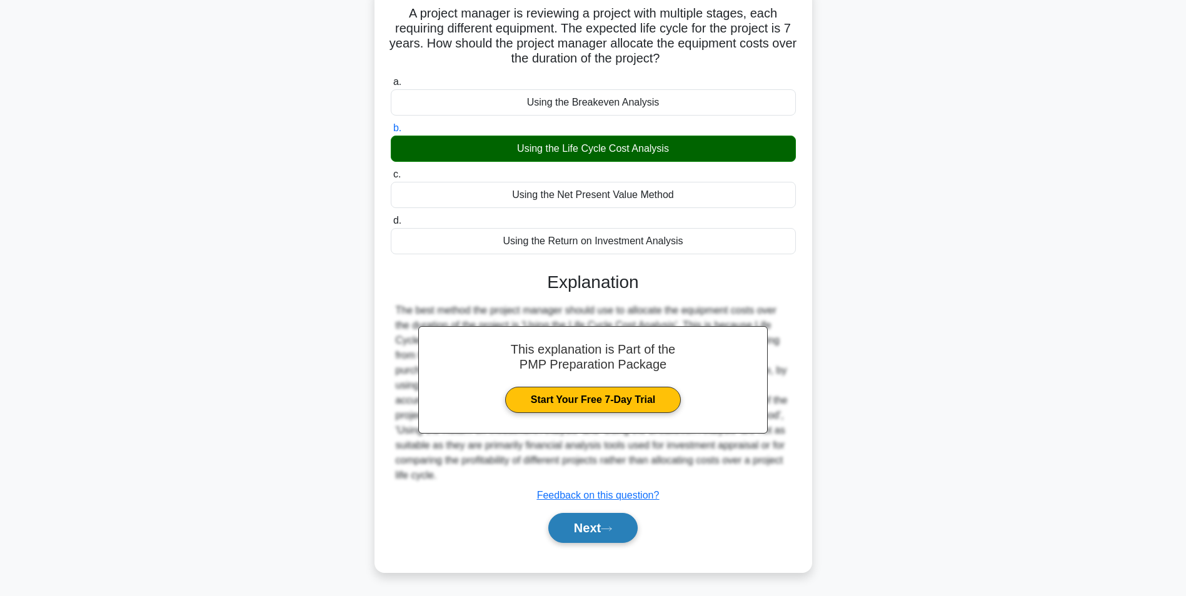
click at [576, 527] on button "Next" at bounding box center [592, 528] width 89 height 30
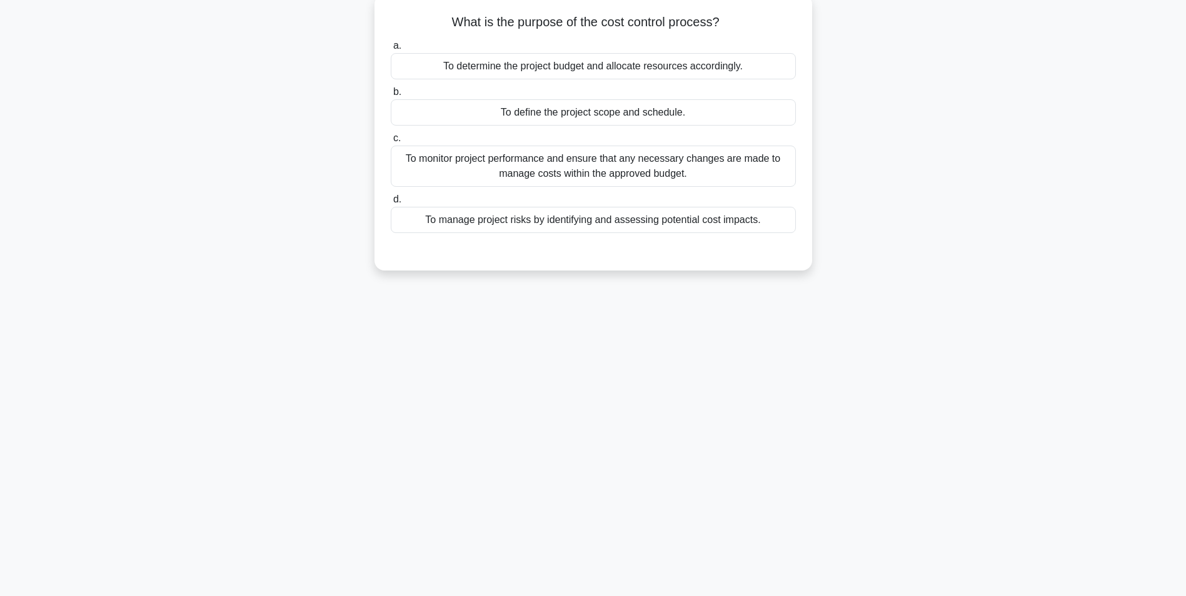
scroll to position [0, 0]
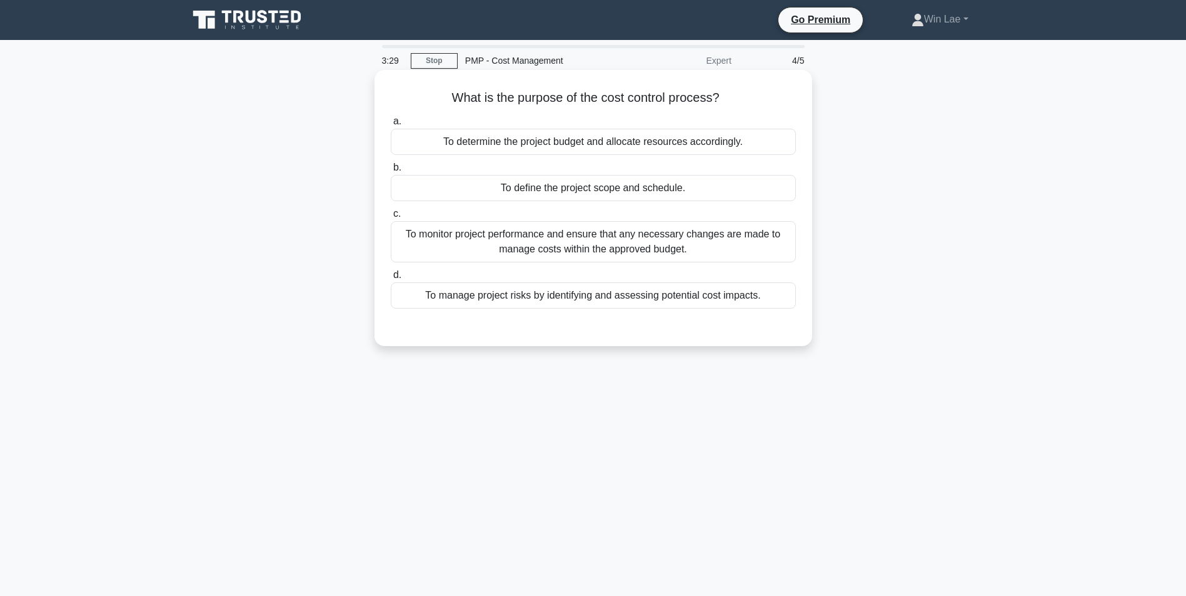
click at [592, 253] on div "To monitor project performance and ensure that any necessary changes are made t…" at bounding box center [593, 241] width 405 height 41
click at [391, 218] on input "c. To monitor project performance and ensure that any necessary changes are mad…" at bounding box center [391, 214] width 0 height 8
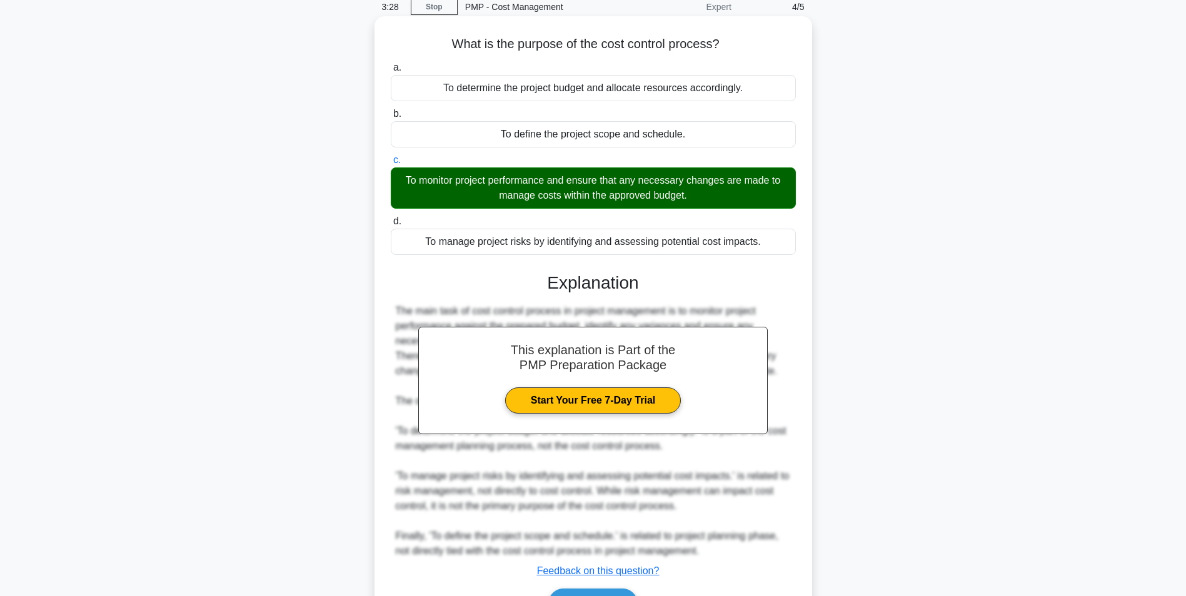
scroll to position [130, 0]
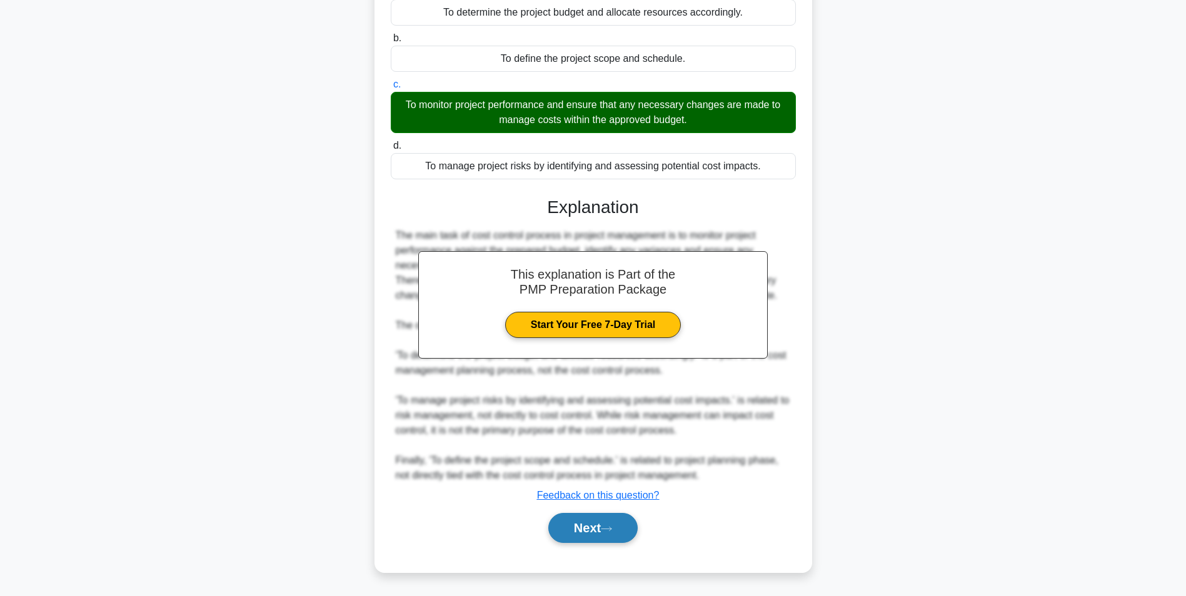
click at [582, 531] on button "Next" at bounding box center [592, 528] width 89 height 30
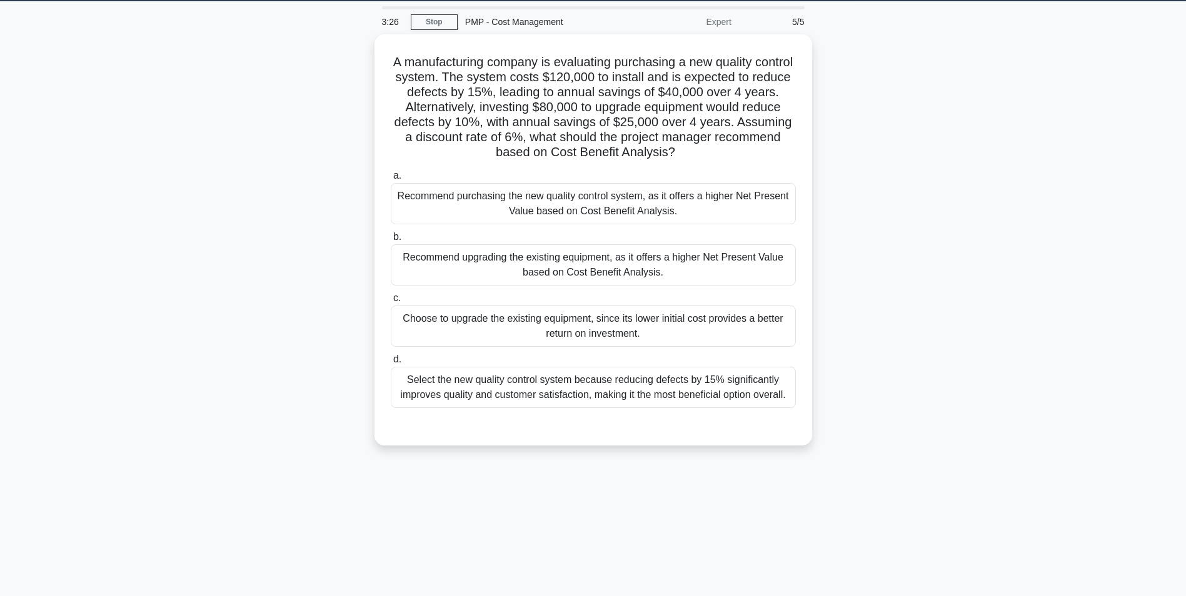
scroll to position [0, 0]
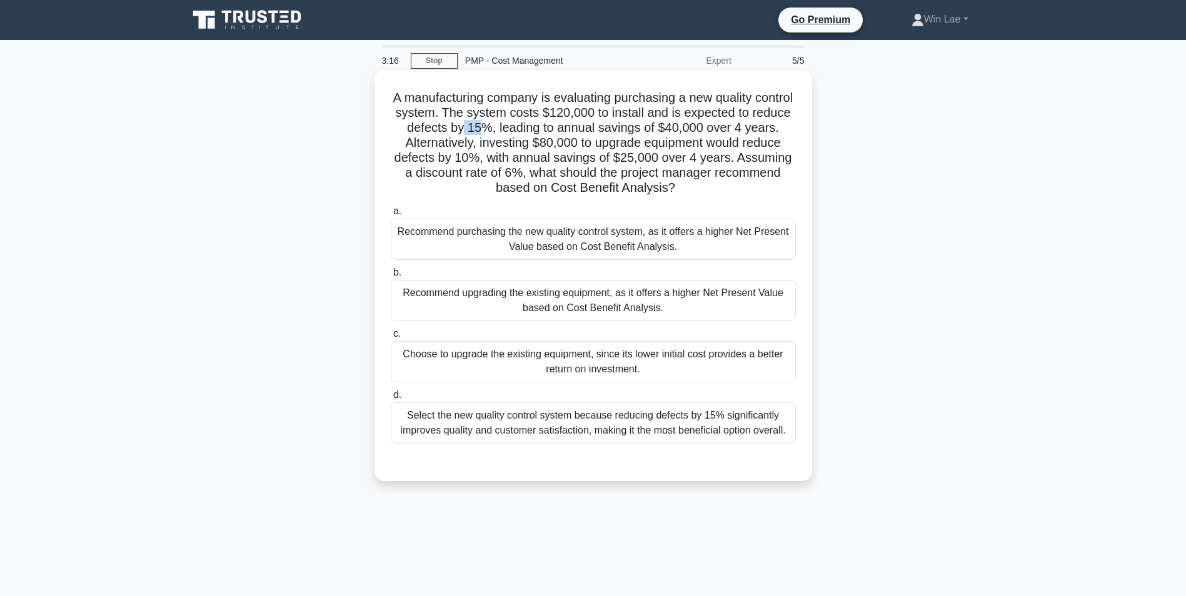
drag, startPoint x: 505, startPoint y: 126, endPoint x: 517, endPoint y: 127, distance: 11.9
click at [517, 127] on h5 "A manufacturing company is evaluating purchasing a new quality control system. …" at bounding box center [592, 143] width 407 height 106
click at [720, 124] on h5 "A manufacturing company is evaluating purchasing a new quality control system. …" at bounding box center [592, 143] width 407 height 106
drag, startPoint x: 569, startPoint y: 144, endPoint x: 624, endPoint y: 144, distance: 55.6
click at [624, 144] on h5 "A manufacturing company is evaluating purchasing a new quality control system. …" at bounding box center [592, 143] width 407 height 106
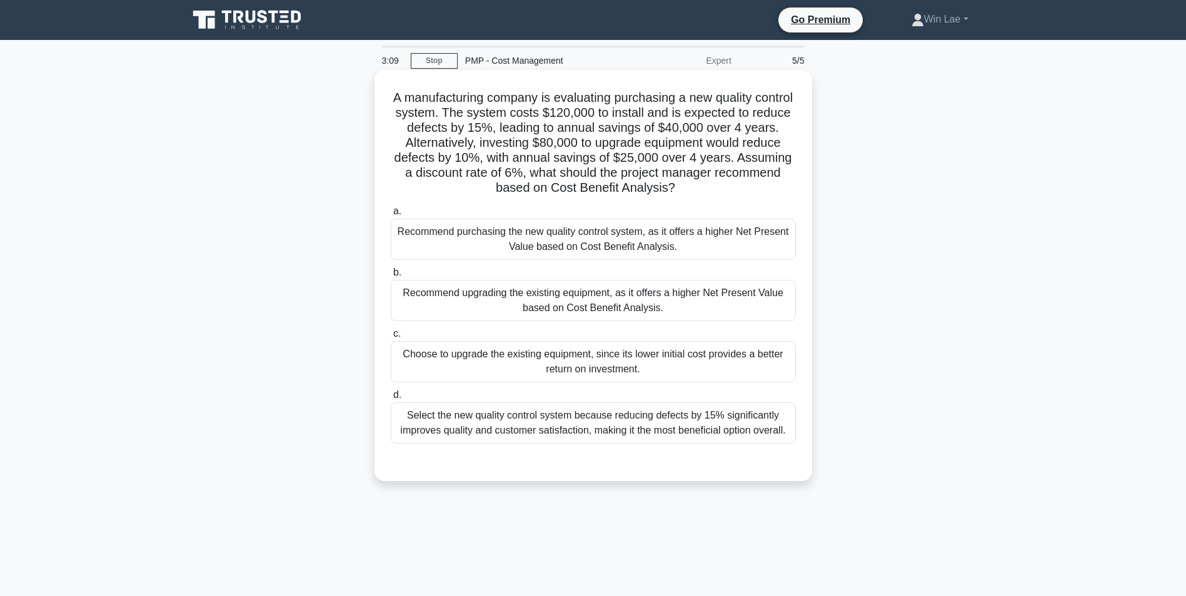
drag, startPoint x: 624, startPoint y: 144, endPoint x: 559, endPoint y: 169, distance: 70.2
click at [555, 169] on h5 "A manufacturing company is evaluating purchasing a new quality control system. …" at bounding box center [592, 143] width 407 height 106
drag, startPoint x: 659, startPoint y: 159, endPoint x: 721, endPoint y: 158, distance: 61.3
click at [721, 158] on h5 "A manufacturing company is evaluating purchasing a new quality control system. …" at bounding box center [592, 143] width 407 height 106
click at [513, 174] on h5 "A manufacturing company is evaluating purchasing a new quality control system. …" at bounding box center [592, 143] width 407 height 106
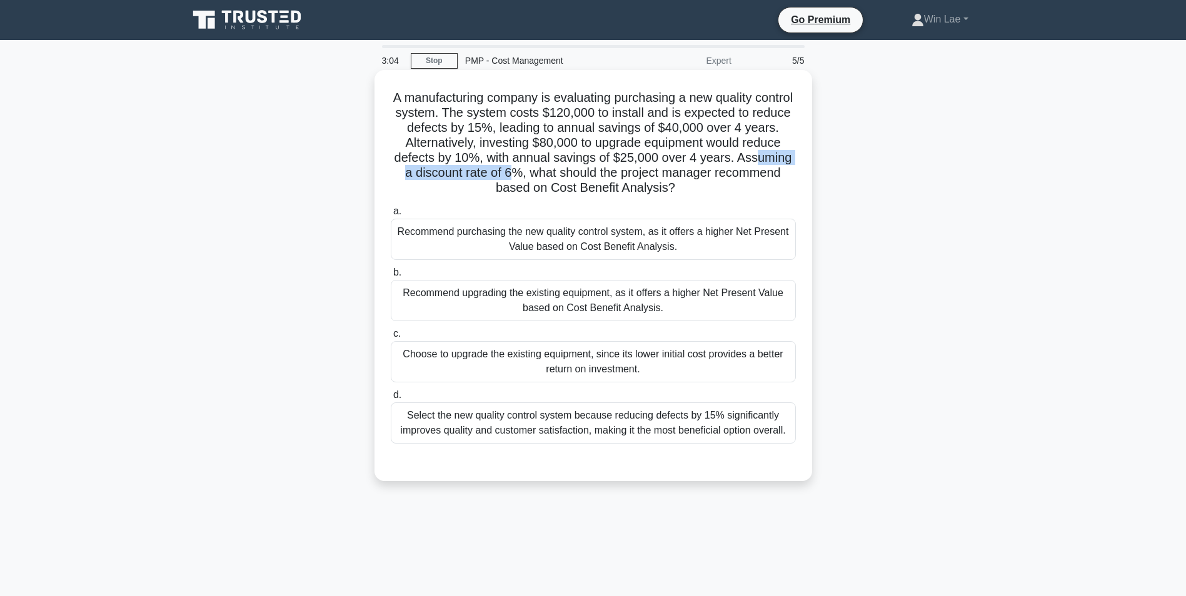
drag, startPoint x: 422, startPoint y: 177, endPoint x: 572, endPoint y: 175, distance: 149.4
click at [572, 175] on h5 "A manufacturing company is evaluating purchasing a new quality control system. …" at bounding box center [592, 143] width 407 height 106
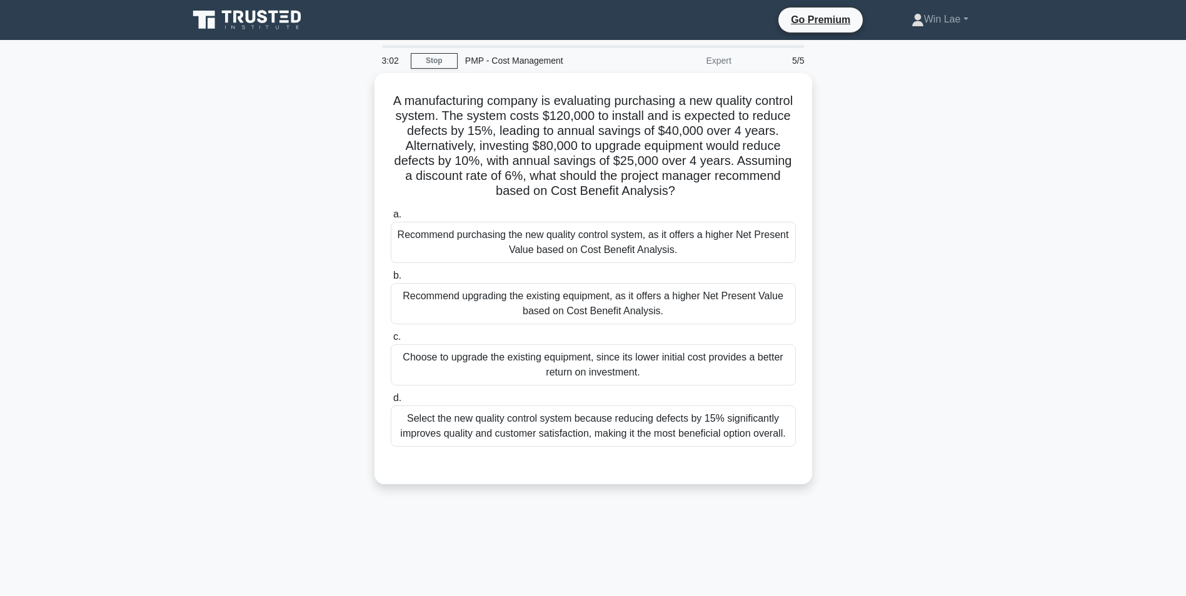
click at [269, 174] on div "A manufacturing company is evaluating purchasing a new quality control system. …" at bounding box center [593, 286] width 825 height 426
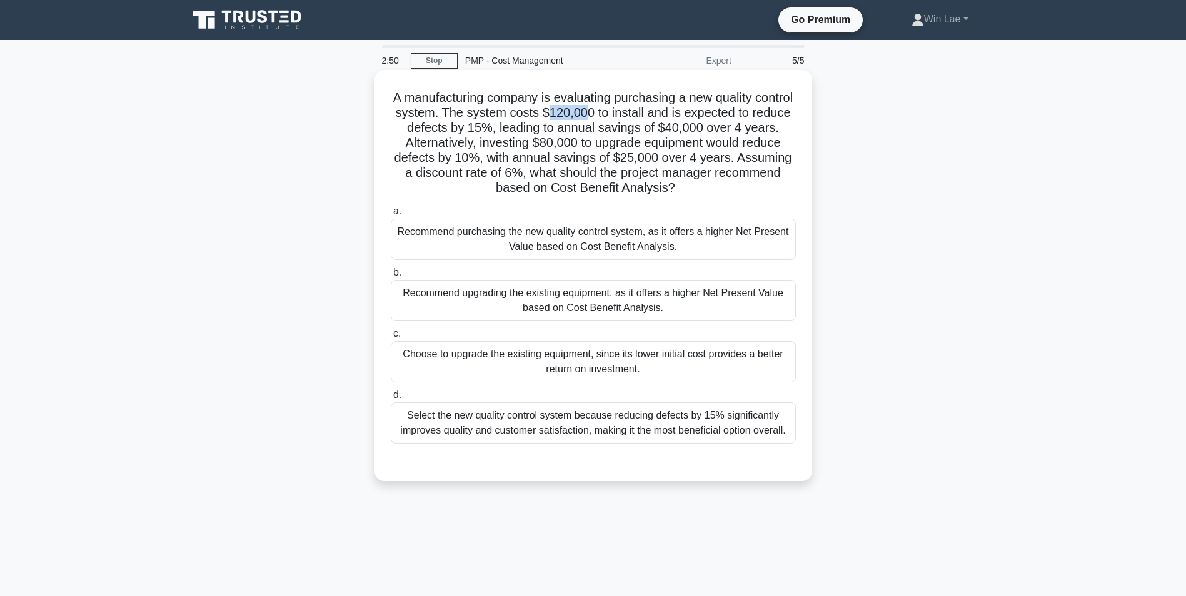
drag, startPoint x: 591, startPoint y: 114, endPoint x: 625, endPoint y: 114, distance: 34.4
click at [625, 114] on h5 "A manufacturing company is evaluating purchasing a new quality control system. …" at bounding box center [592, 143] width 407 height 106
click at [632, 304] on div "Recommend upgrading the existing equipment, as it offers a higher Net Present V…" at bounding box center [593, 300] width 405 height 41
click at [391, 277] on input "b. Recommend upgrading the existing equipment, as it offers a higher Net Presen…" at bounding box center [391, 273] width 0 height 8
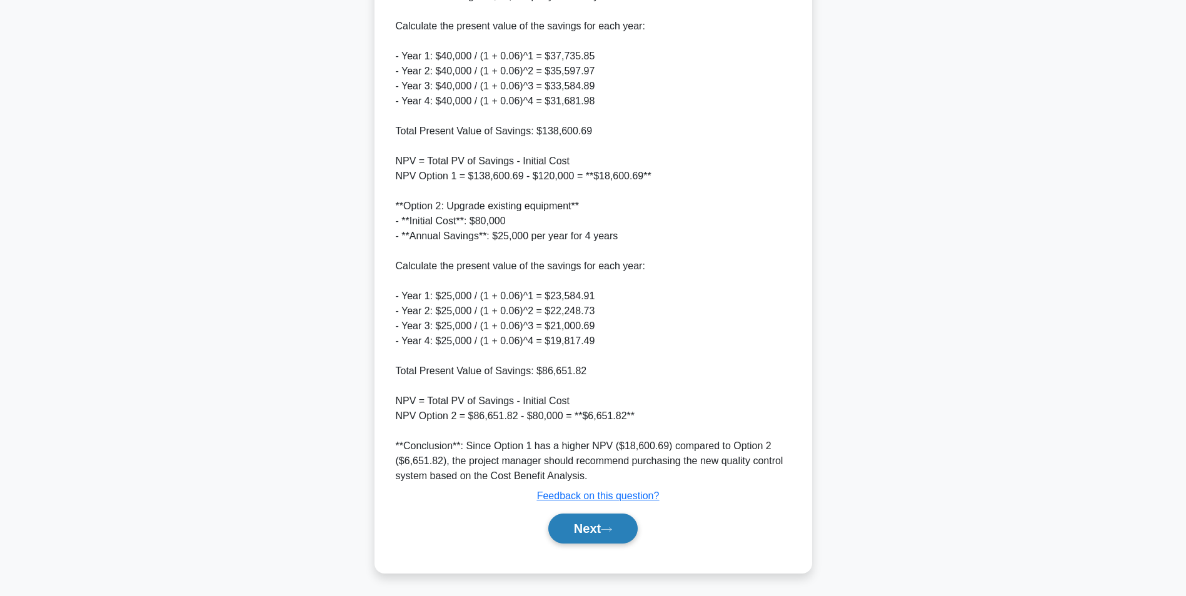
scroll to position [581, 0]
click at [589, 529] on button "Next" at bounding box center [592, 528] width 89 height 30
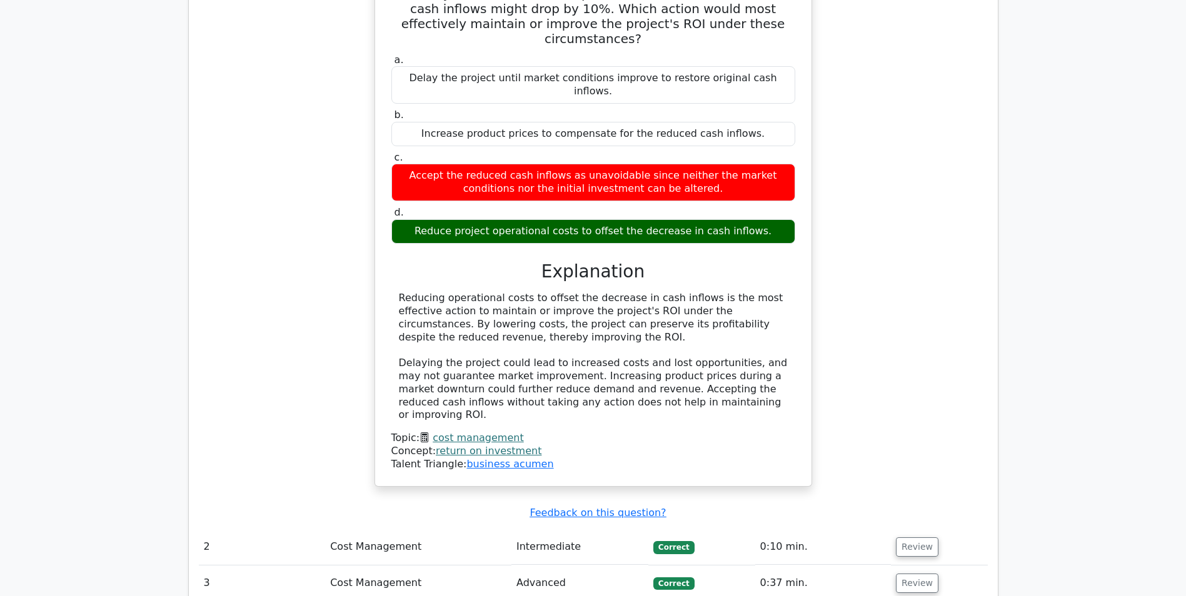
scroll to position [1250, 0]
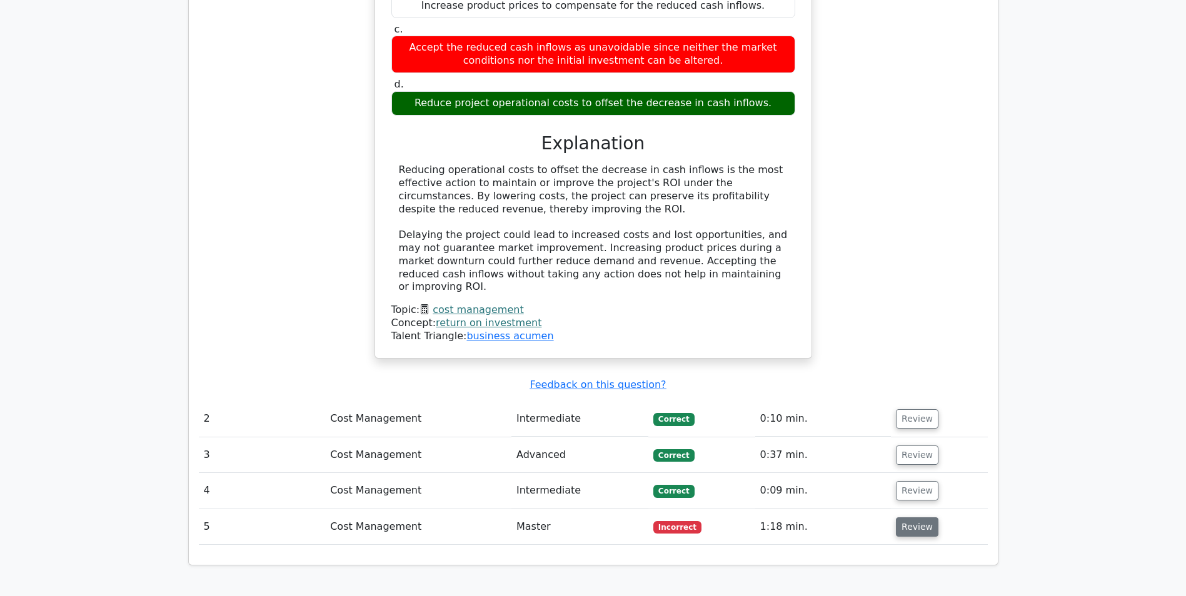
click at [920, 517] on button "Review" at bounding box center [917, 526] width 42 height 19
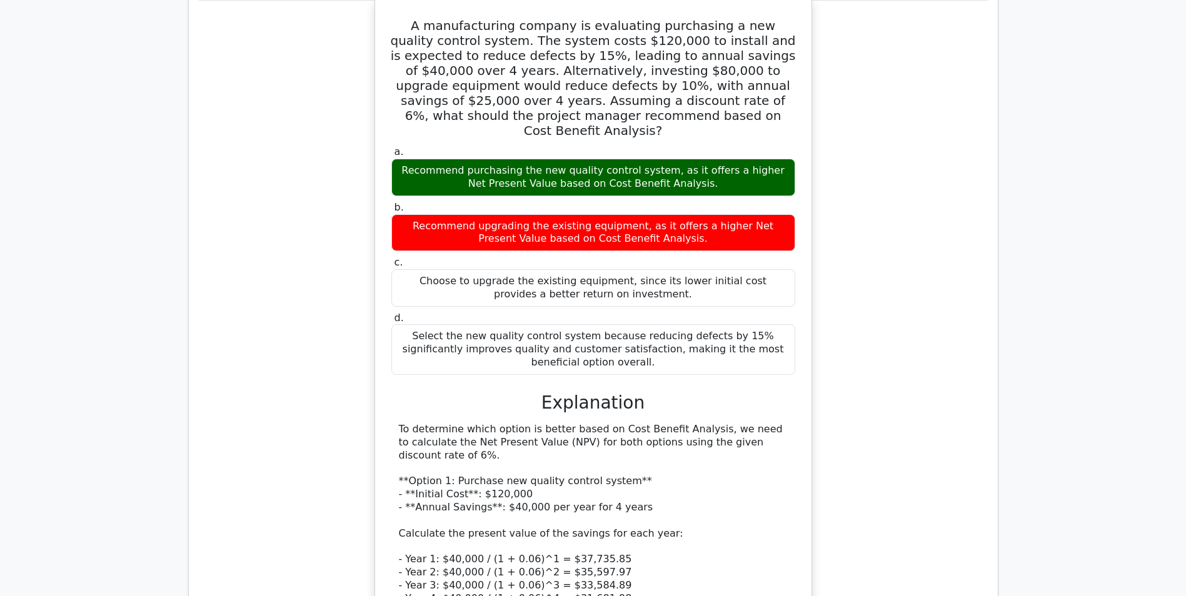
scroll to position [1812, 0]
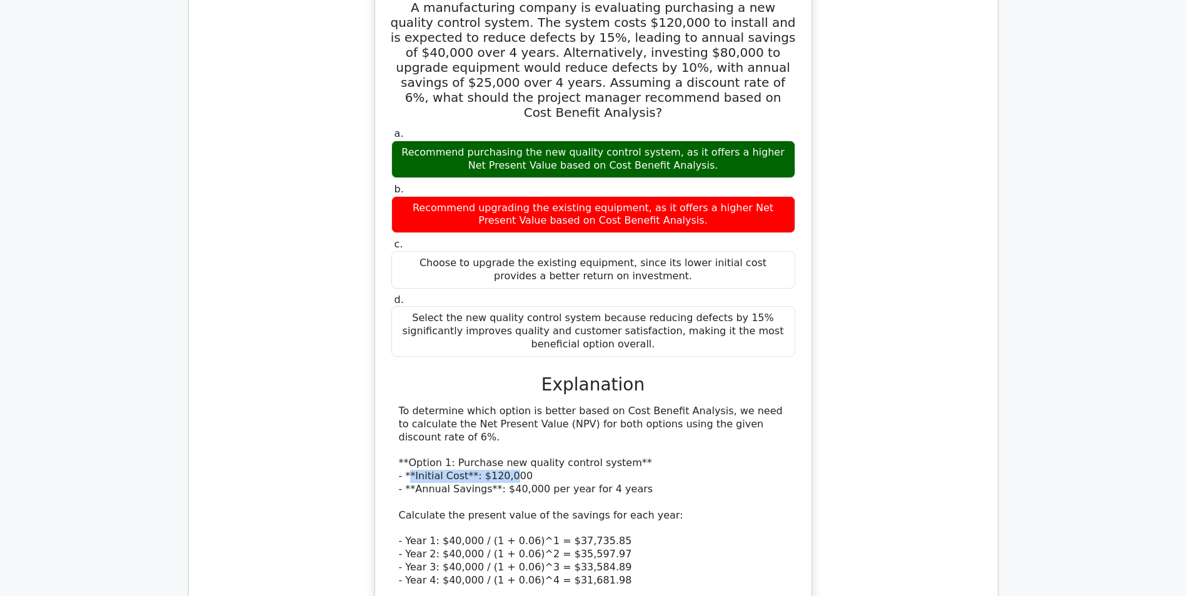
drag, startPoint x: 408, startPoint y: 347, endPoint x: 505, endPoint y: 347, distance: 96.9
drag, startPoint x: 505, startPoint y: 347, endPoint x: 419, endPoint y: 365, distance: 88.1
drag, startPoint x: 415, startPoint y: 362, endPoint x: 632, endPoint y: 363, distance: 216.9
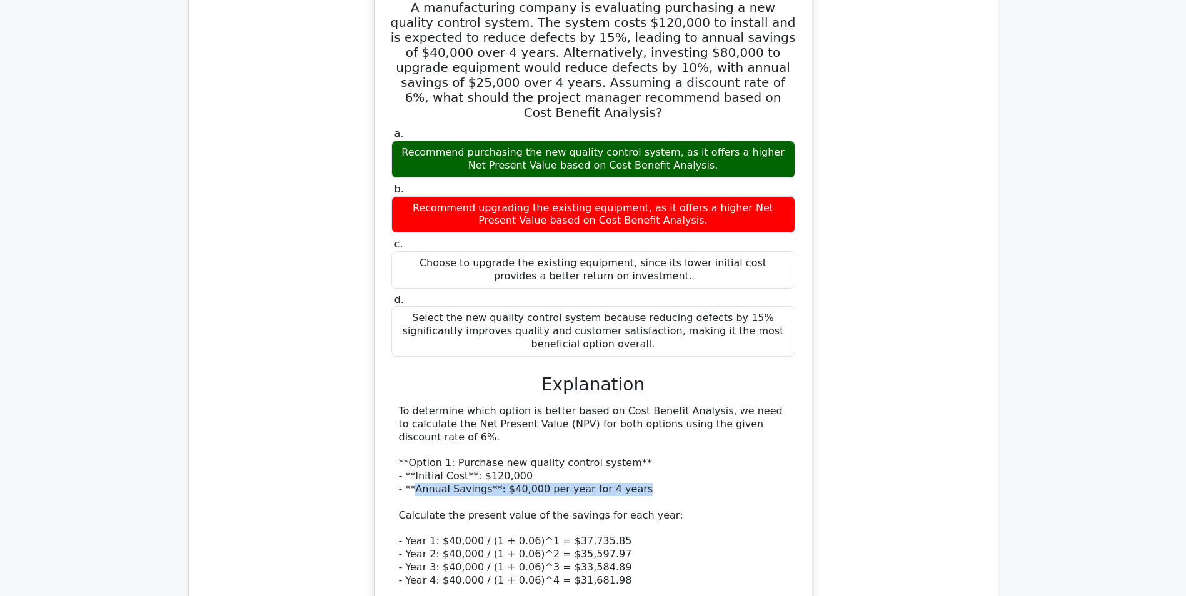
drag, startPoint x: 632, startPoint y: 363, endPoint x: 479, endPoint y: 410, distance: 160.1
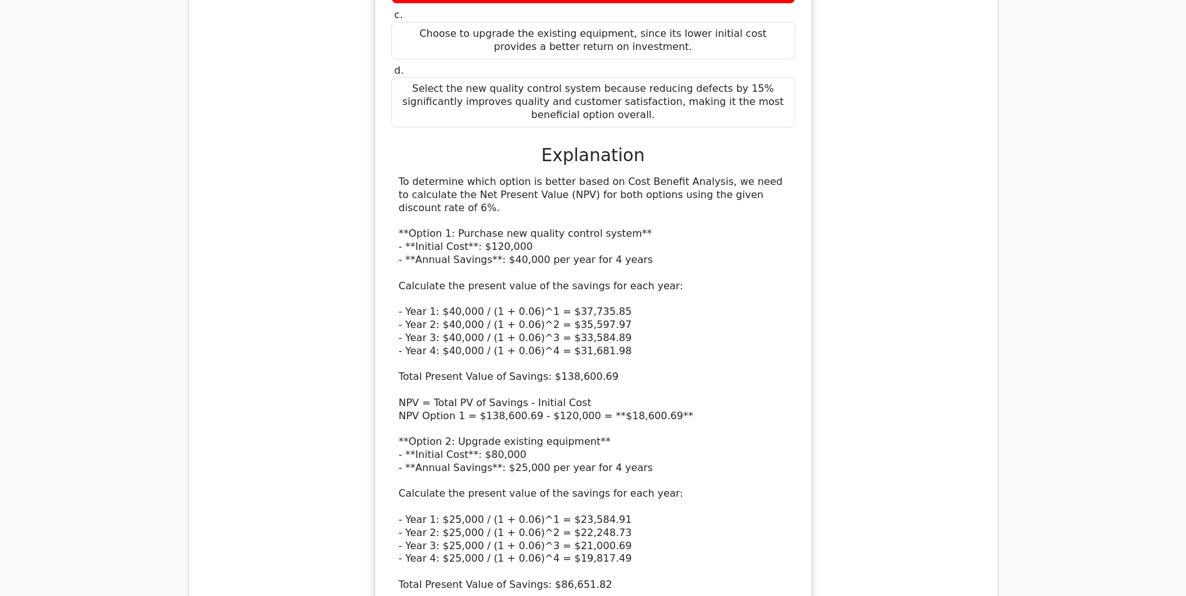
scroll to position [2062, 0]
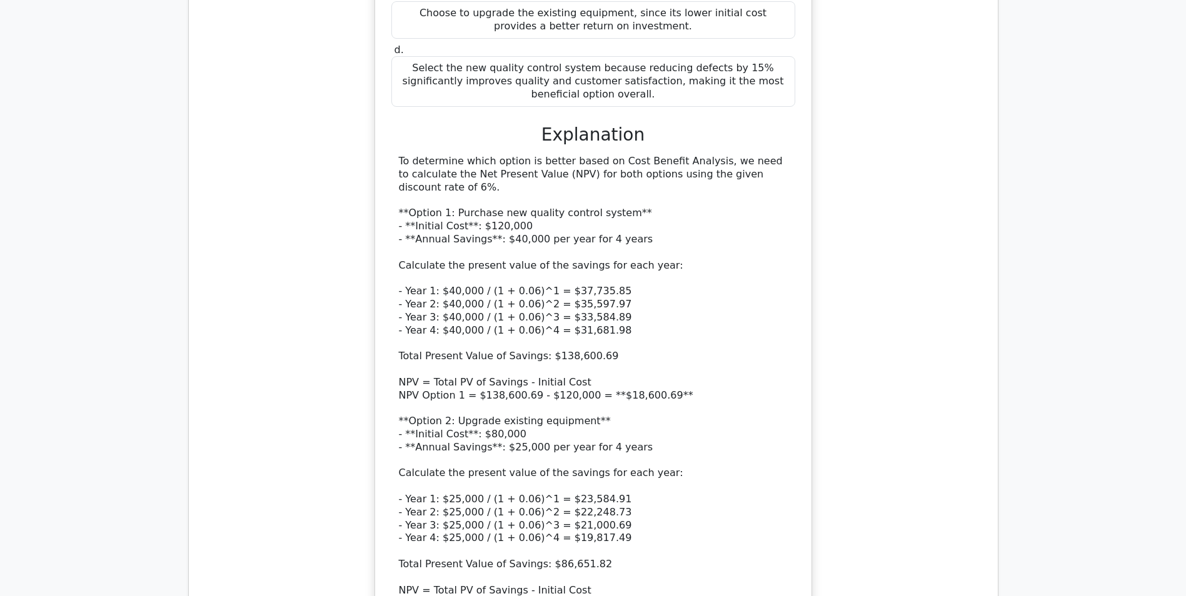
drag, startPoint x: 526, startPoint y: 472, endPoint x: 722, endPoint y: 468, distance: 196.3
click at [722, 468] on div "To determine which option is better based on Cost Benefit Analysis, we need to …" at bounding box center [593, 408] width 389 height 507
click at [622, 412] on div "To determine which option is better based on Cost Benefit Analysis, we need to …" at bounding box center [593, 408] width 389 height 507
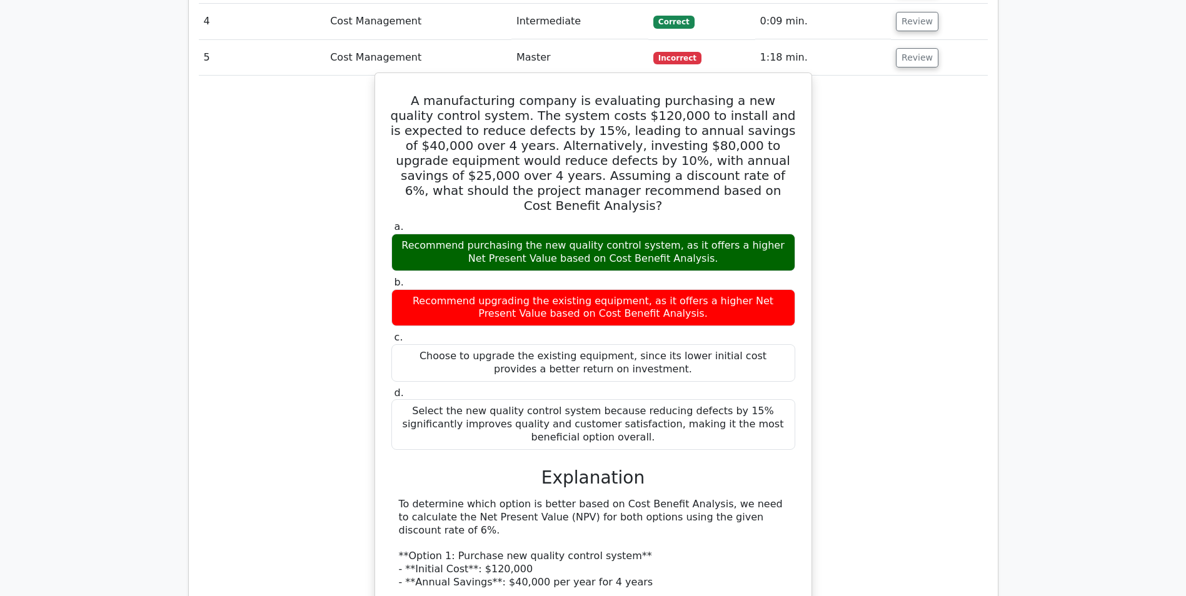
scroll to position [1687, 0]
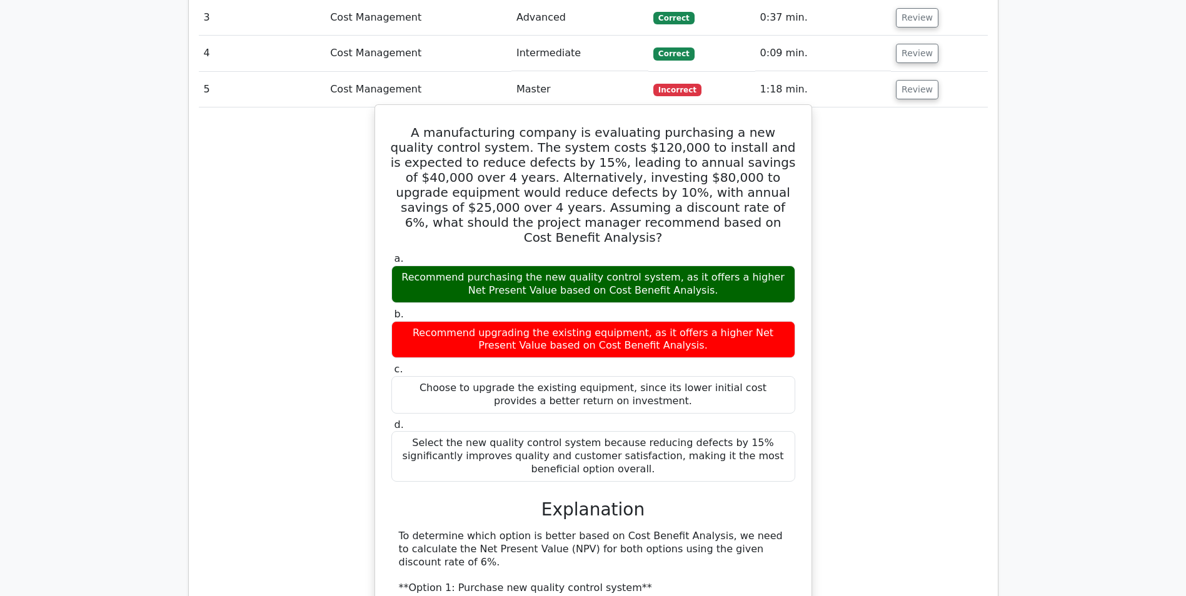
drag, startPoint x: 441, startPoint y: 540, endPoint x: 473, endPoint y: 540, distance: 31.9
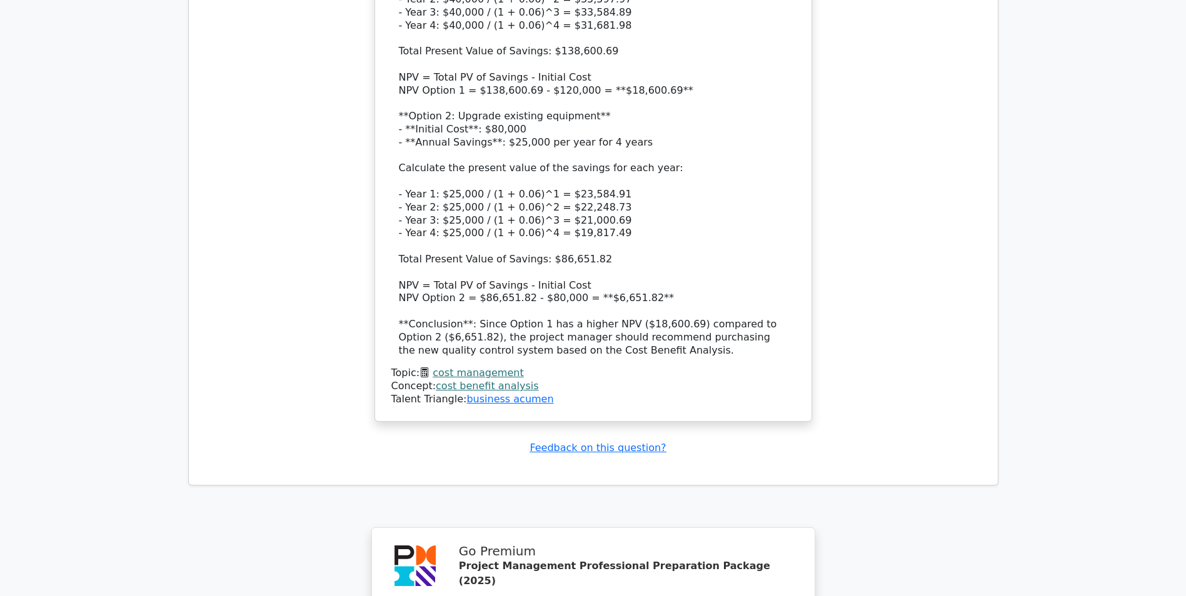
scroll to position [2242, 0]
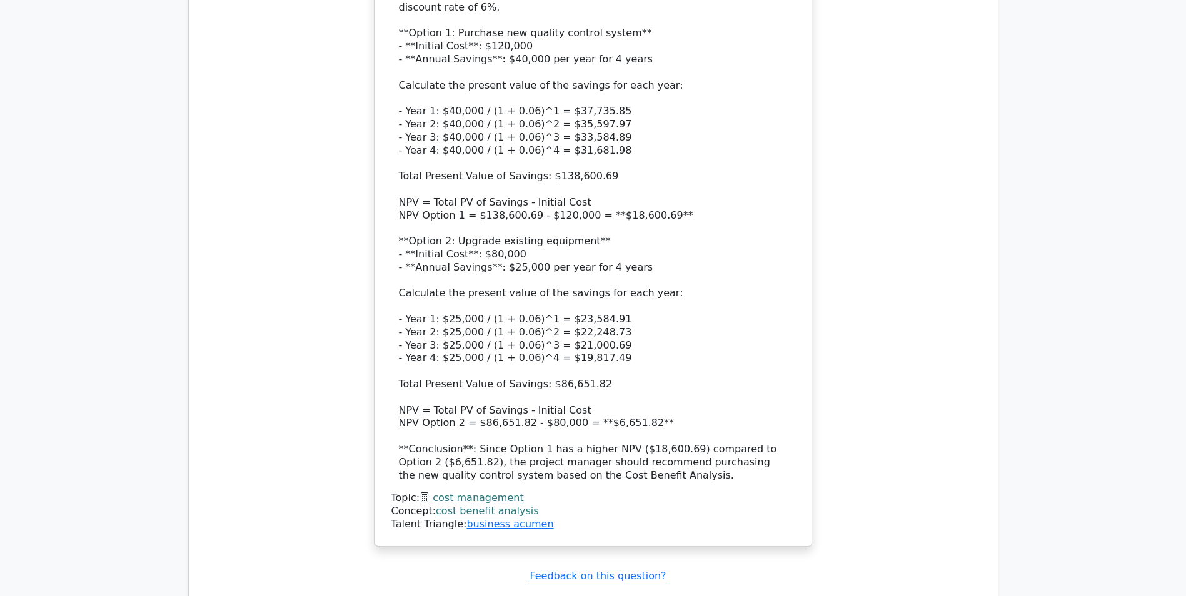
click at [477, 492] on link "cost management" at bounding box center [477, 498] width 91 height 12
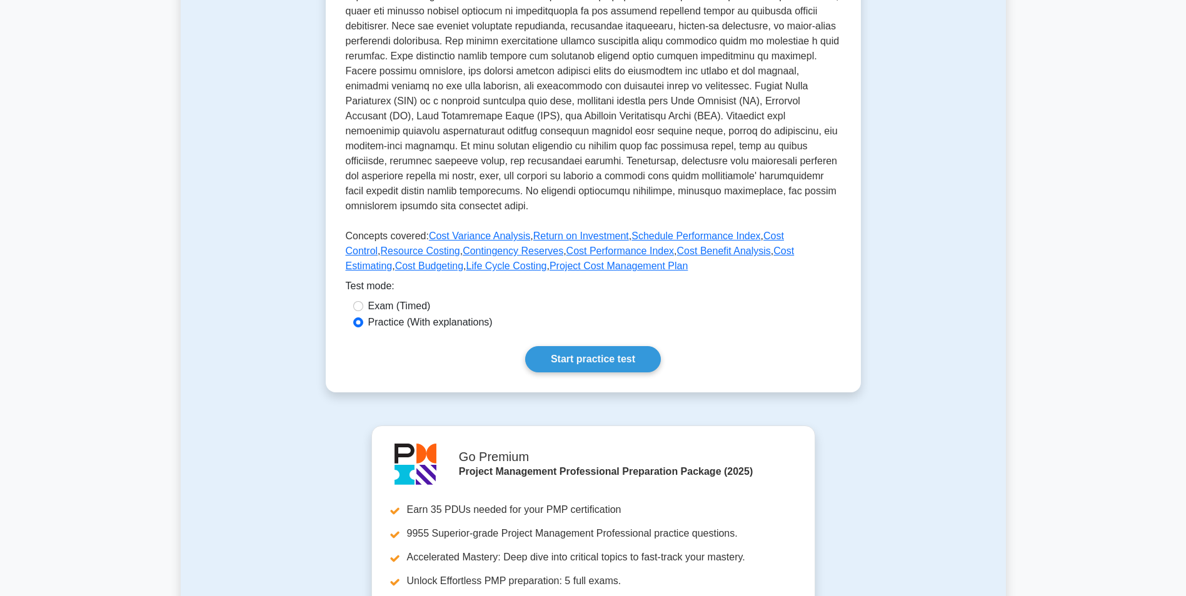
scroll to position [312, 0]
click at [603, 367] on link "Start practice test" at bounding box center [593, 360] width 136 height 26
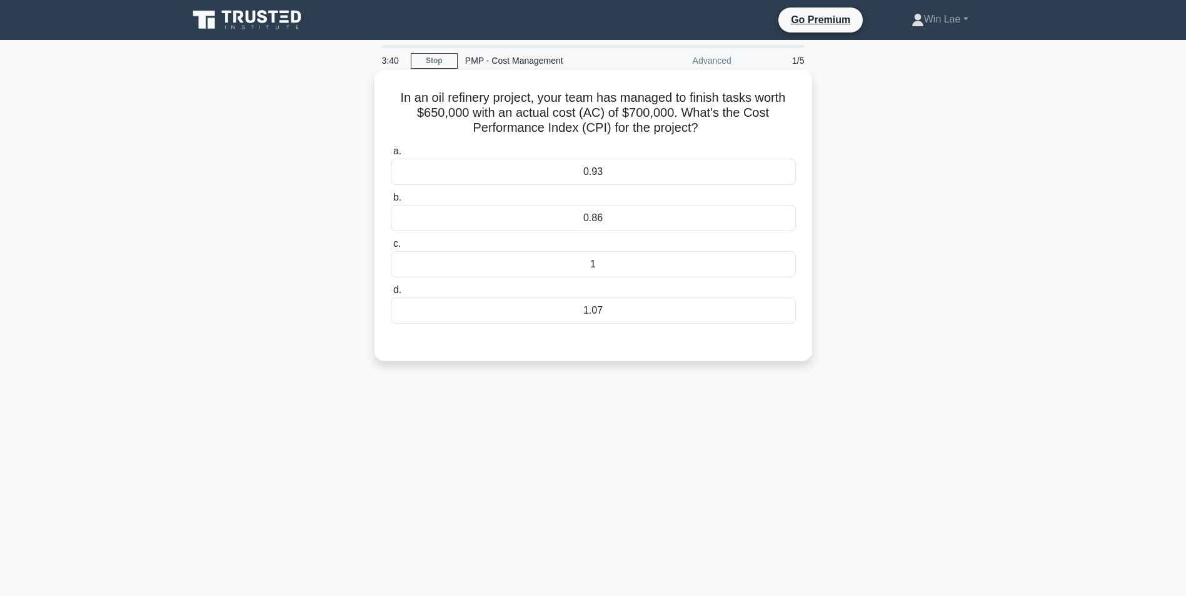
drag, startPoint x: 591, startPoint y: 177, endPoint x: 581, endPoint y: 178, distance: 10.0
click at [591, 177] on div "0.93" at bounding box center [593, 172] width 405 height 26
click at [391, 156] on input "a. 0.93" at bounding box center [391, 151] width 0 height 8
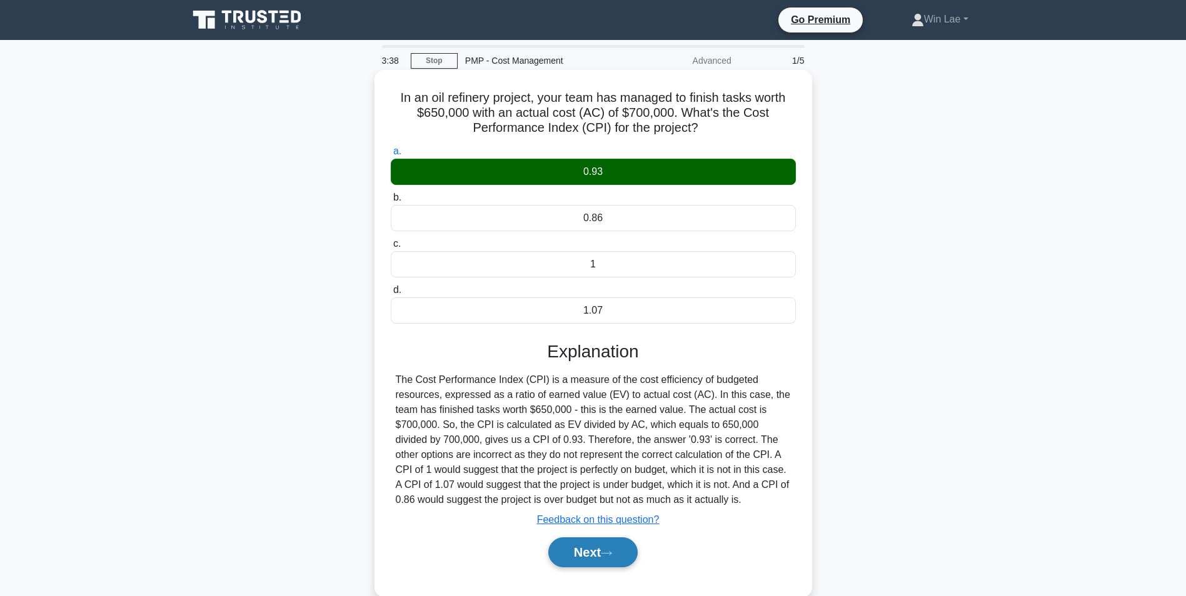
click at [582, 550] on button "Next" at bounding box center [592, 552] width 89 height 30
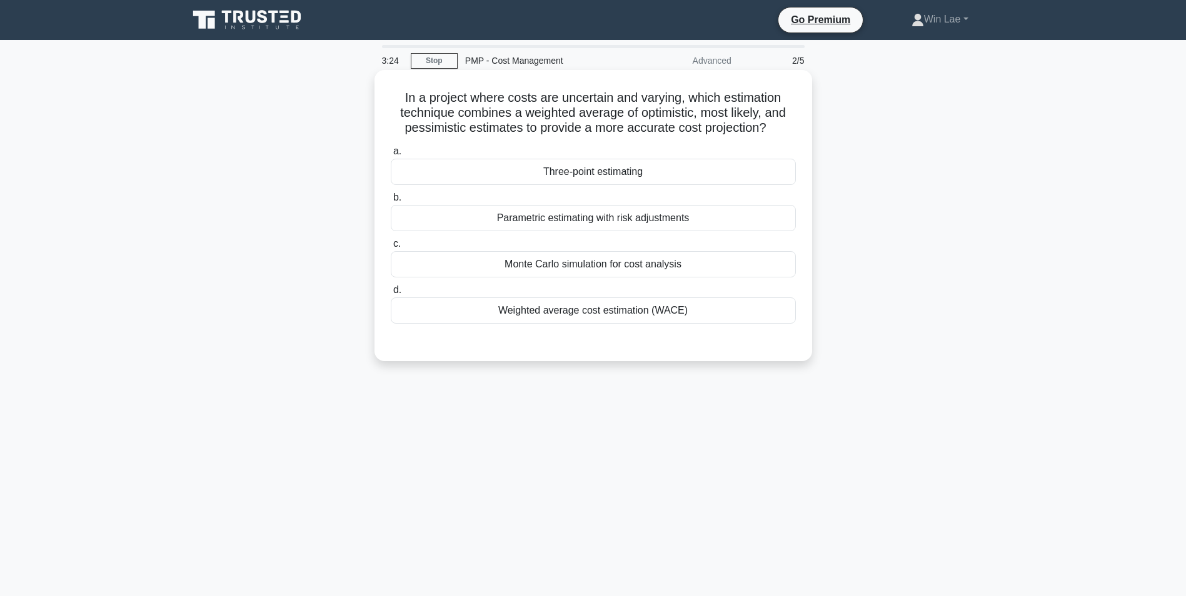
click at [615, 274] on div "Monte Carlo simulation for cost analysis" at bounding box center [593, 264] width 405 height 26
click at [391, 248] on input "c. Monte Carlo simulation for cost analysis" at bounding box center [391, 244] width 0 height 8
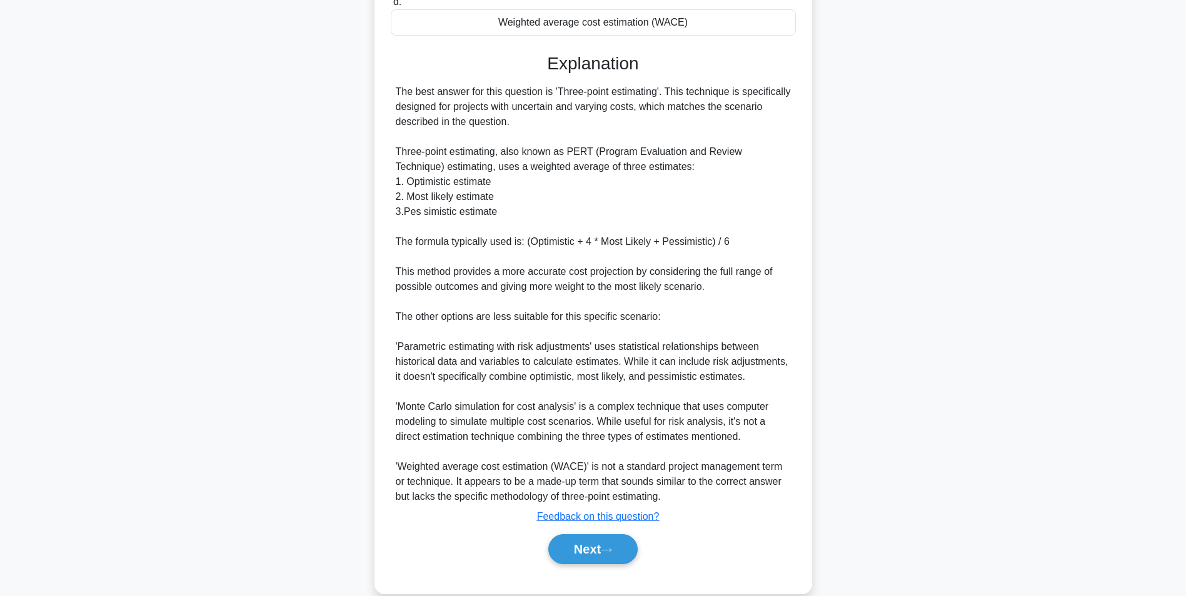
scroll to position [311, 0]
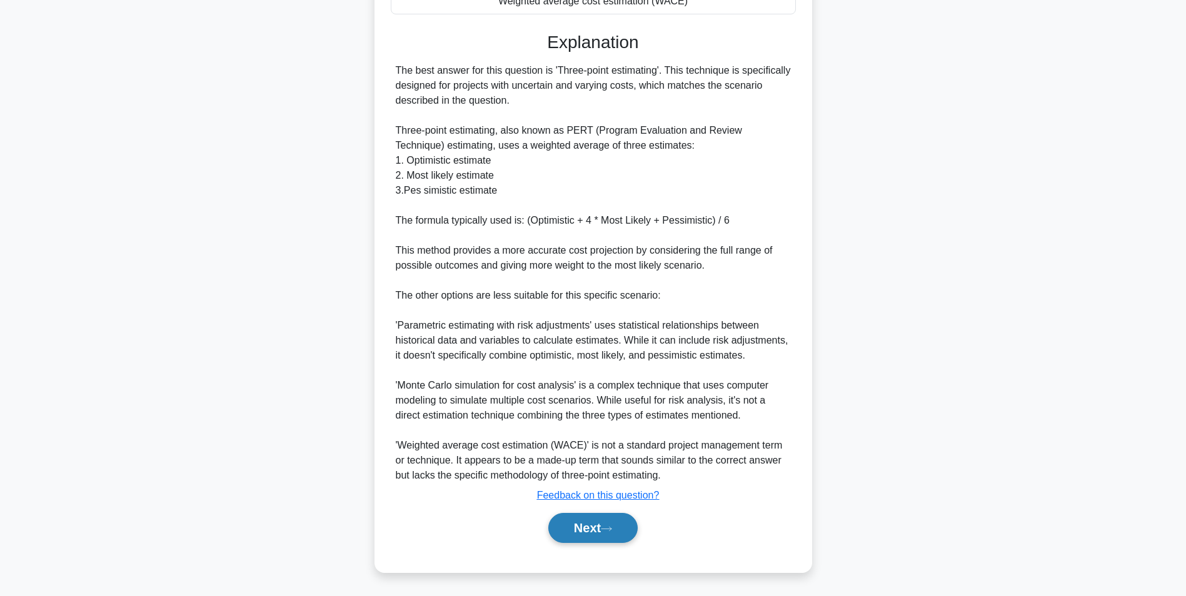
click at [610, 519] on button "Next" at bounding box center [592, 528] width 89 height 30
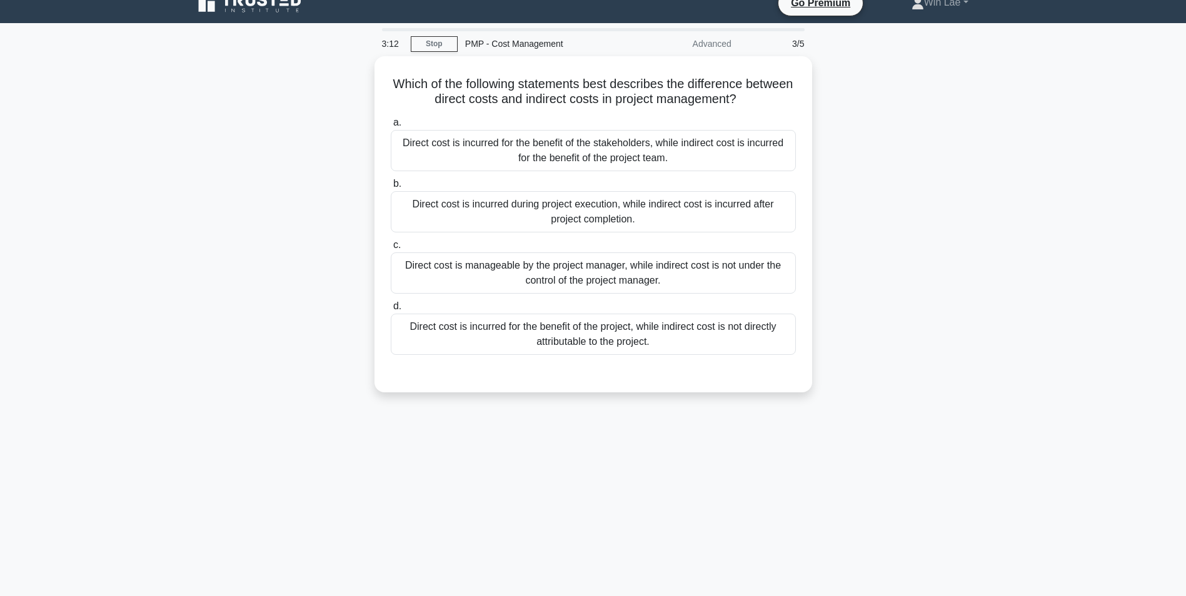
scroll to position [16, 0]
click at [567, 281] on div "Direct cost is manageable by the project manager, while indirect cost is not un…" at bounding box center [593, 270] width 405 height 41
click at [391, 247] on input "c. Direct cost is manageable by the project manager, while indirect cost is not…" at bounding box center [391, 243] width 0 height 8
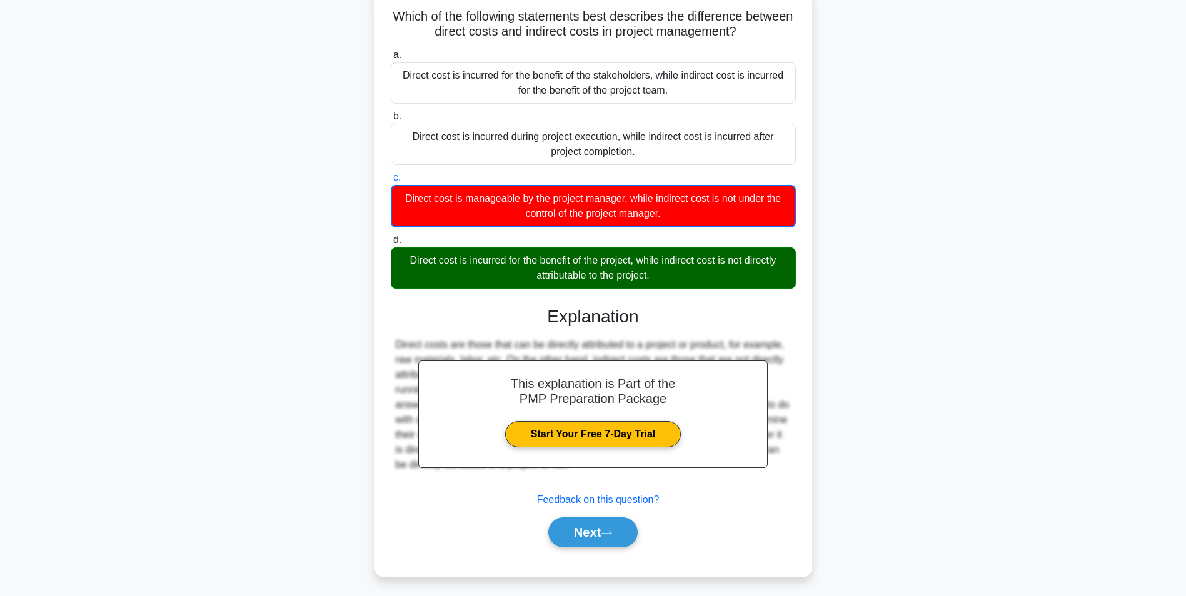
scroll to position [86, 0]
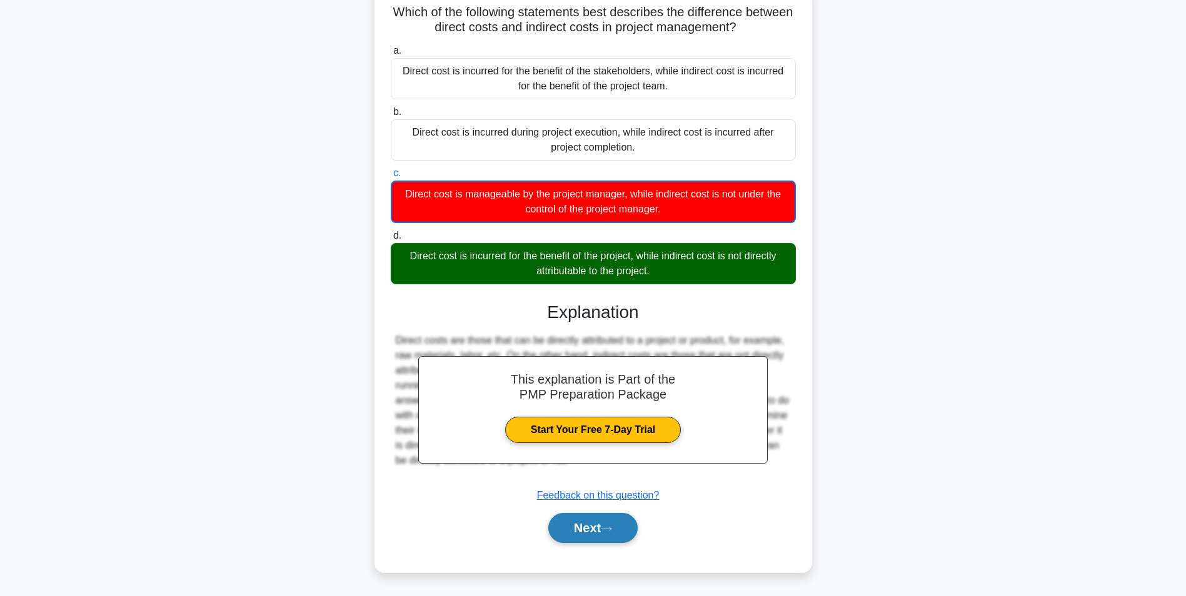
click at [579, 519] on button "Next" at bounding box center [592, 528] width 89 height 30
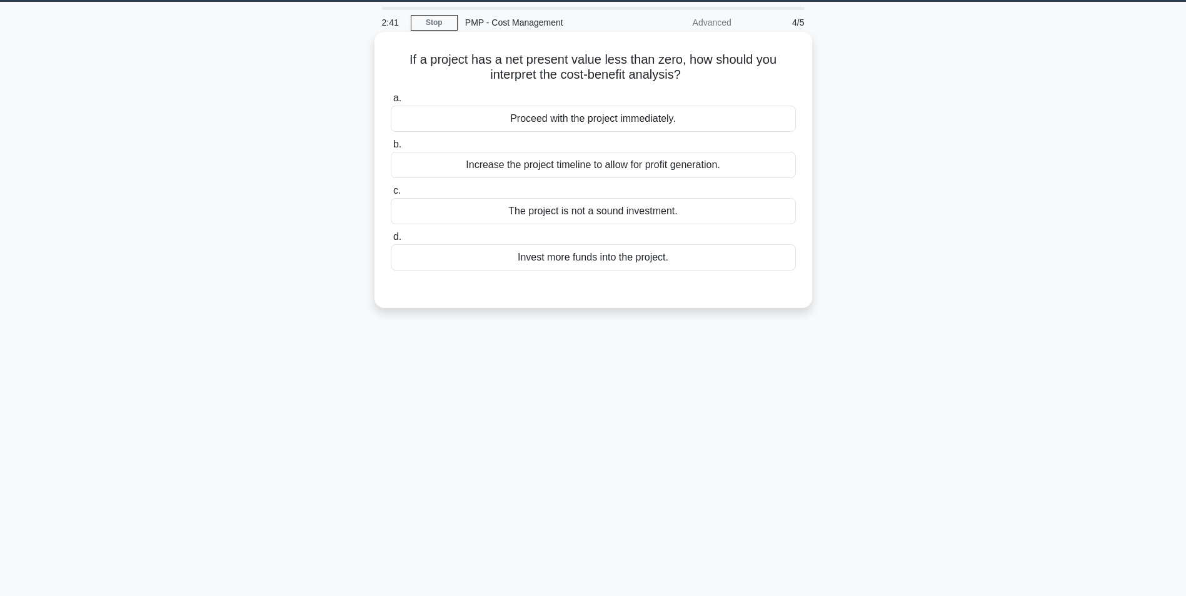
scroll to position [0, 0]
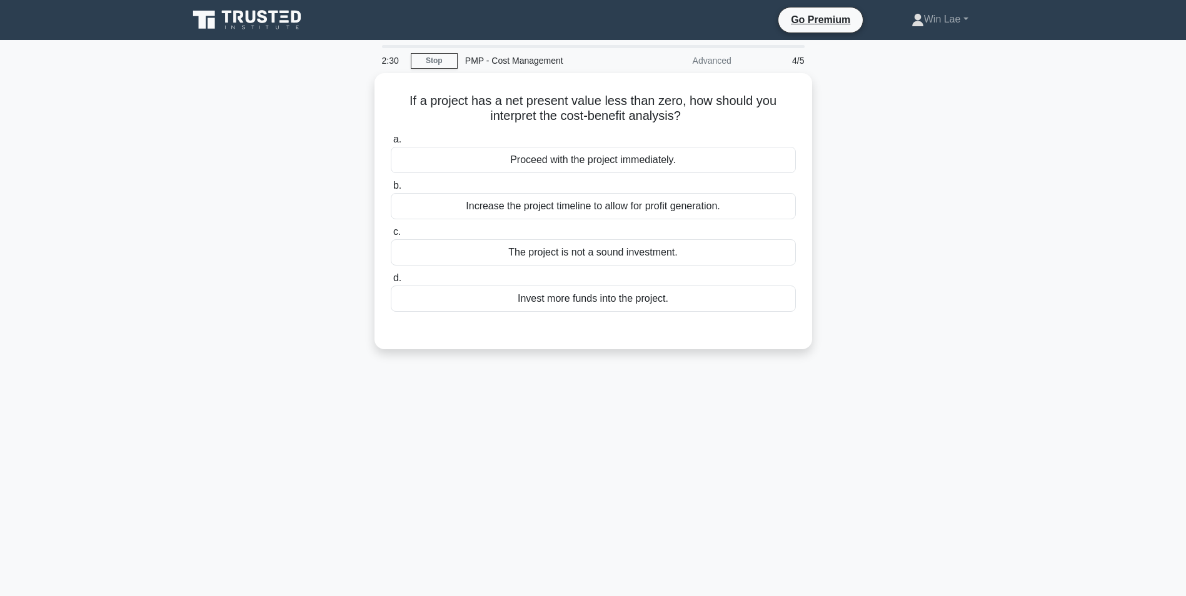
click at [960, 239] on div "If a project has a net present value less than zero, how should you interpret t…" at bounding box center [593, 218] width 825 height 291
click at [696, 244] on div "The project is not a sound investment." at bounding box center [593, 249] width 405 height 26
click at [391, 233] on input "c. The project is not a sound investment." at bounding box center [391, 229] width 0 height 8
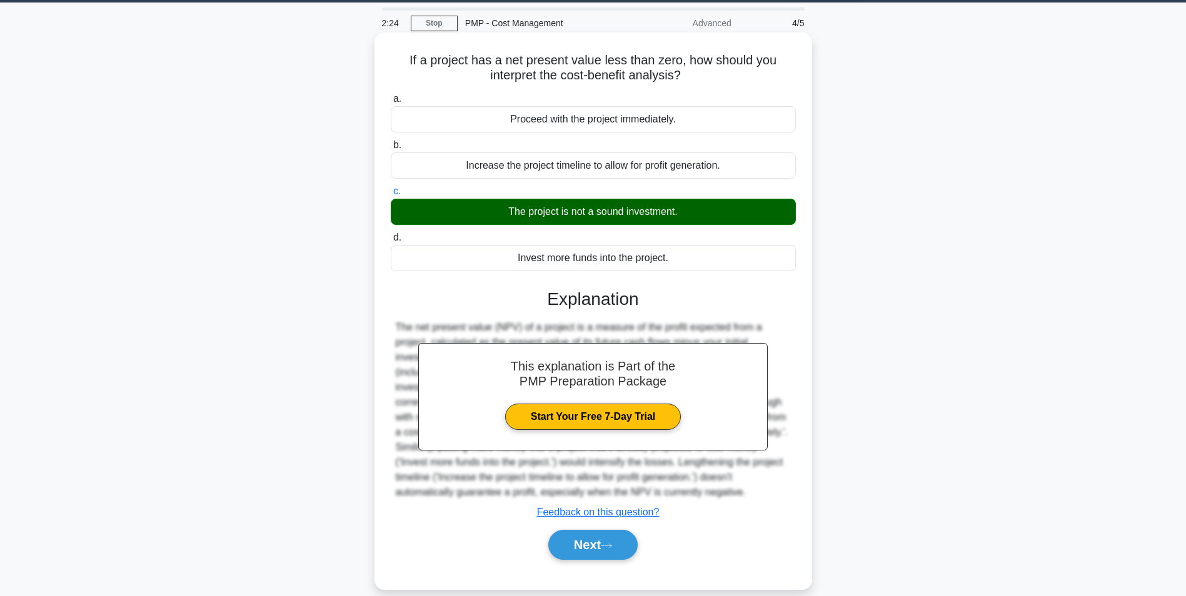
scroll to position [79, 0]
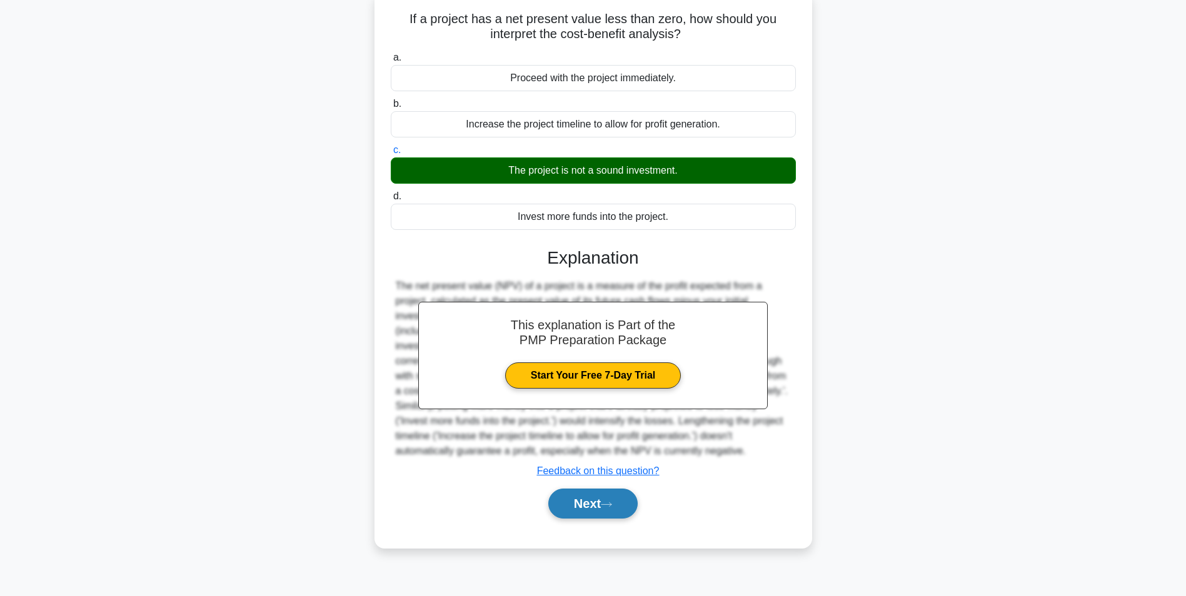
click at [596, 506] on button "Next" at bounding box center [592, 504] width 89 height 30
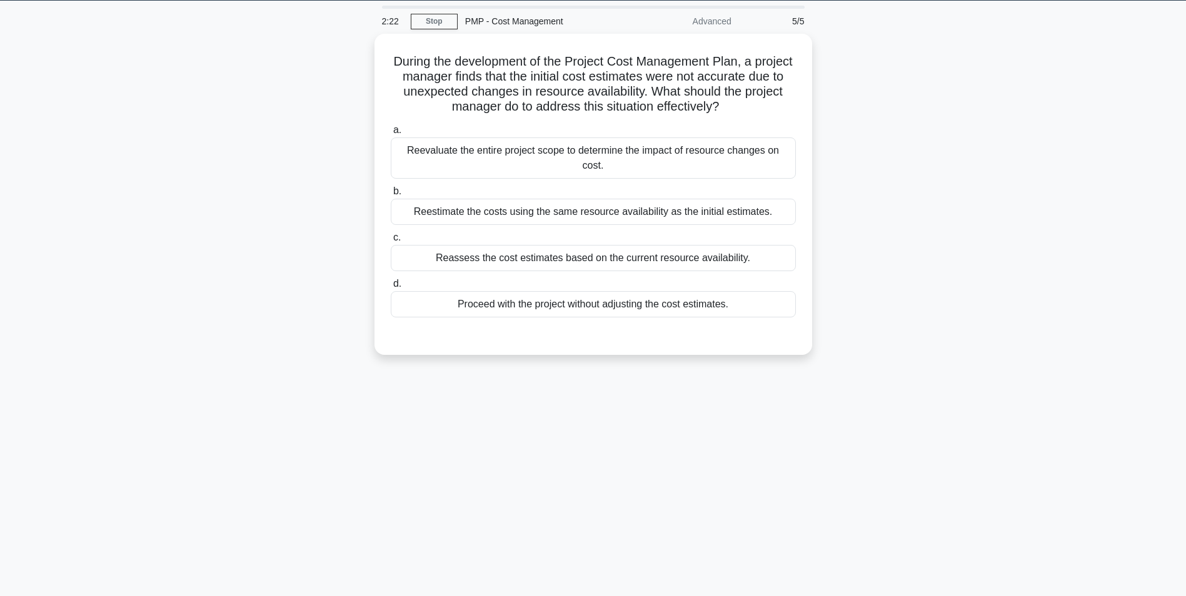
scroll to position [0, 0]
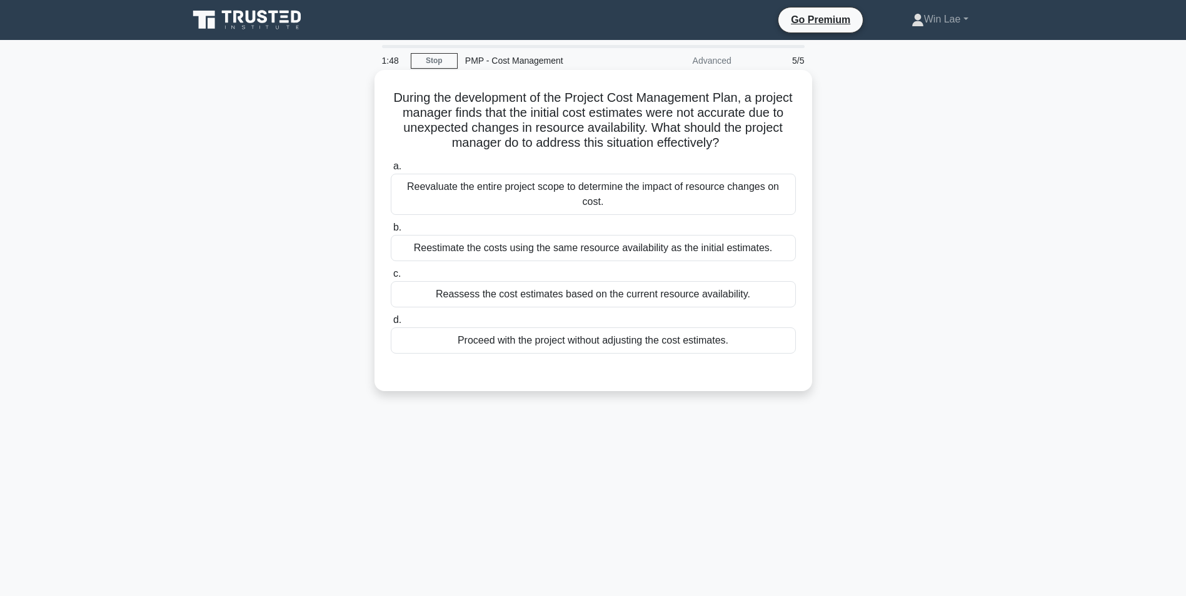
click at [528, 187] on div "Reevaluate the entire project scope to determine the impact of resource changes…" at bounding box center [593, 194] width 405 height 41
click at [391, 171] on input "a. Reevaluate the entire project scope to determine the impact of resource chan…" at bounding box center [391, 166] width 0 height 8
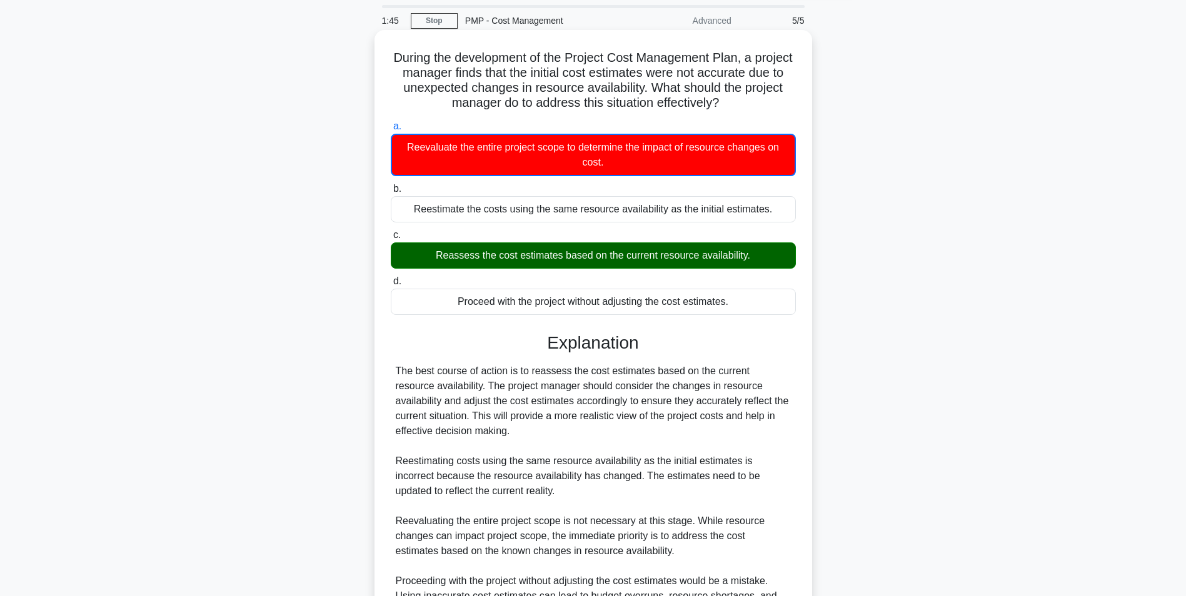
scroll to position [62, 0]
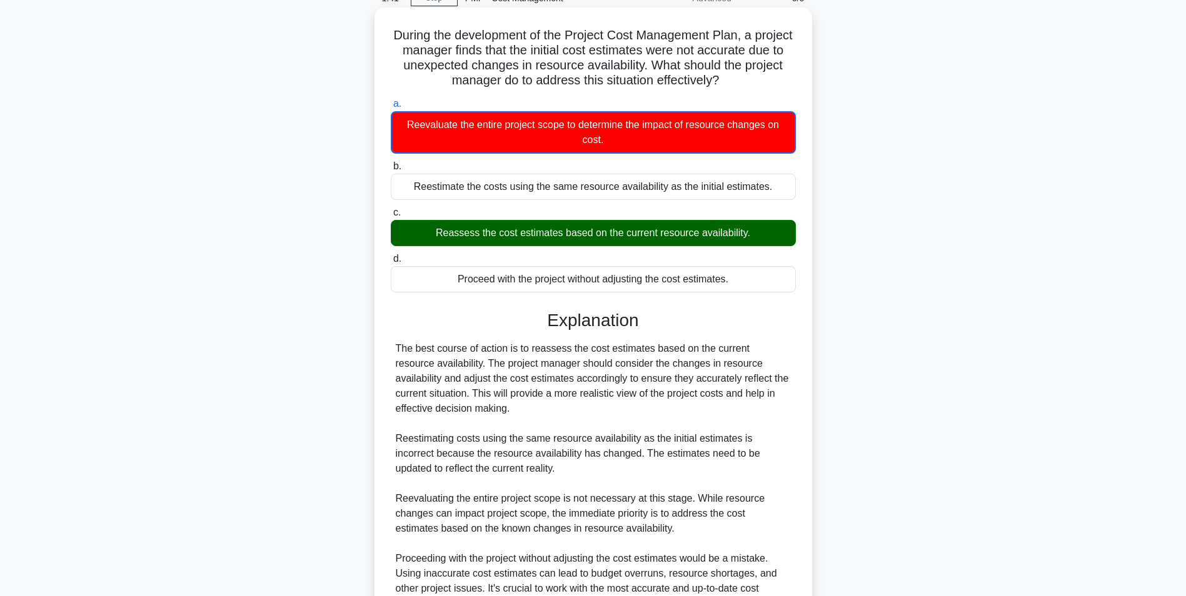
drag, startPoint x: 430, startPoint y: 235, endPoint x: 764, endPoint y: 238, distance: 334.4
click at [764, 238] on div "Reassess the cost estimates based on the current resource availability." at bounding box center [593, 233] width 405 height 26
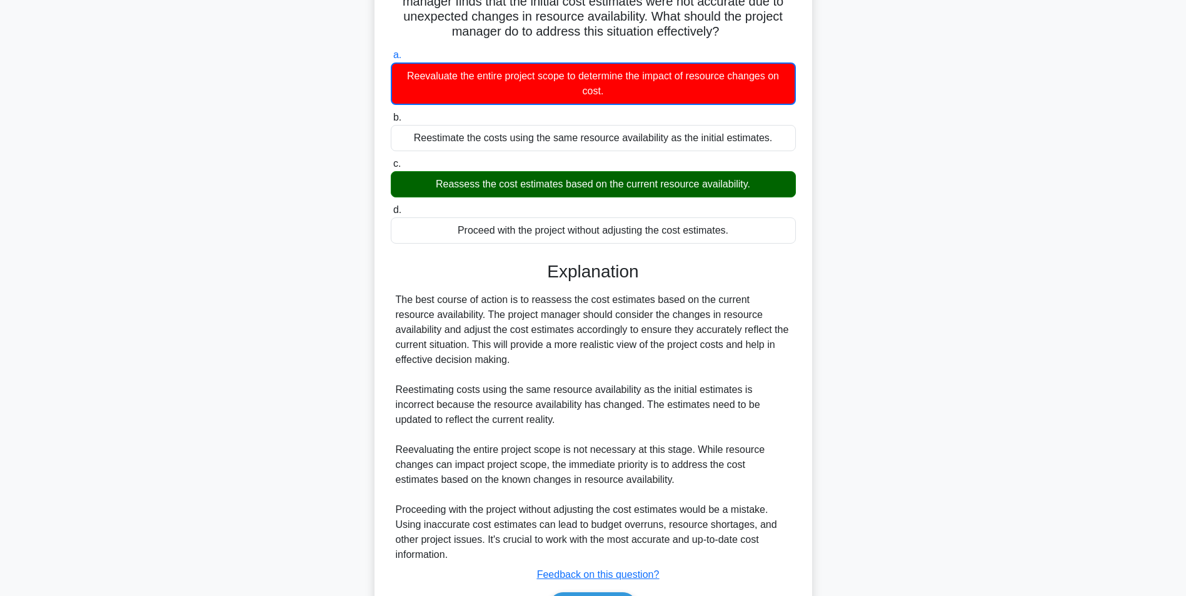
scroll to position [187, 0]
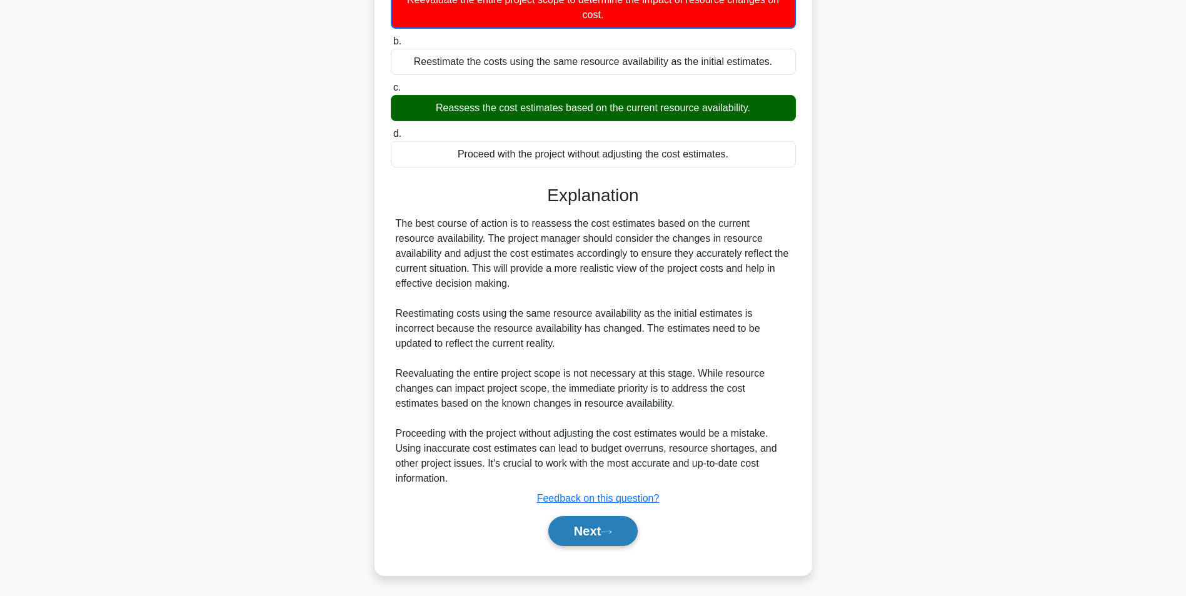
click at [624, 534] on button "Next" at bounding box center [592, 531] width 89 height 30
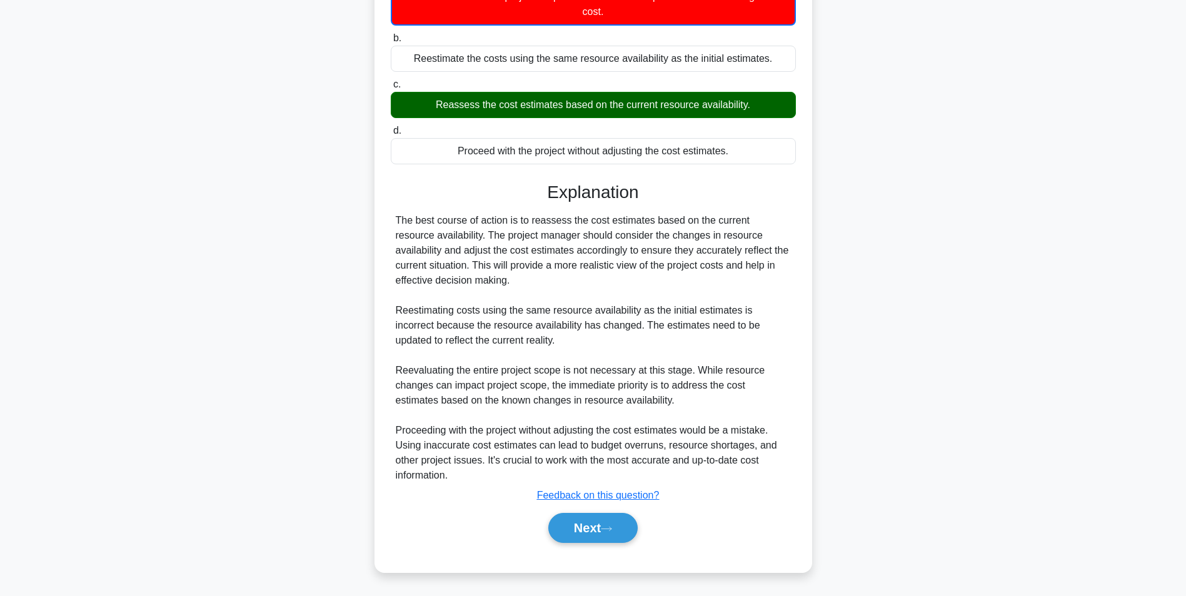
scroll to position [191, 0]
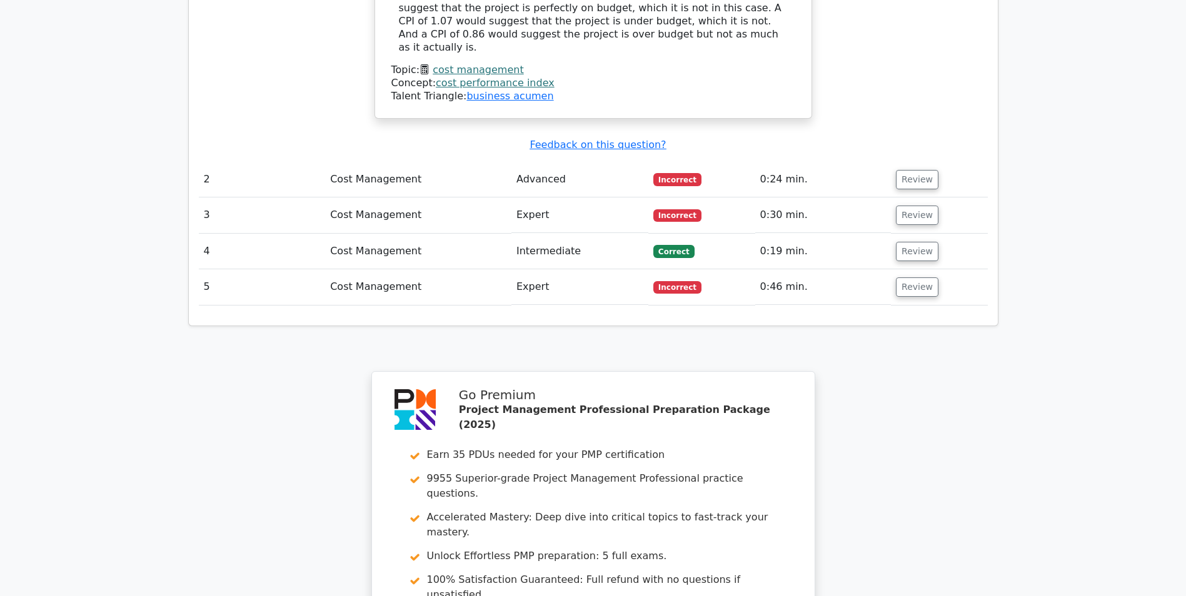
scroll to position [1500, 0]
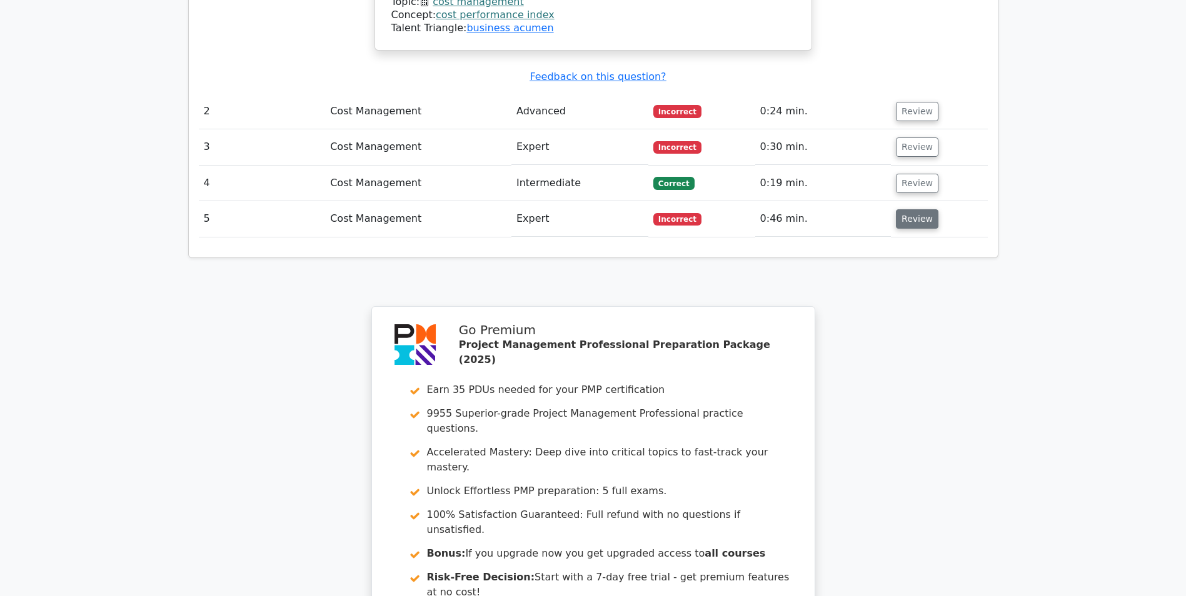
click at [911, 209] on button "Review" at bounding box center [917, 218] width 42 height 19
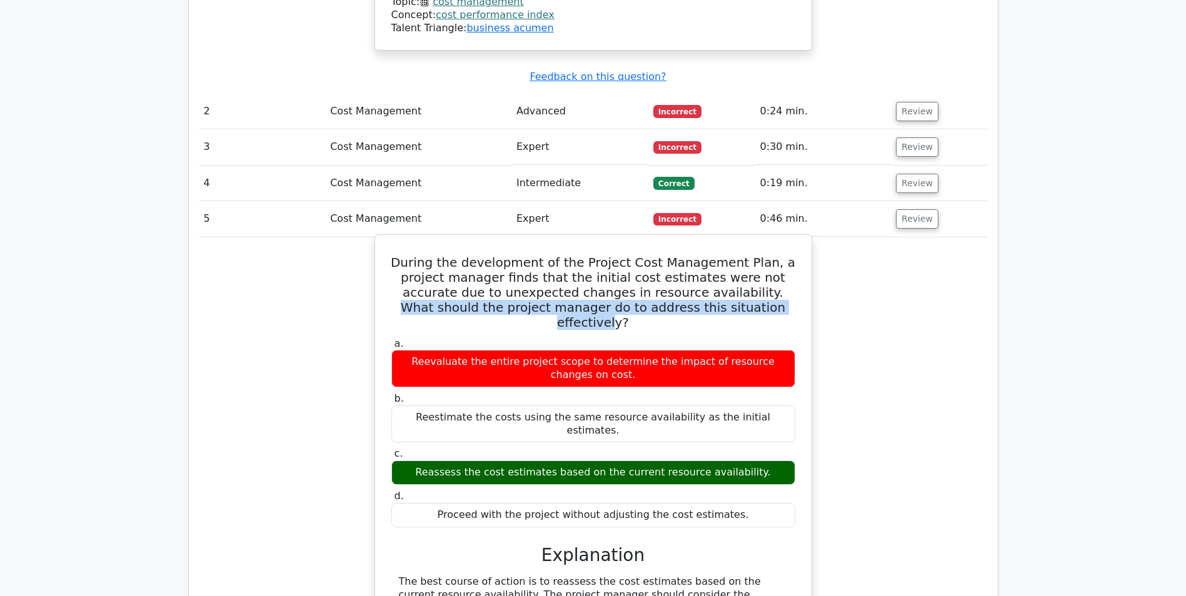
drag, startPoint x: 688, startPoint y: 206, endPoint x: 741, endPoint y: 224, distance: 55.5
click at [741, 255] on h5 "During the development of the Project Cost Management Plan, a project manager f…" at bounding box center [593, 292] width 406 height 75
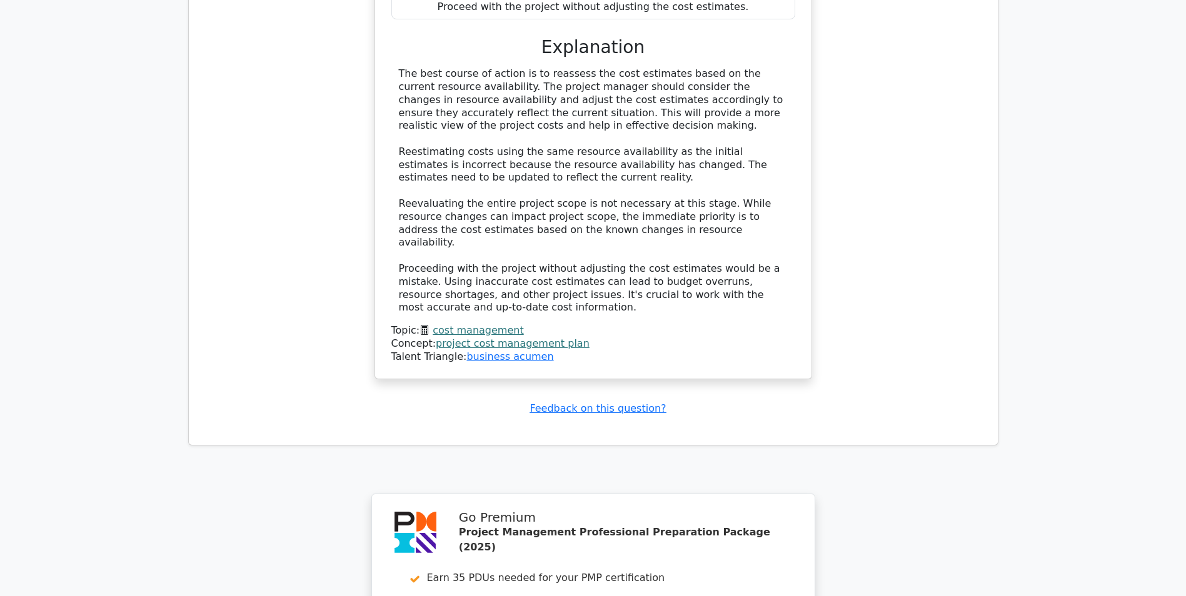
scroll to position [1842, 0]
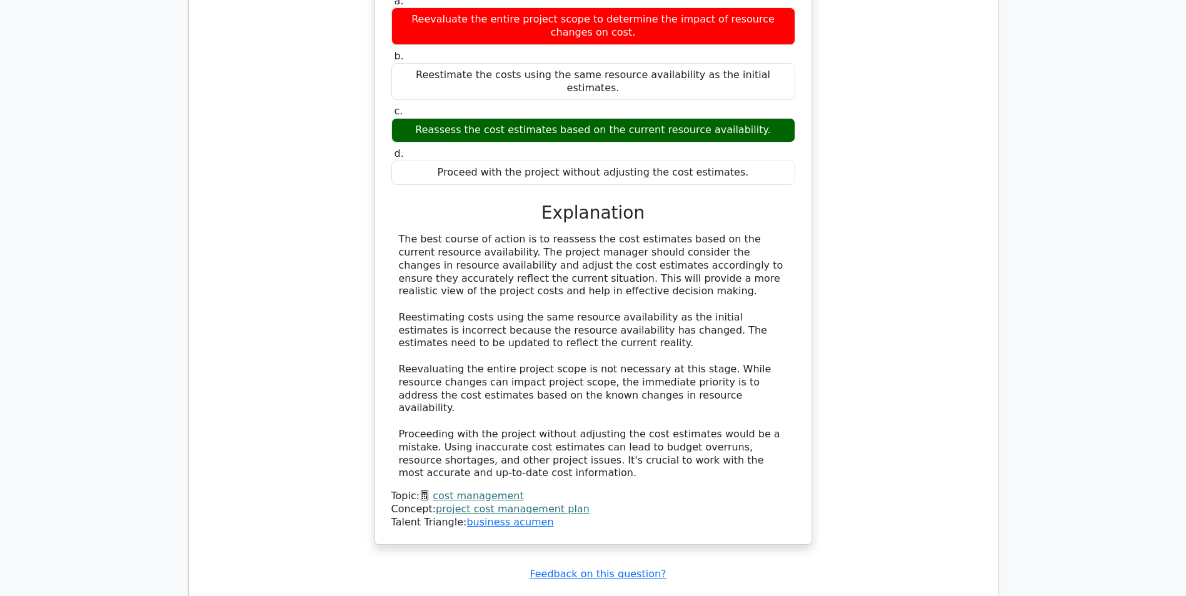
click at [478, 490] on link "cost management" at bounding box center [477, 496] width 91 height 12
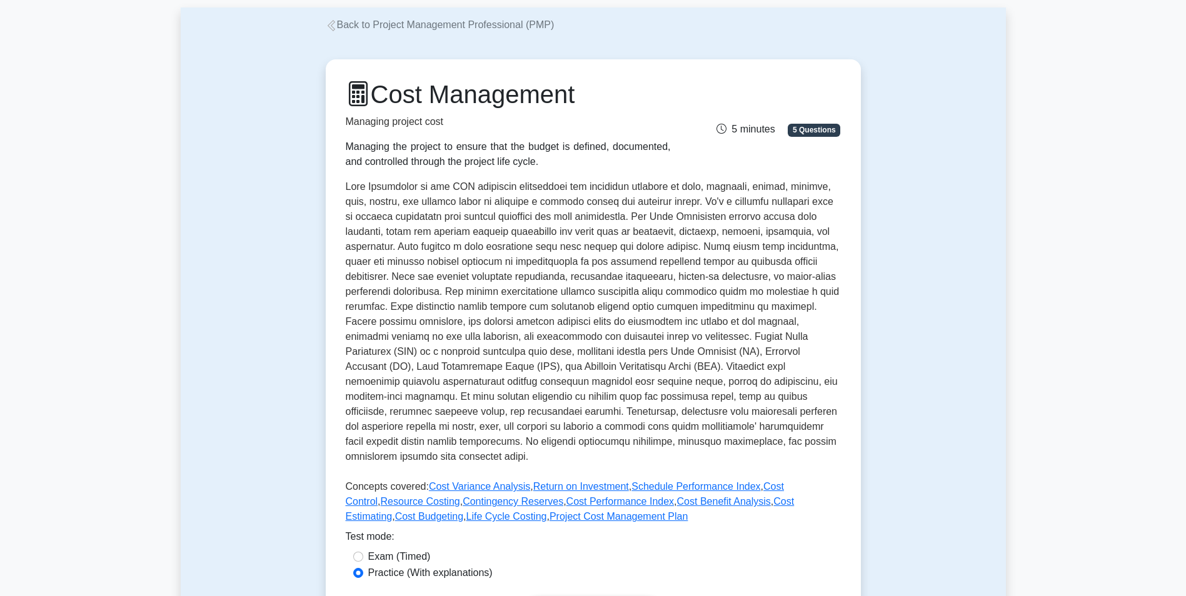
scroll to position [250, 0]
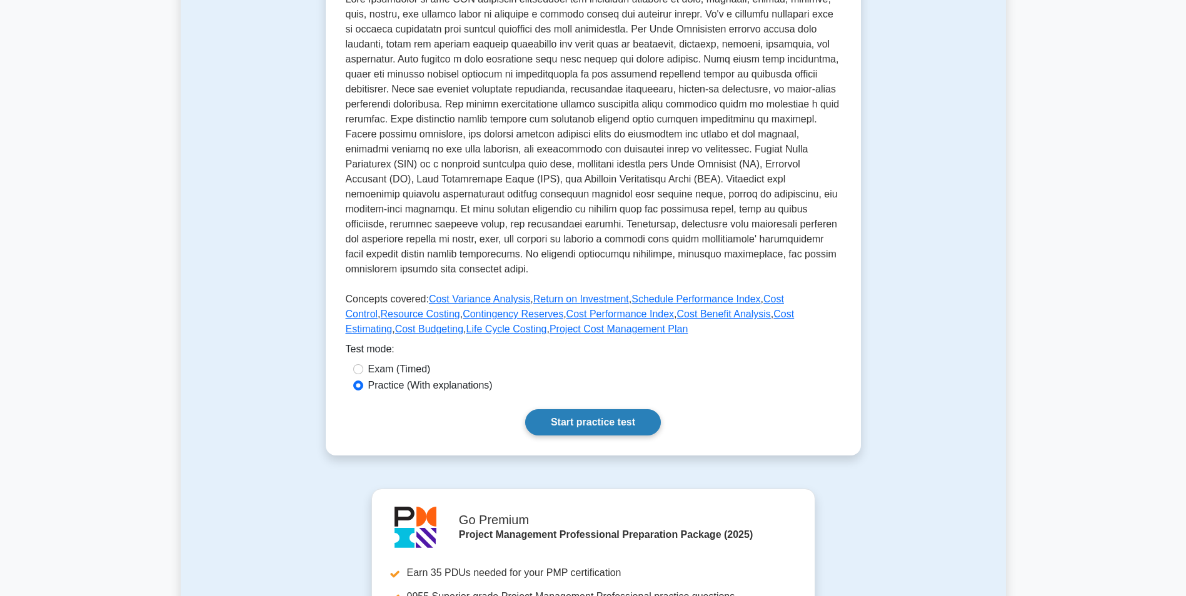
click at [596, 417] on link "Start practice test" at bounding box center [593, 422] width 136 height 26
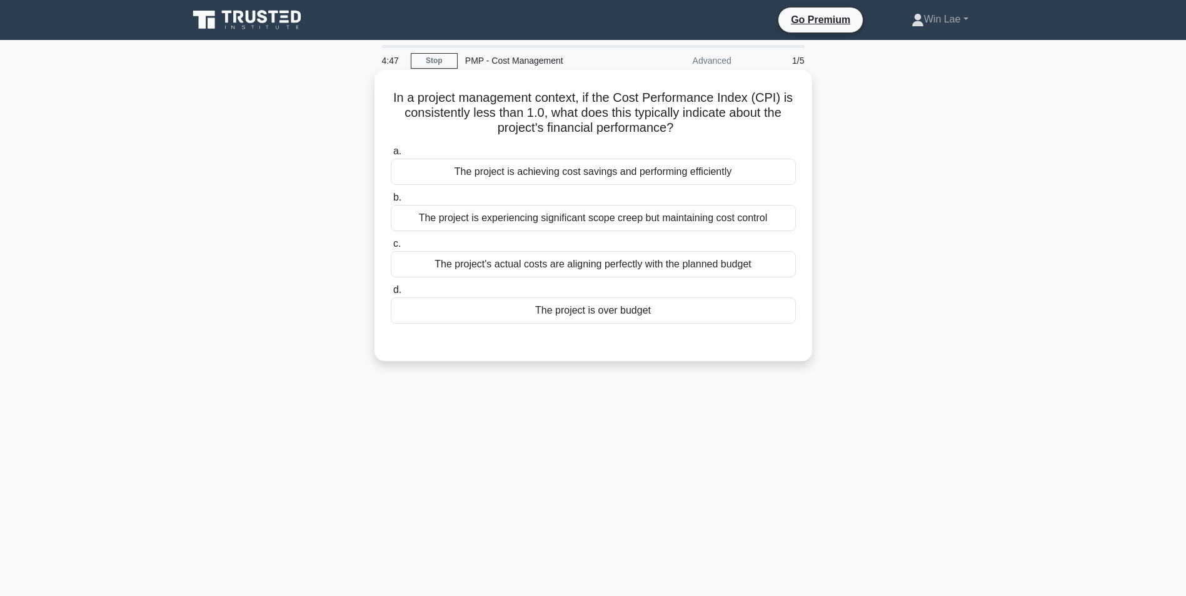
click at [597, 315] on div "The project is over budget" at bounding box center [593, 310] width 405 height 26
click at [391, 294] on input "d. The project is over budget" at bounding box center [391, 290] width 0 height 8
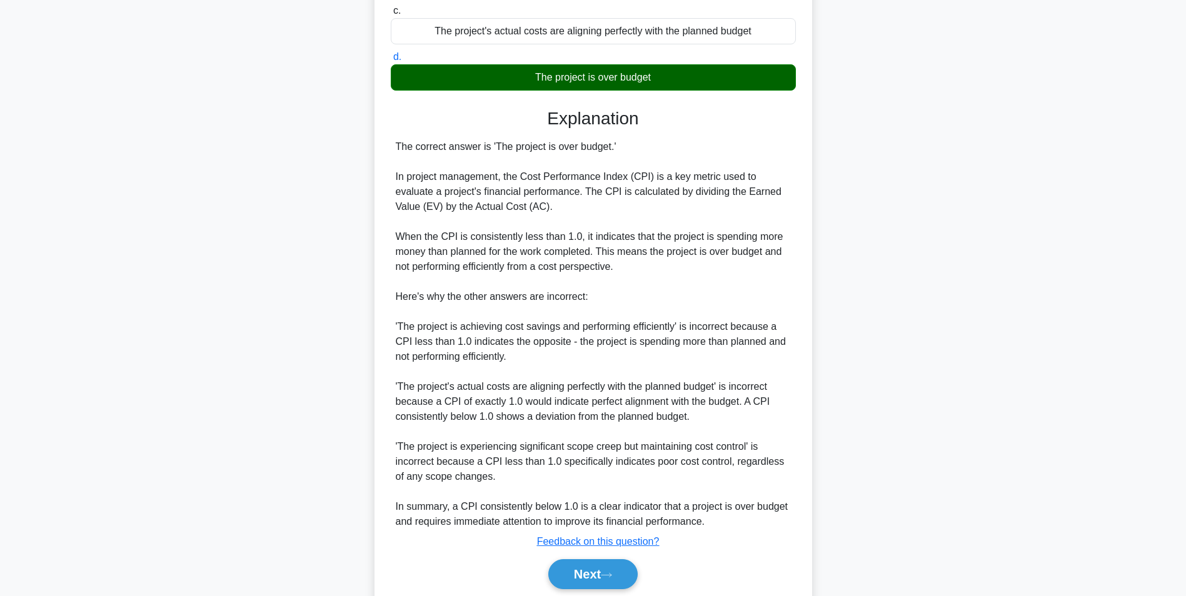
scroll to position [280, 0]
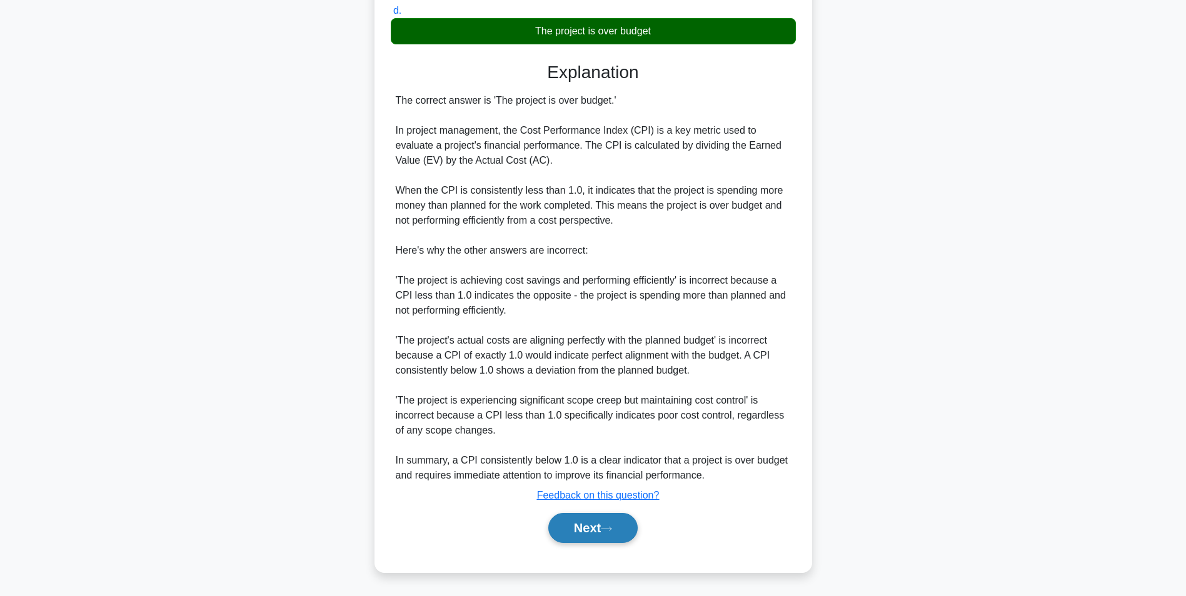
click at [599, 531] on button "Next" at bounding box center [592, 528] width 89 height 30
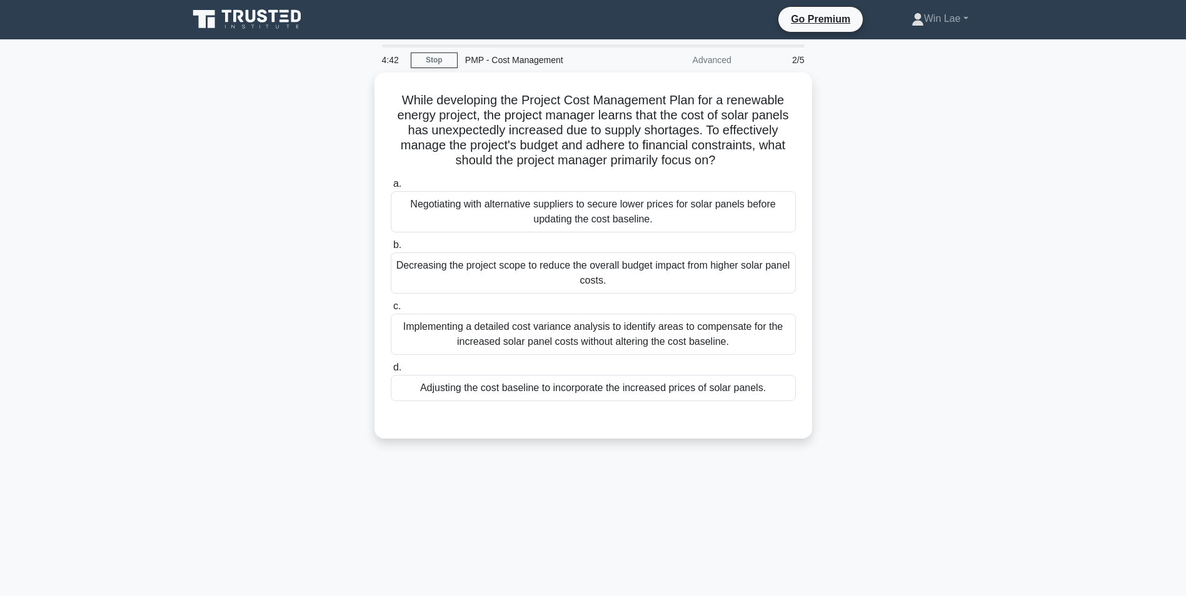
scroll to position [0, 0]
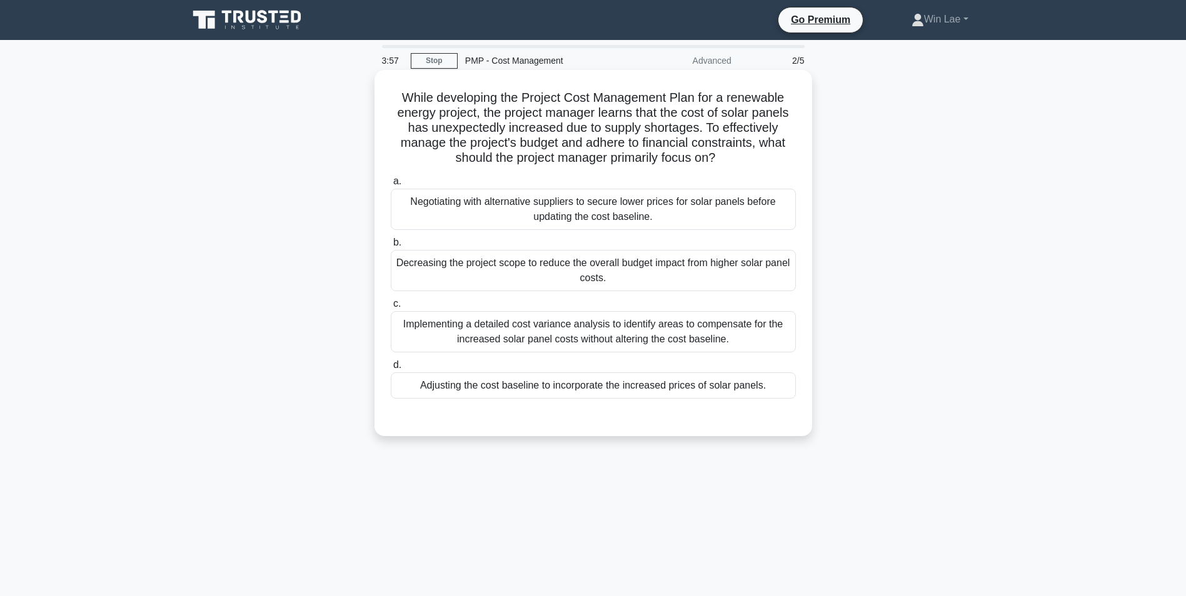
click at [461, 230] on div "Negotiating with alternative suppliers to secure lower prices for solar panels …" at bounding box center [593, 209] width 405 height 41
click at [391, 186] on input "a. Negotiating with alternative suppliers to secure lower prices for solar pane…" at bounding box center [391, 181] width 0 height 8
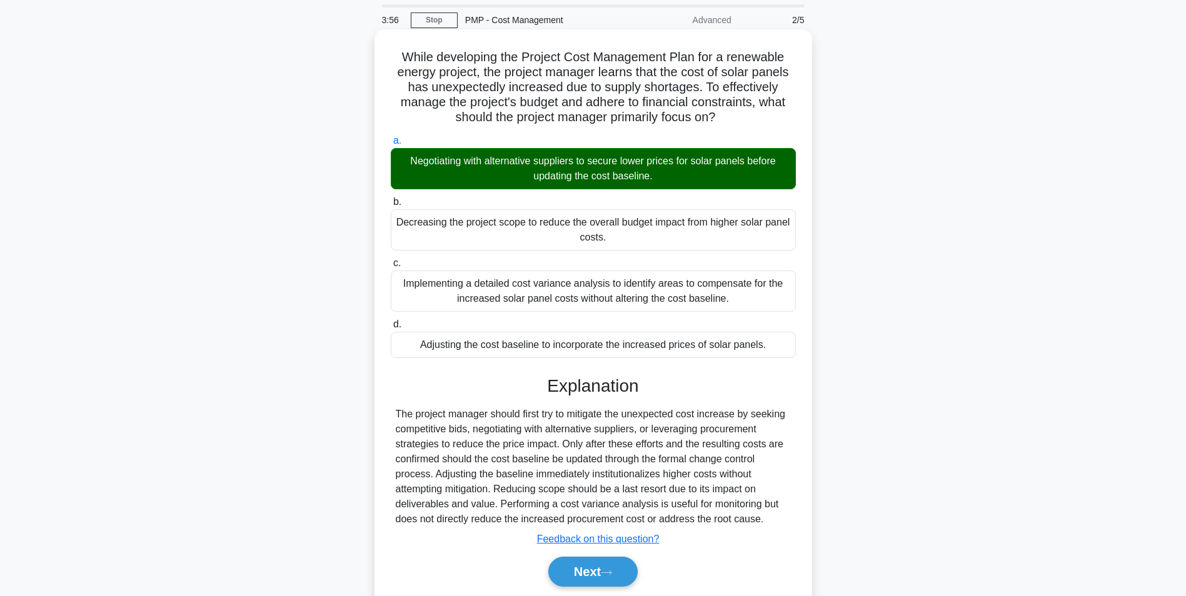
scroll to position [62, 0]
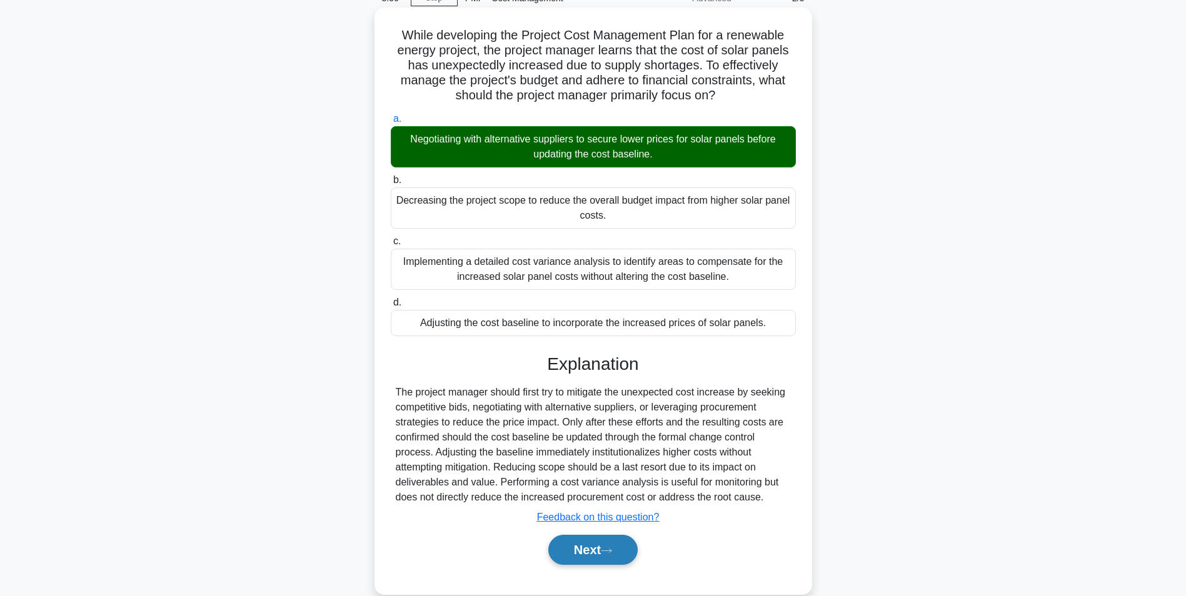
click at [592, 551] on button "Next" at bounding box center [592, 550] width 89 height 30
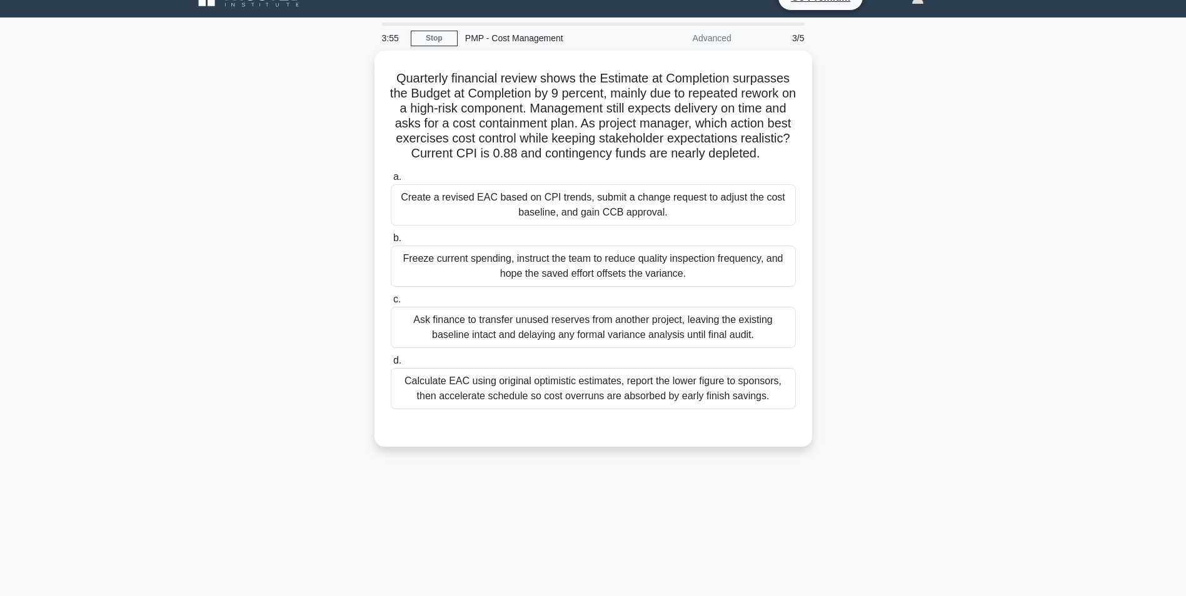
scroll to position [0, 0]
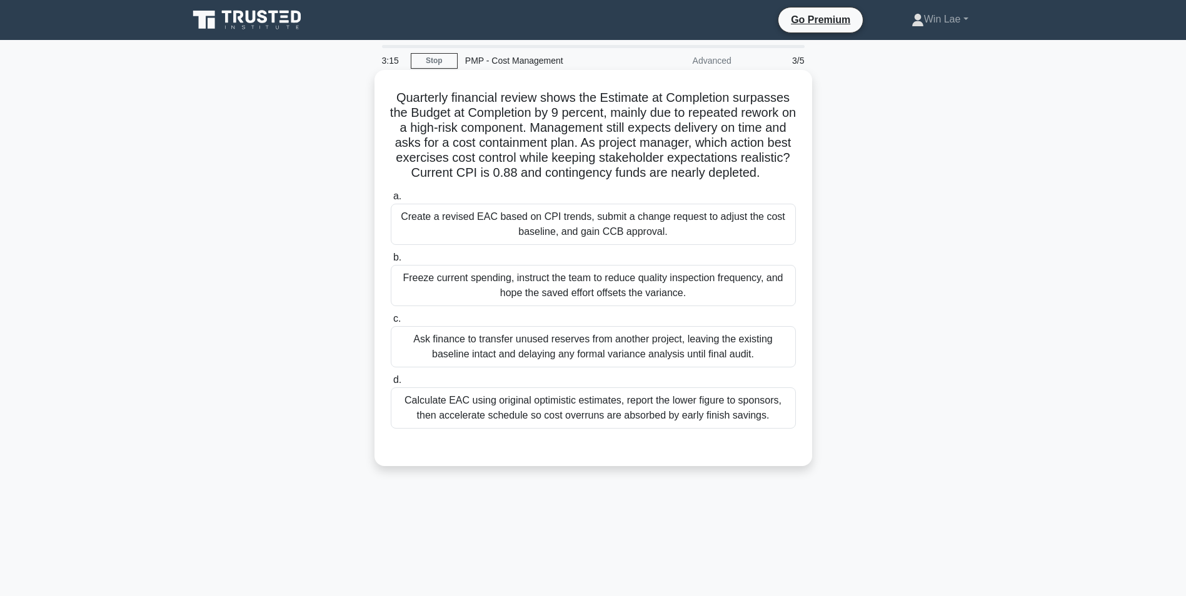
click at [554, 425] on div "Calculate EAC using original optimistic estimates, report the lower figure to s…" at bounding box center [593, 407] width 405 height 41
click at [391, 384] on input "d. Calculate EAC using original optimistic estimates, report the lower figure t…" at bounding box center [391, 380] width 0 height 8
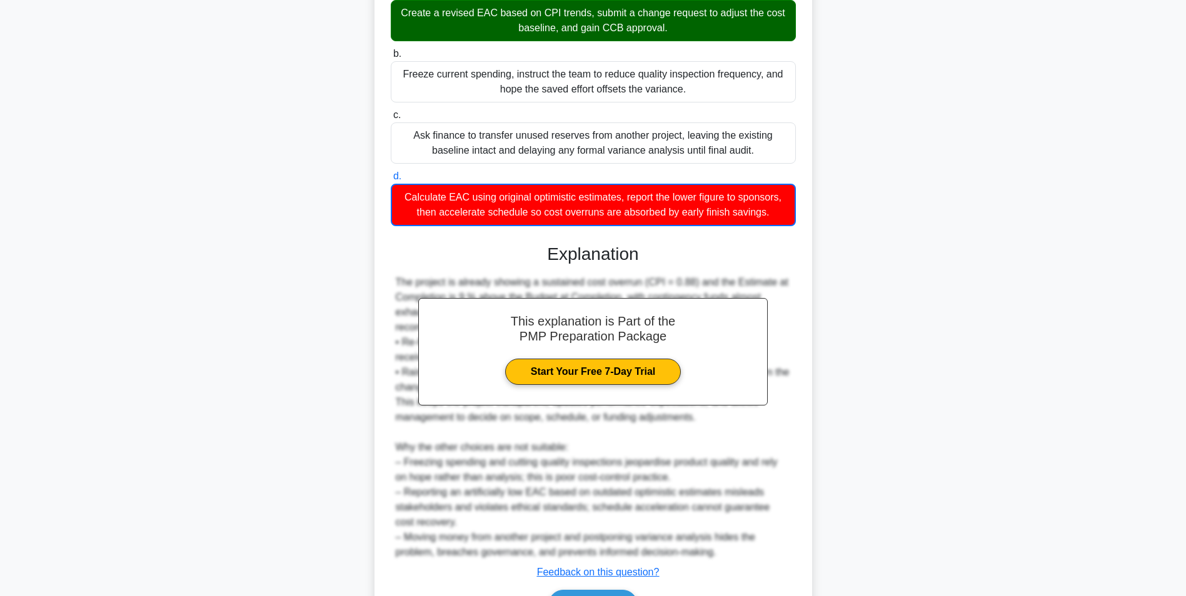
scroll to position [250, 0]
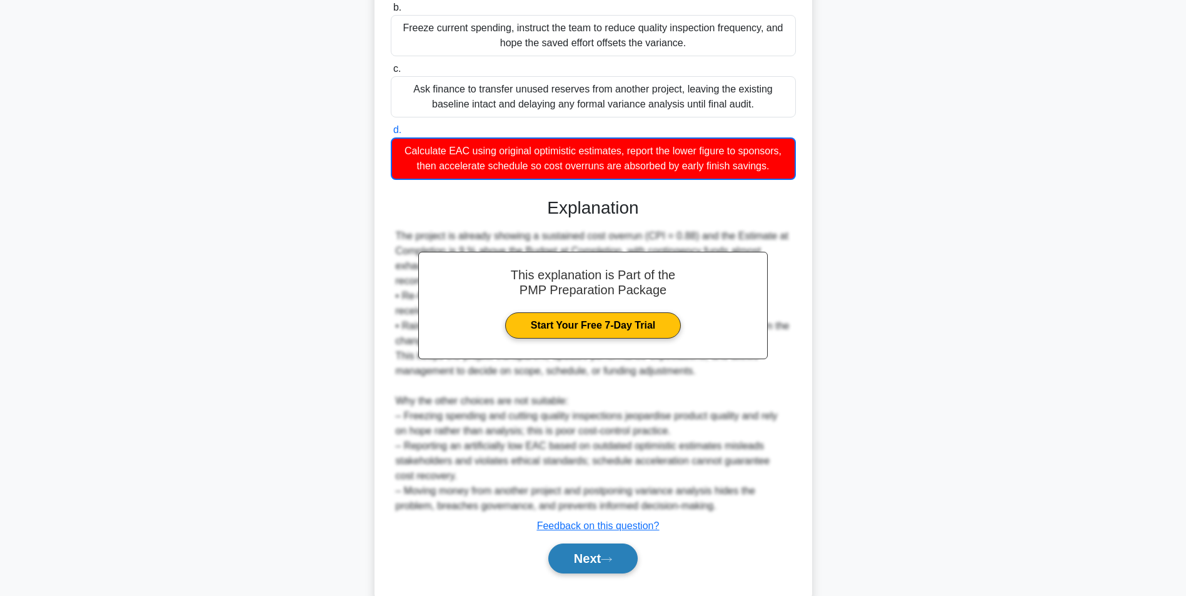
click at [582, 568] on button "Next" at bounding box center [592, 559] width 89 height 30
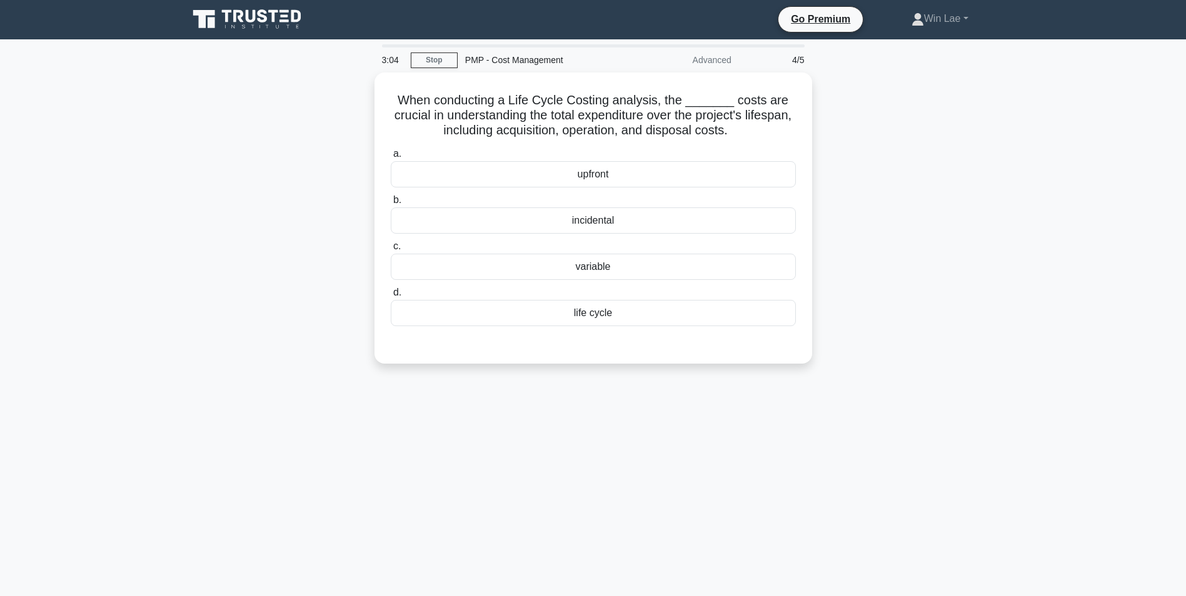
scroll to position [0, 0]
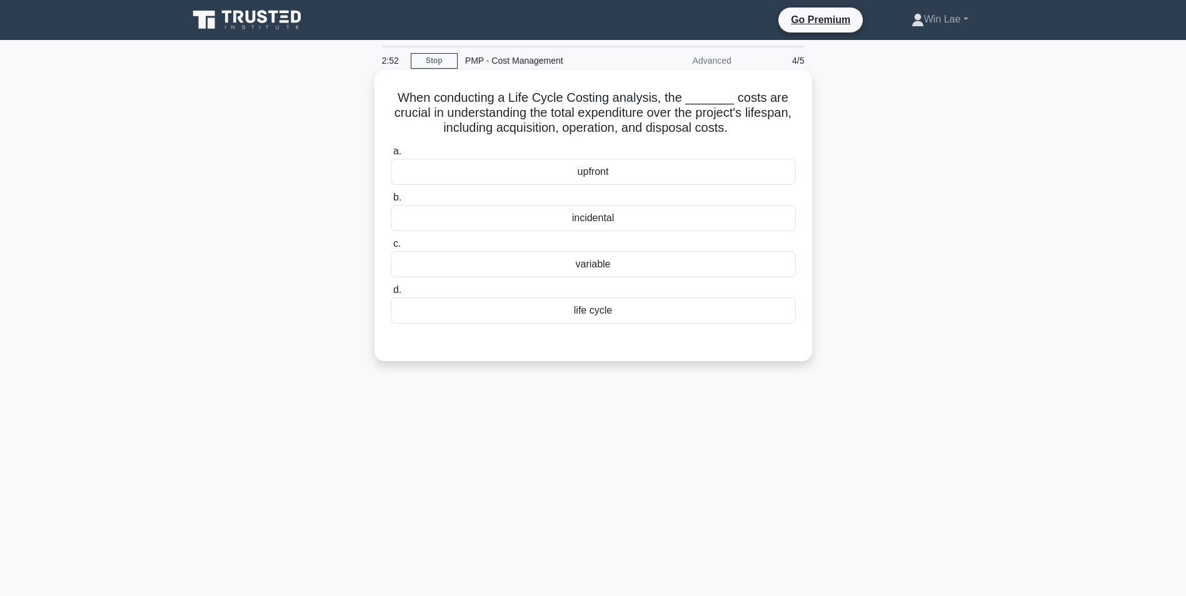
click at [532, 316] on div "life cycle" at bounding box center [593, 310] width 405 height 26
click at [391, 294] on input "d. life cycle" at bounding box center [391, 290] width 0 height 8
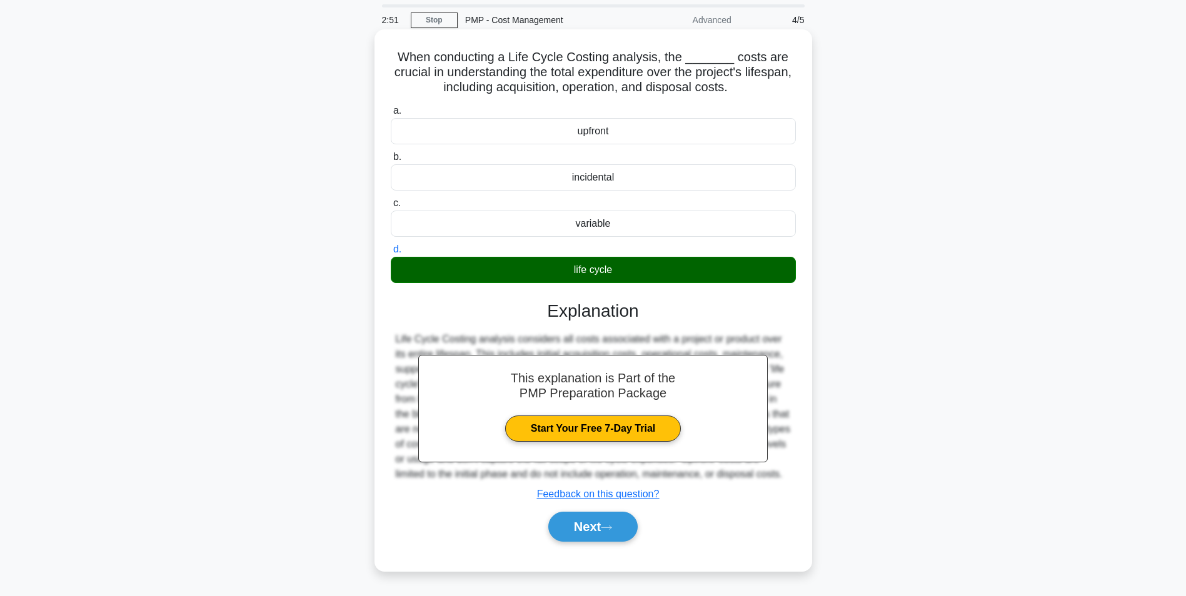
scroll to position [79, 0]
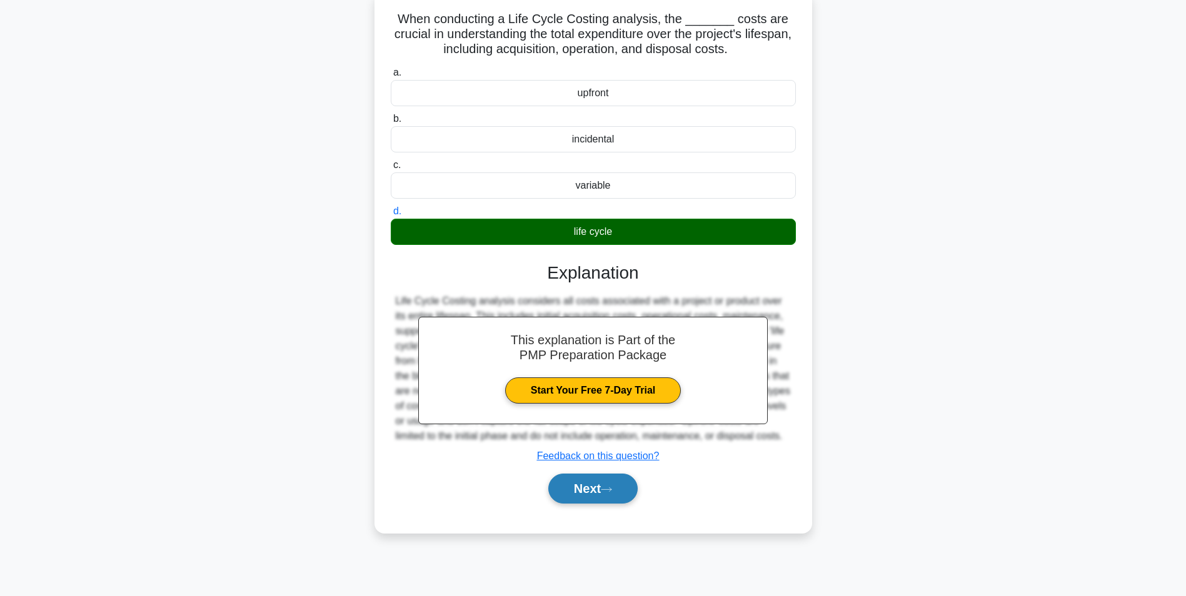
click at [562, 487] on button "Next" at bounding box center [592, 489] width 89 height 30
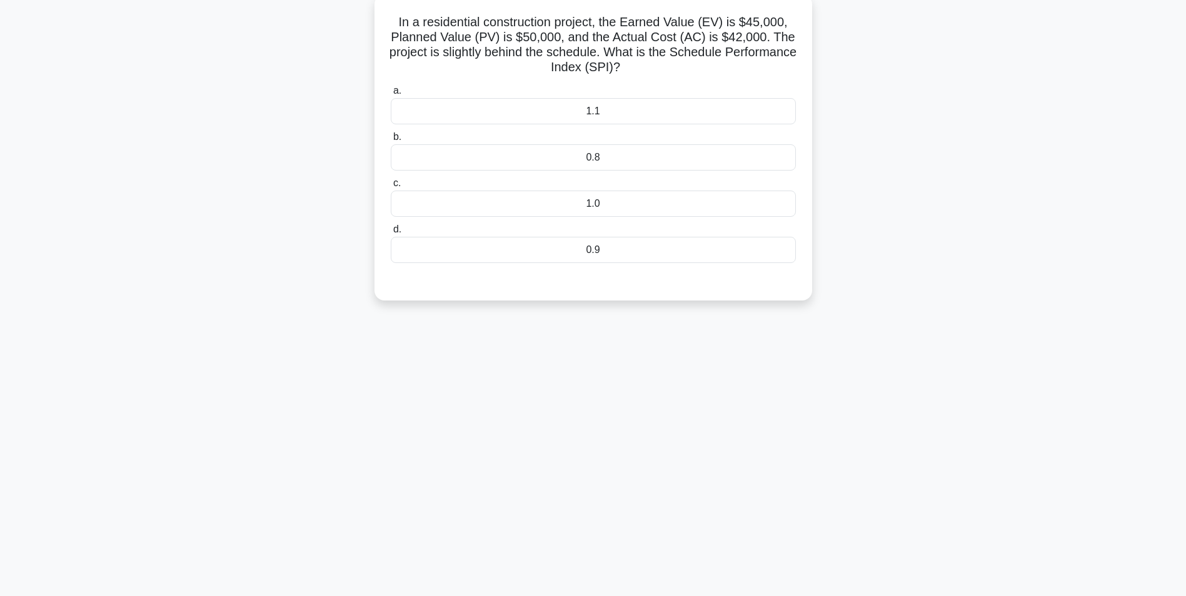
scroll to position [16, 0]
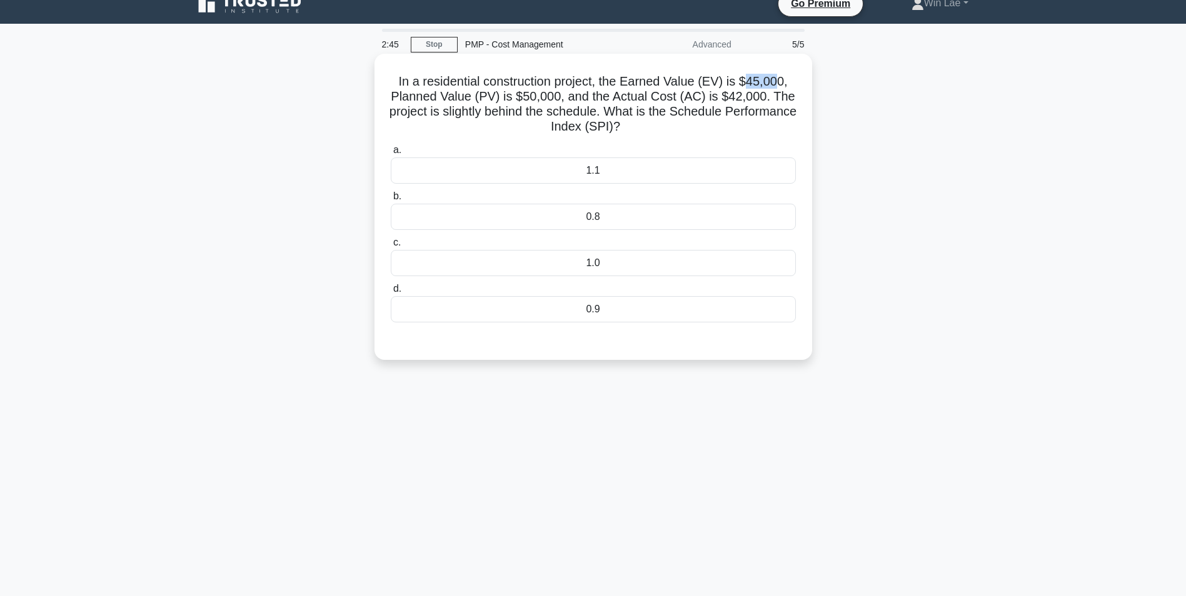
drag, startPoint x: 749, startPoint y: 80, endPoint x: 776, endPoint y: 80, distance: 26.9
click at [776, 80] on h5 "In a residential construction project, the Earned Value (EV) is $45,000, Planne…" at bounding box center [592, 104] width 407 height 61
click at [609, 311] on div "0.9" at bounding box center [593, 309] width 405 height 26
click at [391, 293] on input "d. 0.9" at bounding box center [391, 289] width 0 height 8
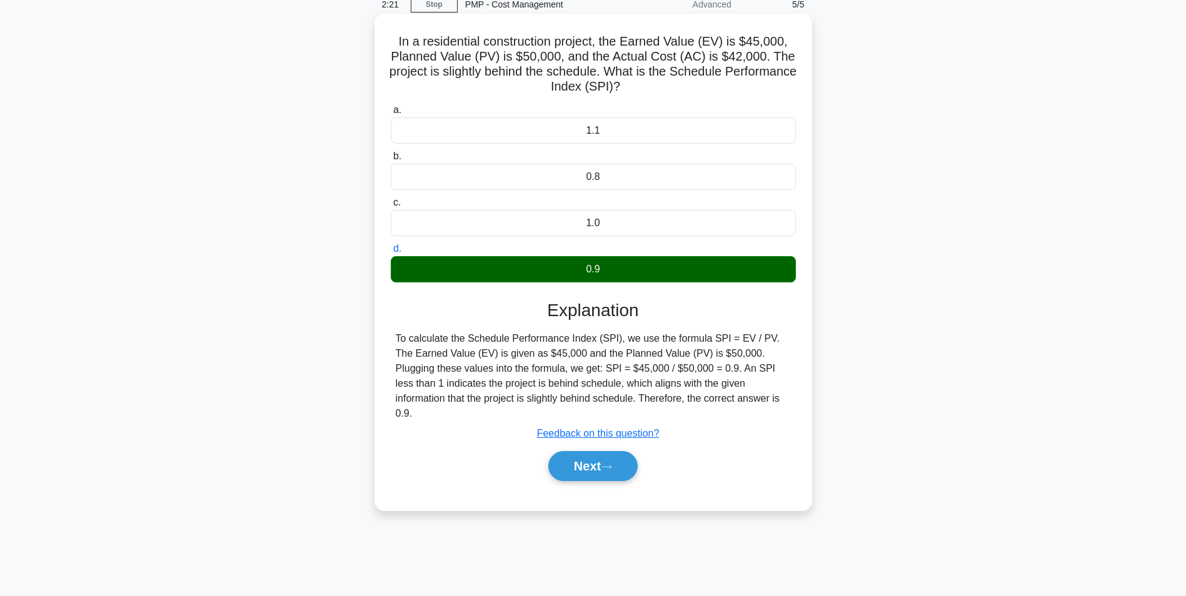
scroll to position [79, 0]
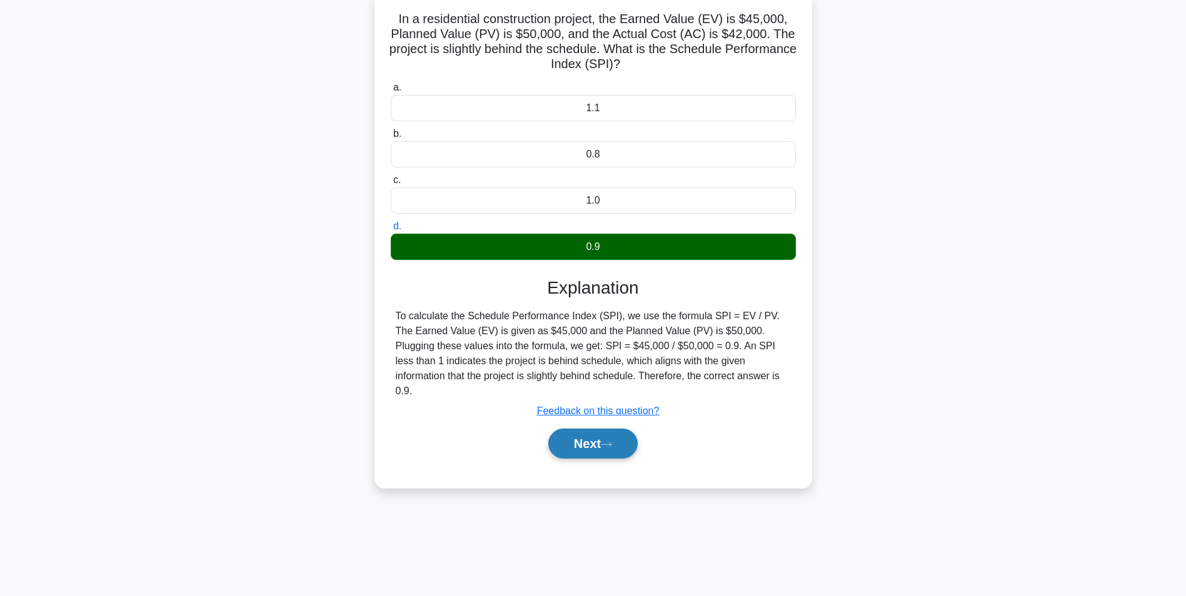
click at [609, 441] on icon at bounding box center [606, 444] width 11 height 7
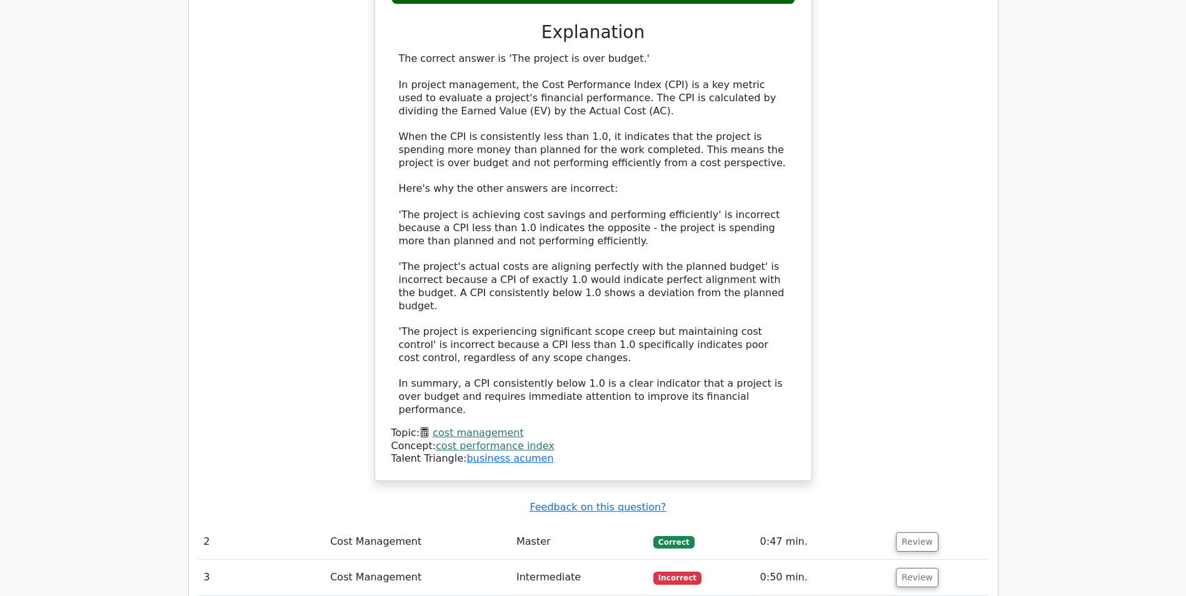
scroll to position [1375, 0]
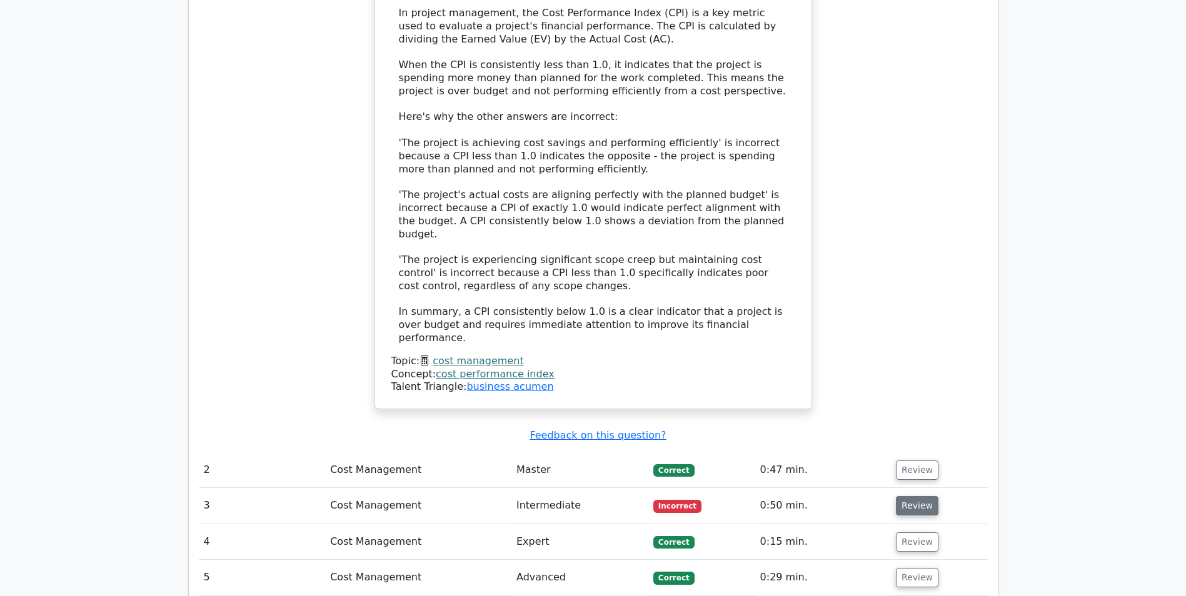
click at [906, 496] on button "Review" at bounding box center [917, 505] width 42 height 19
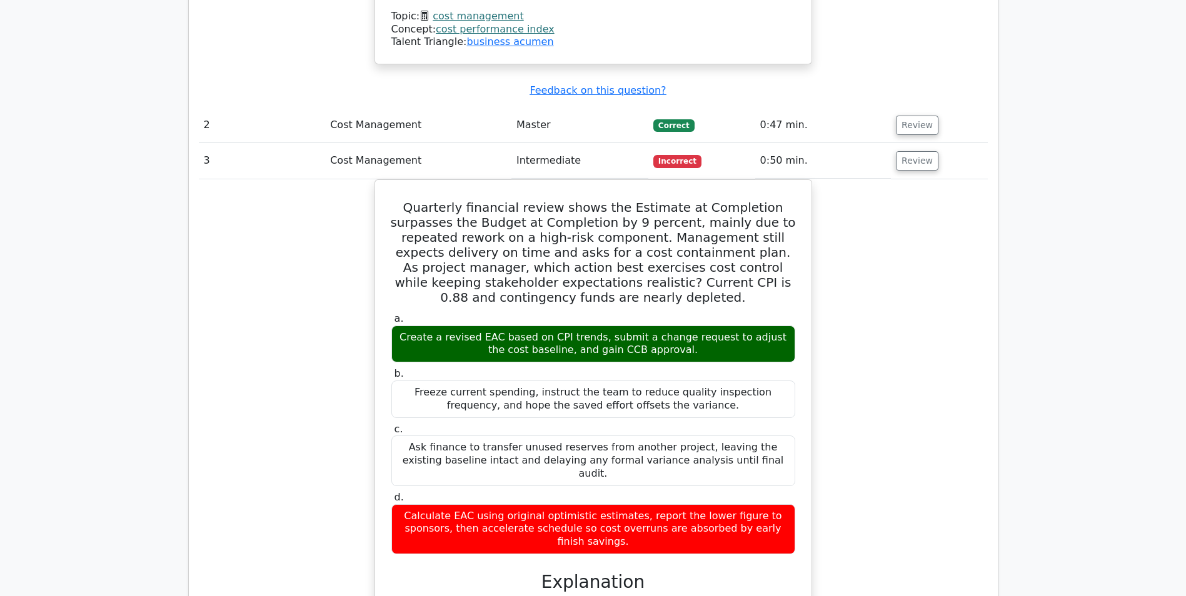
scroll to position [1687, 0]
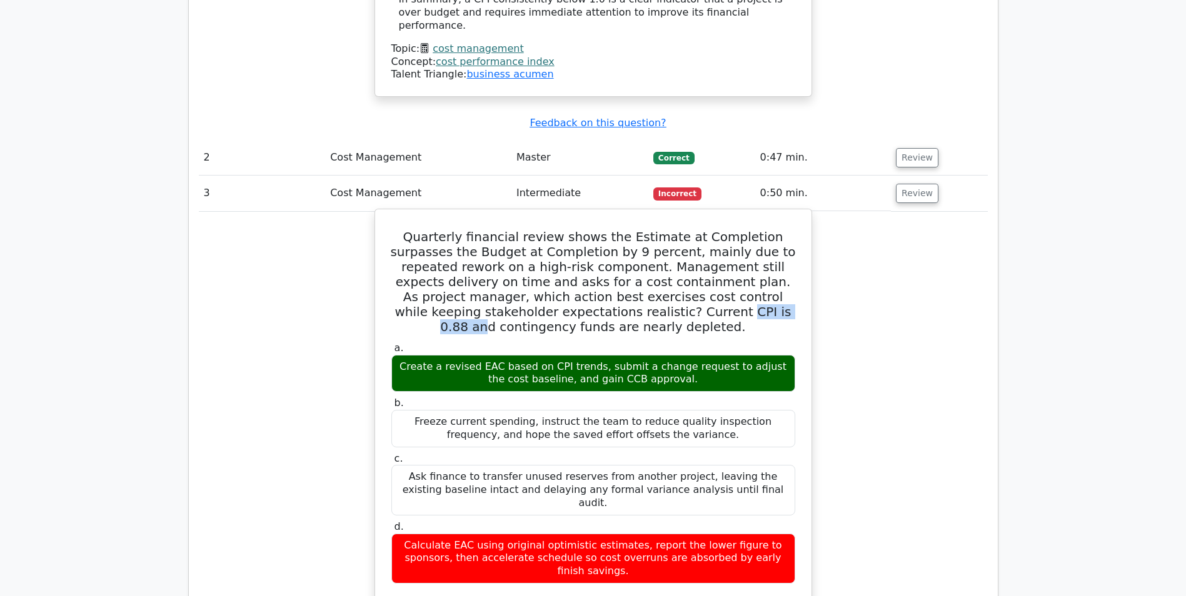
drag, startPoint x: 490, startPoint y: 213, endPoint x: 561, endPoint y: 213, distance: 70.6
click at [561, 229] on h5 "Quarterly financial review shows the Estimate at Completion surpasses the Budge…" at bounding box center [593, 281] width 406 height 105
